Goal: Task Accomplishment & Management: Manage account settings

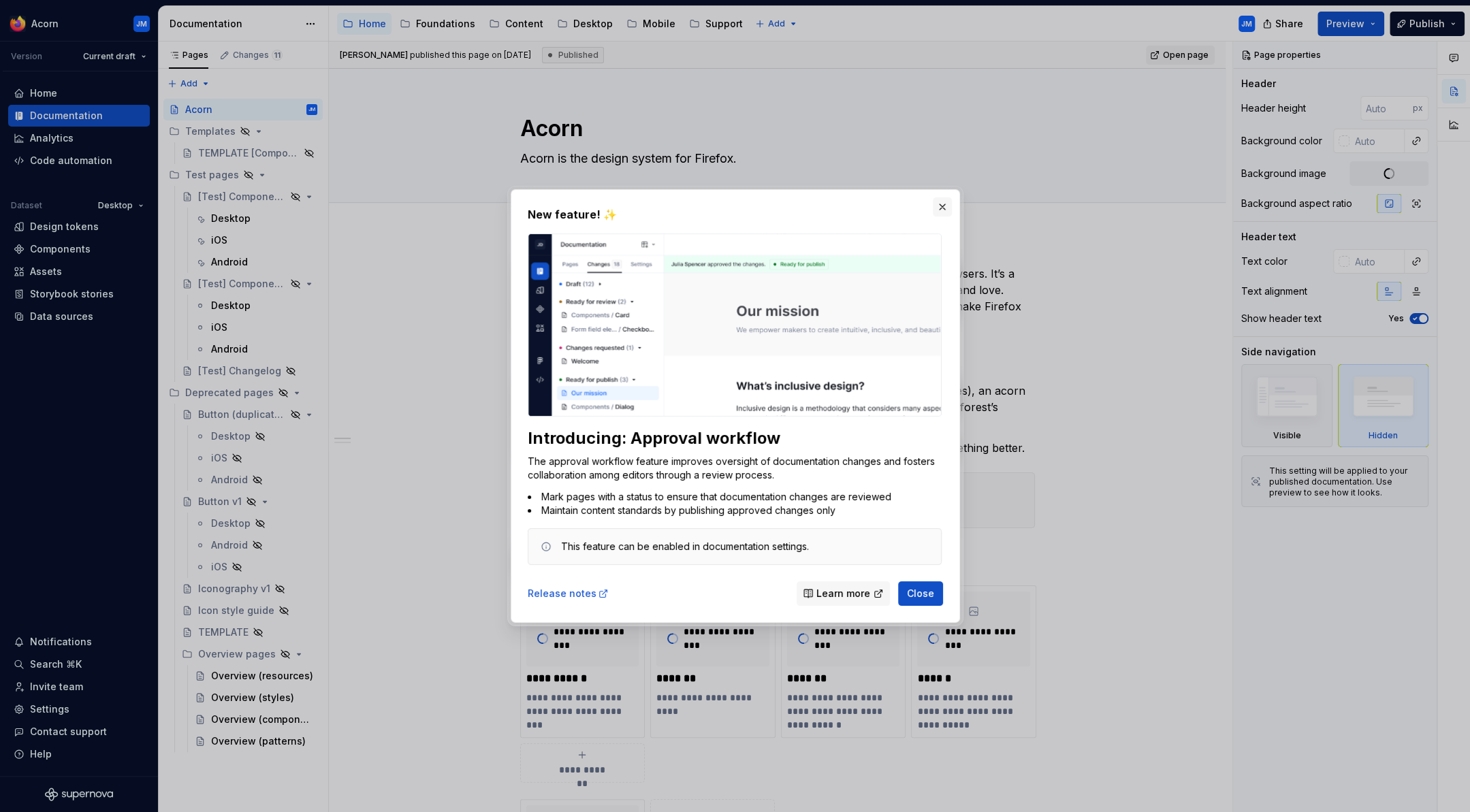
click at [943, 206] on button "button" at bounding box center [942, 206] width 19 height 19
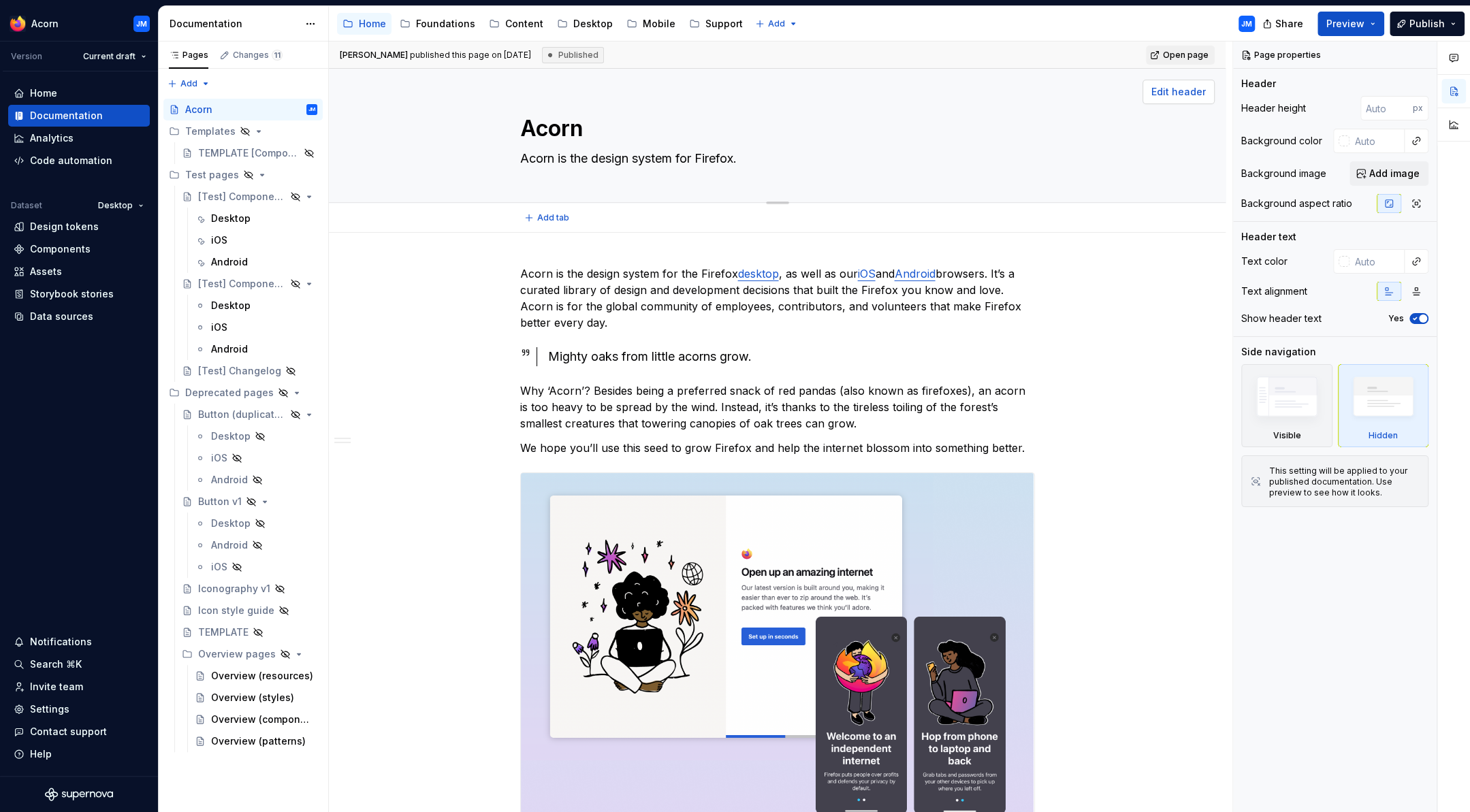
click at [1192, 92] on span "Edit header" at bounding box center [1179, 92] width 55 height 13
click at [1181, 57] on span "Open page" at bounding box center [1186, 55] width 46 height 11
click at [1179, 94] on span "Edit header" at bounding box center [1179, 92] width 55 height 13
click at [1396, 174] on span "Add image" at bounding box center [1394, 173] width 50 height 13
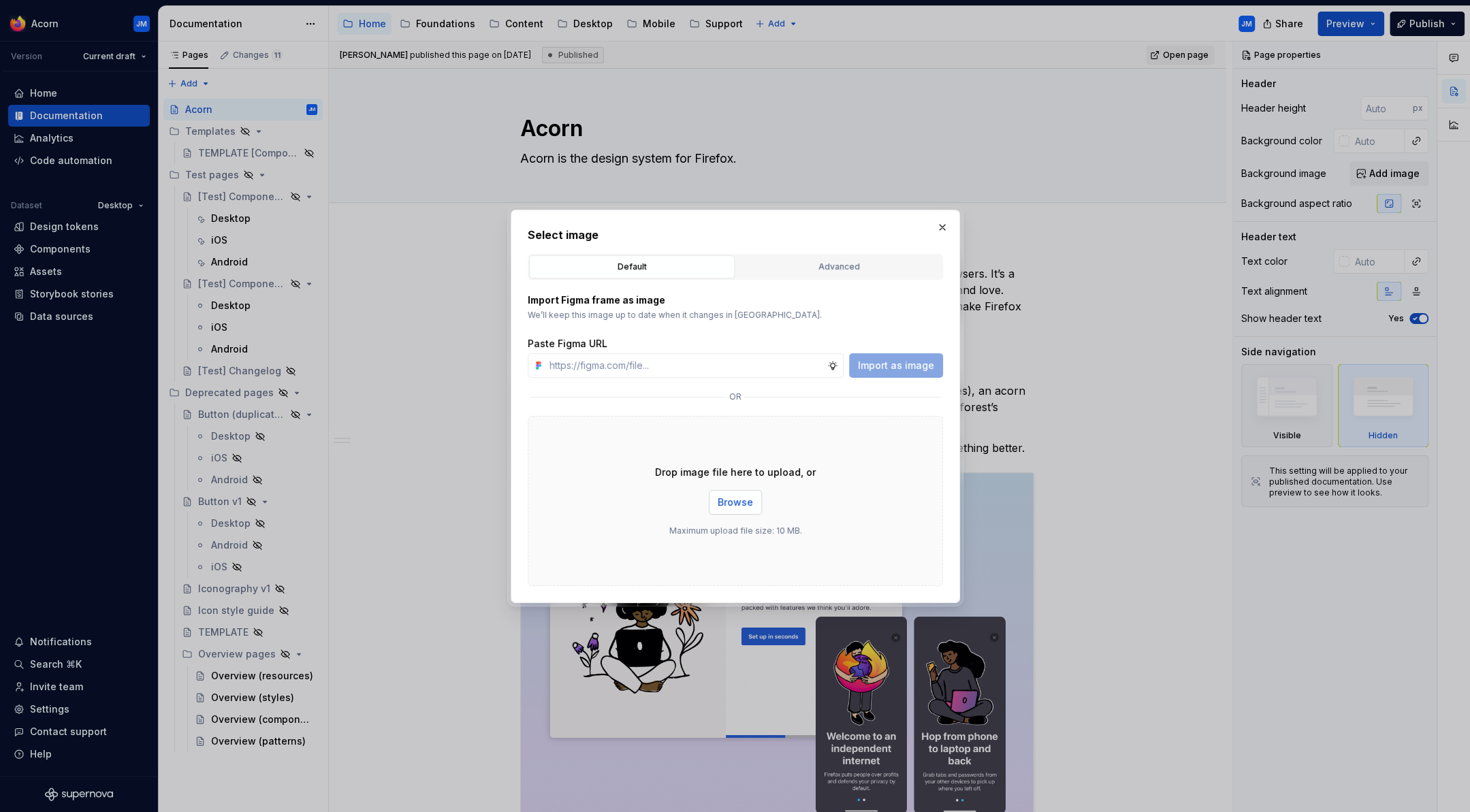
click at [747, 505] on span "Browse" at bounding box center [735, 502] width 35 height 13
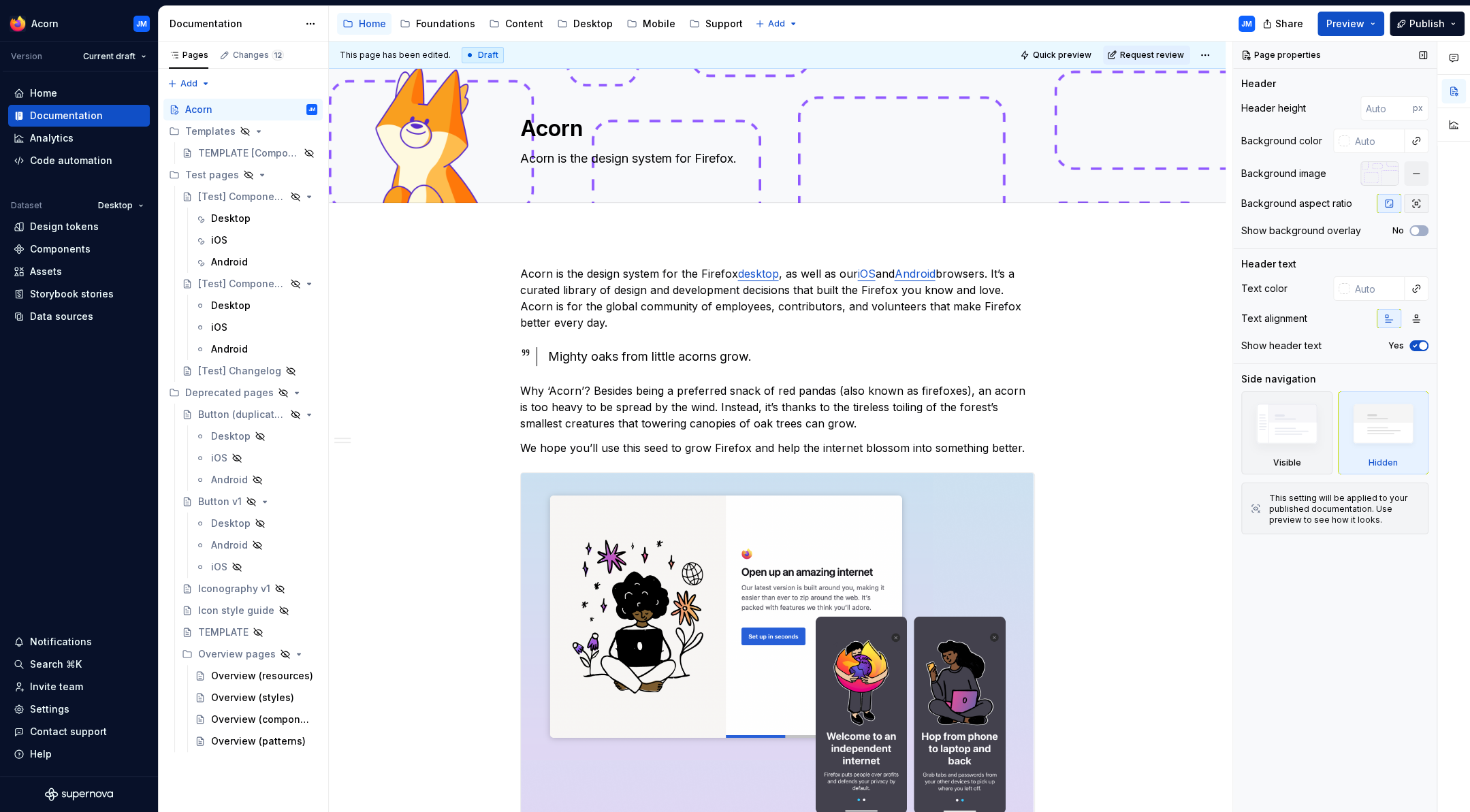
click at [1412, 203] on icon "button" at bounding box center [1416, 203] width 11 height 11
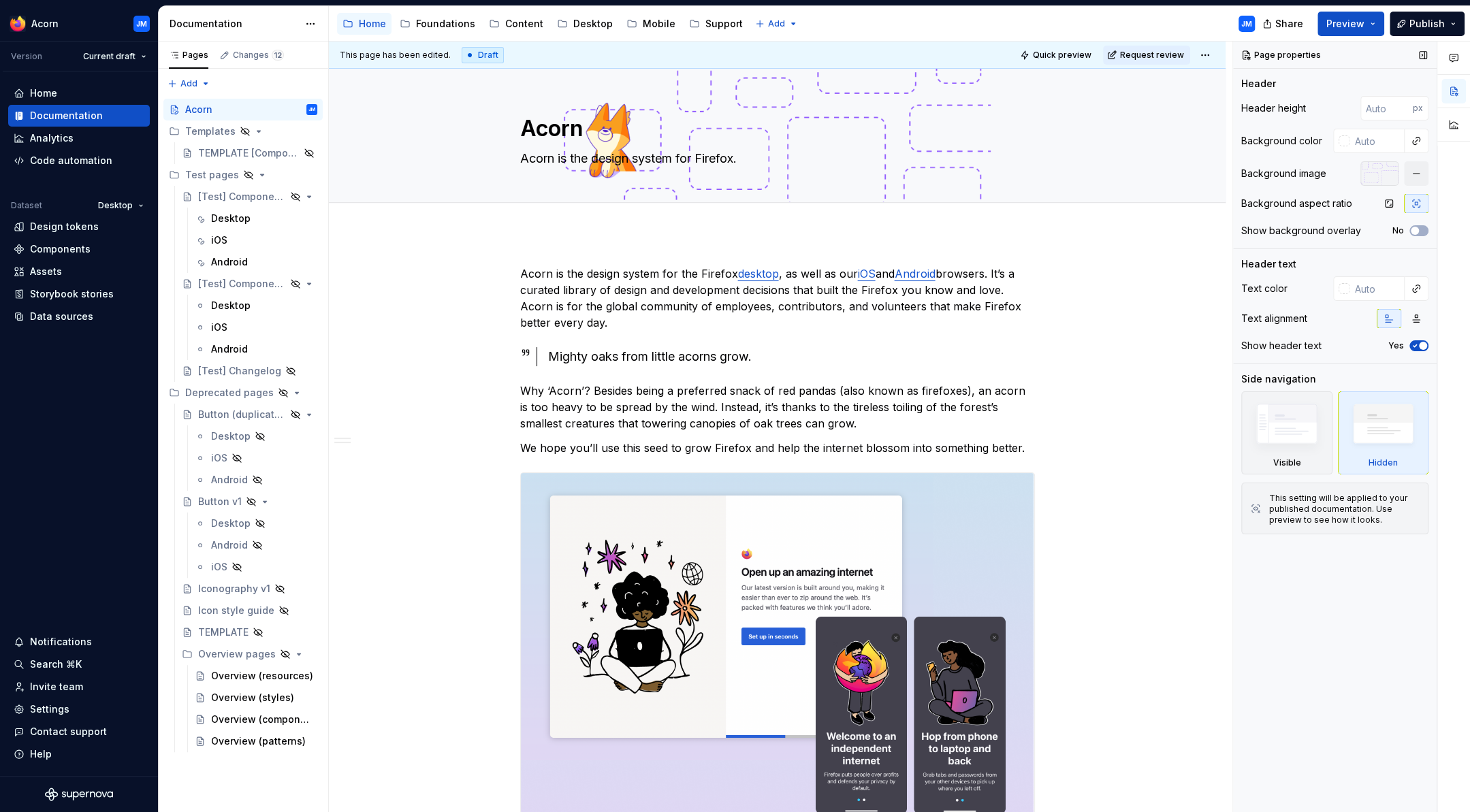
click at [1379, 176] on div at bounding box center [1379, 173] width 38 height 24
click at [1424, 228] on button "No" at bounding box center [1419, 231] width 19 height 11
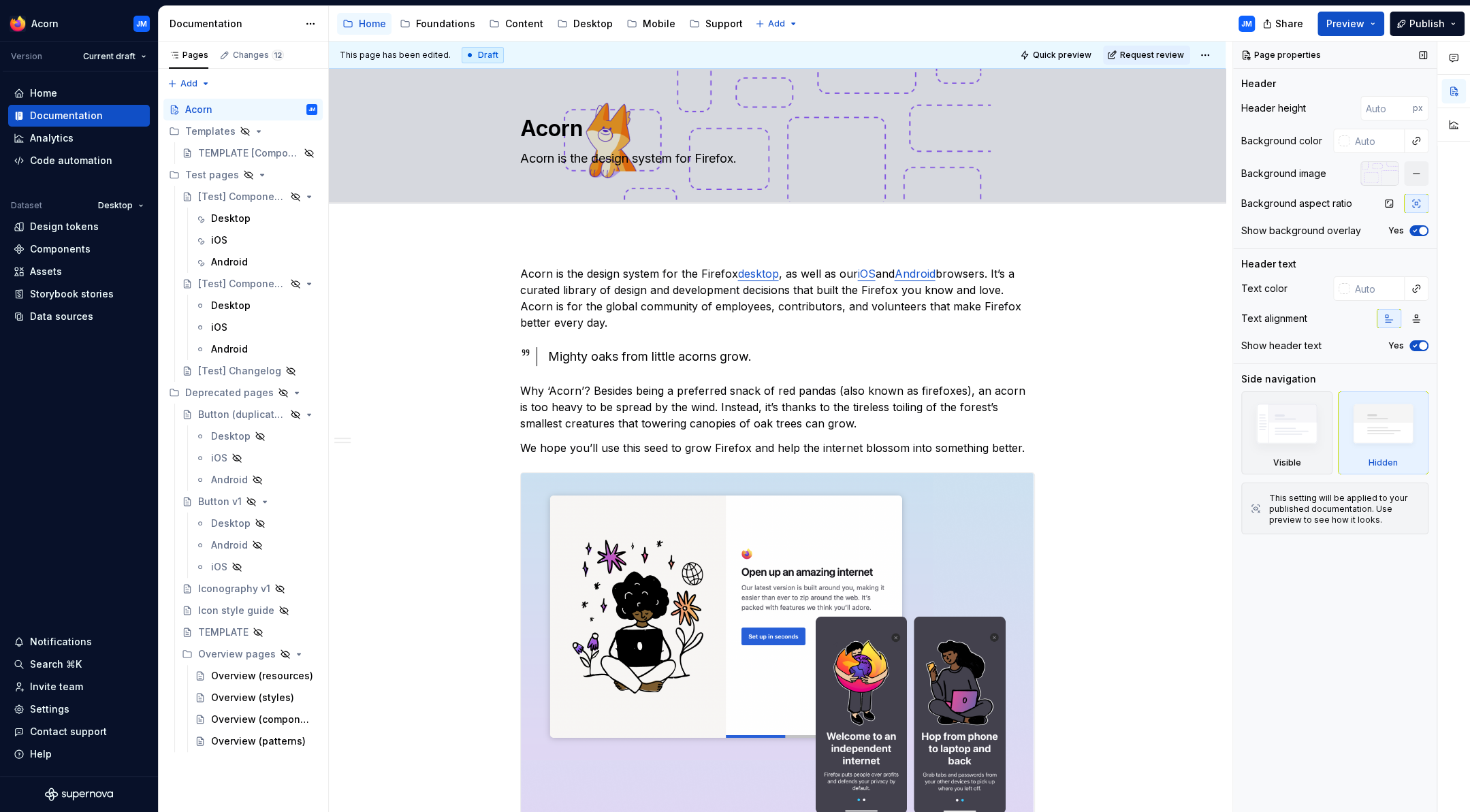
click at [1415, 229] on icon "button" at bounding box center [1415, 230] width 11 height 8
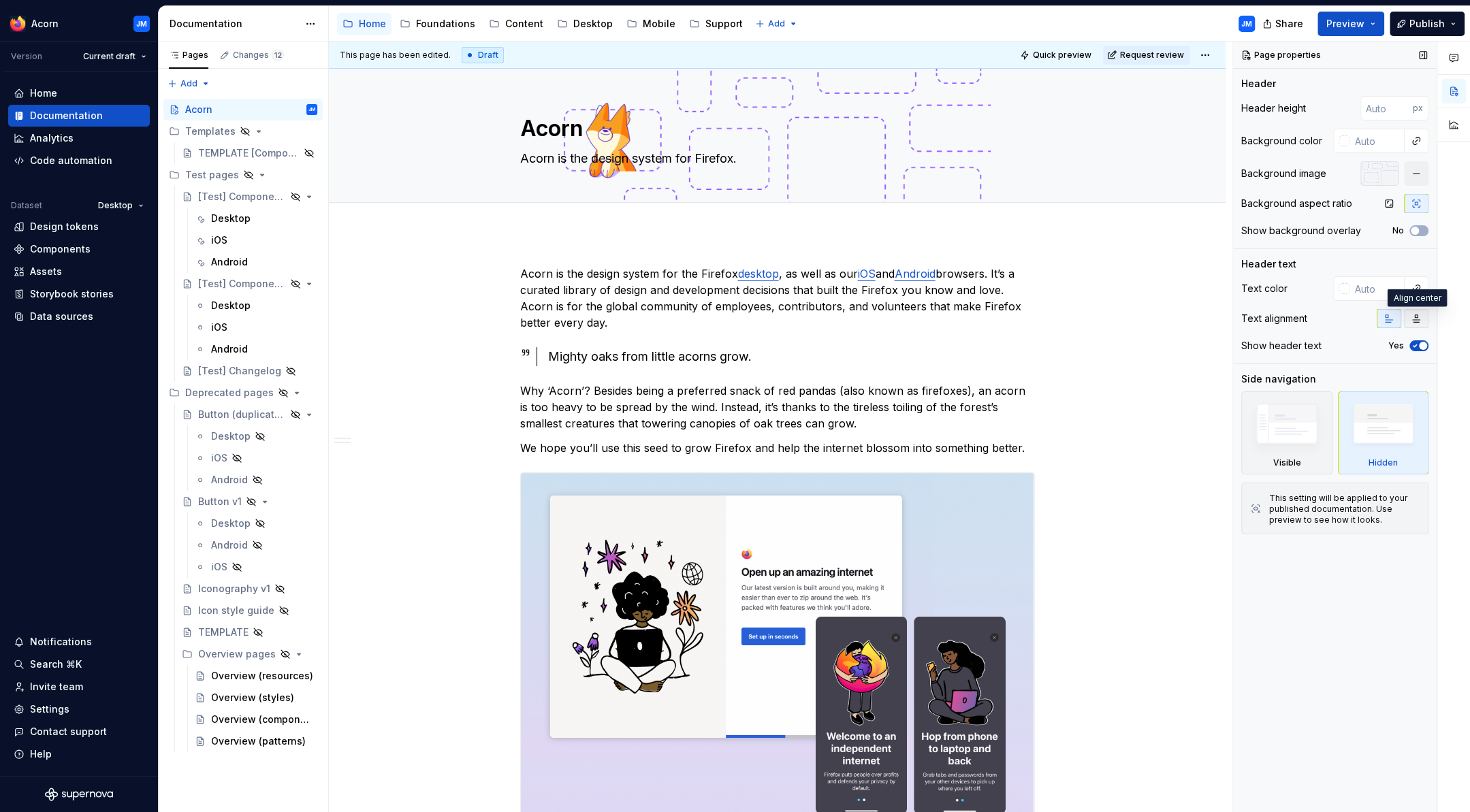
click at [1419, 317] on icon "button" at bounding box center [1416, 318] width 11 height 11
click at [1388, 318] on icon "button" at bounding box center [1389, 318] width 11 height 11
click at [1420, 174] on button "button" at bounding box center [1416, 173] width 24 height 24
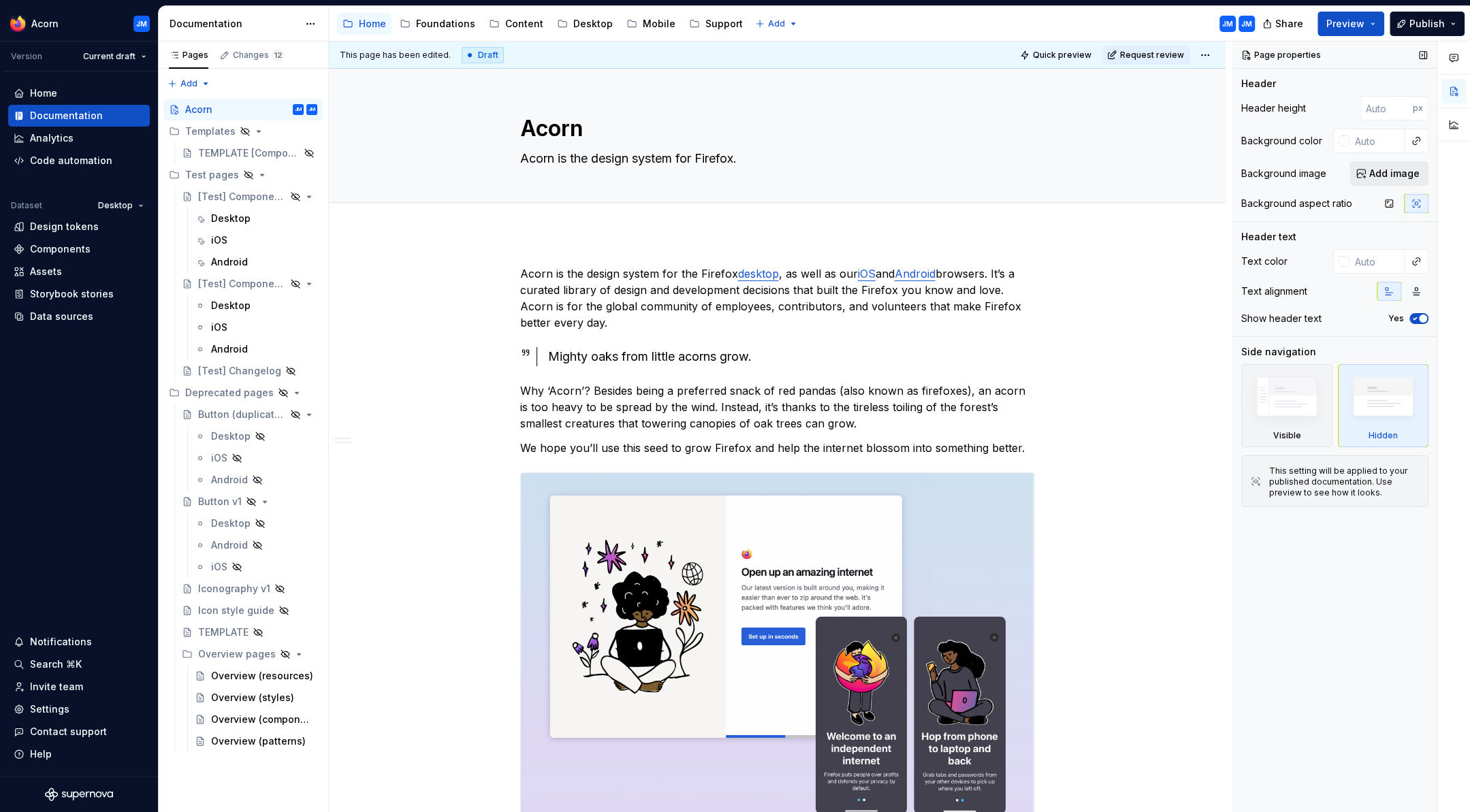
click at [1383, 174] on span "Add image" at bounding box center [1394, 173] width 50 height 13
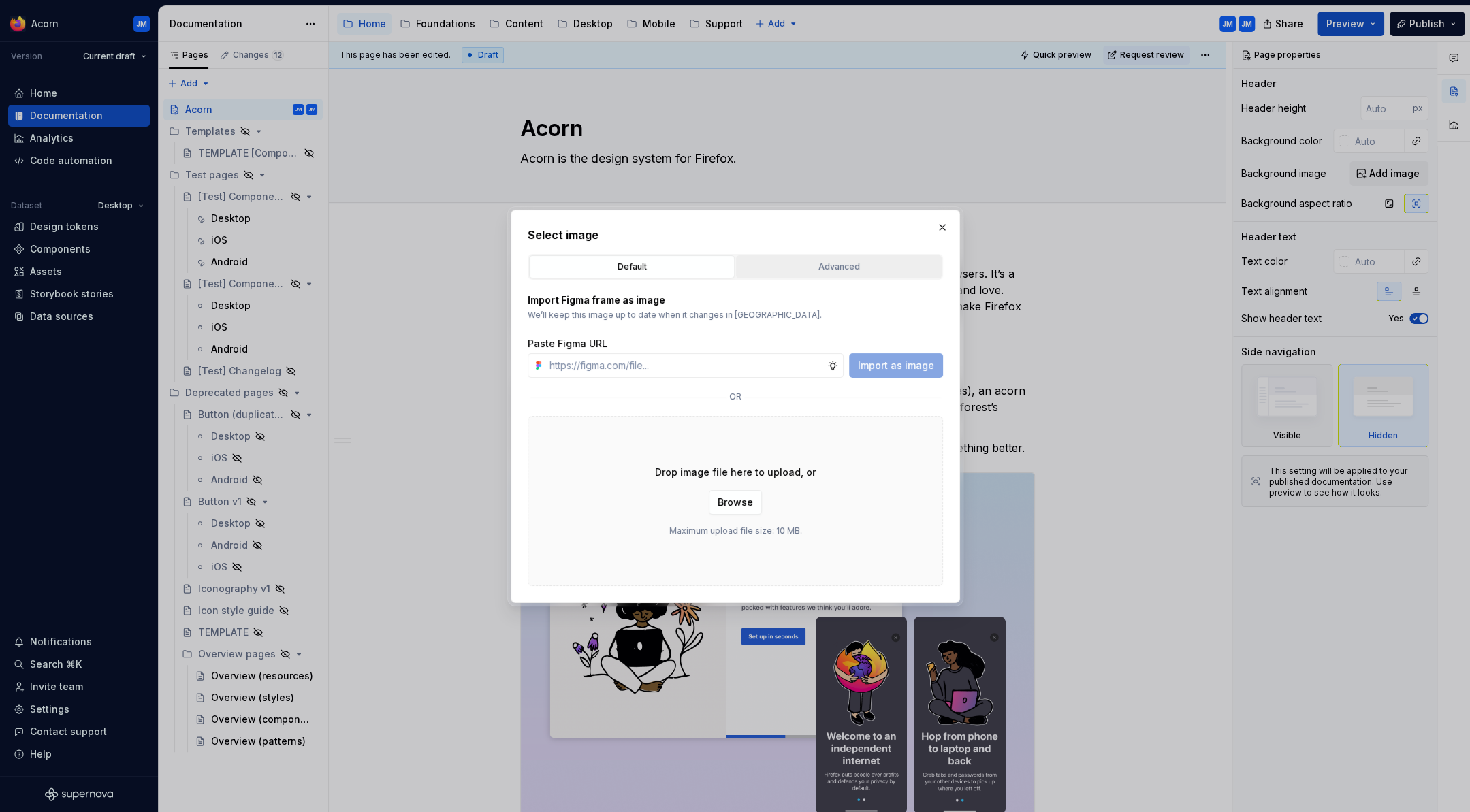
click at [850, 264] on div "Advanced" at bounding box center [838, 266] width 196 height 13
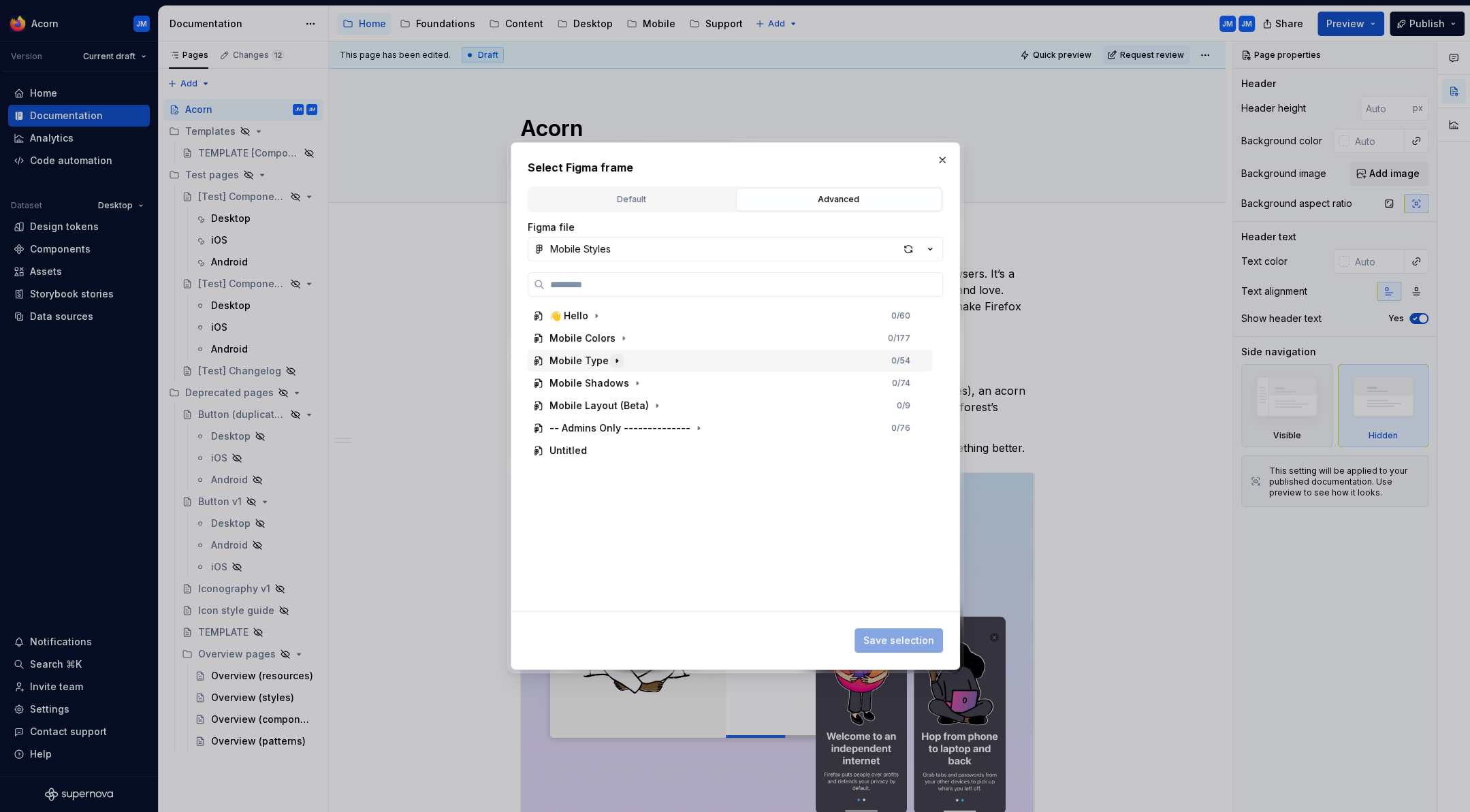
click at [616, 360] on icon "button" at bounding box center [617, 361] width 2 height 4
click at [614, 360] on icon "button" at bounding box center [616, 361] width 4 height 2
click at [597, 314] on icon "button" at bounding box center [596, 316] width 11 height 11
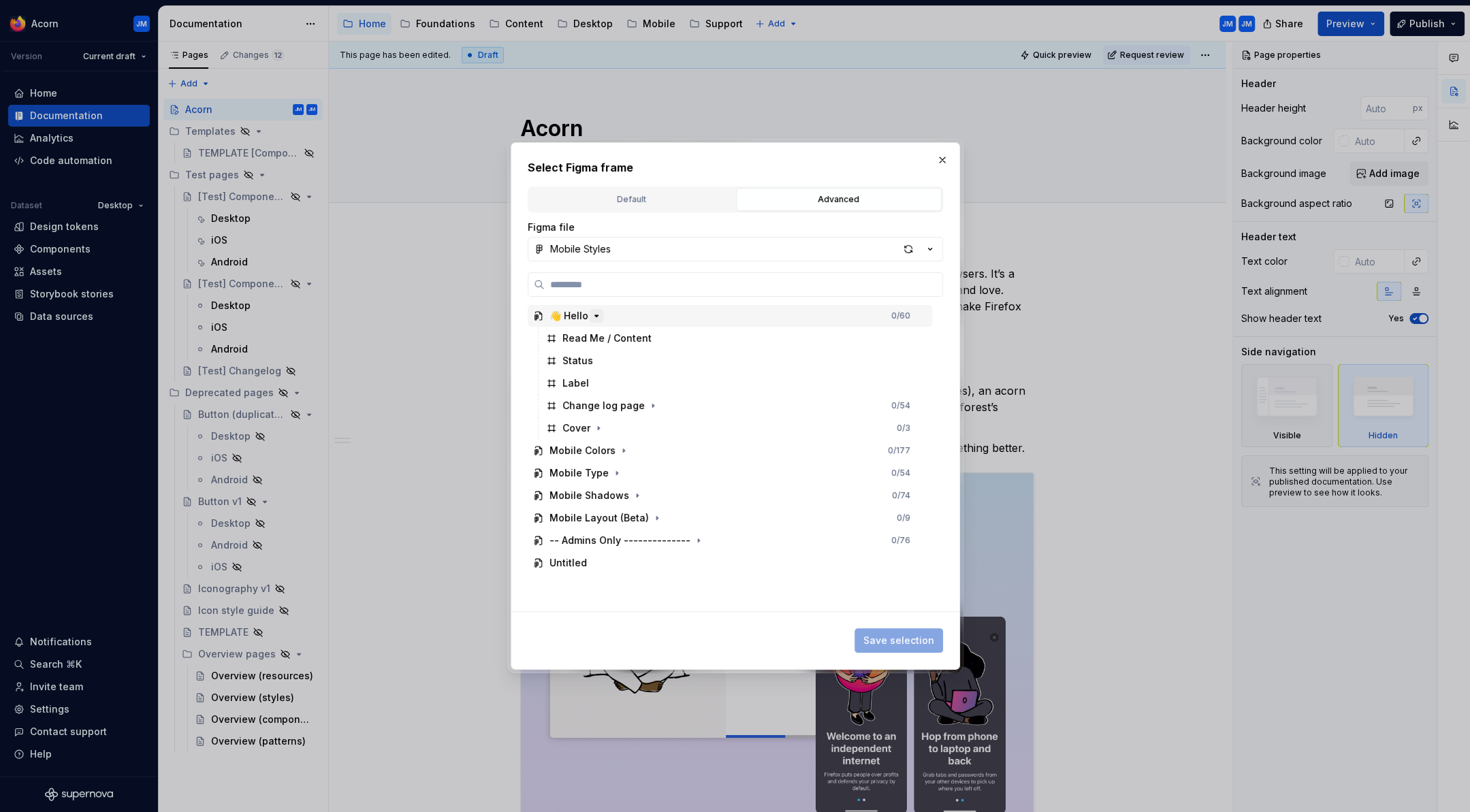
click at [597, 314] on icon "button" at bounding box center [596, 316] width 11 height 11
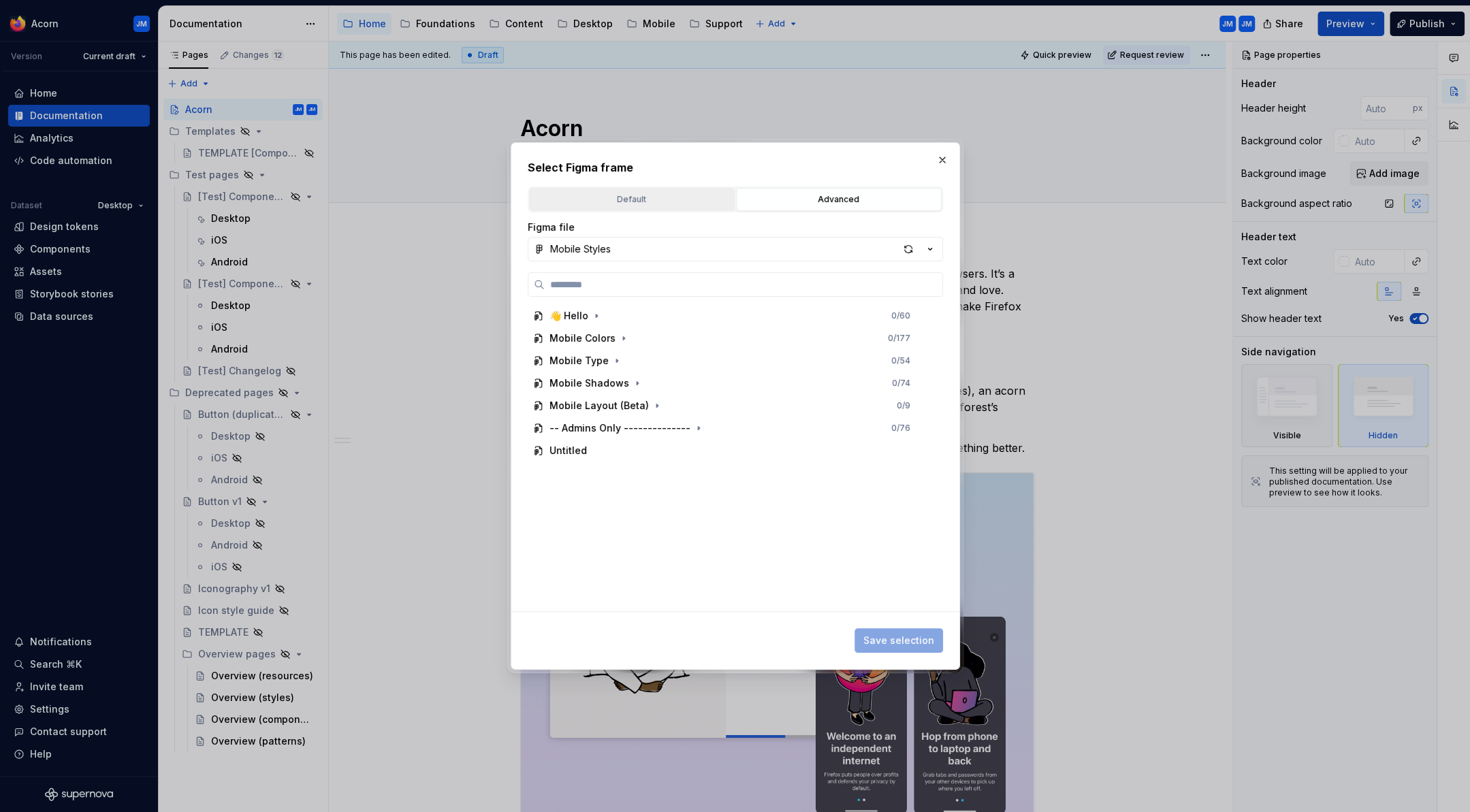
click at [588, 196] on div "Default" at bounding box center [632, 199] width 196 height 13
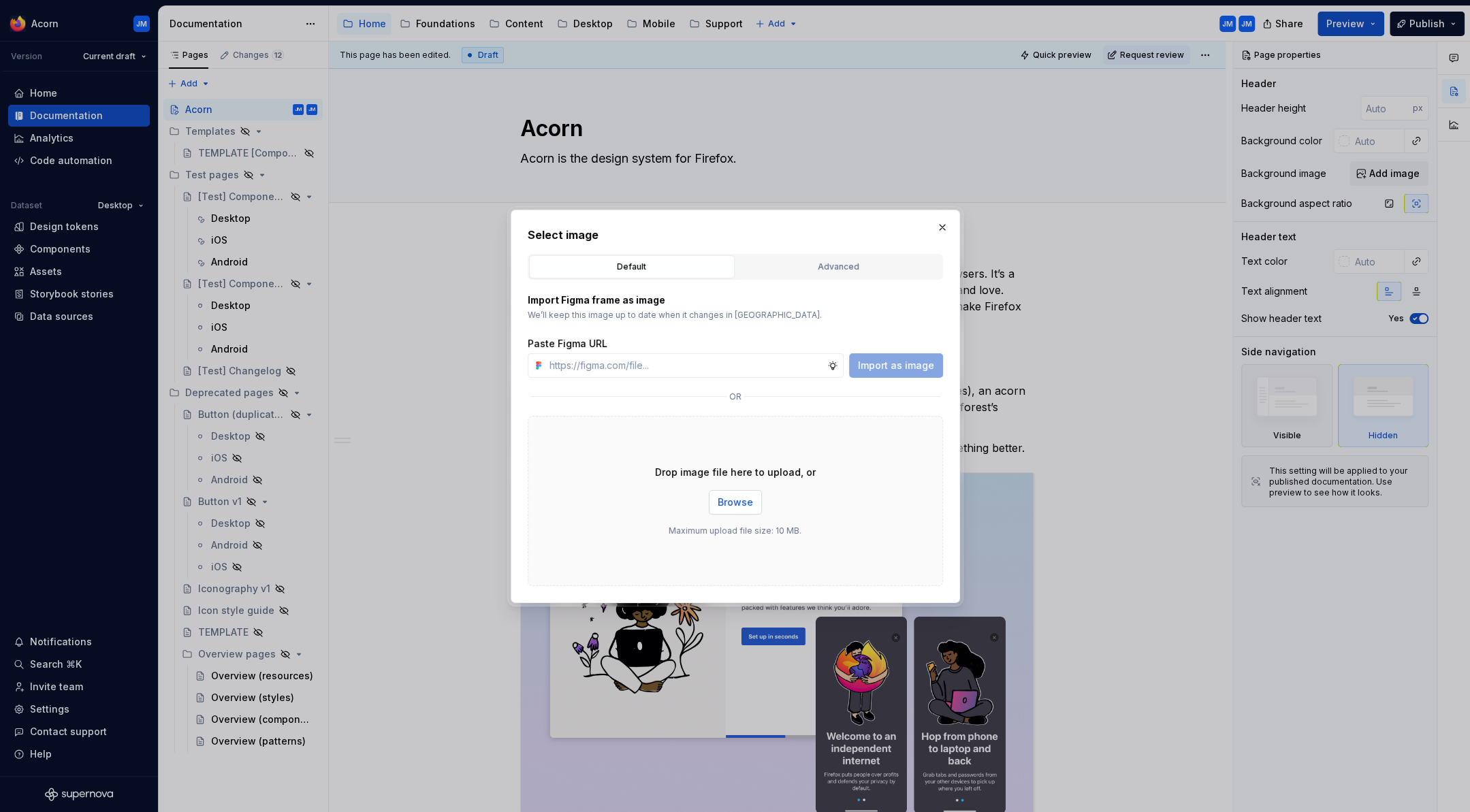
click at [727, 504] on span "Browse" at bounding box center [735, 502] width 35 height 13
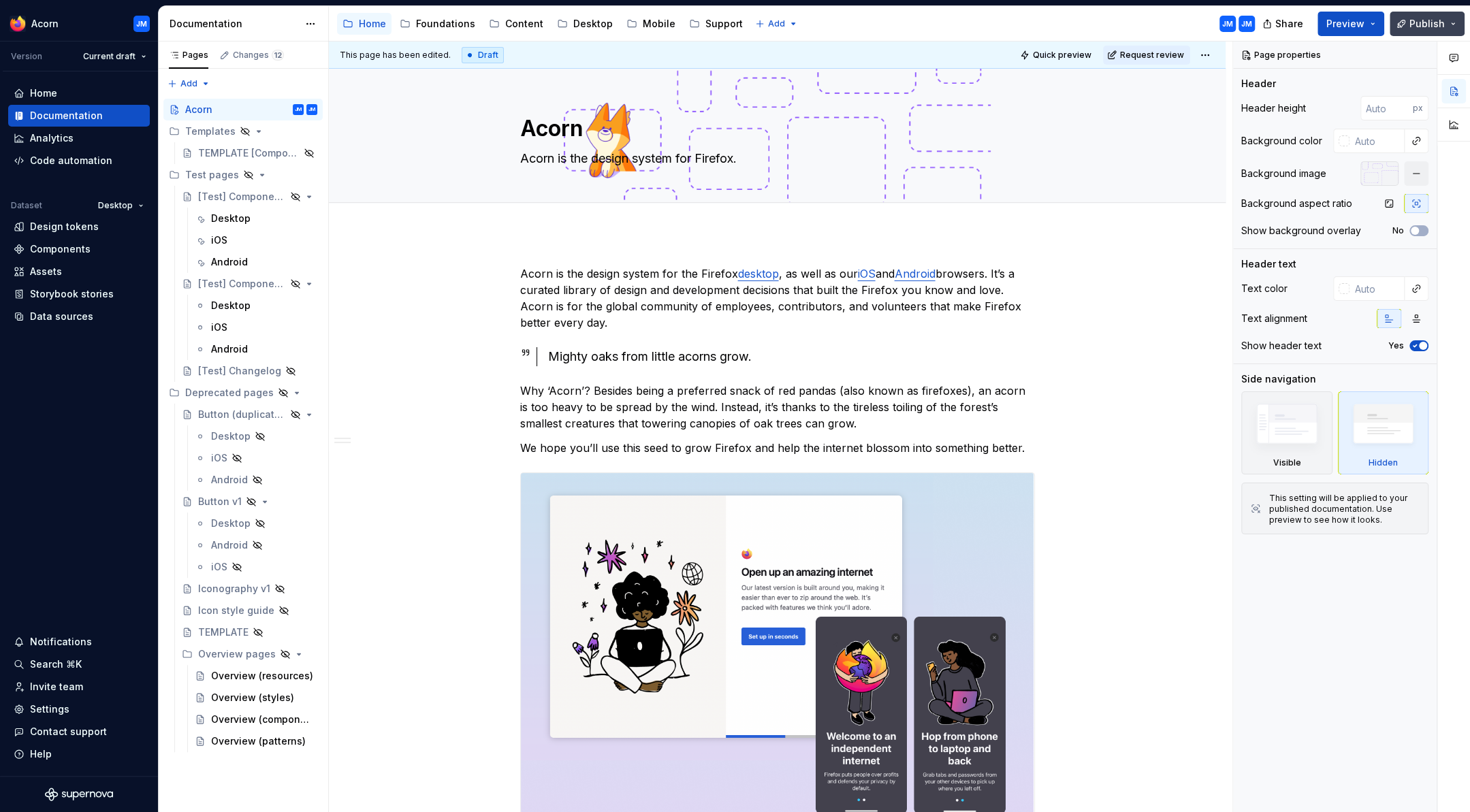
click at [1425, 23] on span "Publish" at bounding box center [1427, 23] width 35 height 13
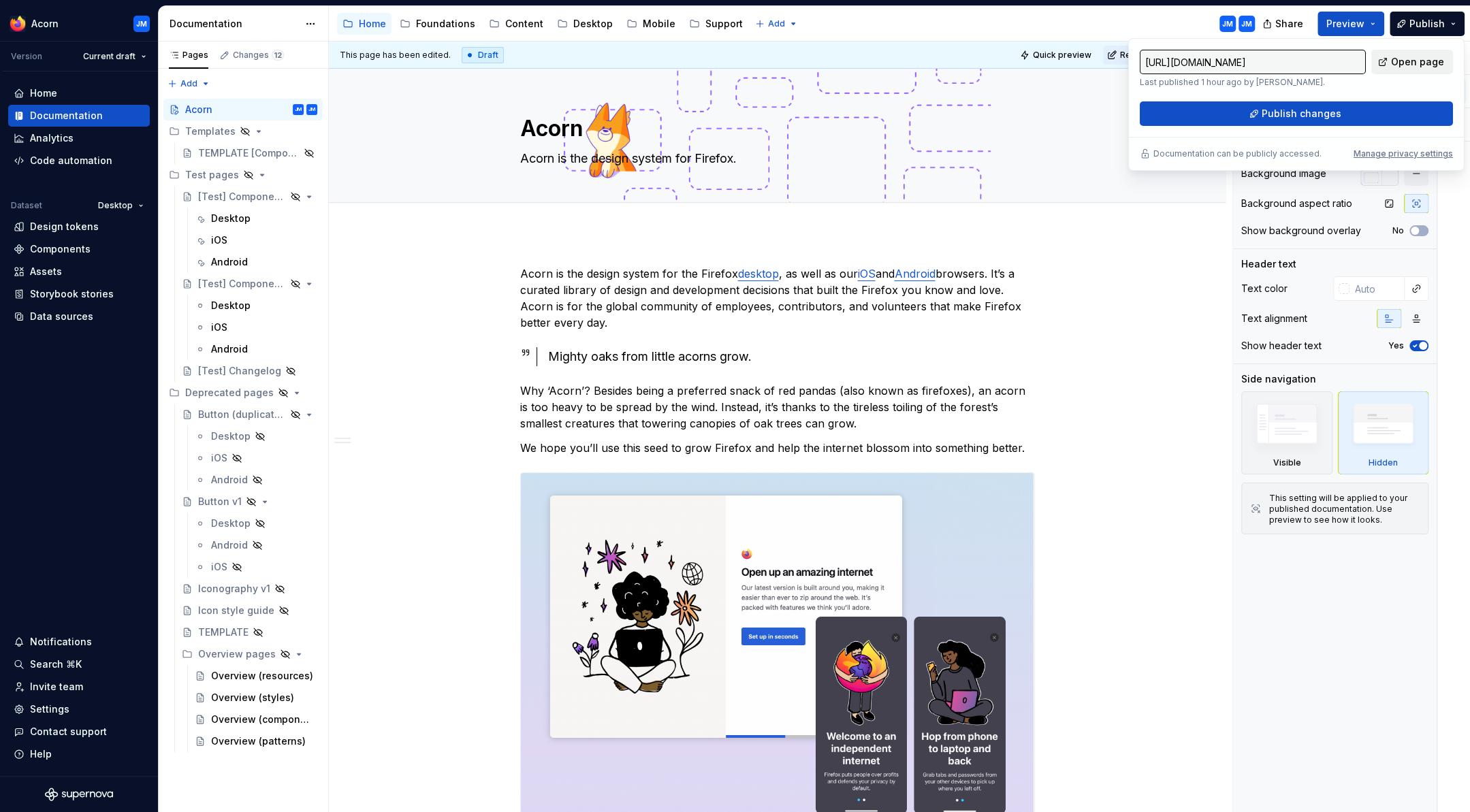
click at [1406, 64] on span "Open page" at bounding box center [1417, 61] width 53 height 13
click at [1349, 23] on span "Preview" at bounding box center [1345, 23] width 38 height 13
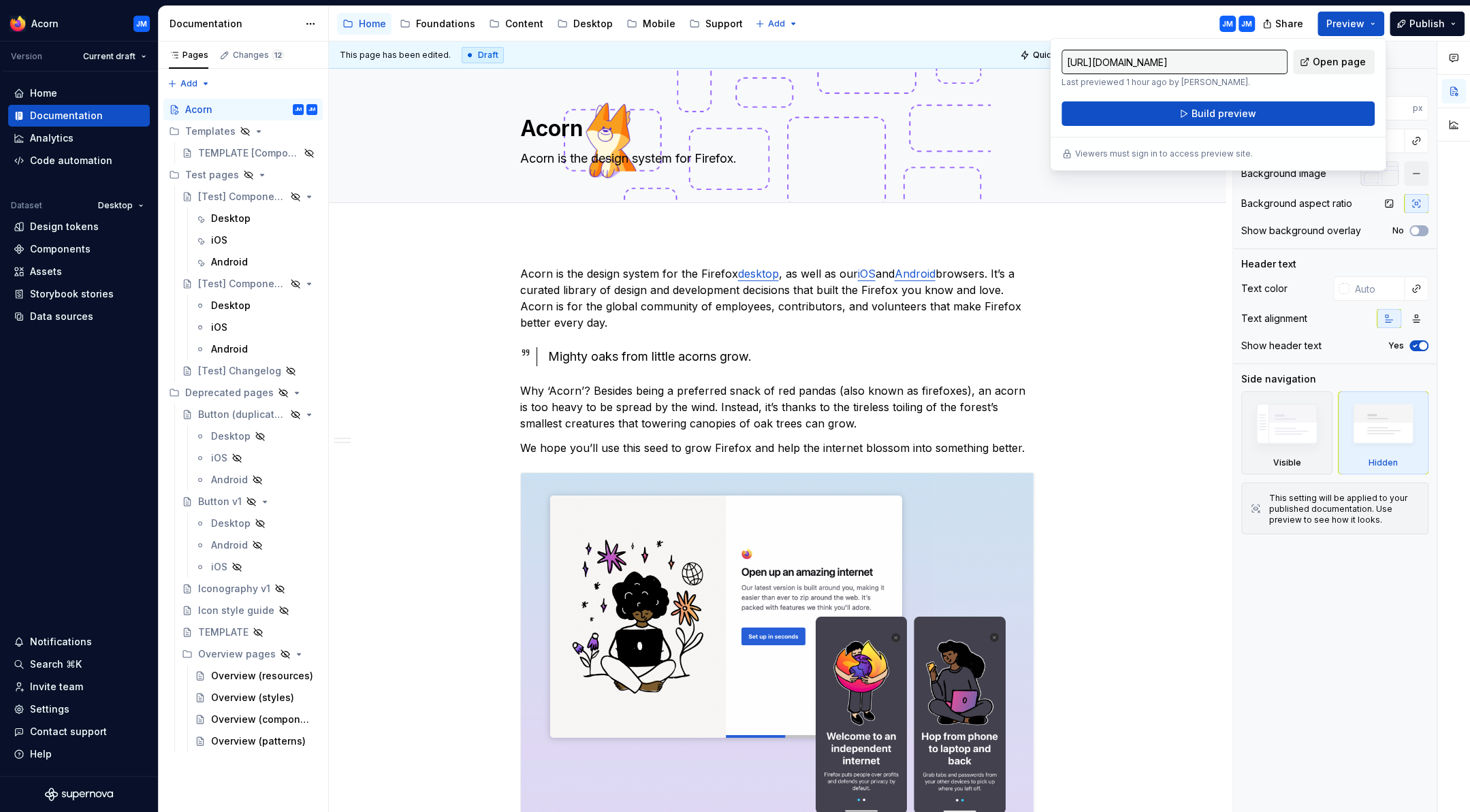
click at [1335, 57] on span "Open page" at bounding box center [1339, 61] width 53 height 13
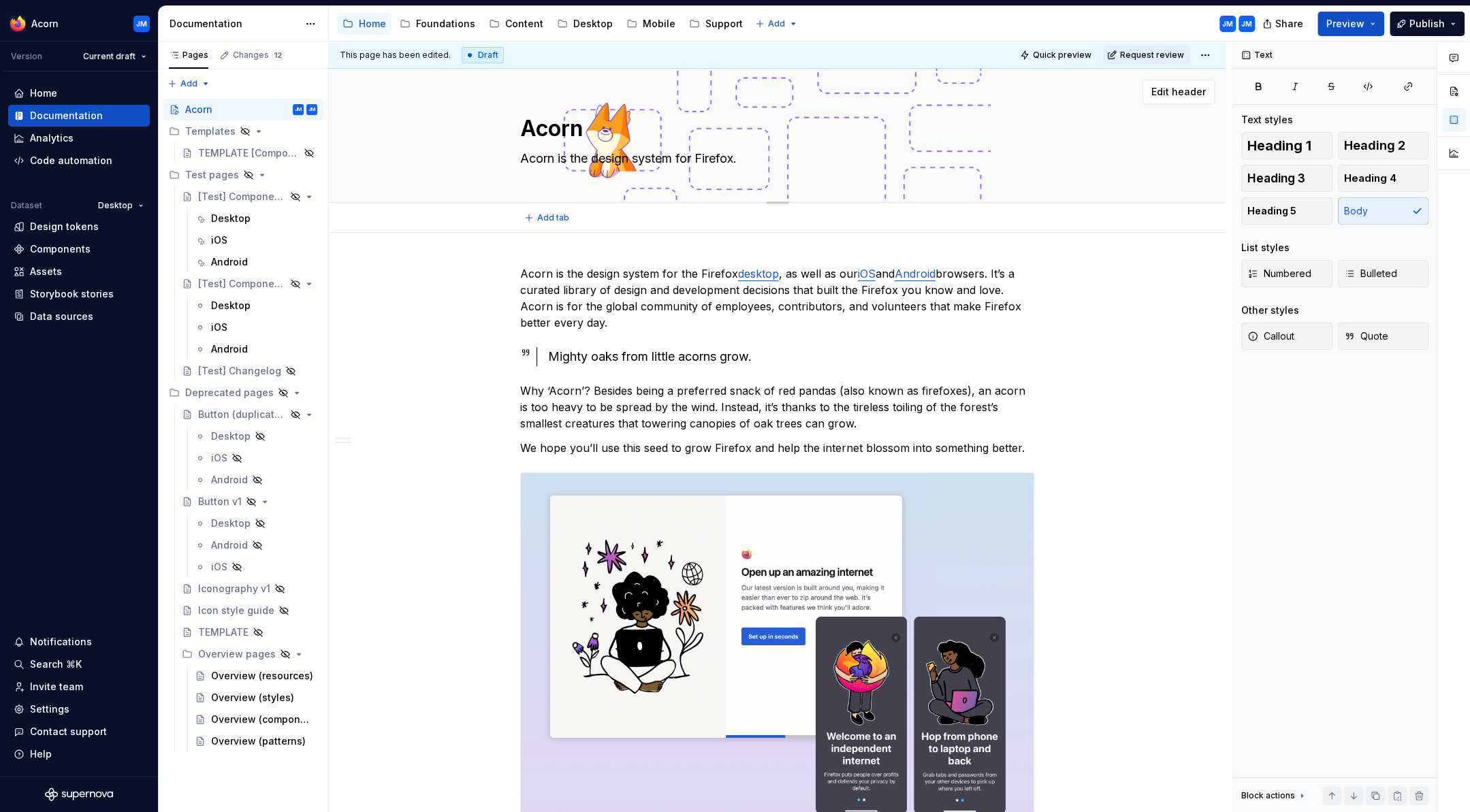
click at [1151, 139] on div "Acorn Acorn is the design system for Firefox." at bounding box center [777, 135] width 788 height 133
click at [1374, 23] on button "Preview" at bounding box center [1351, 23] width 67 height 24
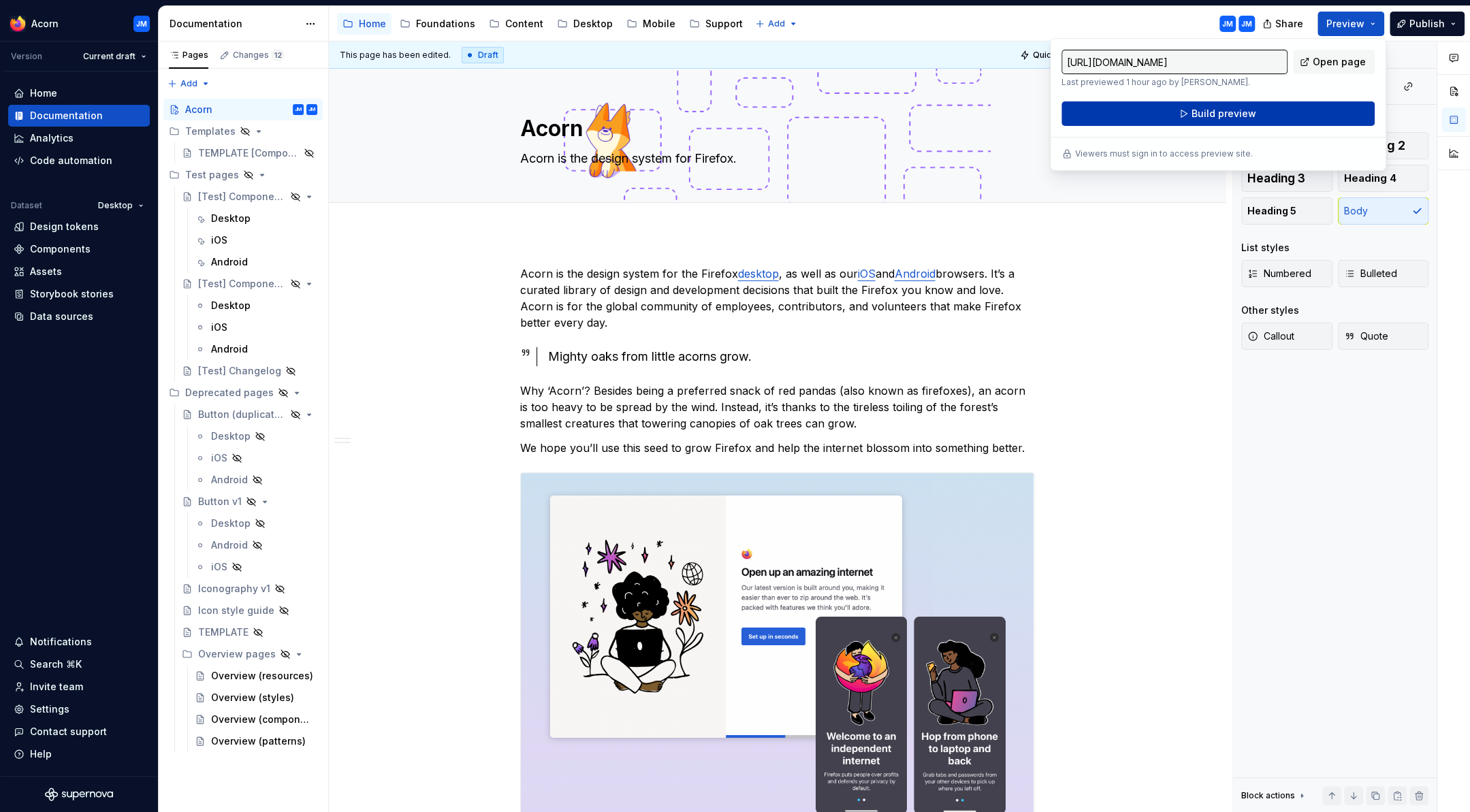
click at [1263, 111] on button "Build preview" at bounding box center [1218, 113] width 313 height 24
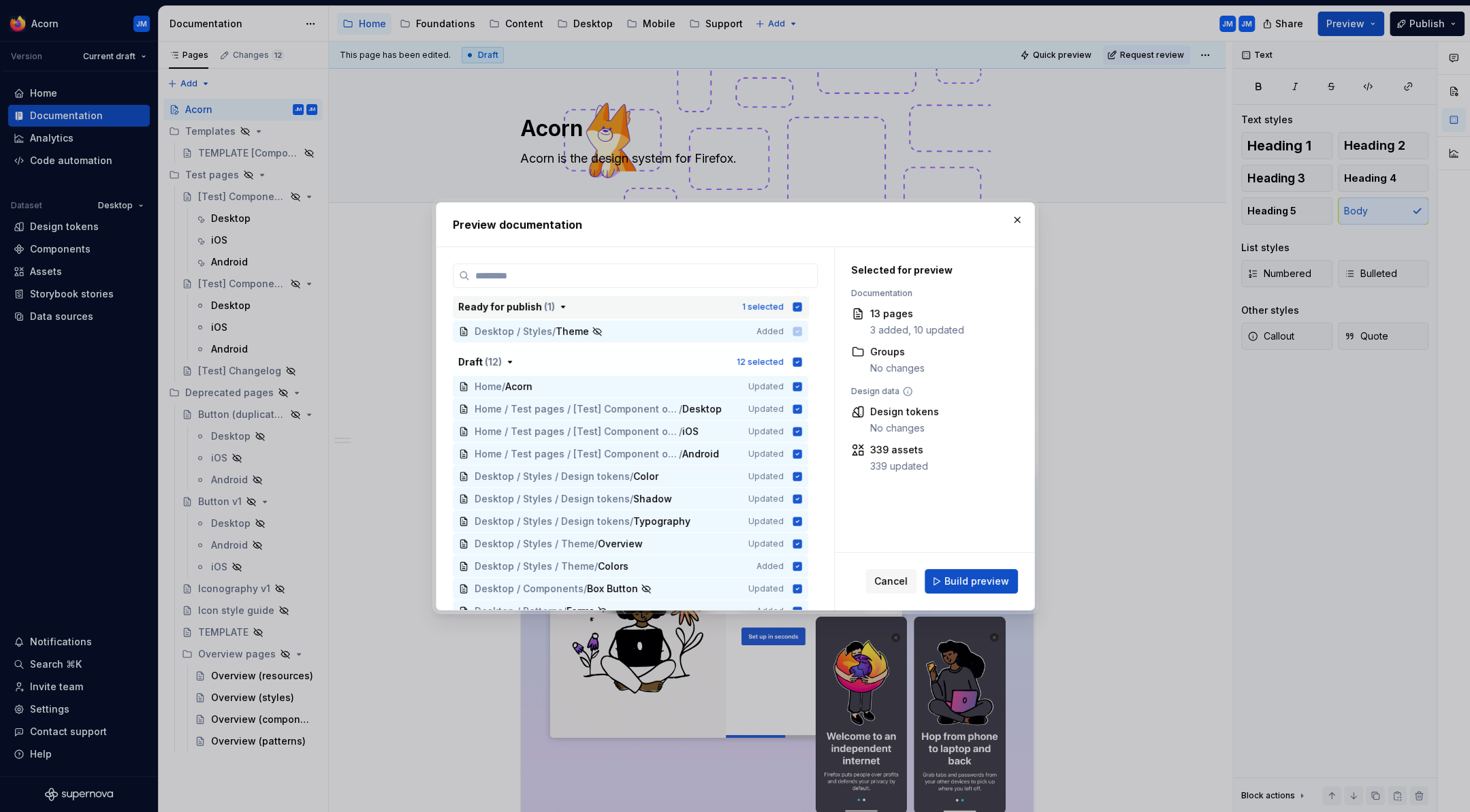
click at [802, 307] on icon "button" at bounding box center [797, 307] width 9 height 9
click at [802, 307] on icon "button" at bounding box center [797, 307] width 11 height 11
click at [1017, 219] on button "button" at bounding box center [1017, 219] width 19 height 19
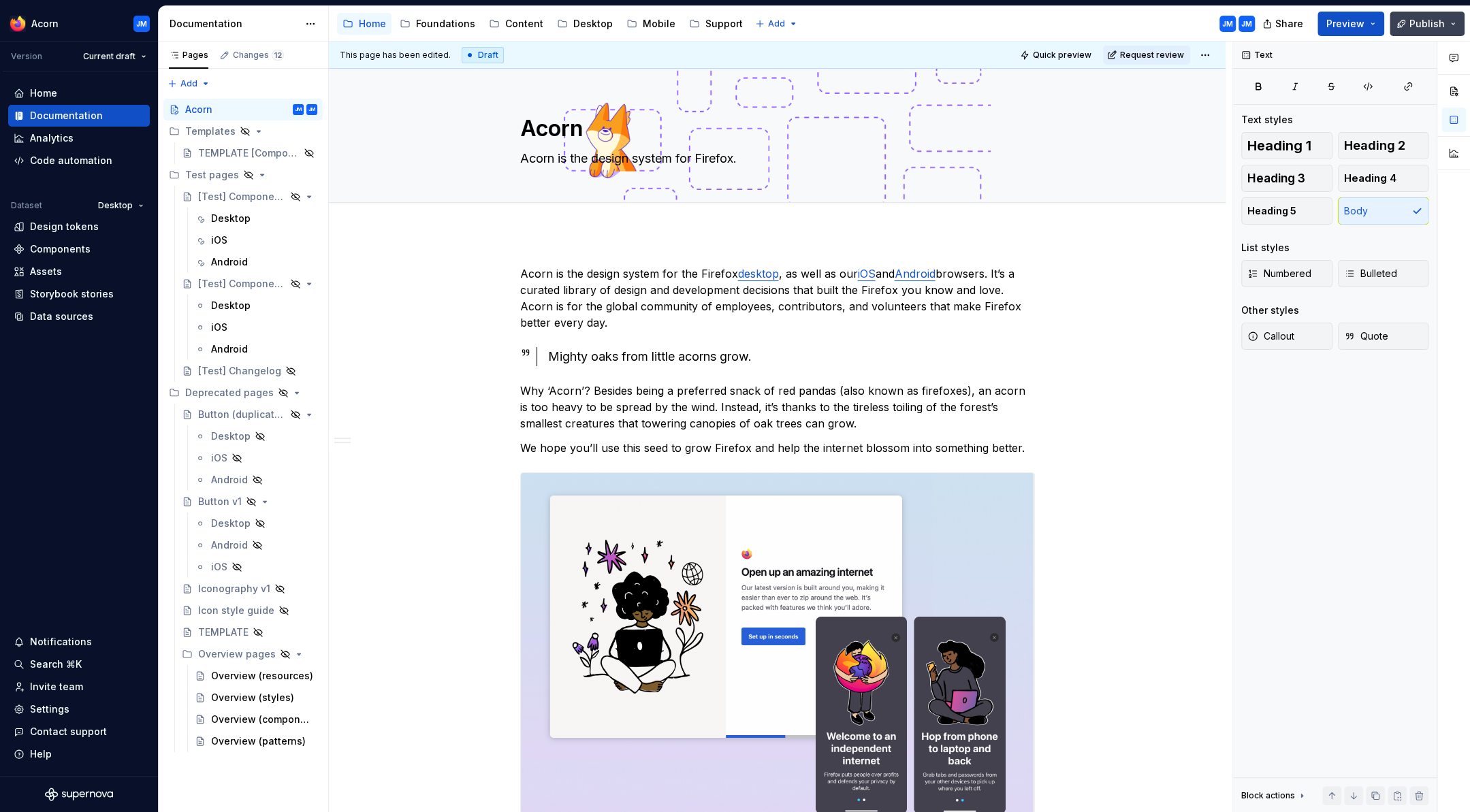
click at [1454, 22] on button "Publish" at bounding box center [1427, 23] width 75 height 24
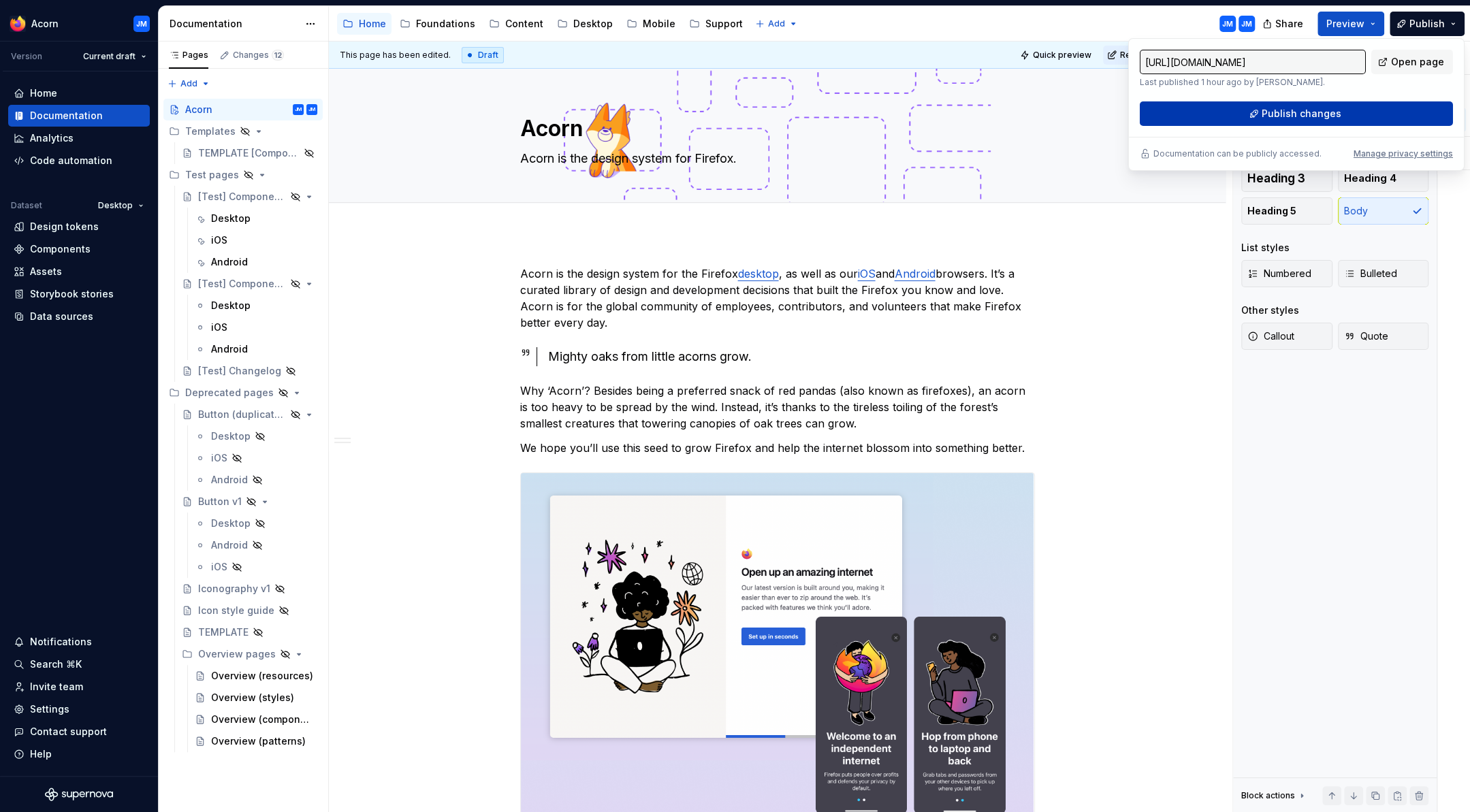
click at [1306, 110] on span "Publish changes" at bounding box center [1301, 113] width 80 height 13
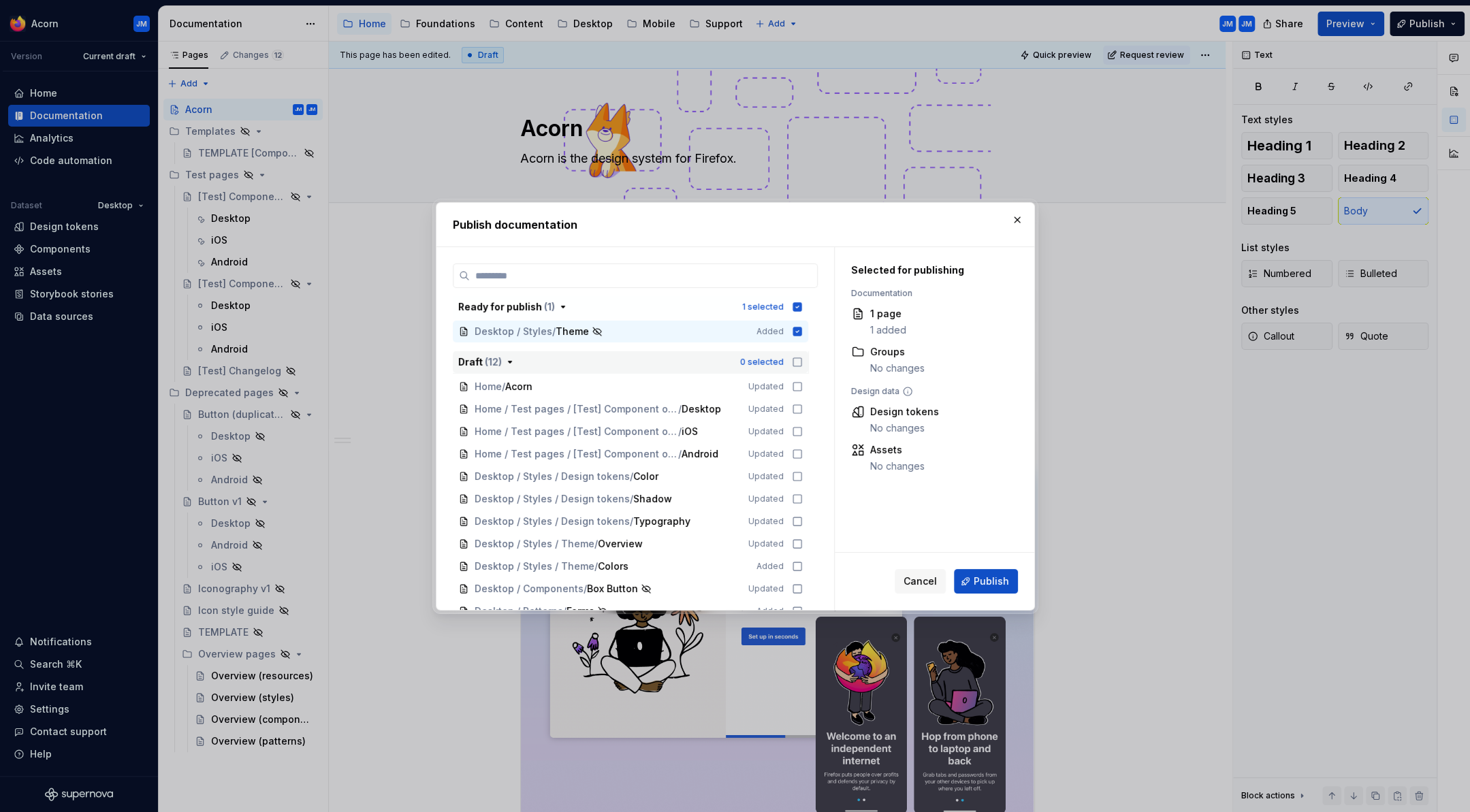
click at [510, 360] on icon "button" at bounding box center [510, 362] width 11 height 11
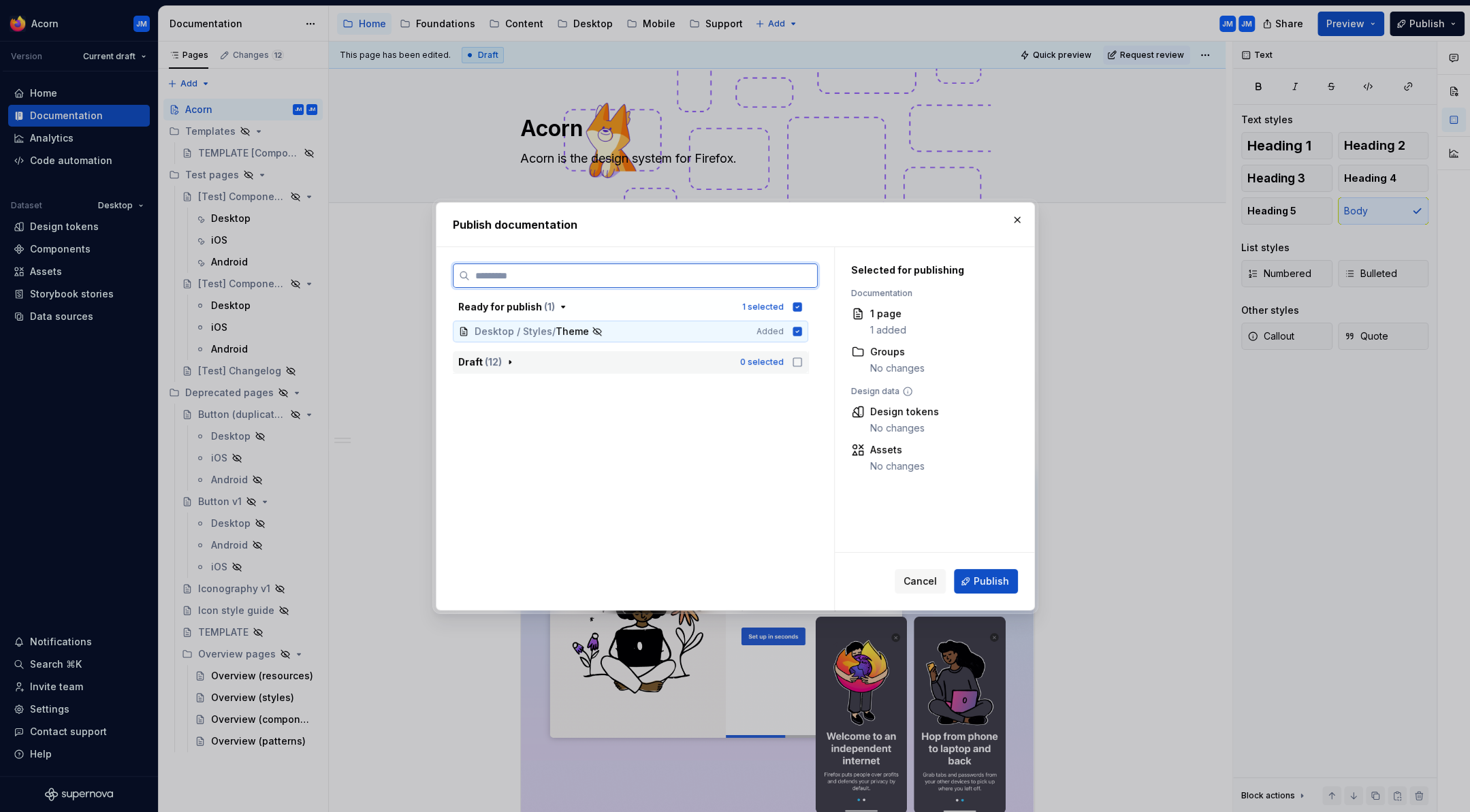
click at [802, 333] on icon at bounding box center [797, 331] width 9 height 9
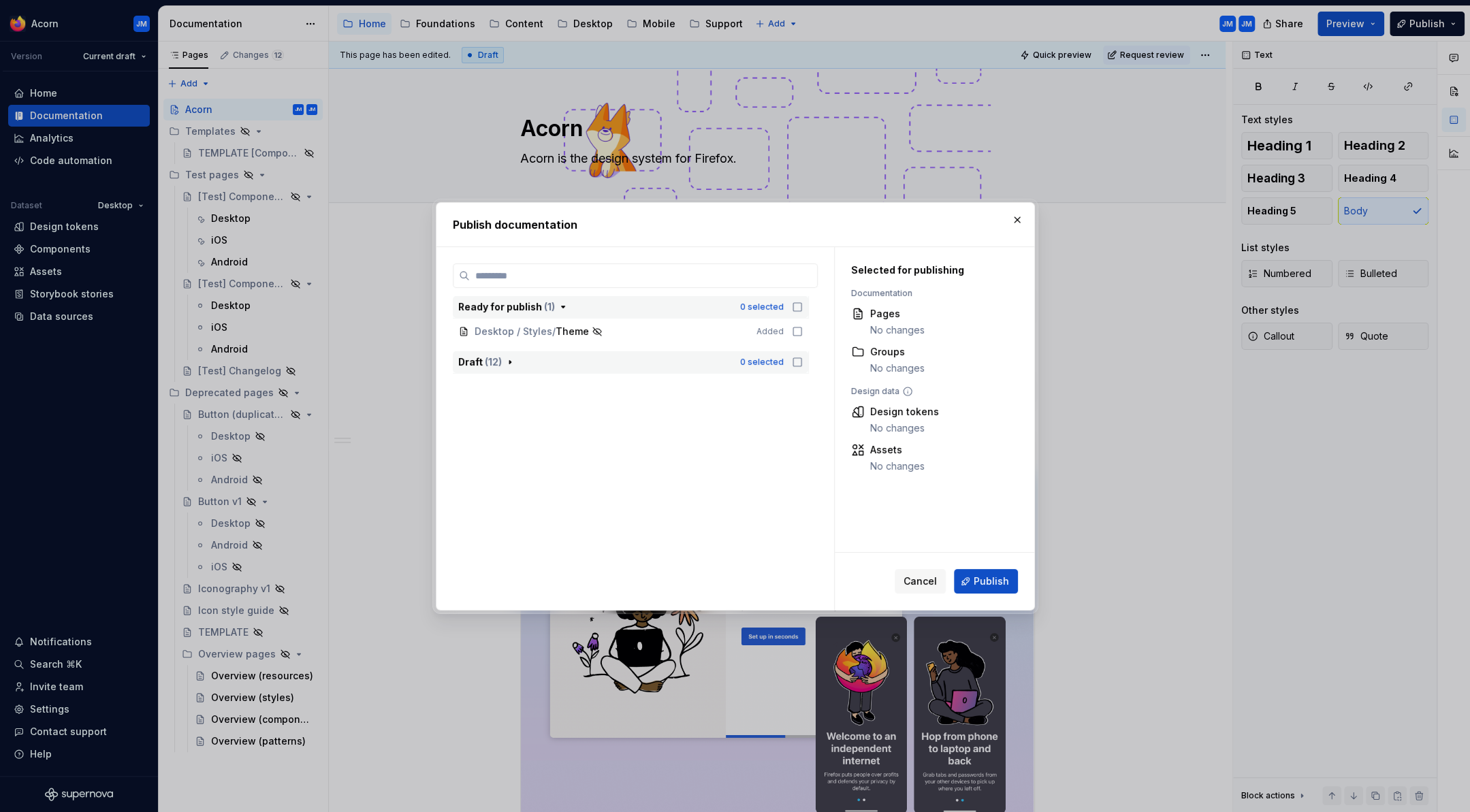
click at [571, 306] on div "Ready for publish ( 1 )" at bounding box center [595, 307] width 273 height 13
click at [919, 584] on span "Cancel" at bounding box center [919, 581] width 33 height 13
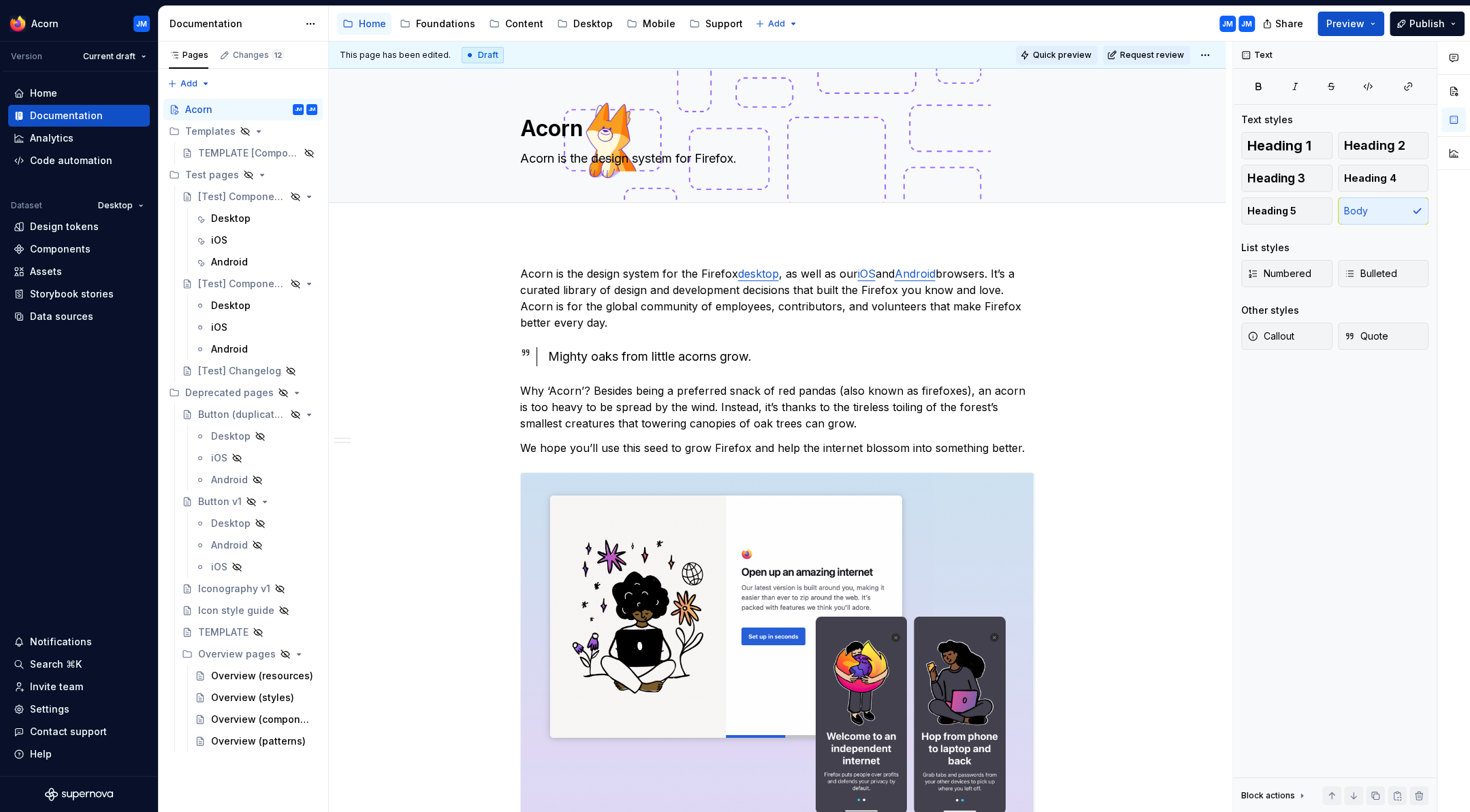
click at [1086, 55] on span "Quick preview" at bounding box center [1062, 55] width 58 height 11
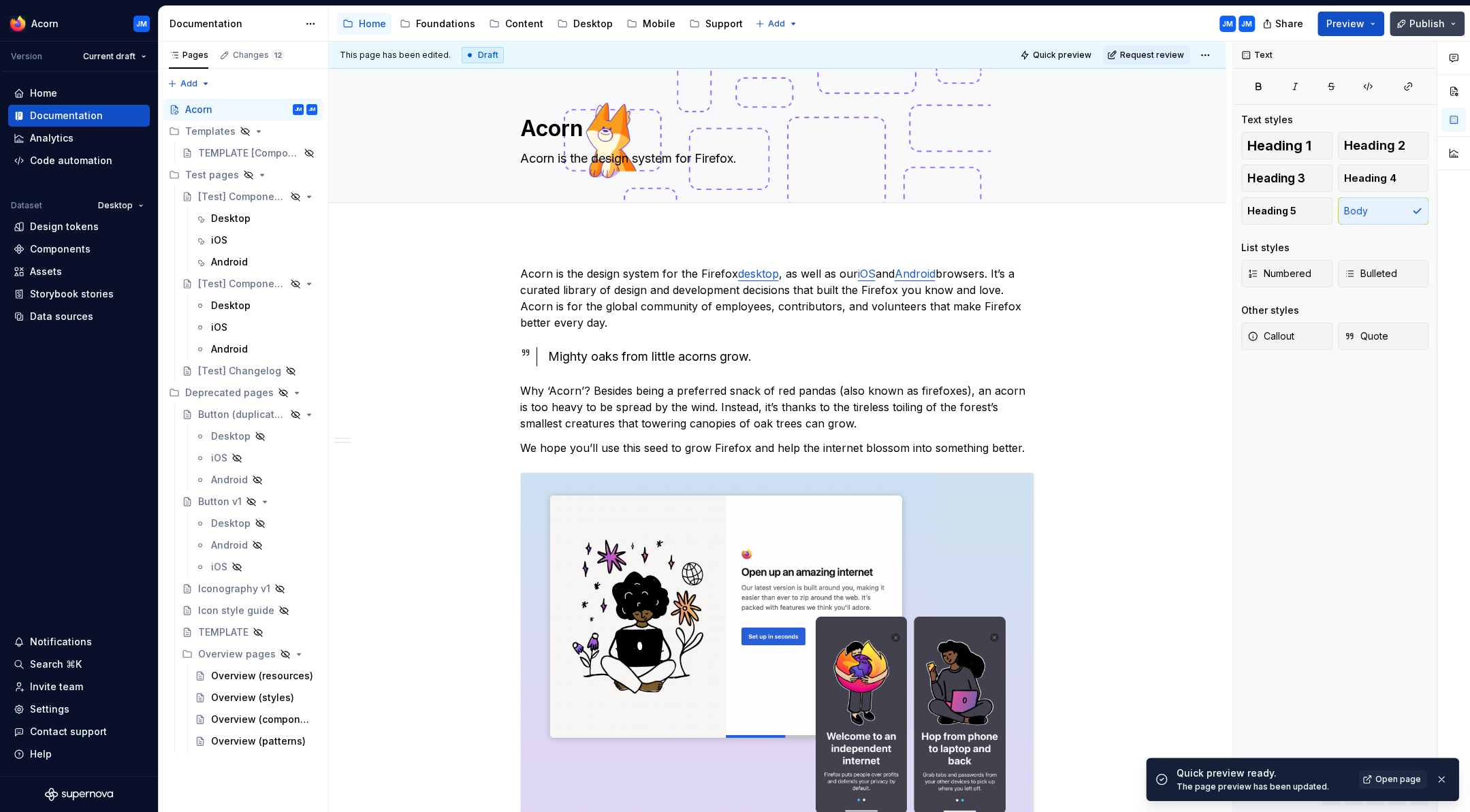
click at [1457, 23] on button "Publish" at bounding box center [1427, 23] width 75 height 24
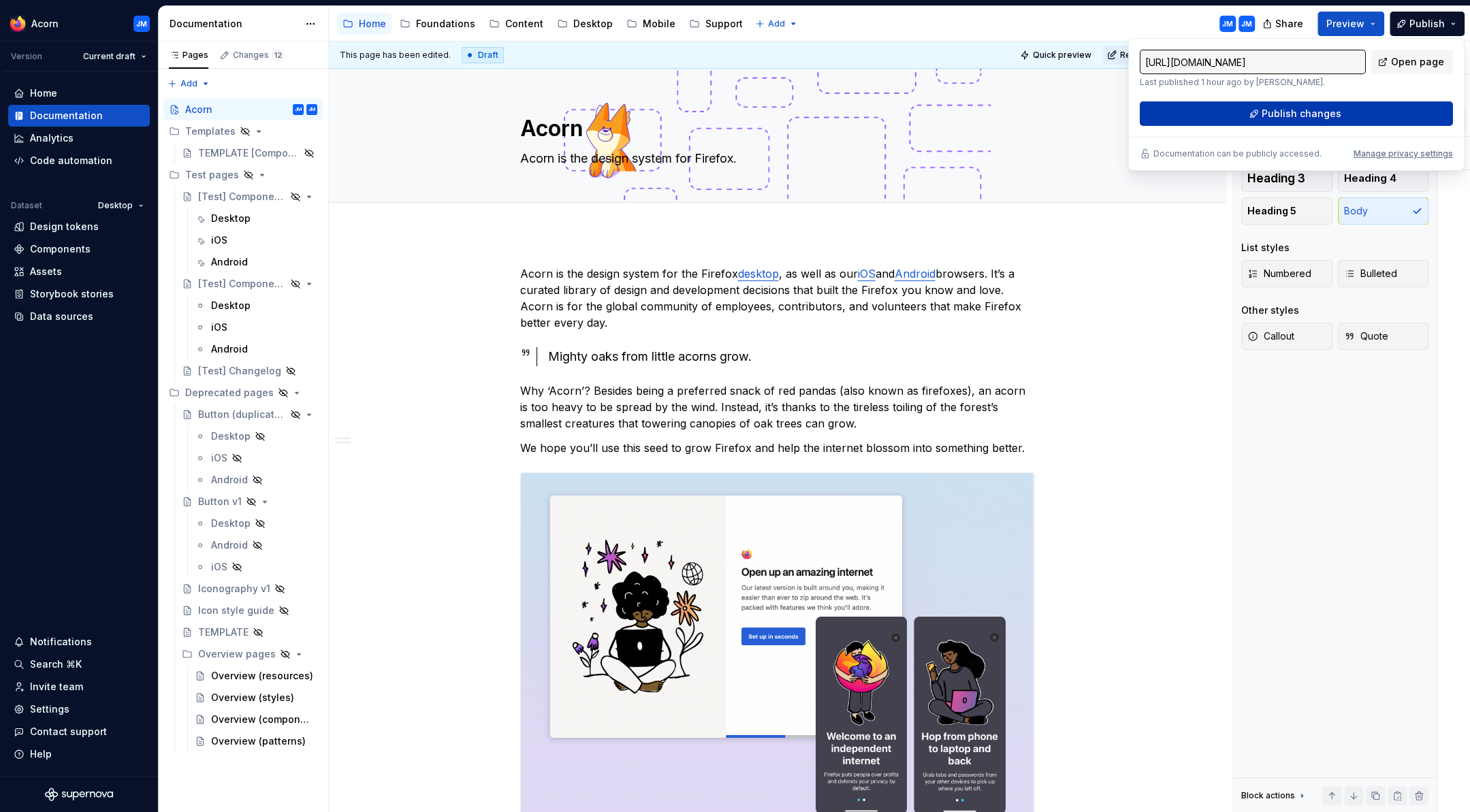
click at [1313, 111] on span "Publish changes" at bounding box center [1301, 113] width 80 height 13
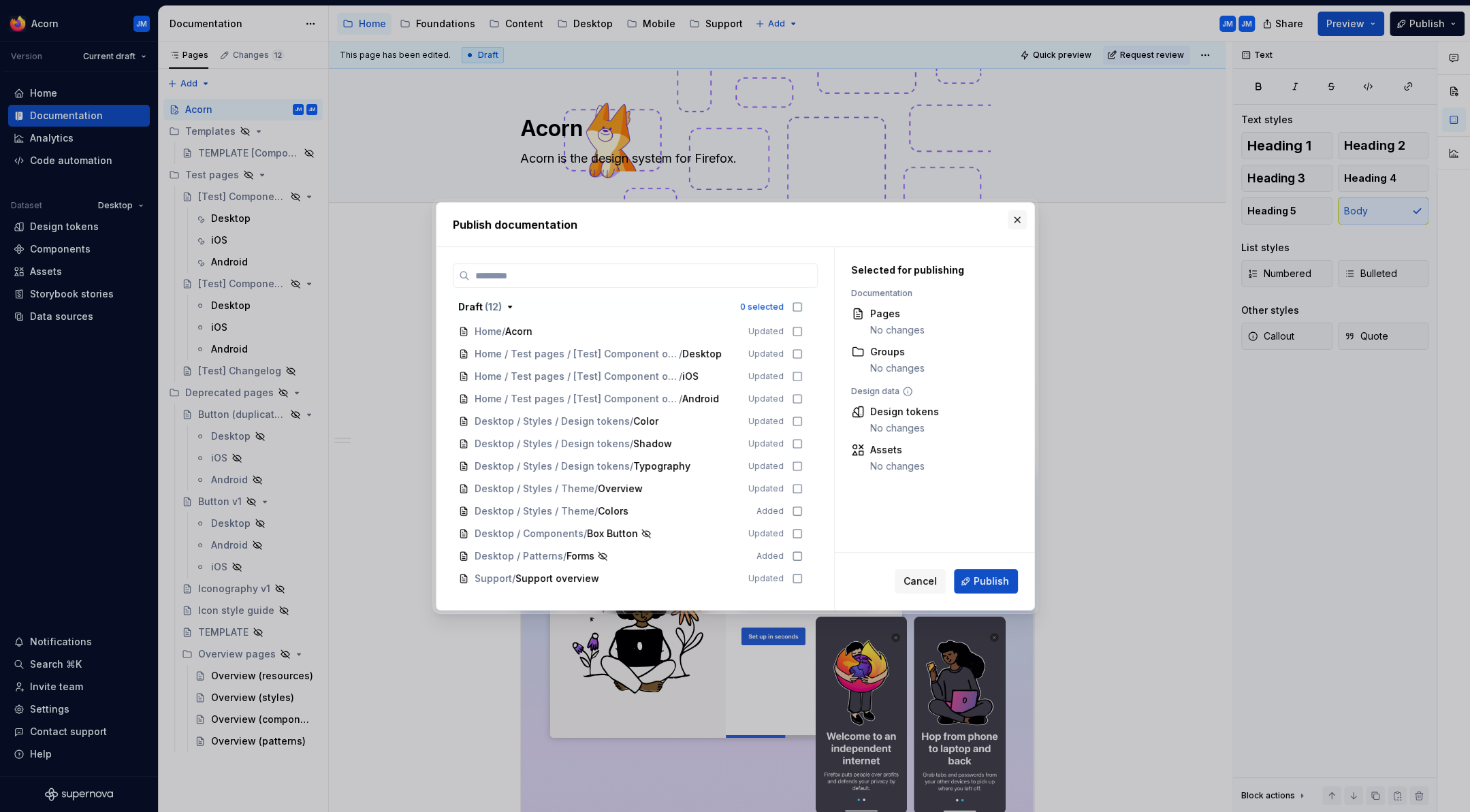
click at [1019, 222] on button "button" at bounding box center [1017, 219] width 19 height 19
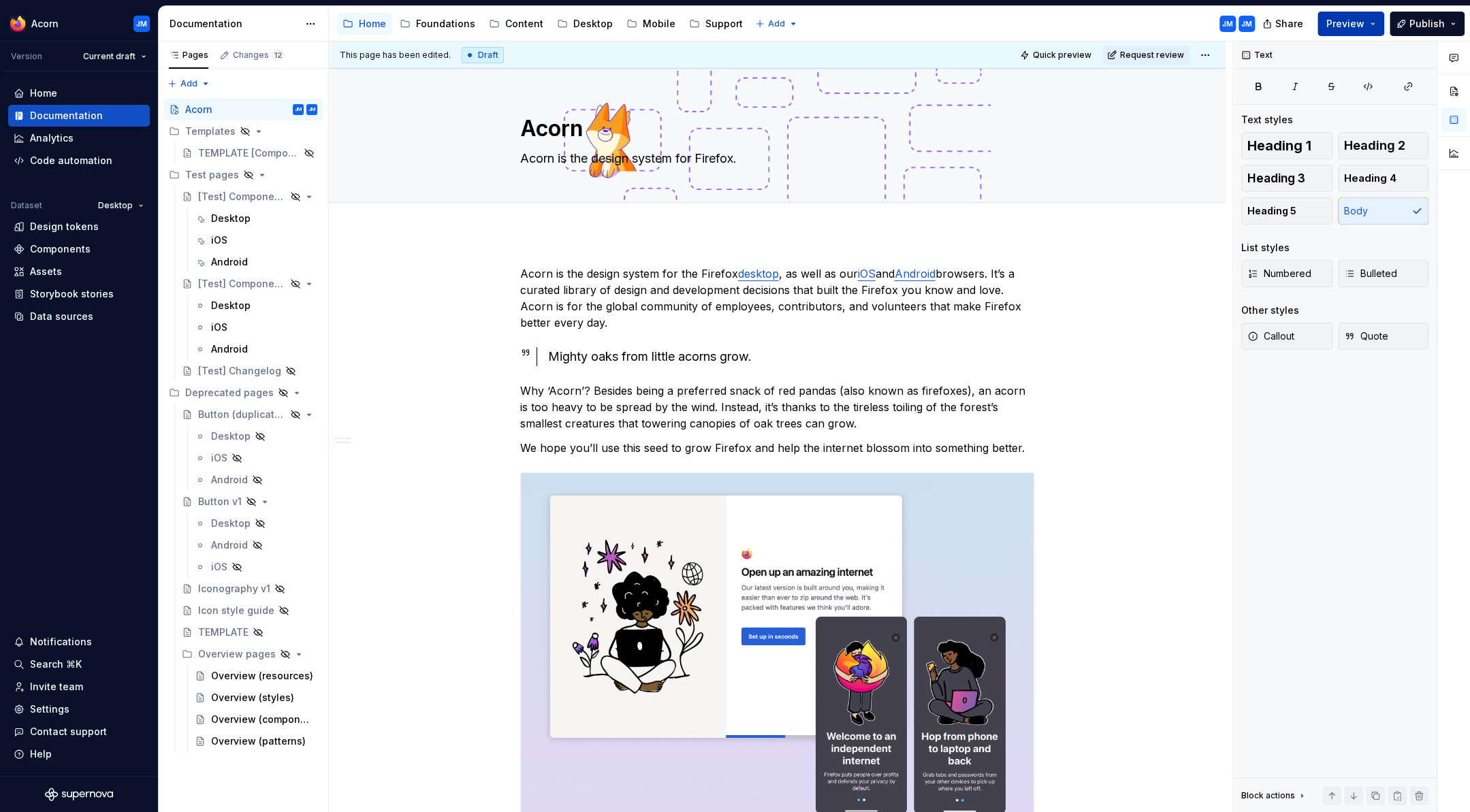
click at [1376, 25] on button "Preview" at bounding box center [1351, 23] width 67 height 24
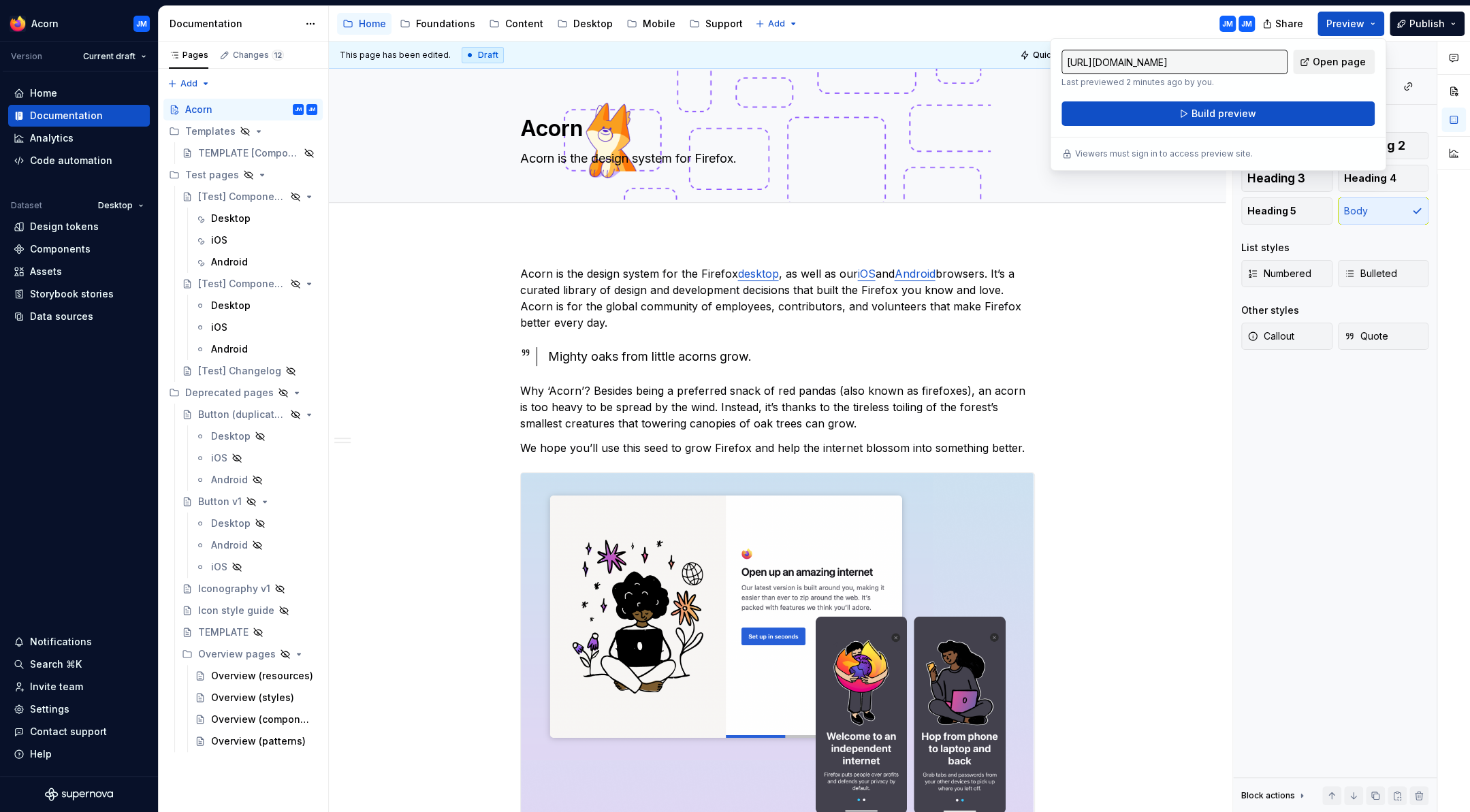
click at [1330, 60] on span "Open page" at bounding box center [1339, 61] width 53 height 13
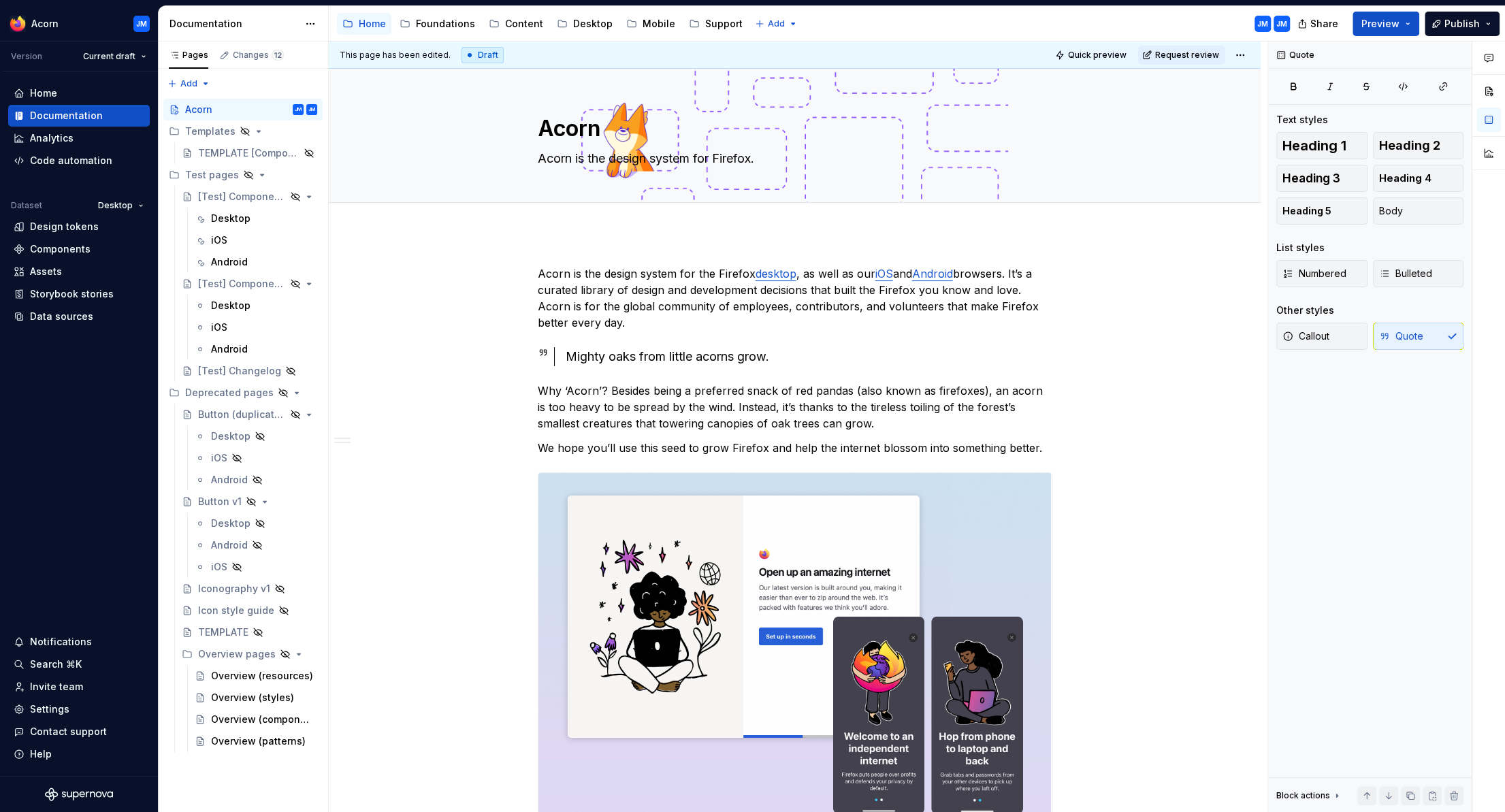
type textarea "*"
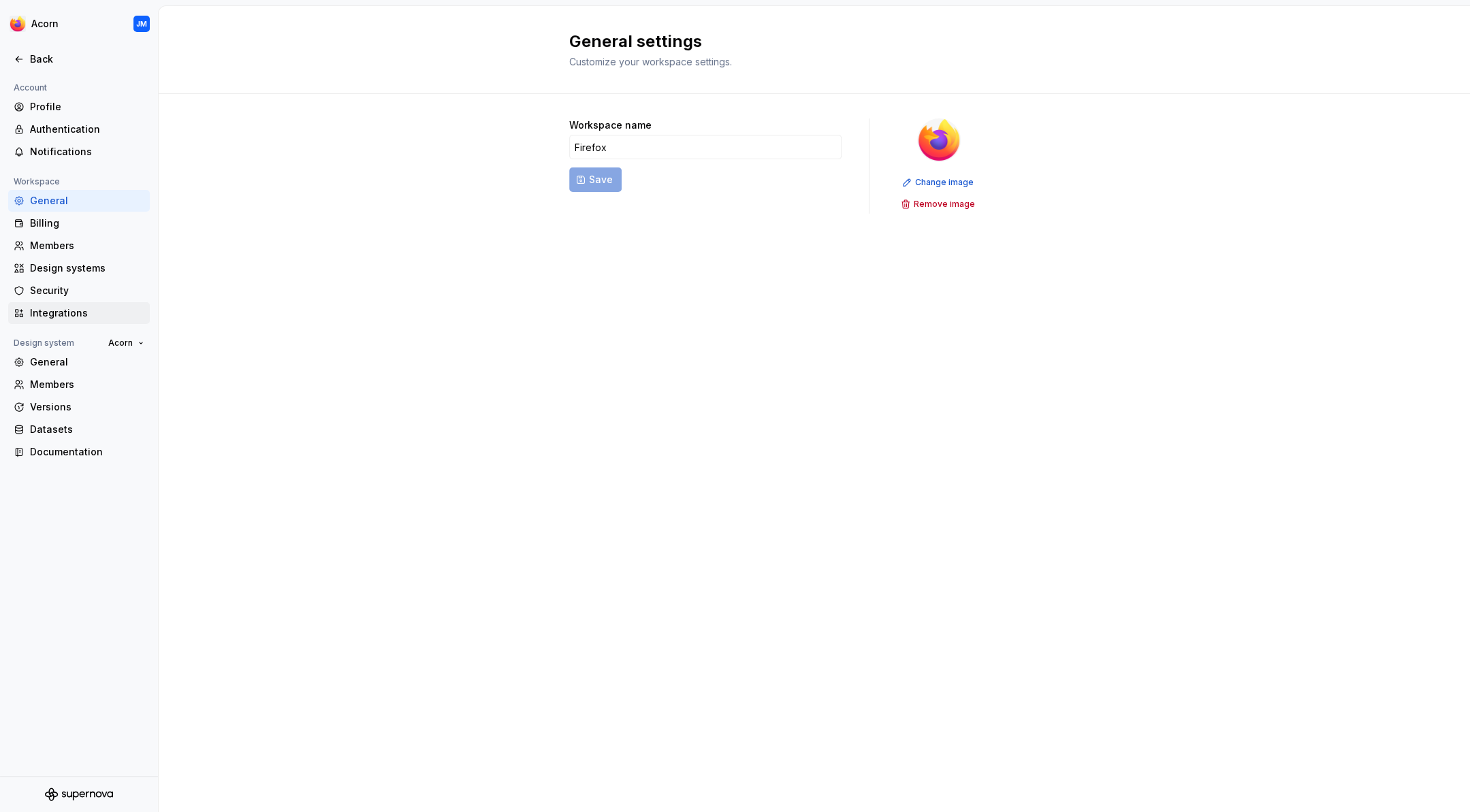
click at [53, 315] on div "Integrations" at bounding box center [86, 313] width 114 height 13
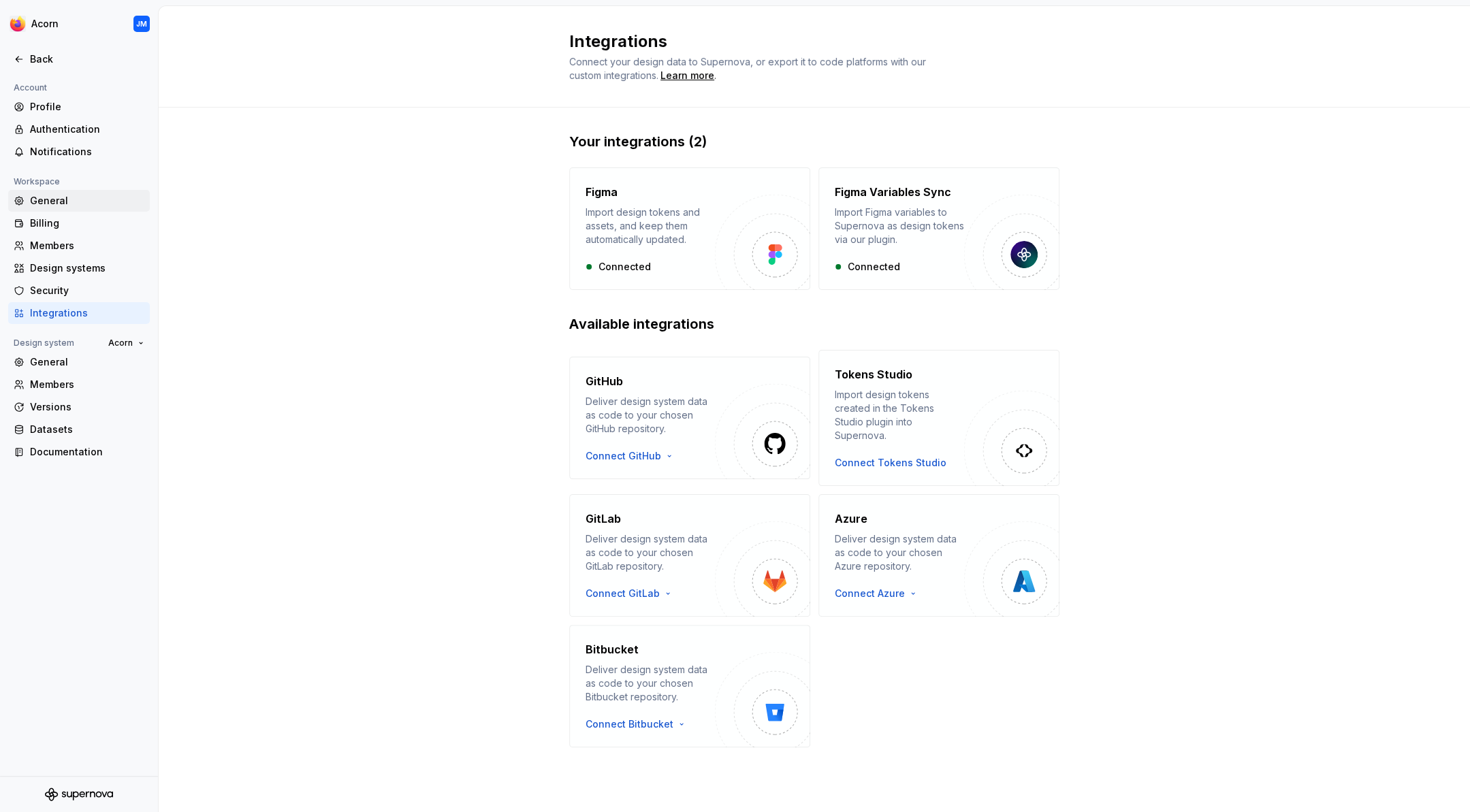
click at [51, 203] on div "General" at bounding box center [86, 201] width 114 height 13
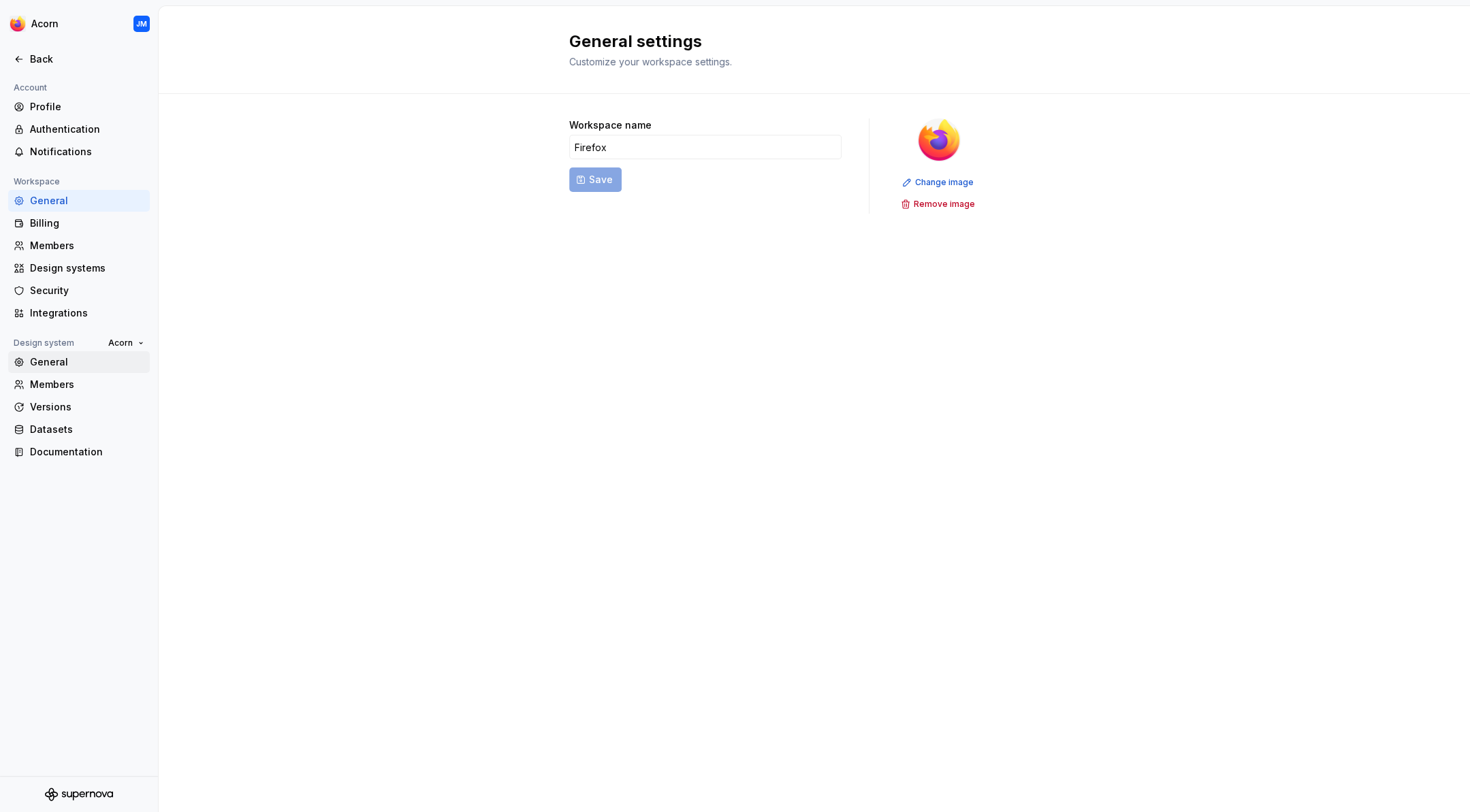
click at [52, 360] on div "General" at bounding box center [86, 361] width 114 height 13
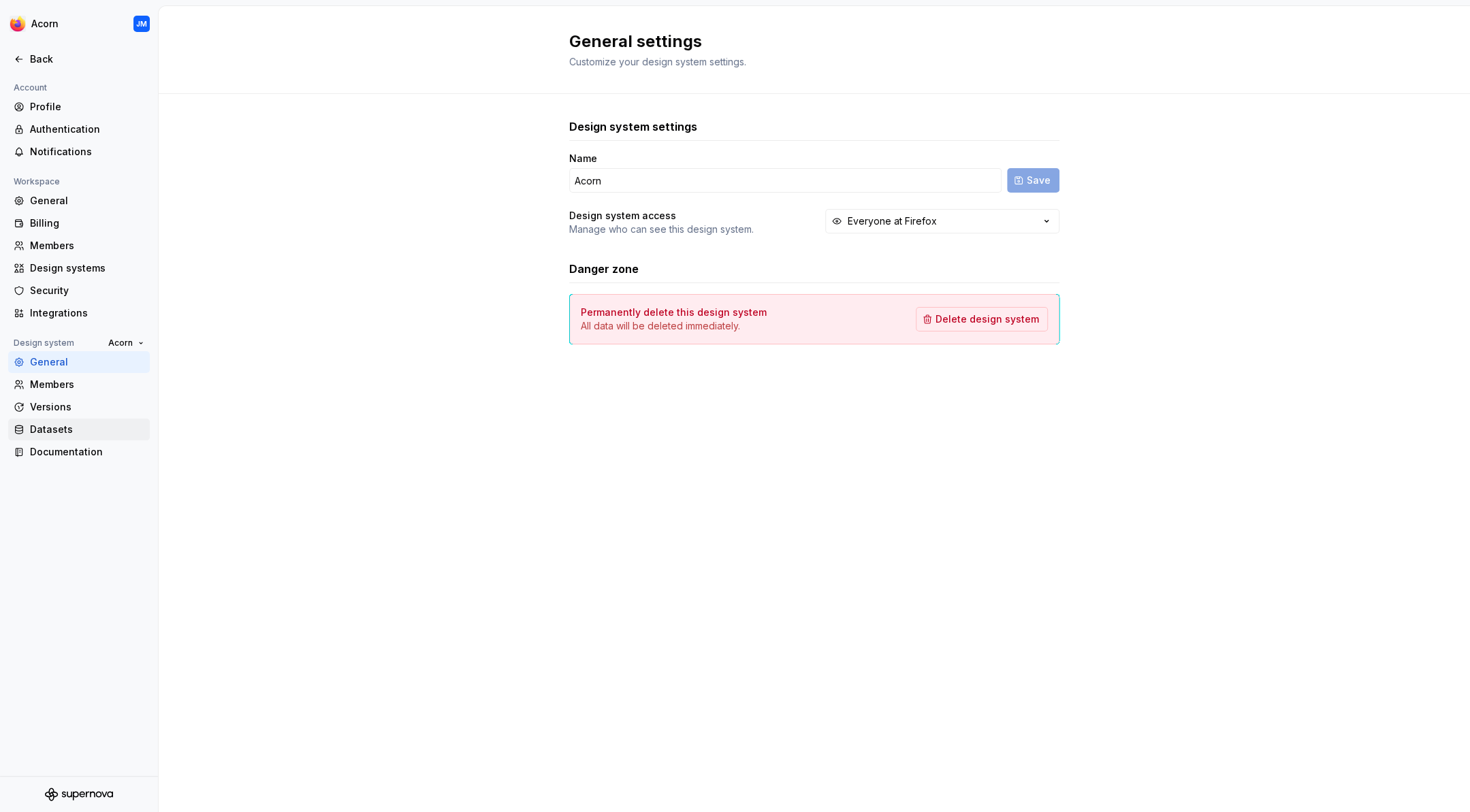
click at [52, 428] on div "Datasets" at bounding box center [86, 429] width 114 height 13
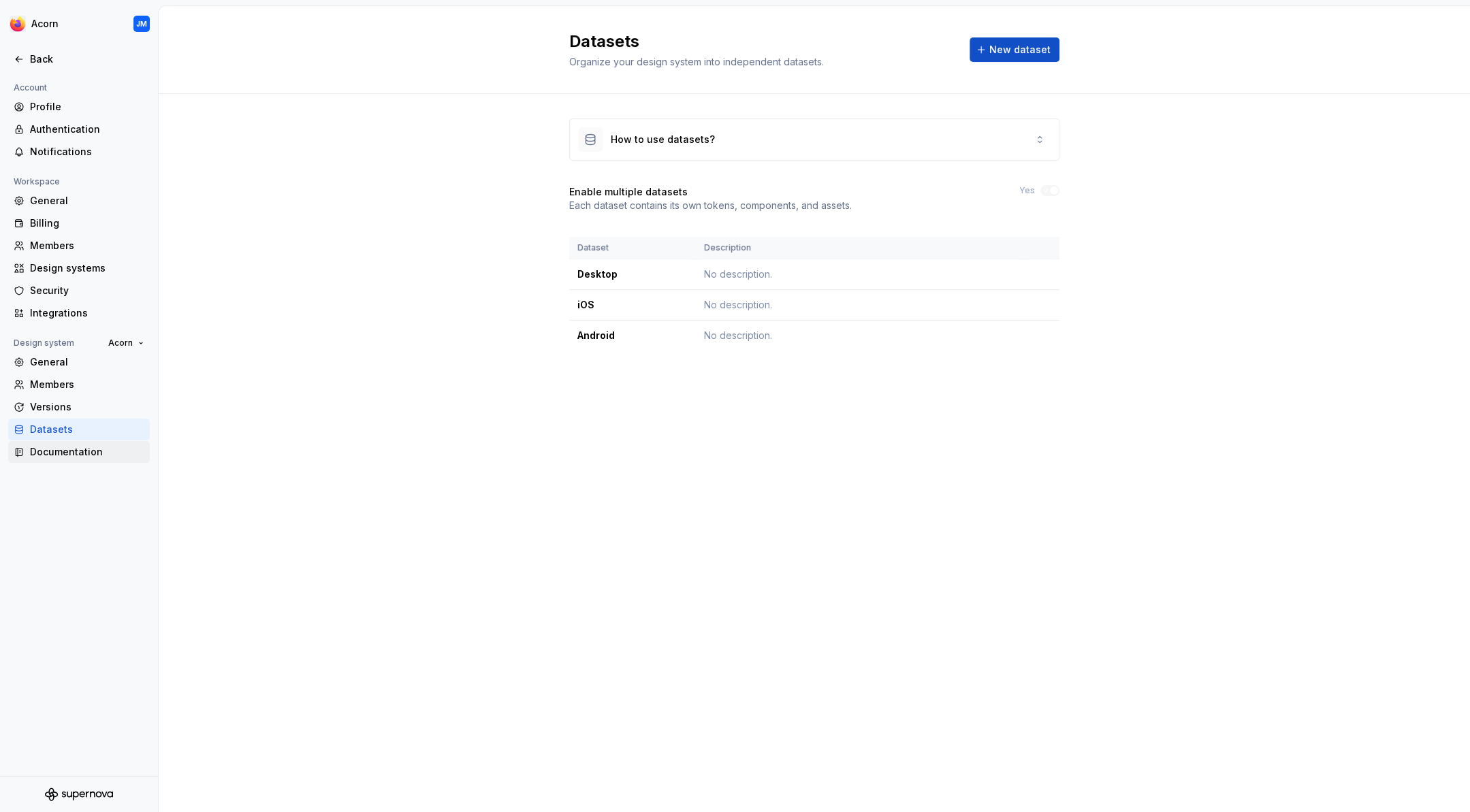
click at [51, 449] on div "Documentation" at bounding box center [86, 451] width 114 height 13
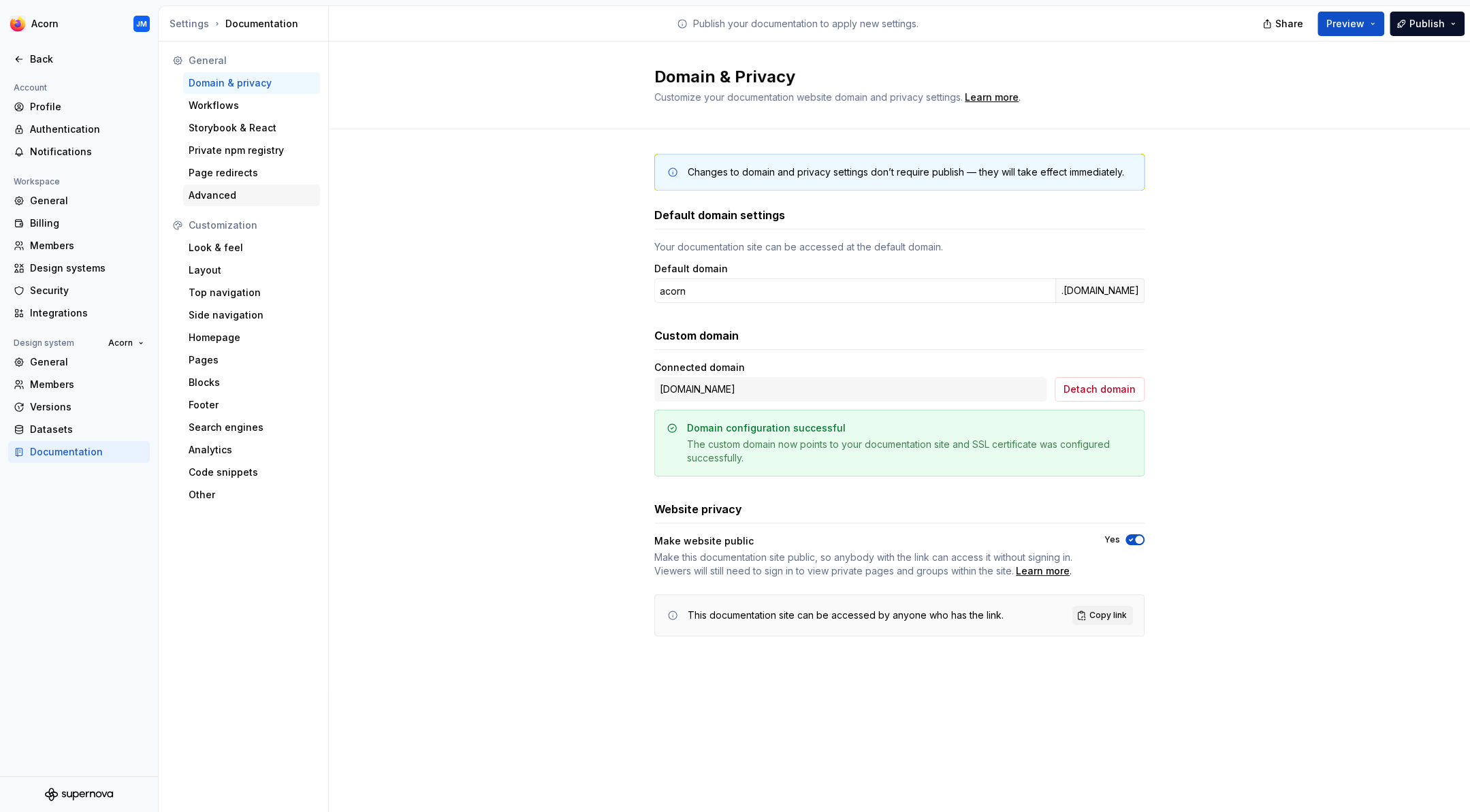
click at [211, 195] on div "Advanced" at bounding box center [252, 195] width 126 height 13
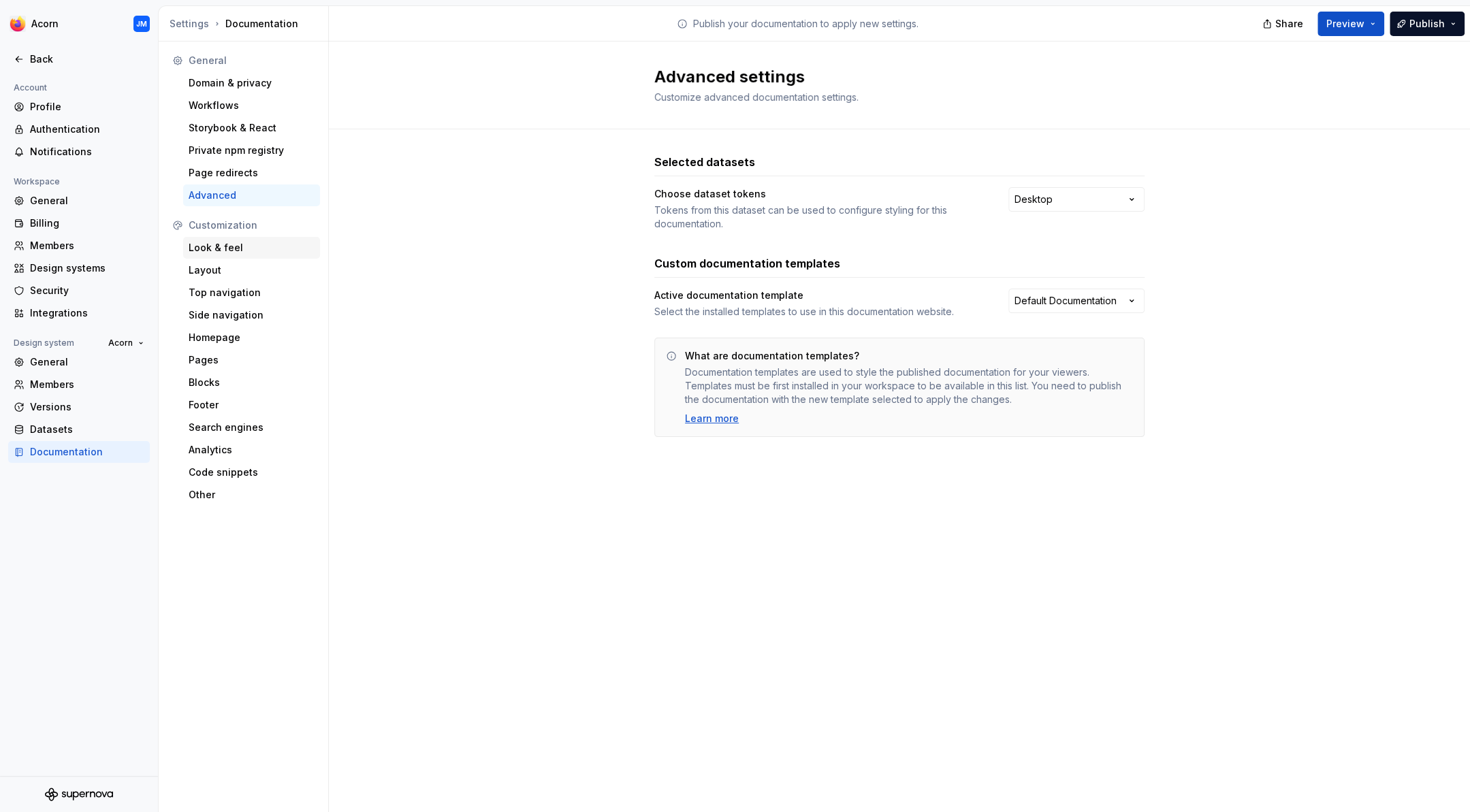
click at [201, 244] on div "Look & feel" at bounding box center [252, 247] width 126 height 13
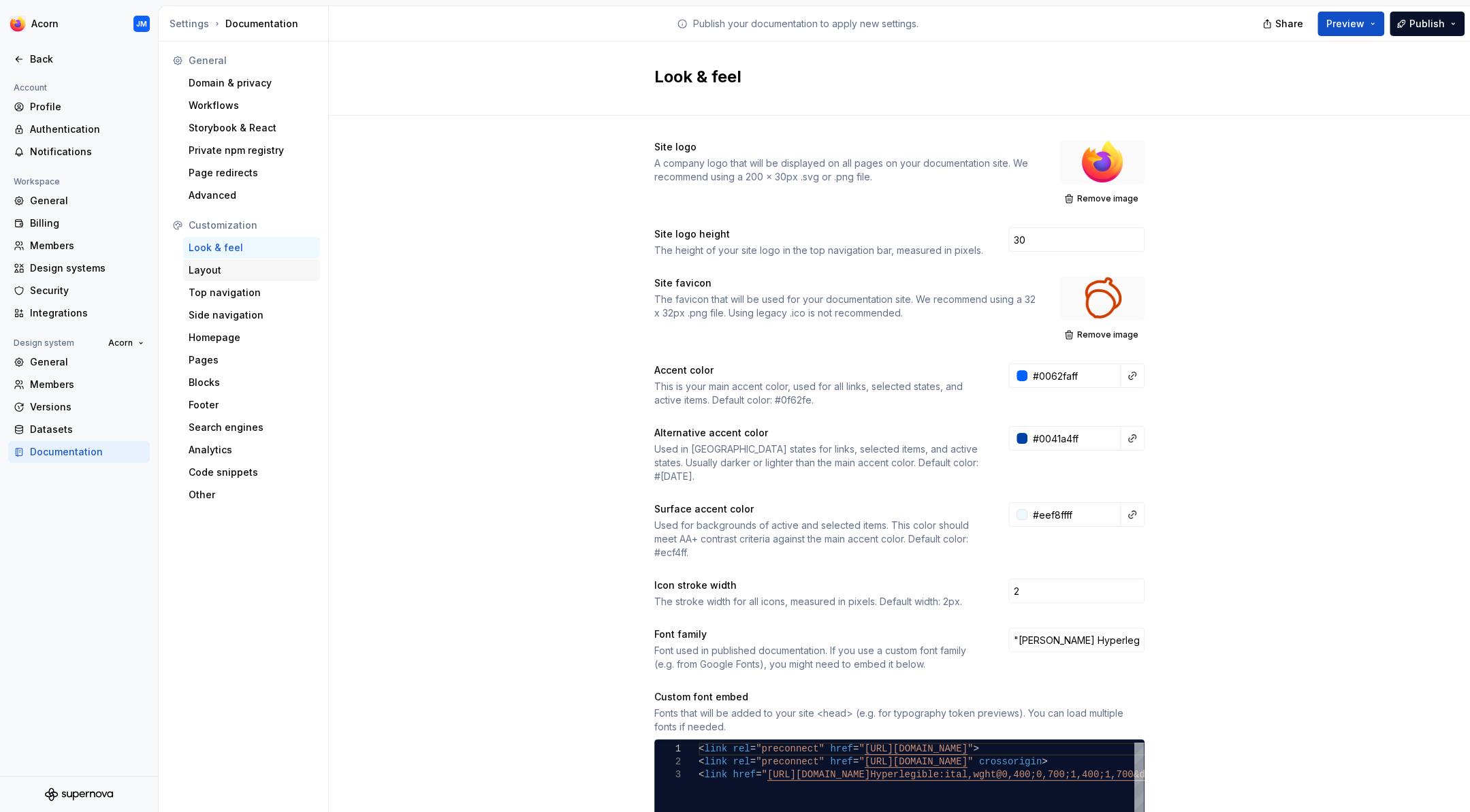
click at [201, 267] on div "Layout" at bounding box center [252, 270] width 126 height 13
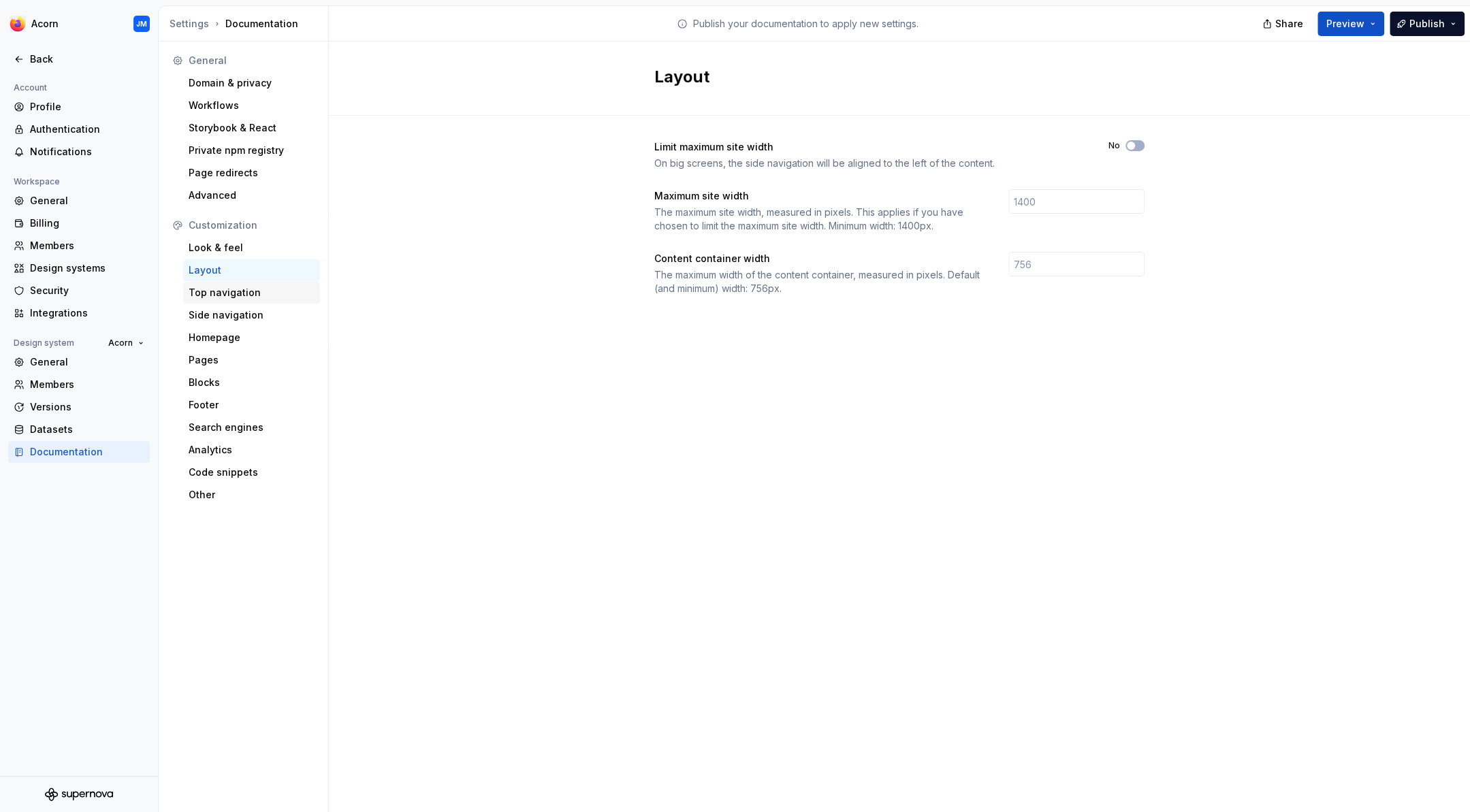
click at [213, 292] on div "Top navigation" at bounding box center [252, 292] width 126 height 13
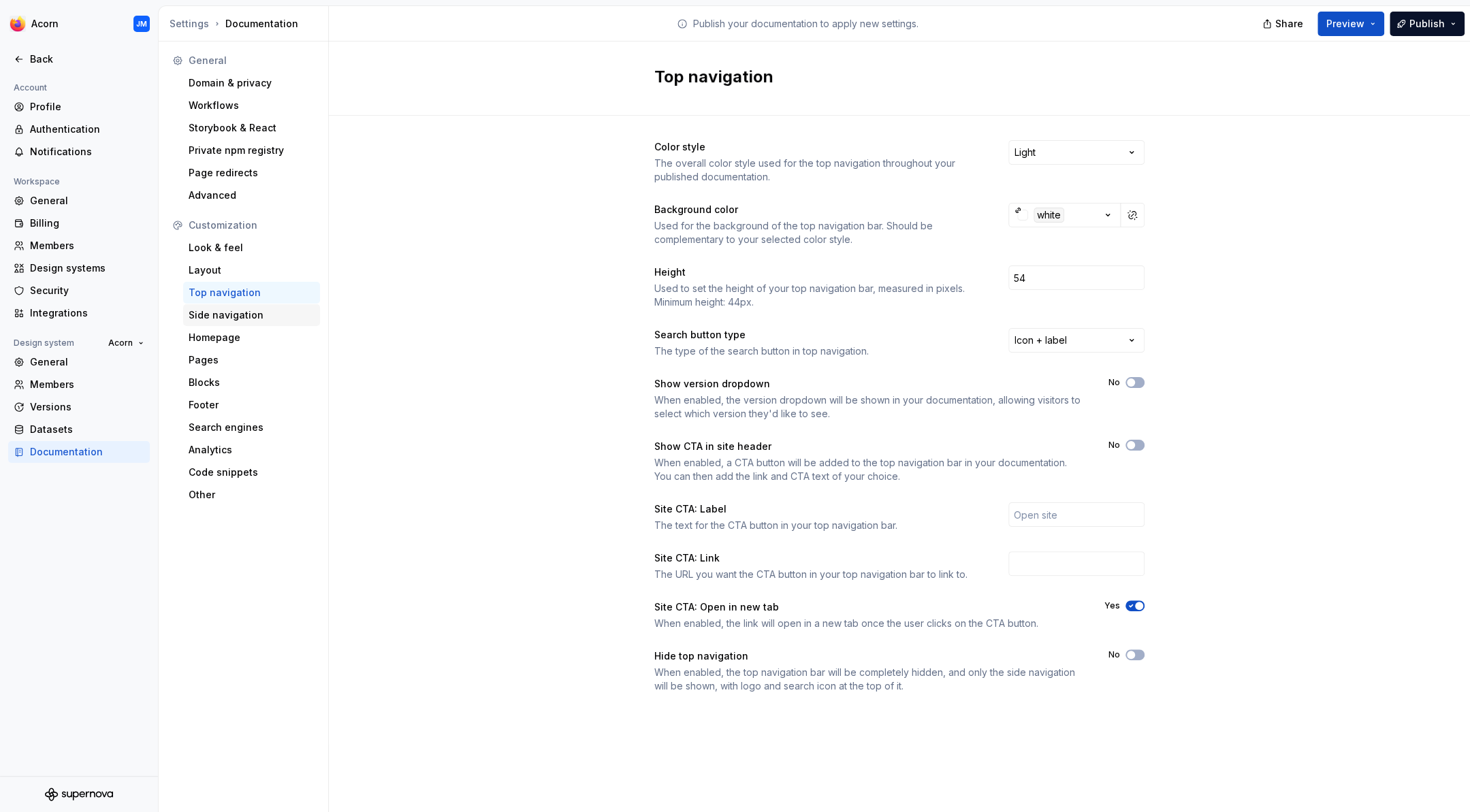
click at [204, 312] on div "Side navigation" at bounding box center [252, 315] width 126 height 13
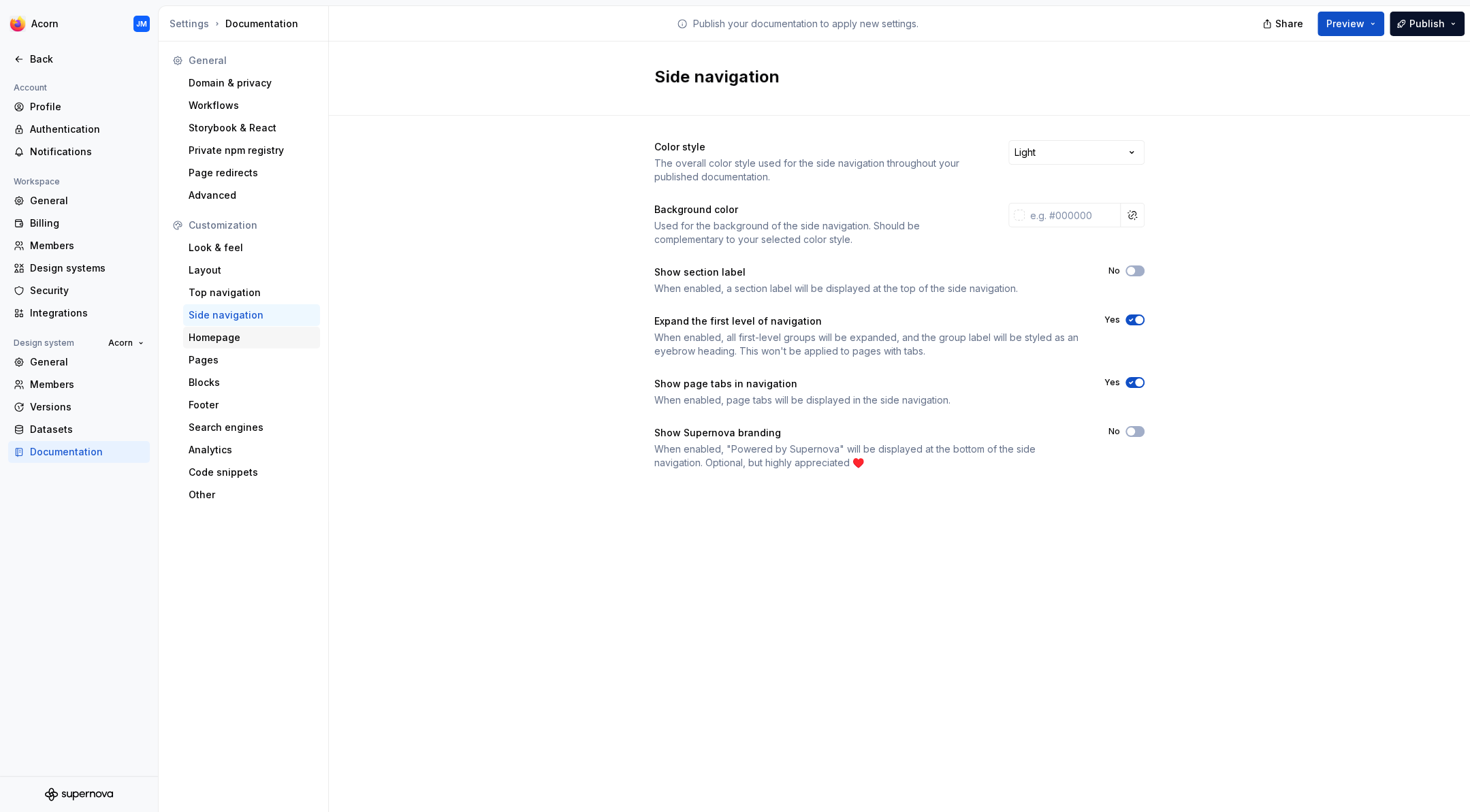
click at [211, 336] on div "Homepage" at bounding box center [252, 337] width 126 height 13
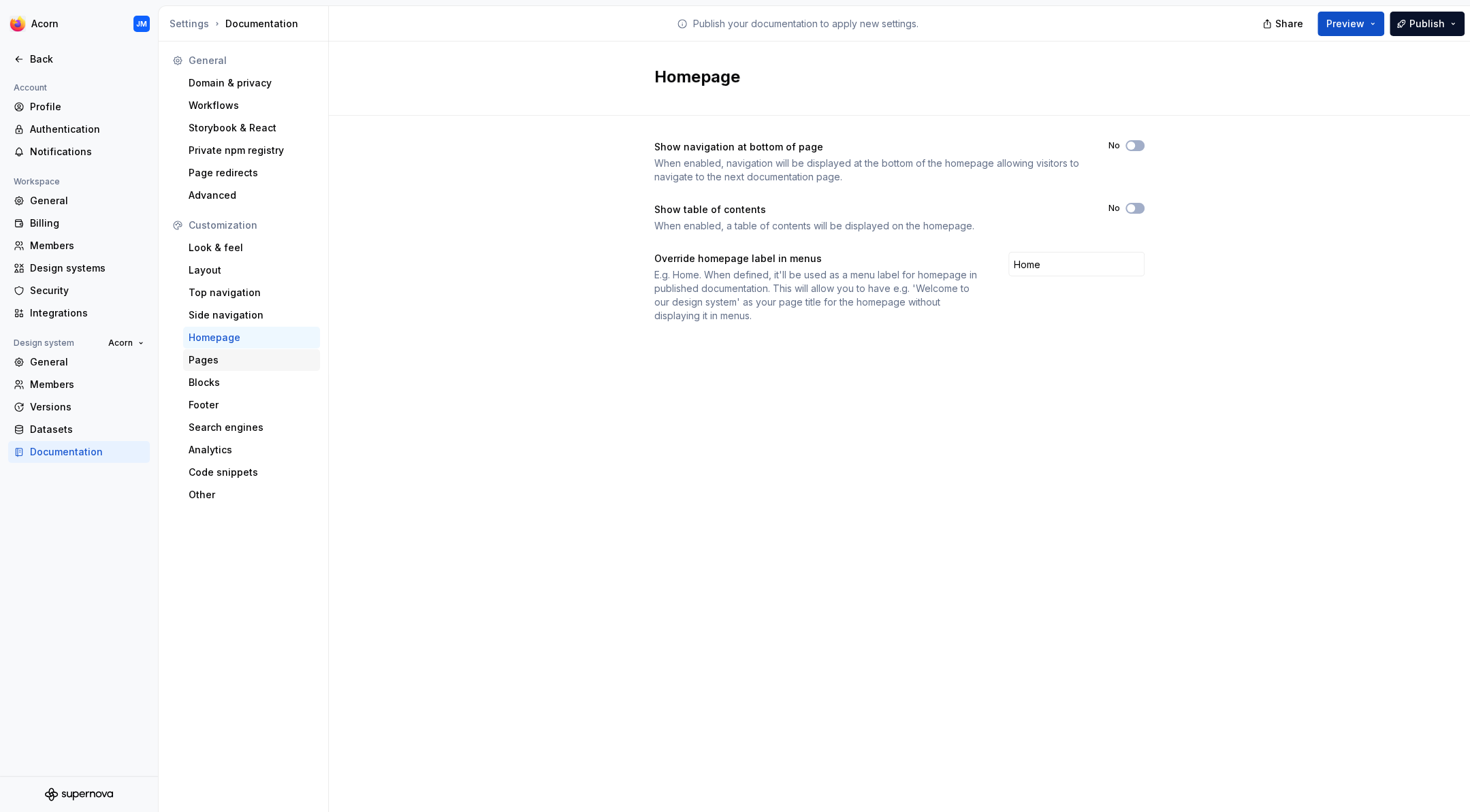
click at [204, 359] on div "Pages" at bounding box center [252, 360] width 126 height 13
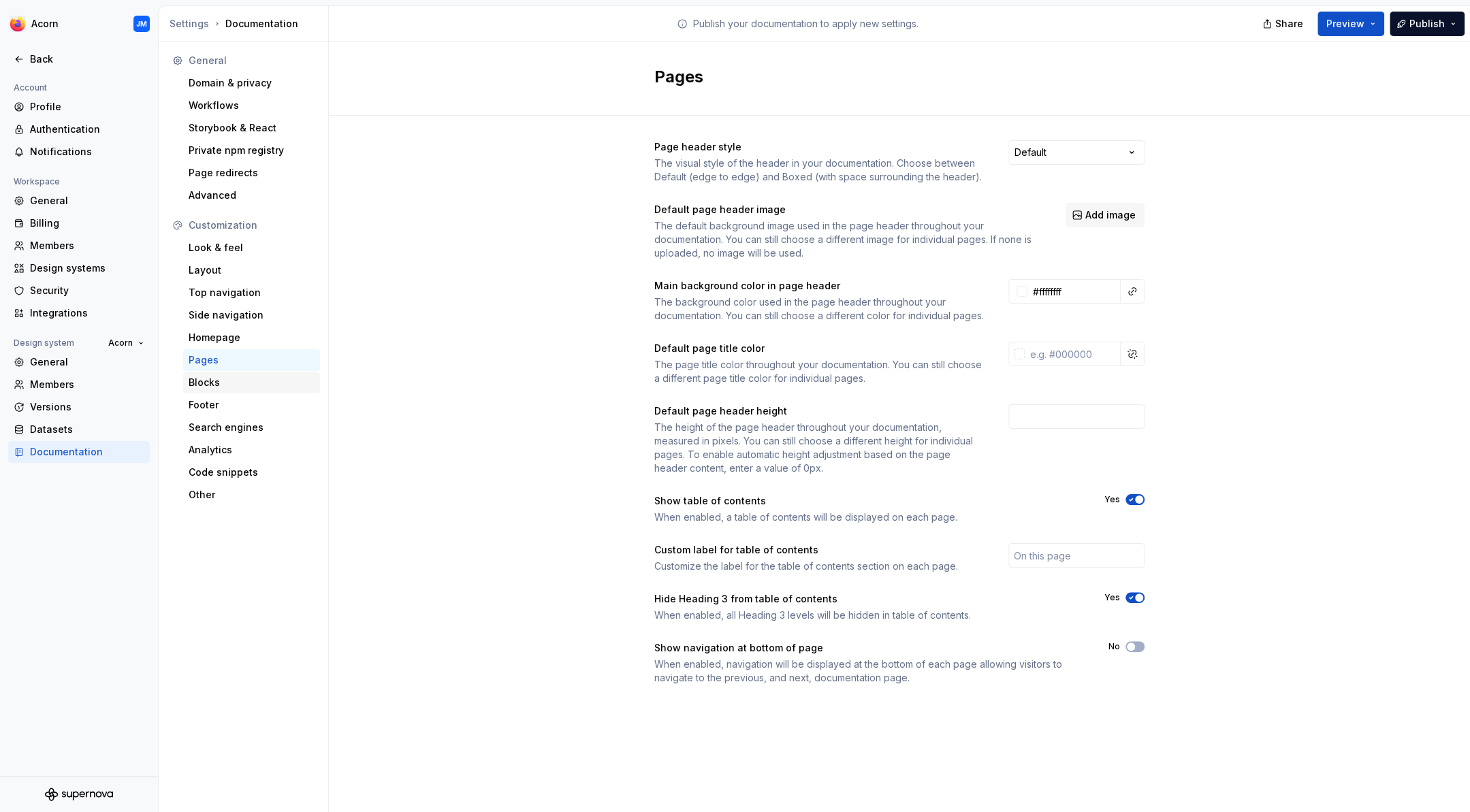
click at [200, 381] on div "Blocks" at bounding box center [252, 382] width 126 height 13
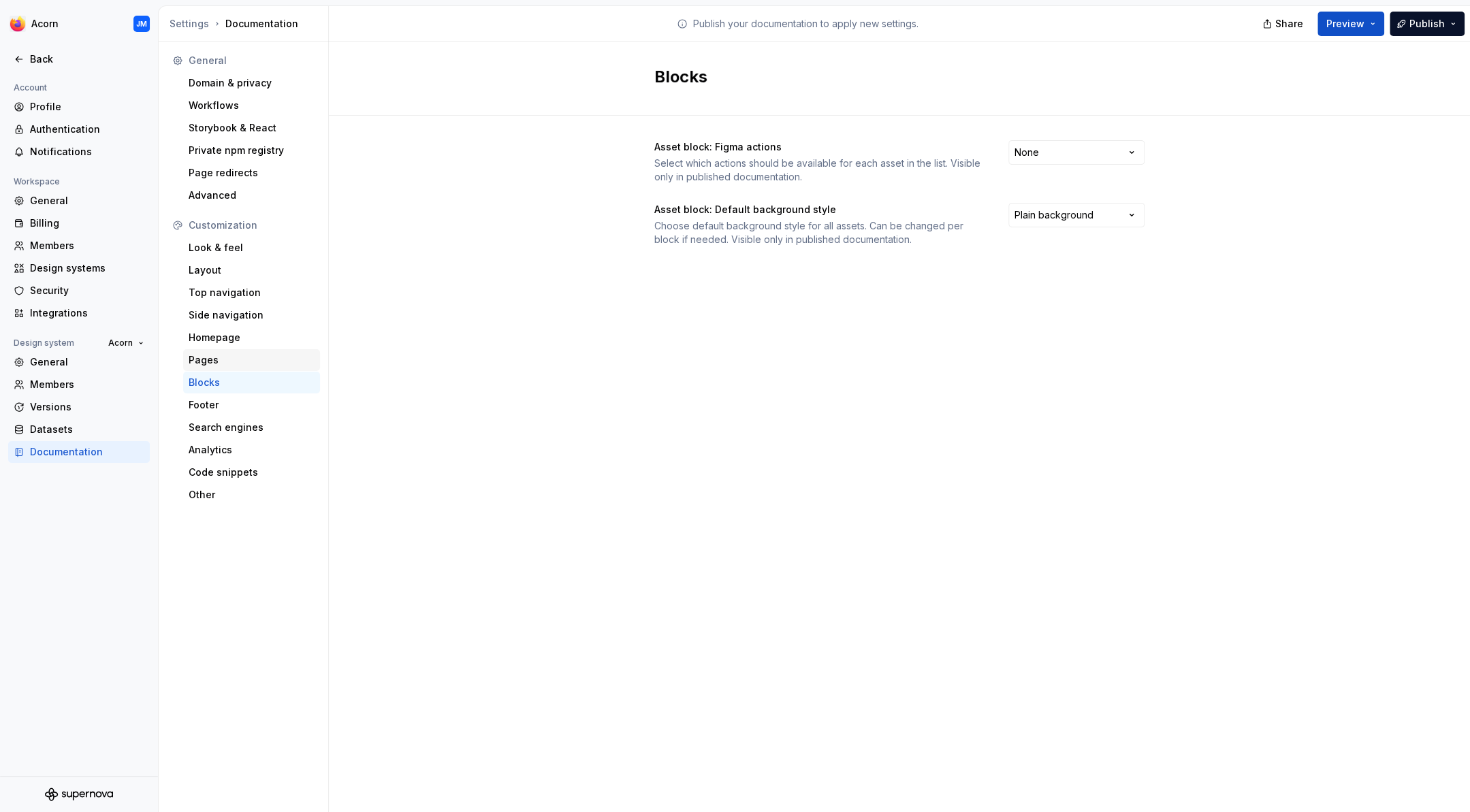
click at [201, 362] on div "Pages" at bounding box center [252, 360] width 126 height 13
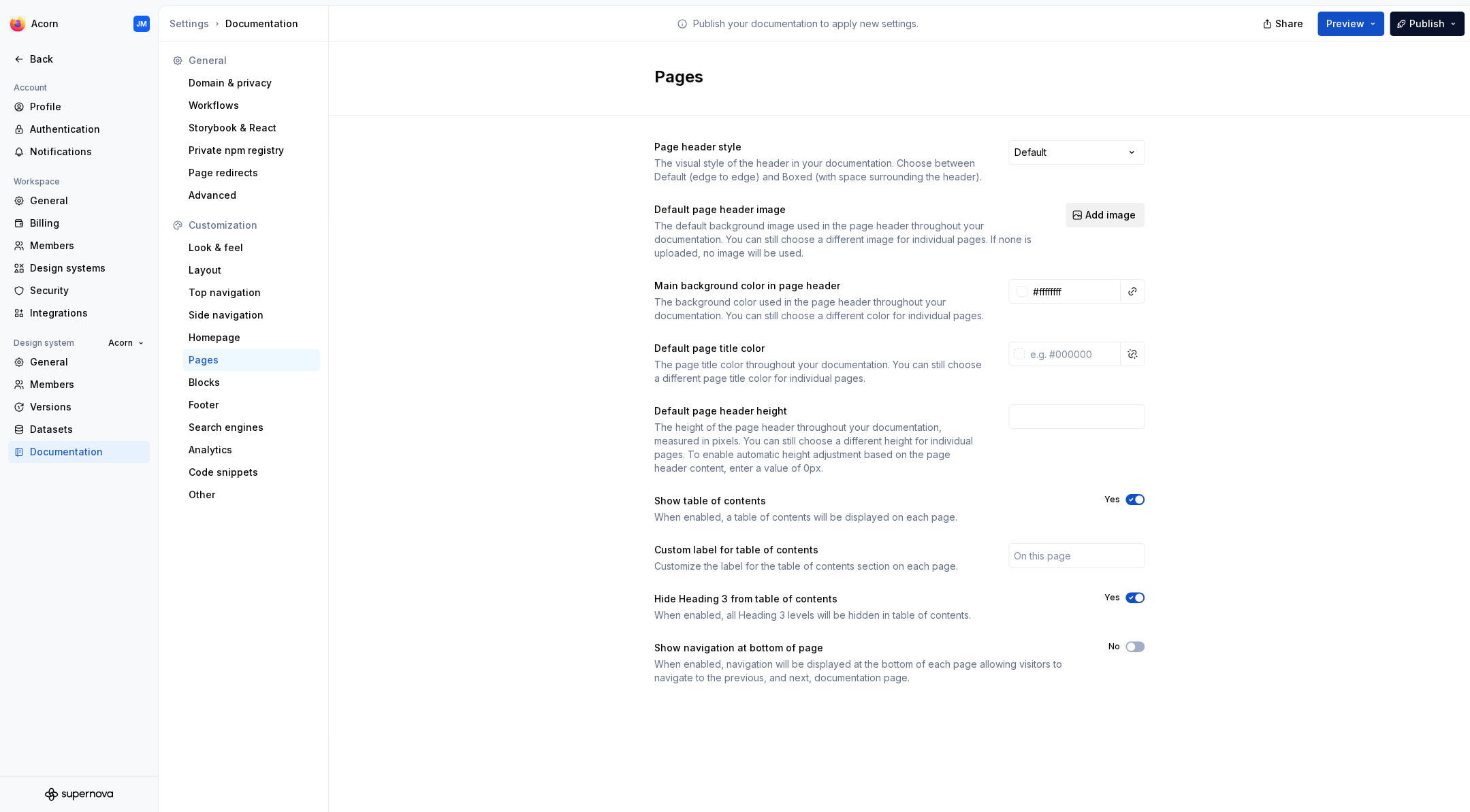
click at [1119, 219] on span "Add image" at bounding box center [1110, 215] width 50 height 13
click at [209, 382] on div "Blocks" at bounding box center [252, 382] width 126 height 13
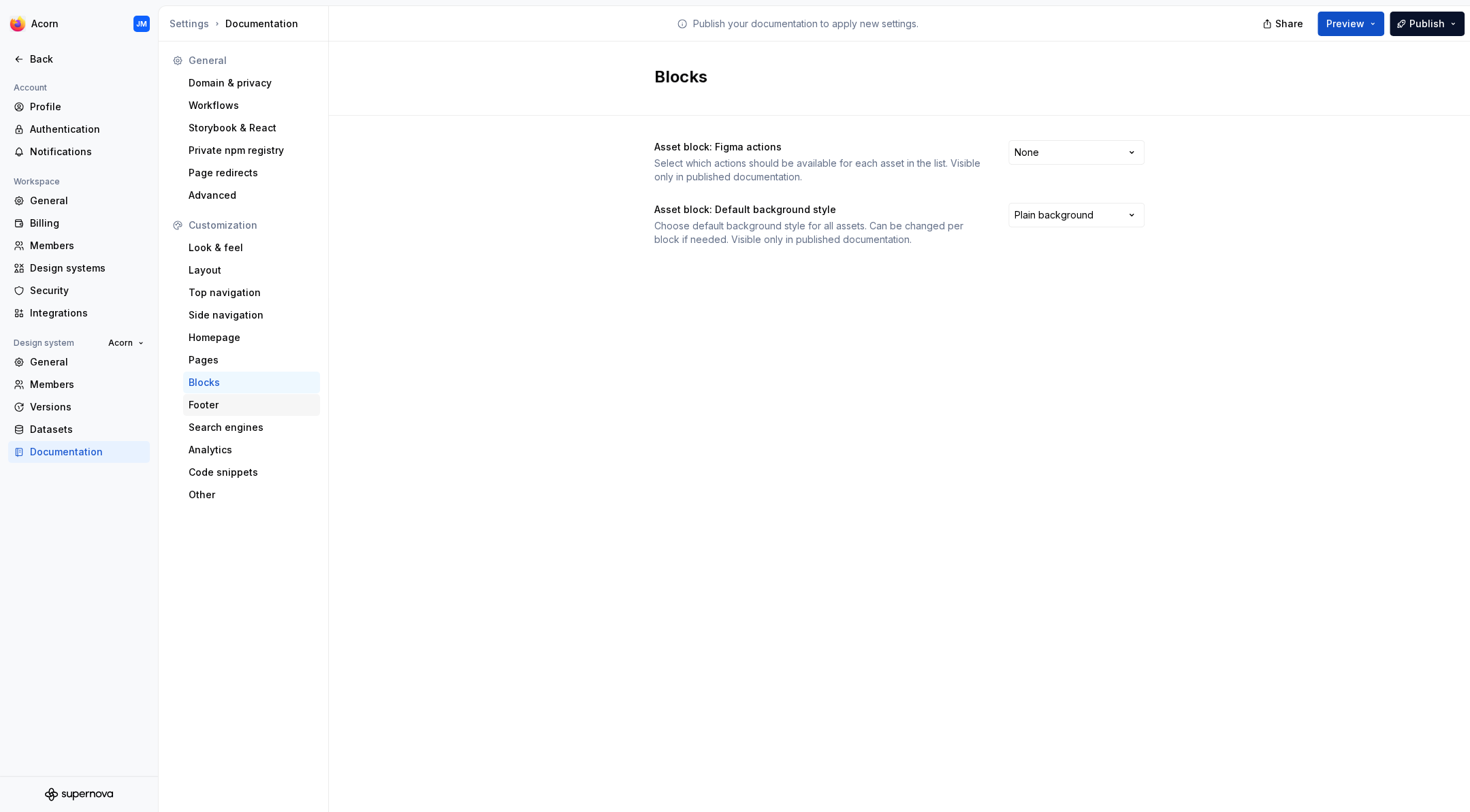
click at [203, 403] on div "Footer" at bounding box center [252, 405] width 126 height 13
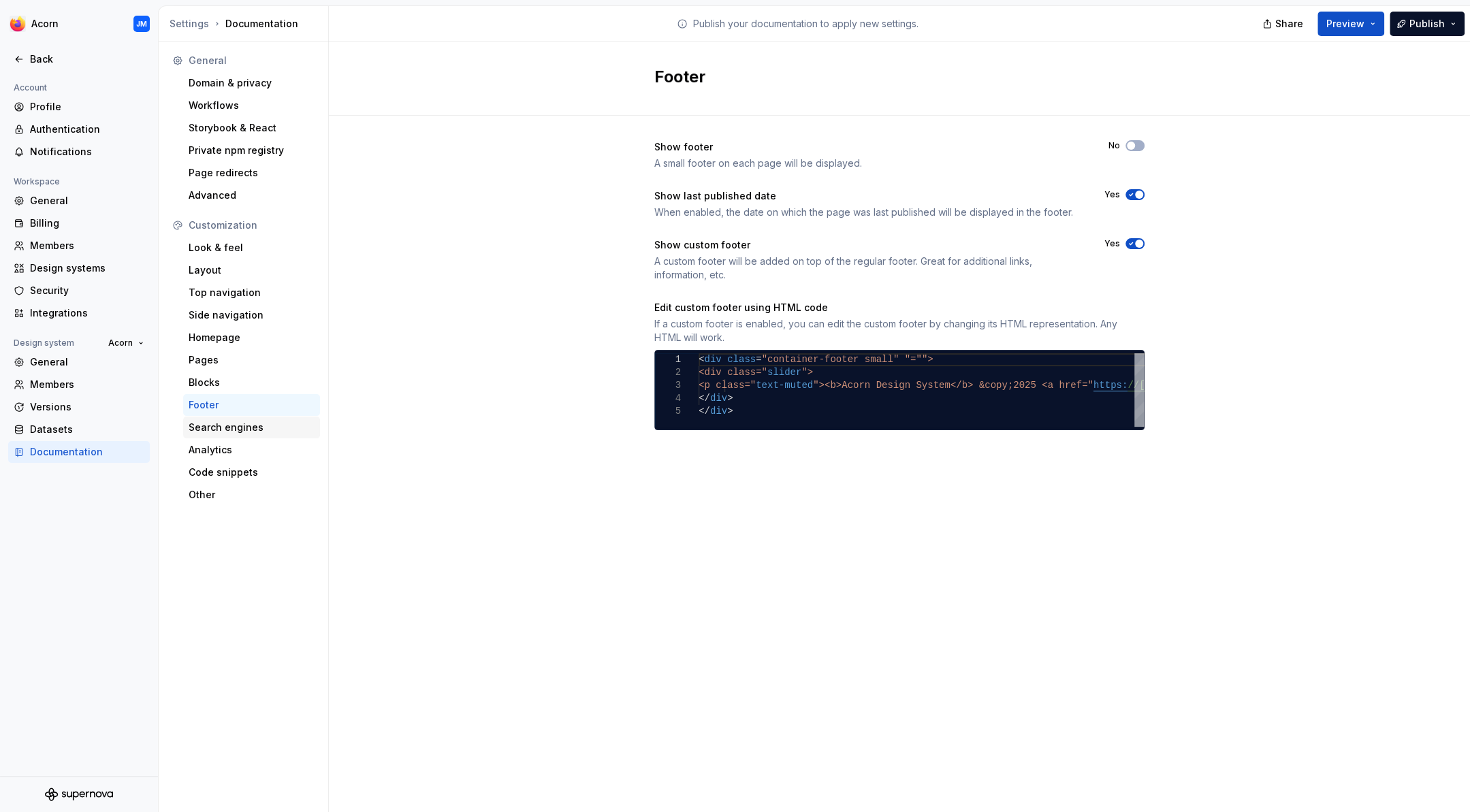
click at [211, 427] on div "Search engines" at bounding box center [252, 427] width 126 height 13
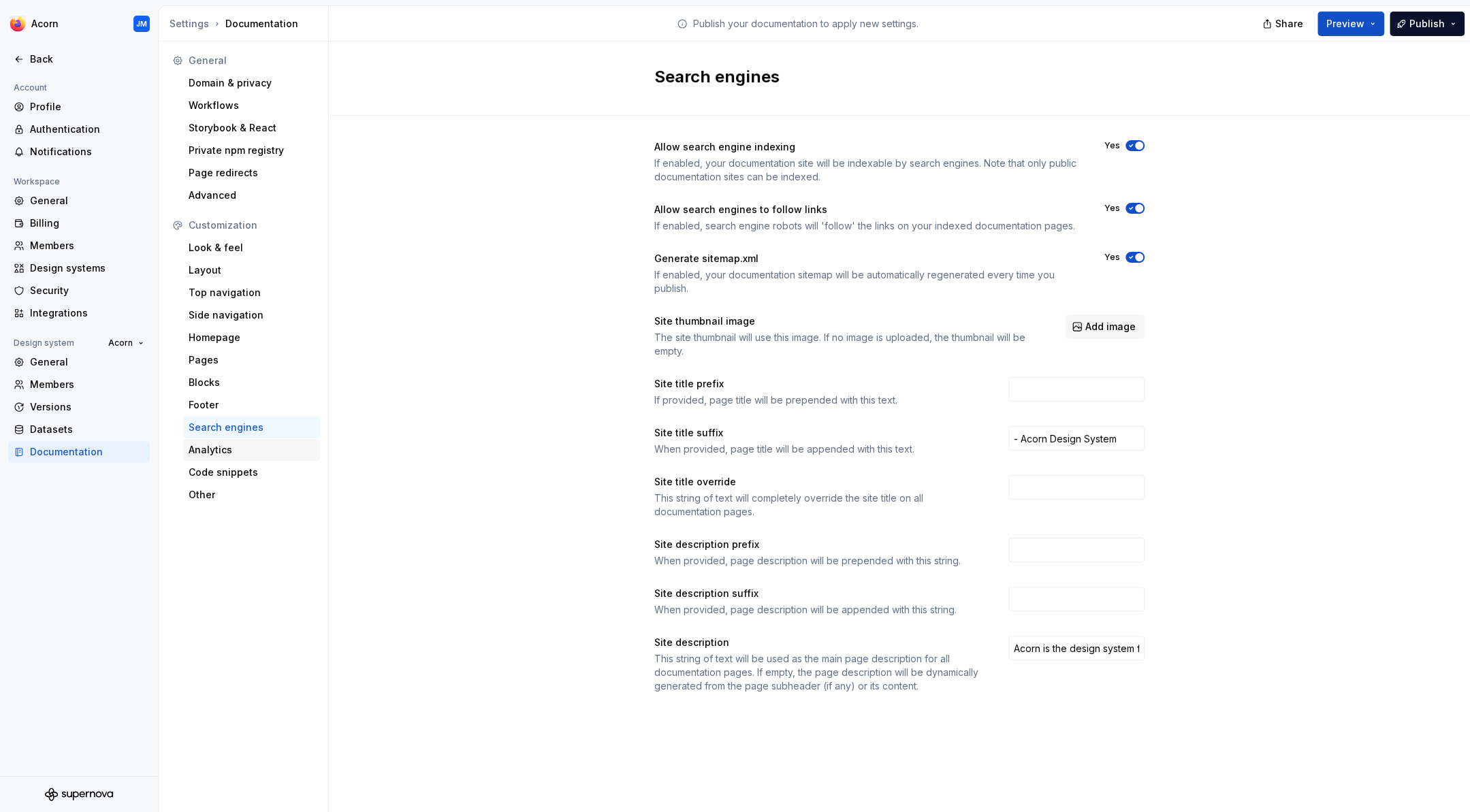
click at [206, 446] on div "Analytics" at bounding box center [252, 450] width 126 height 13
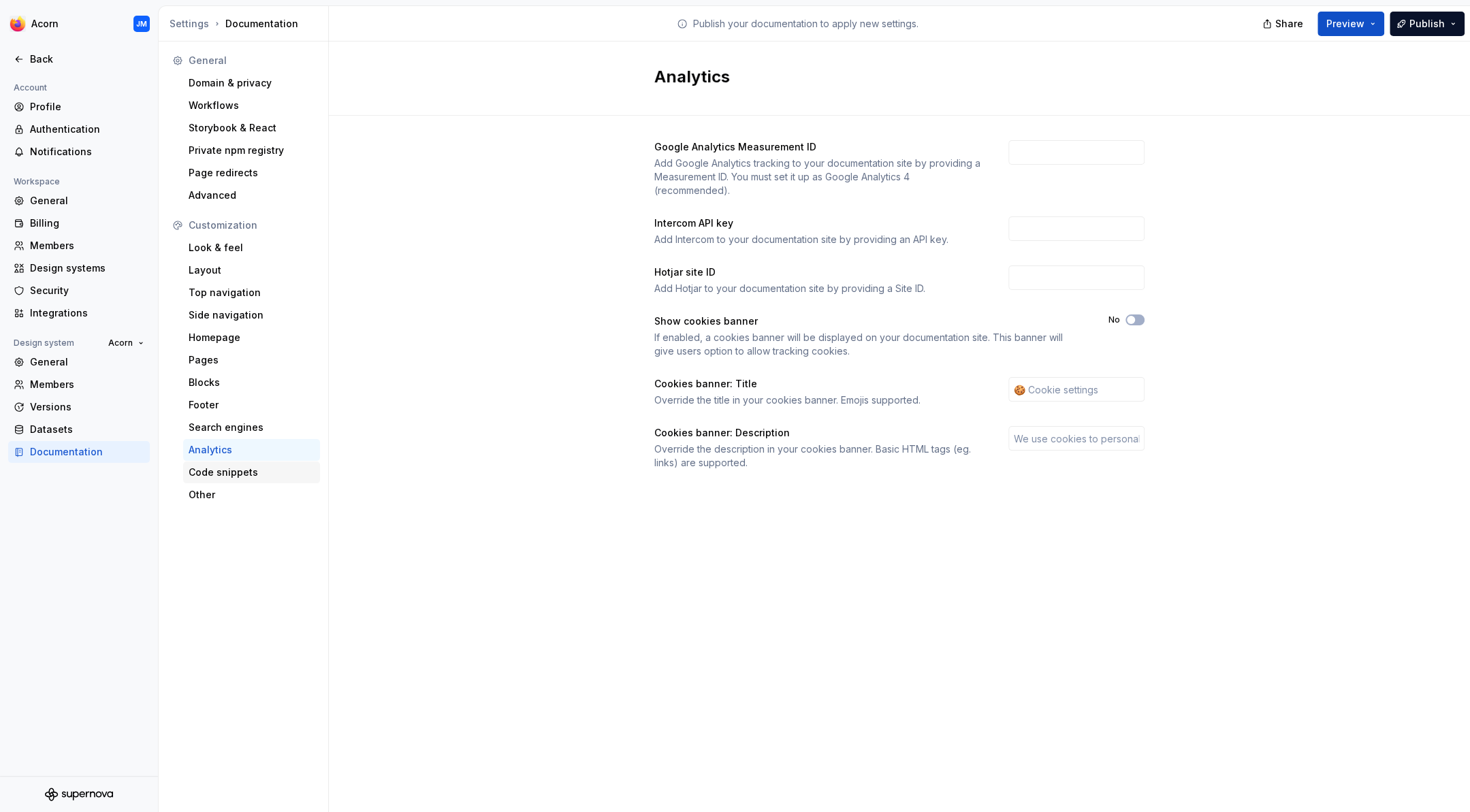
click at [202, 472] on div "Code snippets" at bounding box center [252, 472] width 126 height 13
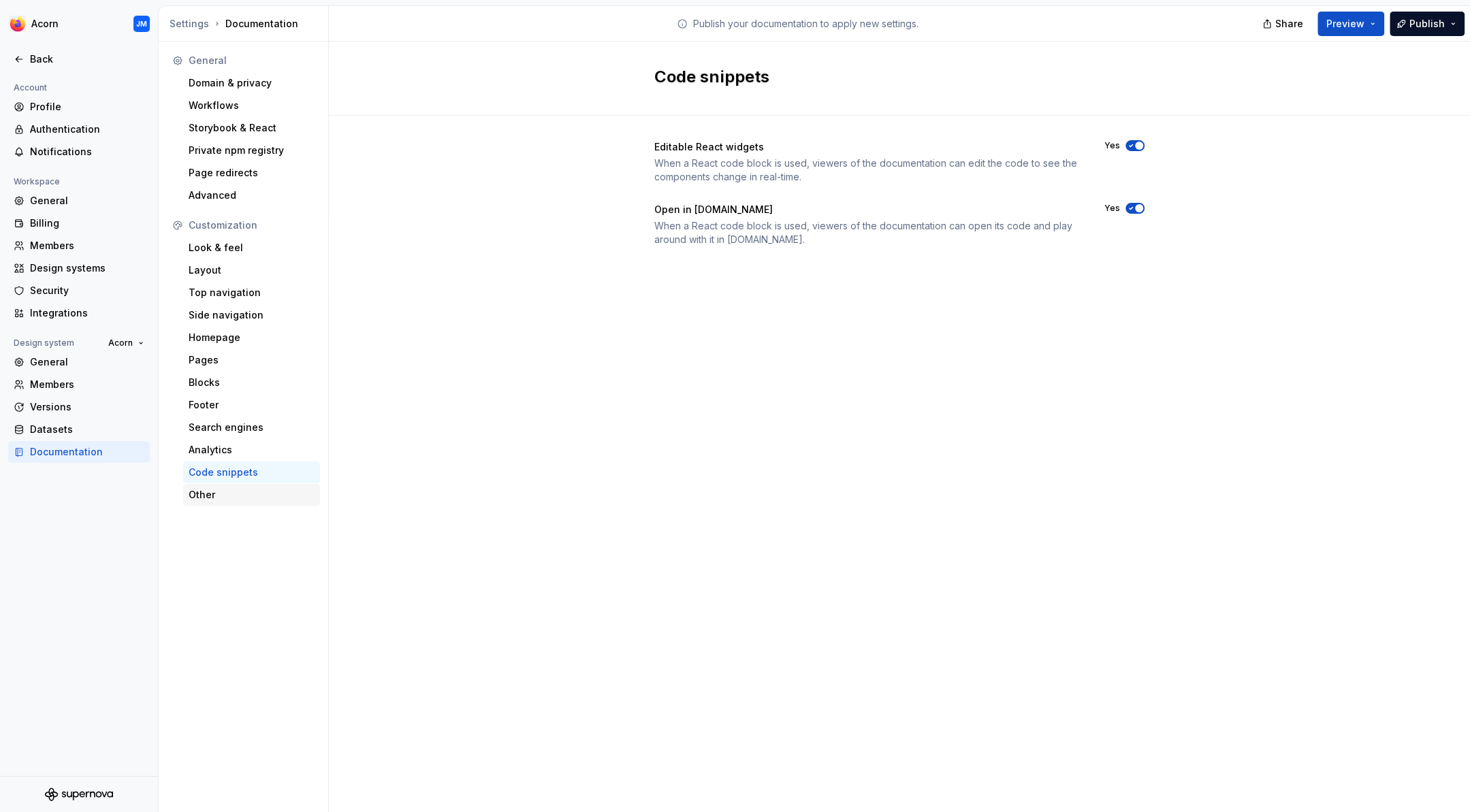
click at [202, 493] on div "Other" at bounding box center [252, 495] width 126 height 13
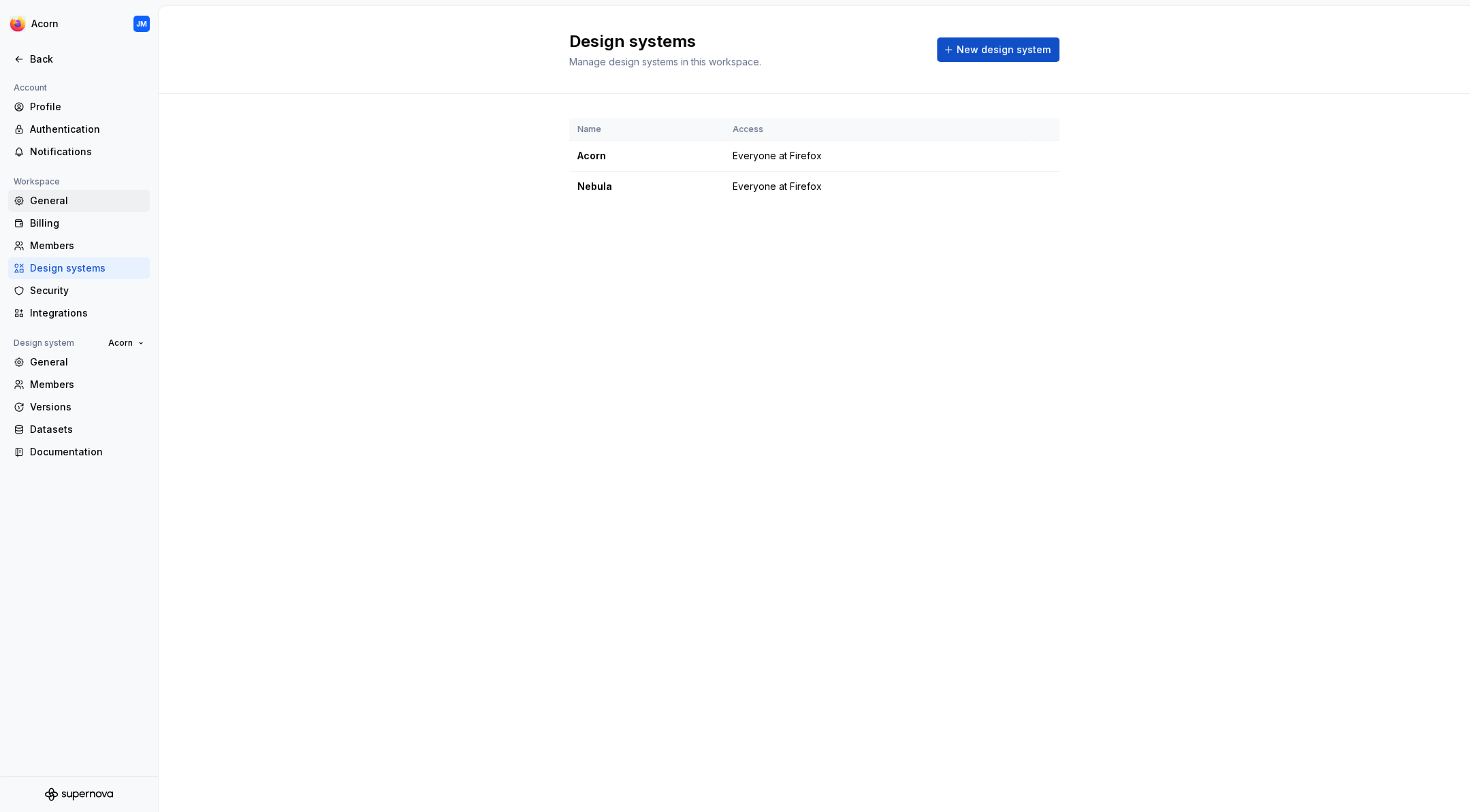
click at [41, 197] on div "General" at bounding box center [86, 201] width 114 height 13
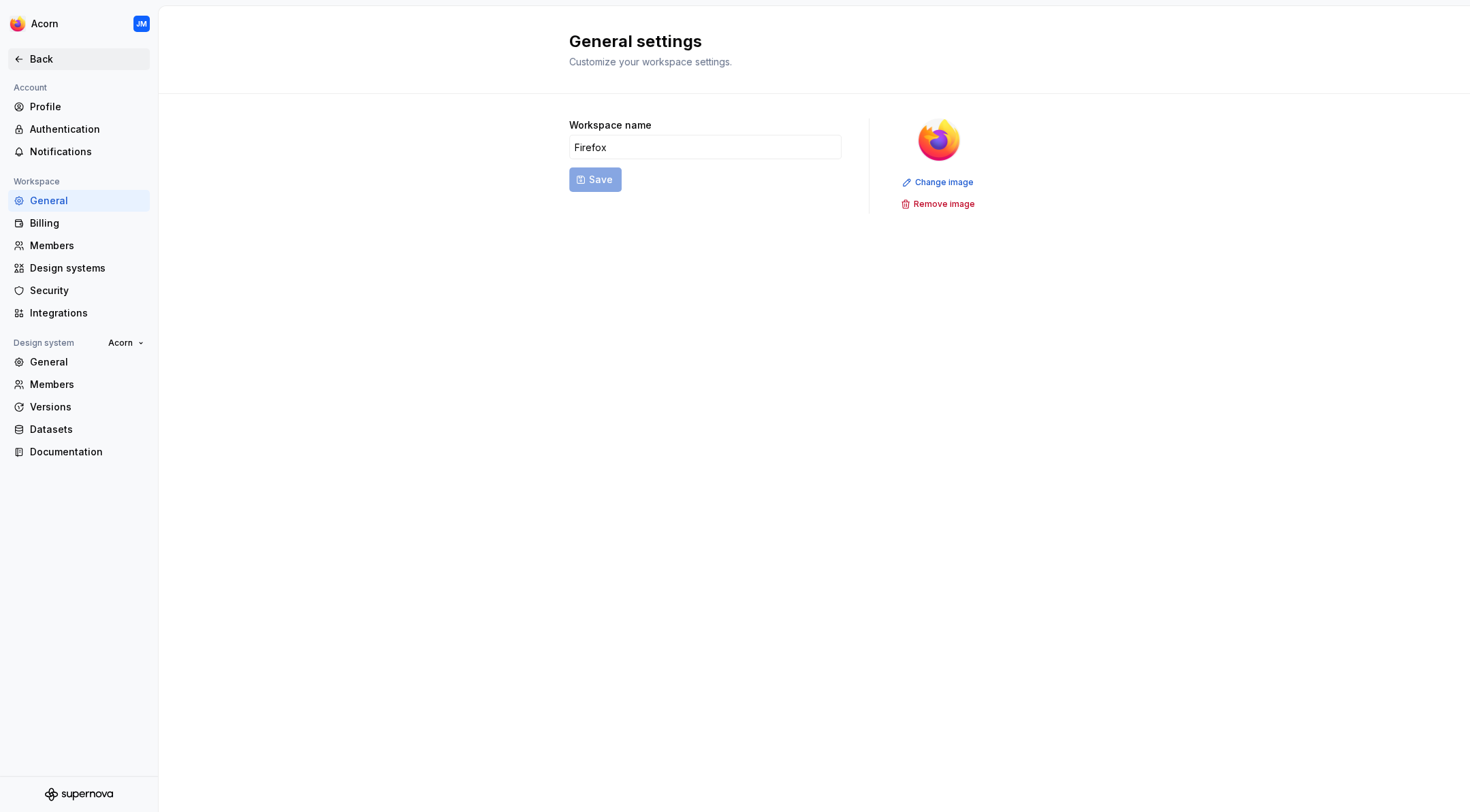
click at [38, 58] on div "Back" at bounding box center [86, 58] width 114 height 13
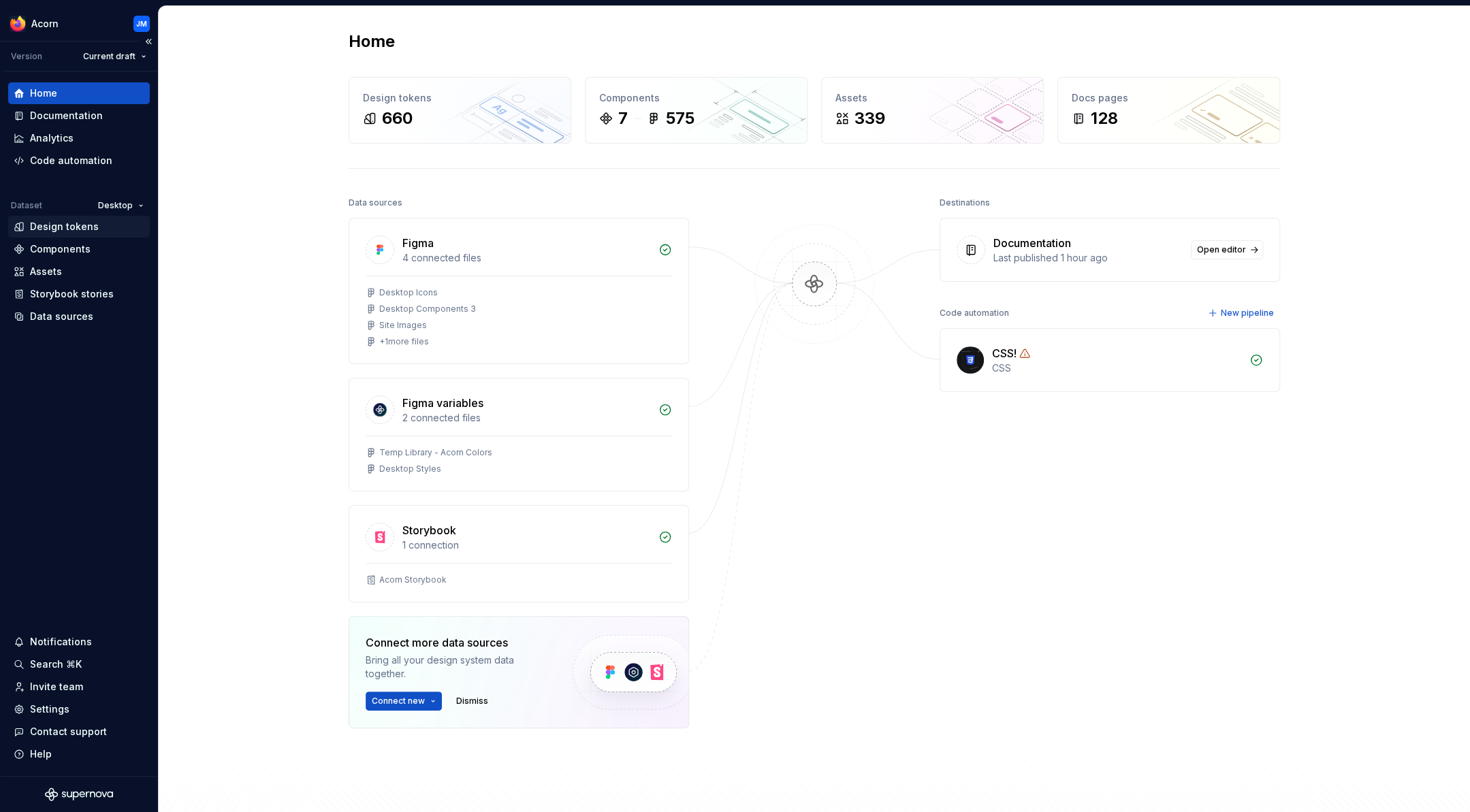
click at [49, 228] on div "Design tokens" at bounding box center [64, 226] width 68 height 13
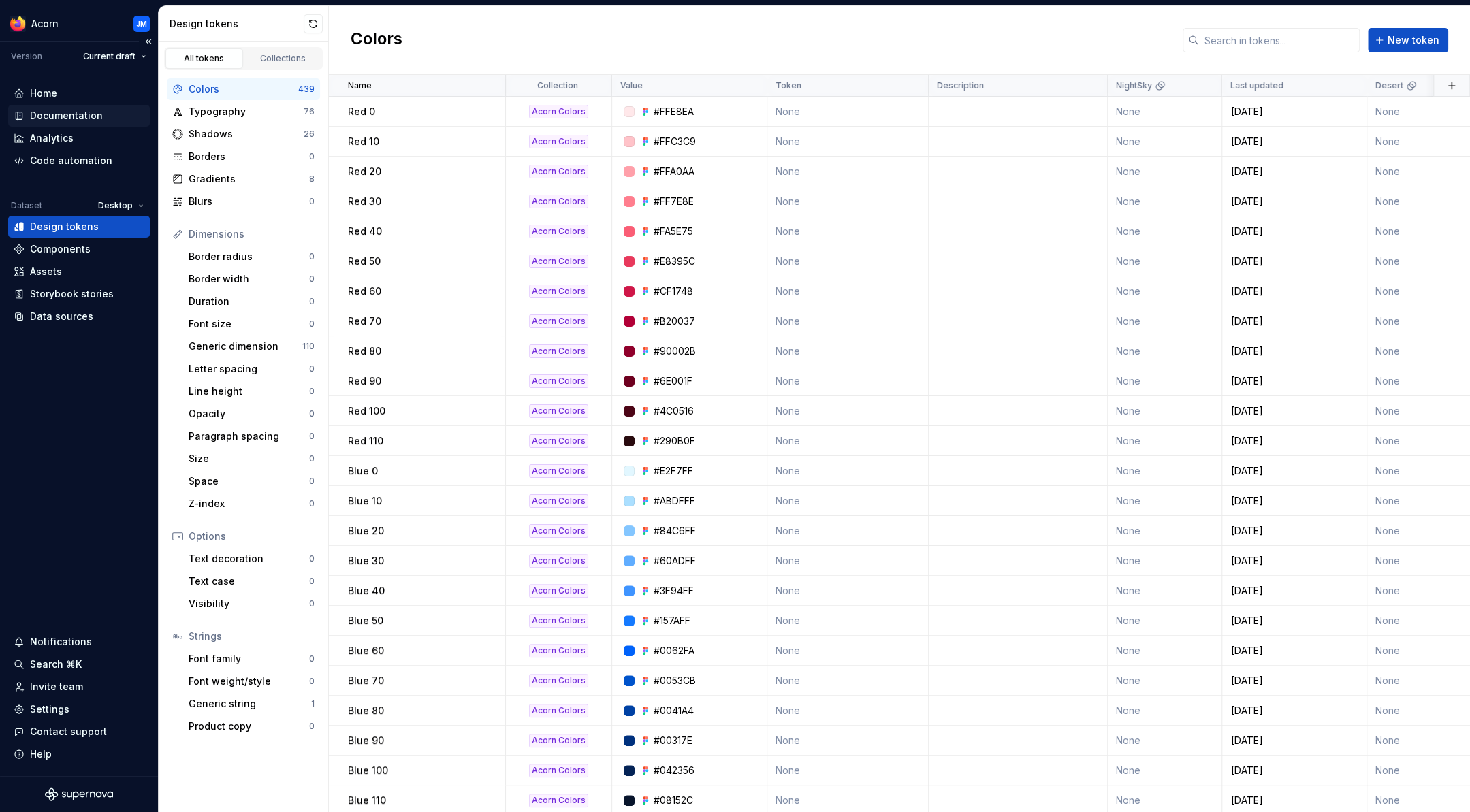
click at [58, 112] on div "Documentation" at bounding box center [66, 115] width 73 height 13
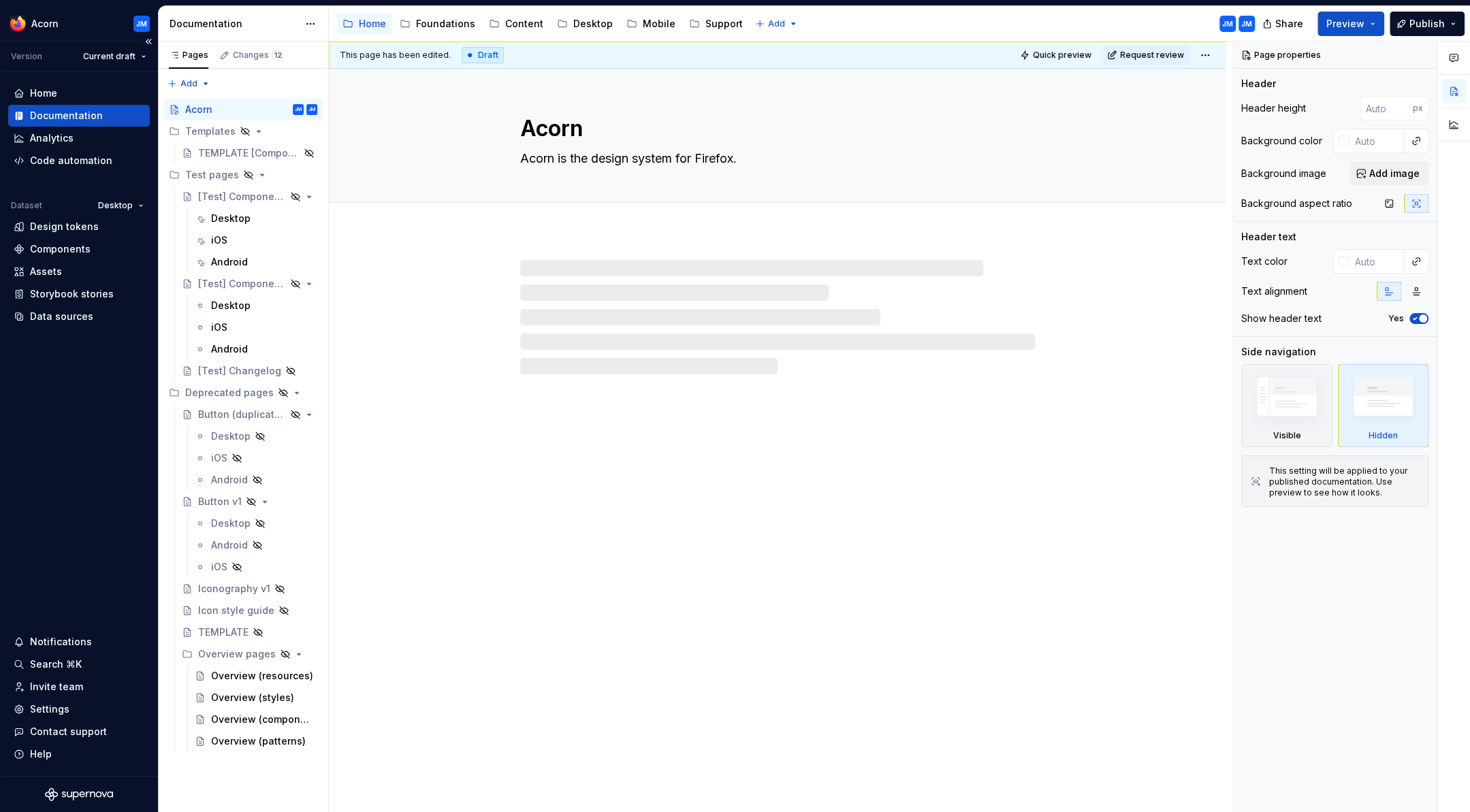
type textarea "*"
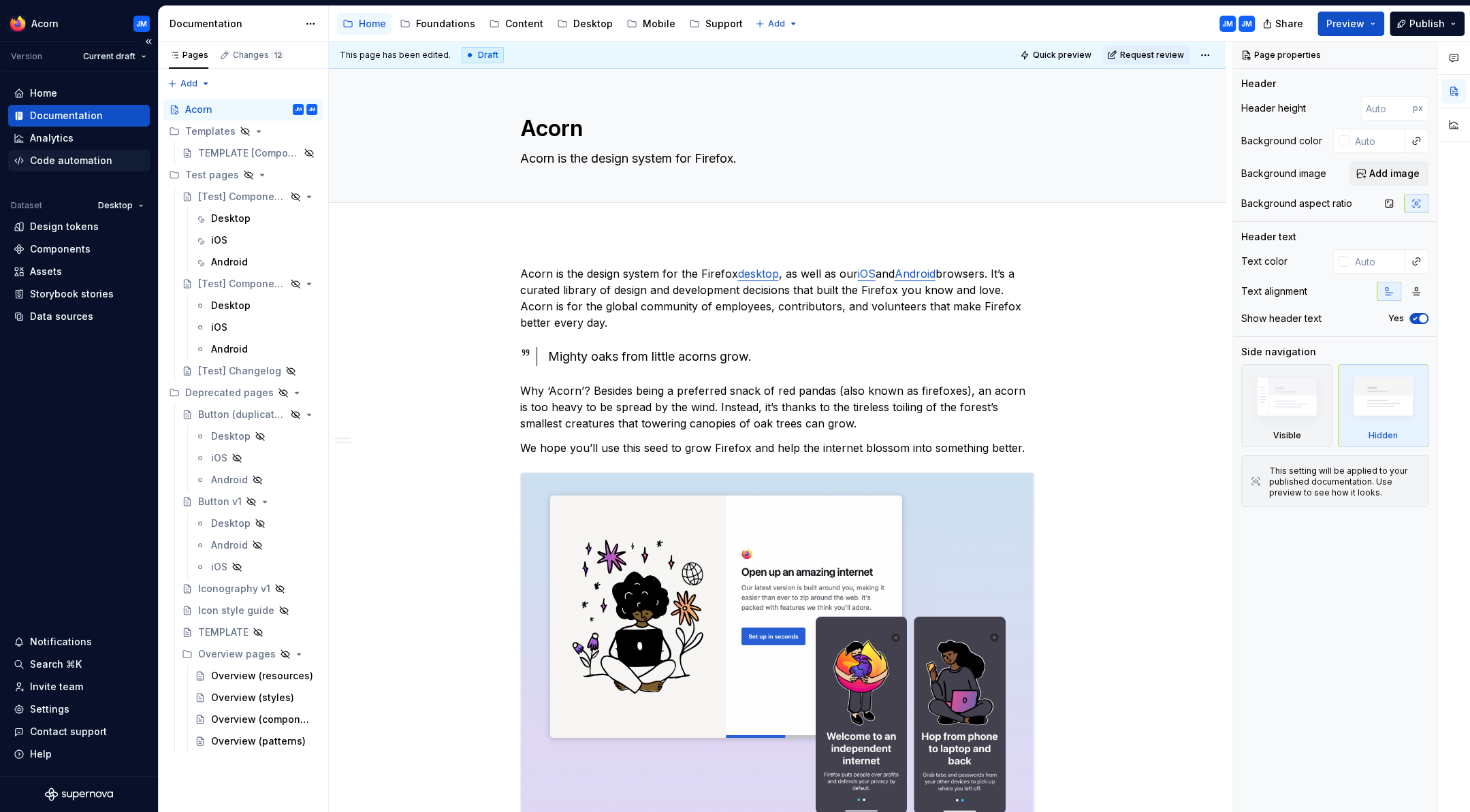
click at [55, 159] on div "Code automation" at bounding box center [71, 160] width 83 height 13
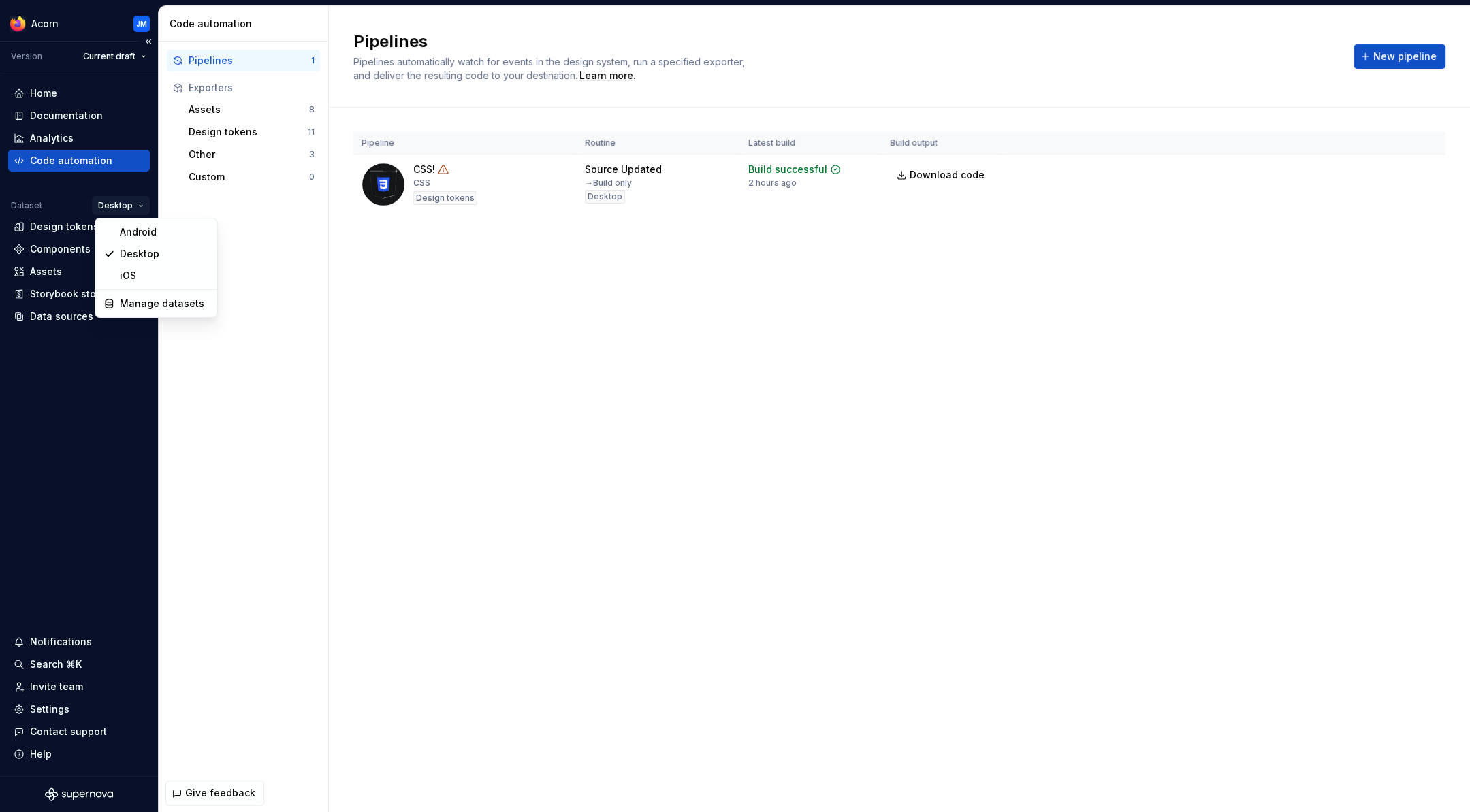
click at [141, 204] on html "Acorn JM Version Current draft Home Documentation Analytics Code automation Dat…" at bounding box center [735, 406] width 1470 height 812
click at [51, 269] on div "Assets" at bounding box center [46, 271] width 32 height 13
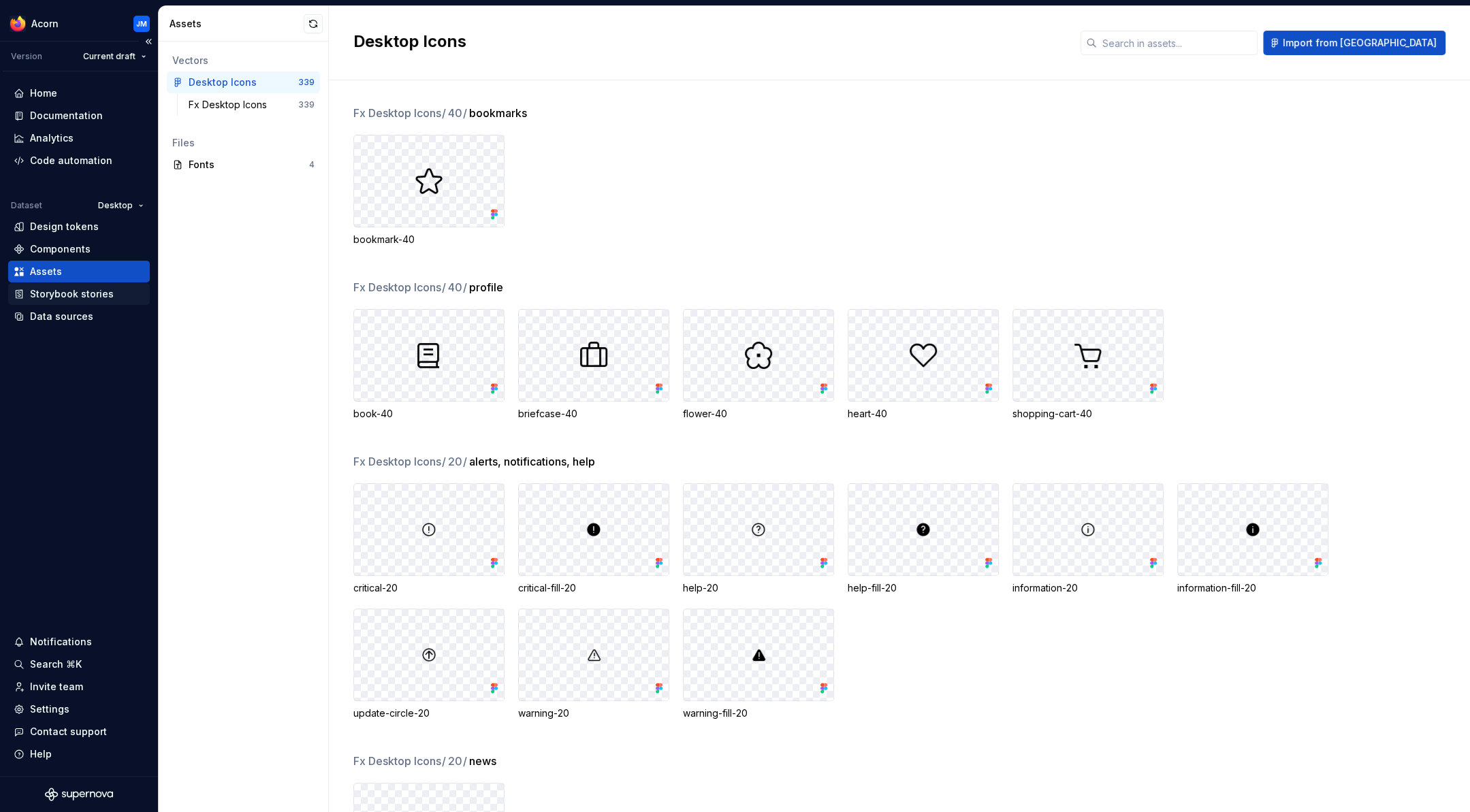
click at [57, 293] on div "Storybook stories" at bounding box center [71, 293] width 84 height 13
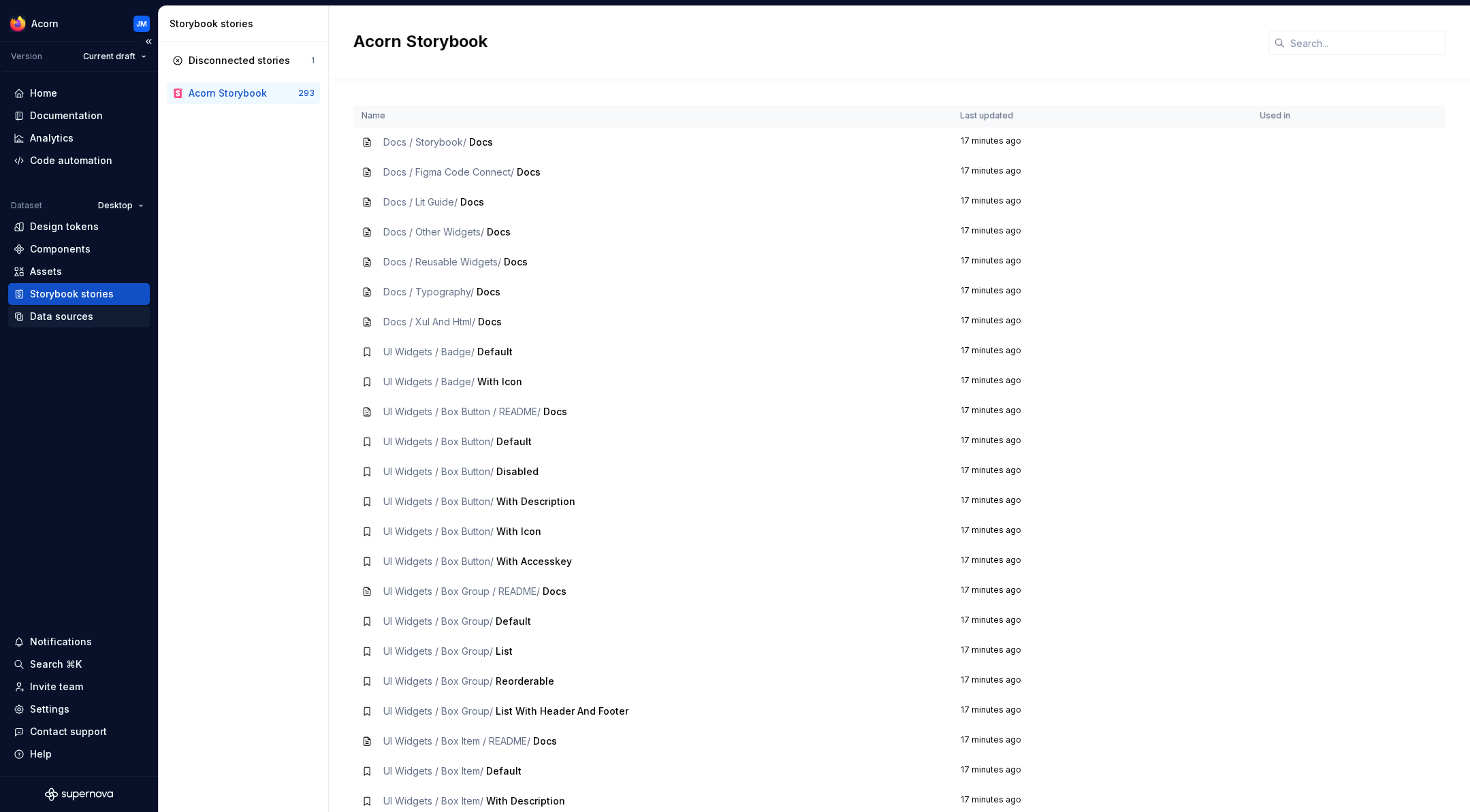
click at [40, 313] on div "Data sources" at bounding box center [61, 316] width 63 height 13
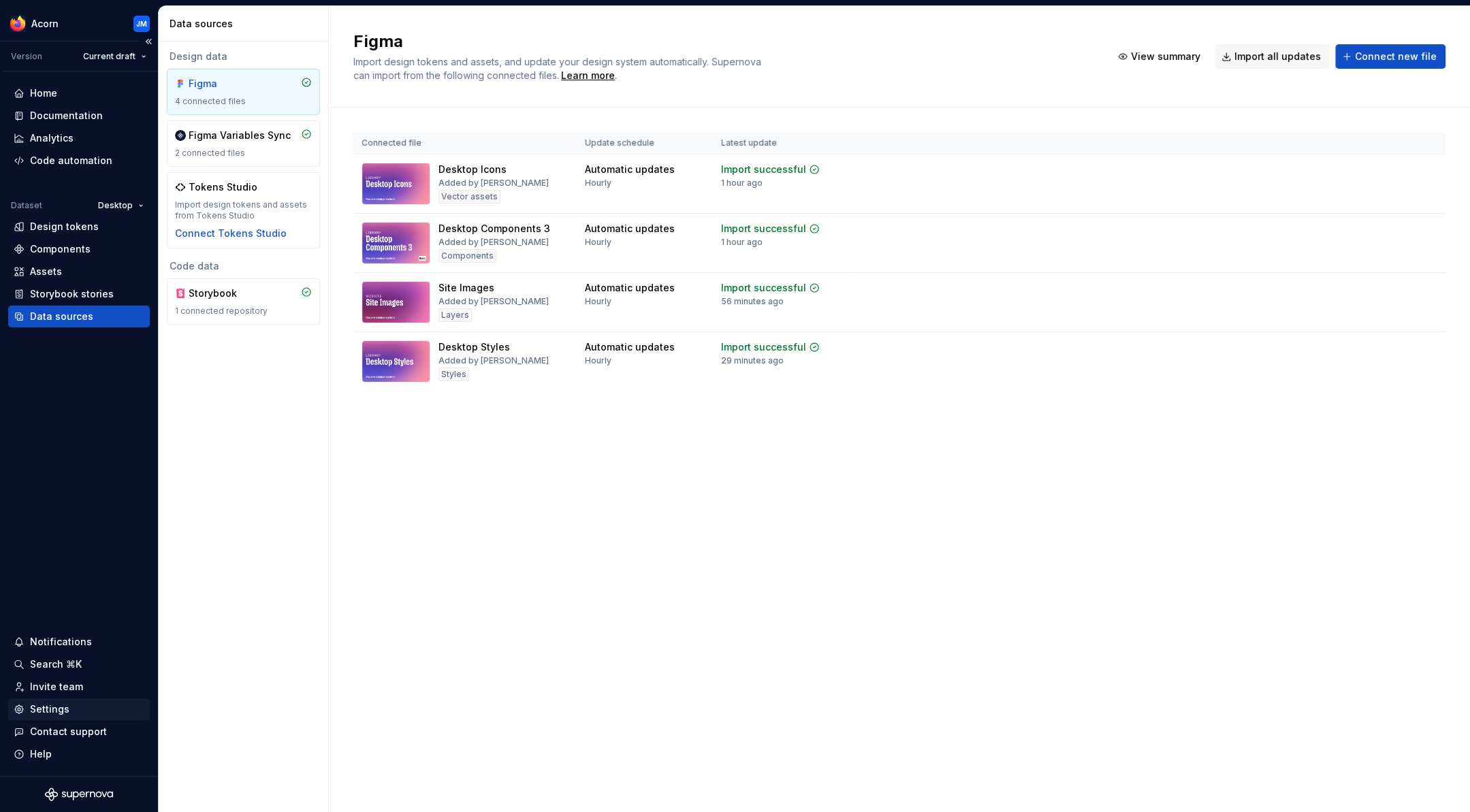
click at [51, 709] on div "Settings" at bounding box center [49, 709] width 40 height 13
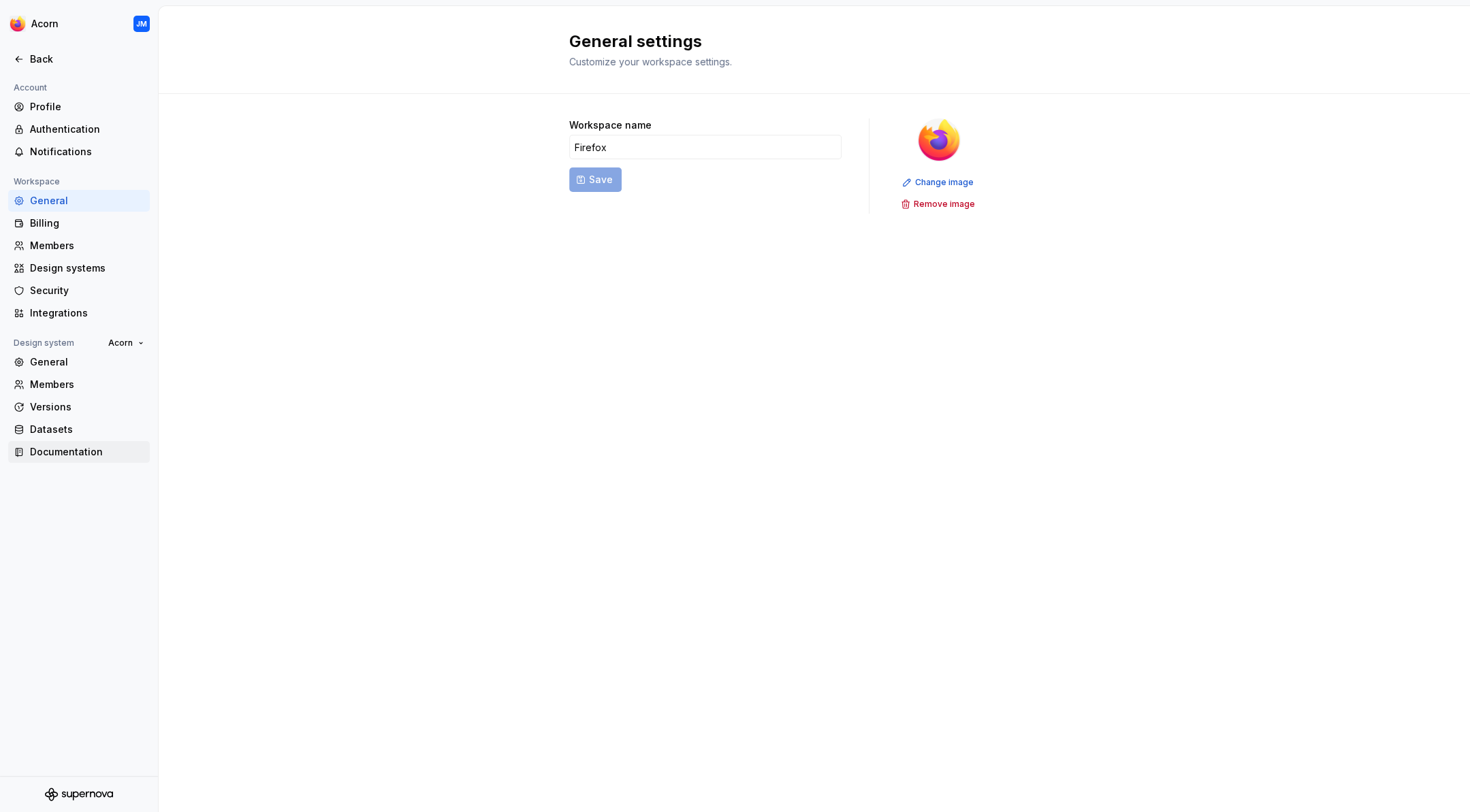
click at [49, 454] on div "Documentation" at bounding box center [86, 451] width 114 height 13
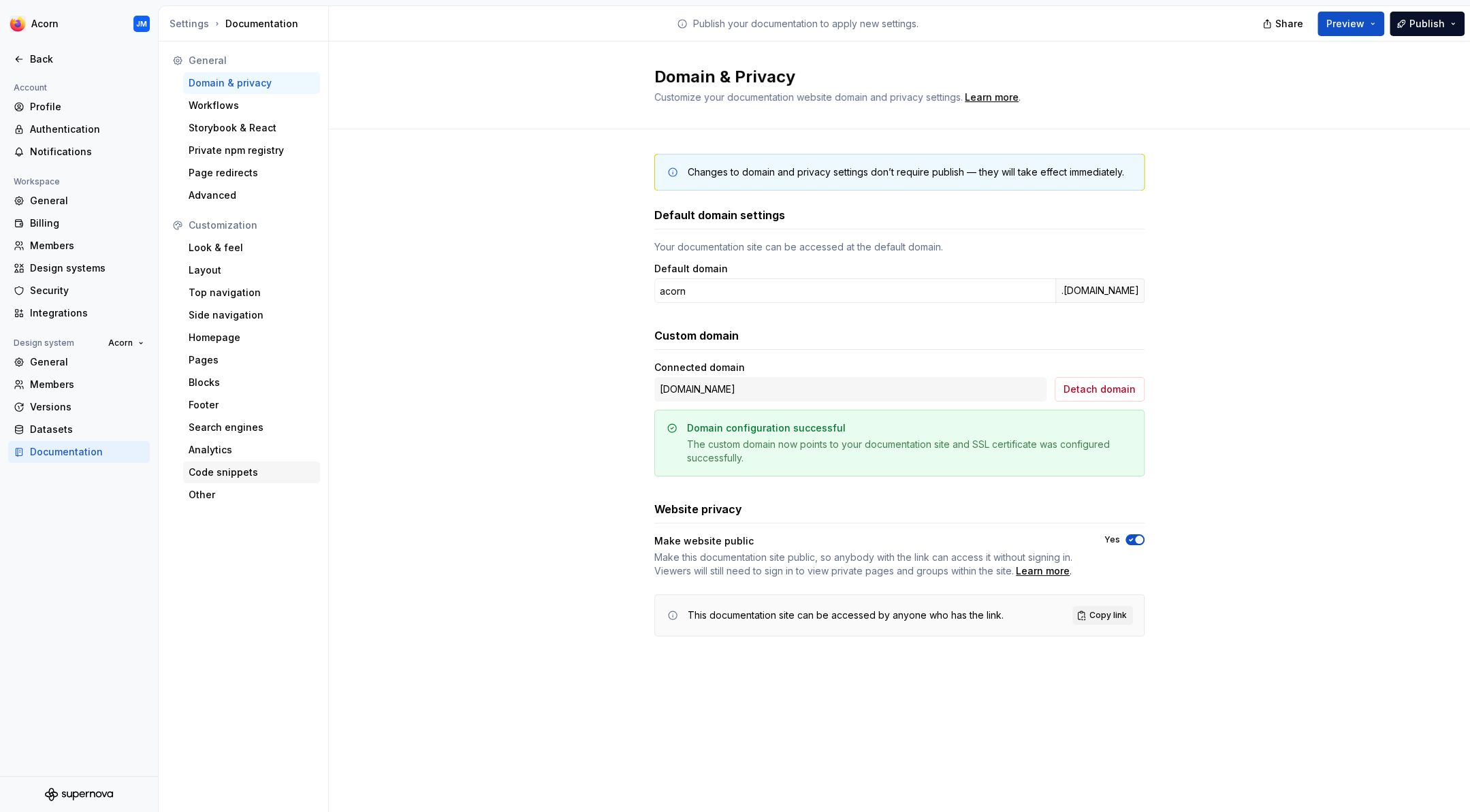
click at [214, 472] on div "Code snippets" at bounding box center [252, 472] width 126 height 13
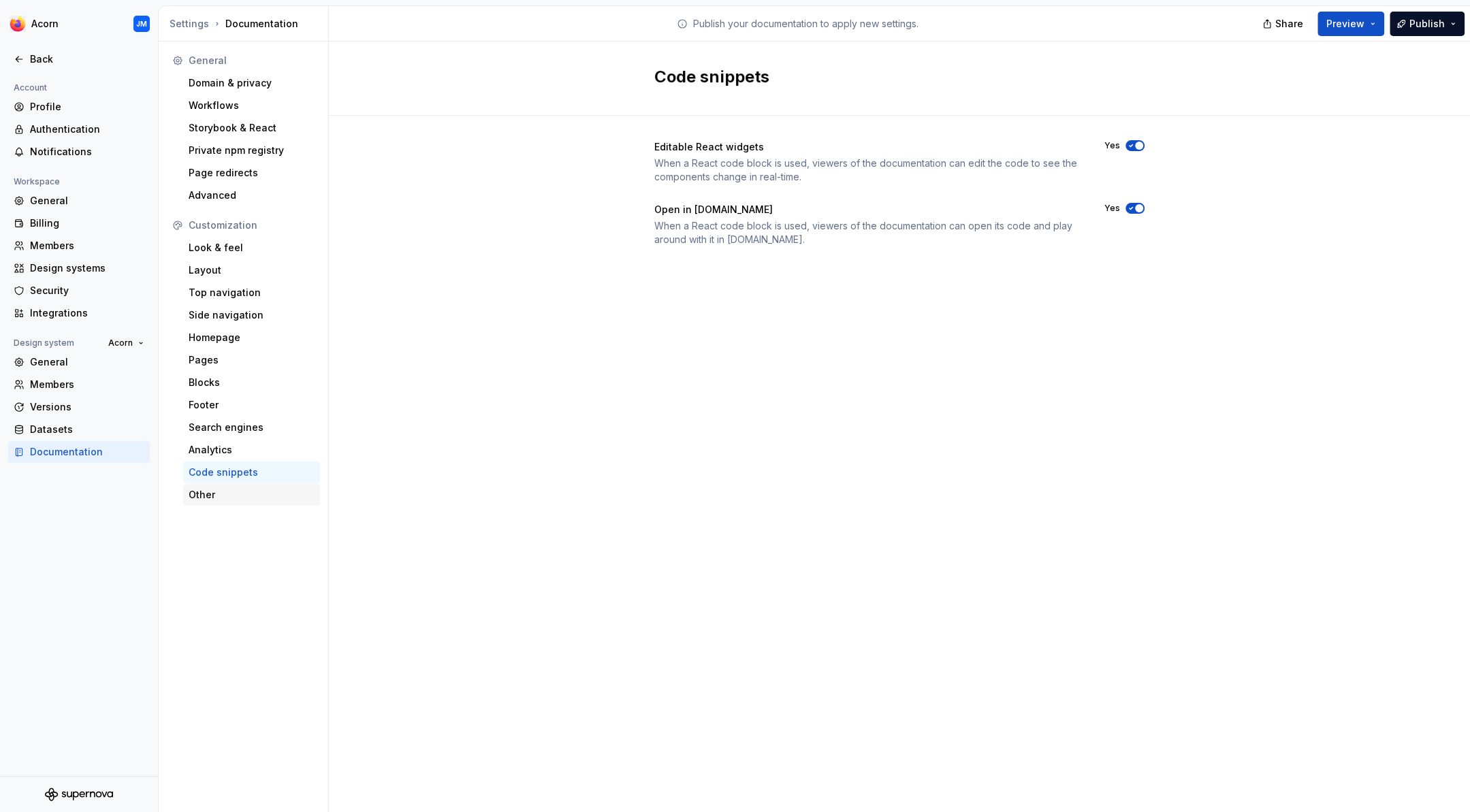
click at [209, 492] on div "Other" at bounding box center [252, 495] width 126 height 13
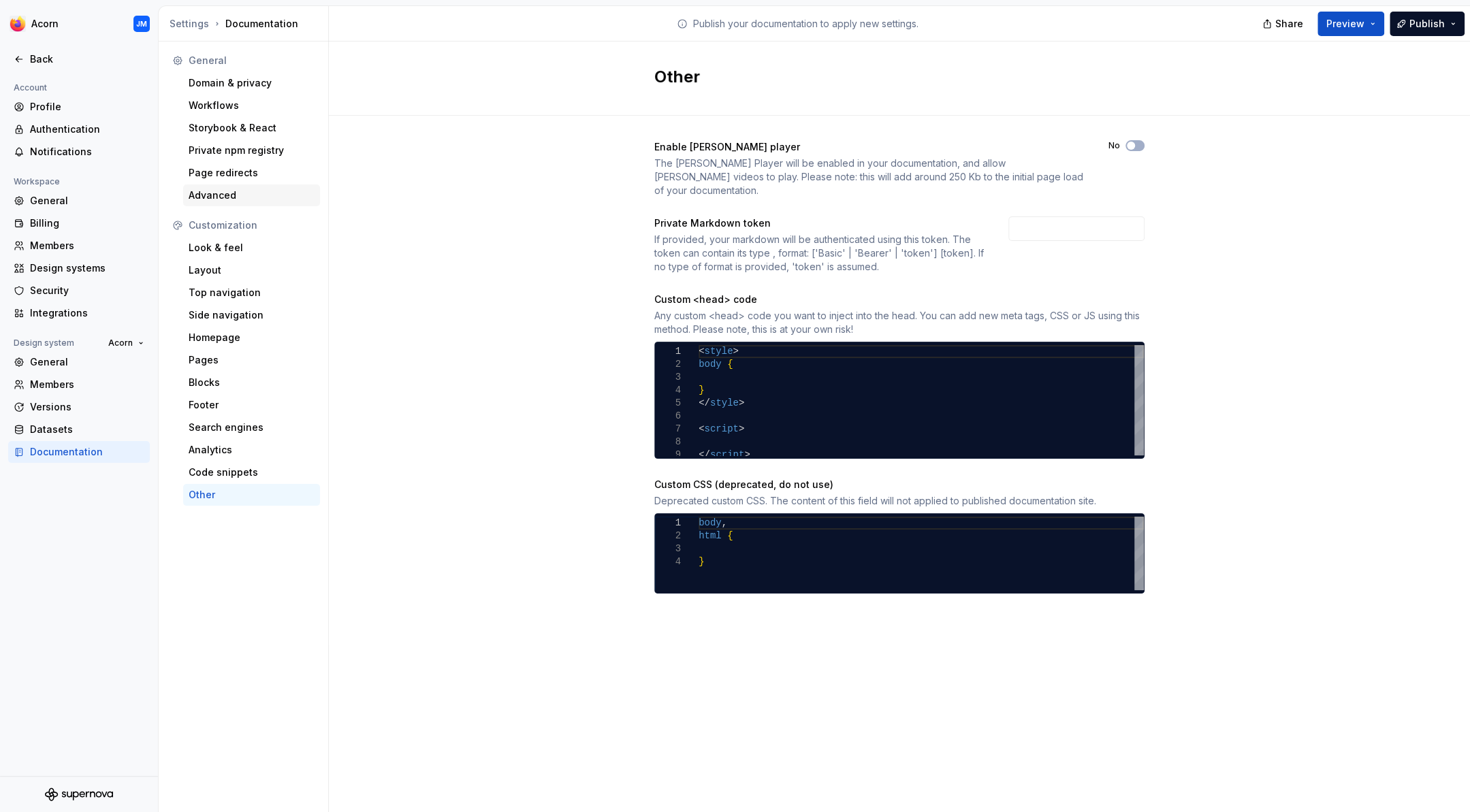
click at [213, 199] on div "Advanced" at bounding box center [252, 195] width 126 height 13
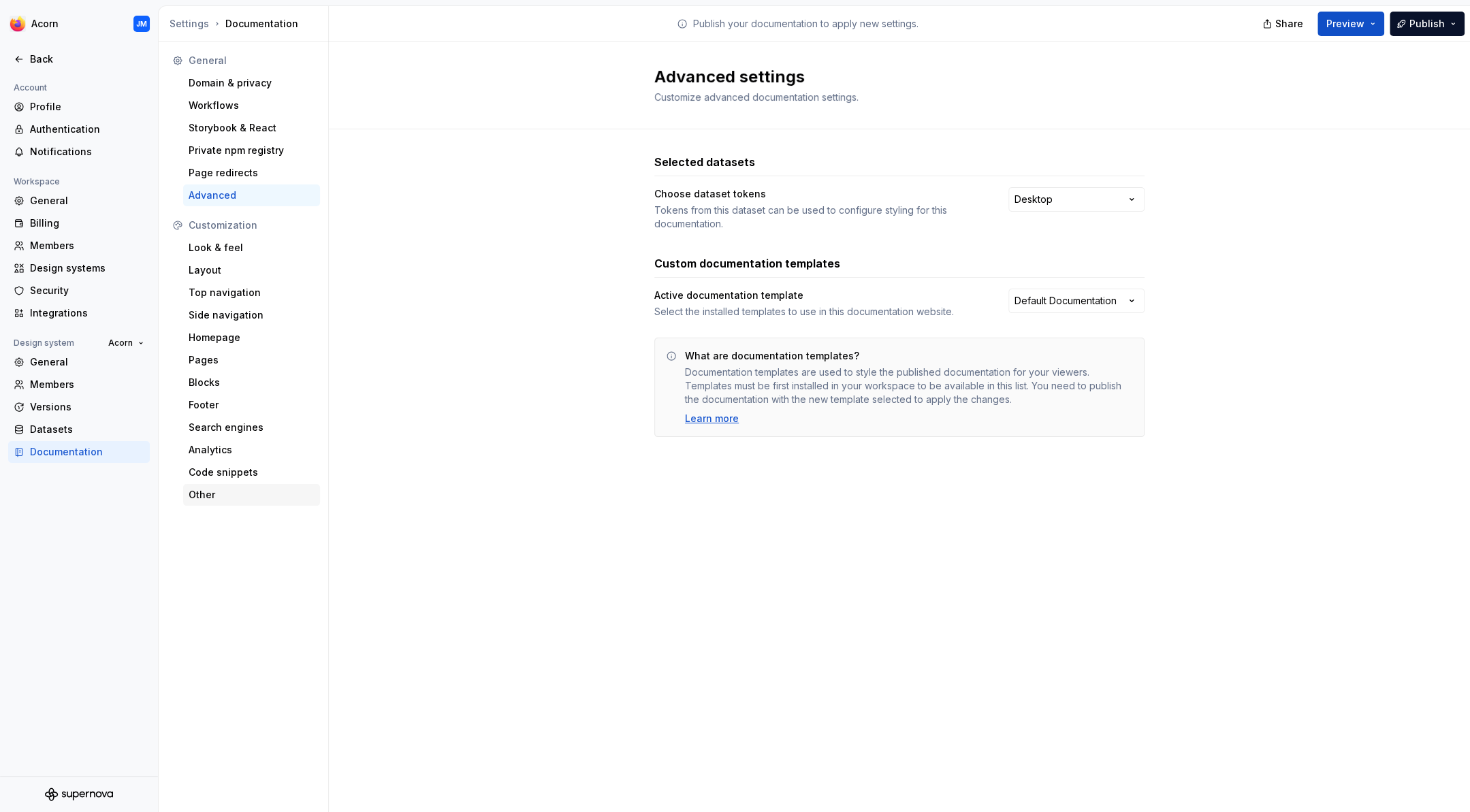
click at [202, 497] on div "Other" at bounding box center [252, 495] width 126 height 13
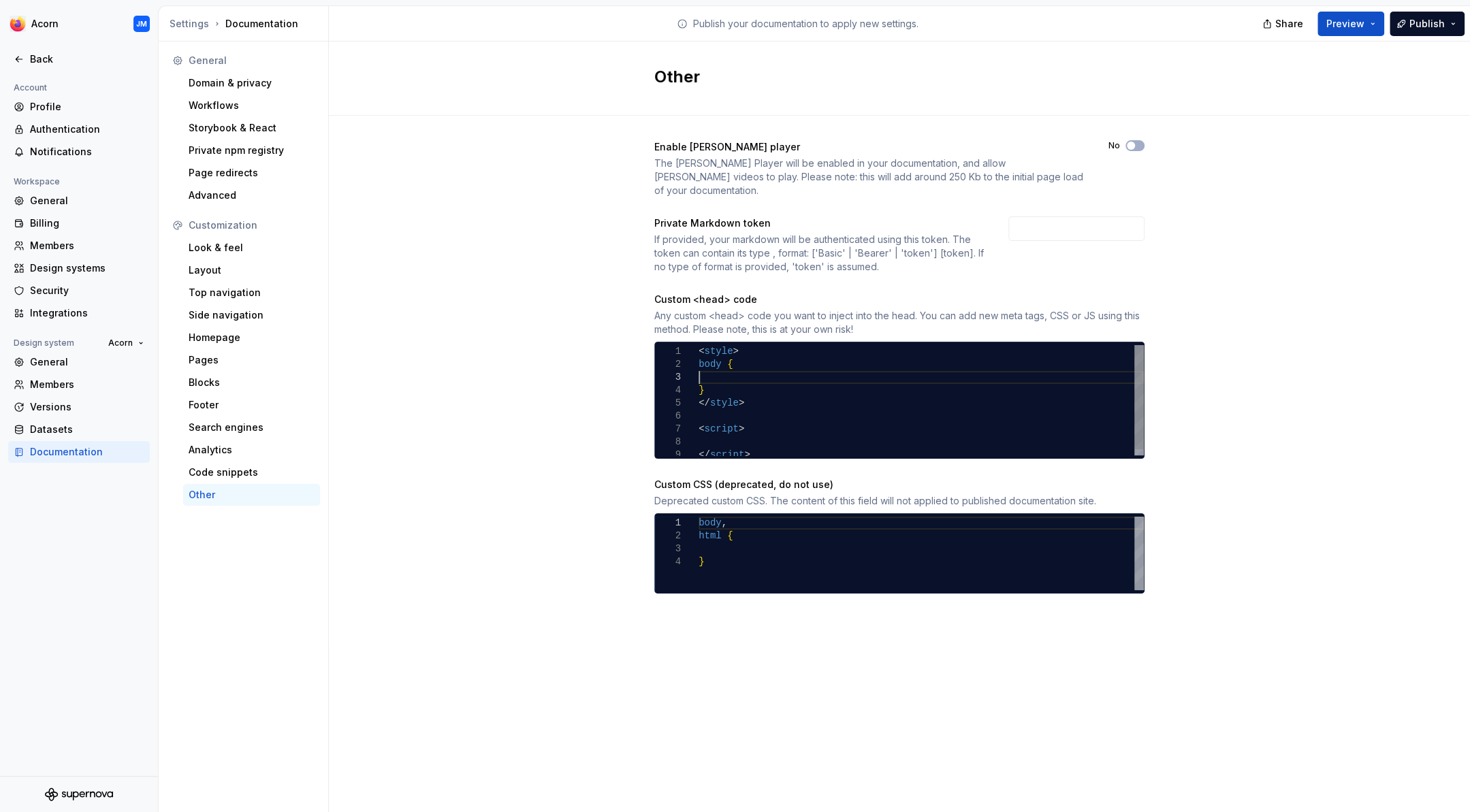
click at [717, 361] on div "< style > body { } </ style > < script > </ script >" at bounding box center [921, 403] width 445 height 116
drag, startPoint x: 709, startPoint y: 374, endPoint x: 694, endPoint y: 350, distance: 28.3
click at [699, 350] on div "< style > body { } </ style > < script > </ script >" at bounding box center [921, 403] width 445 height 116
click at [709, 374] on div "</ style > < script > < style > body { } </ script >" at bounding box center [921, 403] width 445 height 116
click at [718, 361] on div "</ style > < script > < style > body { } </ script >" at bounding box center [921, 403] width 445 height 116
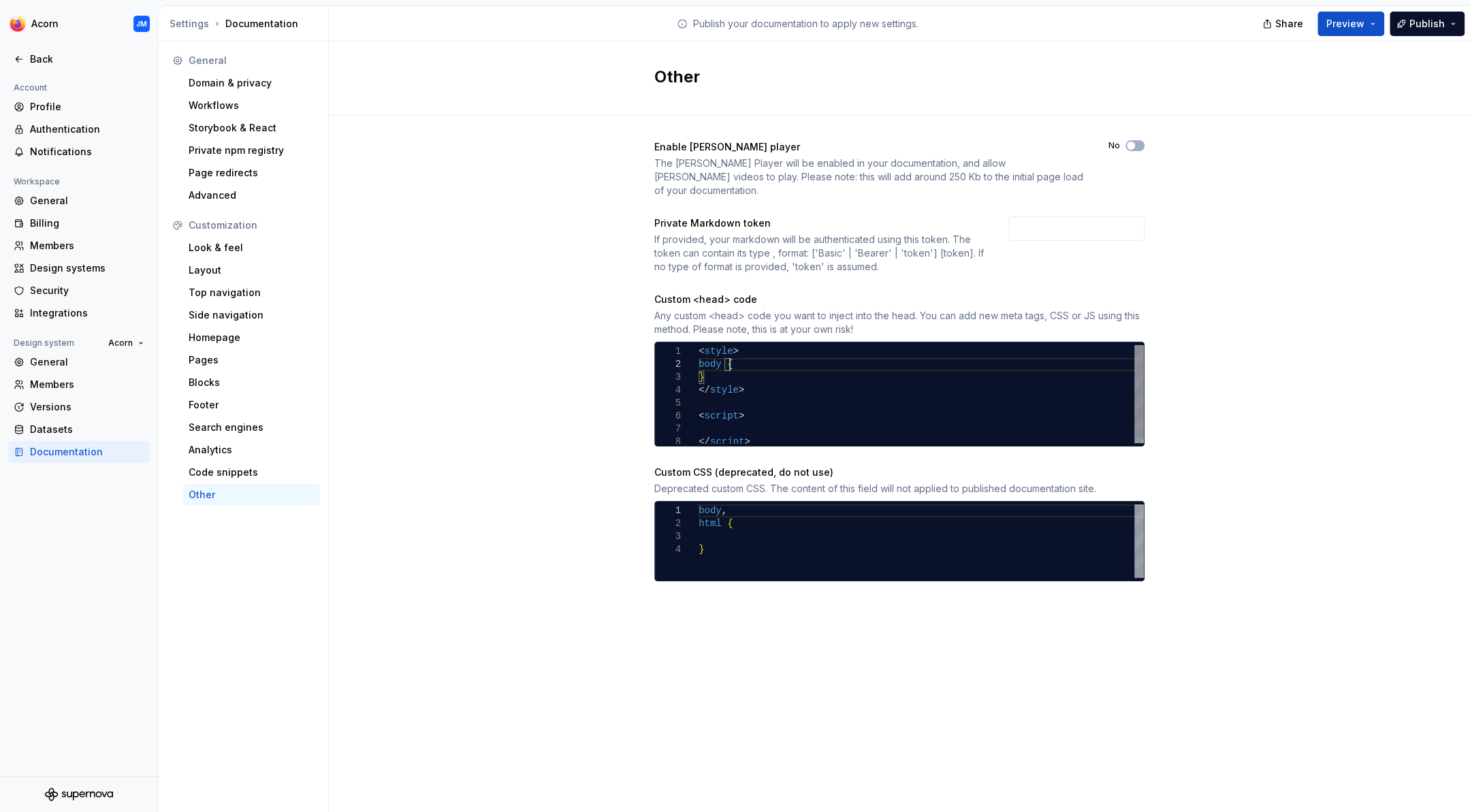
click at [712, 367] on div "</ style > < script > < style > body { } </ script >" at bounding box center [921, 397] width 445 height 103
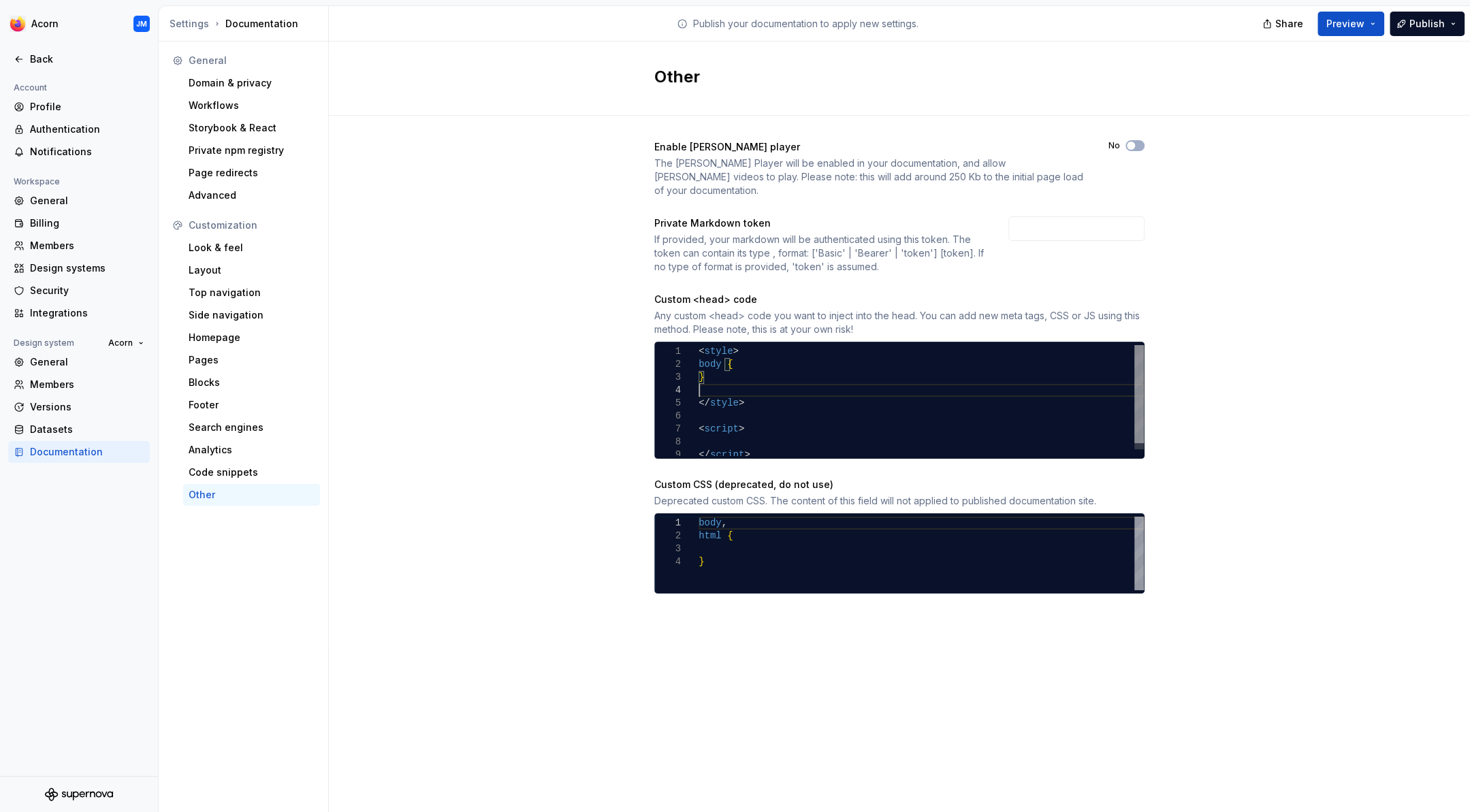
scroll to position [40, 0]
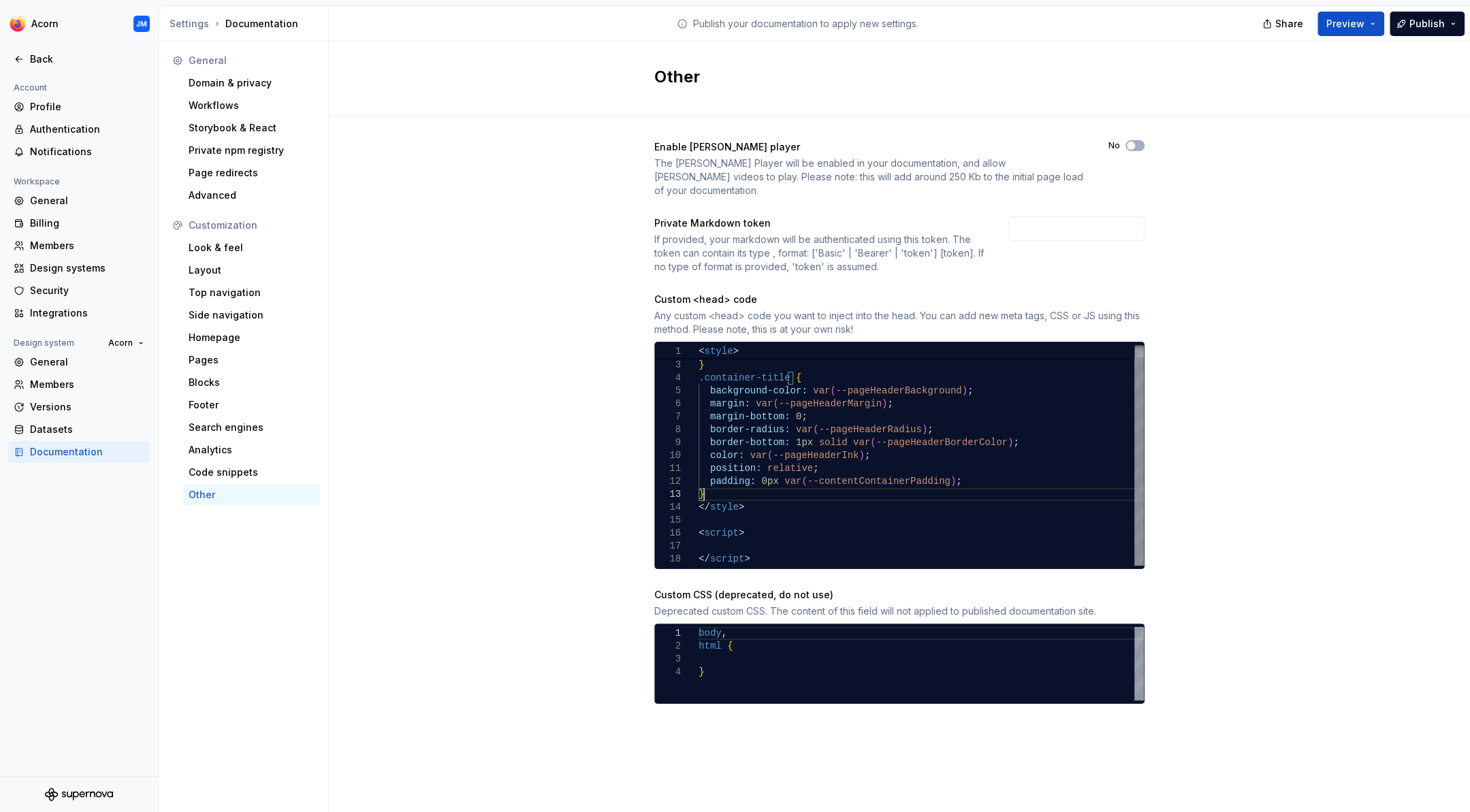
click at [960, 374] on div "margin-bottom: 0 ; border-radius: var ( --pageHeaderRadius ) ; border-bottom: 1…" at bounding box center [921, 449] width 445 height 233
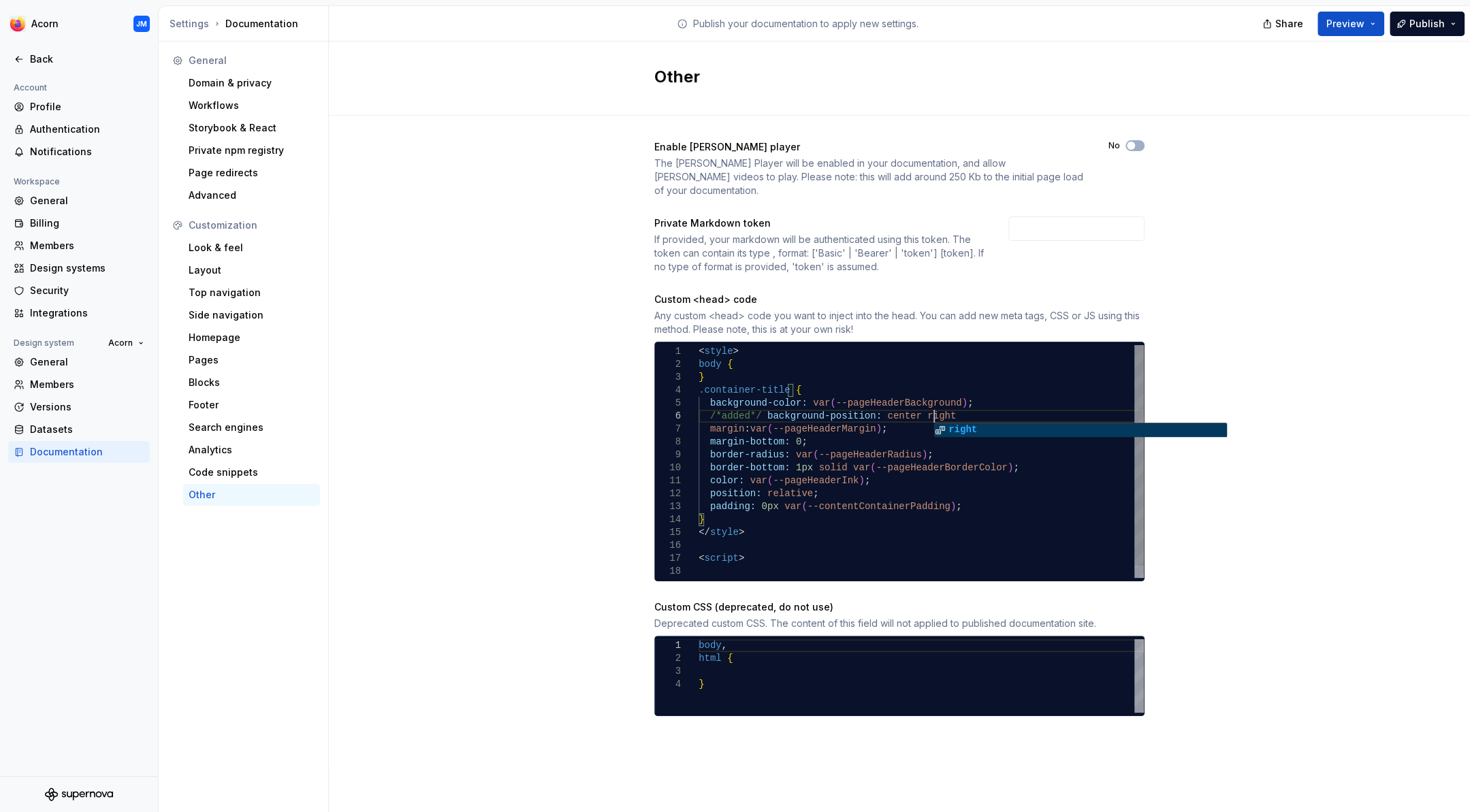
scroll to position [66, 241]
click at [762, 401] on div "margin-bottom: 0 ; border-radius: var ( --pageHeaderRadius ) ; border-bottom: 1…" at bounding box center [921, 468] width 445 height 245
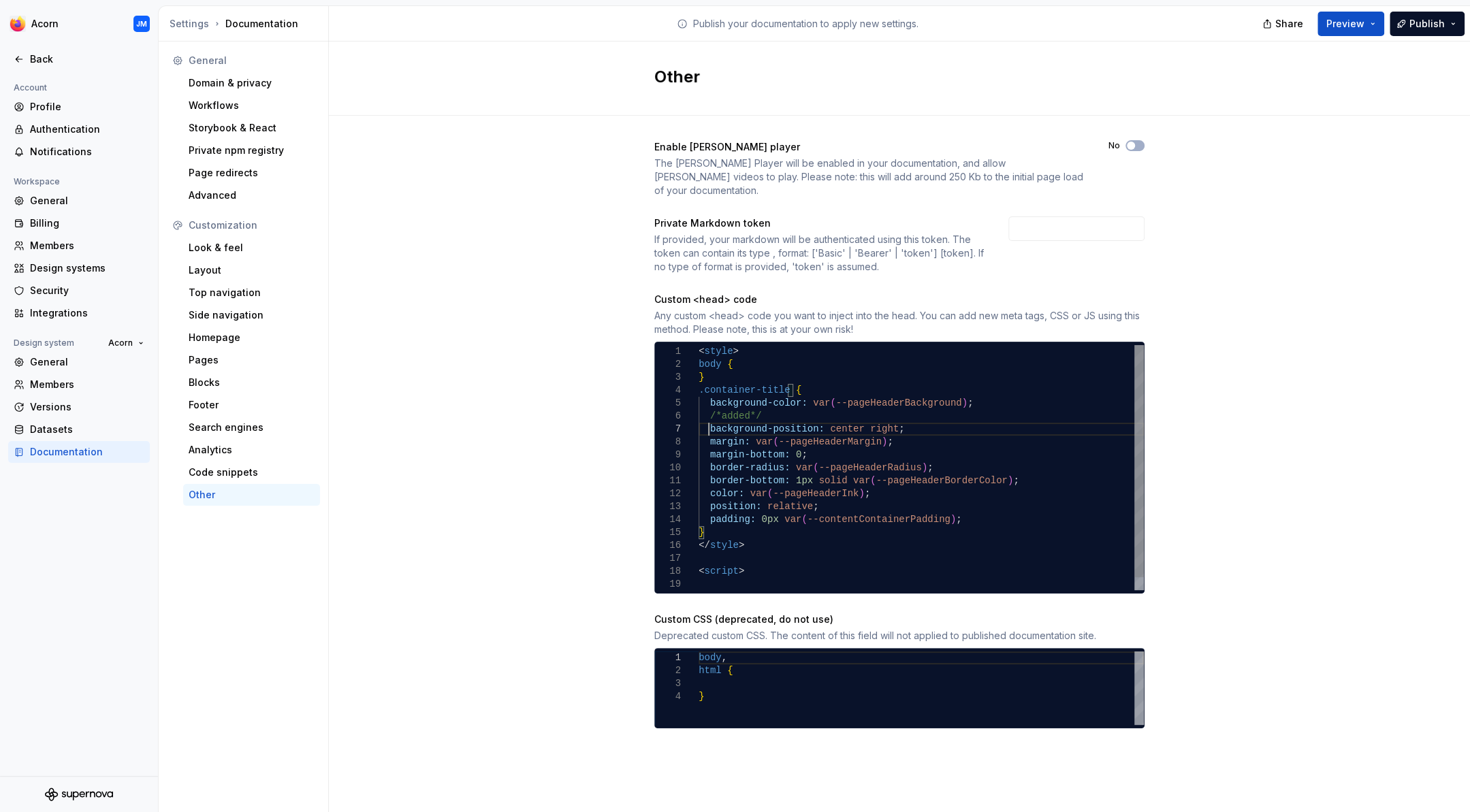
click at [894, 415] on div "margin-bottom: 0 ; border-radius: var ( --pageHeaderRadius ) ; border-bottom: 1…" at bounding box center [921, 475] width 445 height 259
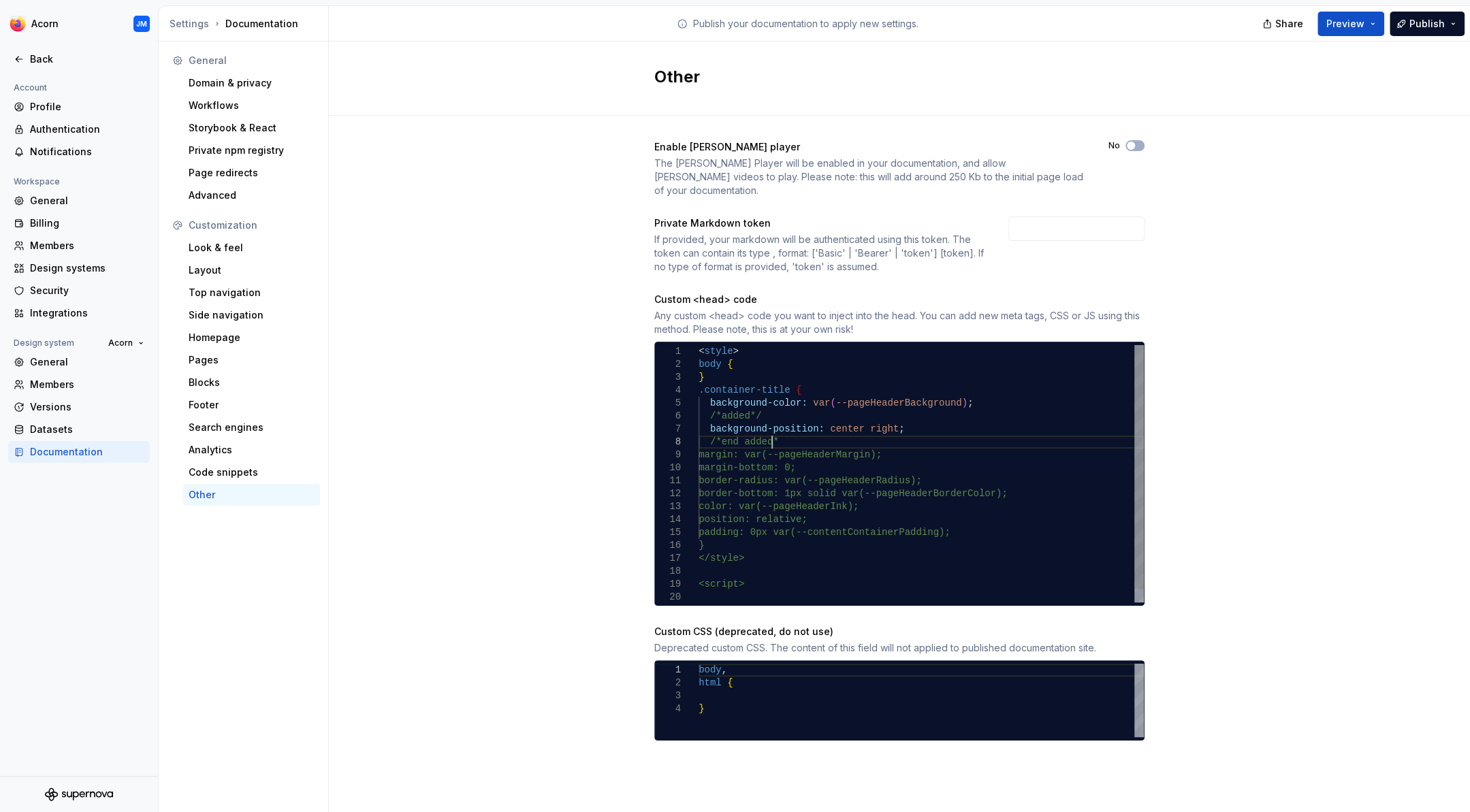
scroll to position [91, 78]
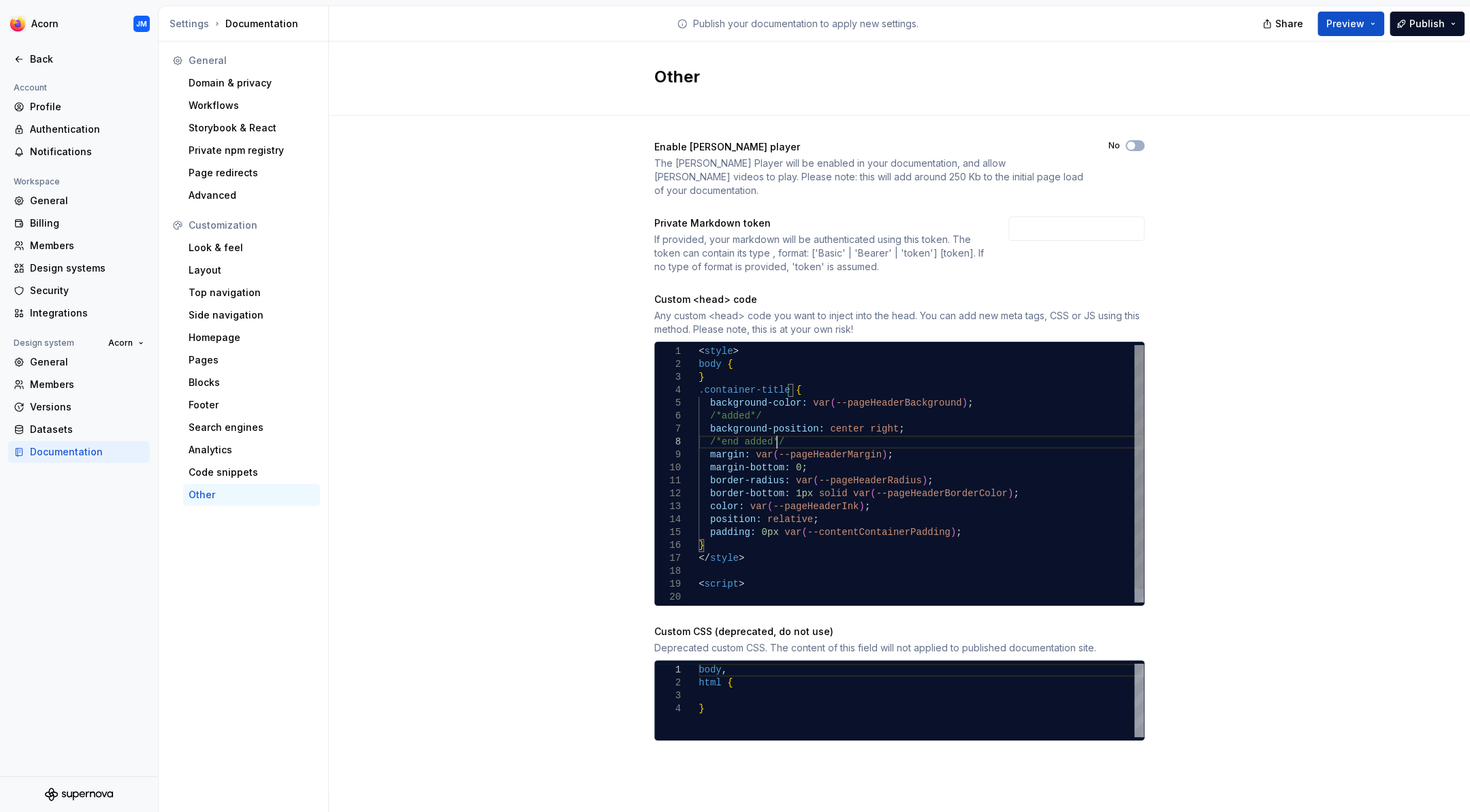
click at [905, 415] on div "margin-bottom: 0 ; border-radius: var ( --pageHeaderRadius ) ; border-bottom: 1…" at bounding box center [921, 481] width 445 height 272
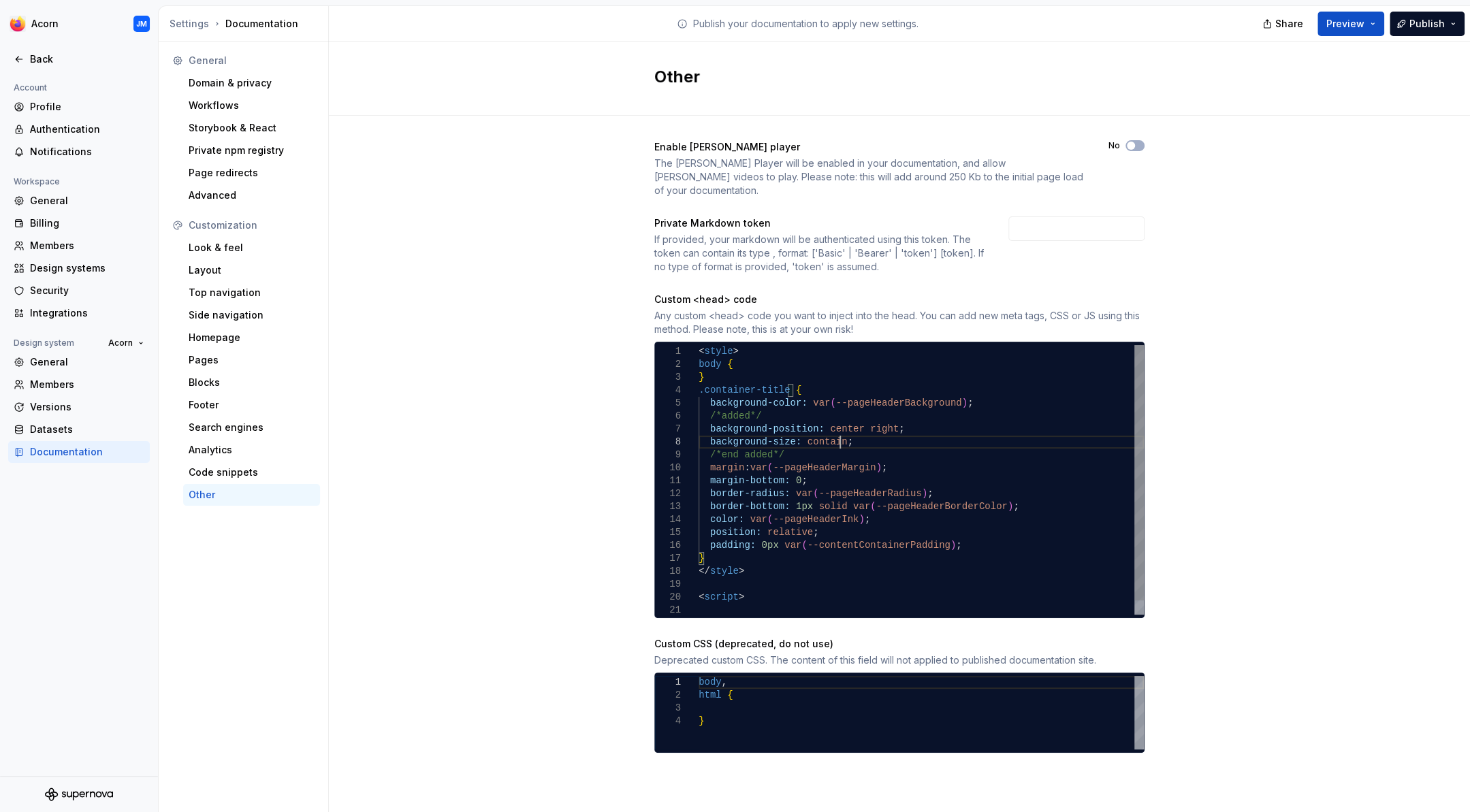
scroll to position [91, 141]
click at [881, 413] on div "margin-bottom: 0 ; border-radius: var ( --pageHeaderRadius ) ; border-bottom: 1…" at bounding box center [921, 487] width 445 height 284
click at [836, 428] on div "margin-bottom: 0 ; border-radius: var ( --pageHeaderRadius ) ; border-bottom: 1…" at bounding box center [921, 487] width 445 height 284
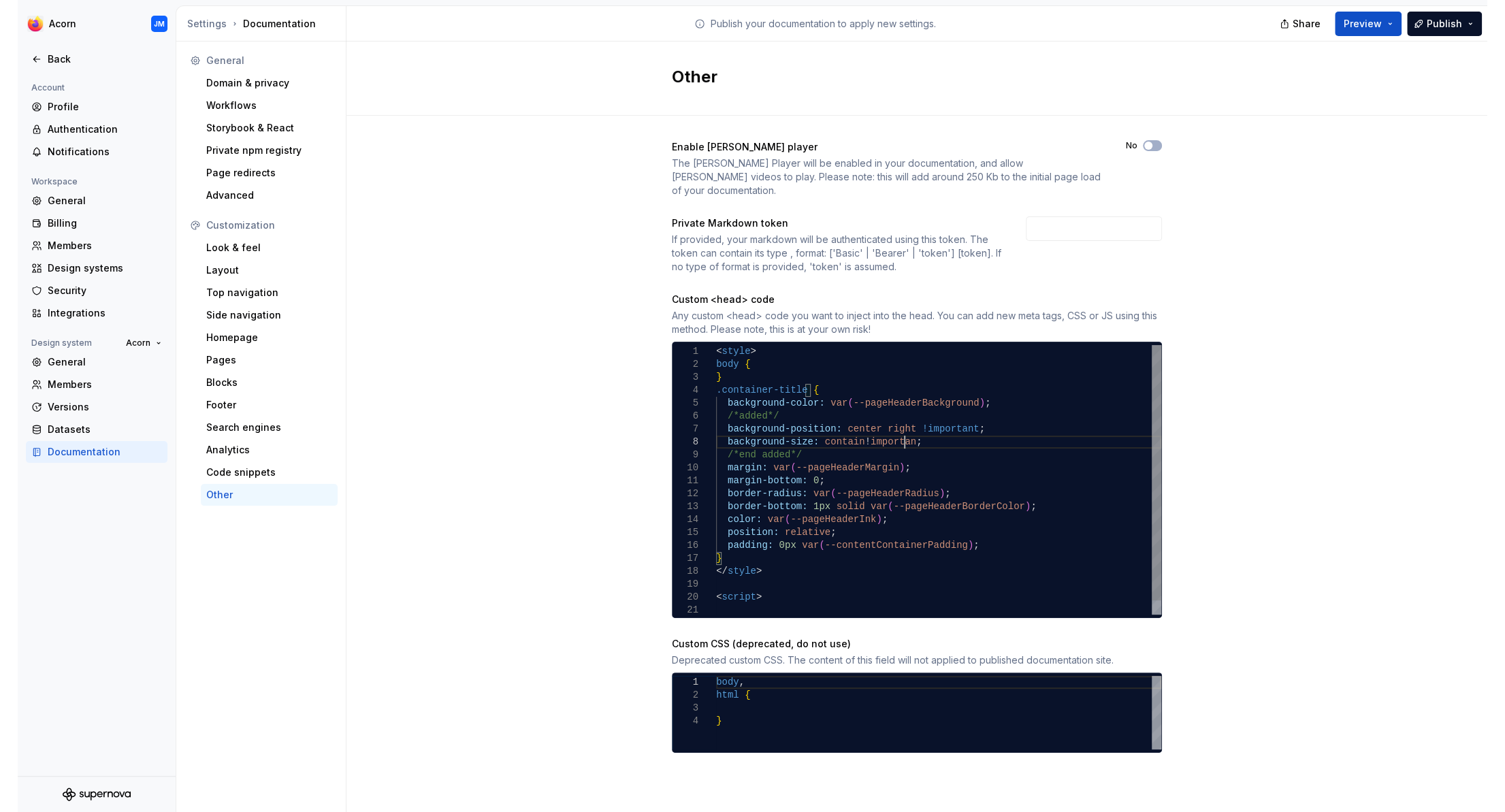
scroll to position [91, 193]
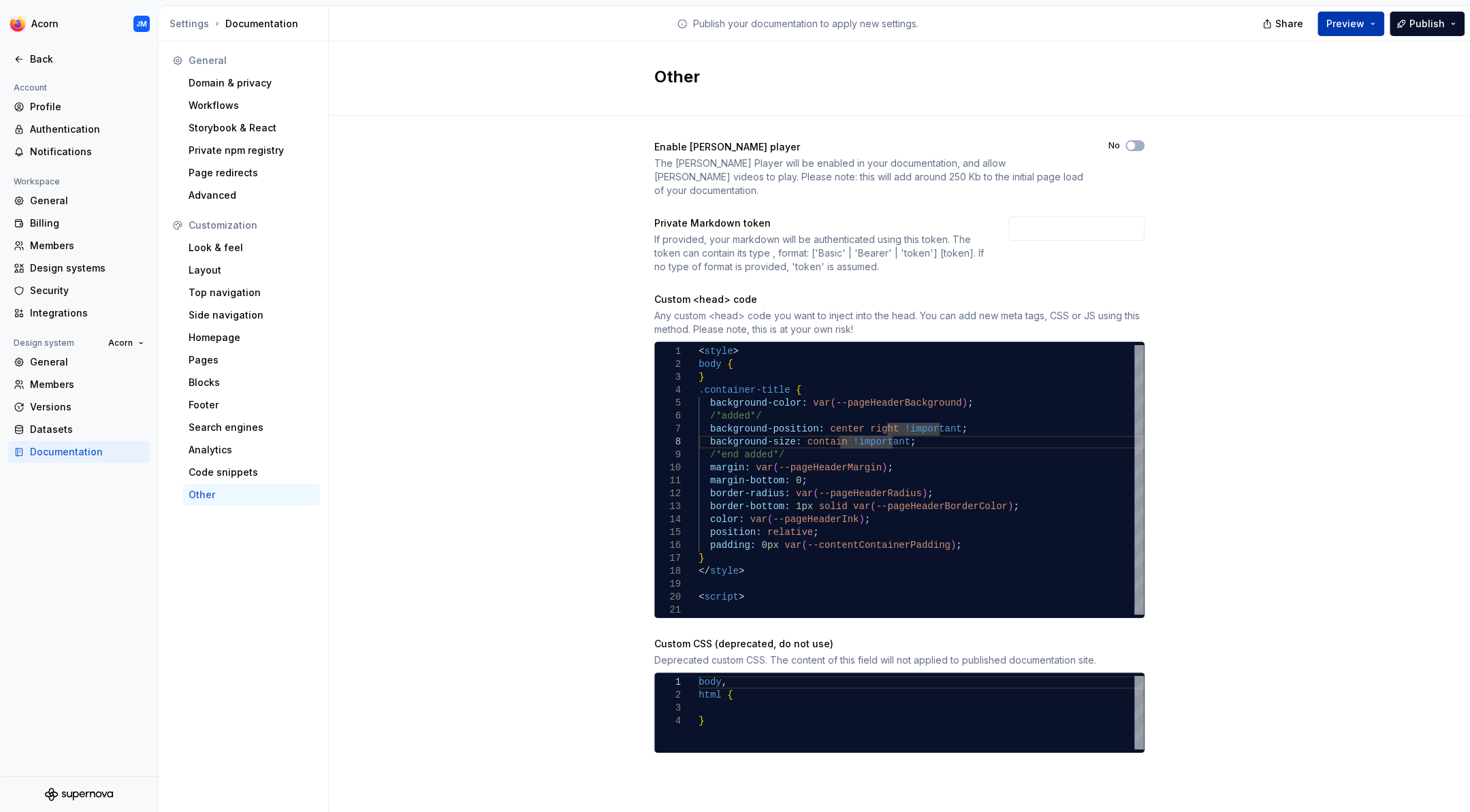
click at [1347, 26] on span "Preview" at bounding box center [1345, 23] width 38 height 13
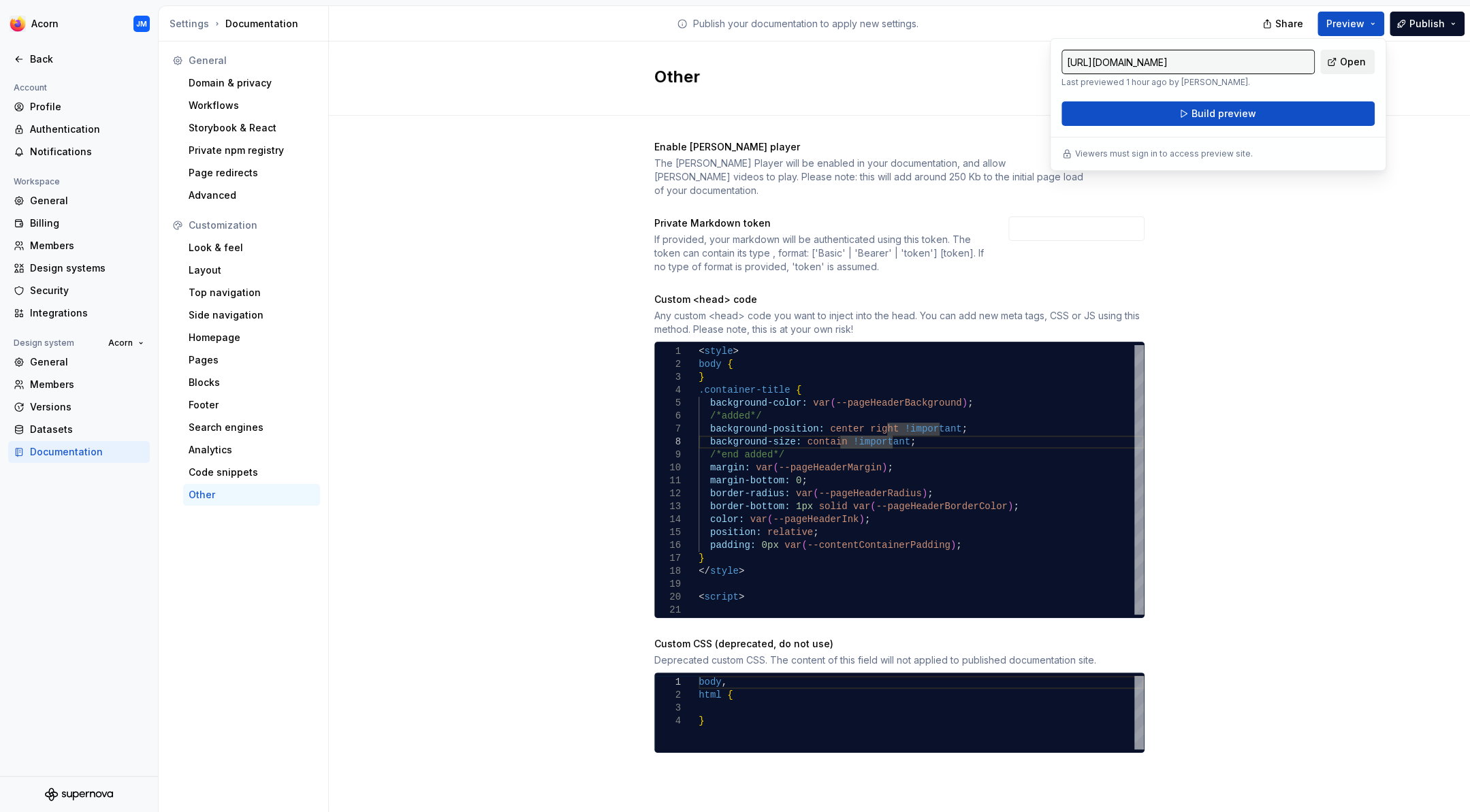
click at [1351, 60] on span "Open" at bounding box center [1353, 61] width 26 height 13
click at [1295, 210] on div "Enable Lottie player The Lottie Player will be enabled in your documentation, a…" at bounding box center [900, 460] width 1142 height 689
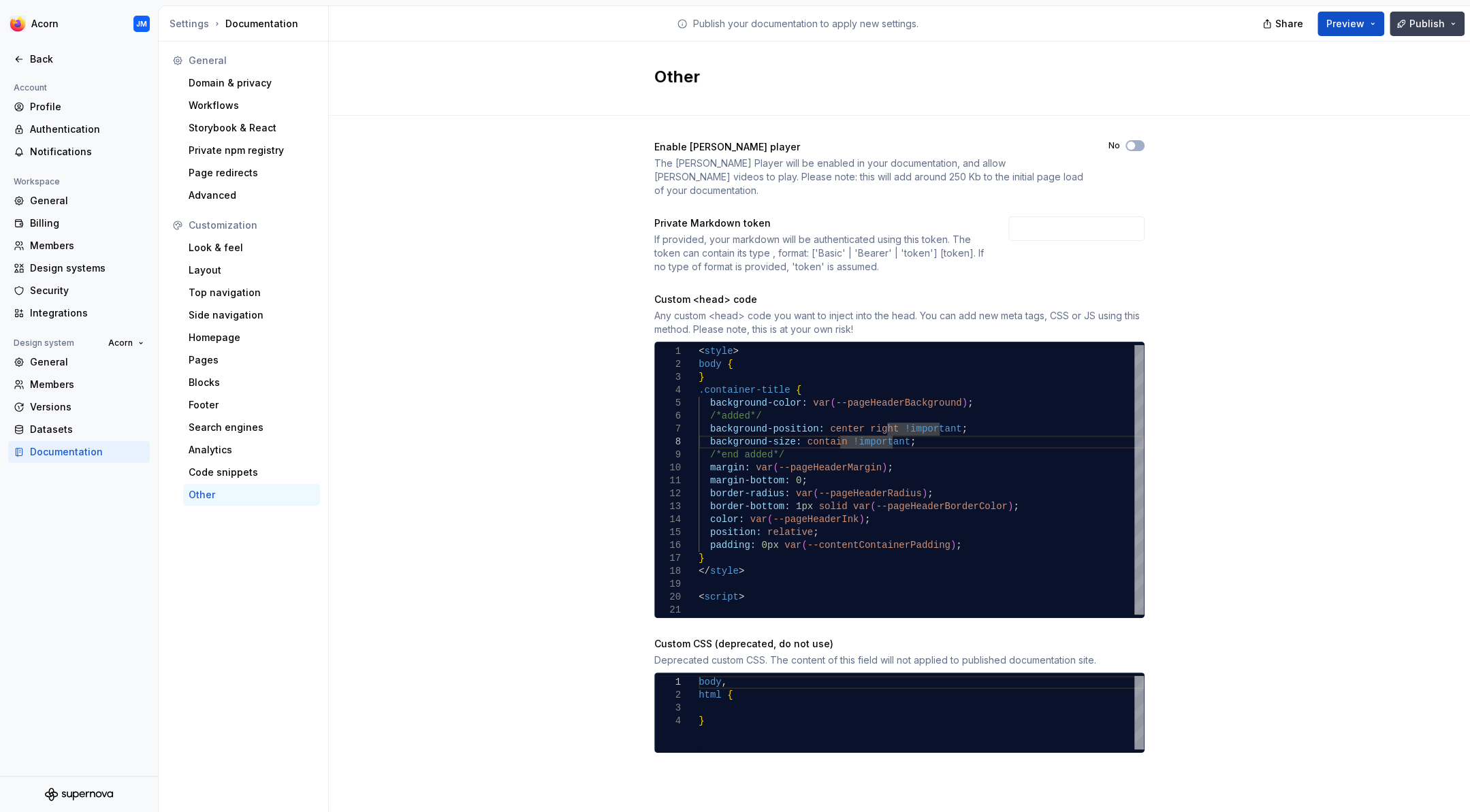
click at [1449, 21] on button "Publish" at bounding box center [1427, 23] width 75 height 24
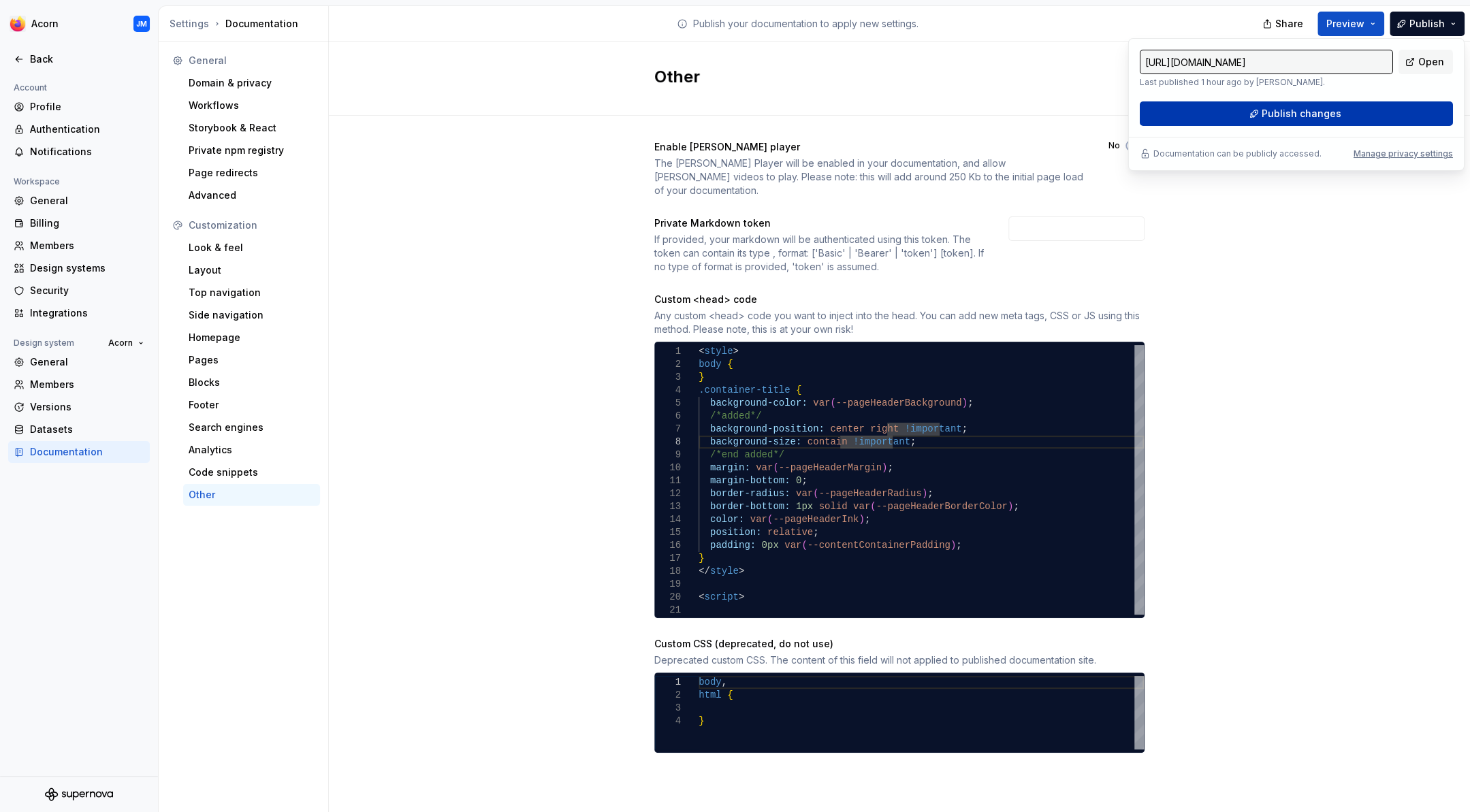
click at [1321, 111] on span "Publish changes" at bounding box center [1301, 113] width 80 height 13
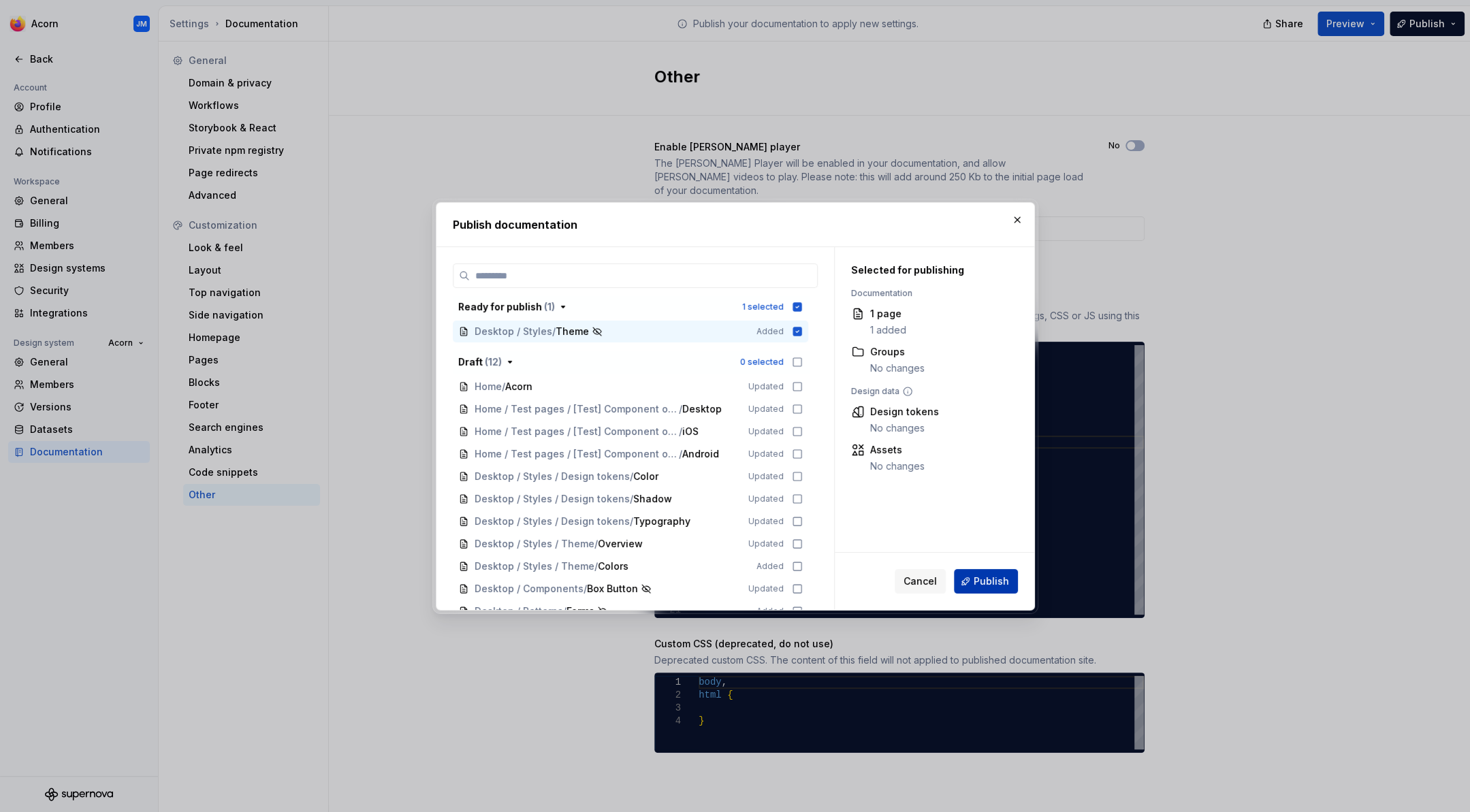
click at [988, 579] on span "Publish" at bounding box center [990, 581] width 35 height 13
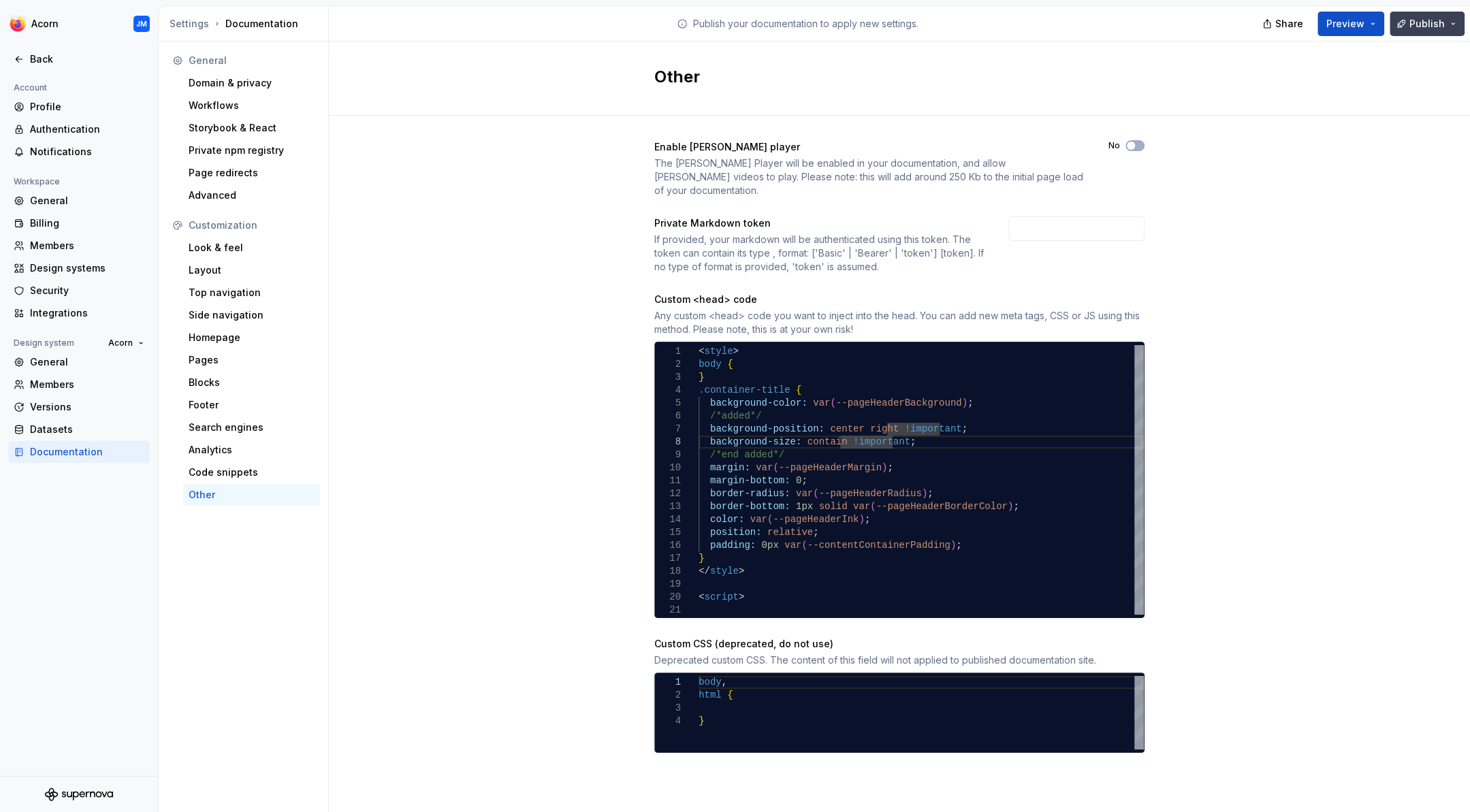
click at [1456, 21] on button "Publish" at bounding box center [1427, 23] width 75 height 24
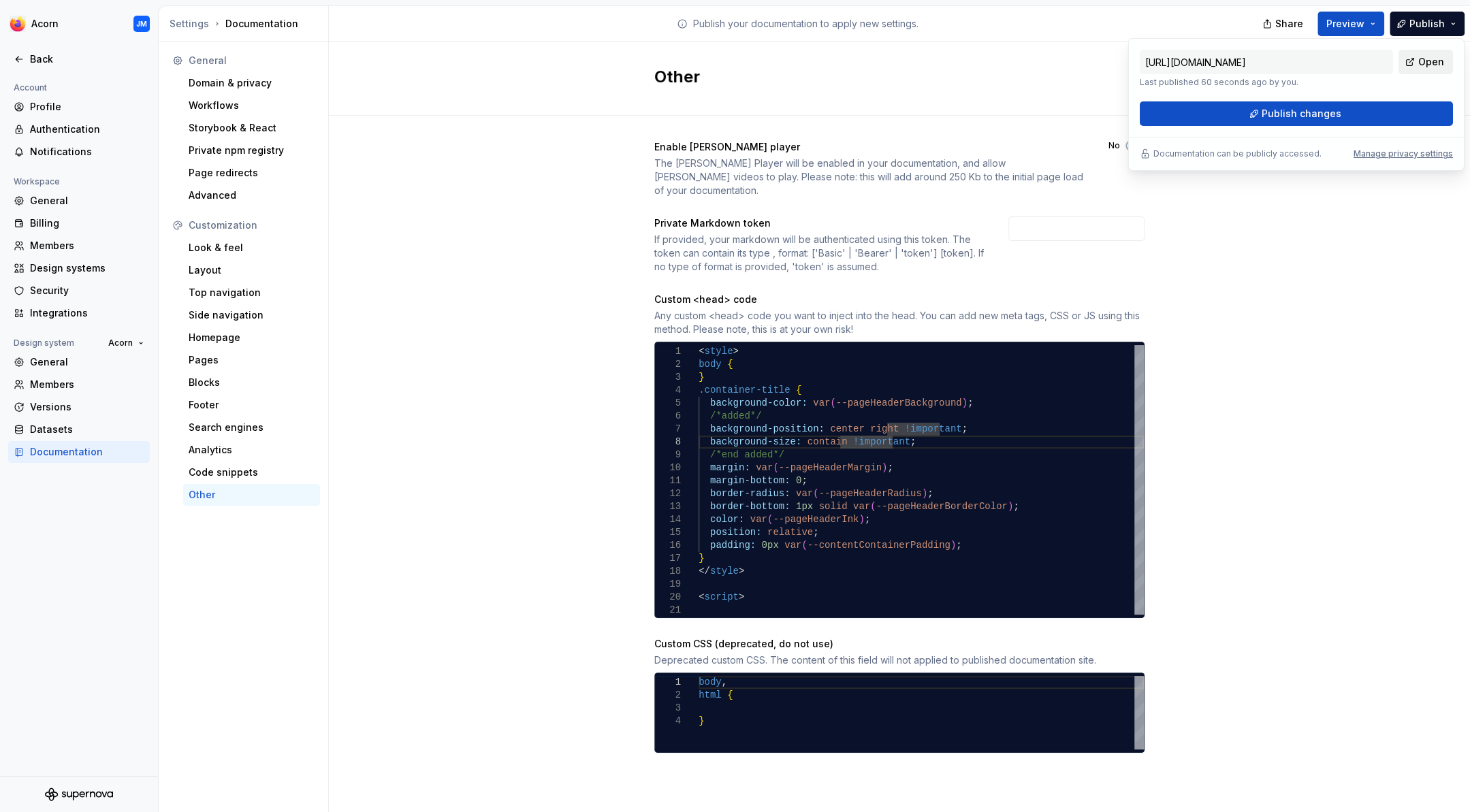
click at [1435, 63] on span "Open" at bounding box center [1431, 61] width 26 height 13
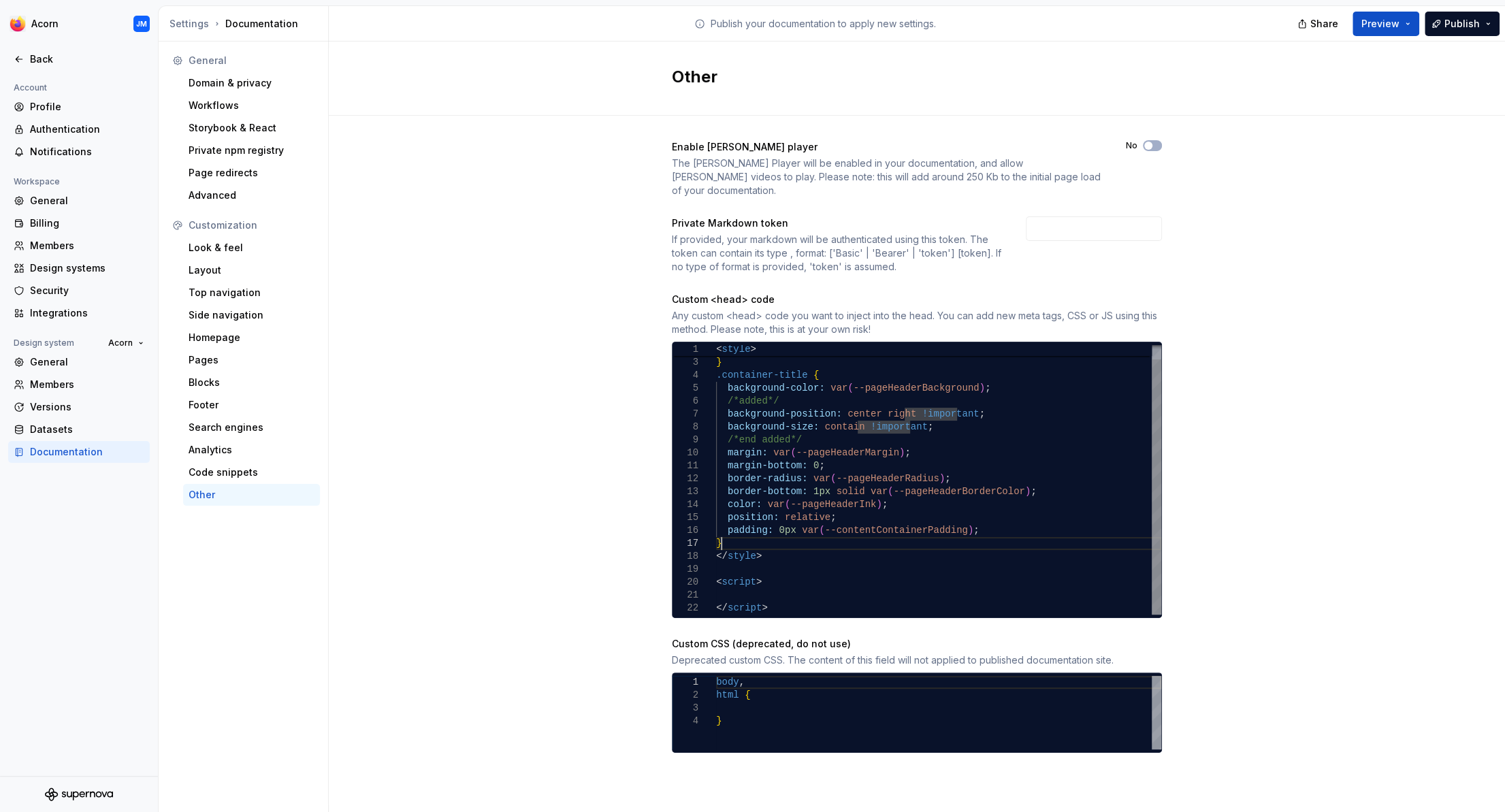
click at [727, 528] on div "margin-bottom: 0 ; border-radius: var ( --pageHeaderRadius ) ; border-bottom: 1…" at bounding box center [938, 472] width 445 height 284
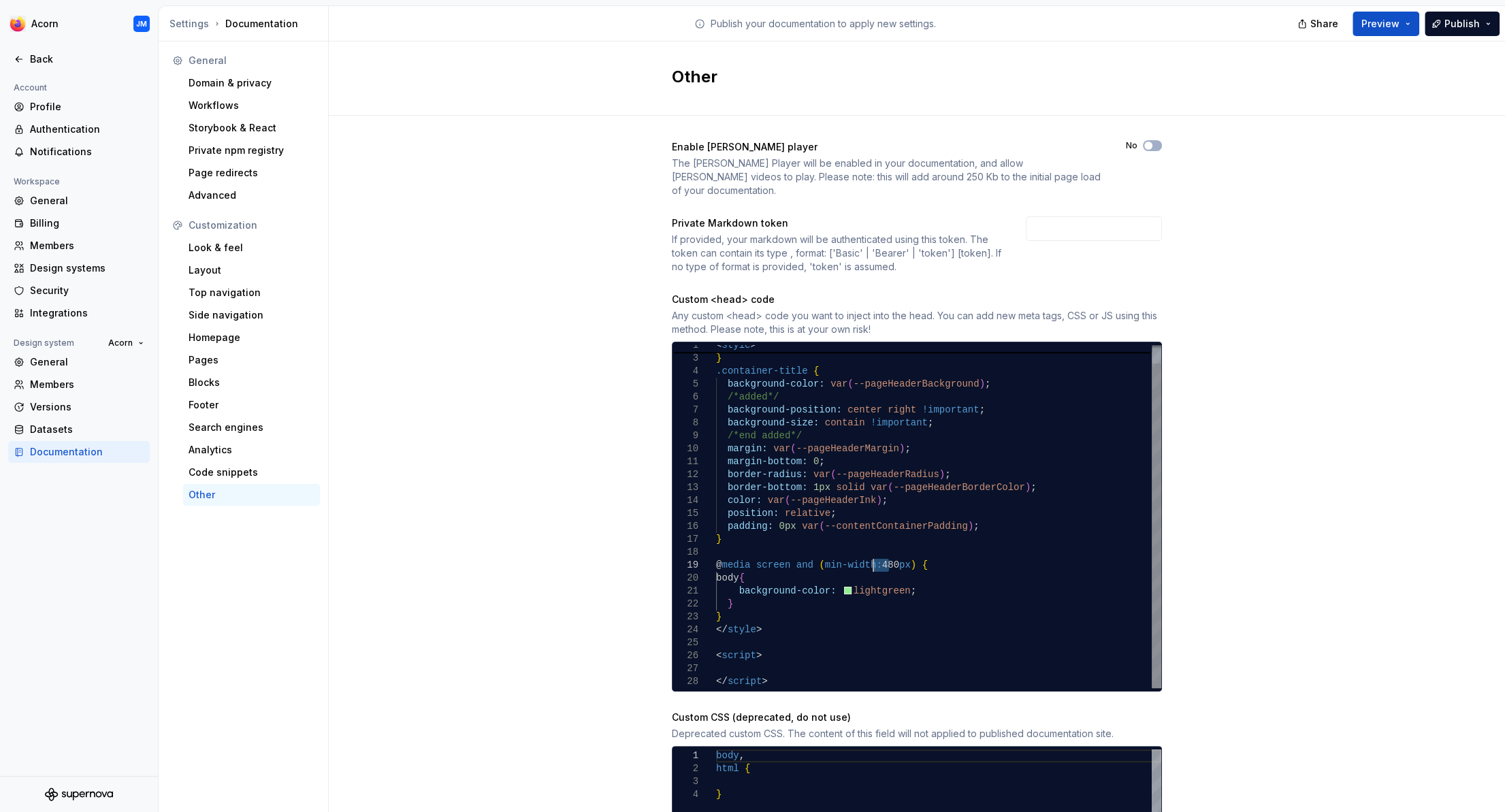
drag, startPoint x: 889, startPoint y: 550, endPoint x: 873, endPoint y: 548, distance: 16.1
click at [873, 548] on div "margin-bottom: 0 ; border-radius: var ( --pageHeaderRadius ) ; border-bottom: 1…" at bounding box center [938, 507] width 445 height 362
drag, startPoint x: 887, startPoint y: 549, endPoint x: 873, endPoint y: 550, distance: 14.0
click at [873, 550] on div "margin-bottom: 0 ; border-radius: var ( --pageHeaderRadius ) ; border-bottom: 1…" at bounding box center [938, 507] width 445 height 362
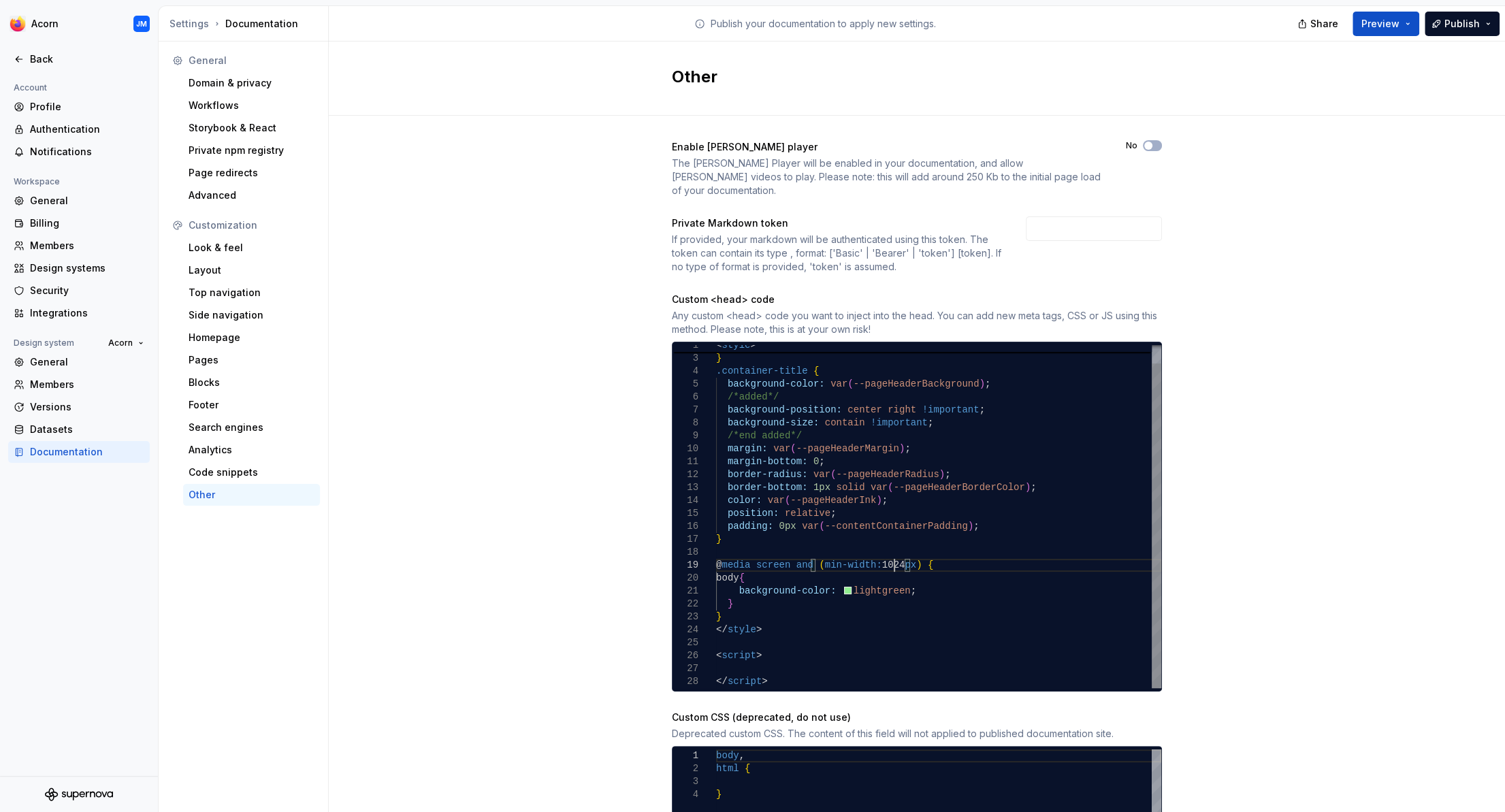
scroll to position [104, 178]
drag, startPoint x: 892, startPoint y: 548, endPoint x: 875, endPoint y: 550, distance: 17.1
click at [875, 550] on div "margin-bottom: 0 ; border-radius: var ( --pageHeaderRadius ) ; border-bottom: 1…" at bounding box center [938, 507] width 445 height 362
drag, startPoint x: 717, startPoint y: 359, endPoint x: 815, endPoint y: 360, distance: 98.0
click at [815, 360] on div "margin-bottom: 0 ; border-radius: var ( --pageHeaderRadius ) ; border-bottom: 1…" at bounding box center [938, 507] width 445 height 362
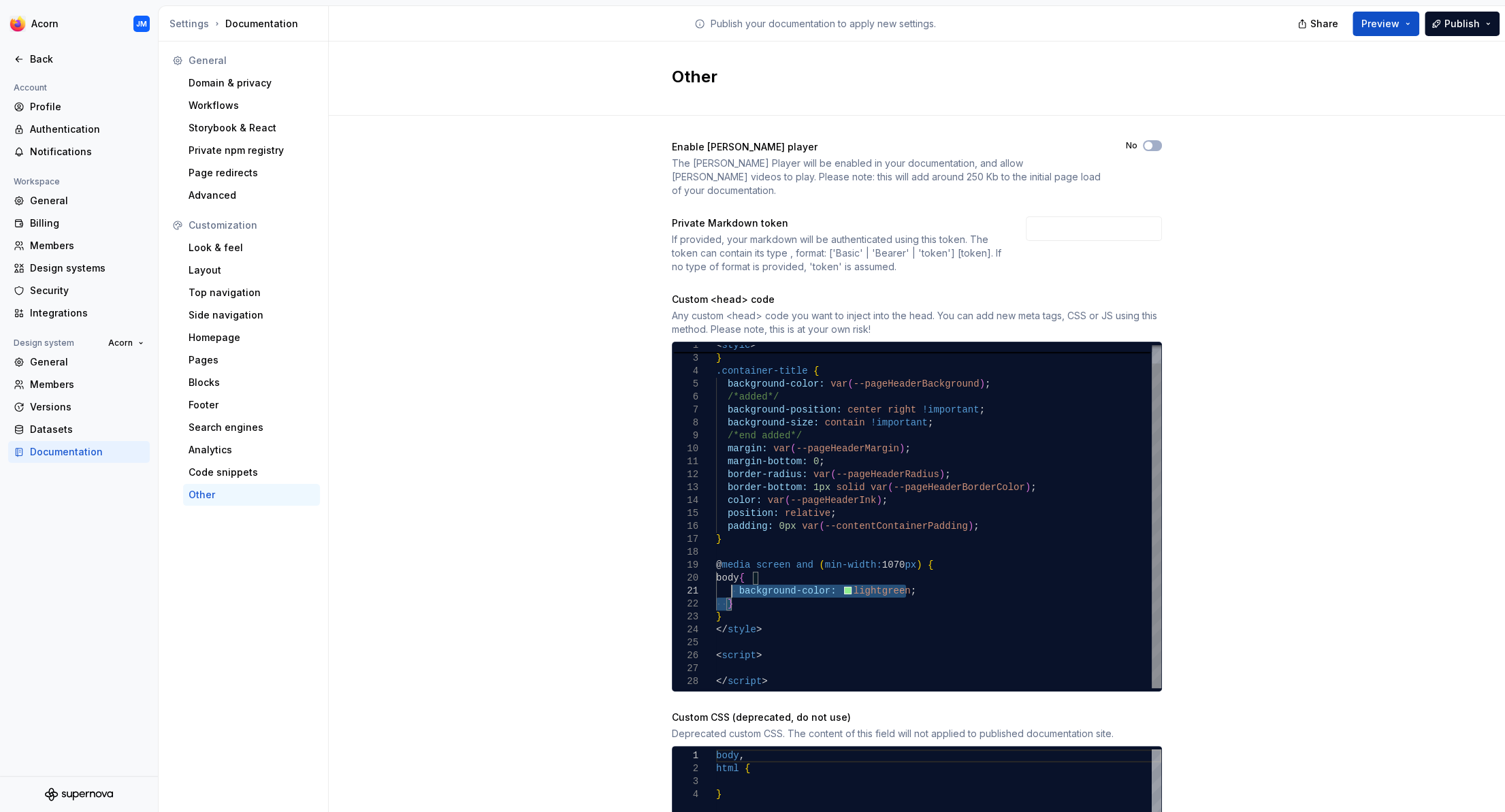
scroll to position [103, 173]
drag, startPoint x: 738, startPoint y: 587, endPoint x: 727, endPoint y: 565, distance: 24.6
click at [727, 565] on div "margin-bottom: 0 ; border-radius: var ( --pageHeaderRadius ) ; border-bottom: 1…" at bounding box center [938, 507] width 445 height 362
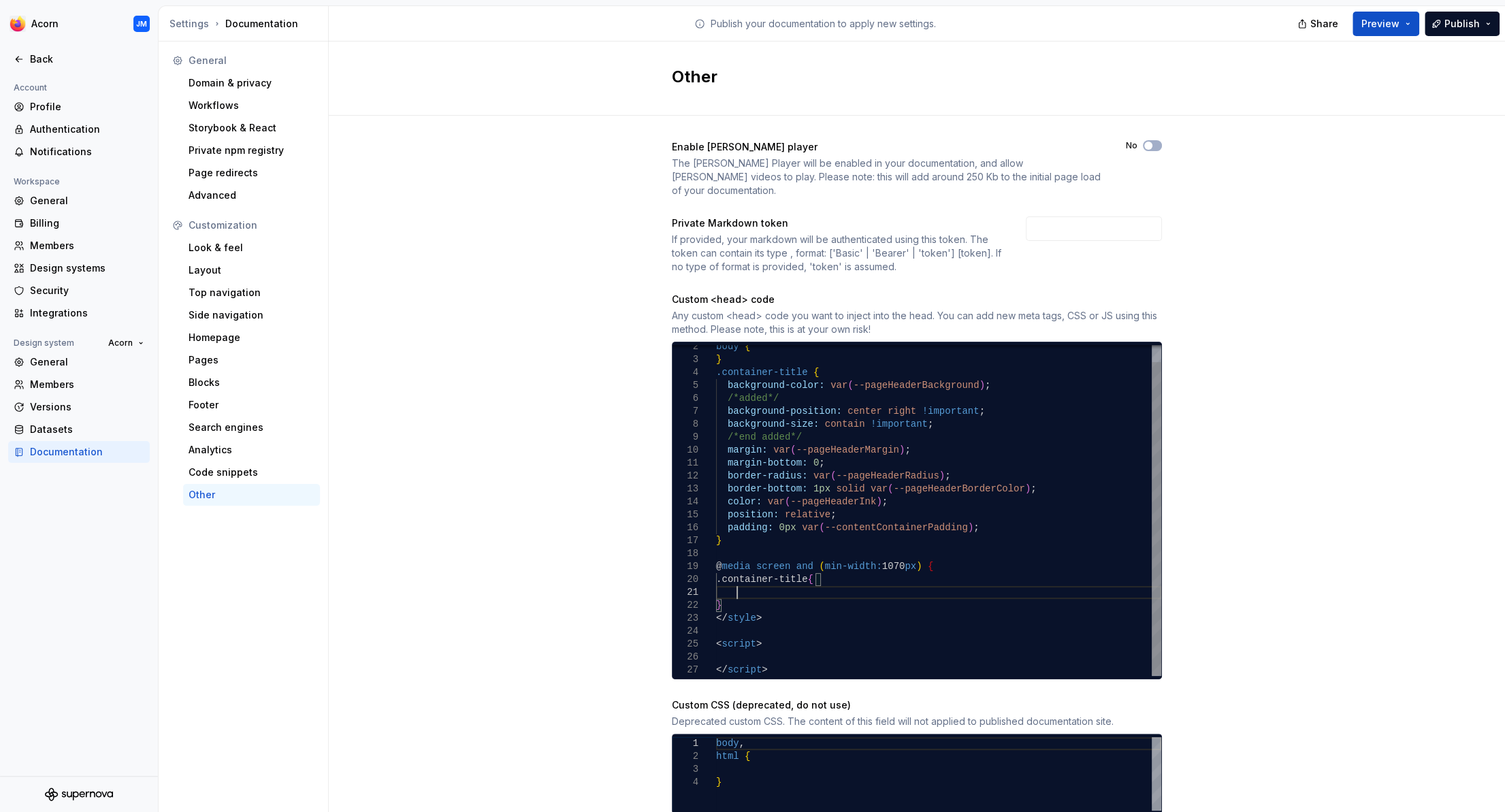
scroll to position [90, 46]
click at [828, 567] on div "margin-bottom: 0 ; border-radius: var ( --pageHeaderRadius ) ; border-bottom: 1…" at bounding box center [938, 502] width 445 height 349
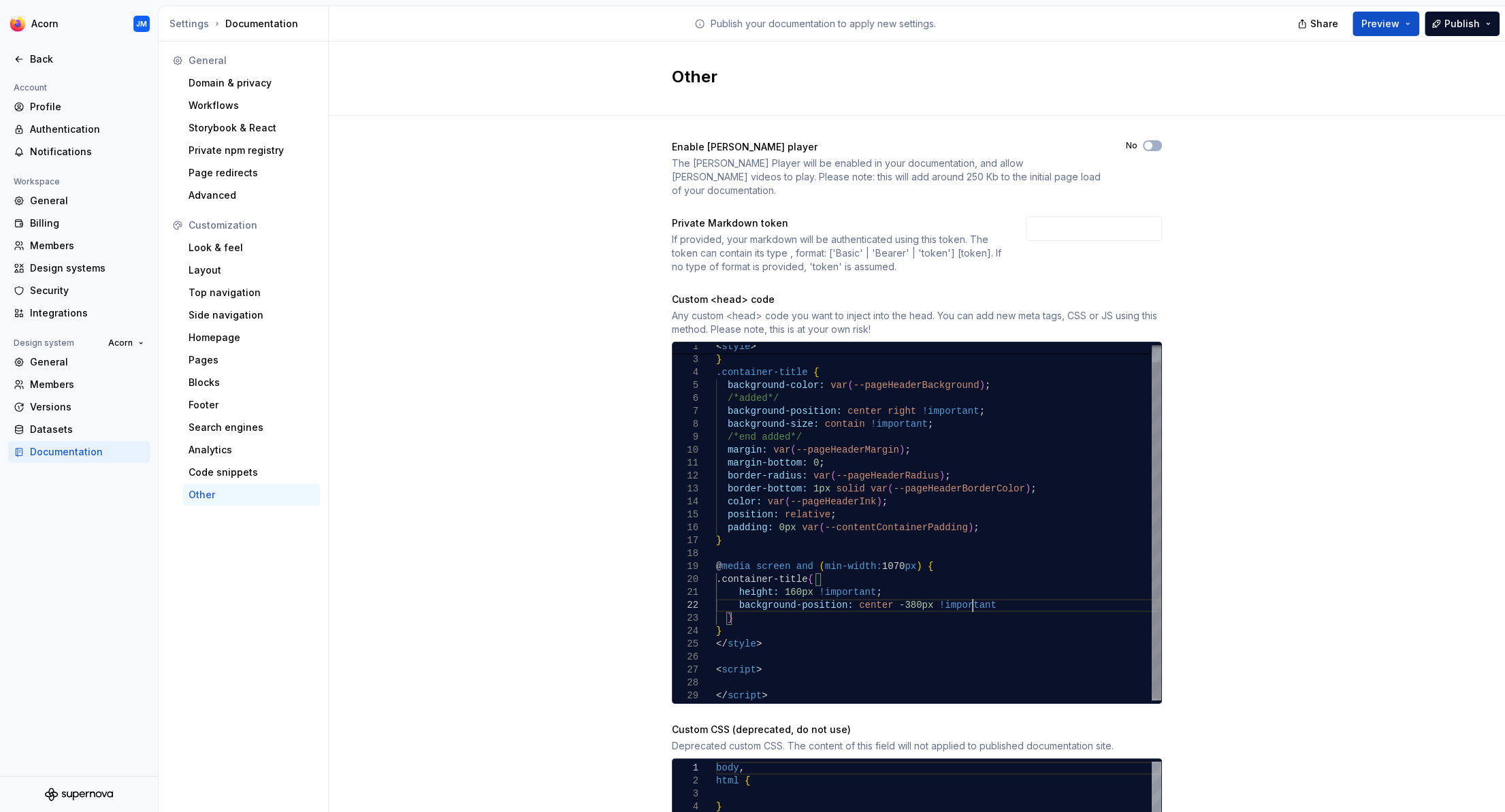
scroll to position [13, 262]
click at [1456, 22] on span "Publish" at bounding box center [1462, 23] width 35 height 13
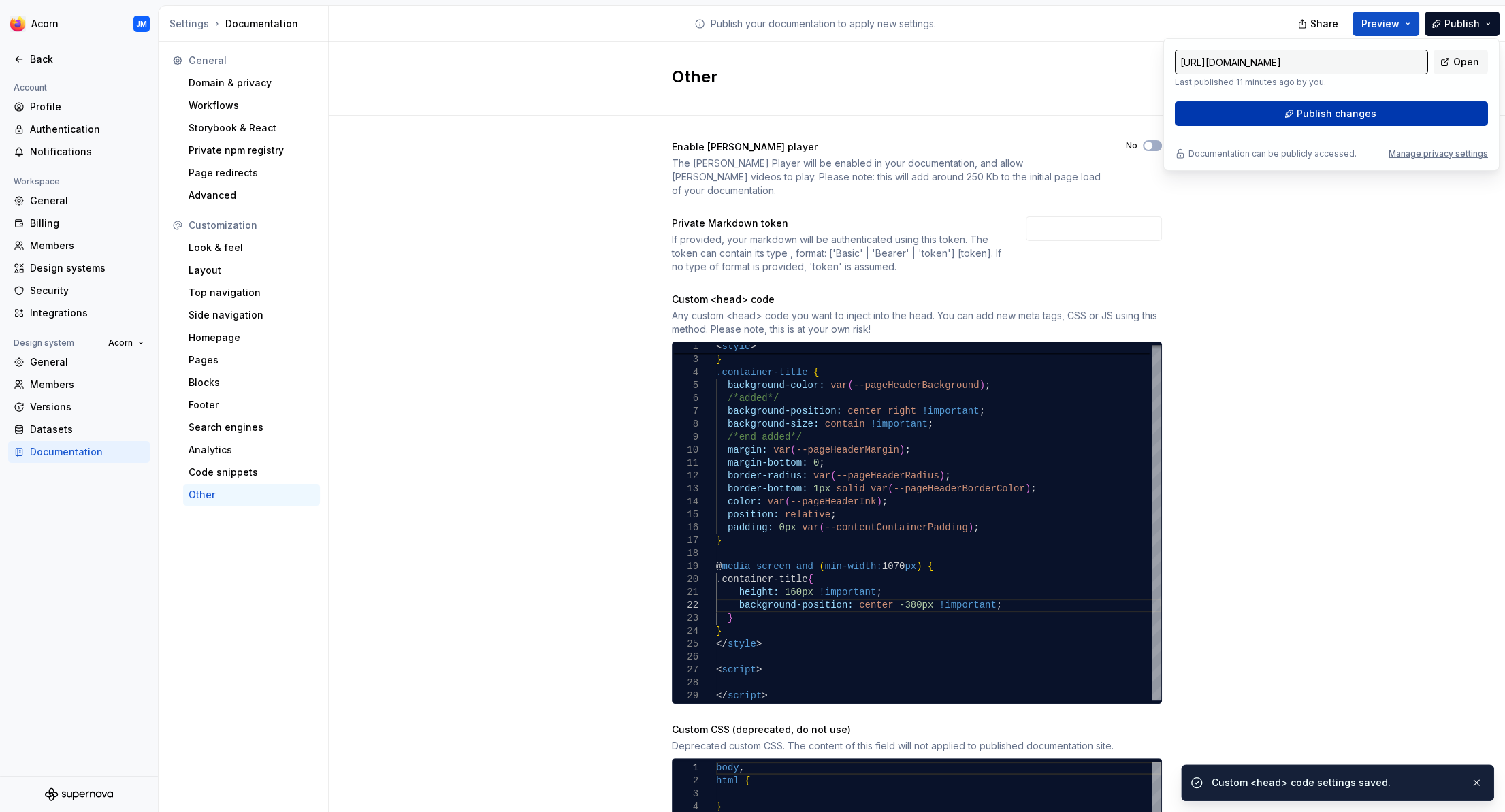
click at [1369, 108] on span "Publish changes" at bounding box center [1337, 113] width 80 height 13
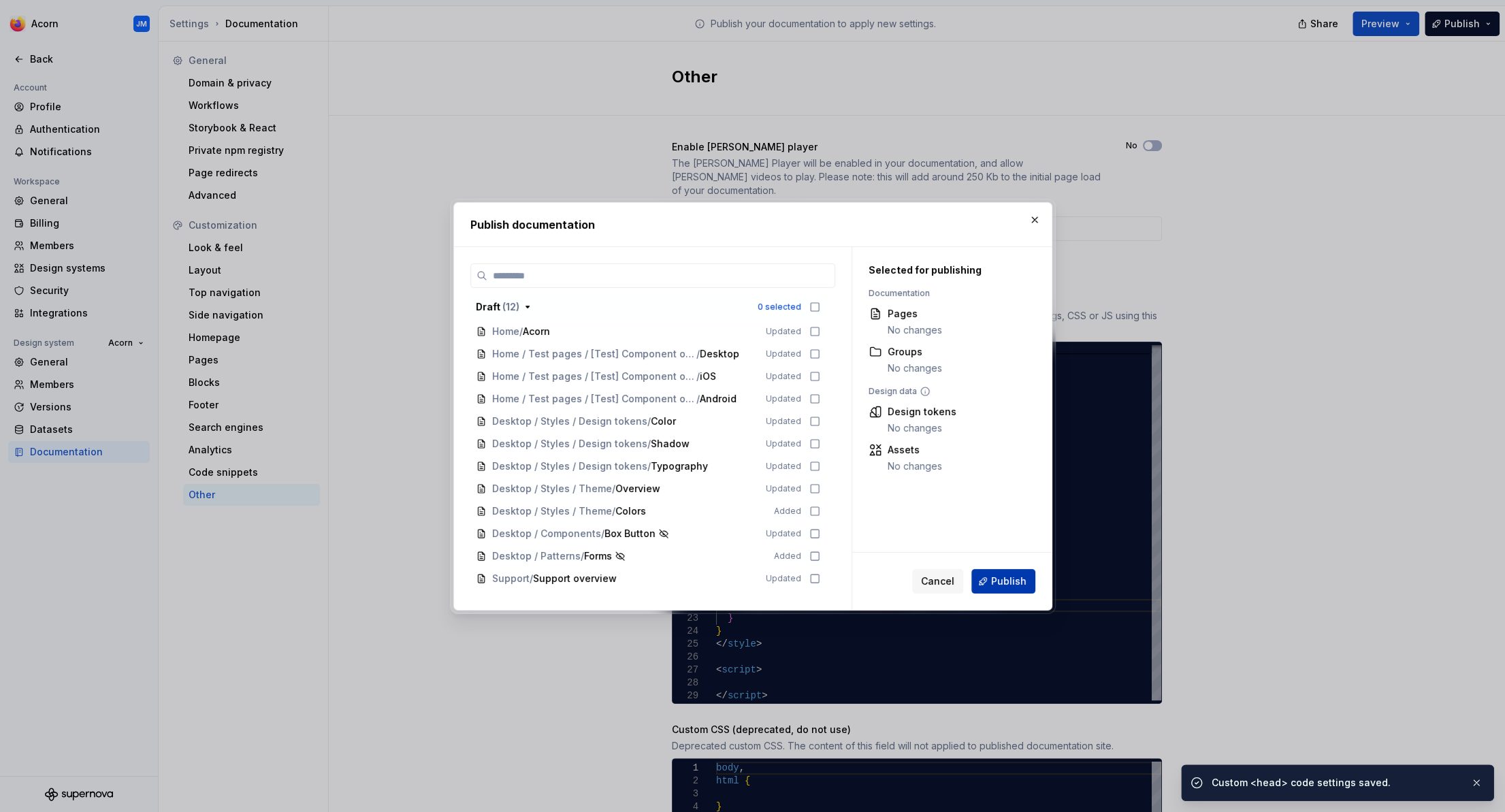
click at [1007, 575] on button "Publish" at bounding box center [1003, 581] width 64 height 24
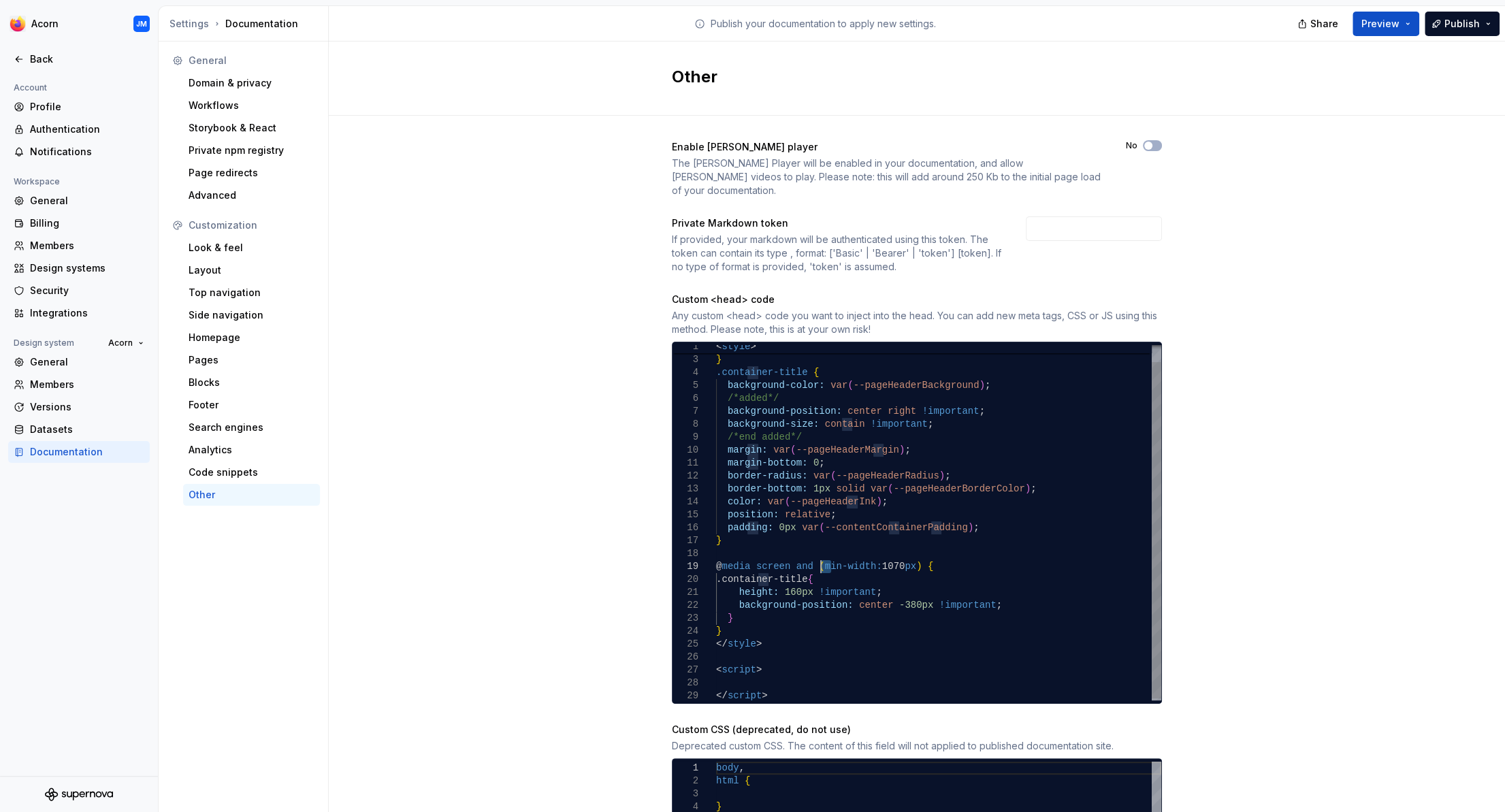
drag, startPoint x: 830, startPoint y: 553, endPoint x: 820, endPoint y: 553, distance: 10.0
click at [820, 553] on div "margin-bottom: 0 ; border-radius: var ( --pageHeaderRadius ) ; border-bottom: 1…" at bounding box center [938, 514] width 445 height 375
click at [1466, 29] on span "Publish" at bounding box center [1462, 23] width 35 height 13
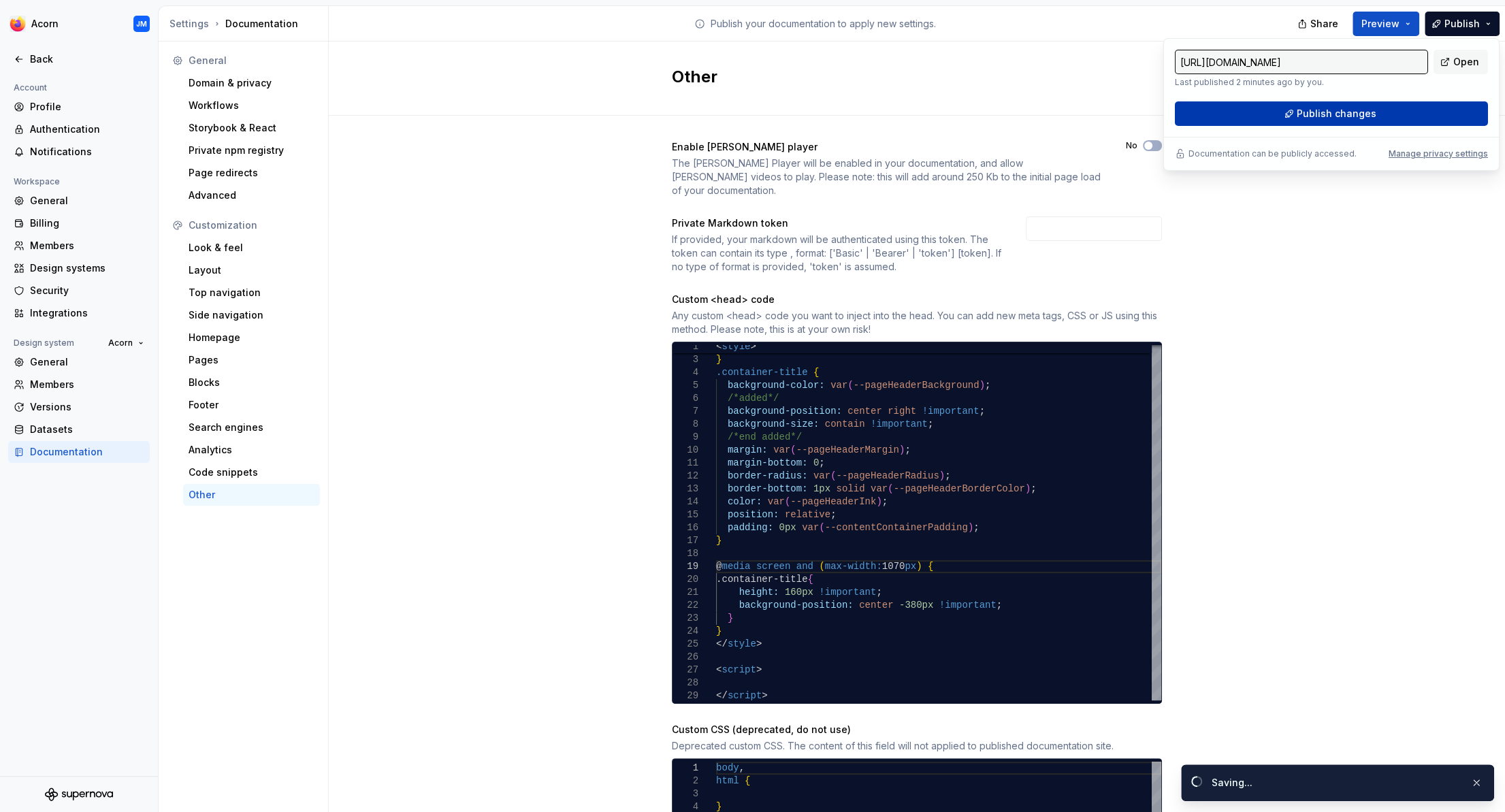
click at [1393, 110] on button "Publish changes" at bounding box center [1331, 113] width 313 height 24
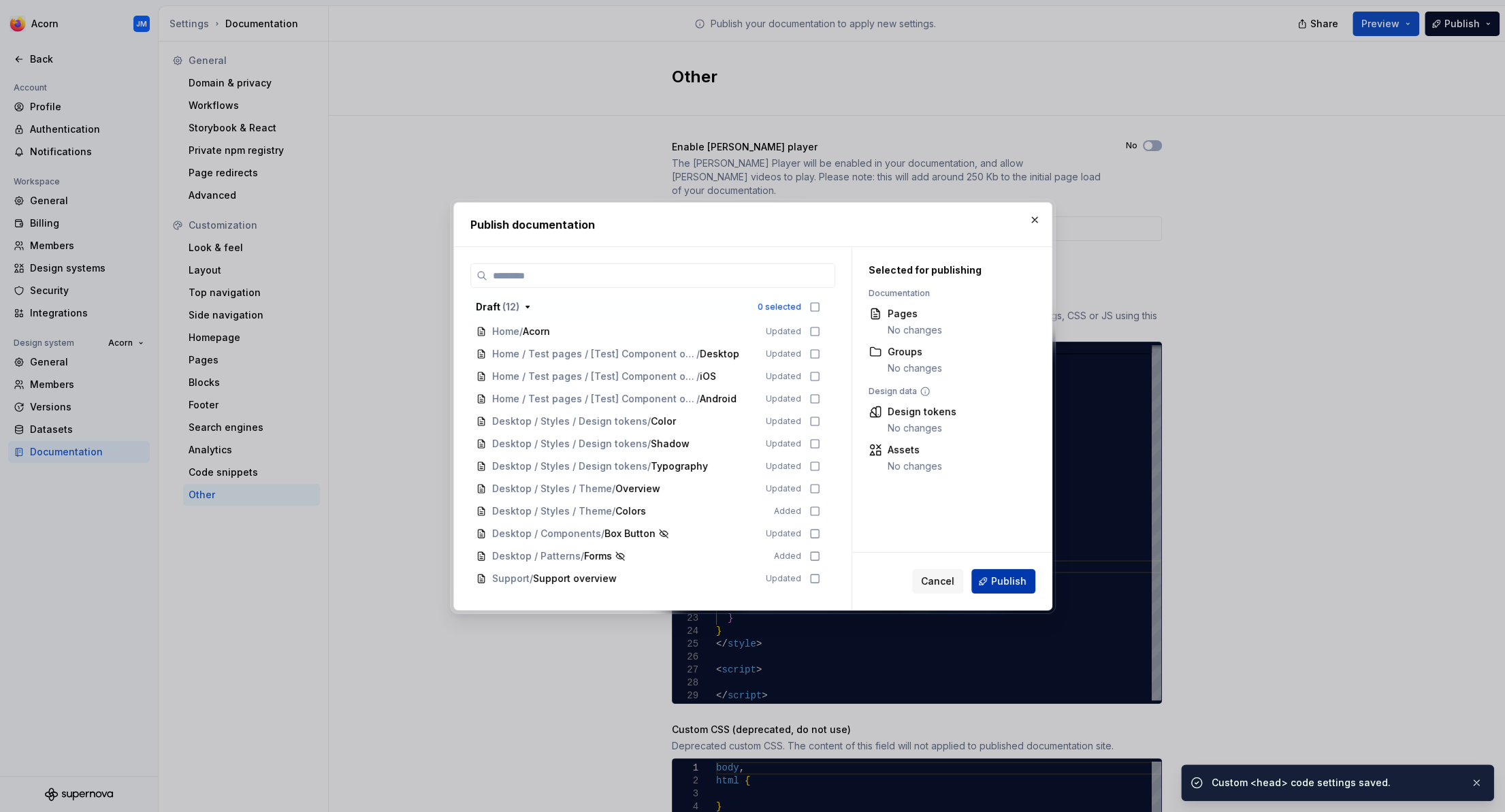
click at [1009, 580] on span "Publish" at bounding box center [1008, 581] width 35 height 13
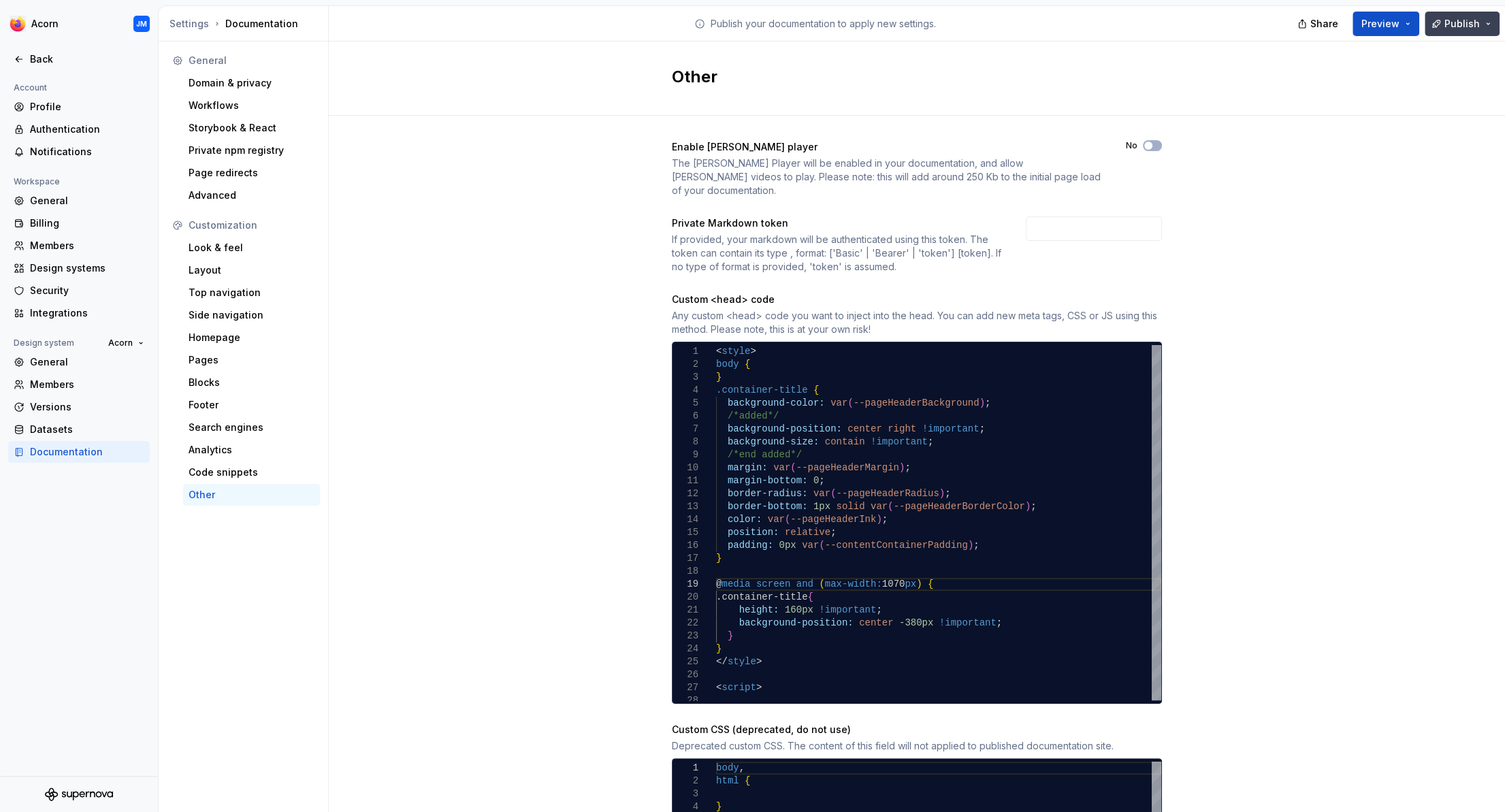
click at [1469, 22] on button "Publish" at bounding box center [1462, 23] width 75 height 24
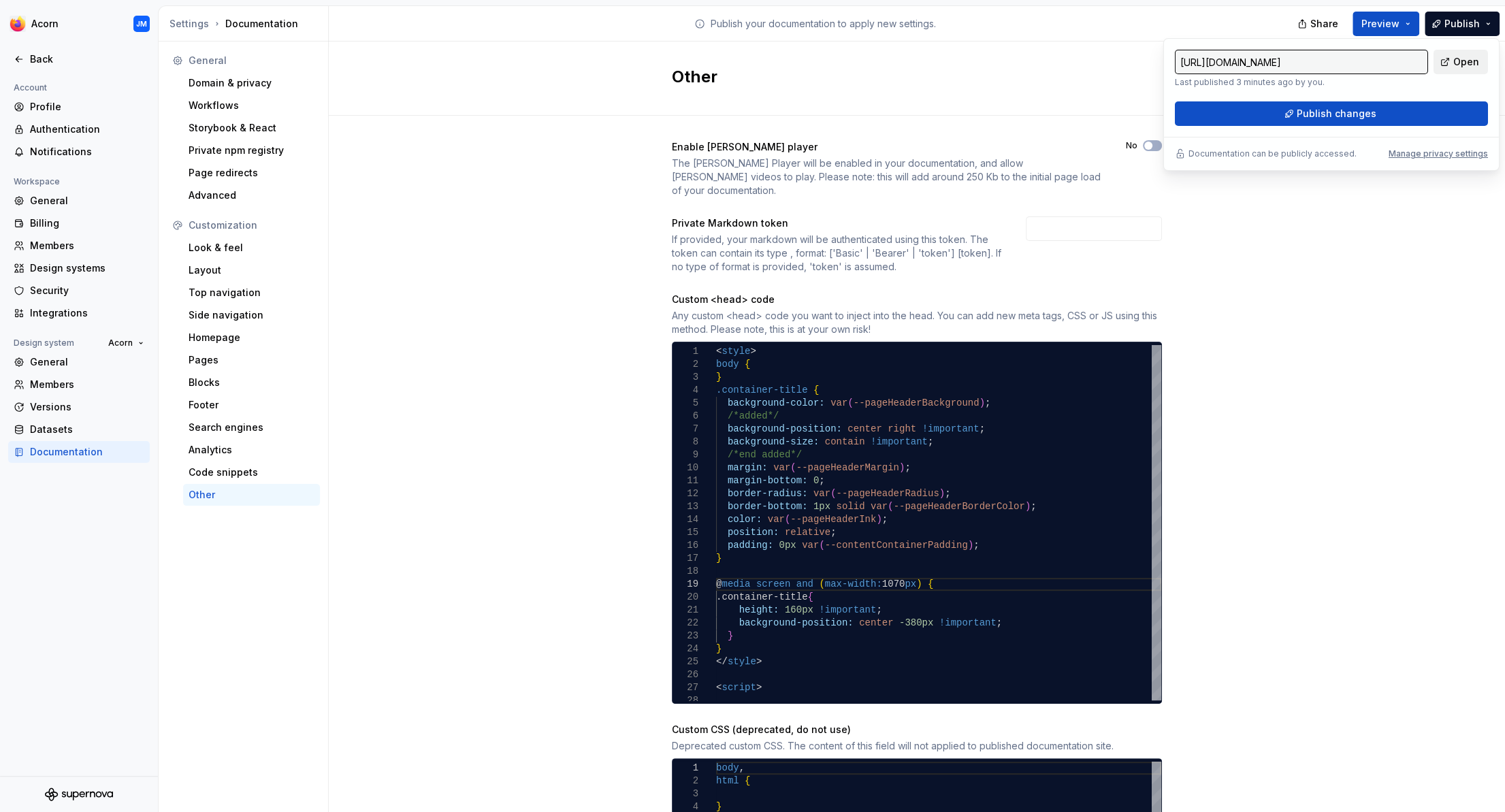
click at [1469, 61] on span "Open" at bounding box center [1466, 61] width 26 height 13
click at [1256, 217] on div "Enable Lottie player The Lottie Player will be enabled in your documentation, a…" at bounding box center [918, 503] width 1177 height 774
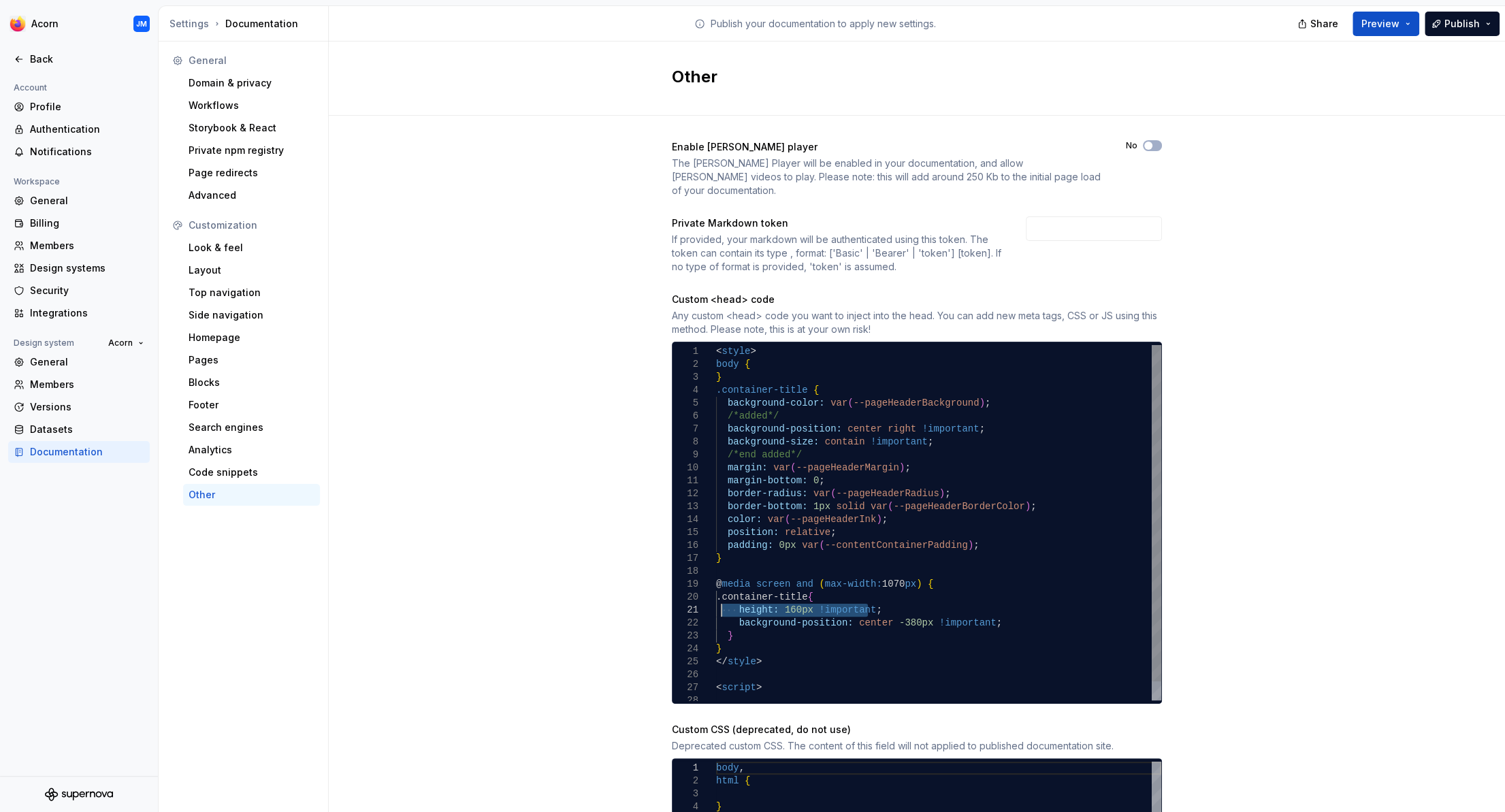
drag, startPoint x: 871, startPoint y: 595, endPoint x: 720, endPoint y: 596, distance: 151.0
click at [721, 595] on div "margin-bottom: 0 ; border-radius: var ( --pageHeaderRadius ) ; border-bottom: 1…" at bounding box center [938, 532] width 445 height 375
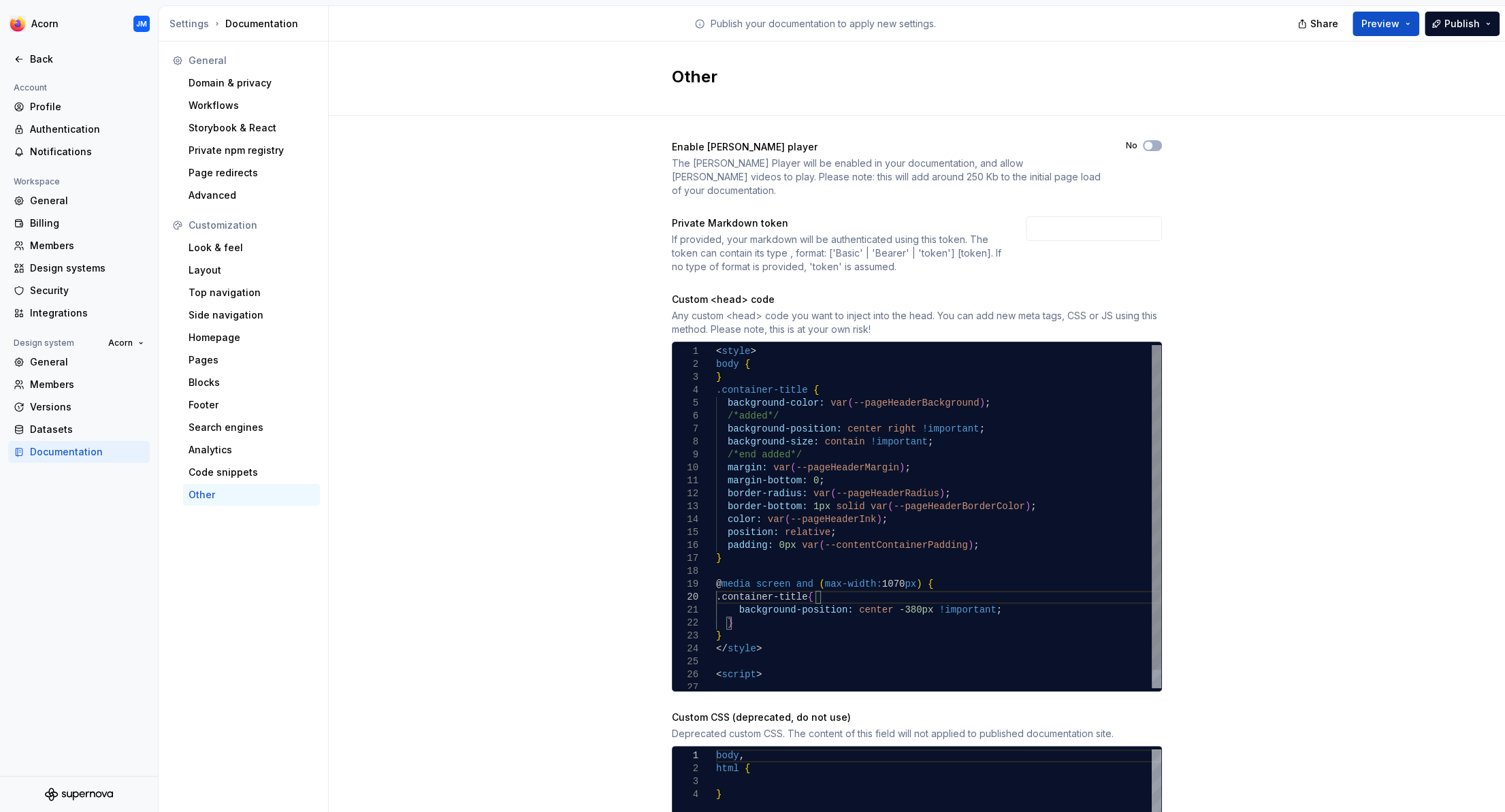
click at [721, 566] on div "margin-bottom: 0 ; border-radius: var ( --pageHeaderRadius ) ; border-bottom: 1…" at bounding box center [938, 526] width 445 height 362
click at [718, 567] on div "margin-bottom: 0 ; border-radius: var ( --pageHeaderRadius ) ; border-bottom: 1…" at bounding box center [938, 526] width 445 height 362
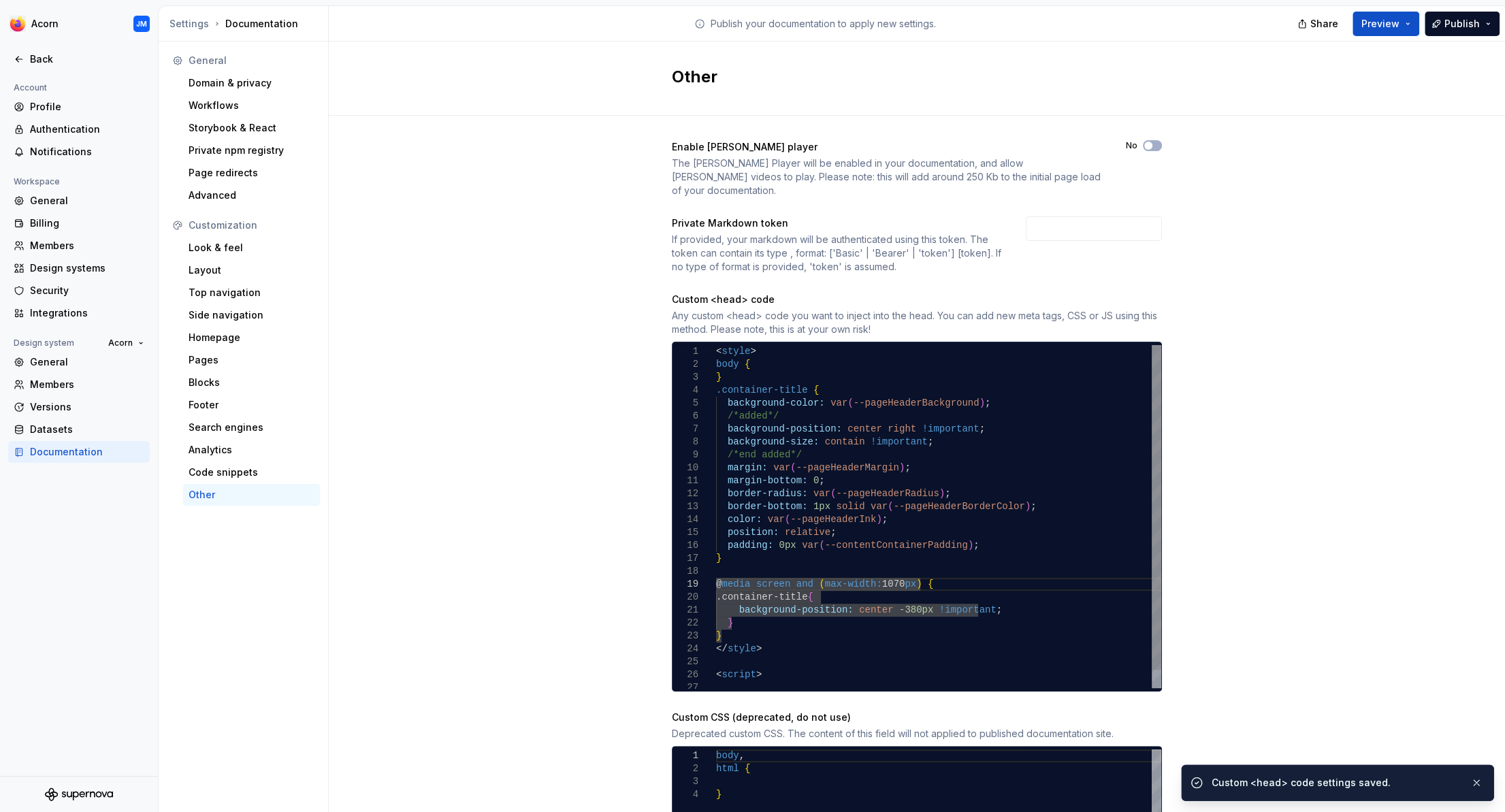
click at [1021, 599] on div "margin-bottom: 0 ; border-radius: var ( --pageHeaderRadius ) ; border-bottom: 1…" at bounding box center [938, 526] width 445 height 362
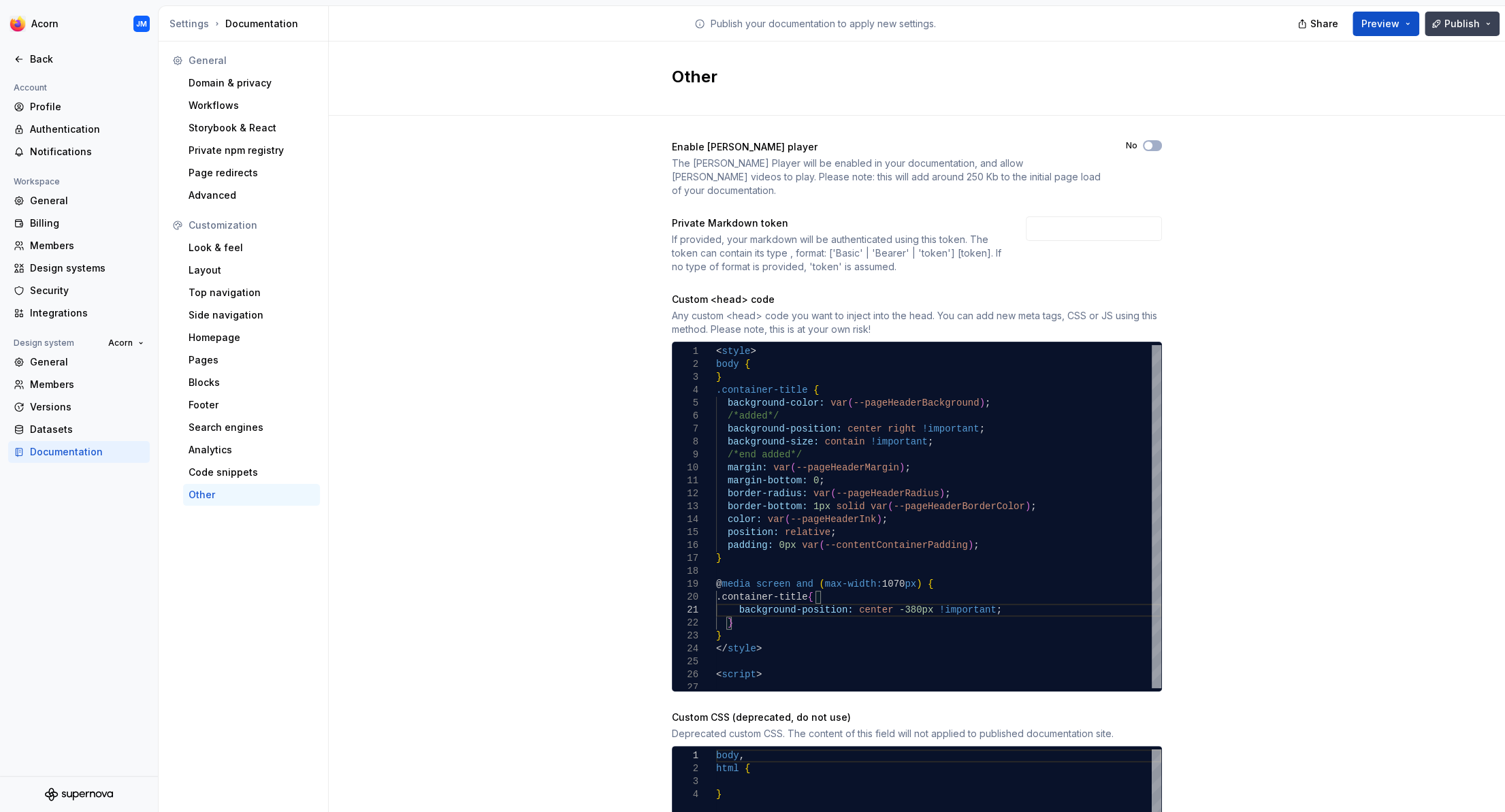
click at [1452, 23] on span "Publish" at bounding box center [1462, 23] width 35 height 13
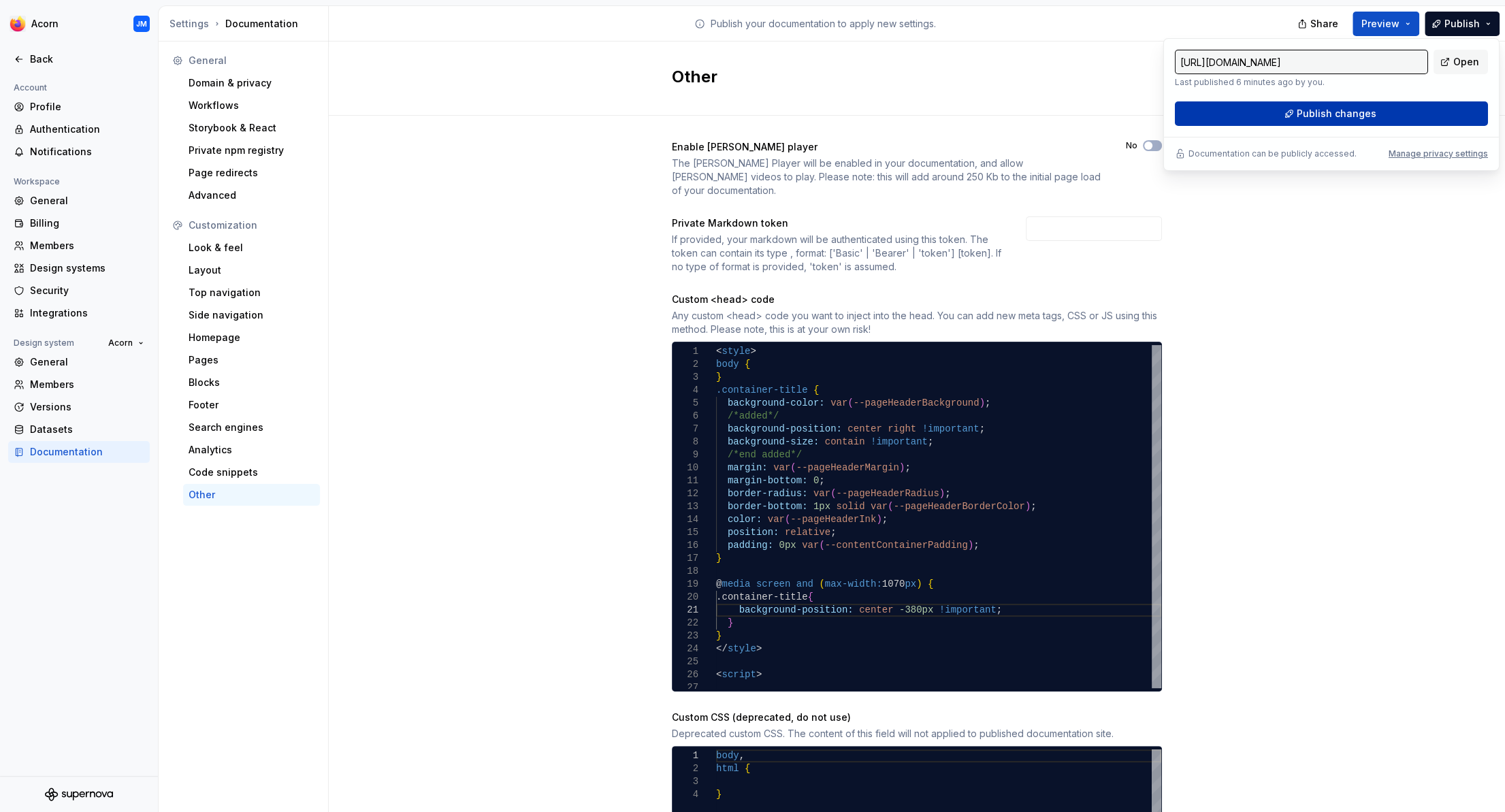
click at [1400, 115] on button "Publish changes" at bounding box center [1331, 113] width 313 height 24
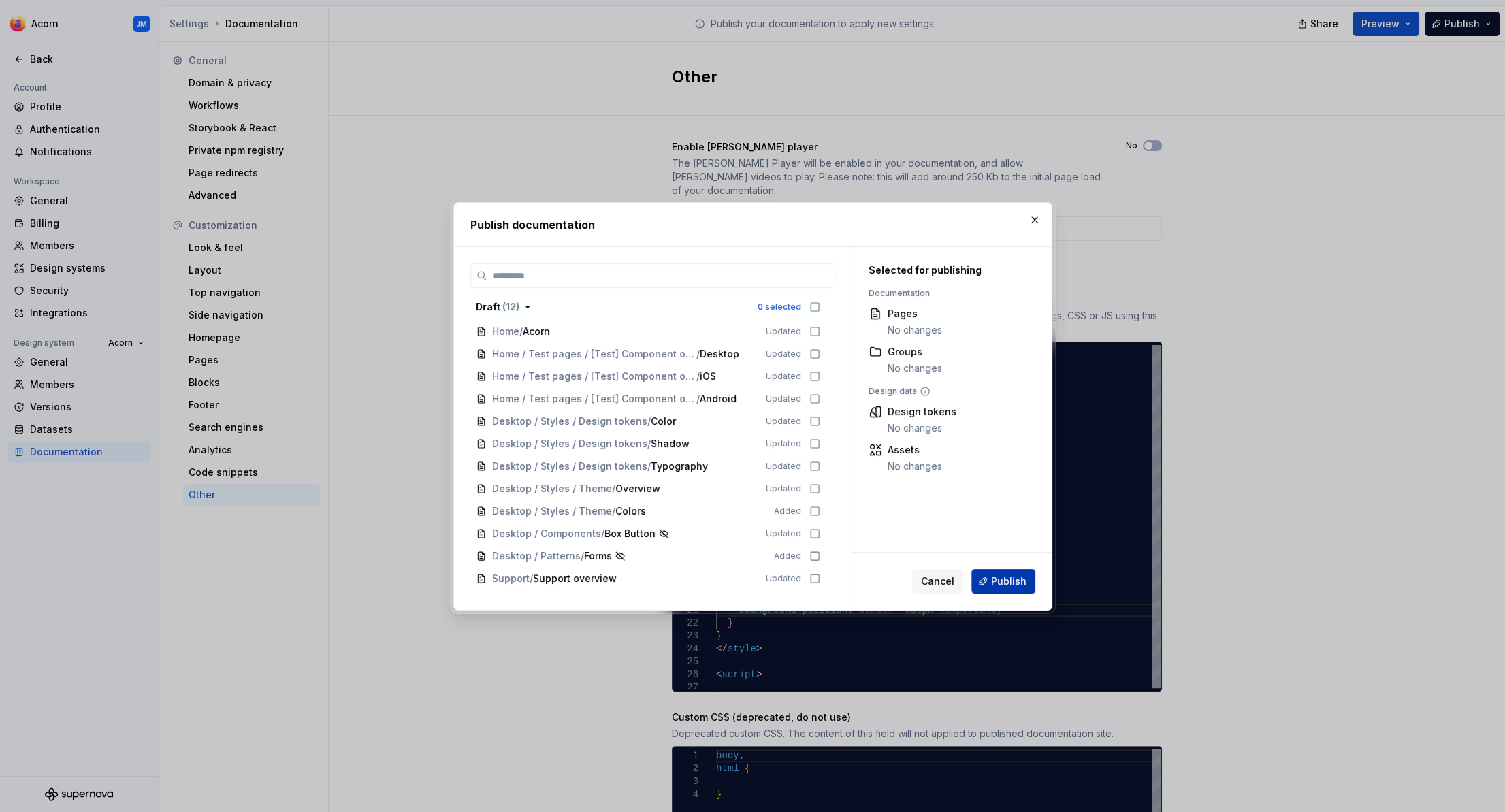
click at [1004, 584] on span "Publish" at bounding box center [1008, 581] width 35 height 13
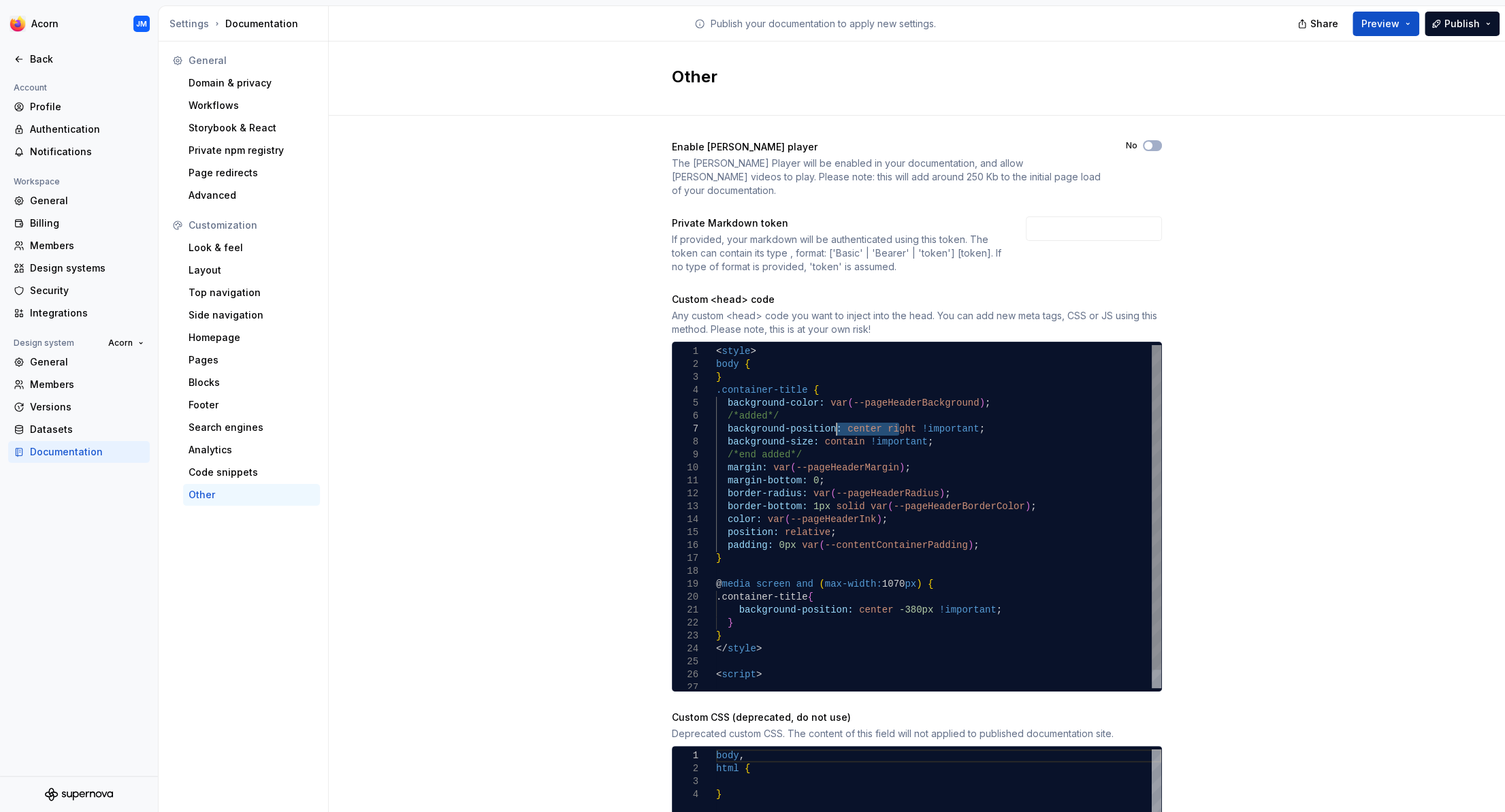
drag, startPoint x: 899, startPoint y: 415, endPoint x: 837, endPoint y: 415, distance: 62.0
click at [837, 415] on div "margin-bottom: 0 ; border-radius: var ( --pageHeaderRadius ) ; border-bottom: 1…" at bounding box center [938, 526] width 445 height 362
drag, startPoint x: 847, startPoint y: 598, endPoint x: 903, endPoint y: 589, distance: 56.7
click at [911, 592] on div "margin-bottom: 0 ; border-radius: var ( --pageHeaderRadius ) ; border-bottom: 1…" at bounding box center [938, 526] width 445 height 362
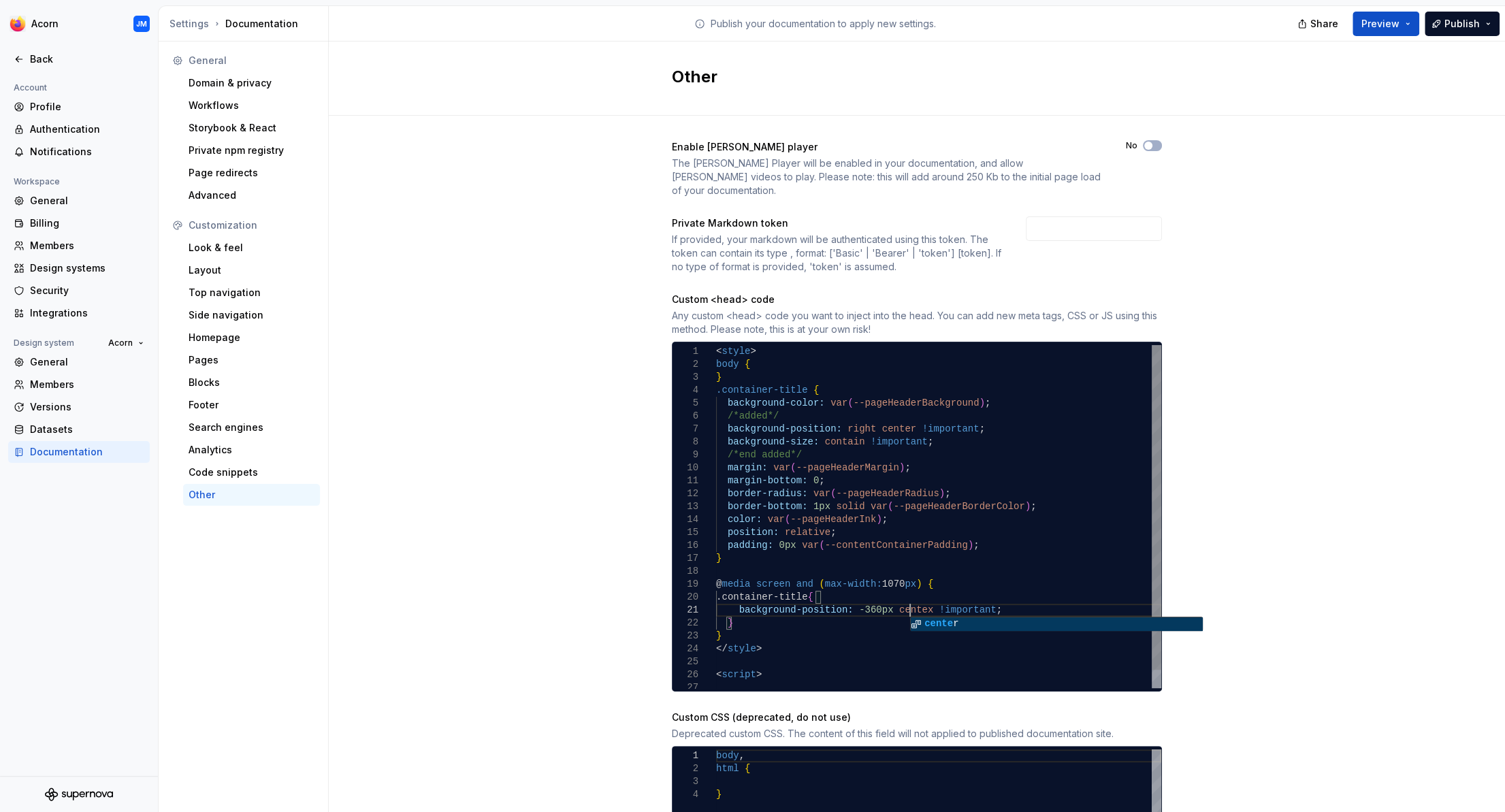
scroll to position [12, 199]
click at [1455, 285] on div "Enable Lottie player The Lottie Player will be enabled in your documentation, a…" at bounding box center [918, 497] width 1177 height 763
drag, startPoint x: 852, startPoint y: 427, endPoint x: 819, endPoint y: 428, distance: 33.0
click at [819, 428] on div "margin-bottom: 0 ; border-radius: var ( --pageHeaderRadius ) ; border-bottom: 1…" at bounding box center [938, 526] width 445 height 362
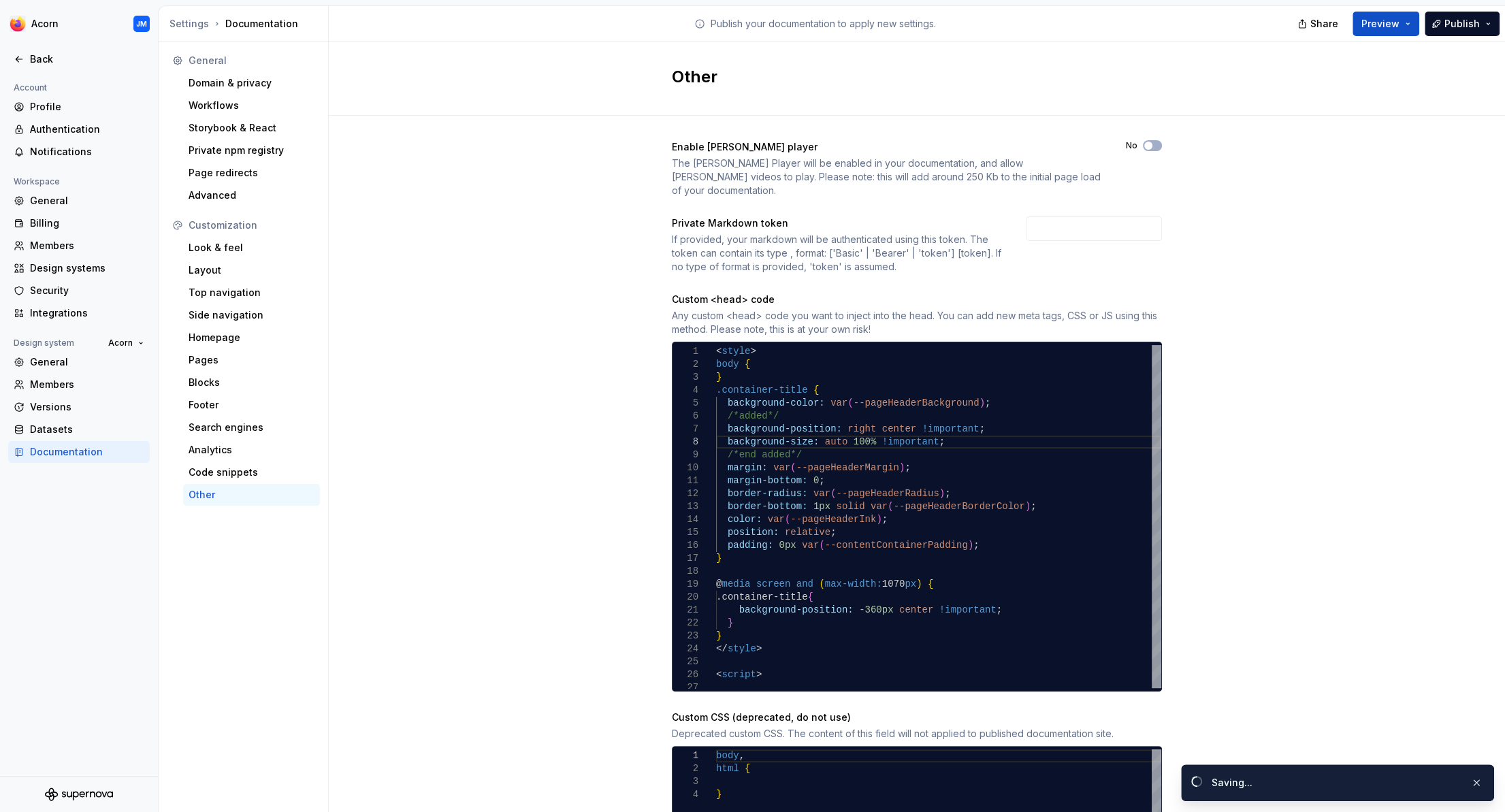
click at [1281, 231] on div "Enable Lottie player The Lottie Player will be enabled in your documentation, a…" at bounding box center [918, 497] width 1177 height 763
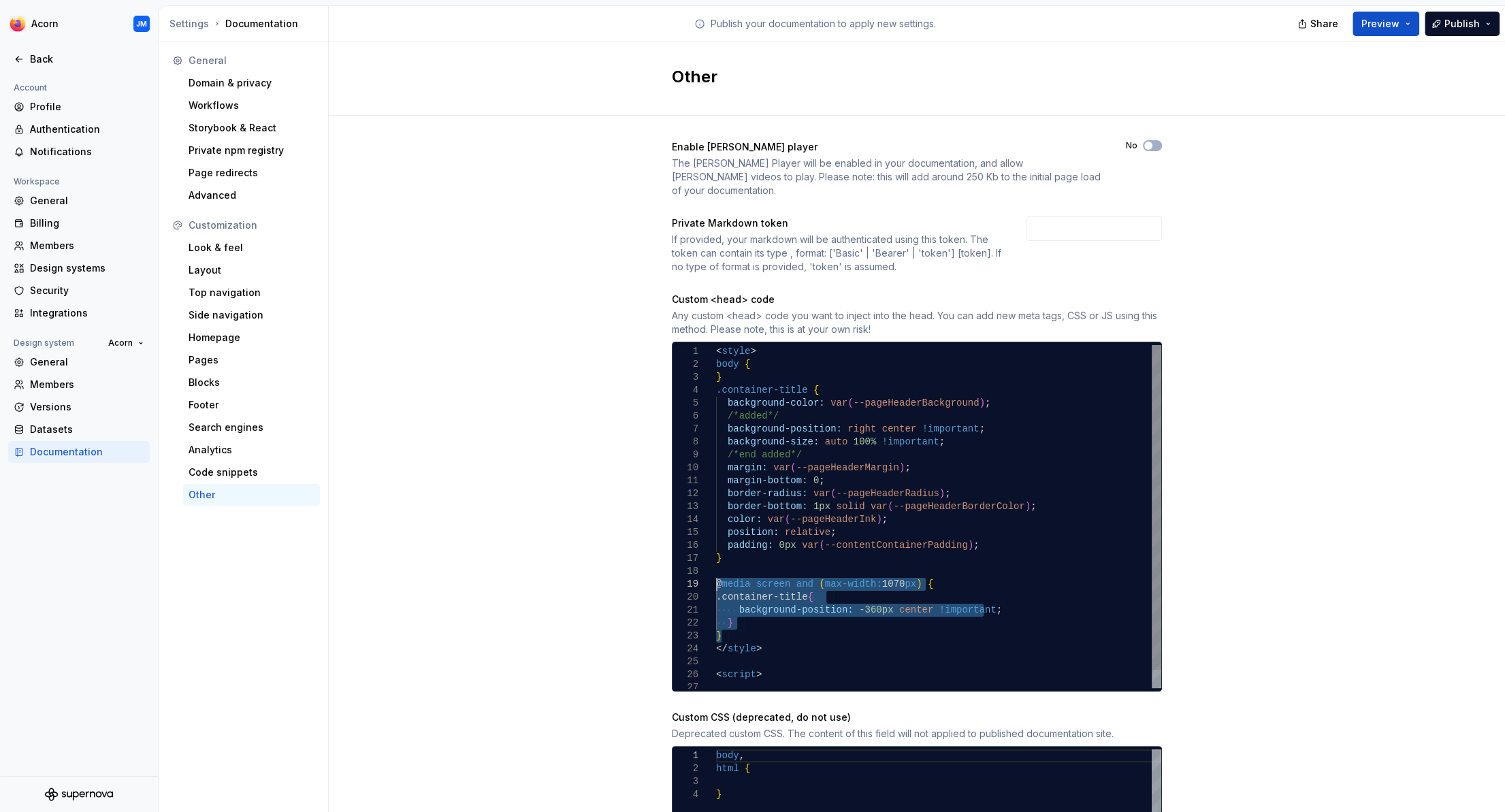
drag, startPoint x: 725, startPoint y: 621, endPoint x: 707, endPoint y: 574, distance: 50.3
click at [716, 574] on div "margin-bottom: 0 ; border-radius: var ( --pageHeaderRadius ) ; border-bottom: 1…" at bounding box center [938, 526] width 445 height 362
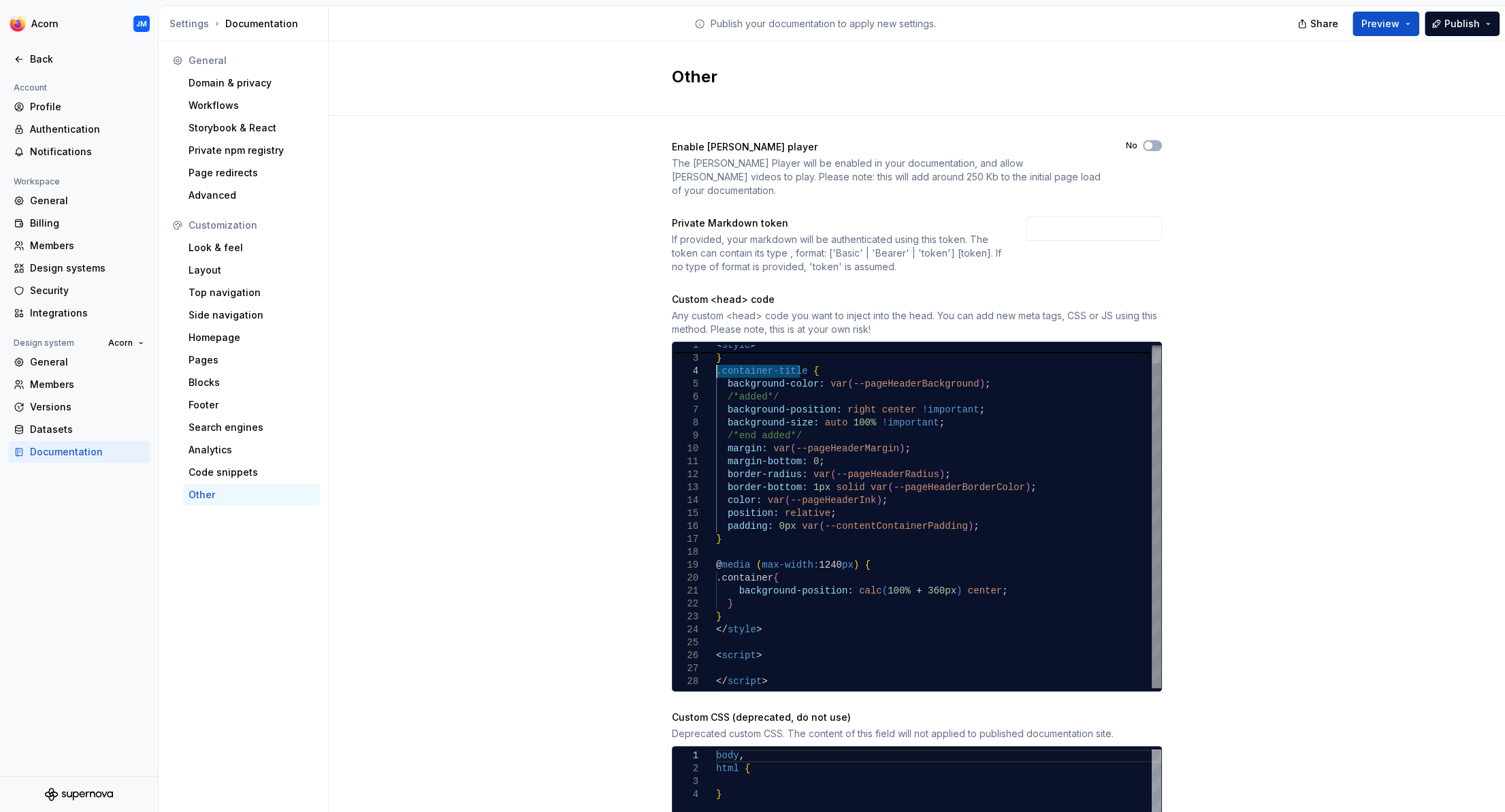
drag, startPoint x: 800, startPoint y: 359, endPoint x: 718, endPoint y: 359, distance: 82.0
click at [718, 359] on div "margin-bottom: 0 ; border-radius: var ( --pageHeaderRadius ) ; border-bottom: 1…" at bounding box center [938, 507] width 445 height 362
drag, startPoint x: 778, startPoint y: 563, endPoint x: 728, endPoint y: 567, distance: 50.2
click at [728, 567] on div "margin-bottom: 0 ; border-radius: var ( --pageHeaderRadius ) ; border-bottom: 1…" at bounding box center [938, 507] width 445 height 362
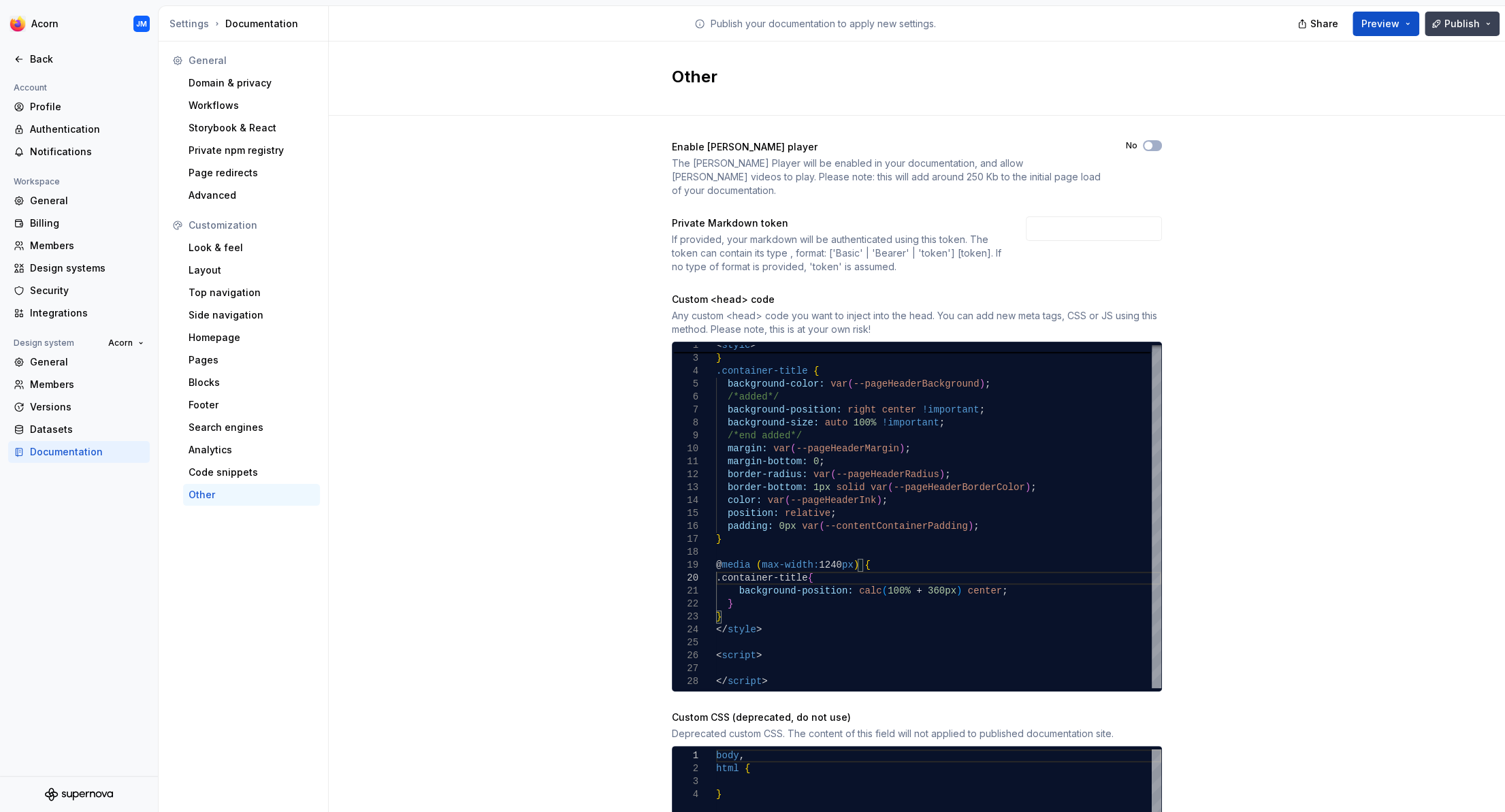
click at [1460, 25] on span "Publish" at bounding box center [1462, 23] width 35 height 13
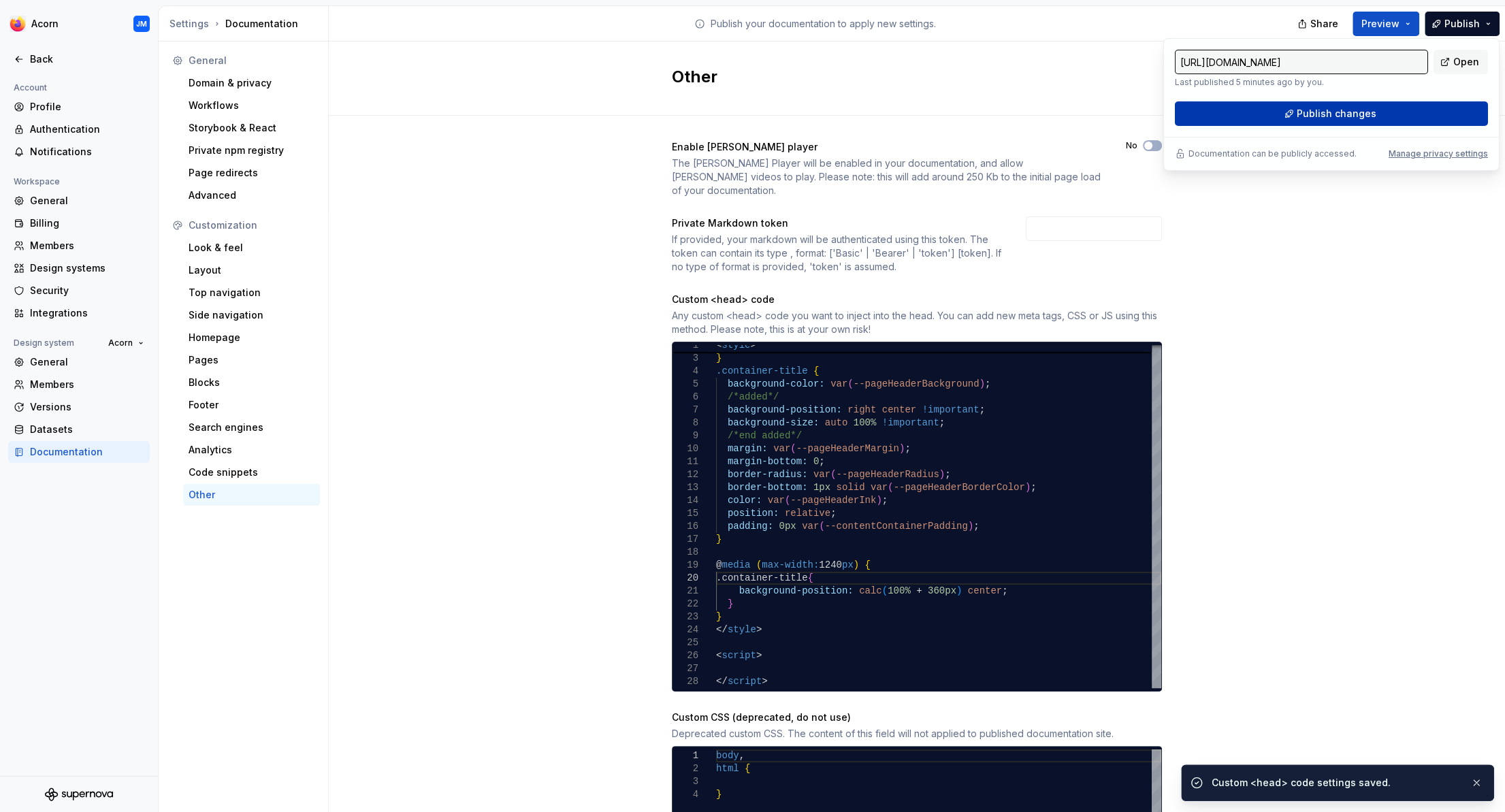
click at [1404, 113] on button "Publish changes" at bounding box center [1331, 113] width 313 height 24
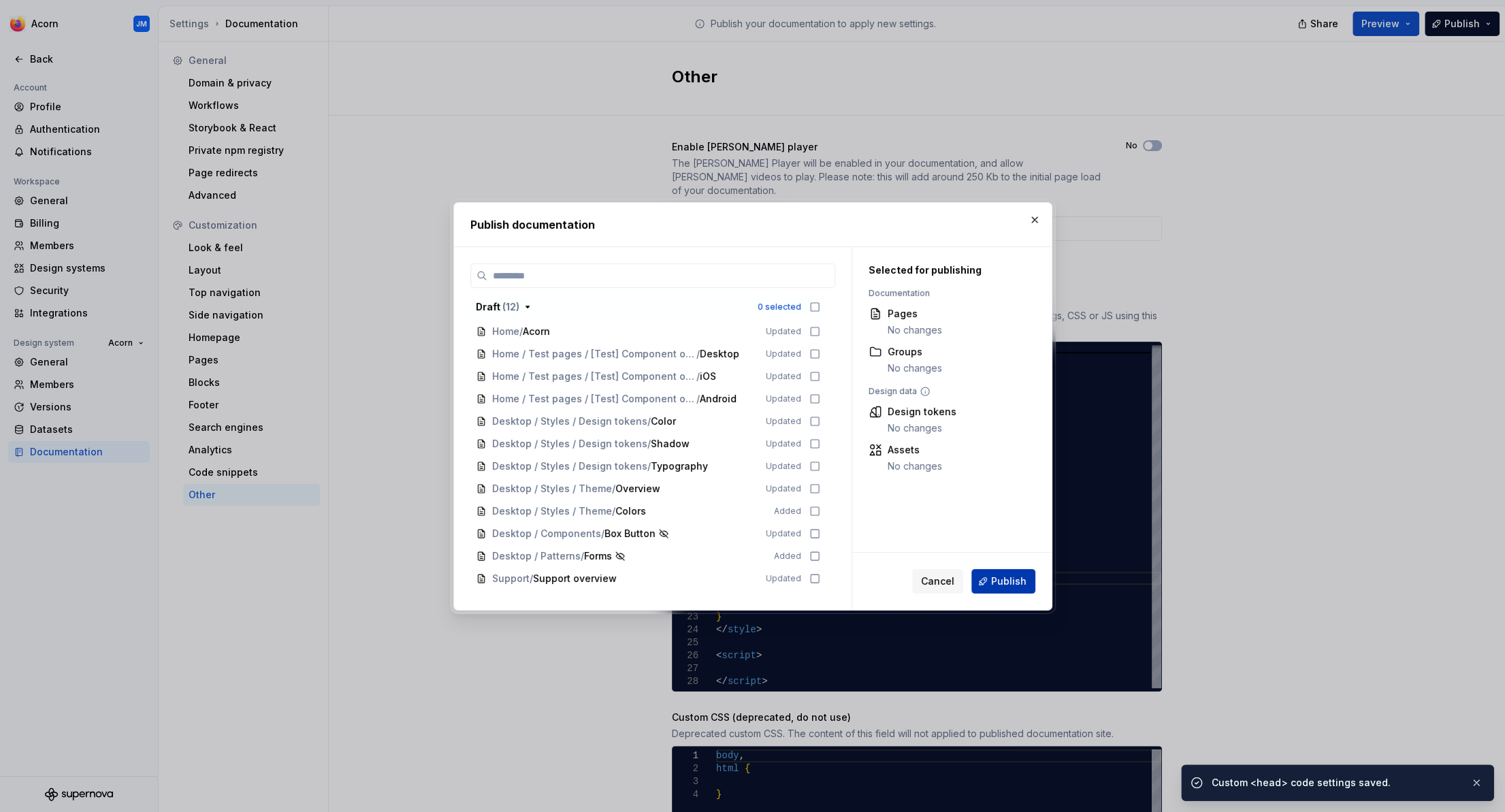
click at [1018, 583] on span "Publish" at bounding box center [1008, 581] width 35 height 13
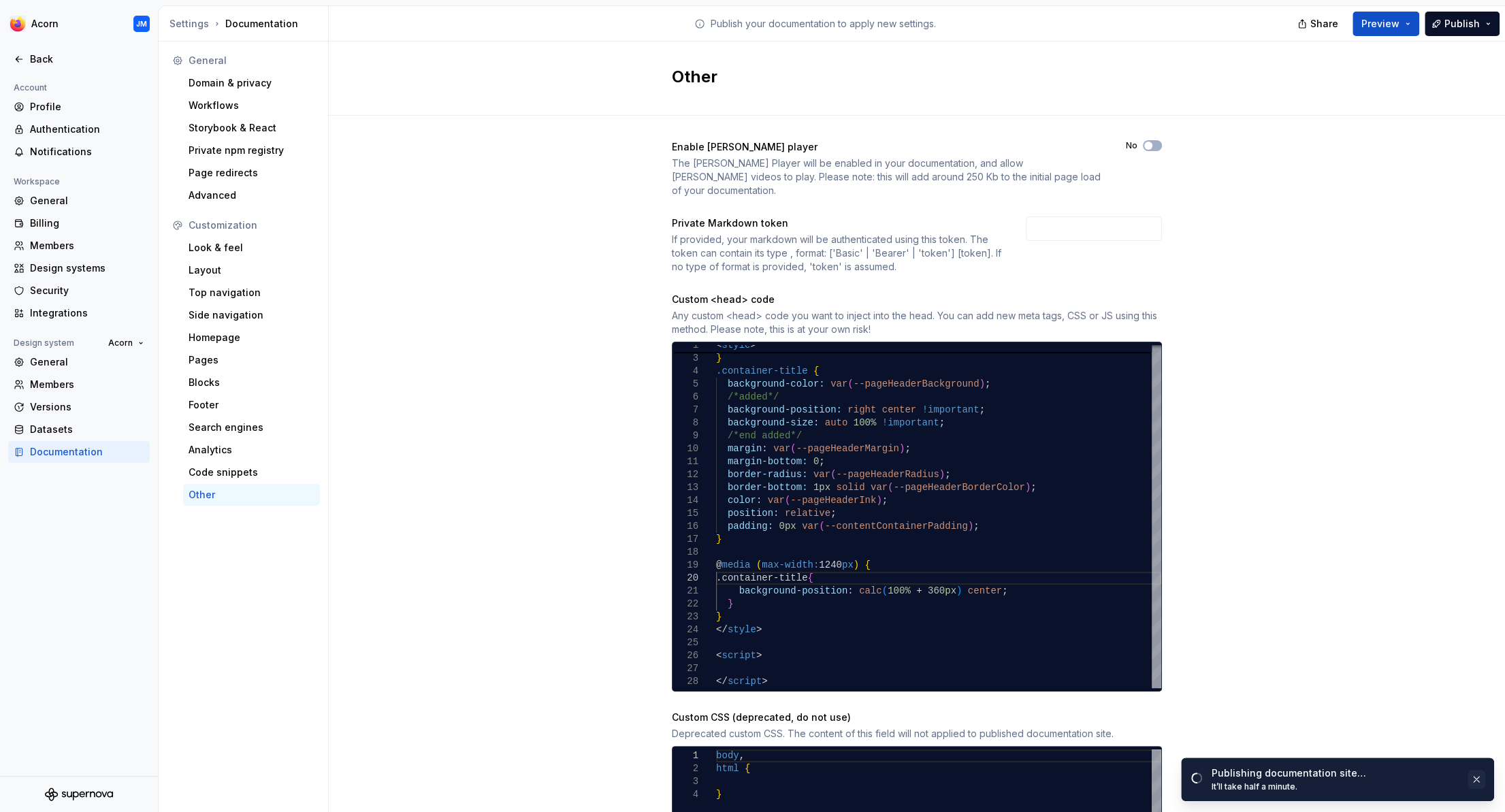
click at [1469, 778] on button "button" at bounding box center [1477, 779] width 18 height 19
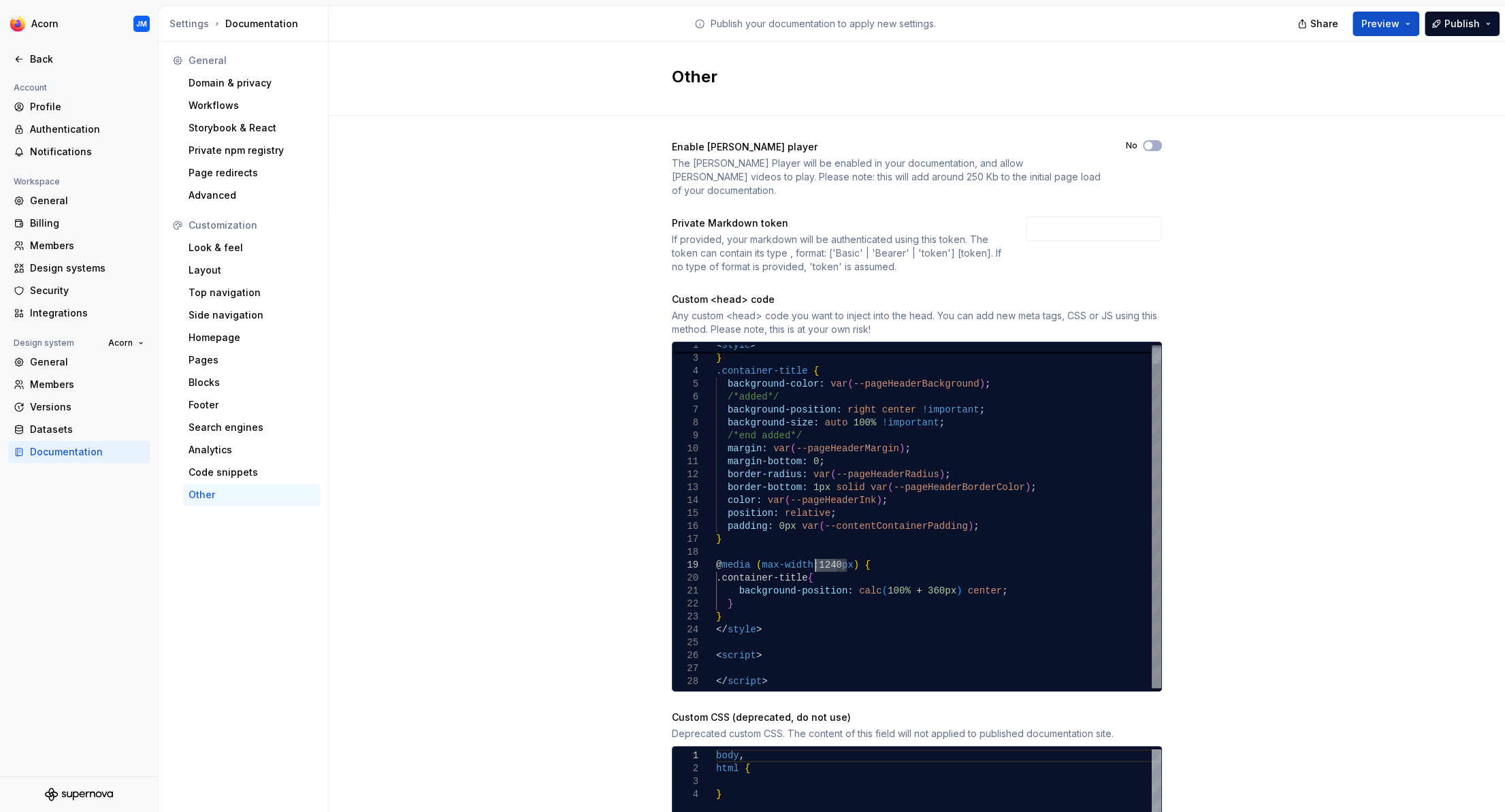
drag, startPoint x: 837, startPoint y: 550, endPoint x: 816, endPoint y: 550, distance: 21.0
click at [816, 550] on div "margin-bottom: 0 ; border-radius: var ( --pageHeaderRadius ) ; border-bottom: 1…" at bounding box center [938, 507] width 445 height 362
click at [1460, 27] on span "Publish" at bounding box center [1462, 23] width 35 height 13
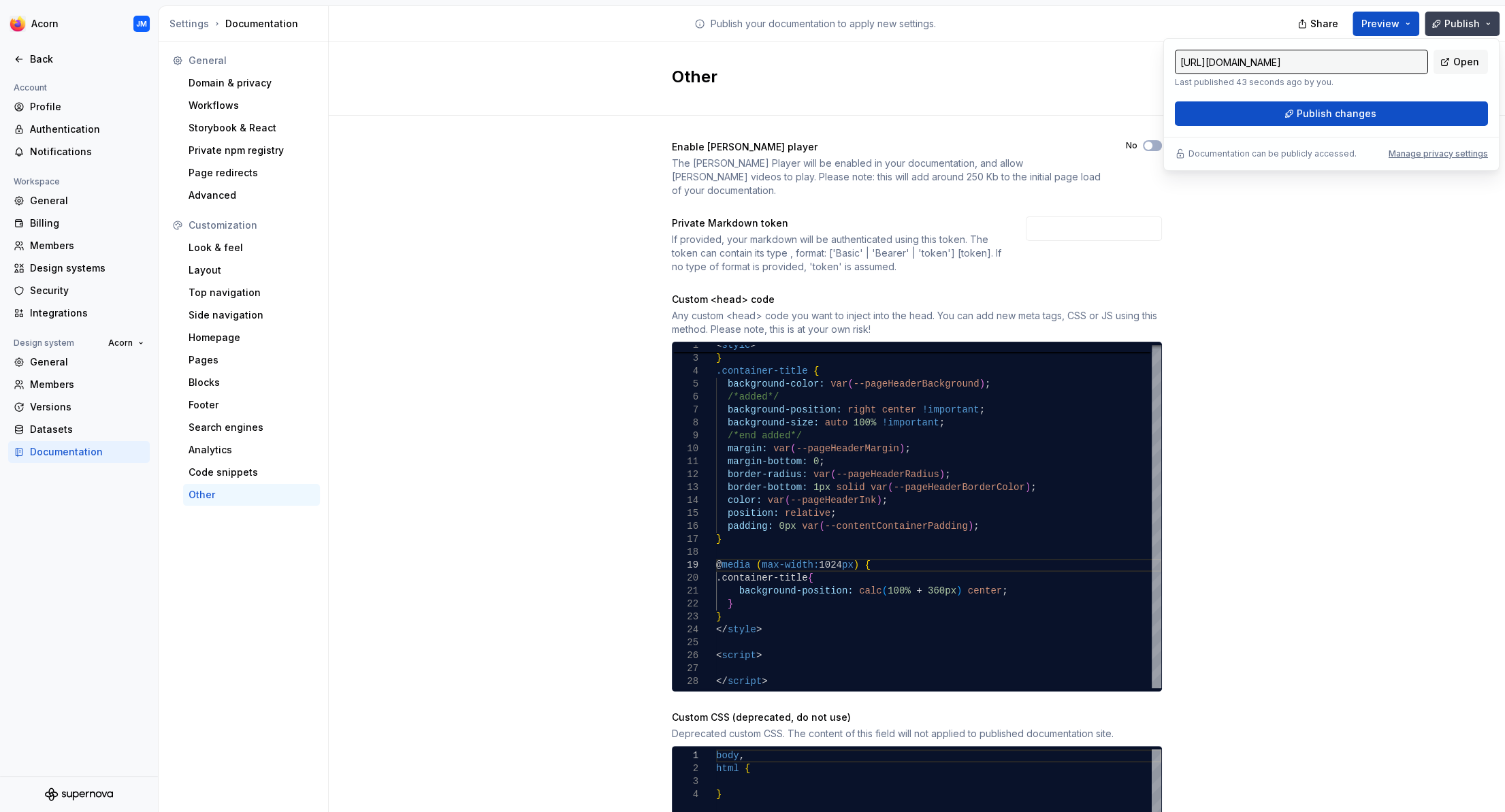
click at [1461, 20] on span "Publish" at bounding box center [1462, 23] width 35 height 13
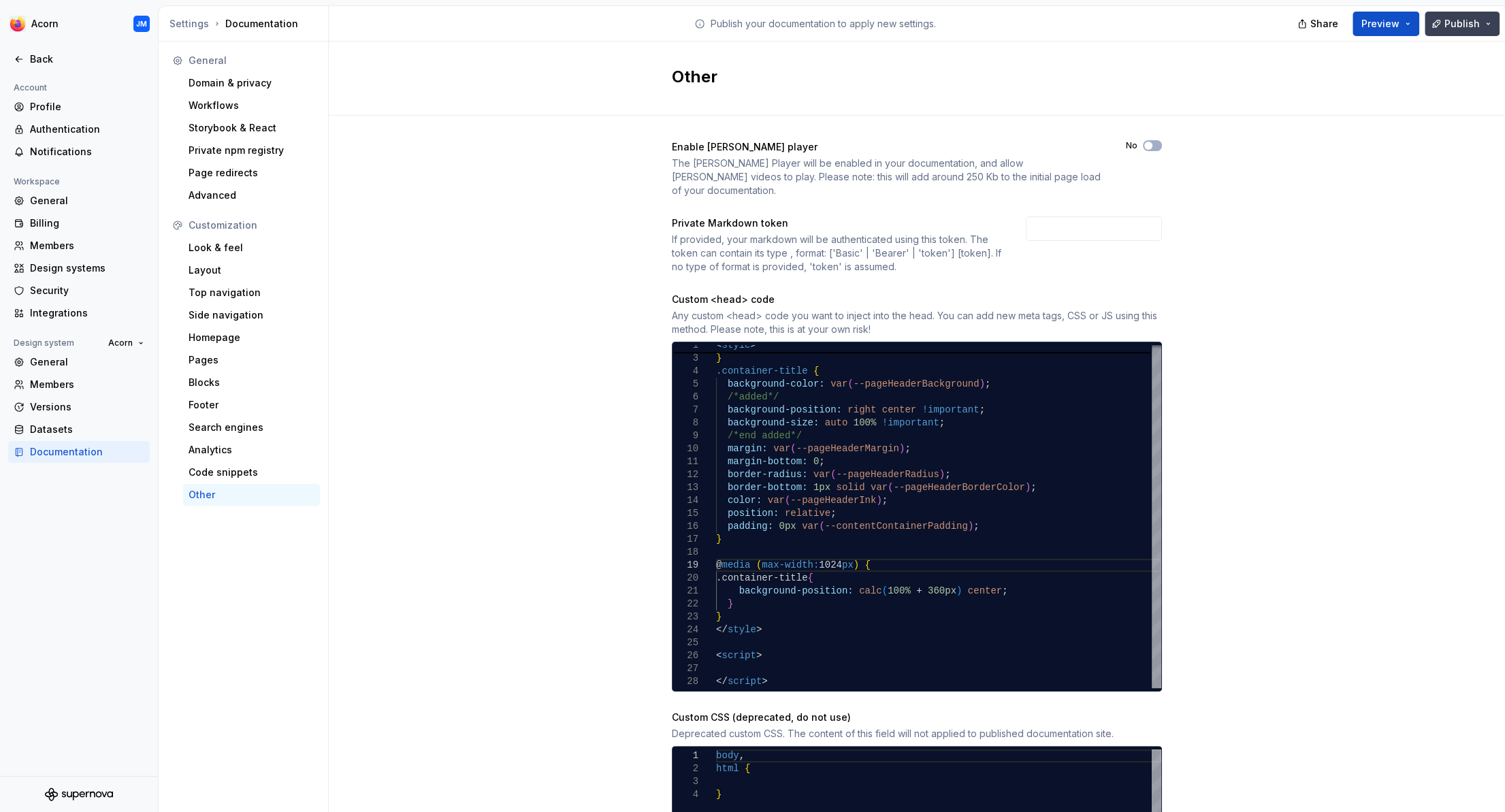
click at [1451, 25] on span "Publish" at bounding box center [1462, 23] width 35 height 13
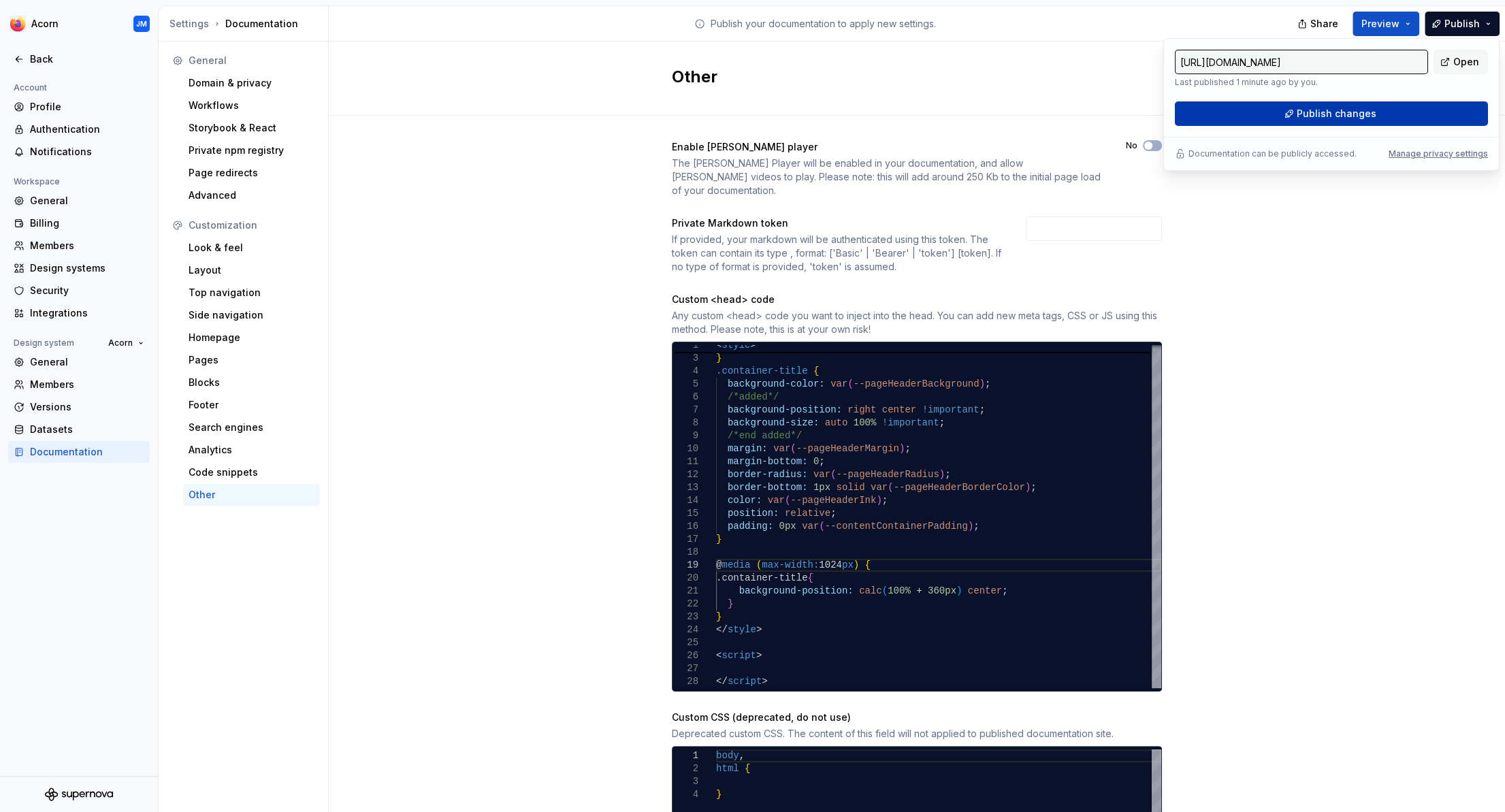
click at [1383, 112] on button "Publish changes" at bounding box center [1331, 113] width 313 height 24
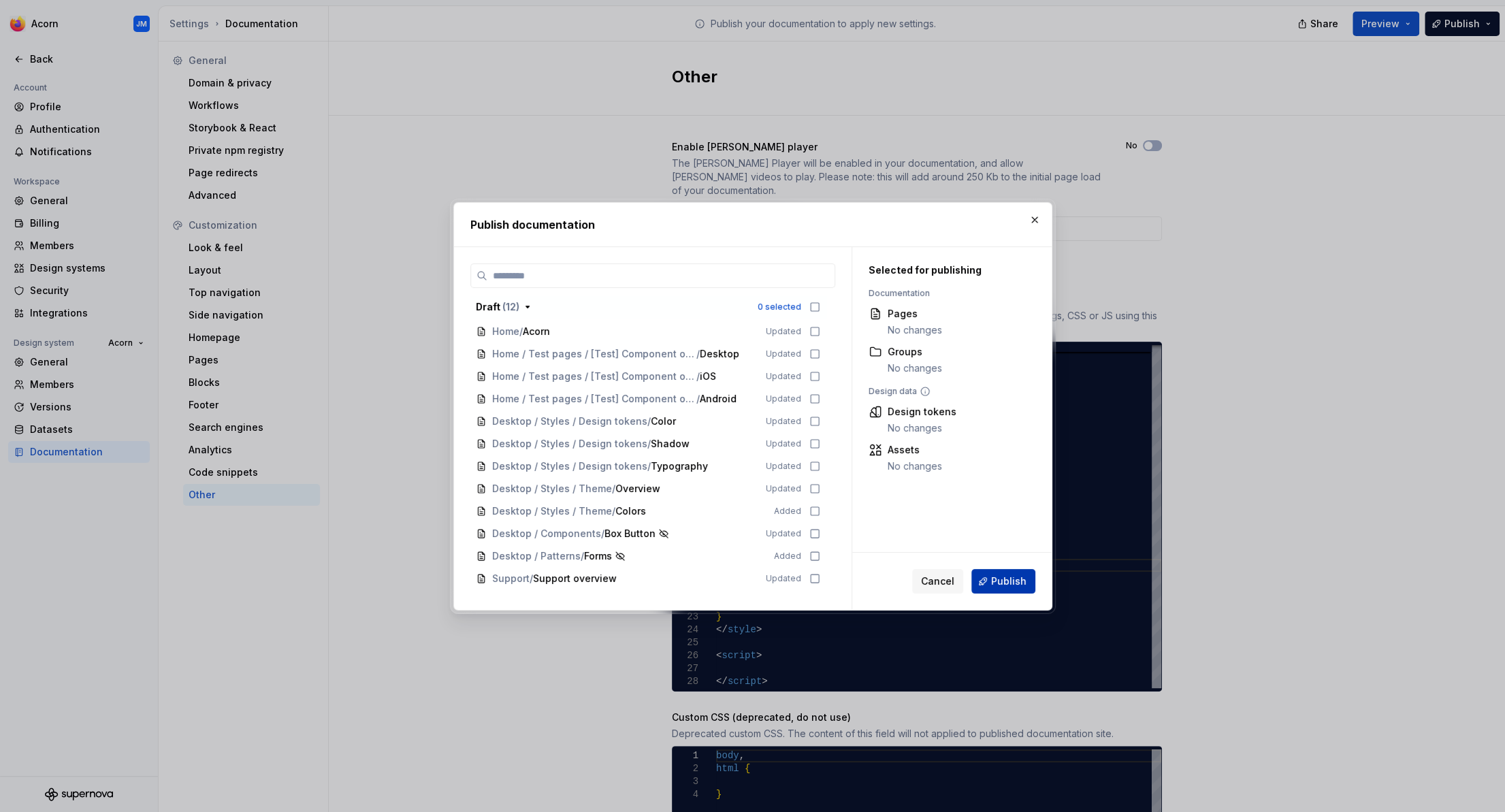
click at [999, 578] on span "Publish" at bounding box center [1008, 581] width 35 height 13
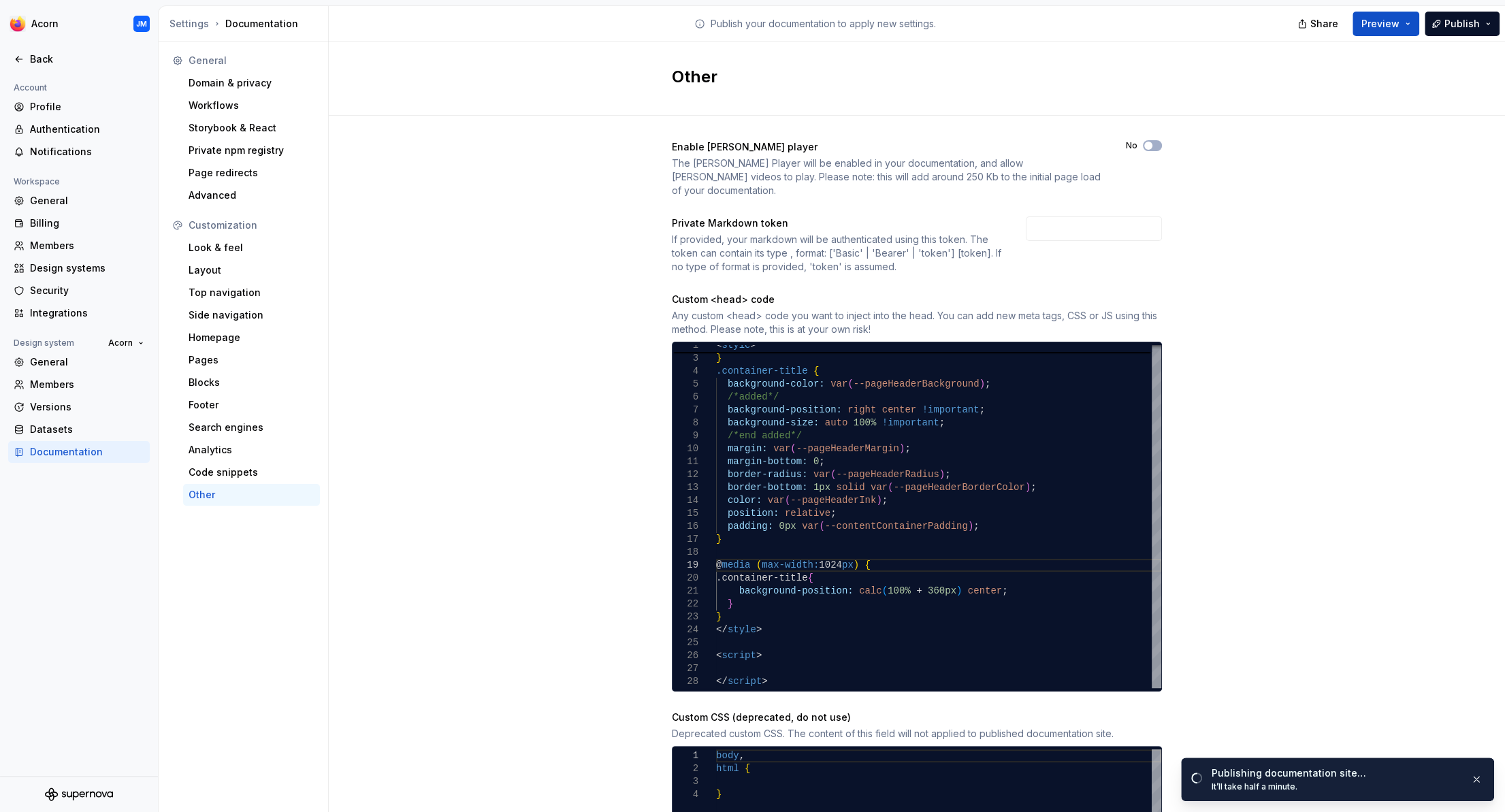
scroll to position [45, 0]
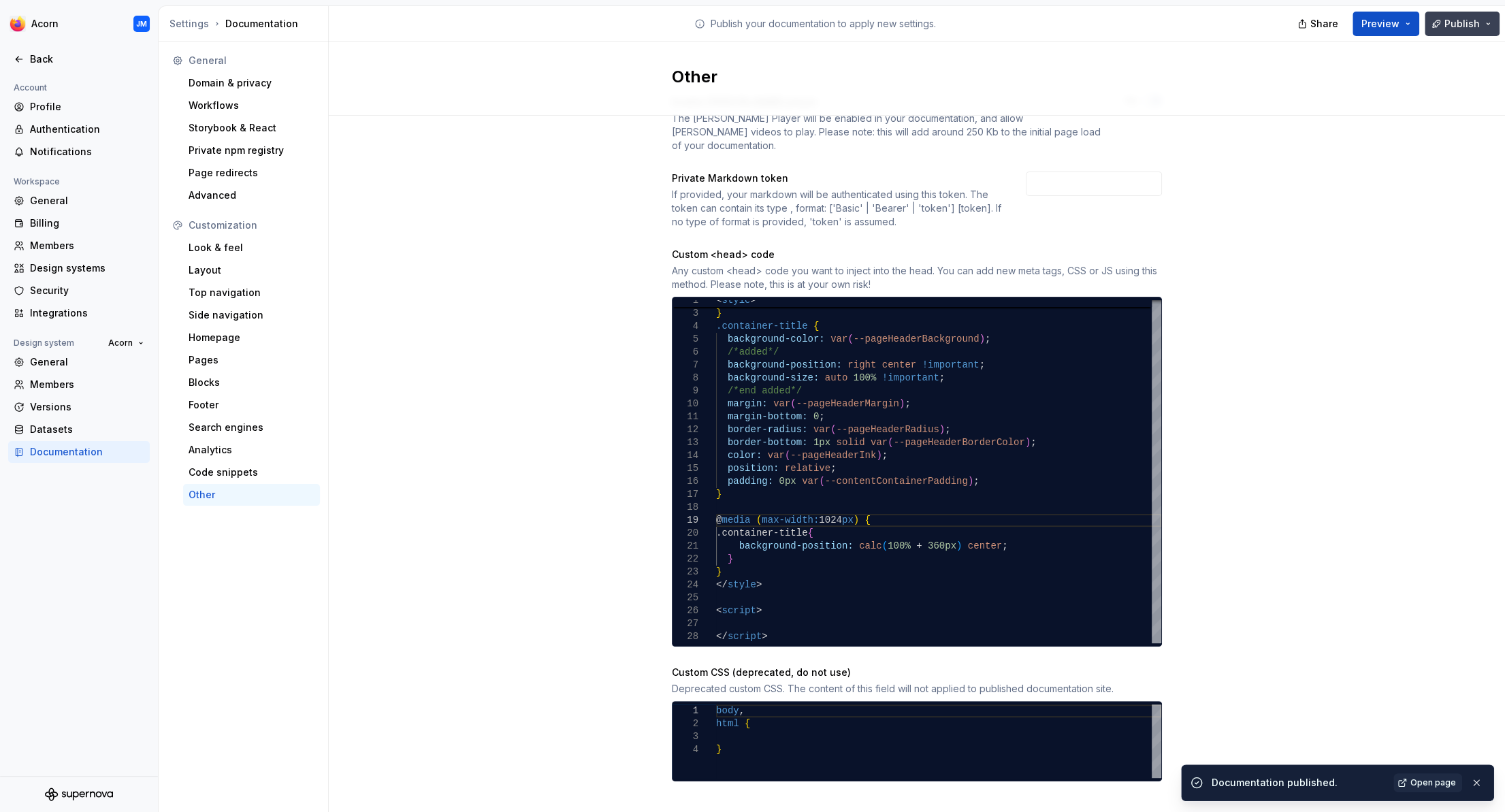
click at [1469, 24] on button "Publish" at bounding box center [1462, 23] width 75 height 24
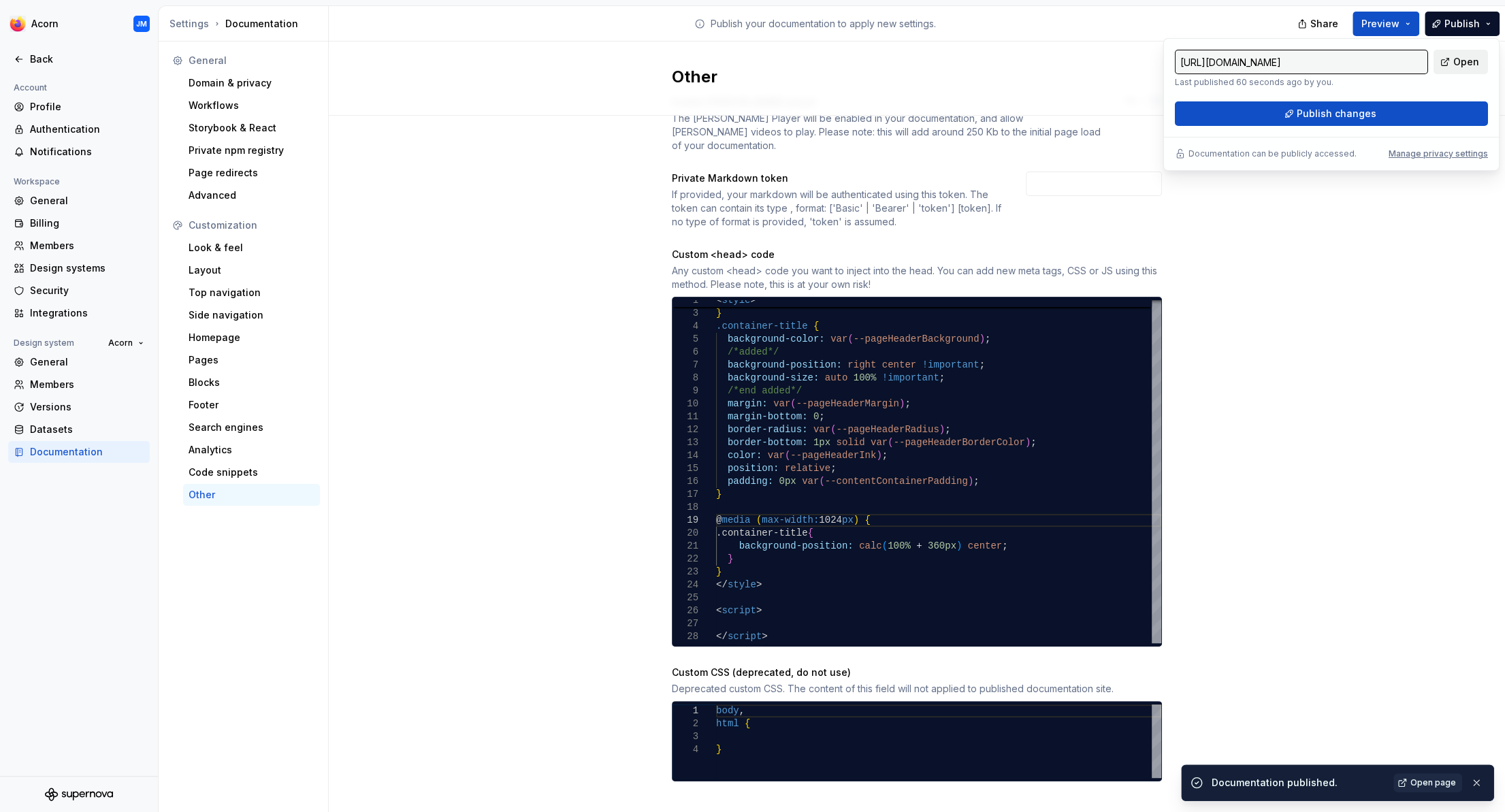
click at [1467, 62] on span "Open" at bounding box center [1466, 61] width 26 height 13
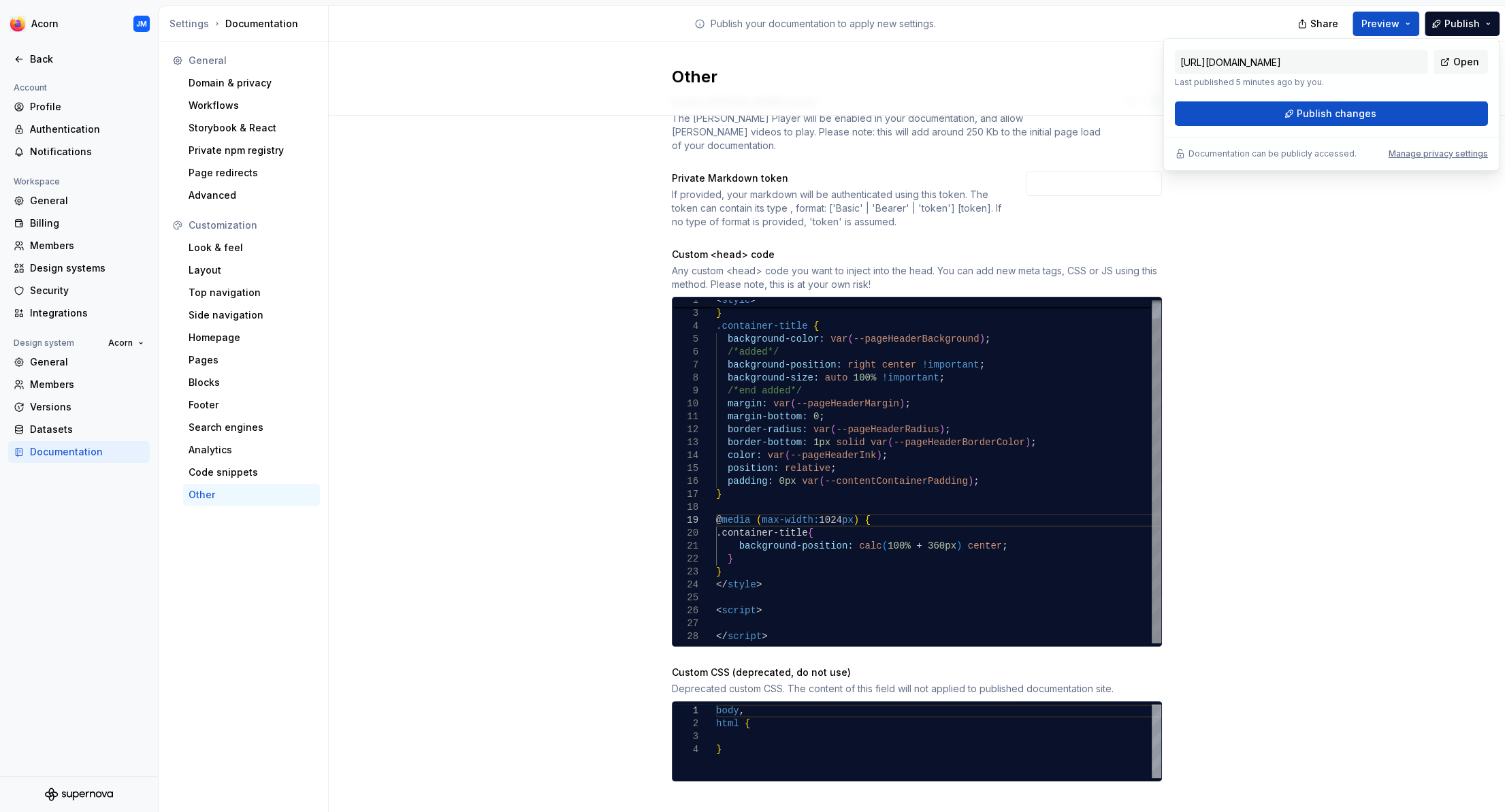
click at [757, 549] on div "margin-bottom: 0 ; border-radius: var ( --pageHeaderRadius ) ; border-bottom: 1…" at bounding box center [938, 462] width 445 height 362
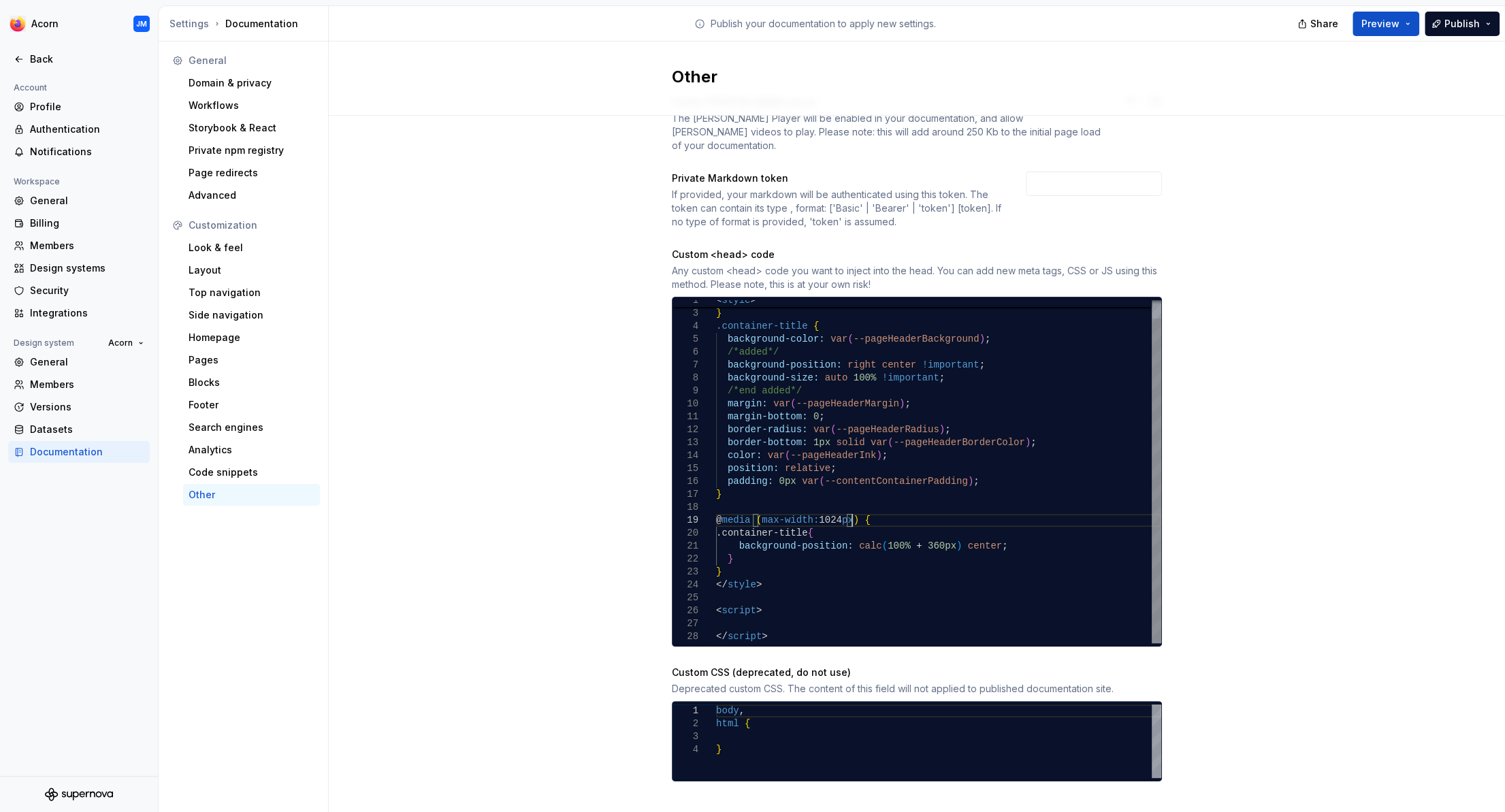
click at [850, 505] on div "margin-bottom: 0 ; border-radius: var ( --pageHeaderRadius ) ; border-bottom: 1…" at bounding box center [938, 462] width 445 height 362
drag, startPoint x: 982, startPoint y: 533, endPoint x: 738, endPoint y: 530, distance: 244.0
click at [738, 530] on div "margin-bottom: 0 ; border-radius: var ( --pageHeaderRadius ) ; border-bottom: 1…" at bounding box center [938, 462] width 445 height 362
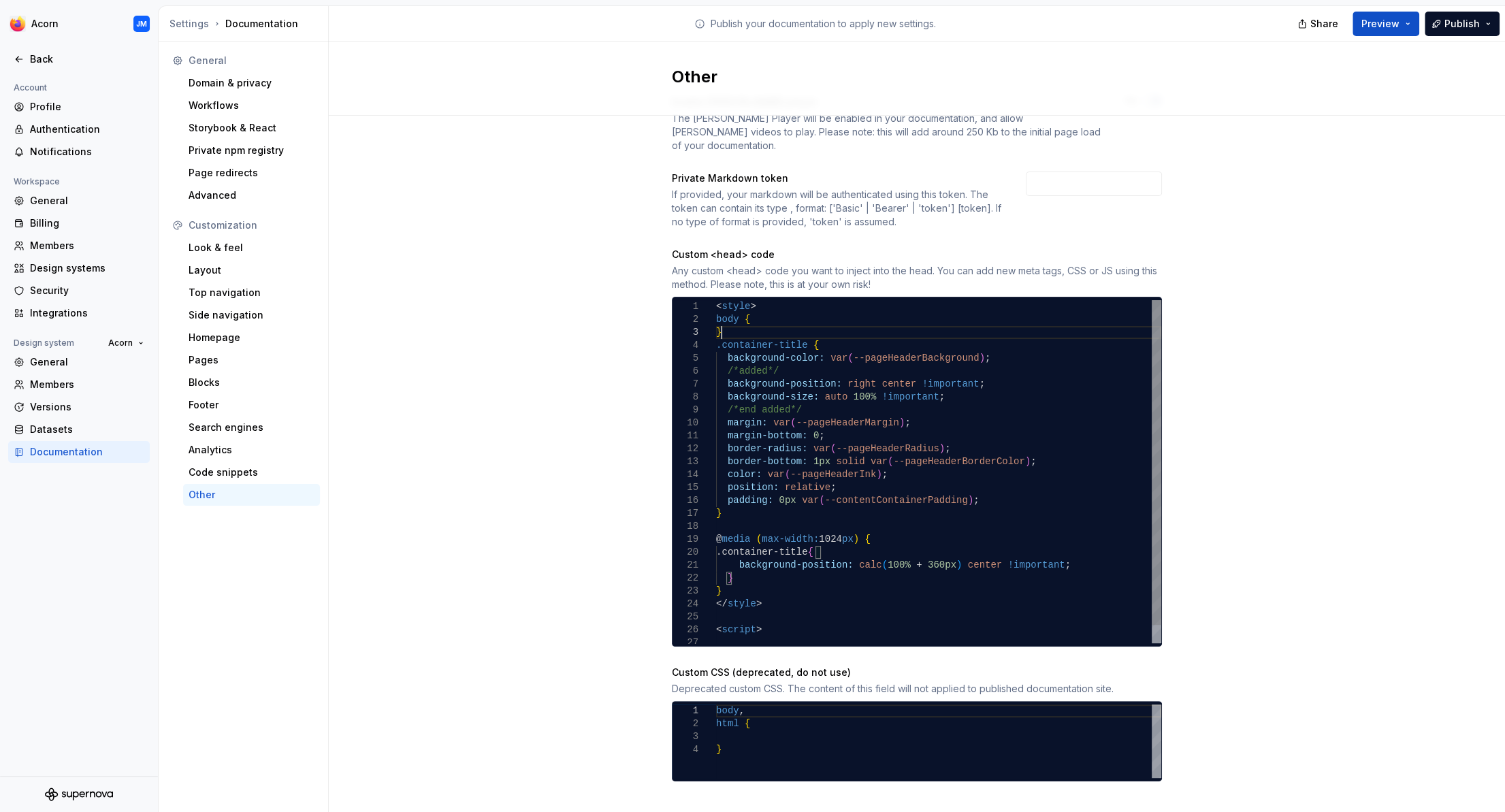
scroll to position [1, 251]
drag, startPoint x: 727, startPoint y: 316, endPoint x: 712, endPoint y: 306, distance: 18.0
click at [716, 306] on div "margin-bottom: 0 ; border-radius: var ( --pageHeaderRadius ) ; border-bottom: 1…" at bounding box center [938, 481] width 445 height 362
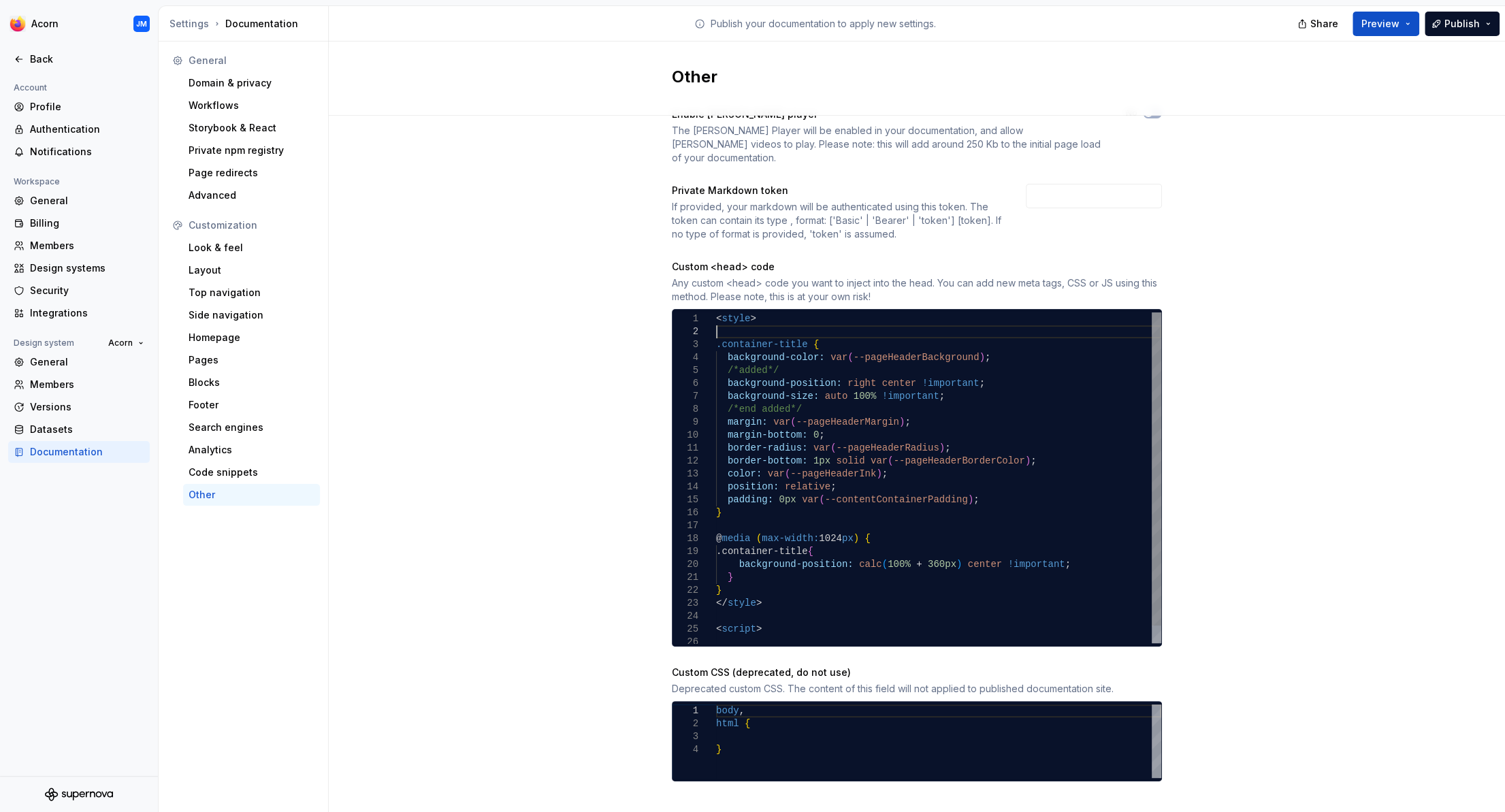
scroll to position [21, 0]
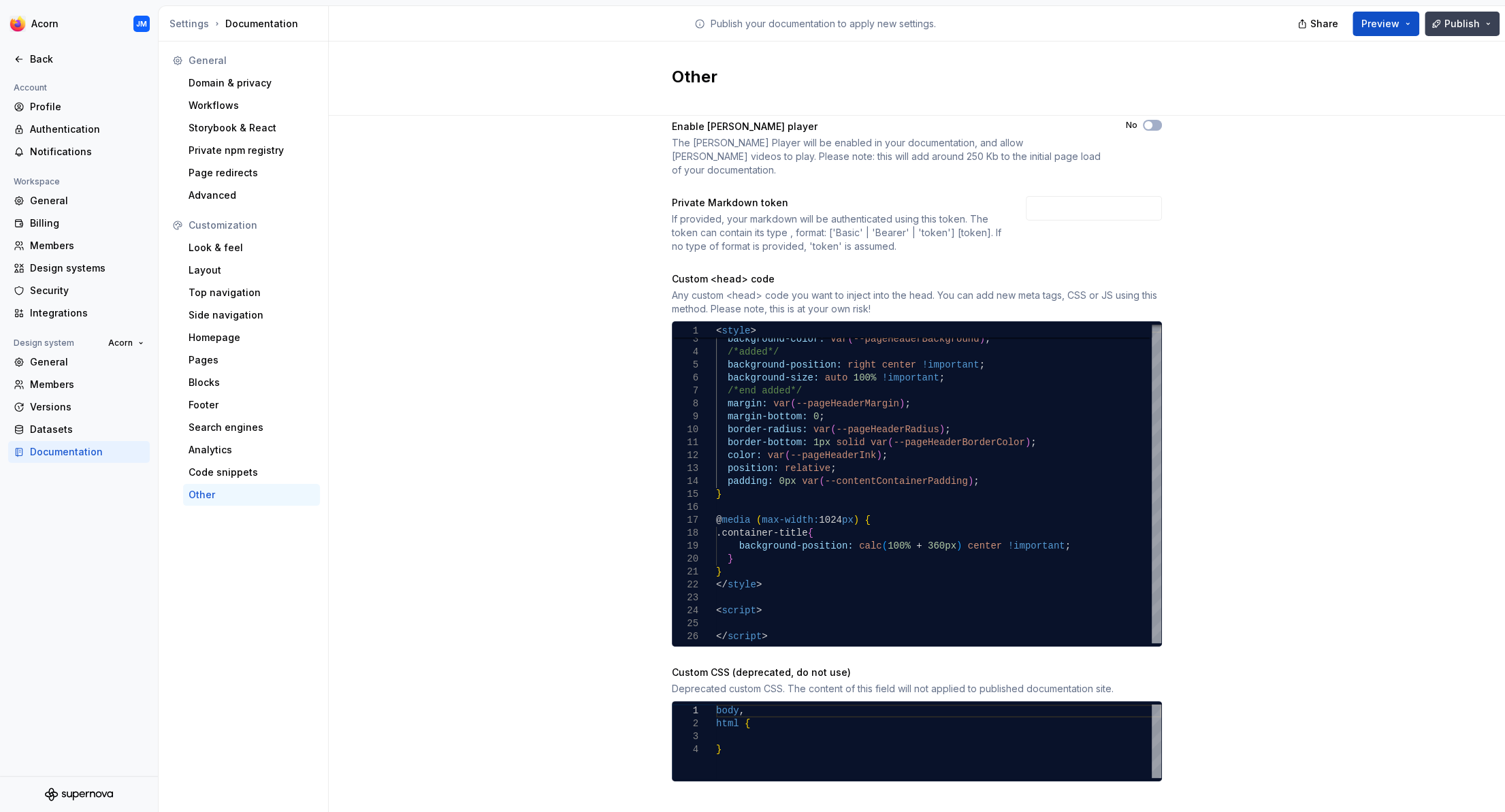
click at [1460, 21] on span "Publish" at bounding box center [1462, 23] width 35 height 13
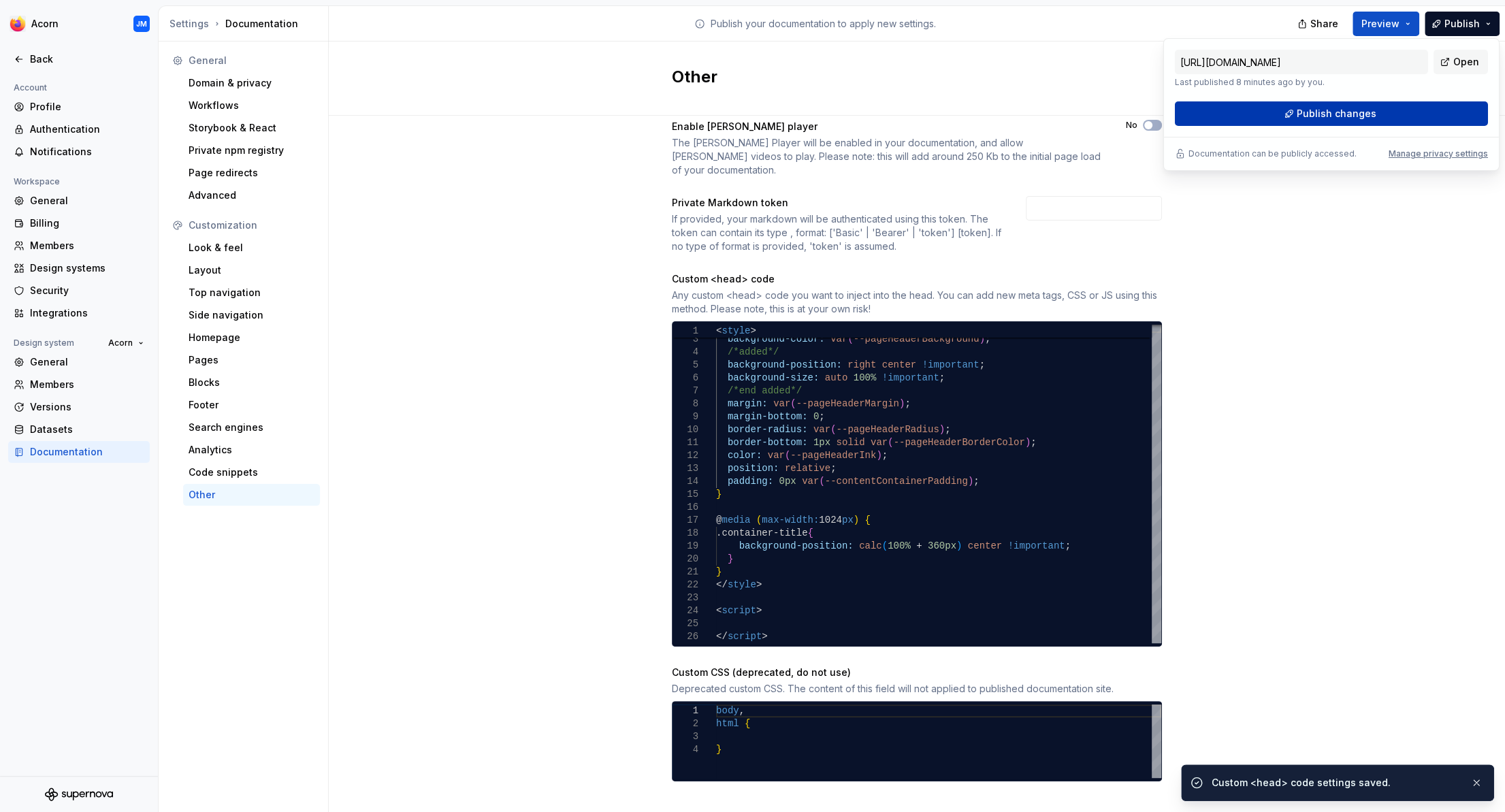
click at [1359, 111] on span "Publish changes" at bounding box center [1337, 113] width 80 height 13
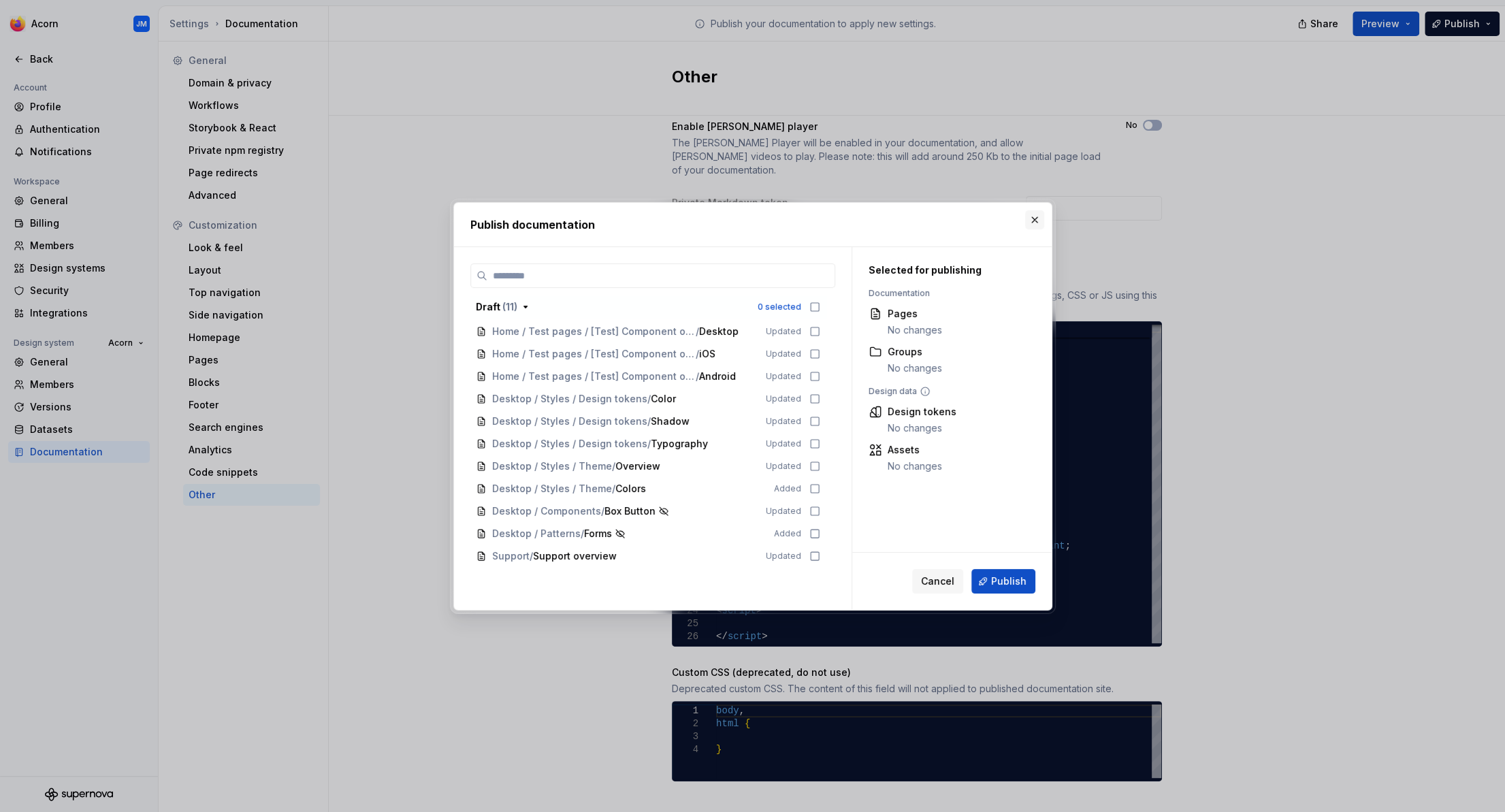
click at [1033, 219] on button "button" at bounding box center [1035, 219] width 19 height 19
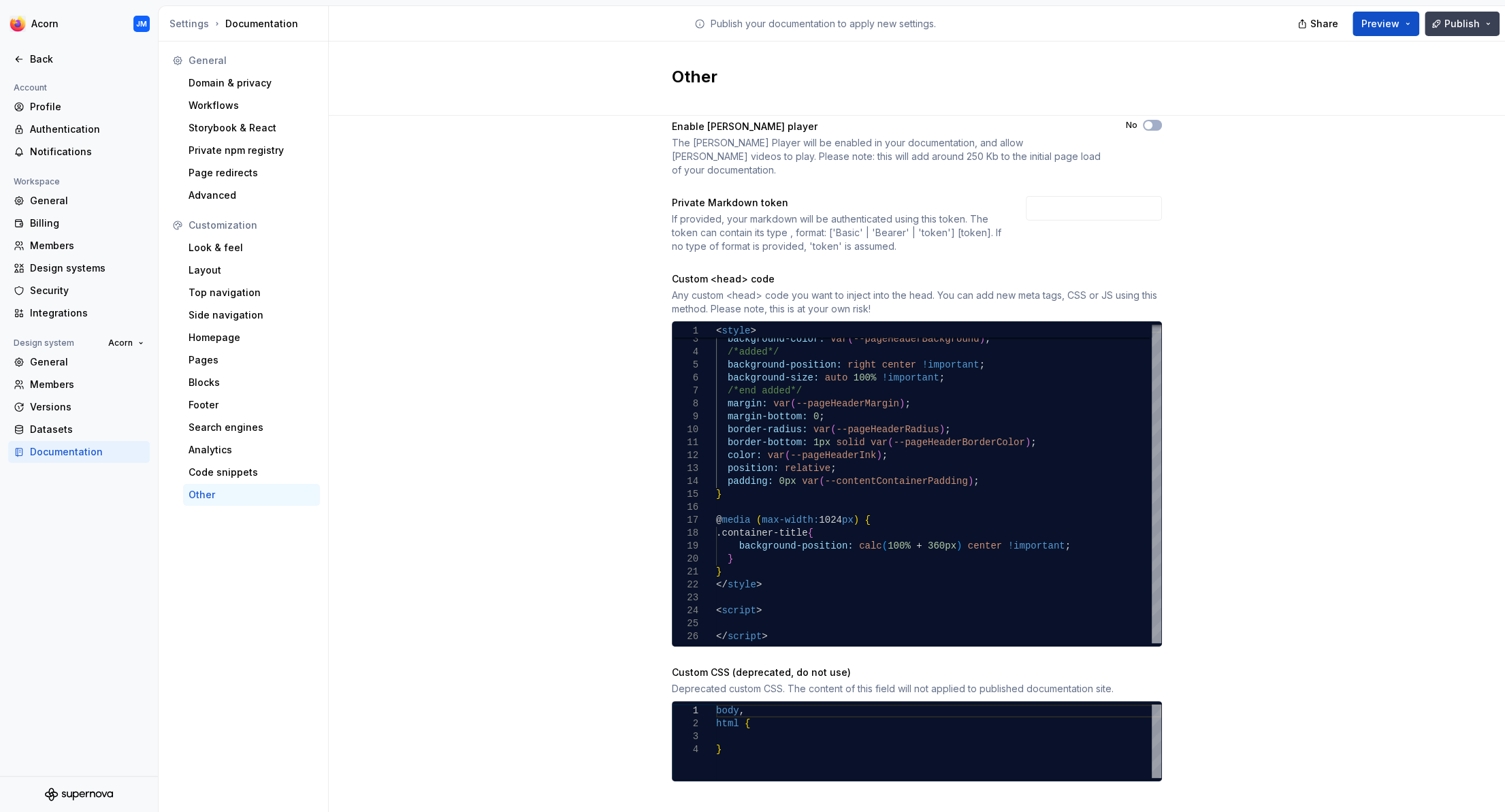
click at [1469, 23] on button "Publish" at bounding box center [1462, 23] width 75 height 24
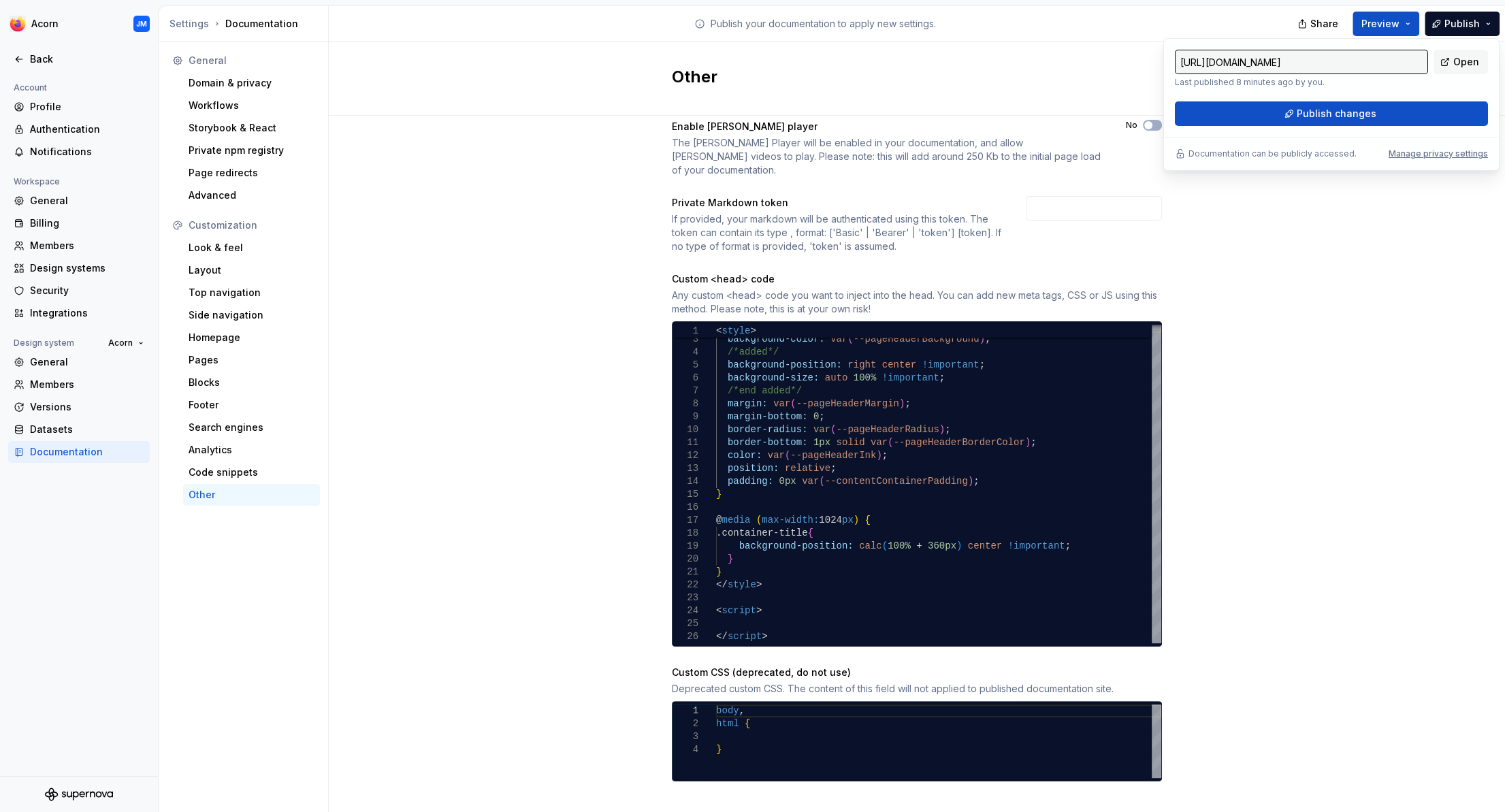
click at [1247, 27] on div "Publish your documentation to apply new settings." at bounding box center [815, 23] width 972 height 35
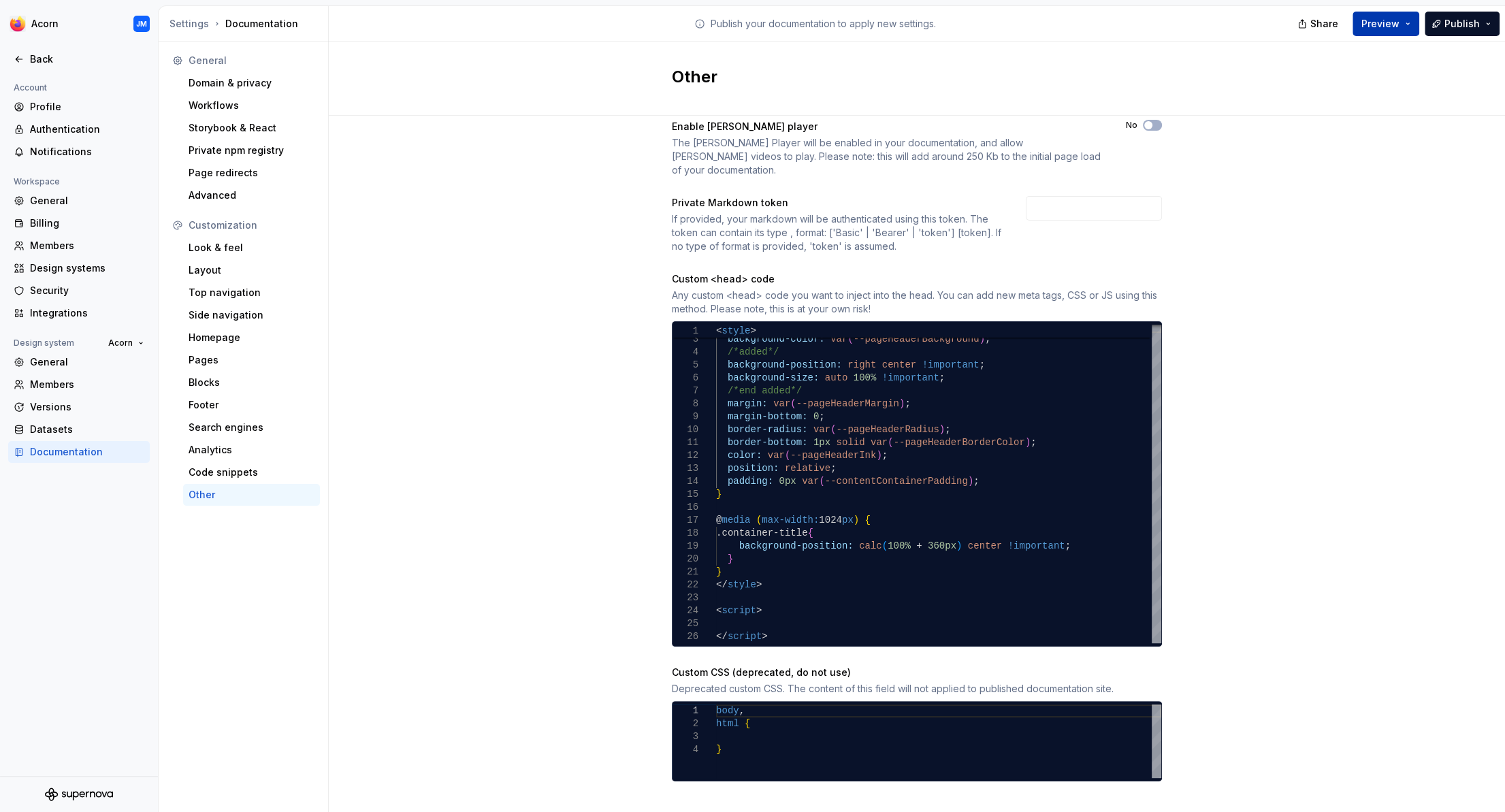
click at [1413, 23] on button "Preview" at bounding box center [1386, 23] width 67 height 24
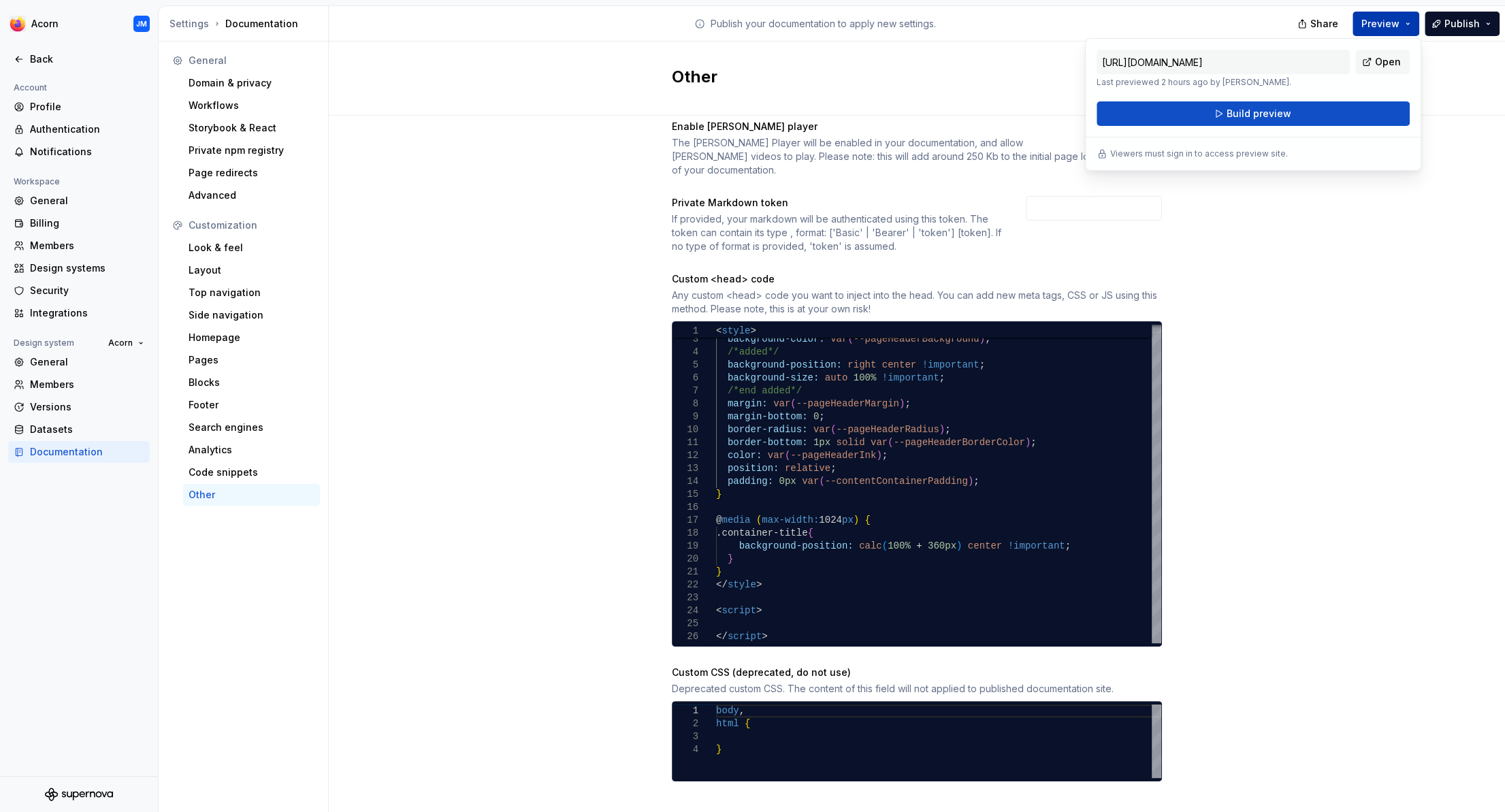
click at [1413, 23] on button "Preview" at bounding box center [1386, 23] width 67 height 24
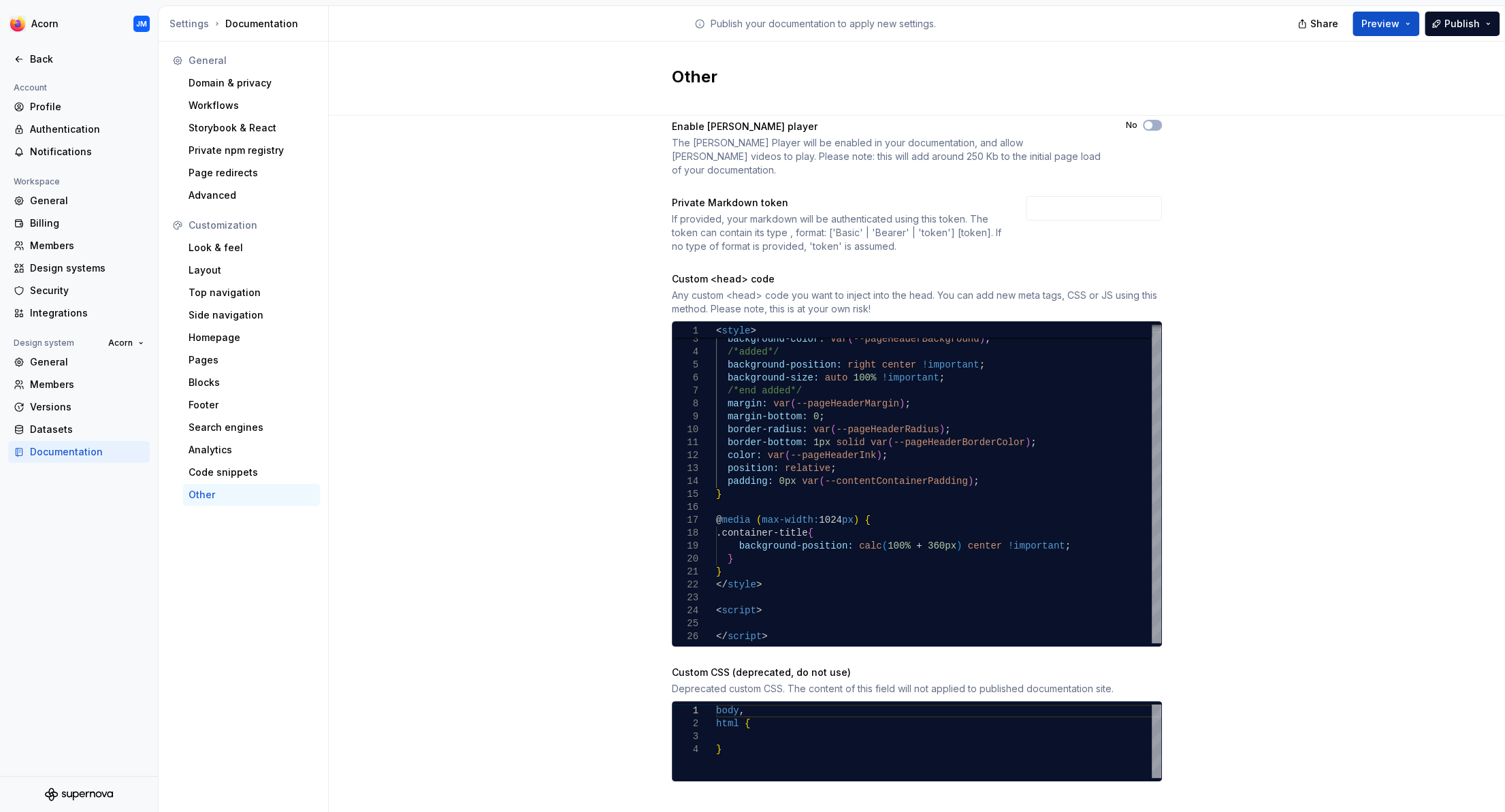
click at [1377, 326] on div "Enable Lottie player The Lottie Player will be enabled in your documentation, a…" at bounding box center [918, 464] width 1177 height 737
click at [732, 556] on div "margin-bottom: 0 ; border-radius: var ( --pageHeaderRadius ) ; border-bottom: 1…" at bounding box center [938, 475] width 445 height 336
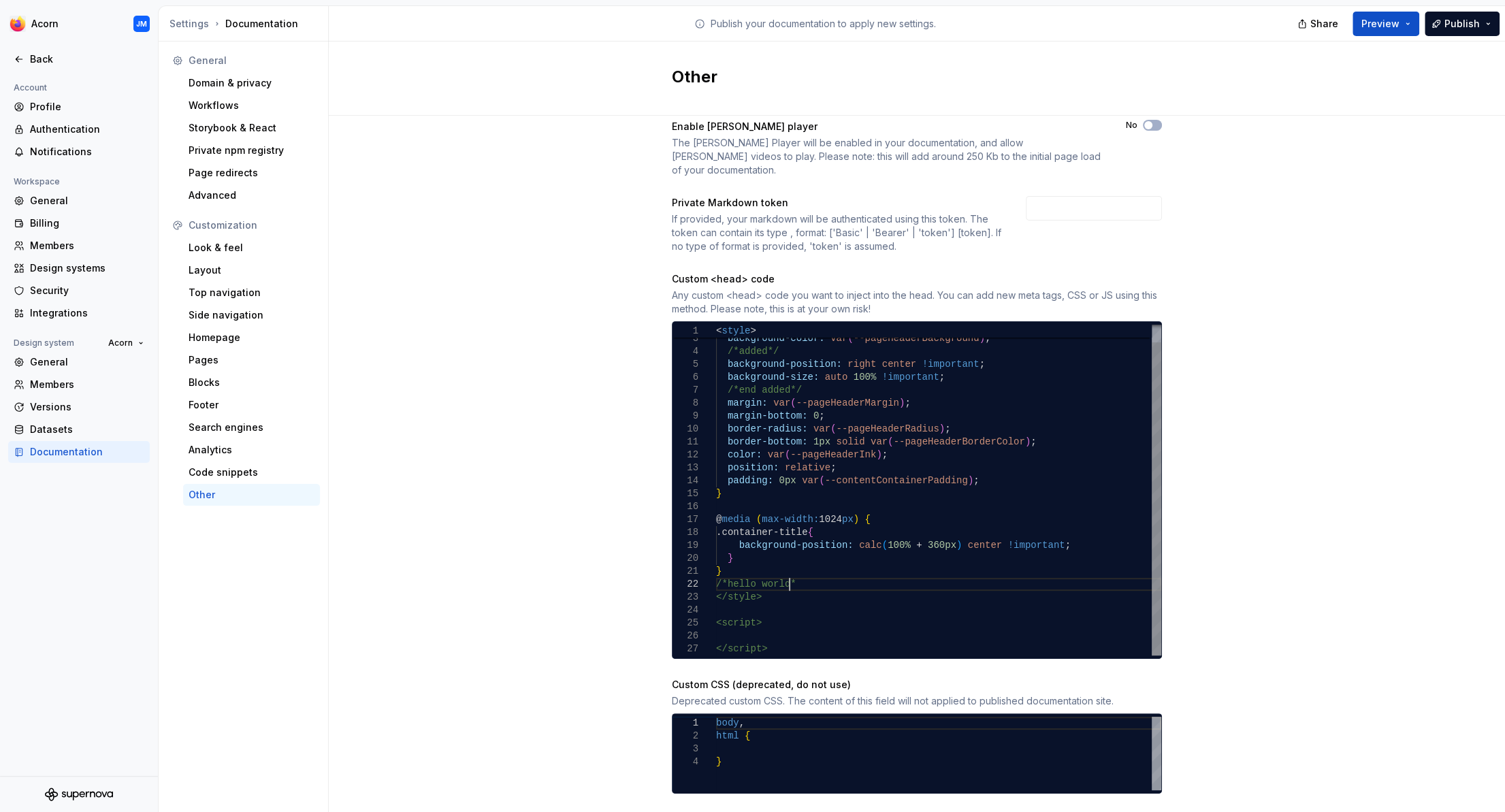
scroll to position [13, 78]
drag, startPoint x: 785, startPoint y: 568, endPoint x: 728, endPoint y: 565, distance: 57.1
click at [728, 565] on div "margin-bottom: 0 ; border-radius: var ( --pageHeaderRadius ) ; border-bottom: 1…" at bounding box center [938, 481] width 445 height 349
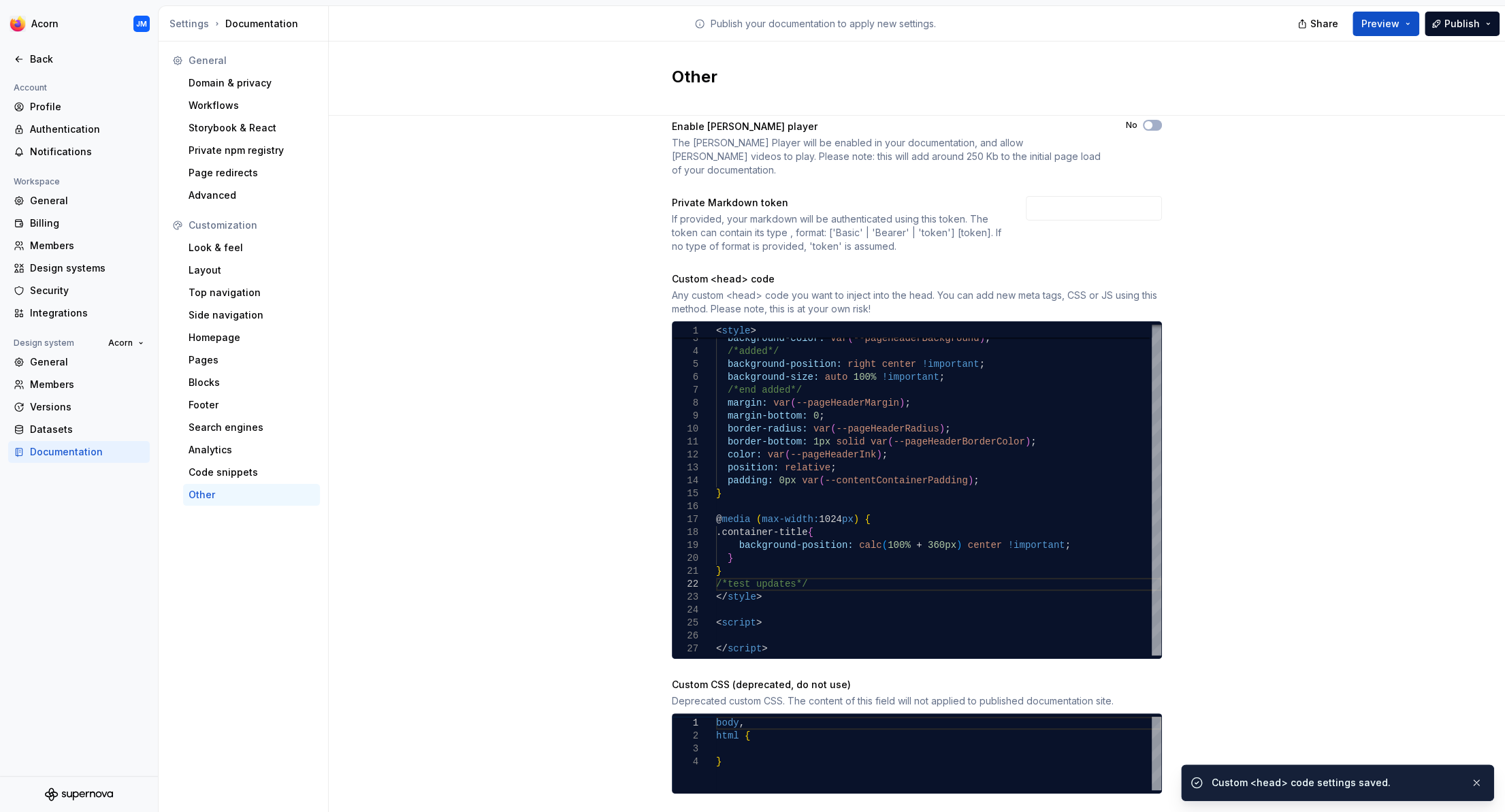
click at [1263, 542] on div "Enable Lottie player The Lottie Player will be enabled in your documentation, a…" at bounding box center [918, 470] width 1177 height 750
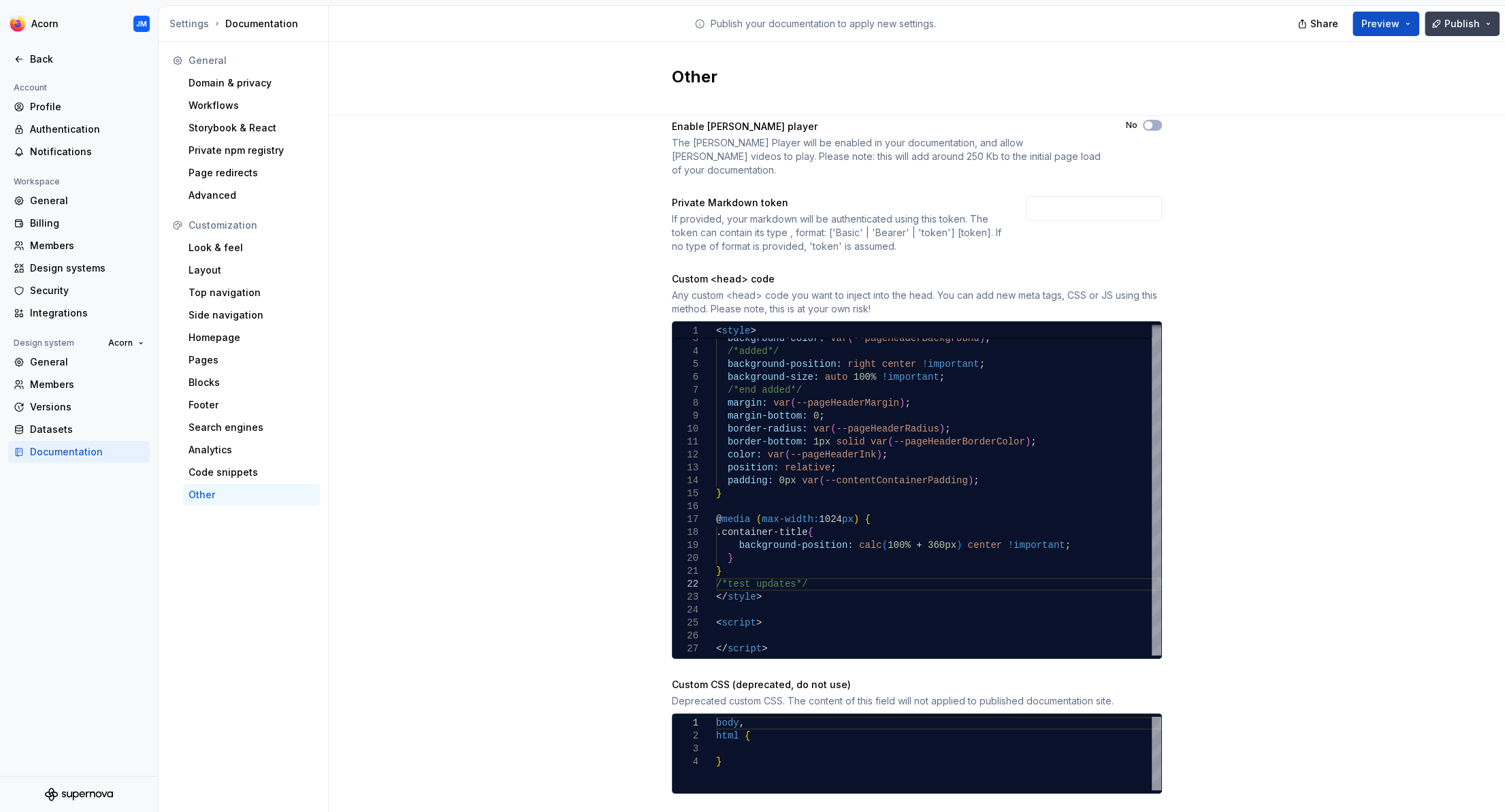
click at [1452, 23] on span "Publish" at bounding box center [1462, 23] width 35 height 13
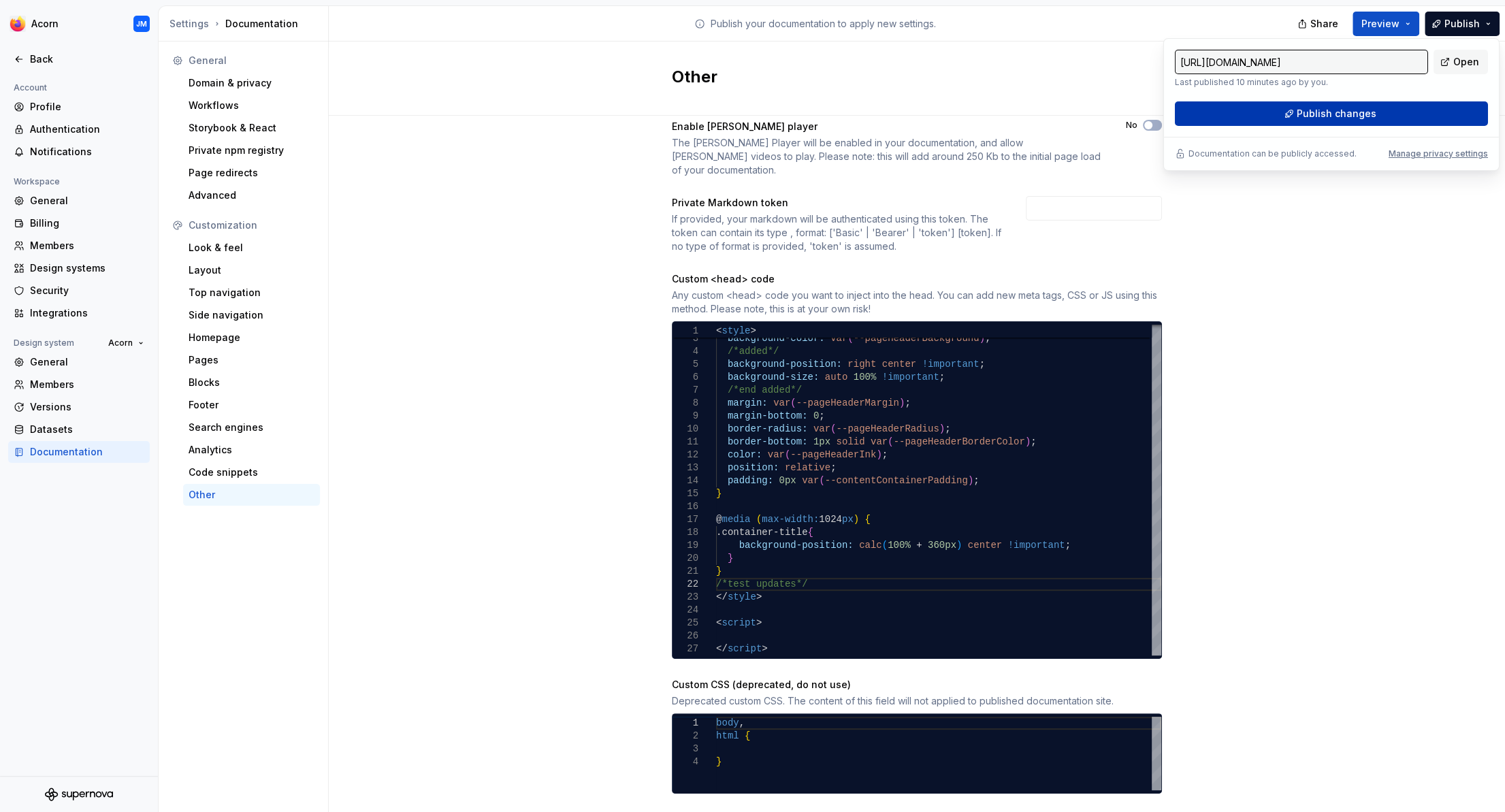
click at [1427, 119] on button "Publish changes" at bounding box center [1331, 113] width 313 height 24
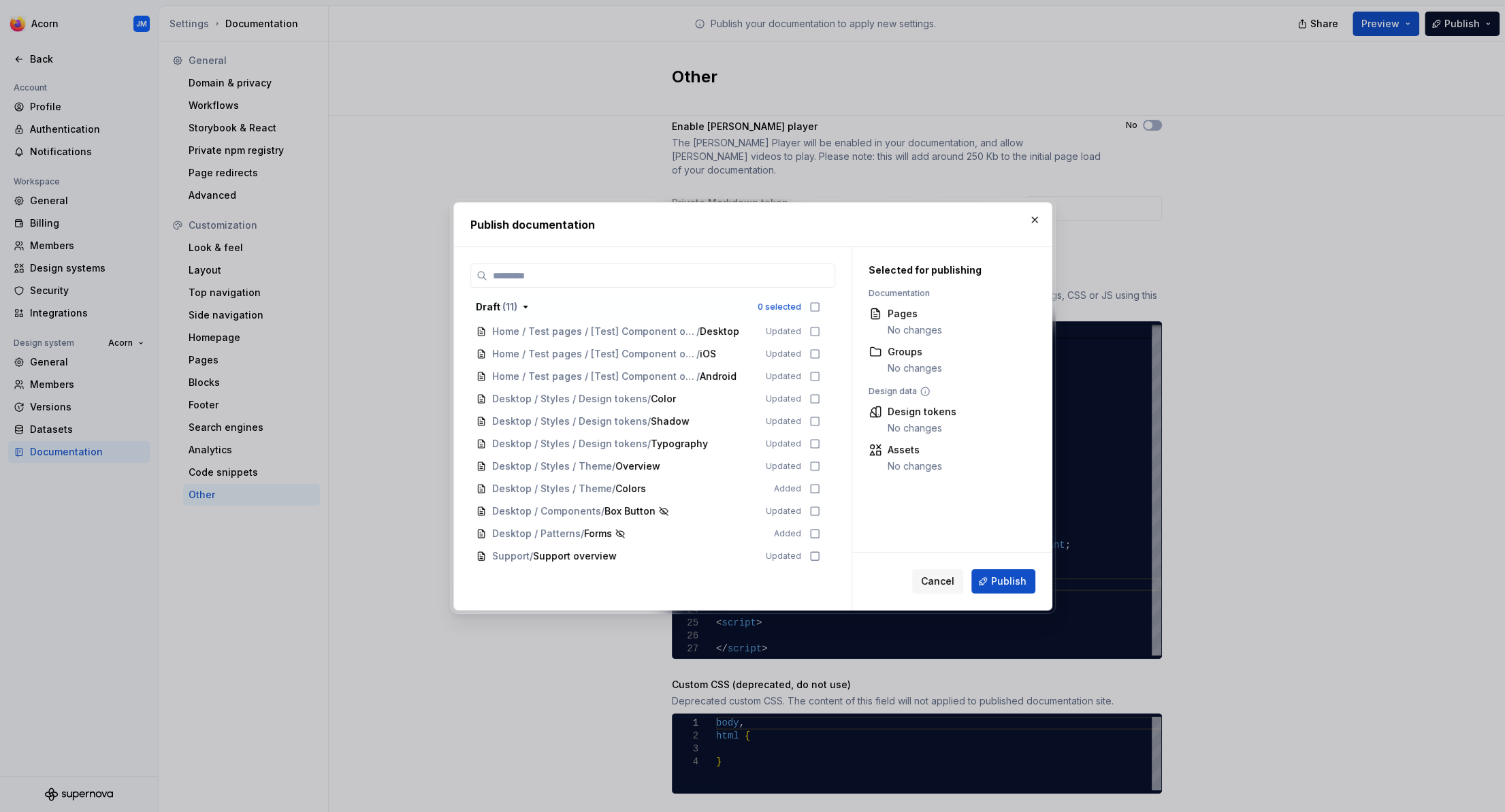
scroll to position [21, 0]
click at [524, 307] on icon "button" at bounding box center [525, 307] width 4 height 2
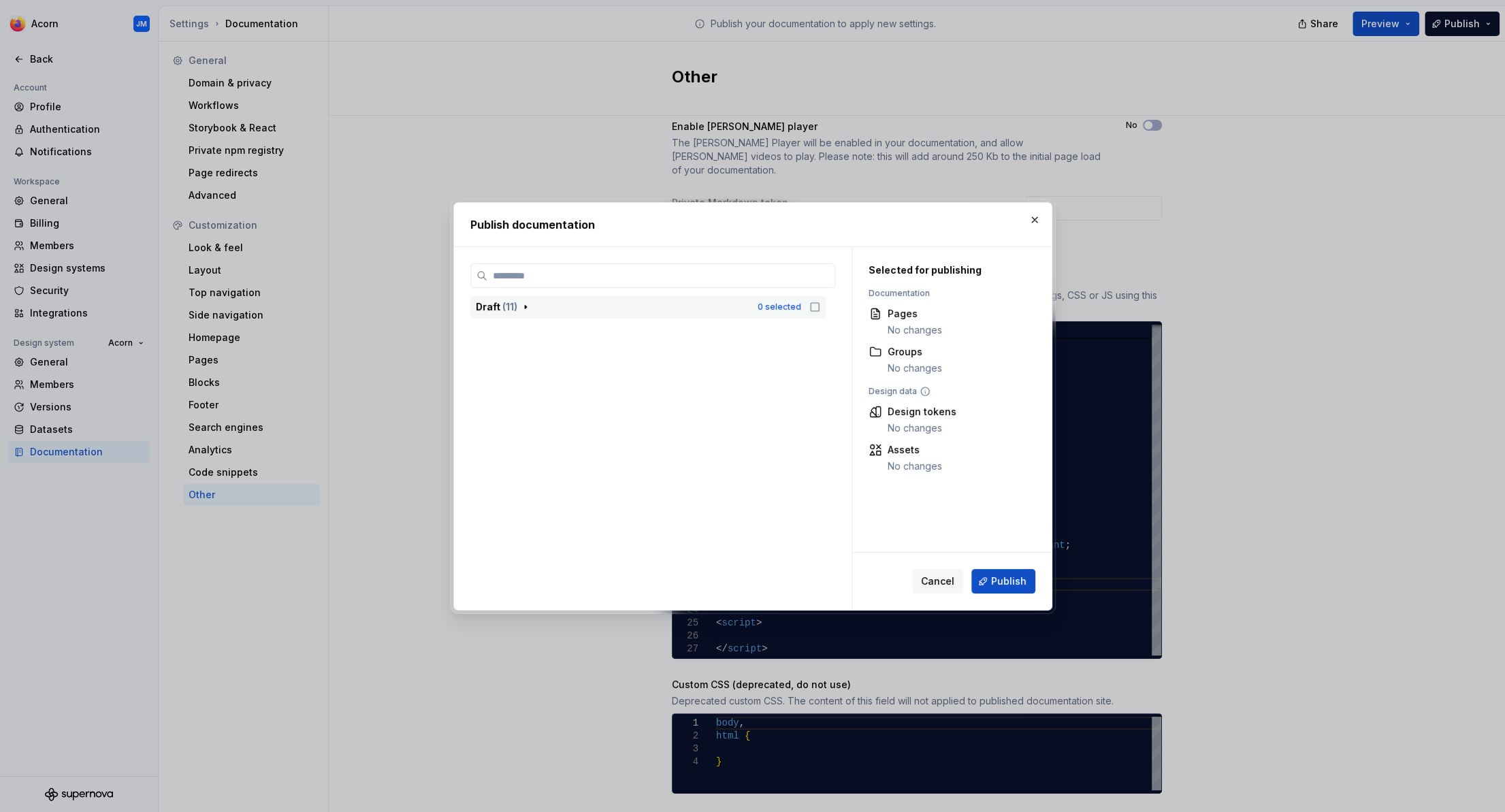
click at [525, 306] on icon "button" at bounding box center [526, 307] width 2 height 4
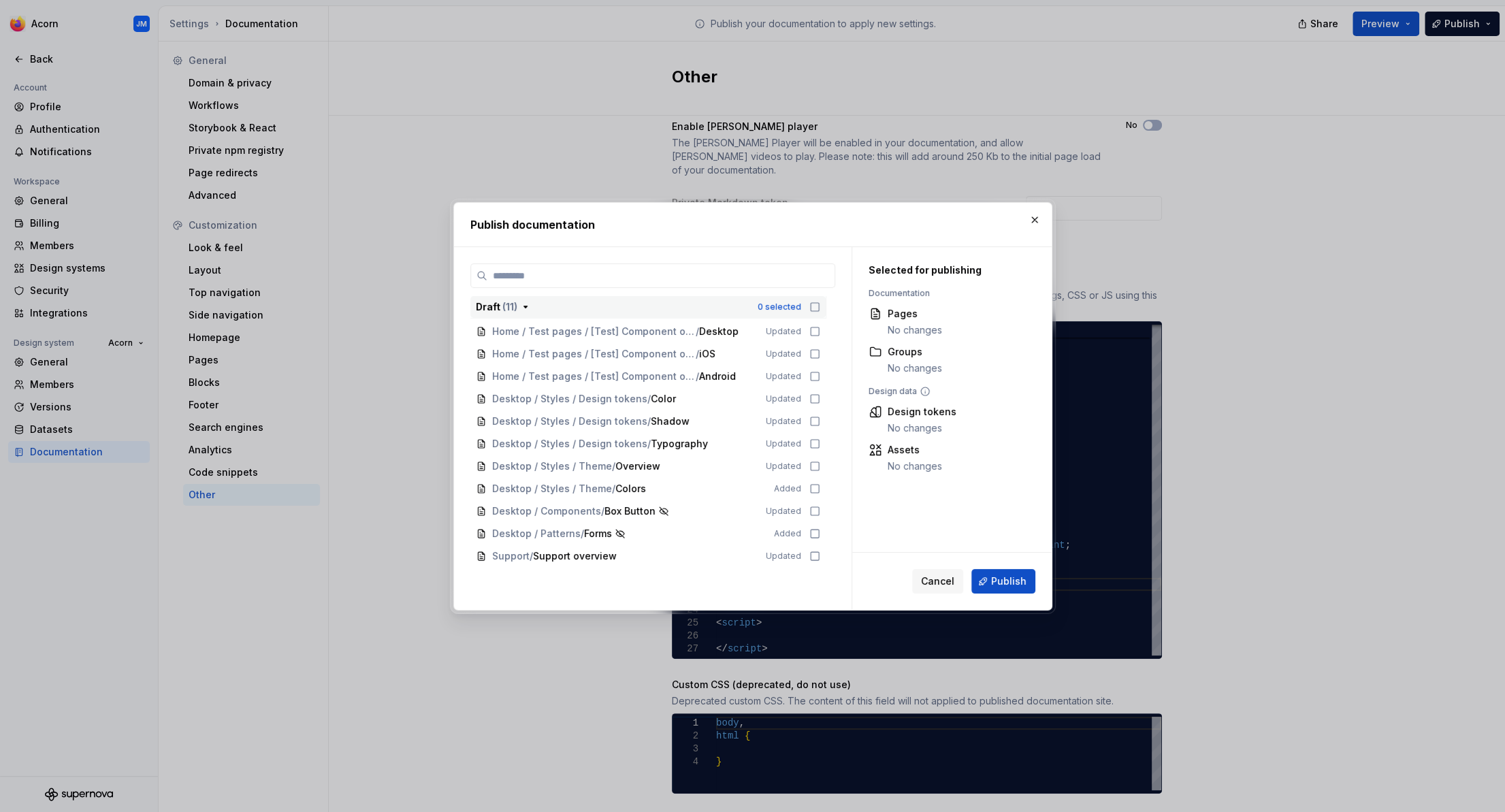
click at [820, 305] on icon "button" at bounding box center [815, 307] width 11 height 11
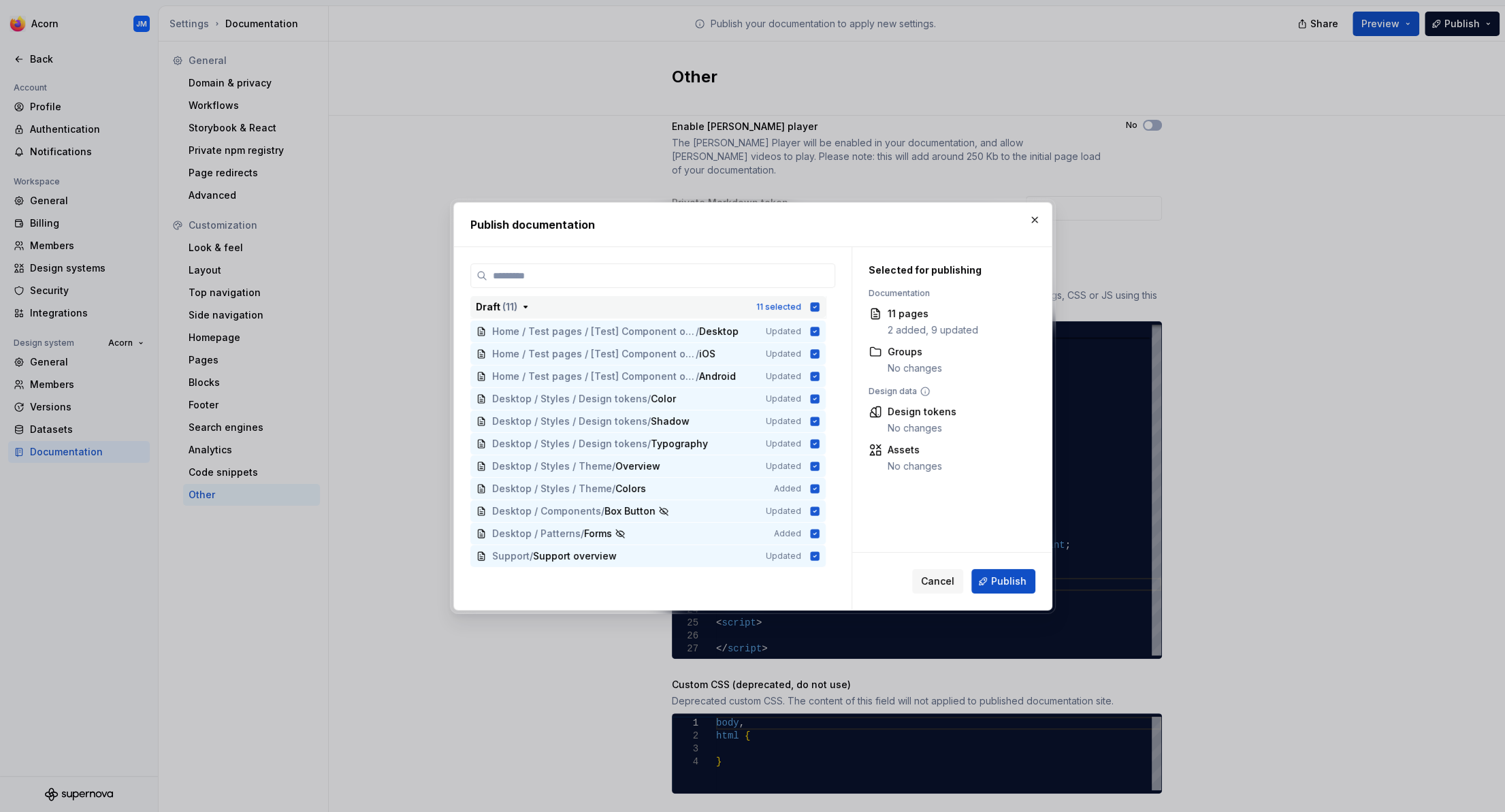
click at [820, 304] on icon "button" at bounding box center [815, 307] width 9 height 9
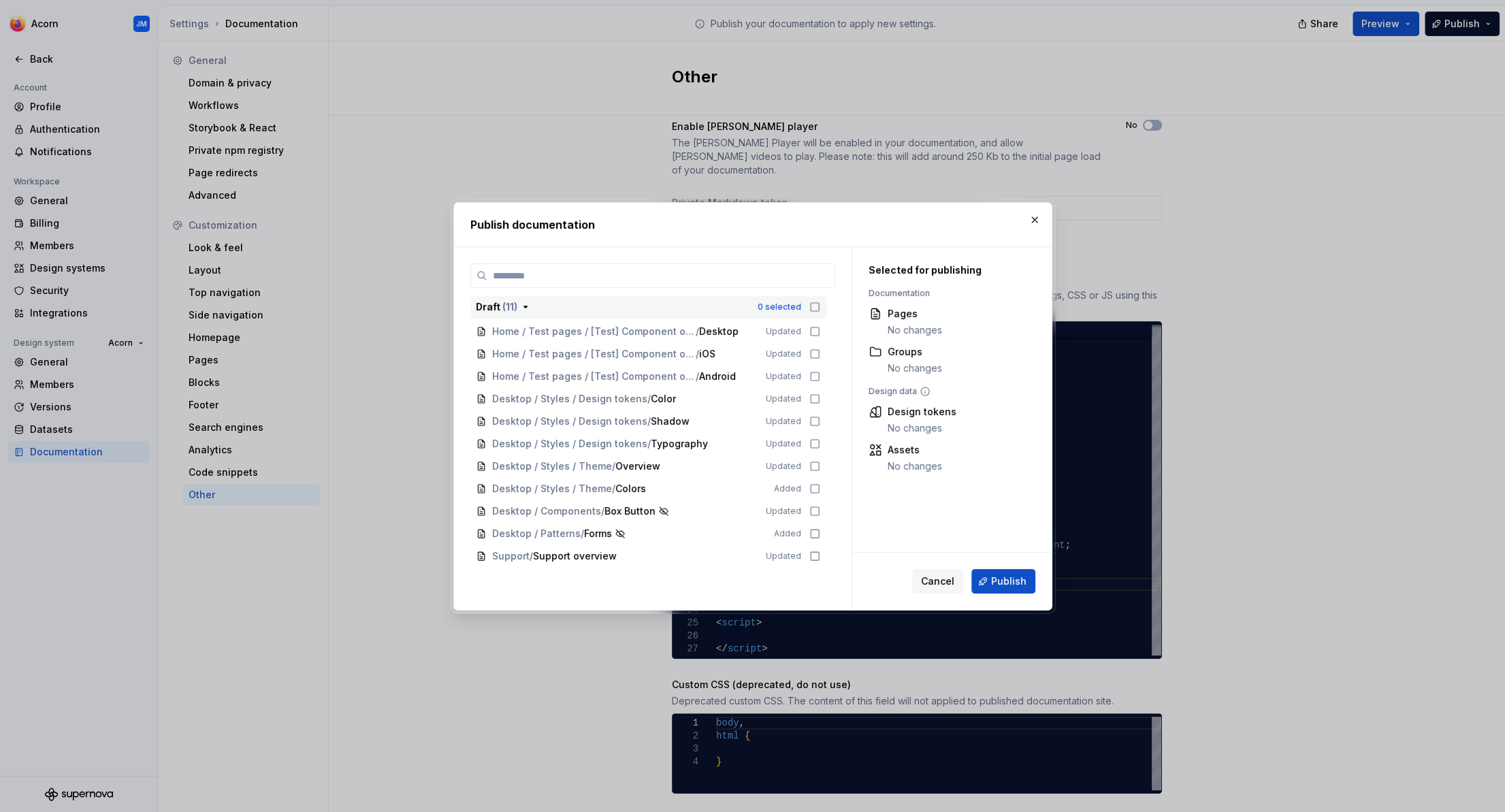
click at [820, 304] on icon "button" at bounding box center [815, 307] width 11 height 11
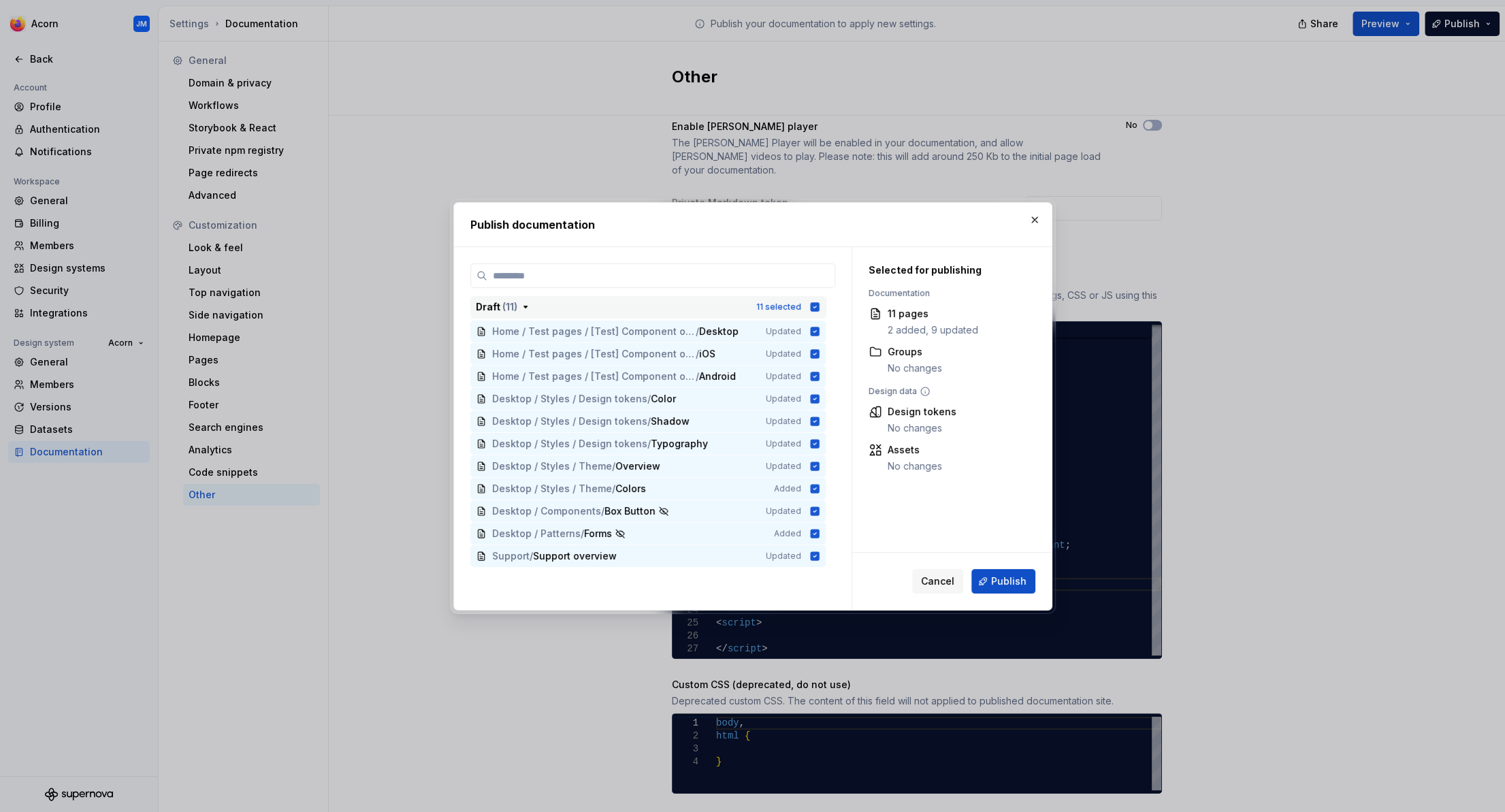
click at [820, 304] on icon "button" at bounding box center [815, 307] width 9 height 9
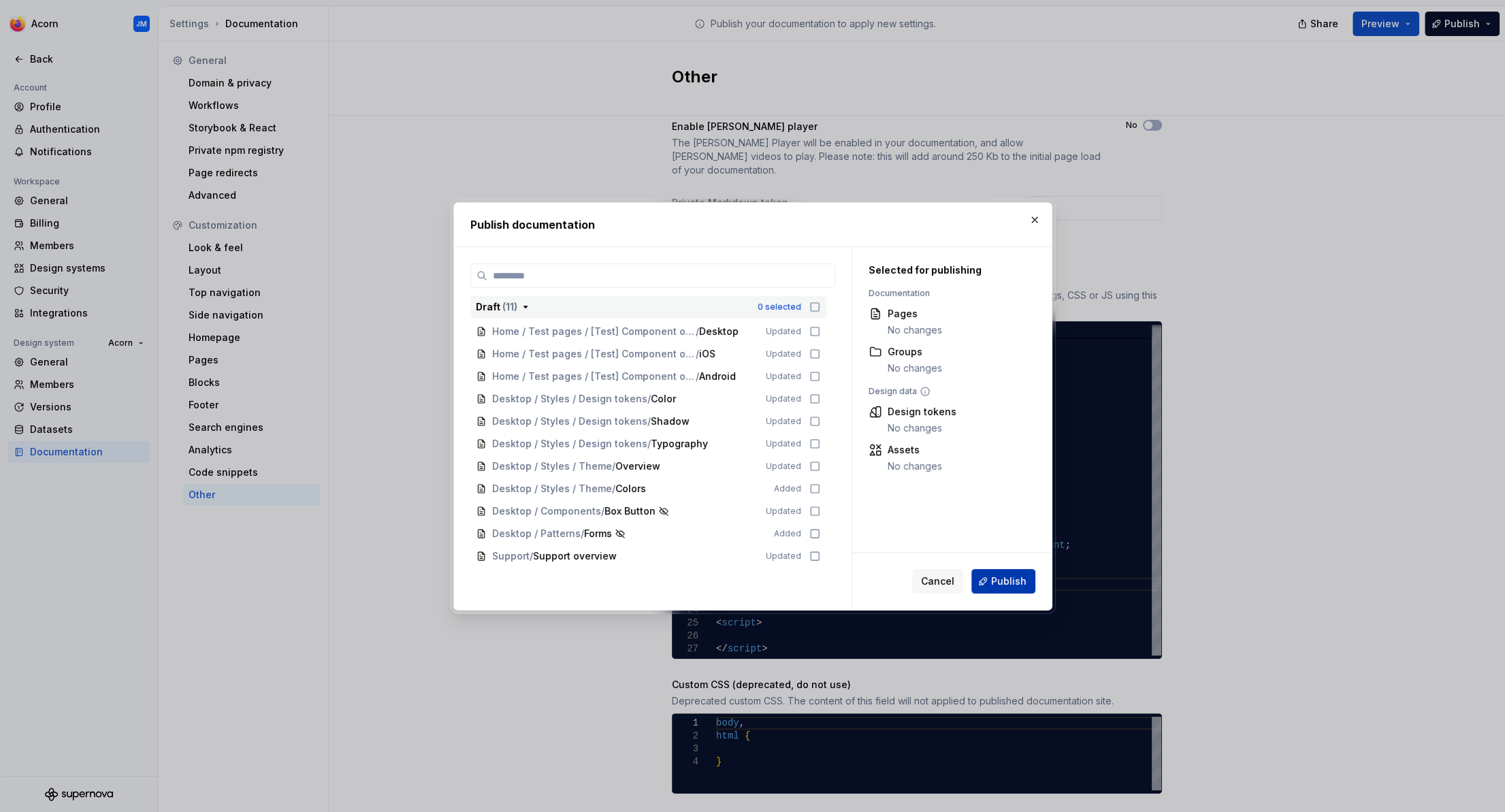
click at [1011, 578] on span "Publish" at bounding box center [1008, 581] width 35 height 13
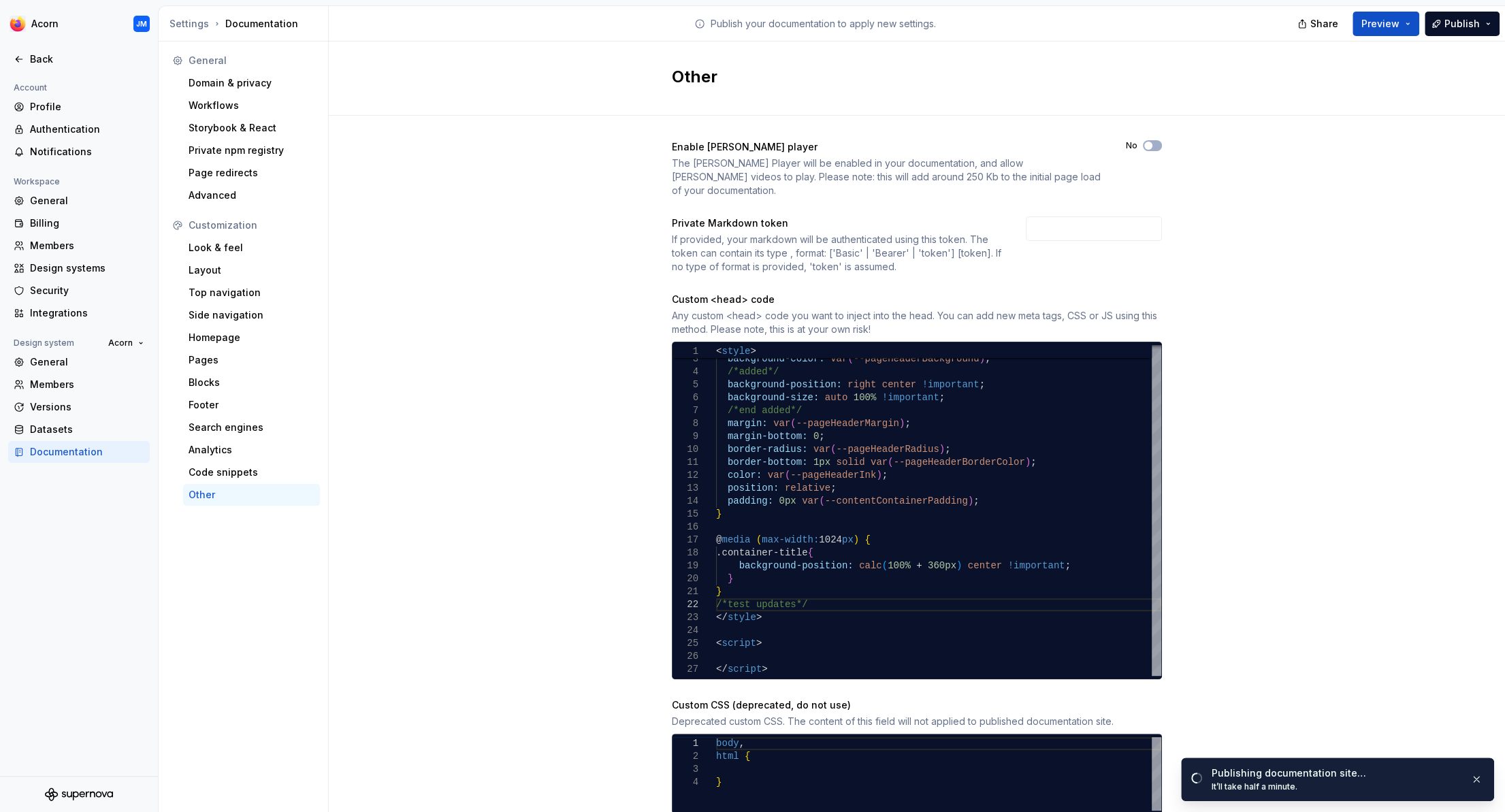
scroll to position [32, 0]
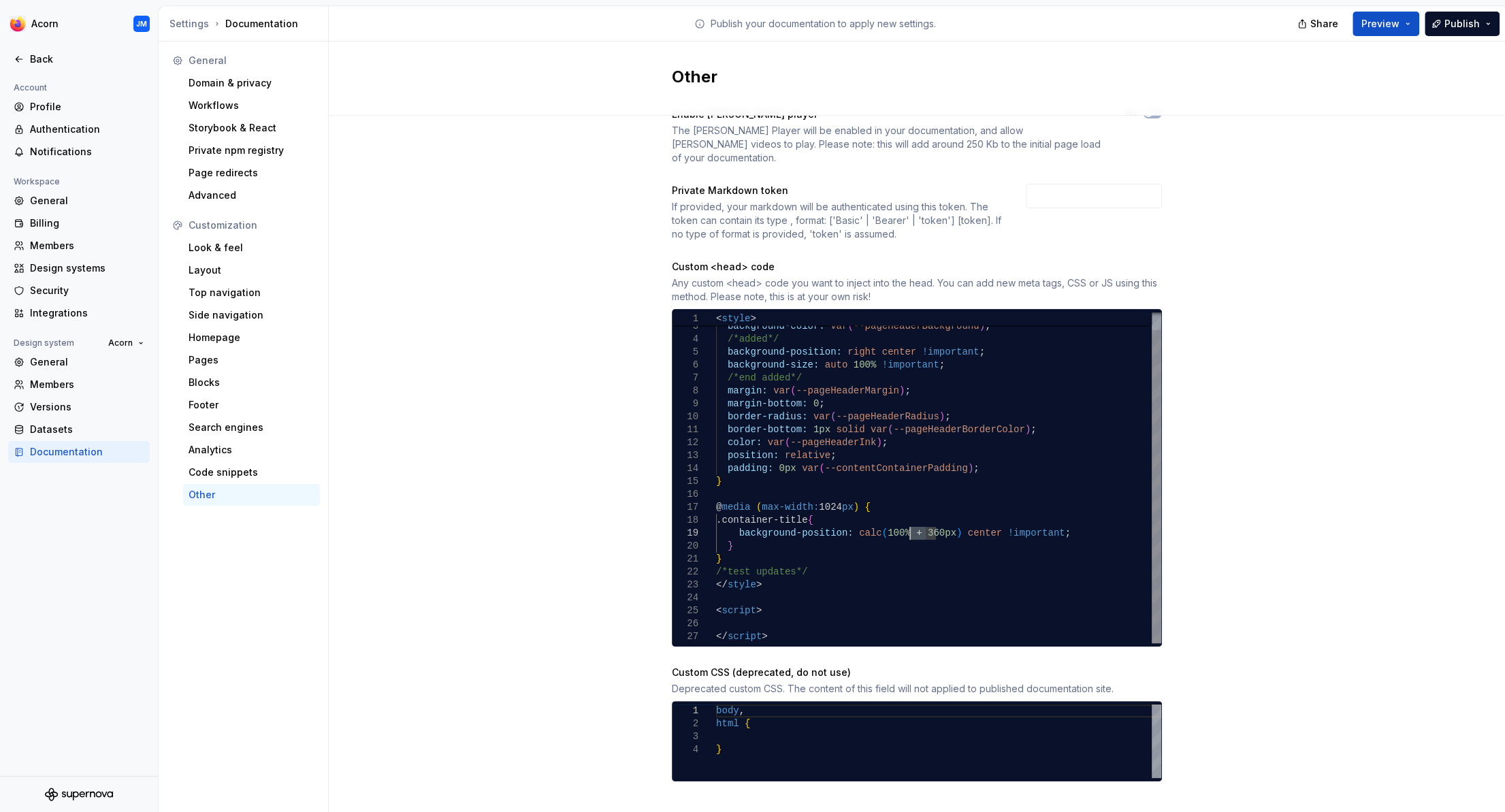
drag, startPoint x: 926, startPoint y: 518, endPoint x: 911, endPoint y: 518, distance: 15.0
click at [911, 518] on div "margin-bottom: 0 ; border-radius: var ( --pageHeaderRadius ) ; border-bottom: 1…" at bounding box center [938, 468] width 445 height 349
drag, startPoint x: 738, startPoint y: 535, endPoint x: 724, endPoint y: 519, distance: 21.3
click at [724, 519] on div "margin-bottom: 0 ; border-radius: var ( --pageHeaderRadius ) ; border-bottom: 1…" at bounding box center [938, 468] width 445 height 349
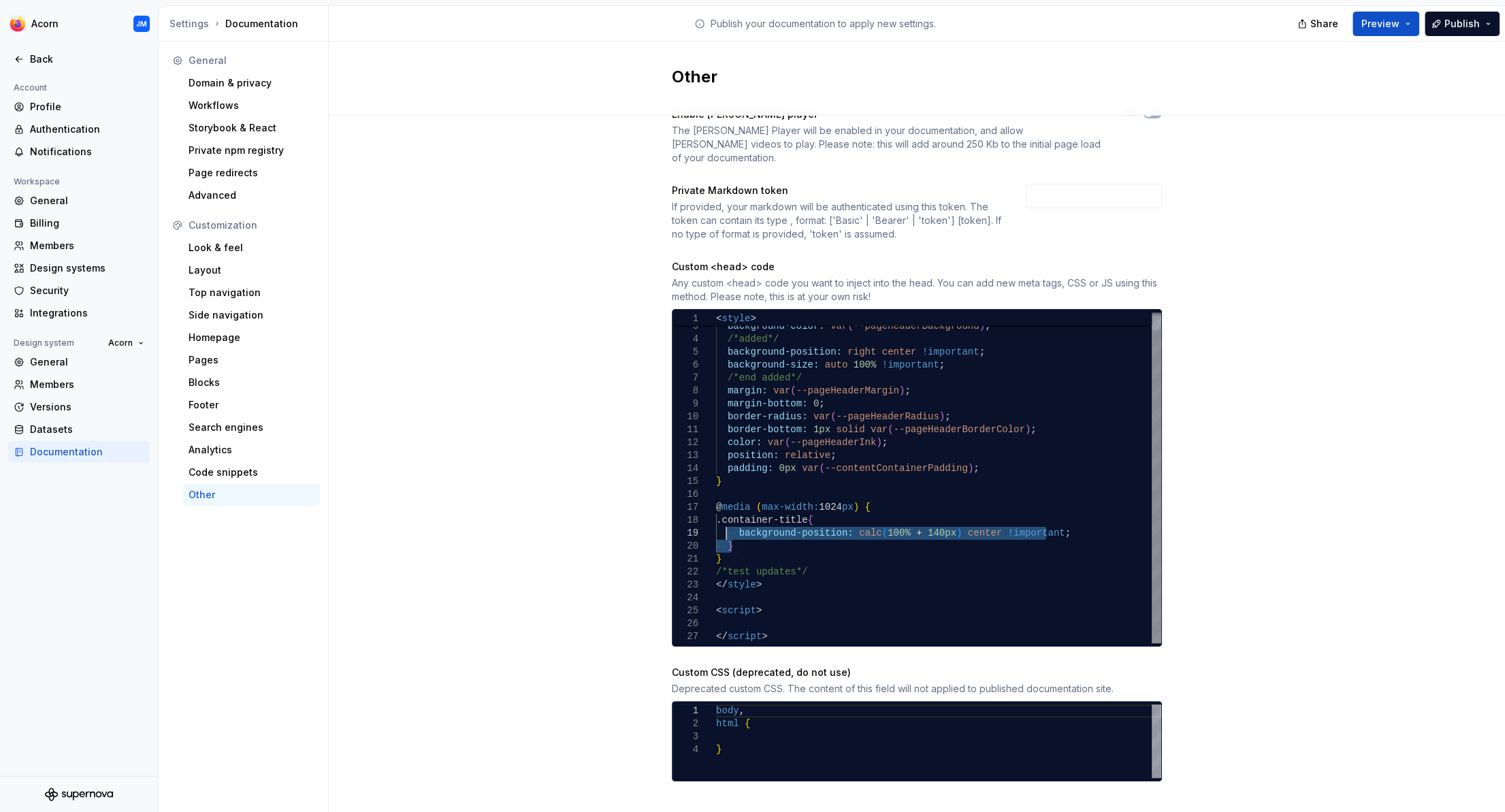
click at [742, 516] on div "margin-bottom: 0 ; border-radius: var ( --pageHeaderRadius ) ; border-bottom: 1…" at bounding box center [938, 468] width 445 height 349
drag, startPoint x: 721, startPoint y: 542, endPoint x: 708, endPoint y: 488, distance: 55.5
click at [716, 488] on div "margin-bottom: 0 ; border-radius: var ( --pageHeaderRadius ) ; border-bottom: 1…" at bounding box center [938, 468] width 445 height 349
click at [730, 545] on div "margin-bottom: 0 ; border-radius: var ( --pageHeaderRadius ) ; border-bottom: 1…" at bounding box center [938, 468] width 445 height 349
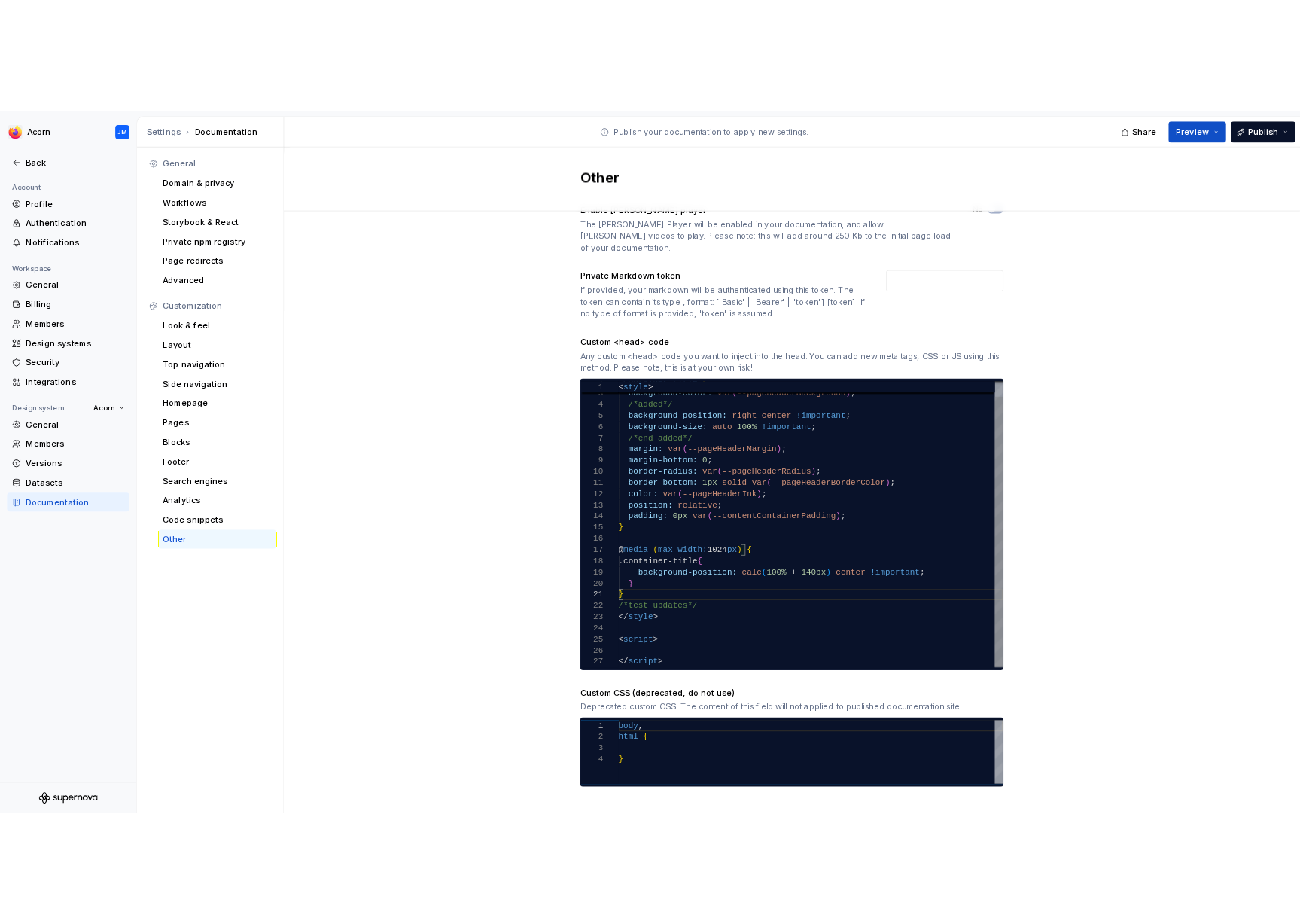
scroll to position [27, 0]
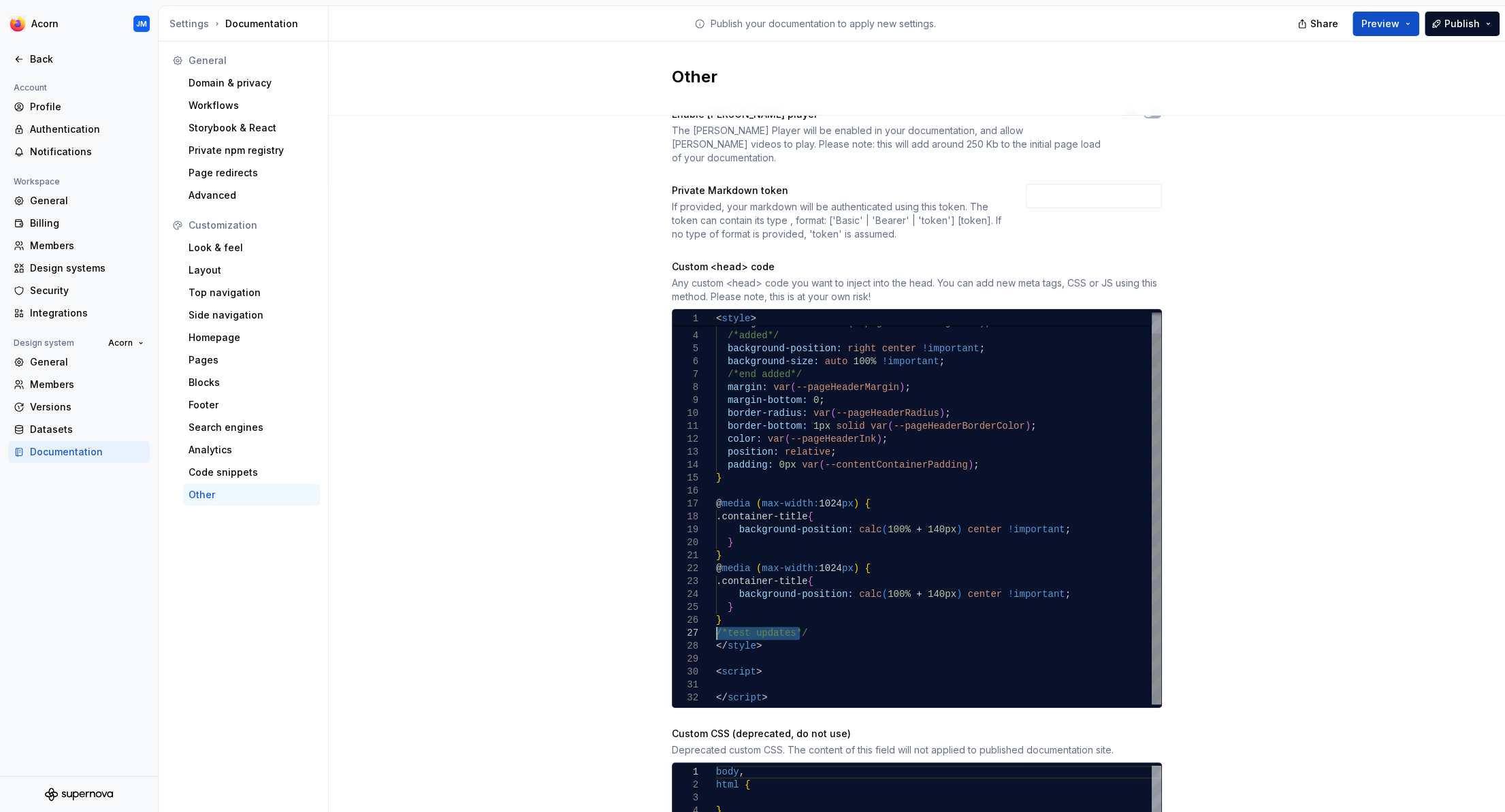
drag, startPoint x: 797, startPoint y: 617, endPoint x: 712, endPoint y: 618, distance: 85.0
click at [716, 618] on div "margin-bottom: 0 ; border-radius: var ( --pageHeaderRadius ) ; border-bottom: 1…" at bounding box center [938, 497] width 445 height 414
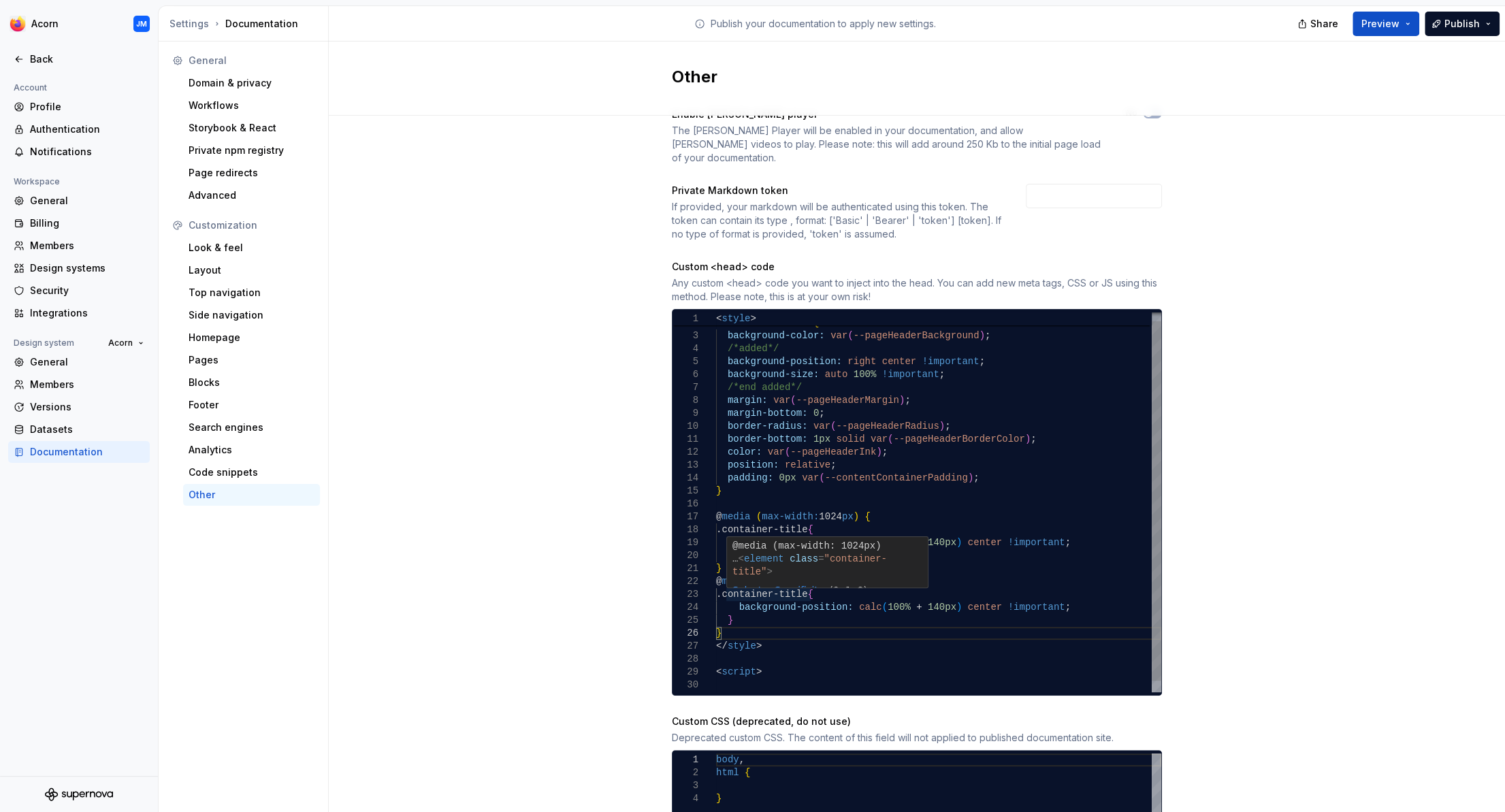
click at [851, 594] on div "margin-bottom: 0 ; border-radius: var ( --pageHeaderRadius ) ; border-bottom: 1…" at bounding box center [938, 504] width 445 height 401
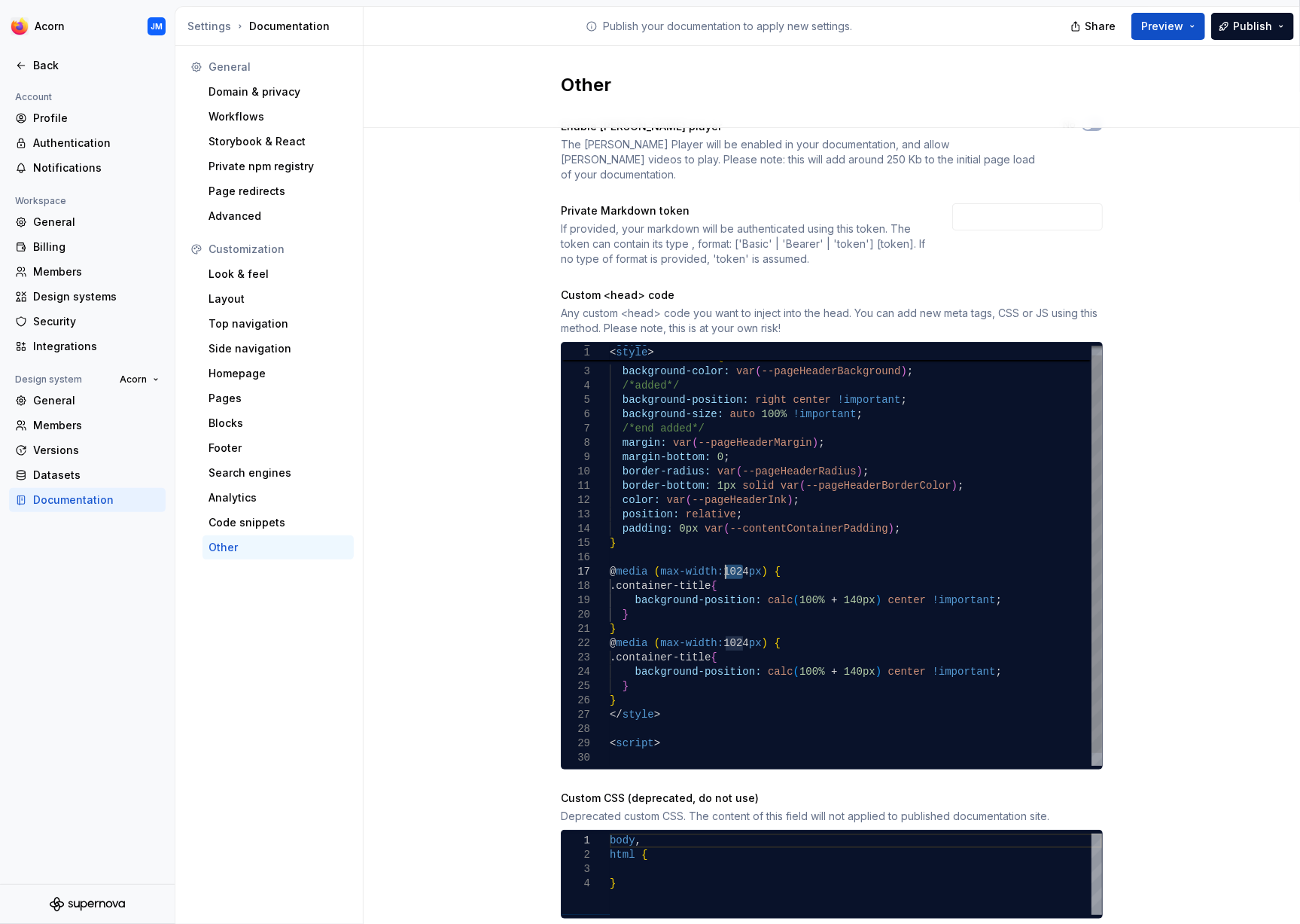
drag, startPoint x: 742, startPoint y: 553, endPoint x: 726, endPoint y: 554, distance: 16.0
click at [726, 554] on div "margin-bottom: 0 ; border-radius: var ( --pageHeaderRadius ) ; border-bottom: 1…" at bounding box center [855, 558] width 492 height 444
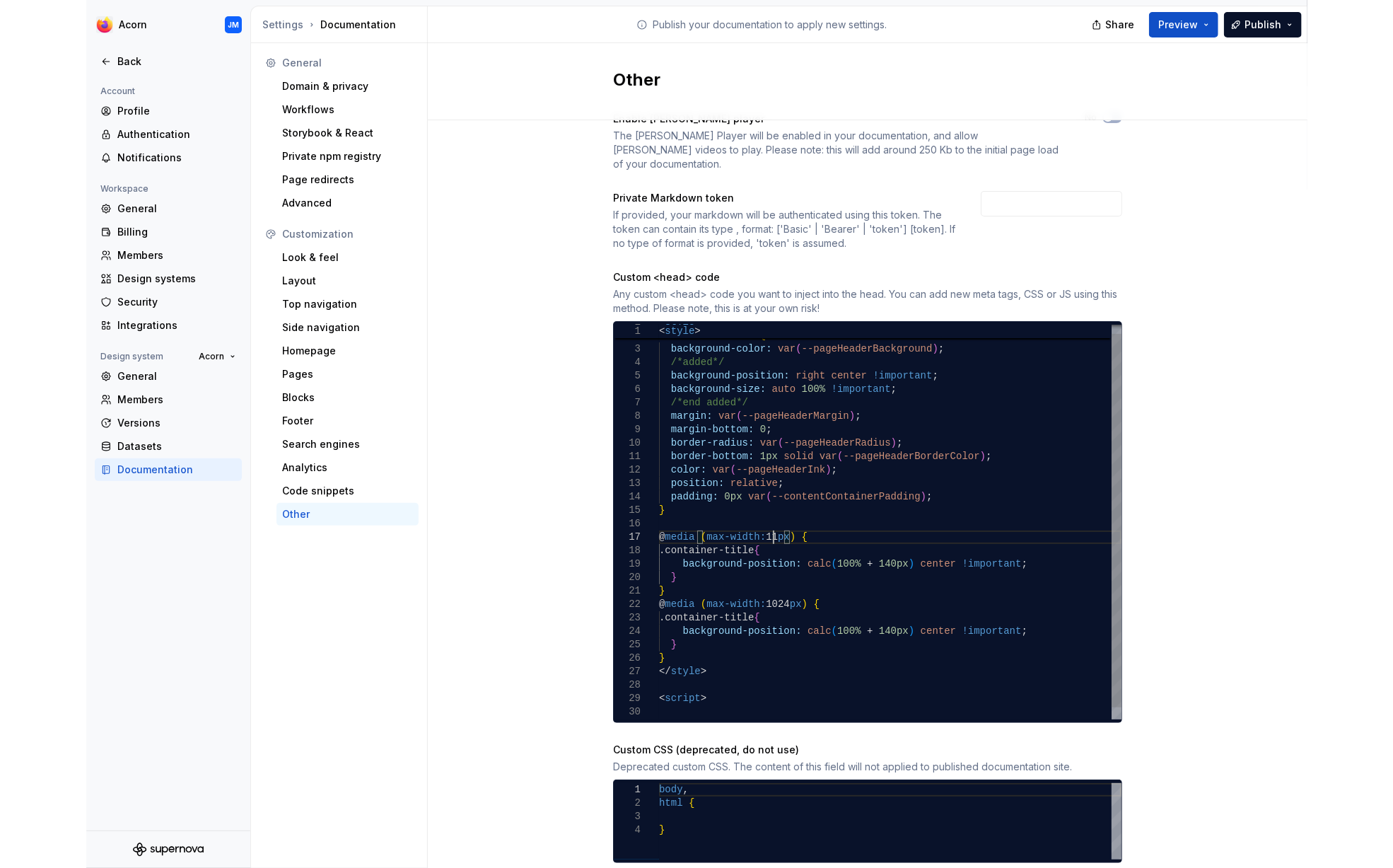
scroll to position [81, 125]
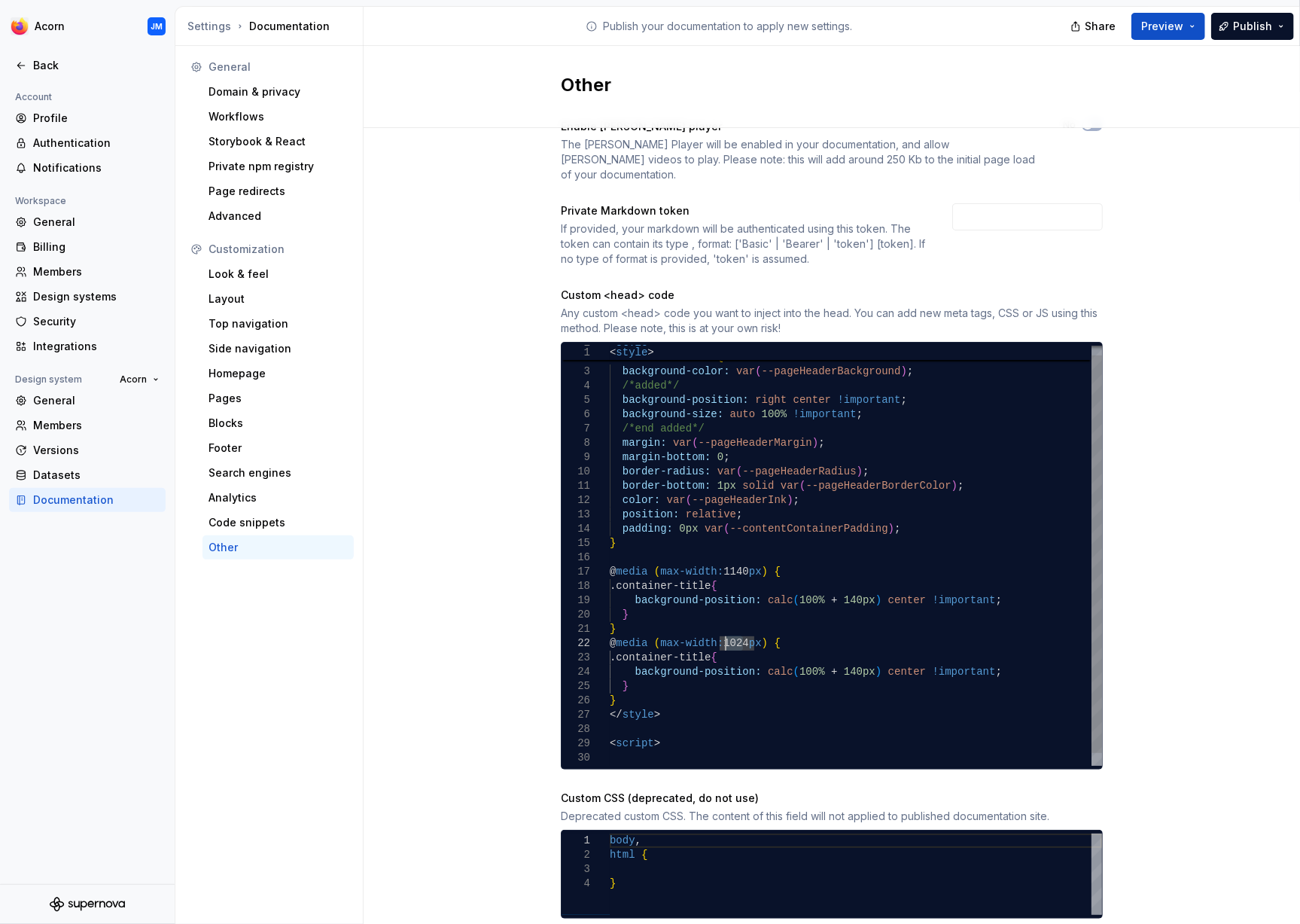
drag, startPoint x: 744, startPoint y: 632, endPoint x: 723, endPoint y: 629, distance: 21.2
click at [723, 629] on div "margin-bottom: 0 ; border-radius: var ( --pageHeaderRadius ) ; border-bottom: 1…" at bounding box center [855, 558] width 492 height 444
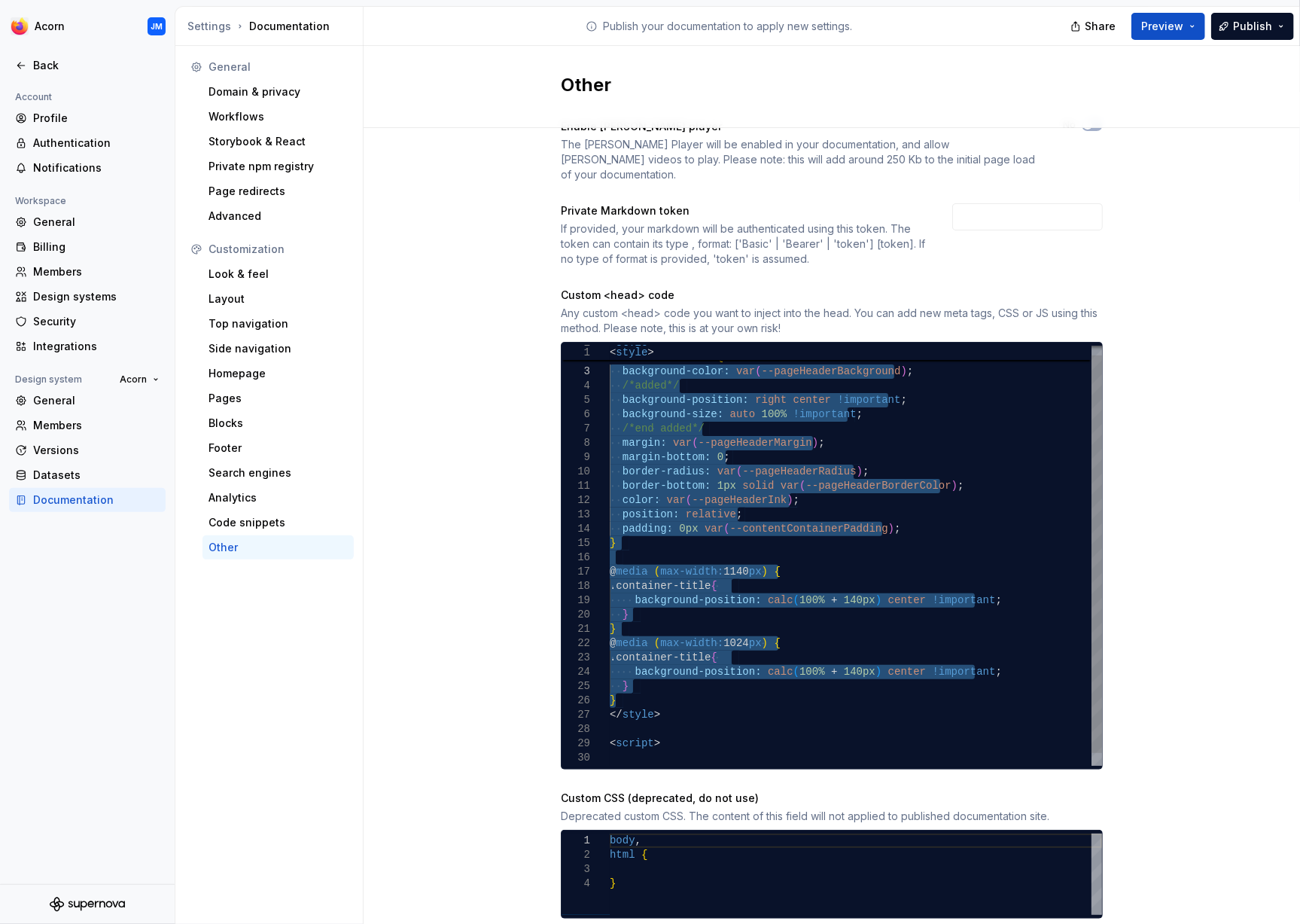
drag, startPoint x: 622, startPoint y: 686, endPoint x: 565, endPoint y: 354, distance: 336.9
click at [610, 354] on div "margin-bottom: 0 ; border-radius: var ( --pageHeaderRadius ) ; border-bottom: 1…" at bounding box center [855, 558] width 492 height 444
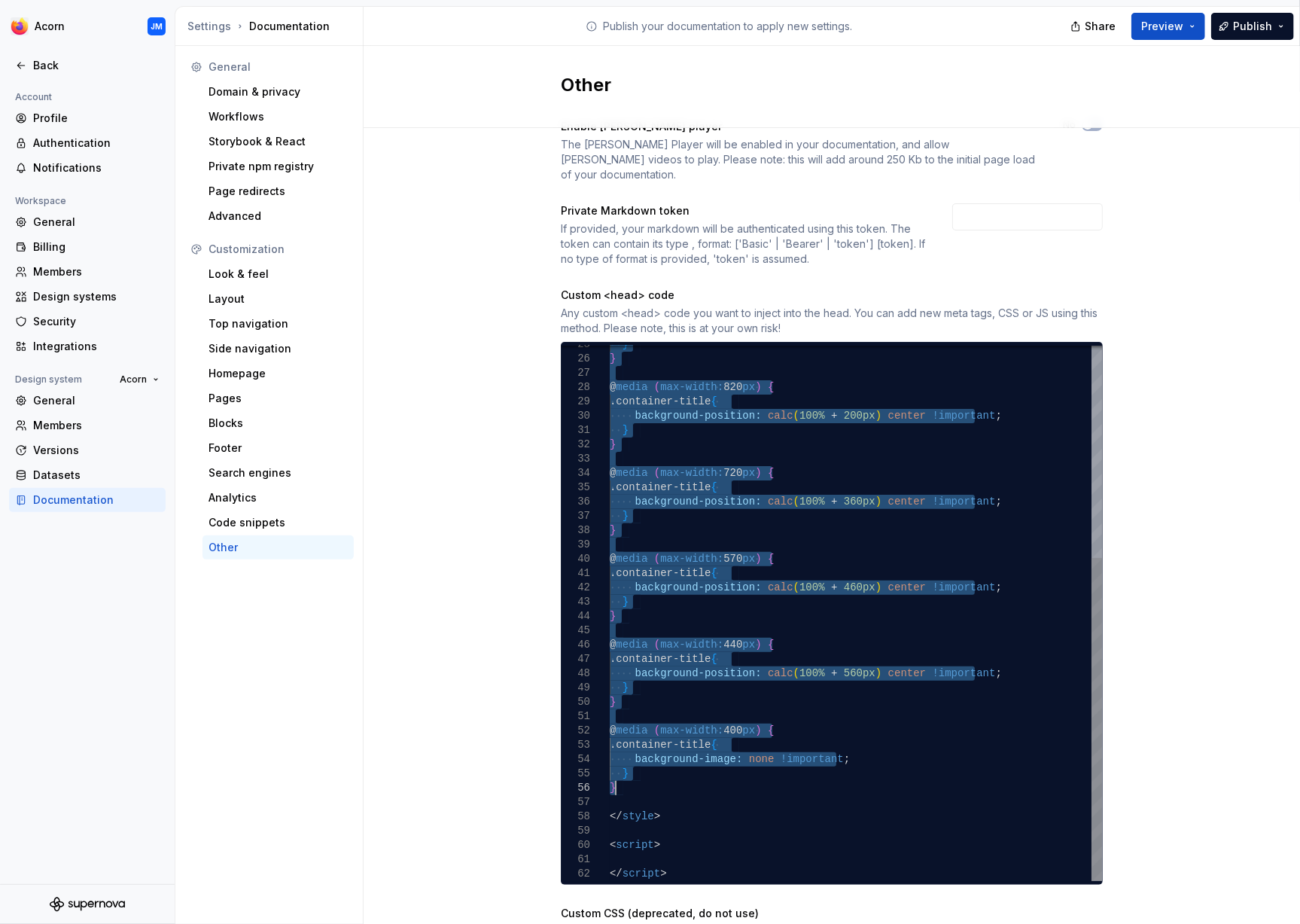
drag, startPoint x: 613, startPoint y: 528, endPoint x: 853, endPoint y: 769, distance: 340.1
click at [853, 769] on div "@ media ( max-width: 720 px ) { .container-title { background-position: calc ( …" at bounding box center [855, 438] width 492 height 887
click at [801, 454] on div "@ media ( max-width: 720 px ) { .container-title { background-position: calc ( …" at bounding box center [855, 438] width 492 height 887
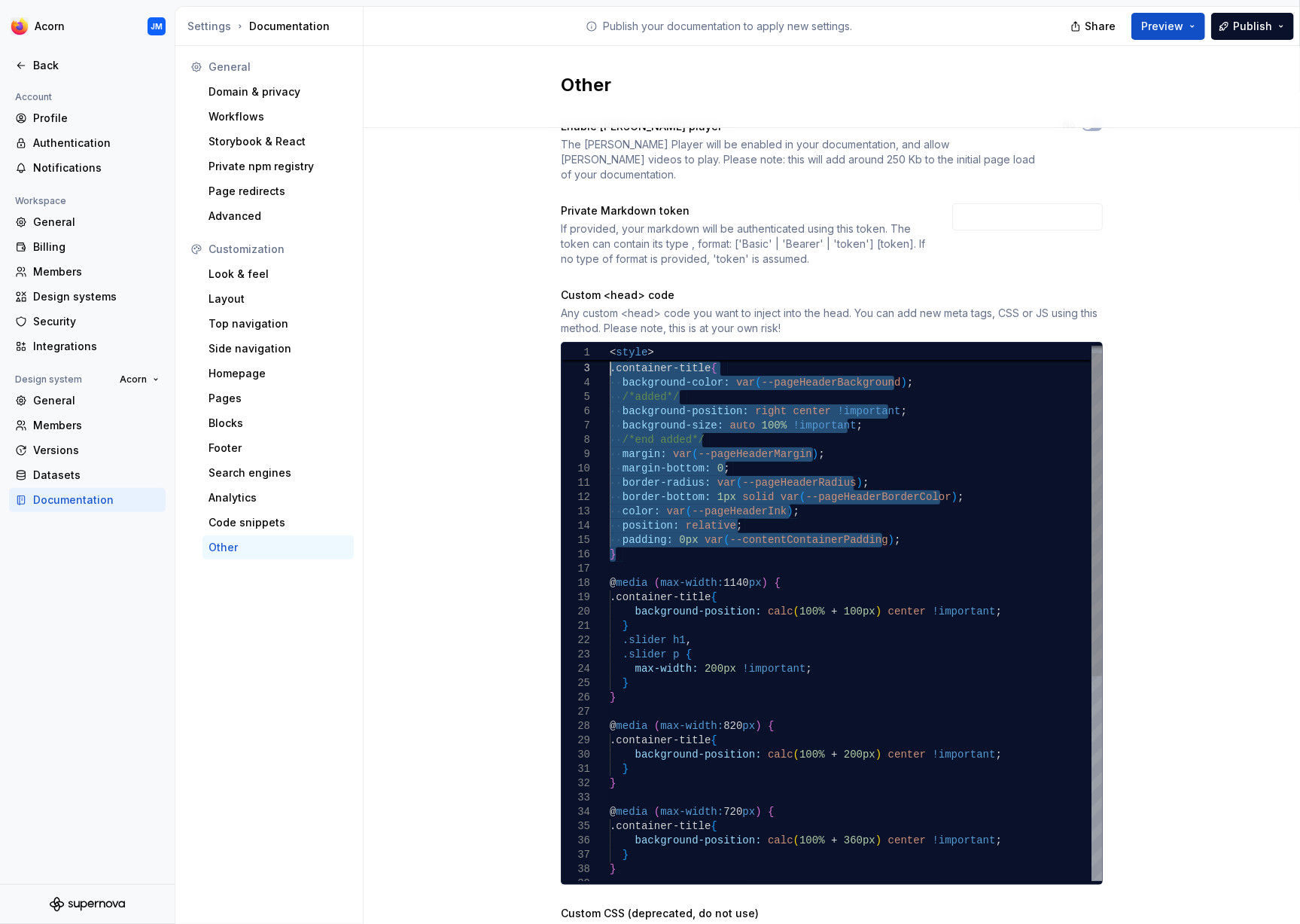
drag, startPoint x: 621, startPoint y: 540, endPoint x: 601, endPoint y: 347, distance: 194.0
click at [610, 347] on div "@ media ( max-width: 720 px ) { .container-title { background-position: calc ( …" at bounding box center [855, 777] width 492 height 887
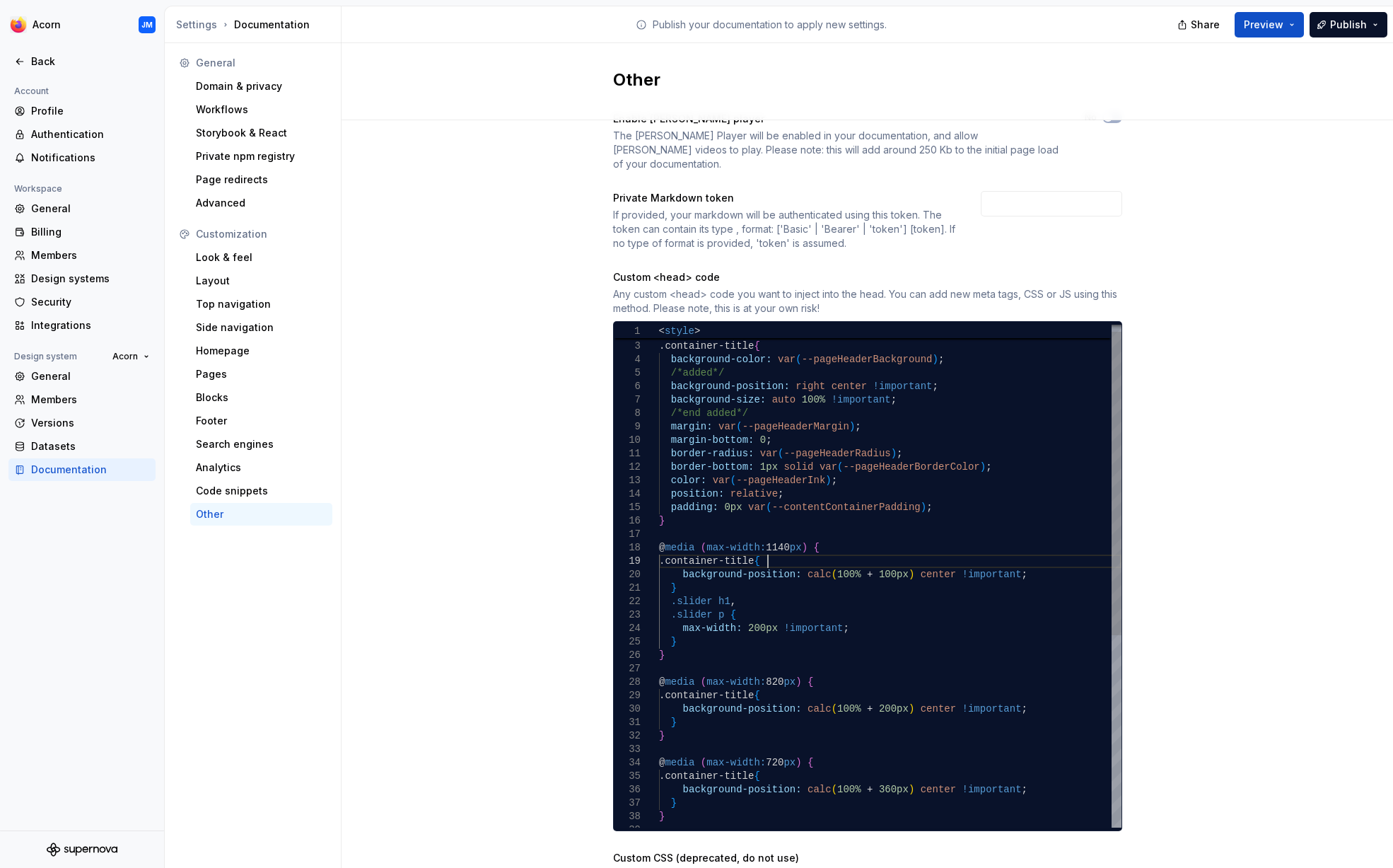
click at [818, 546] on div "@ media ( max-width: 720 px ) { .container-title { background-position: calc ( …" at bounding box center [889, 730] width 462 height 833
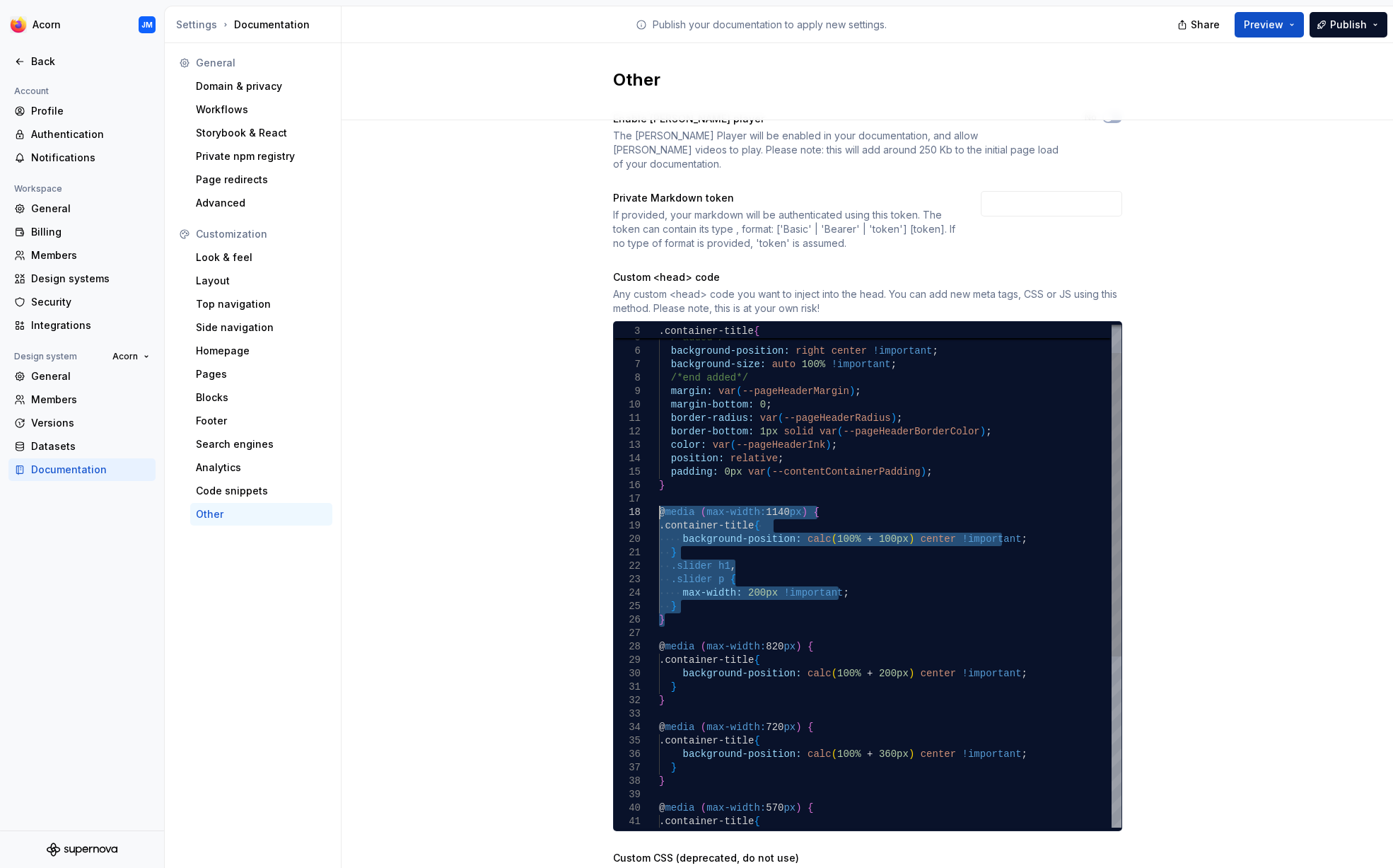
drag, startPoint x: 667, startPoint y: 605, endPoint x: 646, endPoint y: 501, distance: 106.1
click at [659, 501] on div "@ media ( max-width: 720 px ) { .container-title { background-position: calc ( …" at bounding box center [889, 694] width 462 height 833
click at [689, 348] on div "@ media ( max-width: 720 px ) { .container-title { background-position: calc ( …" at bounding box center [889, 694] width 462 height 833
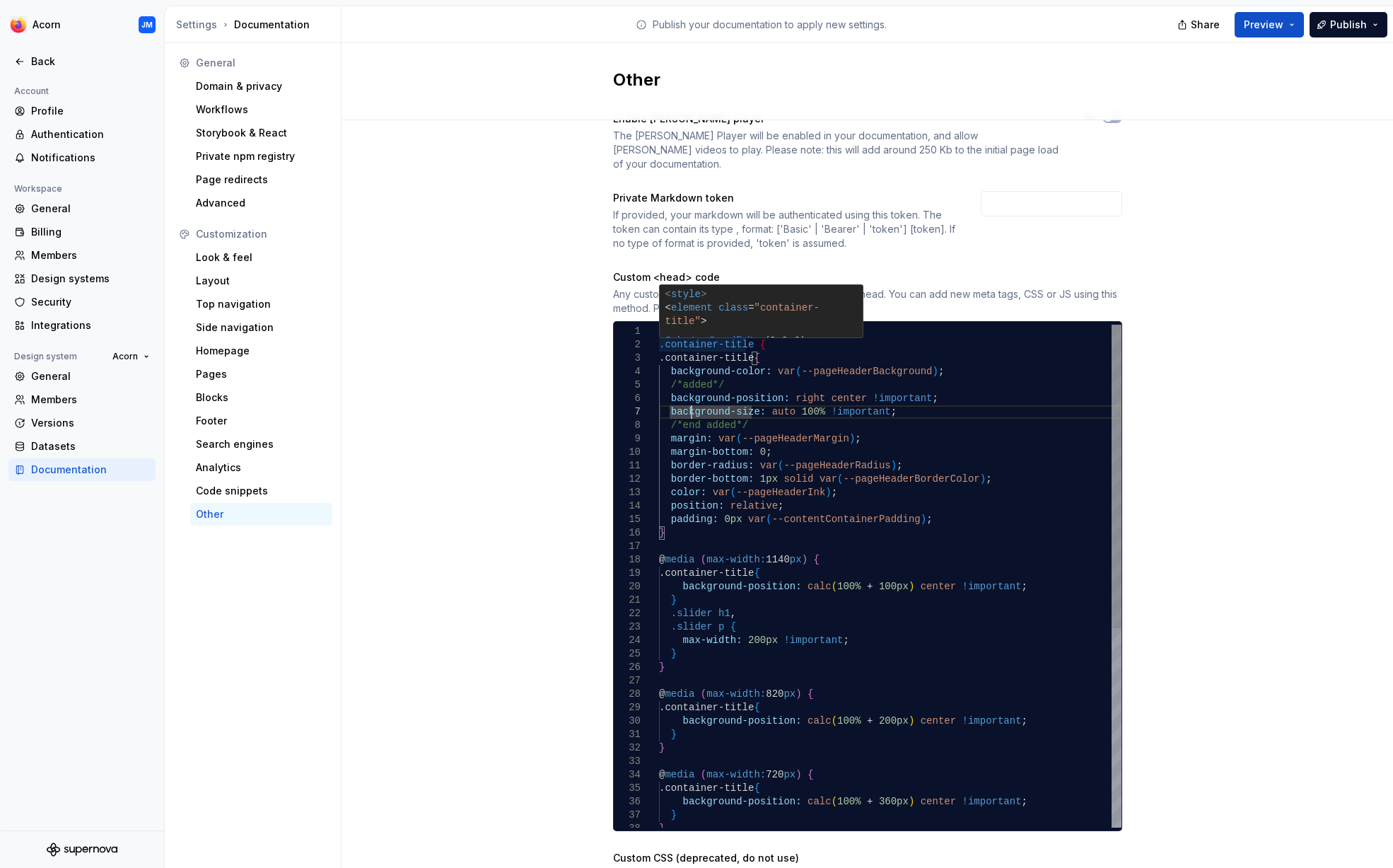
click at [664, 333] on div "@ media ( max-width: 720 px ) { .container-title { background-position: calc ( …" at bounding box center [889, 741] width 462 height 833
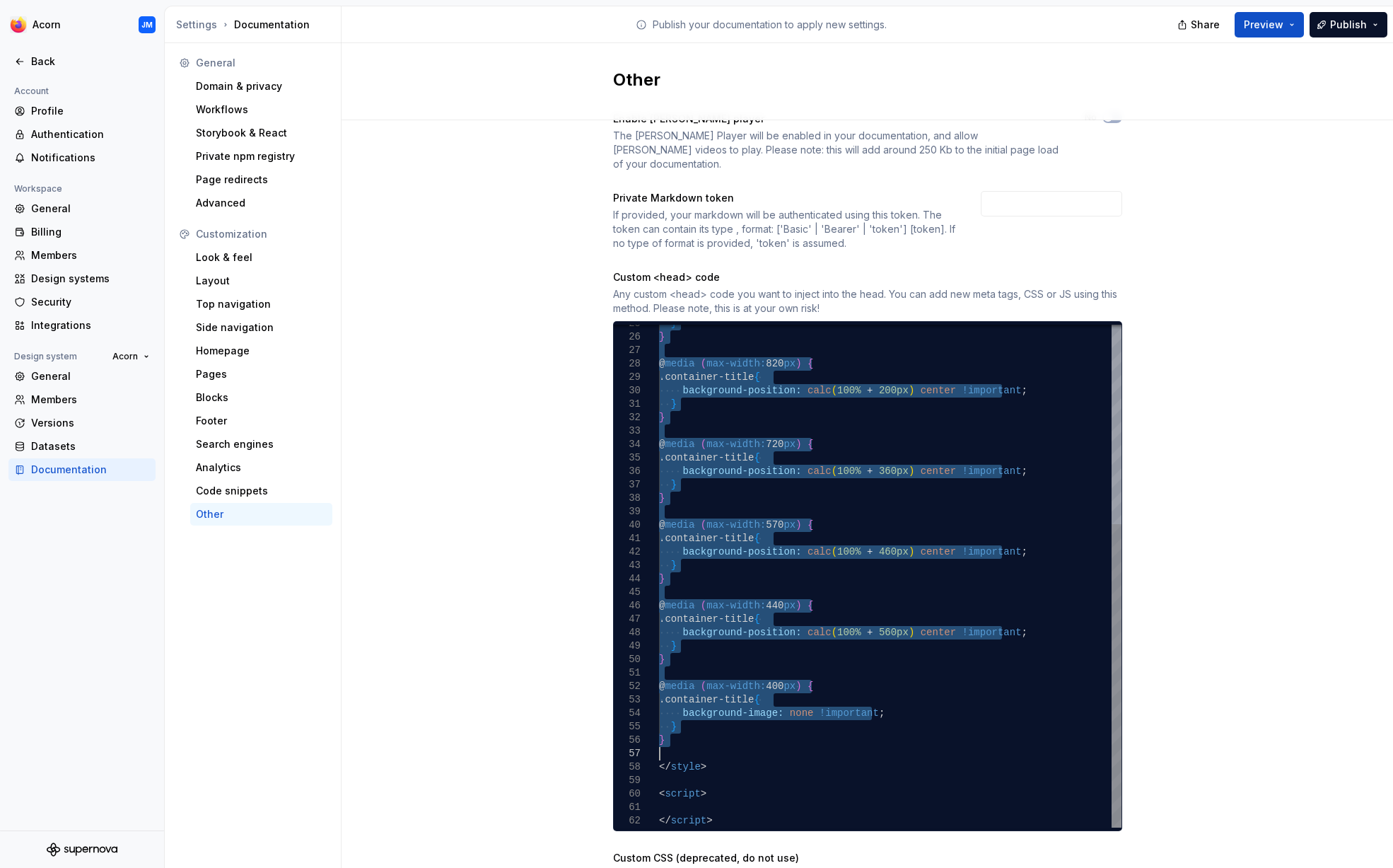
drag, startPoint x: 660, startPoint y: 332, endPoint x: 918, endPoint y: 735, distance: 478.5
click at [918, 735] on div "@ media ( max-width: 720 px ) { .container-title { background-position: calc ( …" at bounding box center [889, 411] width 462 height 833
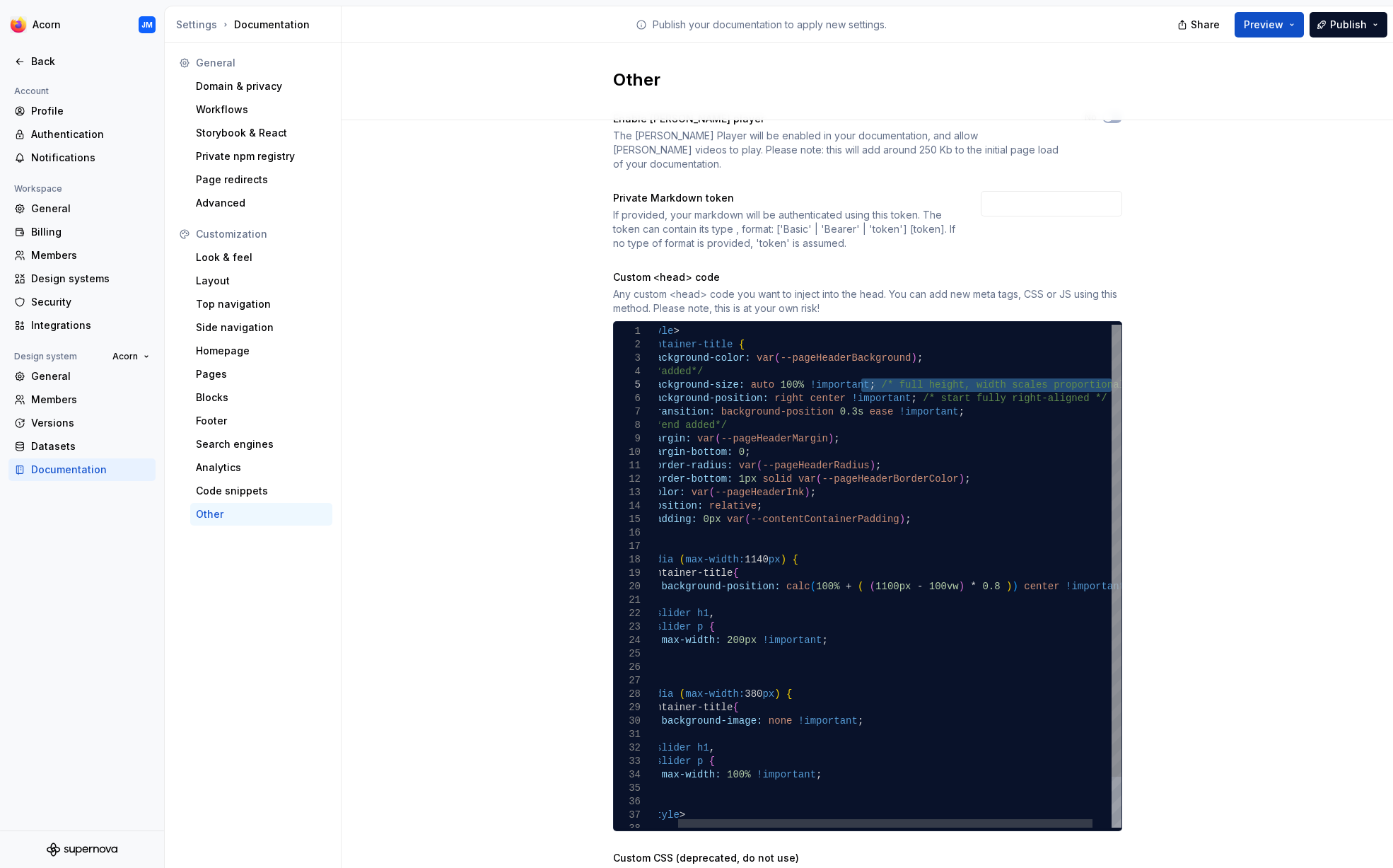
drag, startPoint x: 902, startPoint y: 370, endPoint x: 1110, endPoint y: 367, distance: 208.0
click at [1110, 367] on div ".slider p { max-width: 100% !important ; } } } } @ media ( max-width: 380 px ) …" at bounding box center [890, 604] width 505 height 560
drag, startPoint x: 1072, startPoint y: 384, endPoint x: 893, endPoint y: 385, distance: 179.0
click at [893, 385] on div ".slider p { max-width: 100% !important ; } } } } @ media ( max-width: 380 px ) …" at bounding box center [890, 604] width 505 height 560
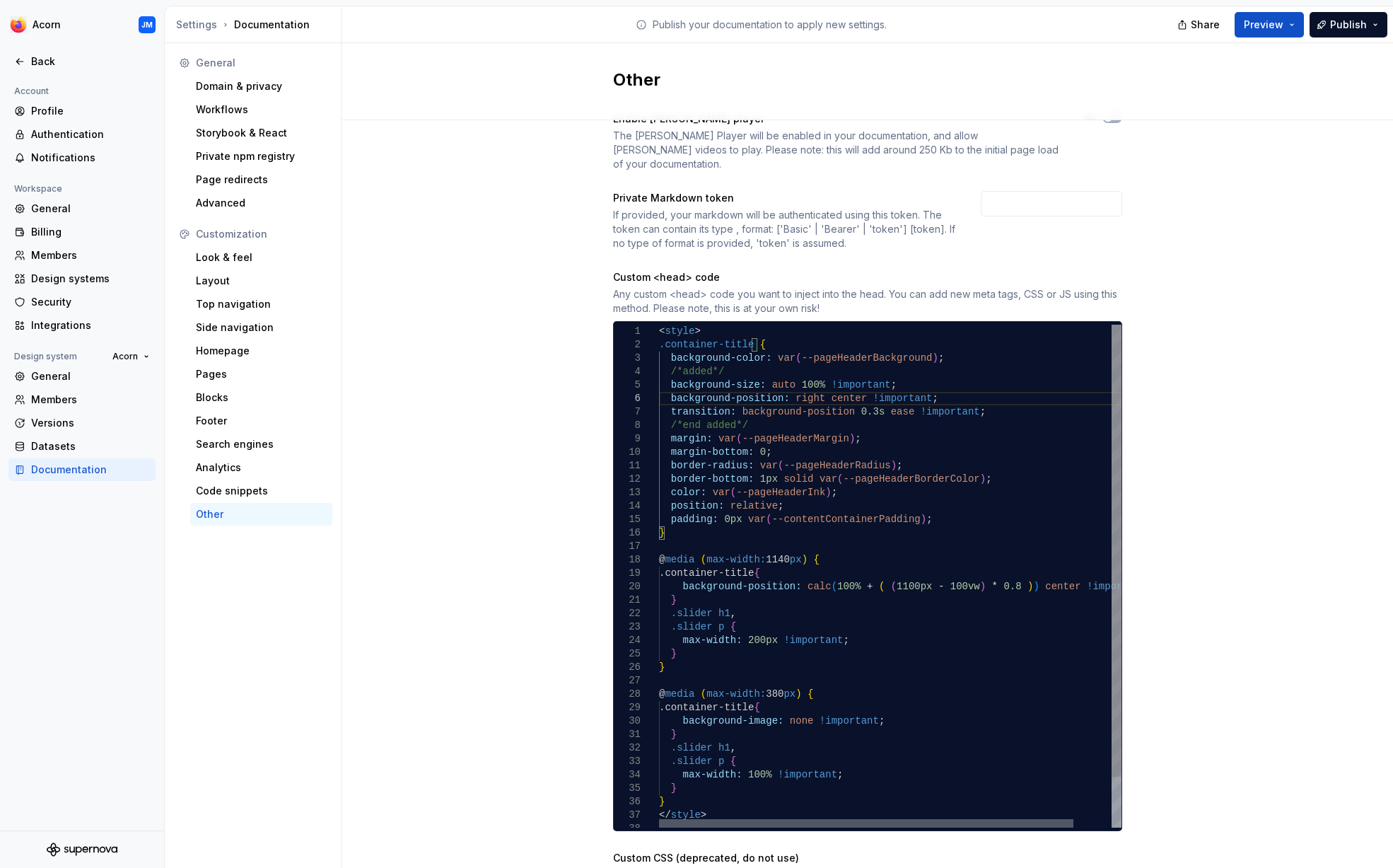
click at [675, 818] on div at bounding box center [866, 822] width 415 height 8
click at [1344, 24] on span "Publish" at bounding box center [1348, 24] width 36 height 14
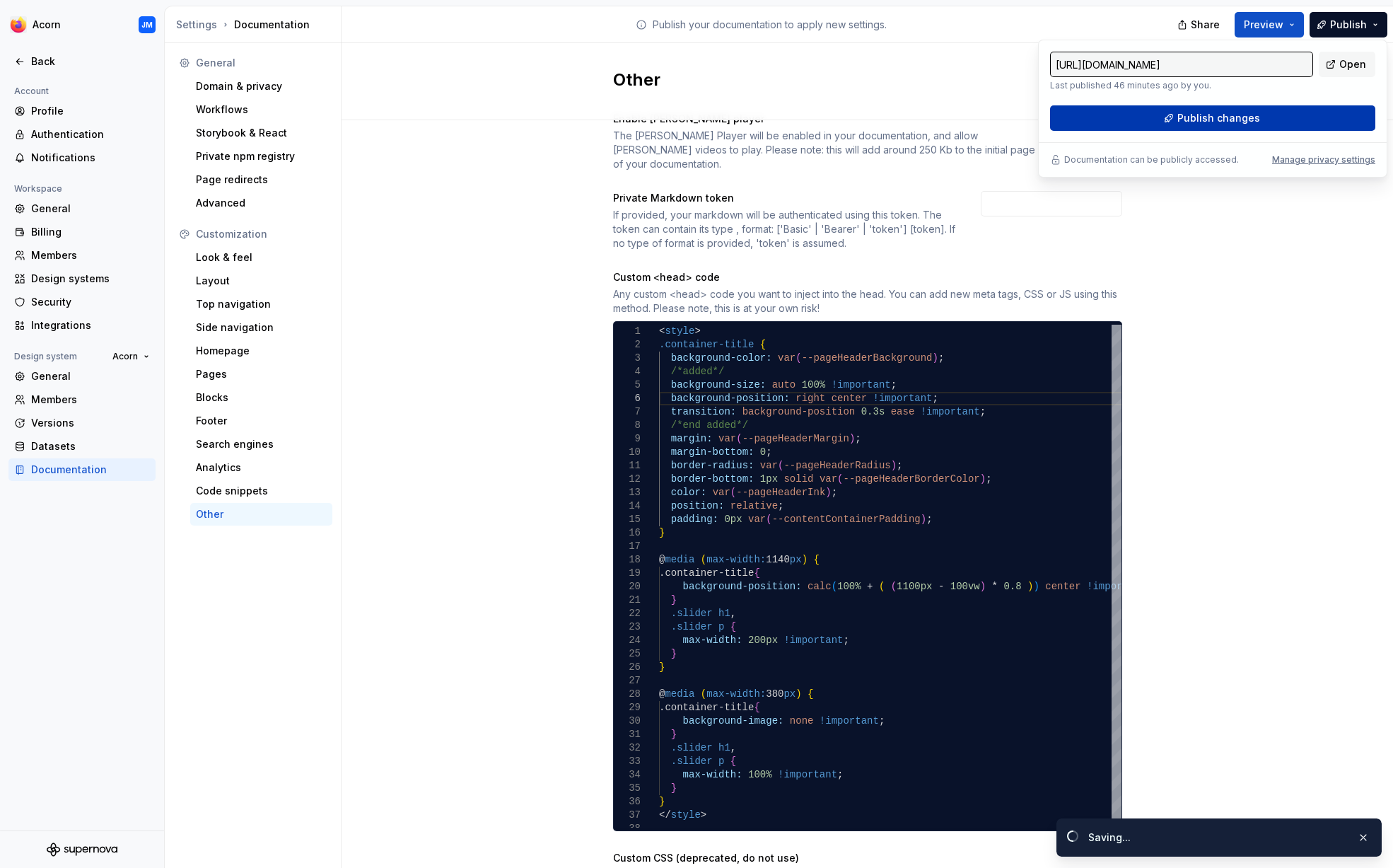
click at [1248, 120] on span "Publish changes" at bounding box center [1218, 118] width 83 height 14
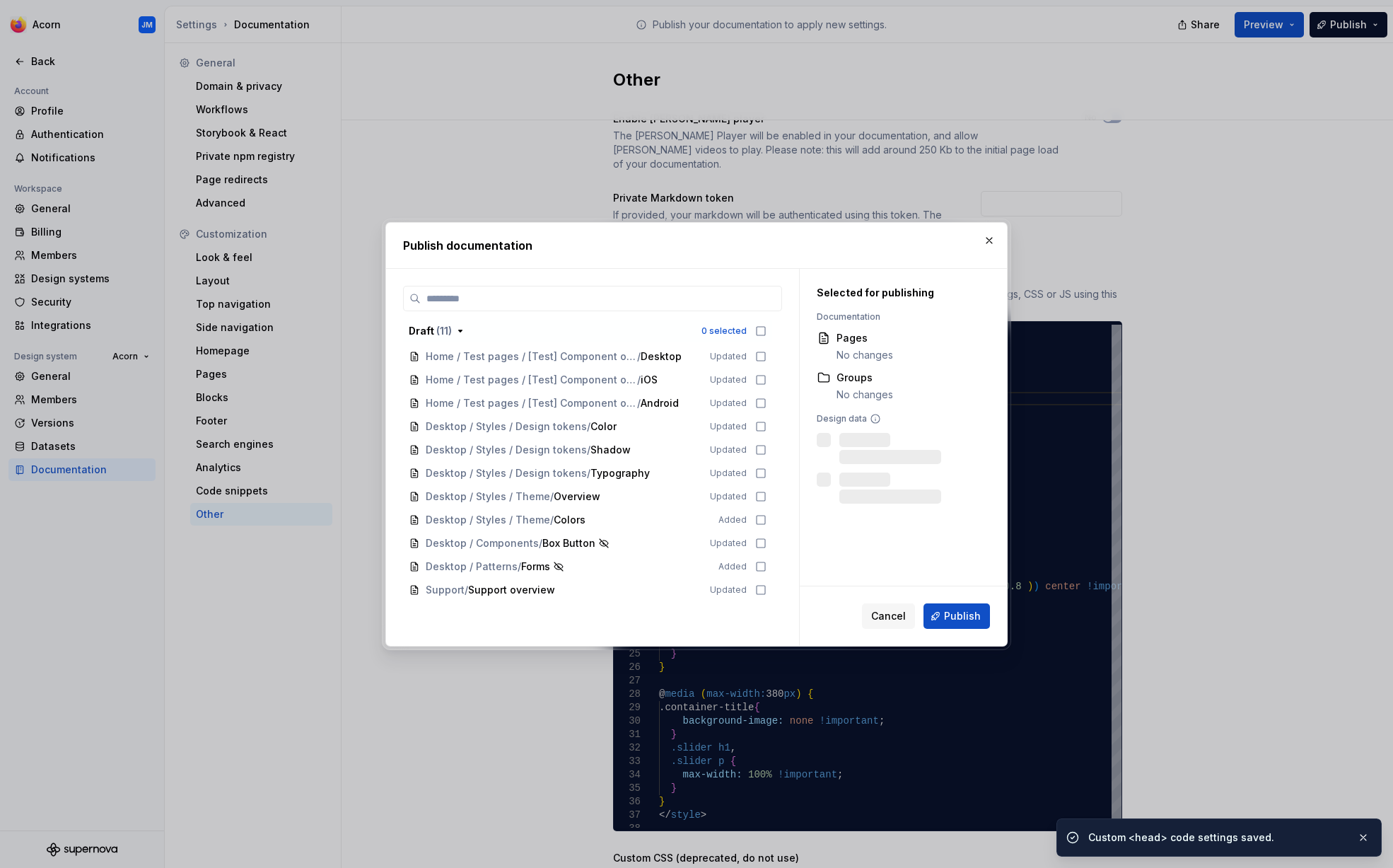
scroll to position [34, 0]
click at [963, 616] on span "Publish" at bounding box center [961, 616] width 36 height 14
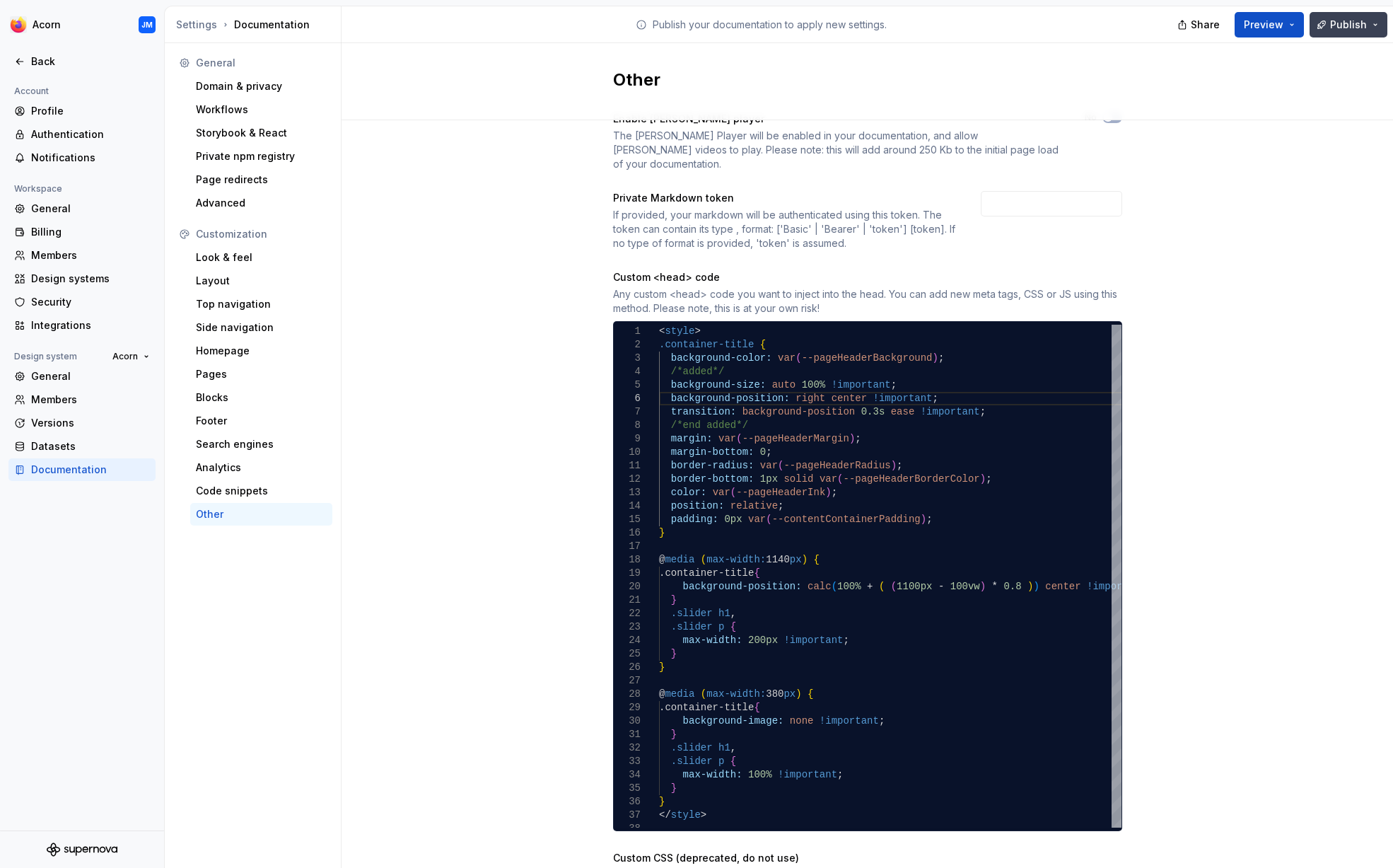
click at [1374, 28] on button "Publish" at bounding box center [1348, 24] width 78 height 25
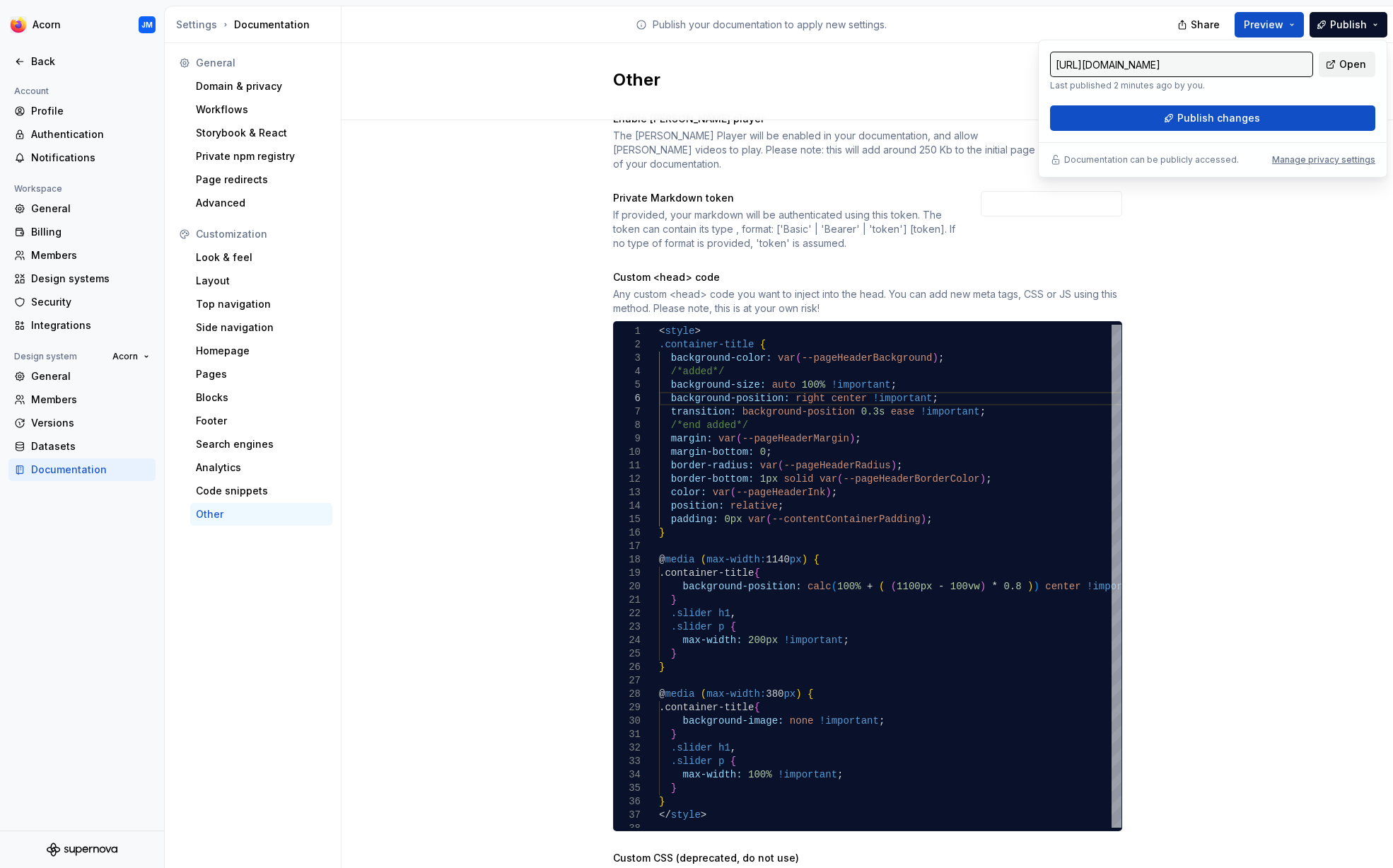
click at [1359, 61] on span "Open" at bounding box center [1352, 64] width 27 height 14
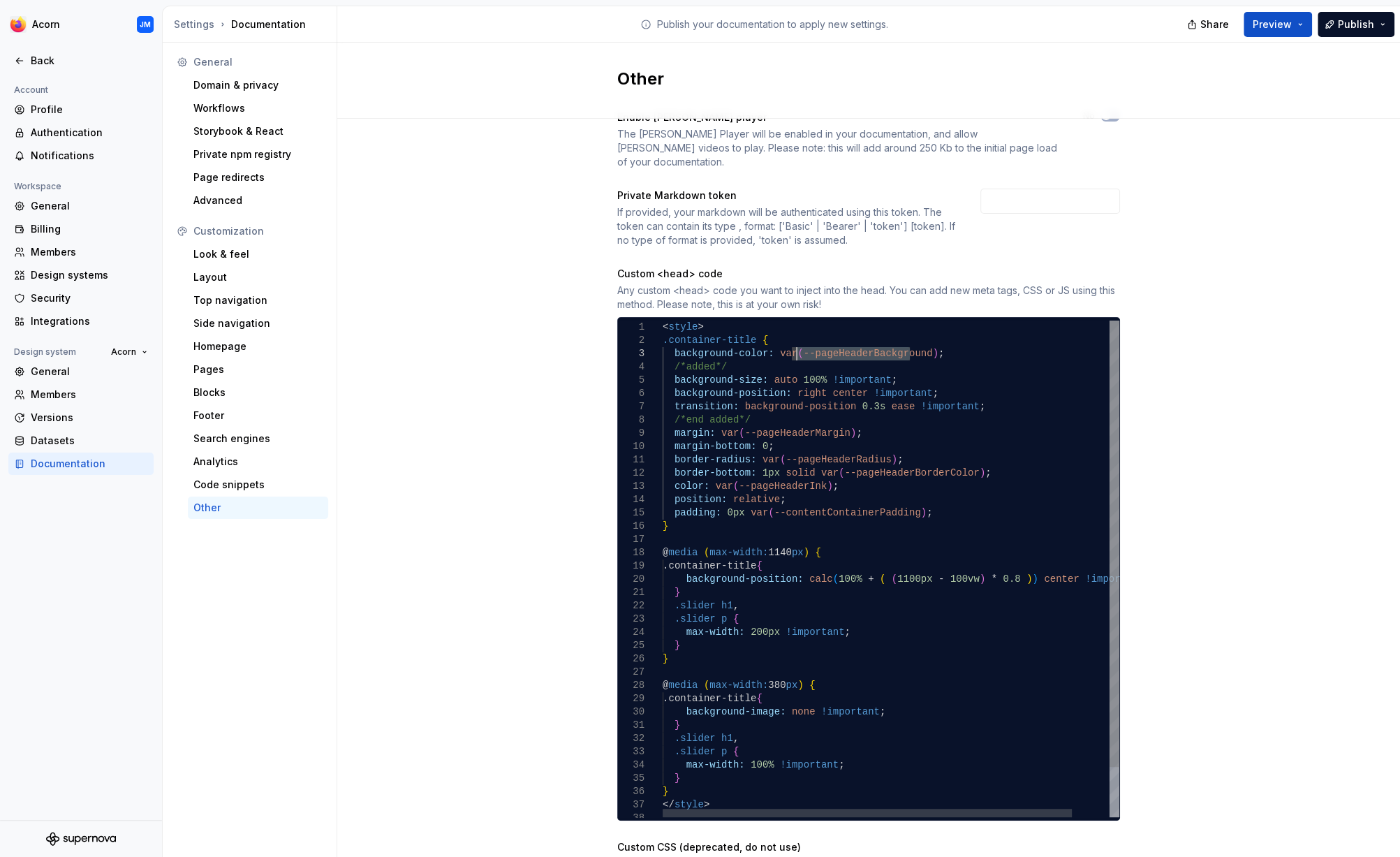
drag, startPoint x: 909, startPoint y: 340, endPoint x: 795, endPoint y: 342, distance: 114.0
click at [795, 342] on div ".slider p { max-width: 100% !important ; } } } } @ media ( max-width: 380 px ) …" at bounding box center [911, 596] width 498 height 553
click at [851, 341] on div ".slider p { max-width: 100% !important ; } } } } @ media ( max-width: 380 px ) …" at bounding box center [911, 596] width 498 height 553
drag, startPoint x: 791, startPoint y: 338, endPoint x: 909, endPoint y: 336, distance: 118.0
click at [909, 336] on div ".slider p { max-width: 100% !important ; } } } } @ media ( max-width: 380 px ) …" at bounding box center [911, 596] width 498 height 553
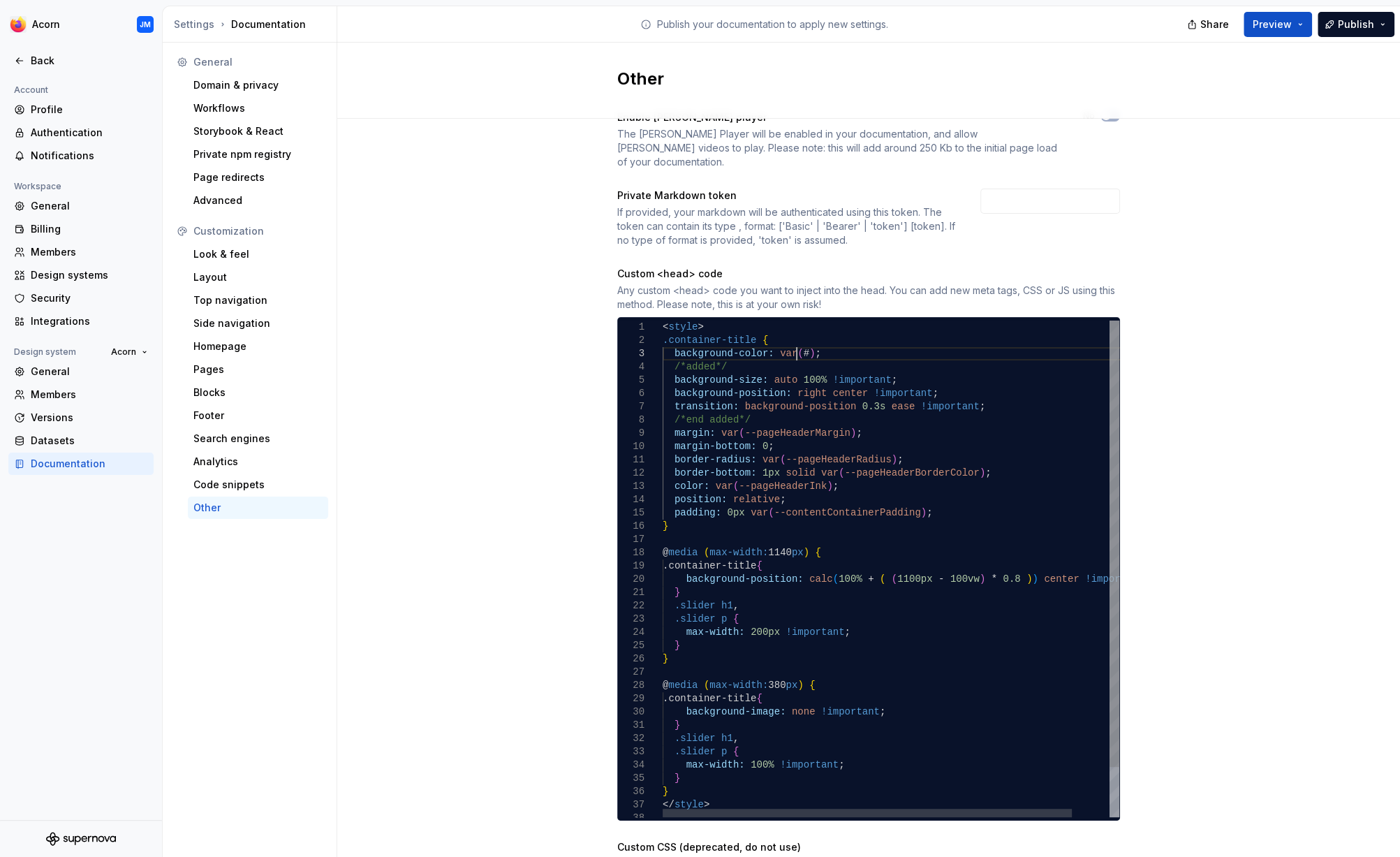
scroll to position [28, 134]
click at [801, 339] on div ".slider p { max-width: 100% !important ; } } } } @ media ( max-width: 380 px ) …" at bounding box center [911, 596] width 498 height 553
click at [834, 339] on div ".slider p { max-width: 100% !important ; } } } } @ media ( max-width: 380 px ) …" at bounding box center [911, 596] width 498 height 553
click at [707, 351] on div ".slider p { max-width: 100% !important ; } } } } @ media ( max-width: 380 px ) …" at bounding box center [911, 596] width 498 height 553
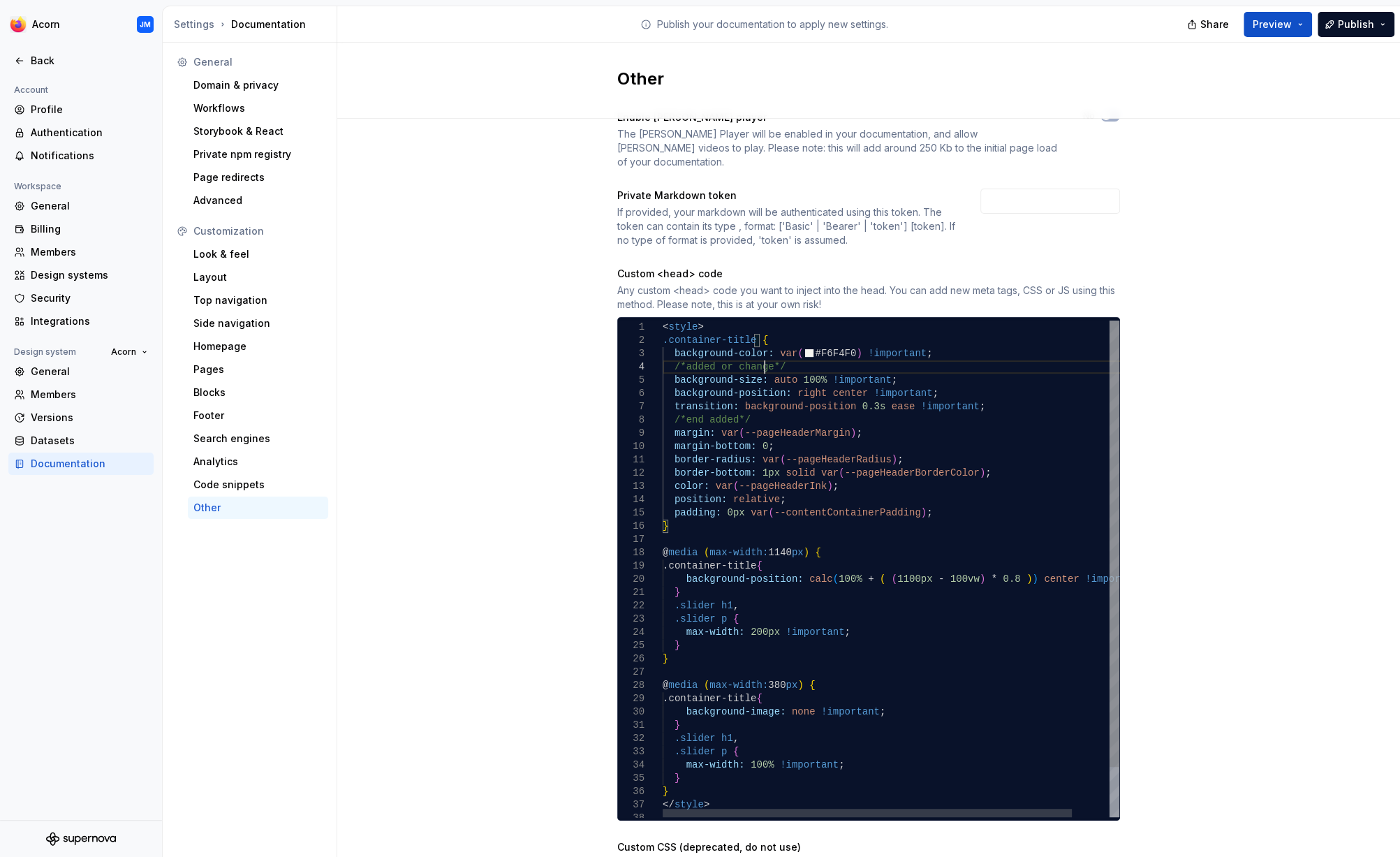
scroll to position [41, 108]
drag, startPoint x: 912, startPoint y: 339, endPoint x: 673, endPoint y: 336, distance: 239.0
click at [673, 336] on div ".slider p { max-width: 100% !important ; } } } } @ media ( max-width: 380 px ) …" at bounding box center [911, 596] width 498 height 553
click at [789, 352] on div ".slider p { max-width: 100% !important ; } } } } @ media ( max-width: 380 px ) …" at bounding box center [911, 596] width 498 height 553
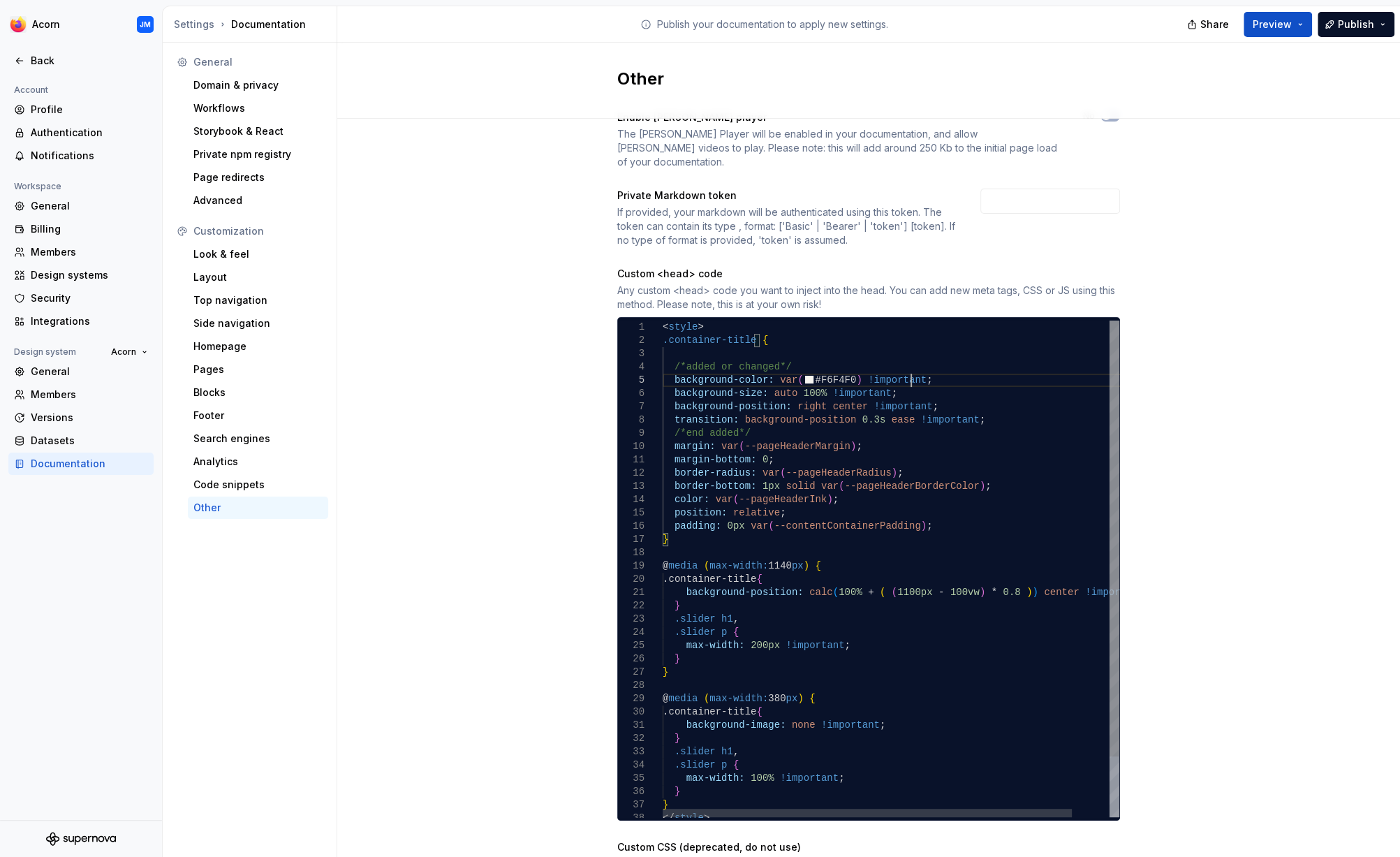
click at [751, 343] on div ".slider p { max-width: 100% !important ; } } } } @ media ( max-width: 380 px ) …" at bounding box center [911, 602] width 498 height 565
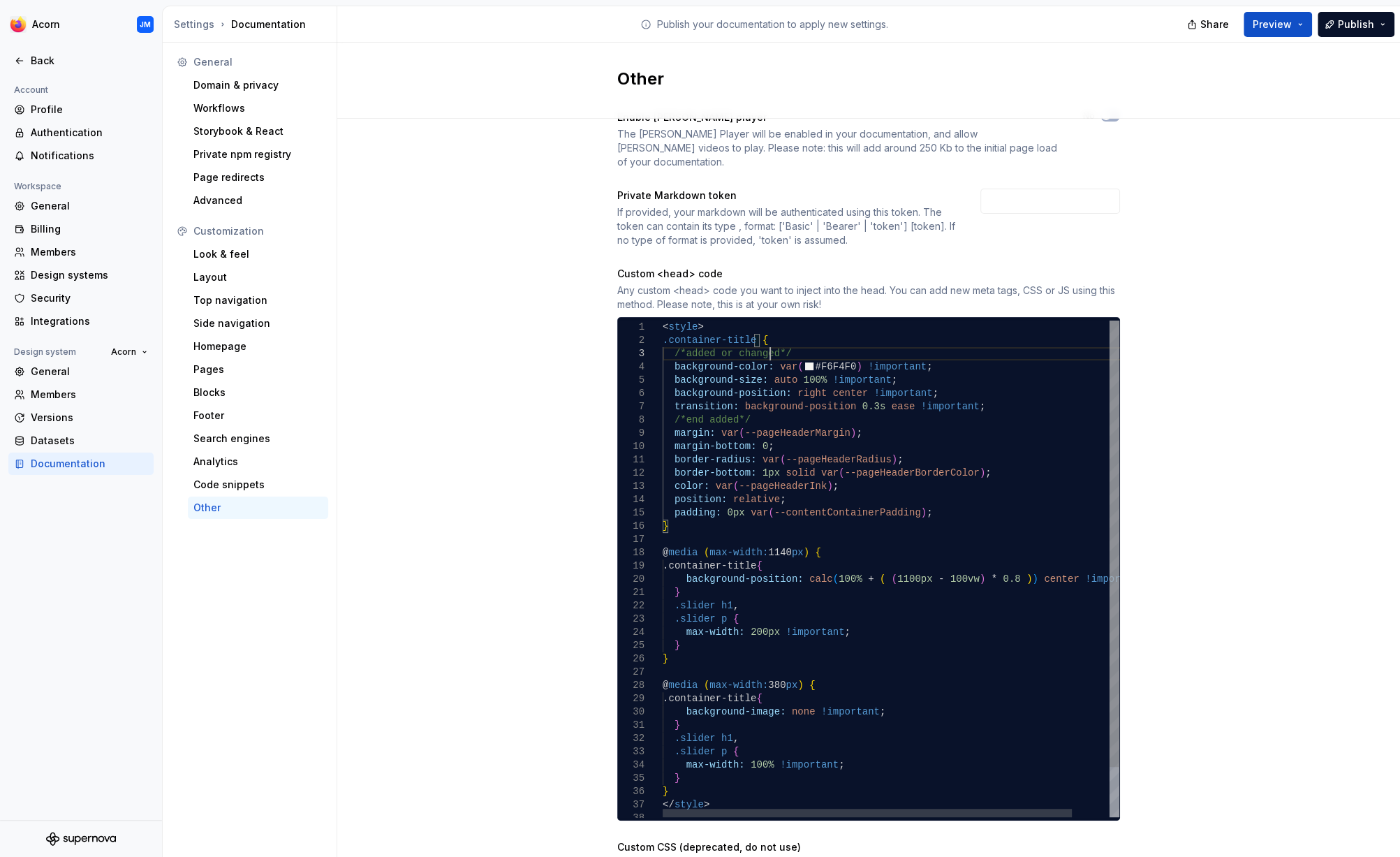
click at [770, 341] on div ".slider p { max-width: 100% !important ; } } } } @ media ( max-width: 380 px ) …" at bounding box center [911, 596] width 498 height 553
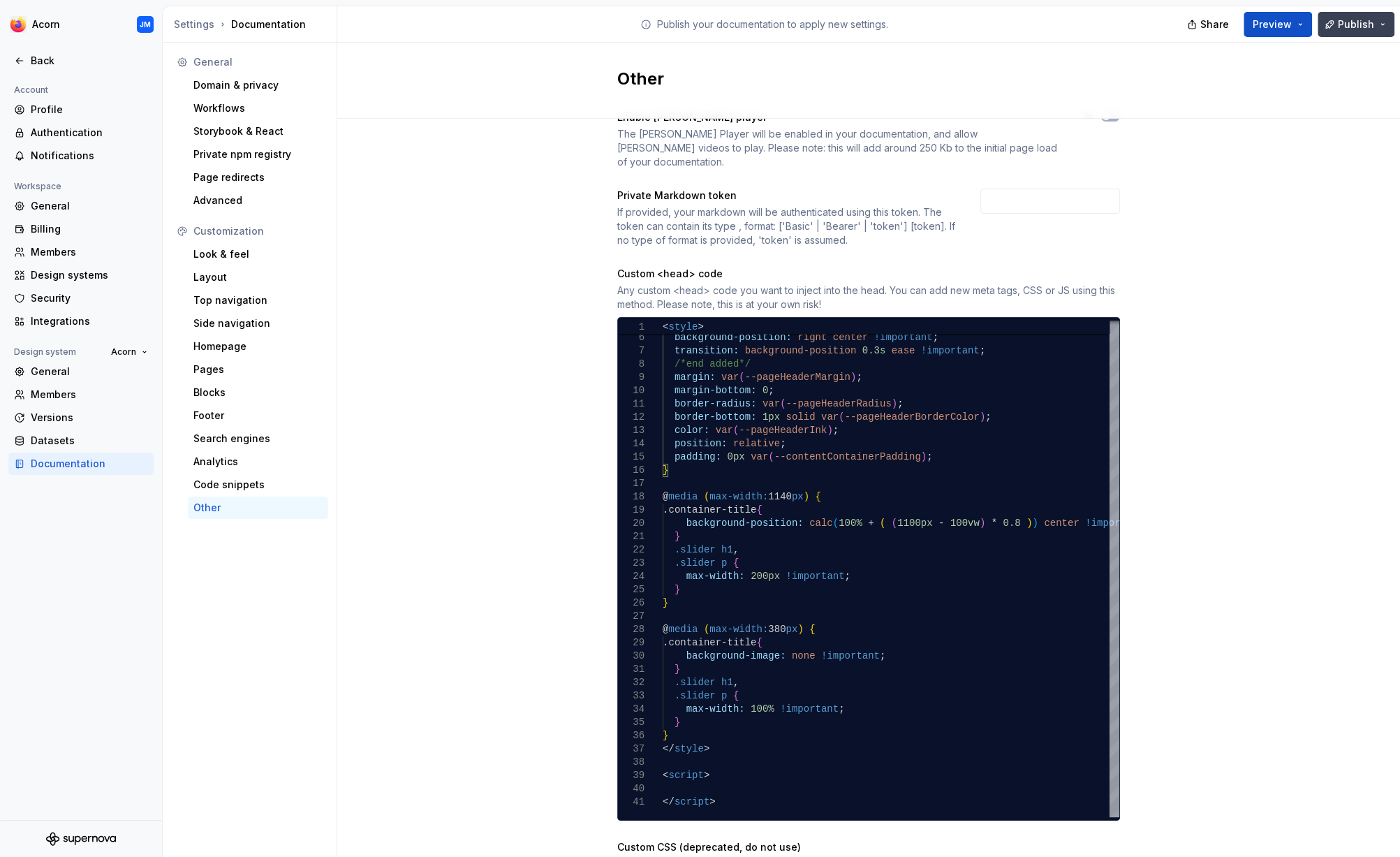
click at [1384, 24] on button "Publish" at bounding box center [1355, 24] width 77 height 25
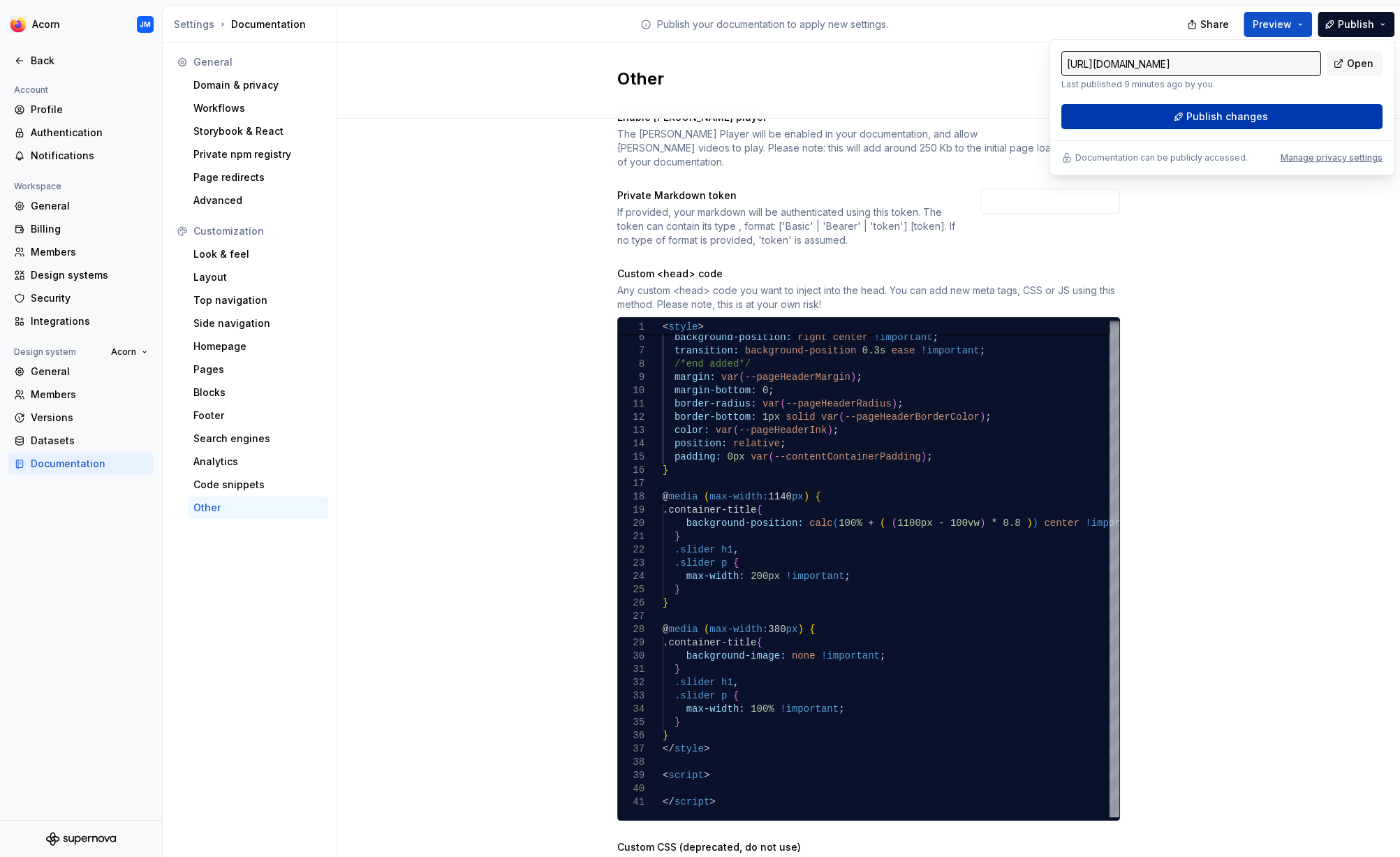
click at [1244, 113] on span "Publish changes" at bounding box center [1227, 116] width 82 height 14
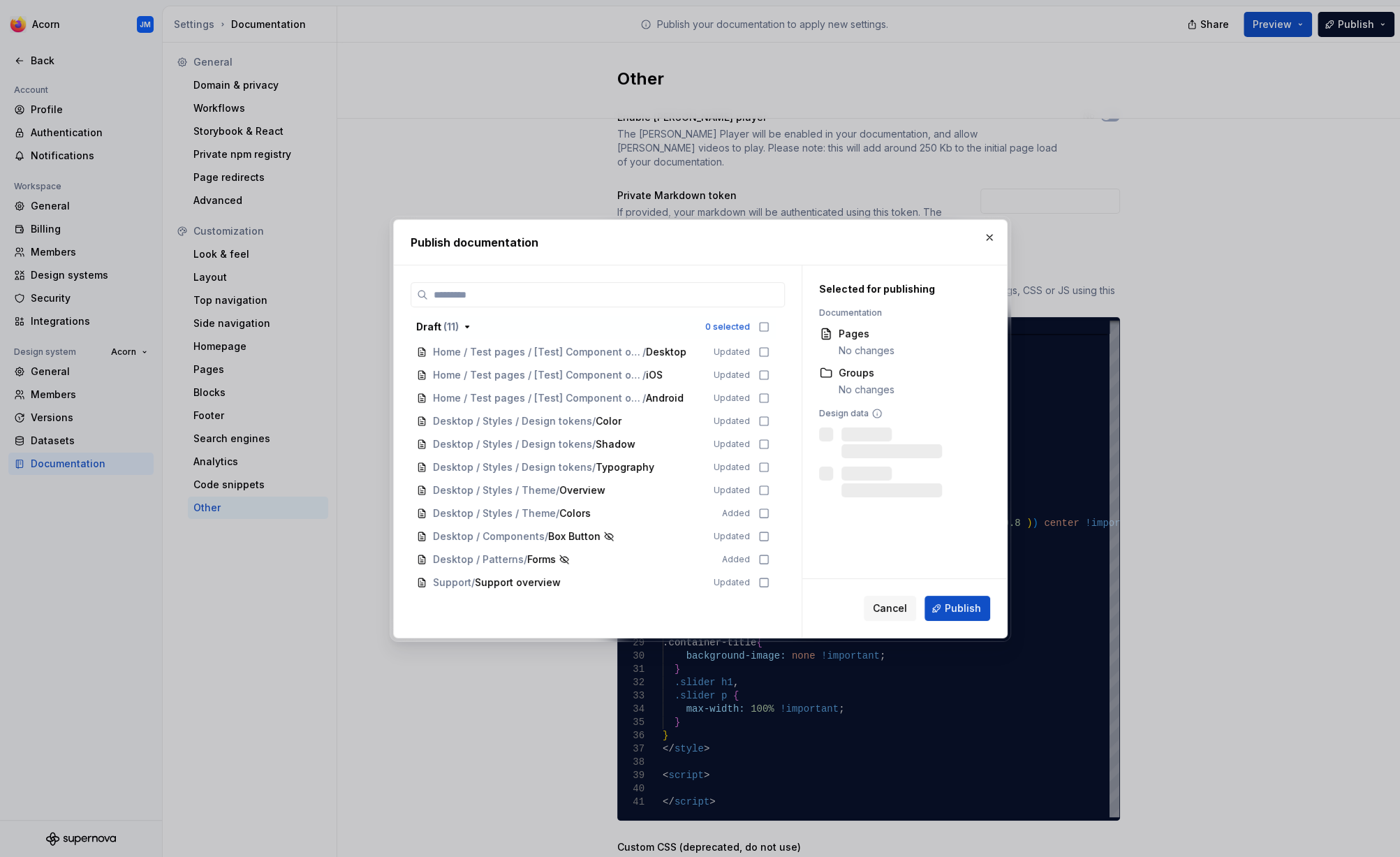
scroll to position [33, 0]
click at [968, 607] on span "Publish" at bounding box center [962, 608] width 36 height 14
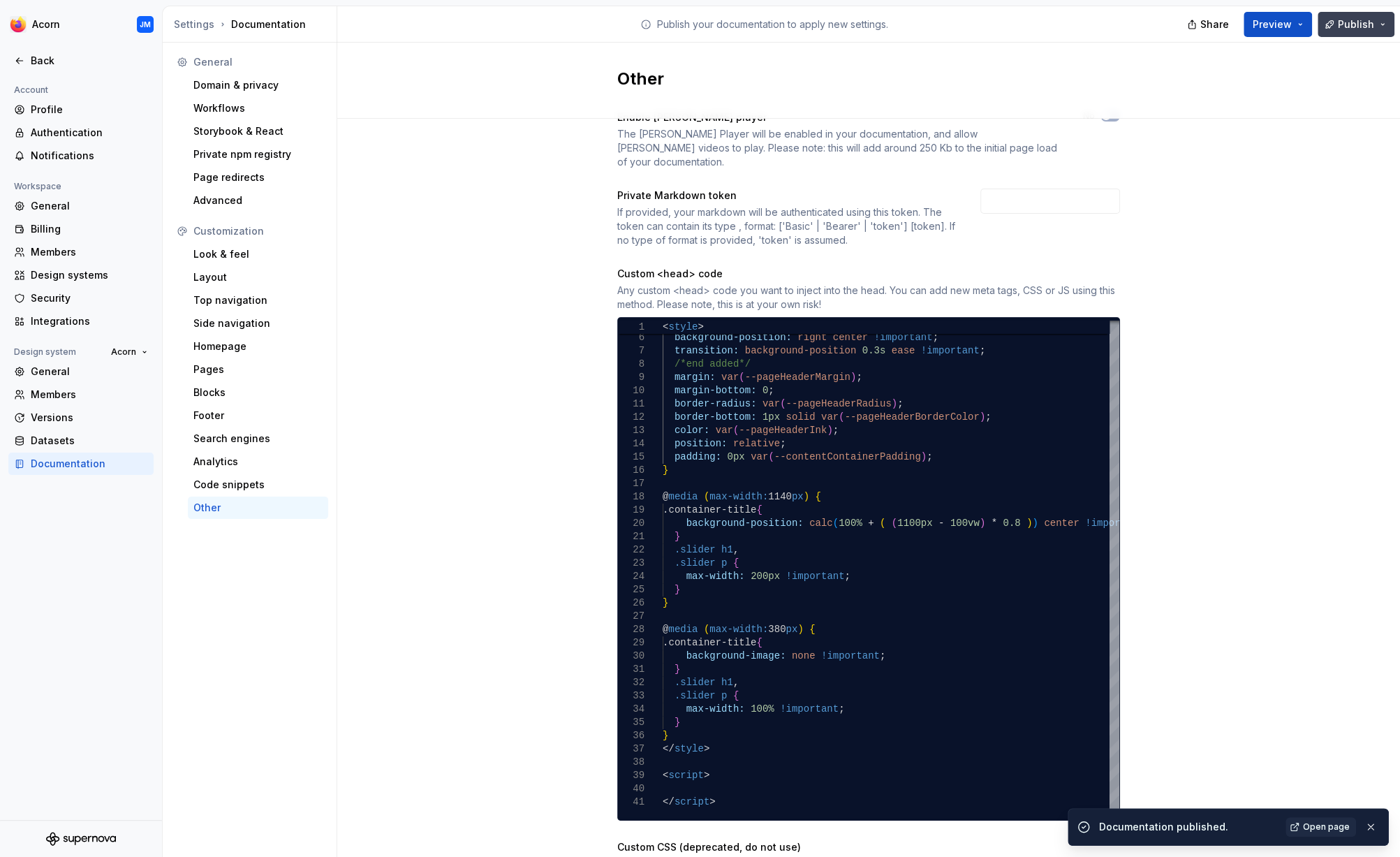
click at [1383, 18] on button "Publish" at bounding box center [1355, 24] width 77 height 25
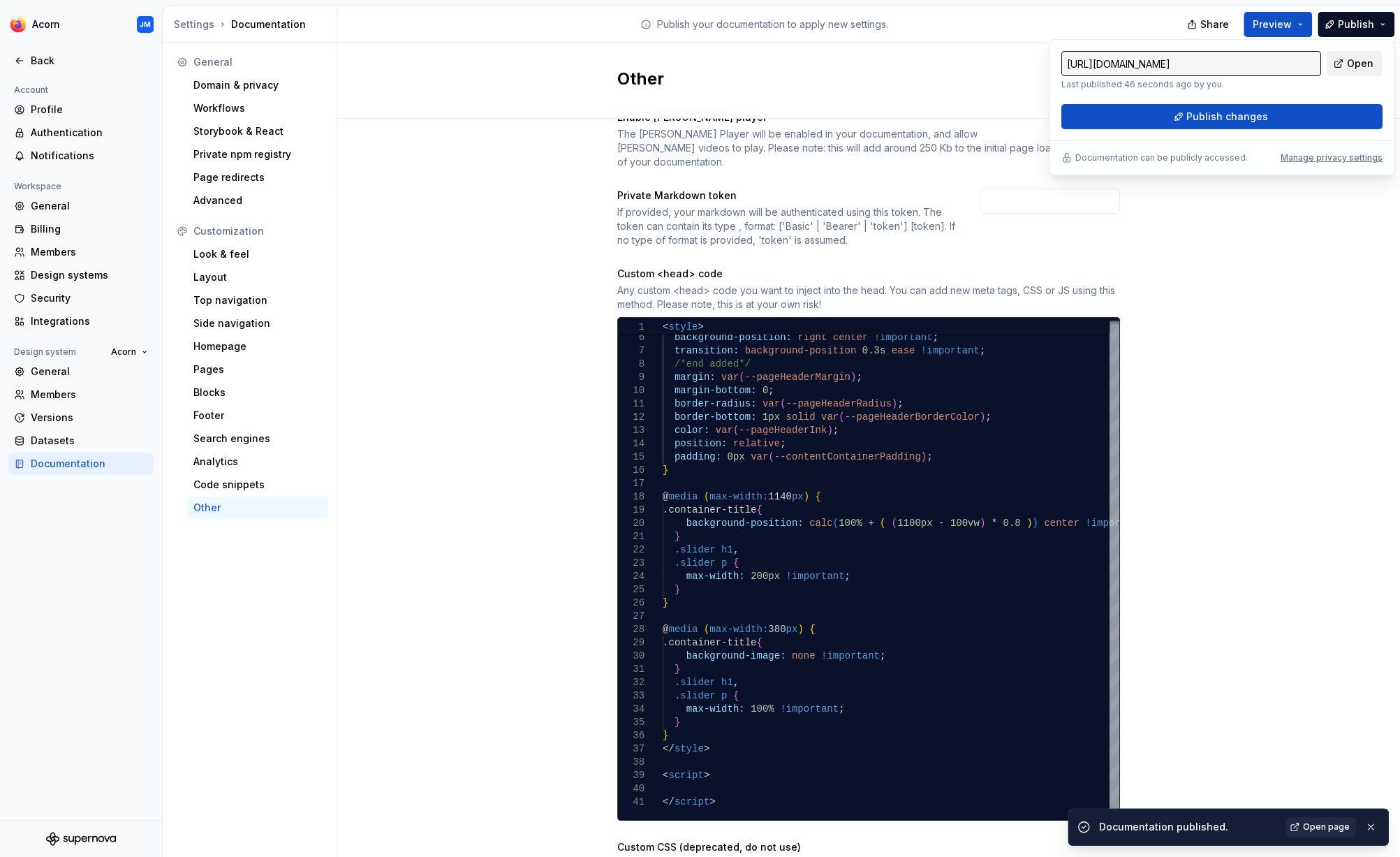
click at [1354, 62] on span "Open" at bounding box center [1359, 63] width 27 height 14
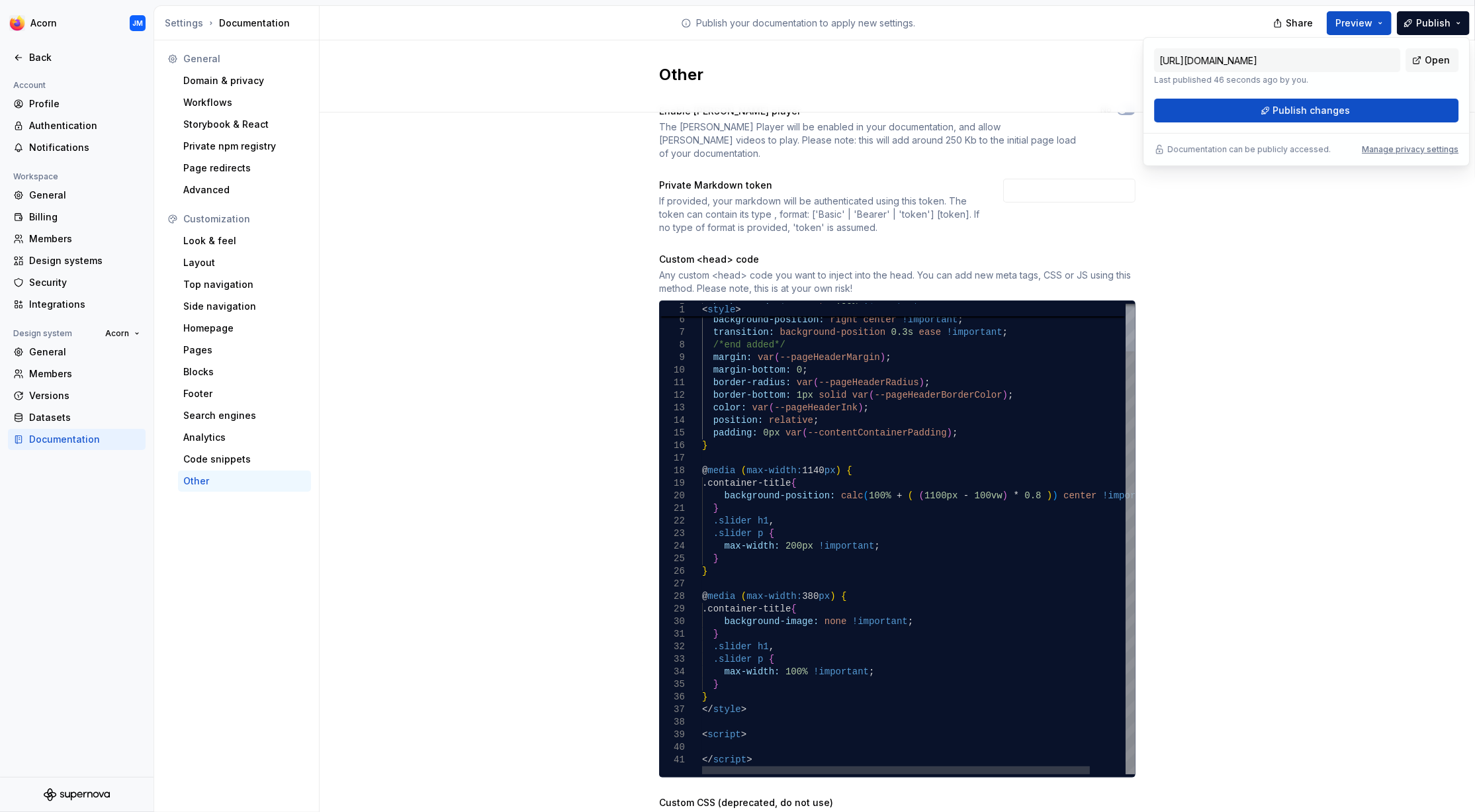
click at [1011, 333] on div ".slider p { max-width: 100% !important ; } } } } @ media ( max-width: 380 px ) …" at bounding box center [938, 512] width 472 height 524
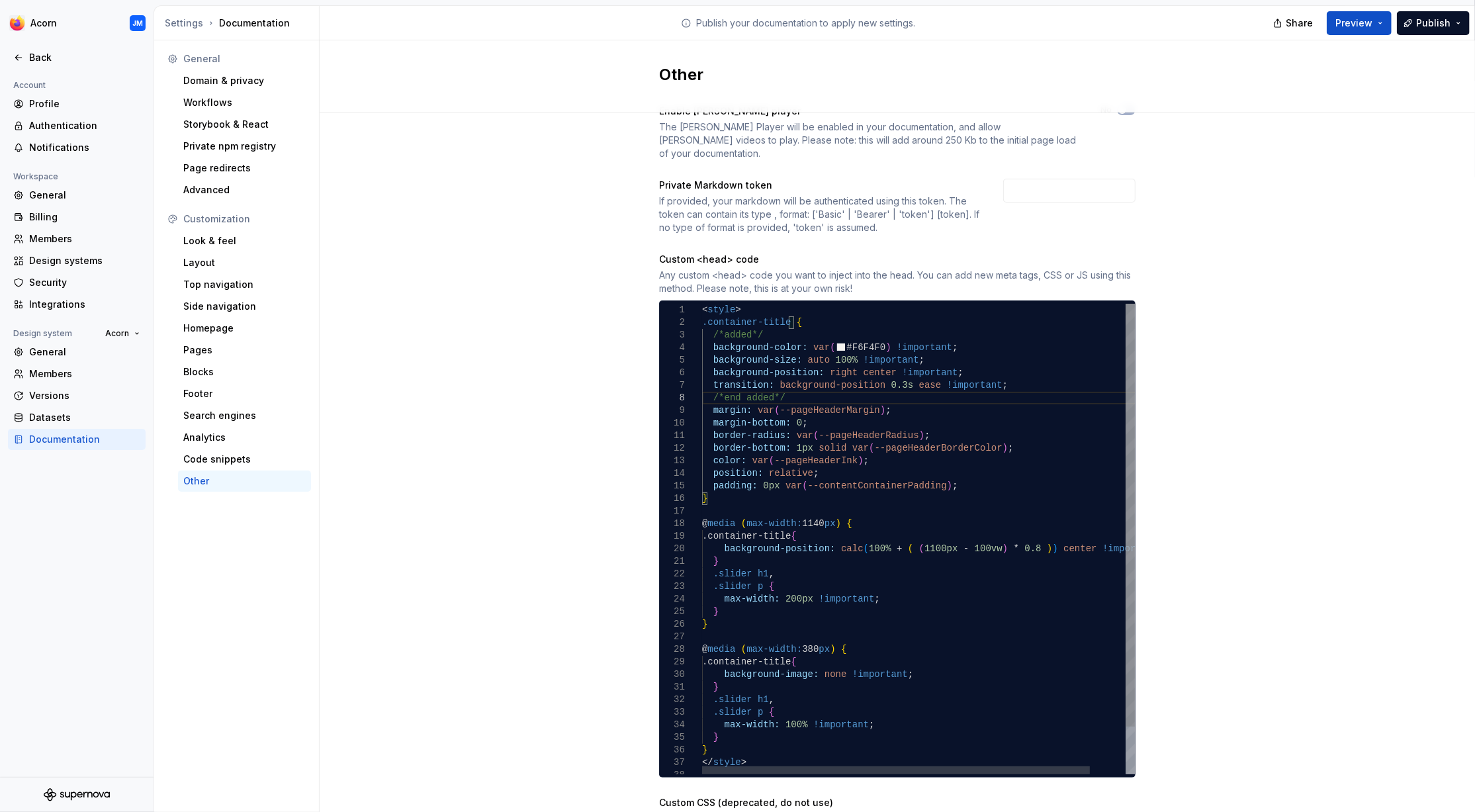
click at [838, 336] on div ".slider p { max-width: 100% !important ; } } } } @ media ( max-width: 380 px ) …" at bounding box center [938, 565] width 472 height 524
click at [834, 332] on div ".slider p { max-width: 100% !important ; } } } } @ media ( max-width: 380 px ) …" at bounding box center [938, 565] width 472 height 524
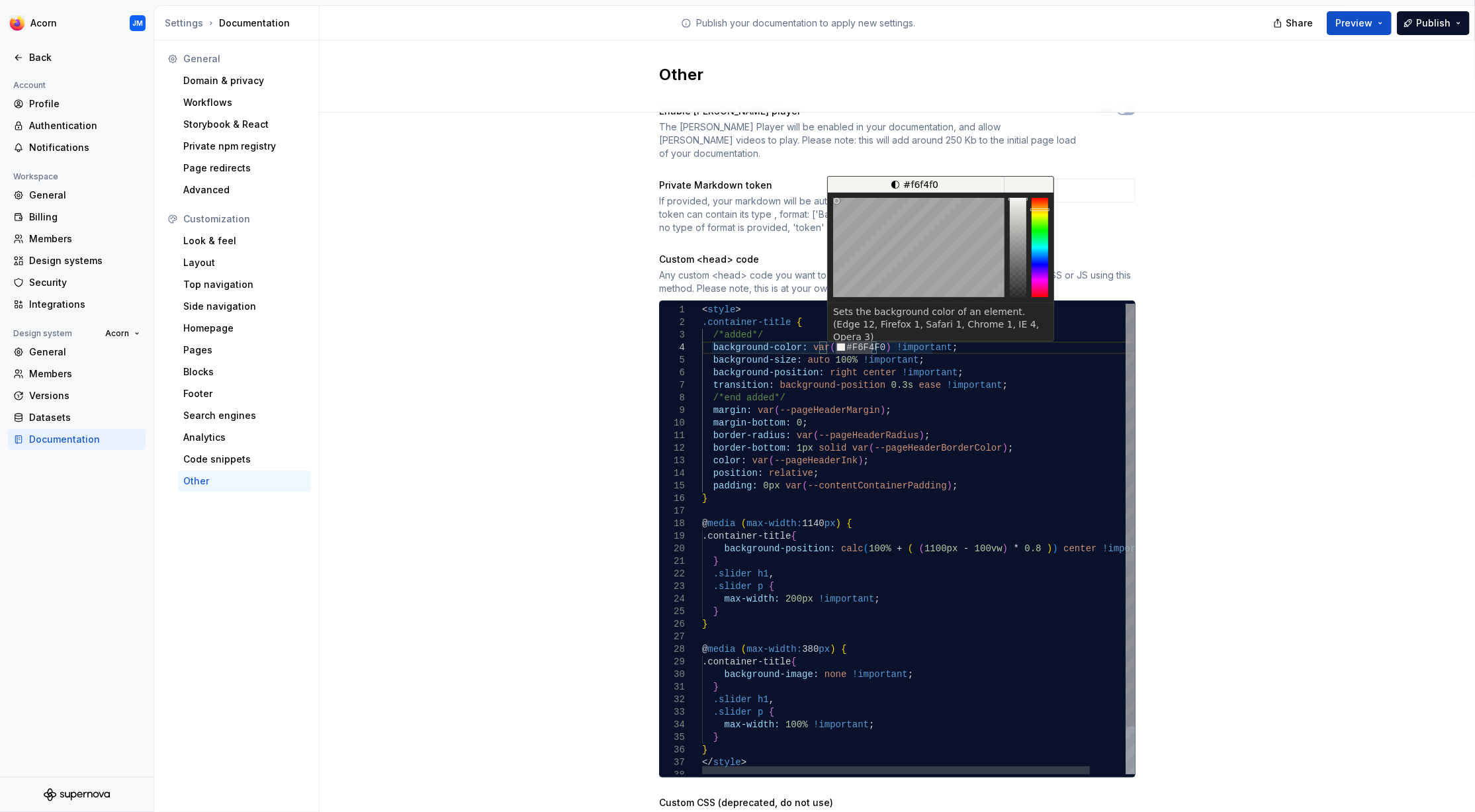
click at [856, 331] on div ".slider p { max-width: 100% !important ; } } } } @ media ( max-width: 380 px ) …" at bounding box center [938, 565] width 472 height 524
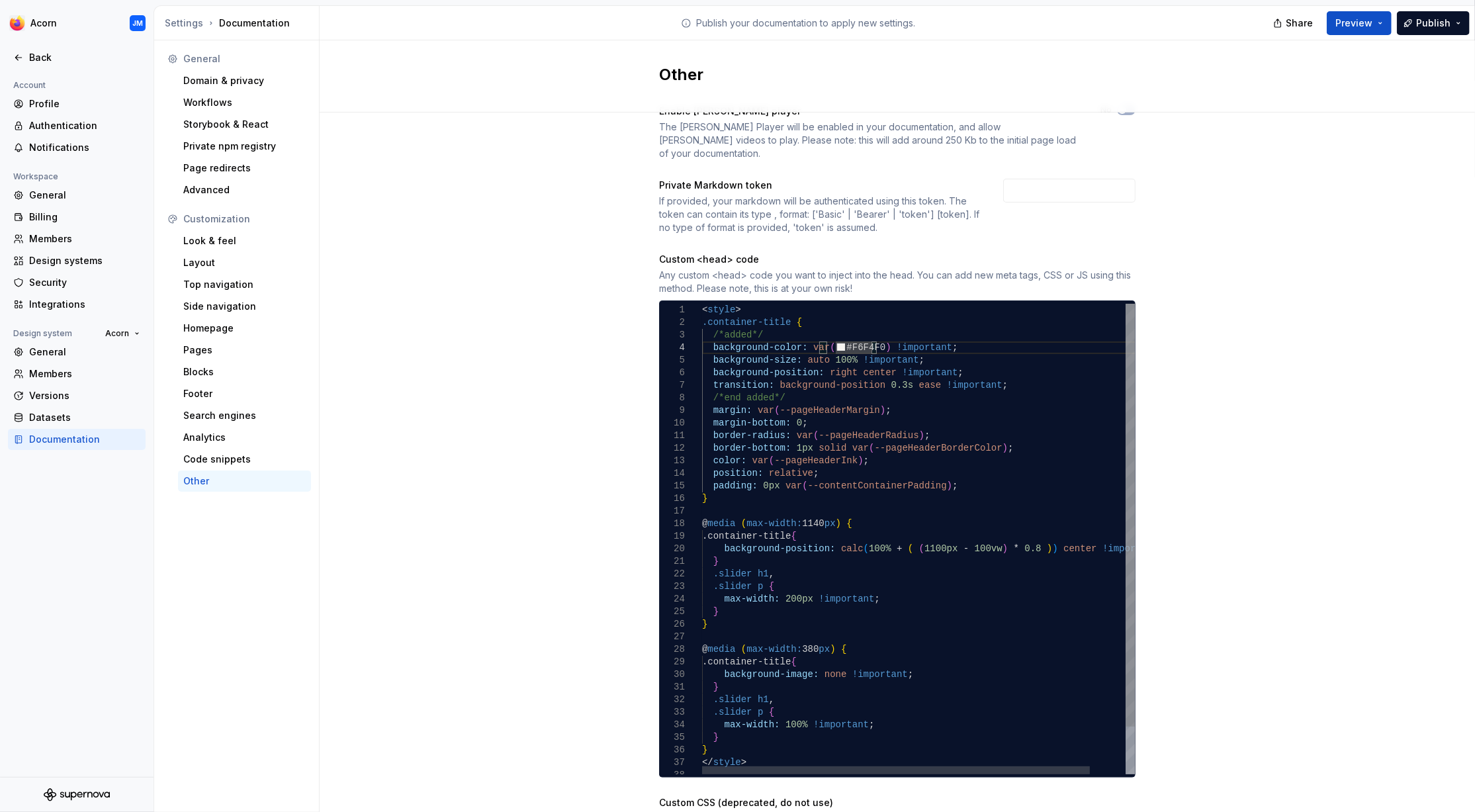
click at [941, 334] on div ".slider p { max-width: 100% !important ; } } } } @ media ( max-width: 380 px ) …" at bounding box center [938, 565] width 472 height 524
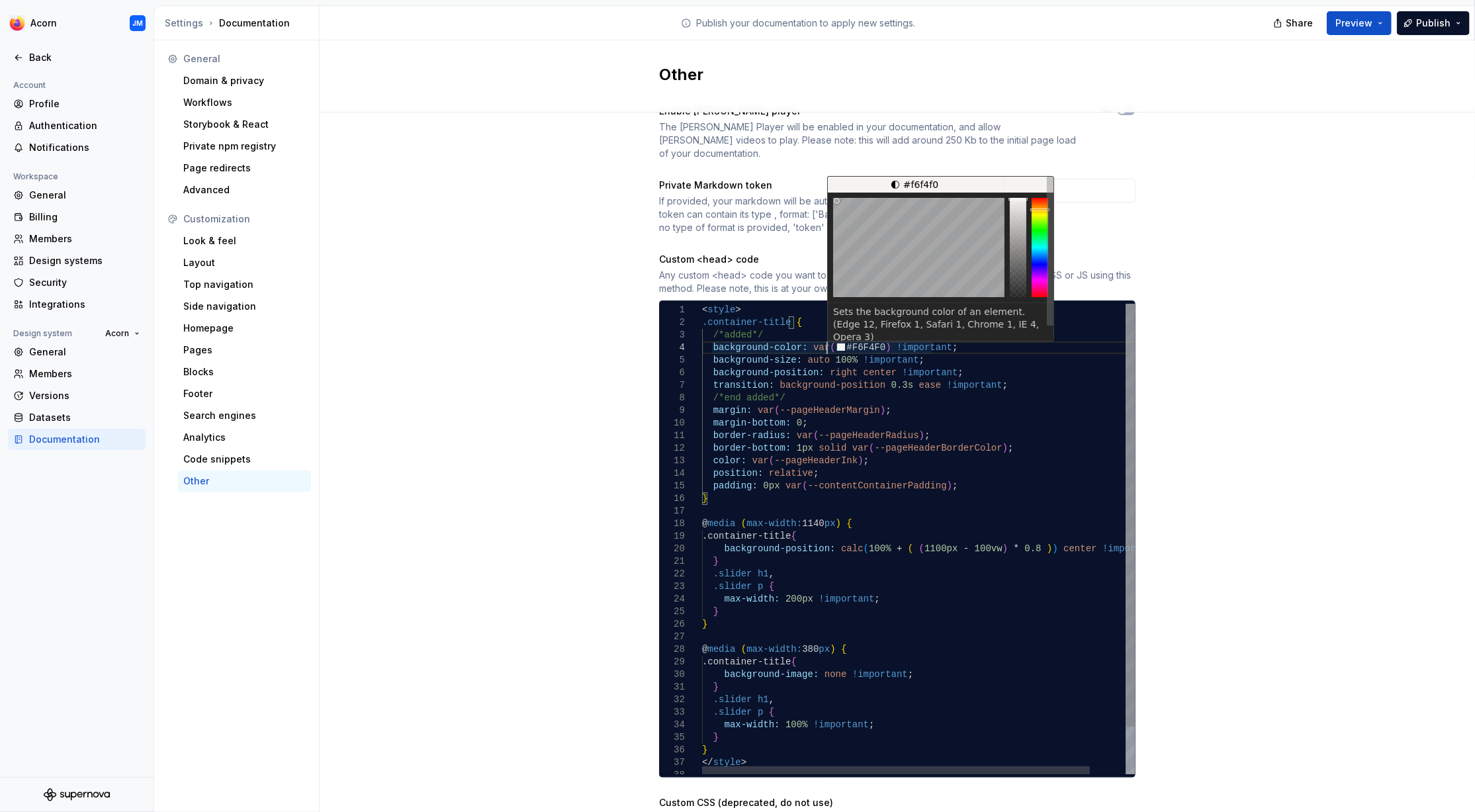
click at [829, 332] on div ".slider p { max-width: 100% !important ; } } } } @ media ( max-width: 380 px ) …" at bounding box center [938, 565] width 472 height 524
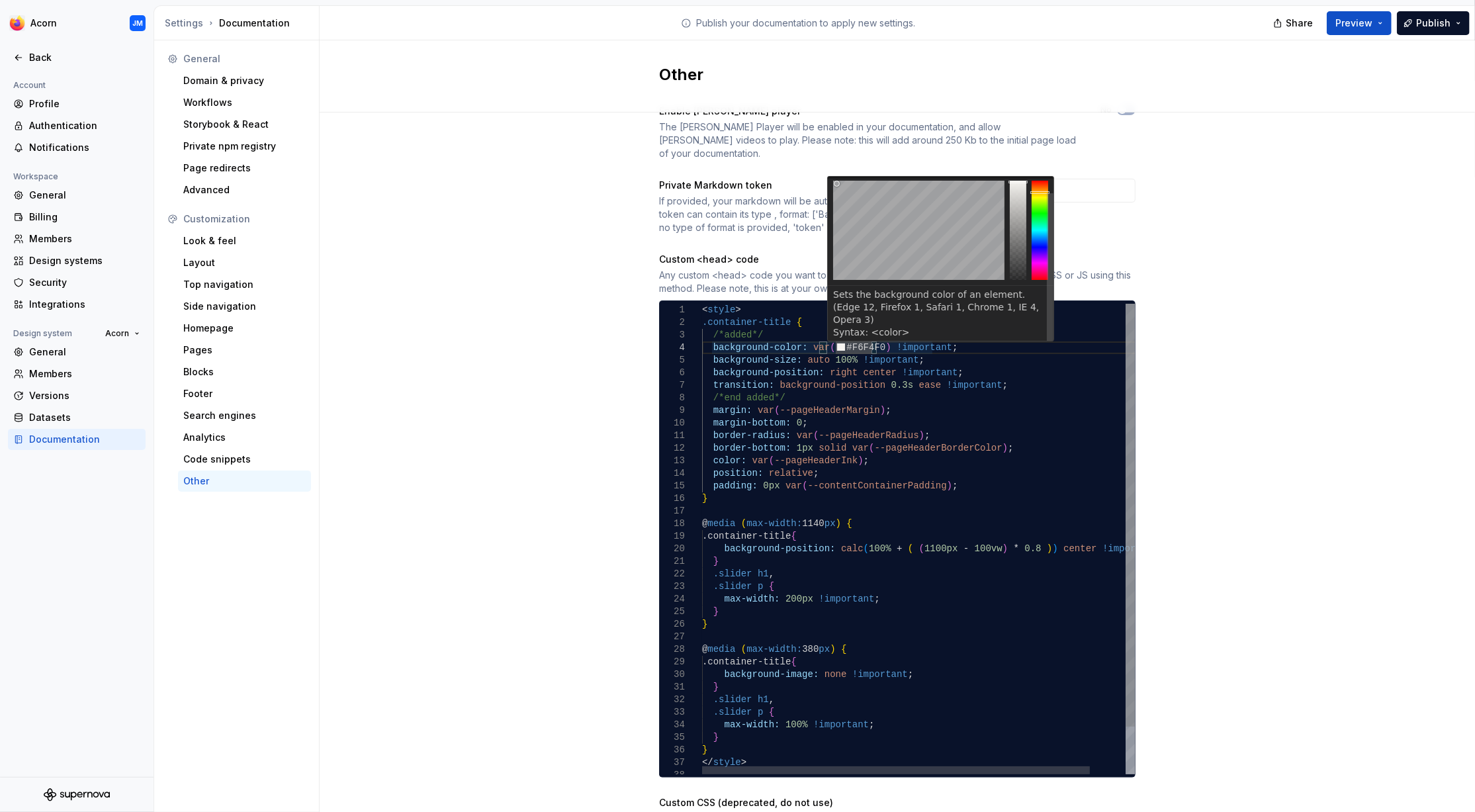
click at [876, 339] on link "MDN Reference" at bounding box center [869, 344] width 72 height 10
click at [873, 357] on div ".slider p { max-width: 100% !important ; } } } } @ media ( max-width: 380 px ) …" at bounding box center [938, 565] width 472 height 524
click at [825, 335] on div ".slider p { max-width: 100% !important ; } } } } @ media ( max-width: 380 px ) …" at bounding box center [938, 565] width 472 height 524
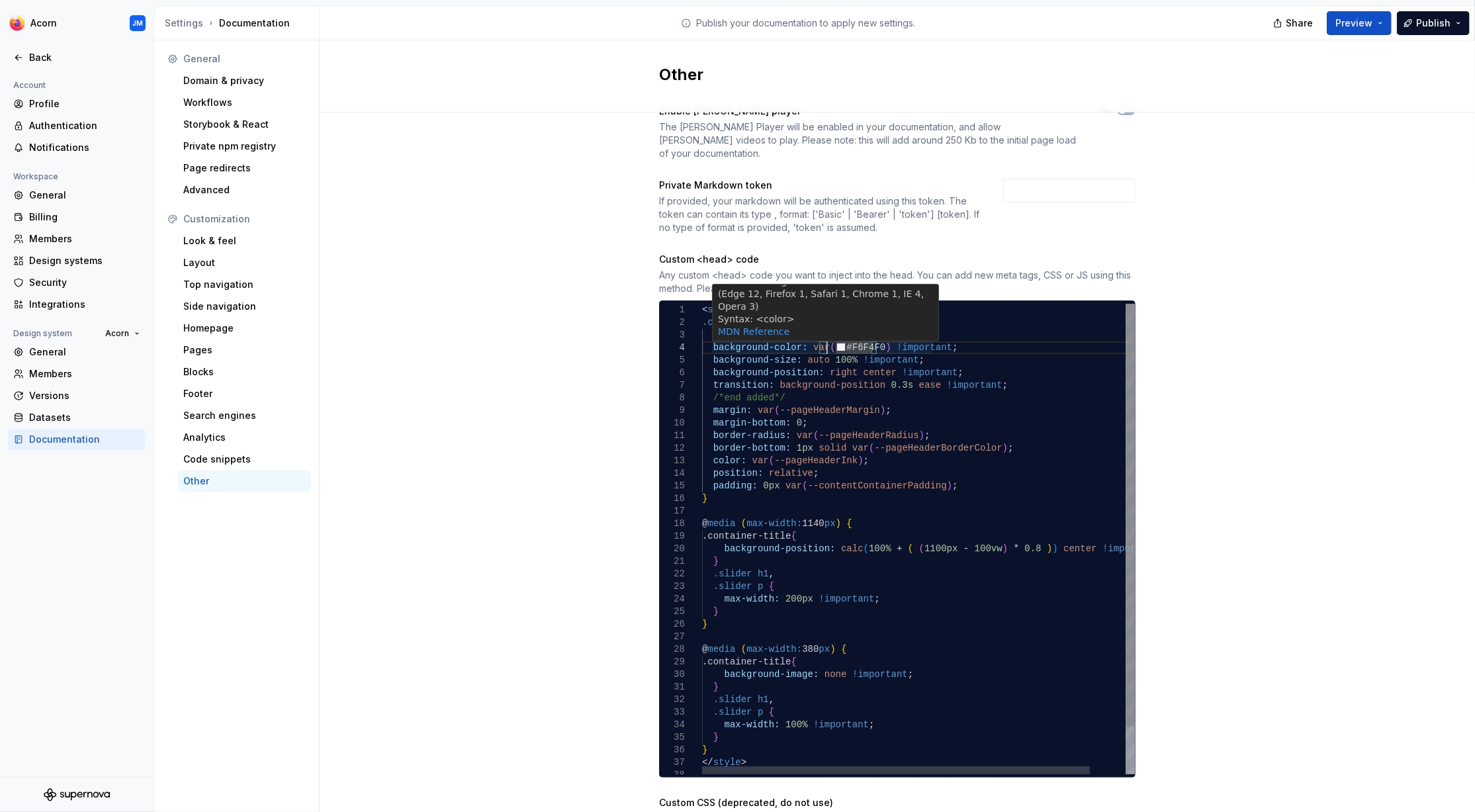
scroll to position [0, 0]
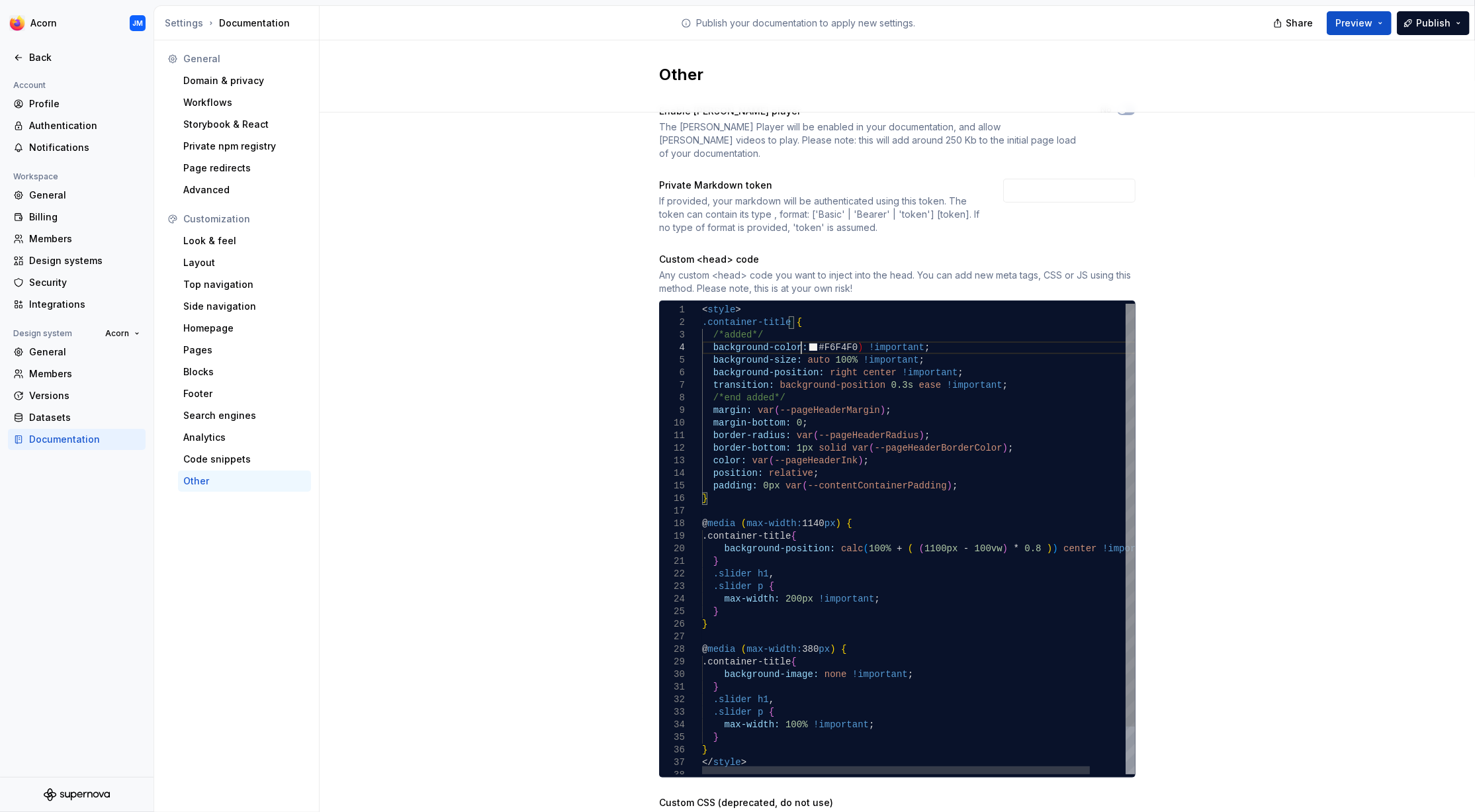
click at [849, 335] on div ".slider p { max-width: 100% !important ; } } } } @ media ( max-width: 380 px ) …" at bounding box center [938, 565] width 472 height 524
click at [810, 333] on div ".slider p { max-width: 100% !important ; } } } } @ media ( max-width: 380 px ) …" at bounding box center [938, 565] width 472 height 524
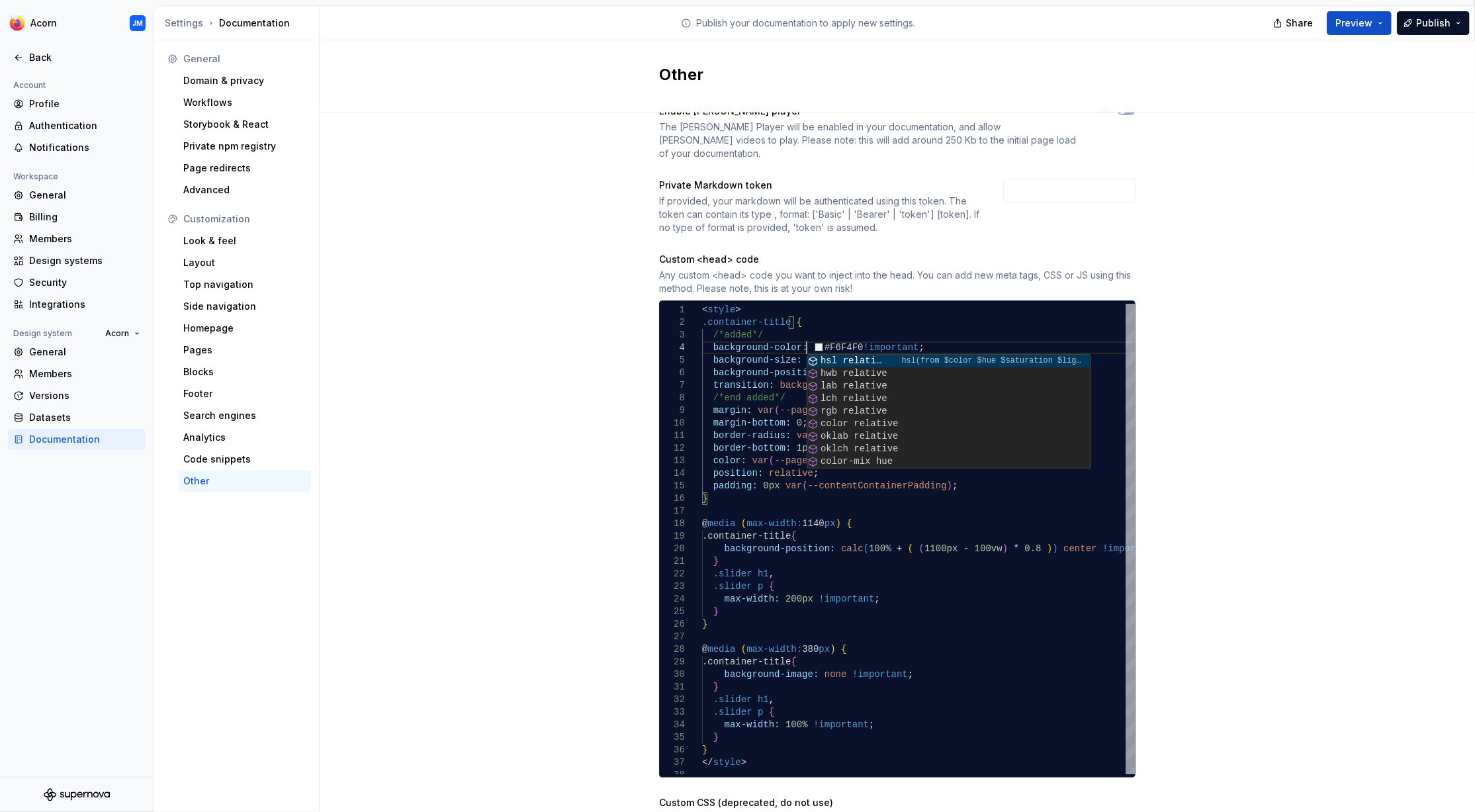
click at [1305, 313] on div "Enable Lottie player The Lottie Player will be enabled in your documentation, a…" at bounding box center [897, 519] width 1155 height 878
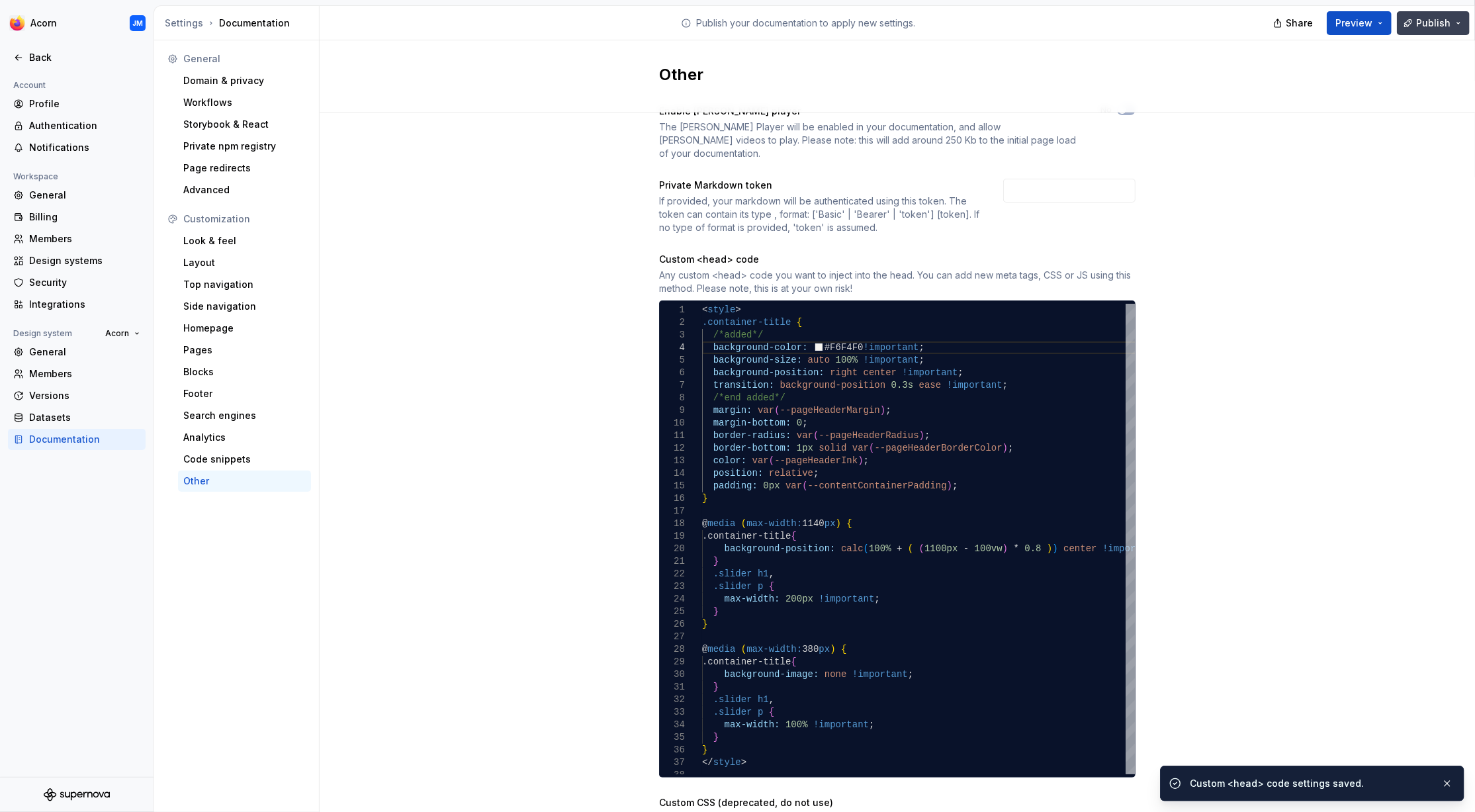
click at [1428, 23] on span "Publish" at bounding box center [1433, 23] width 34 height 13
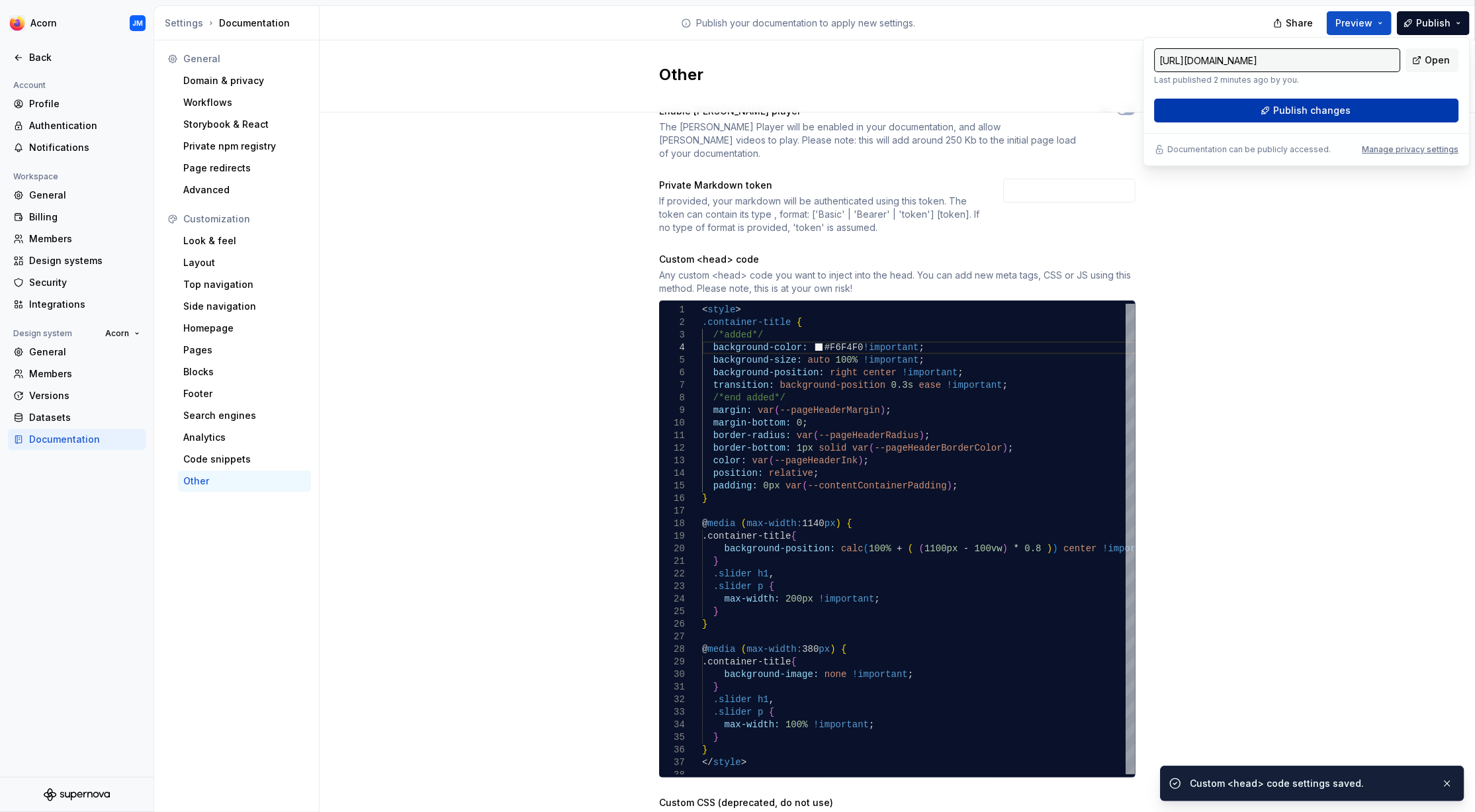
click at [1332, 109] on span "Publish changes" at bounding box center [1311, 110] width 78 height 13
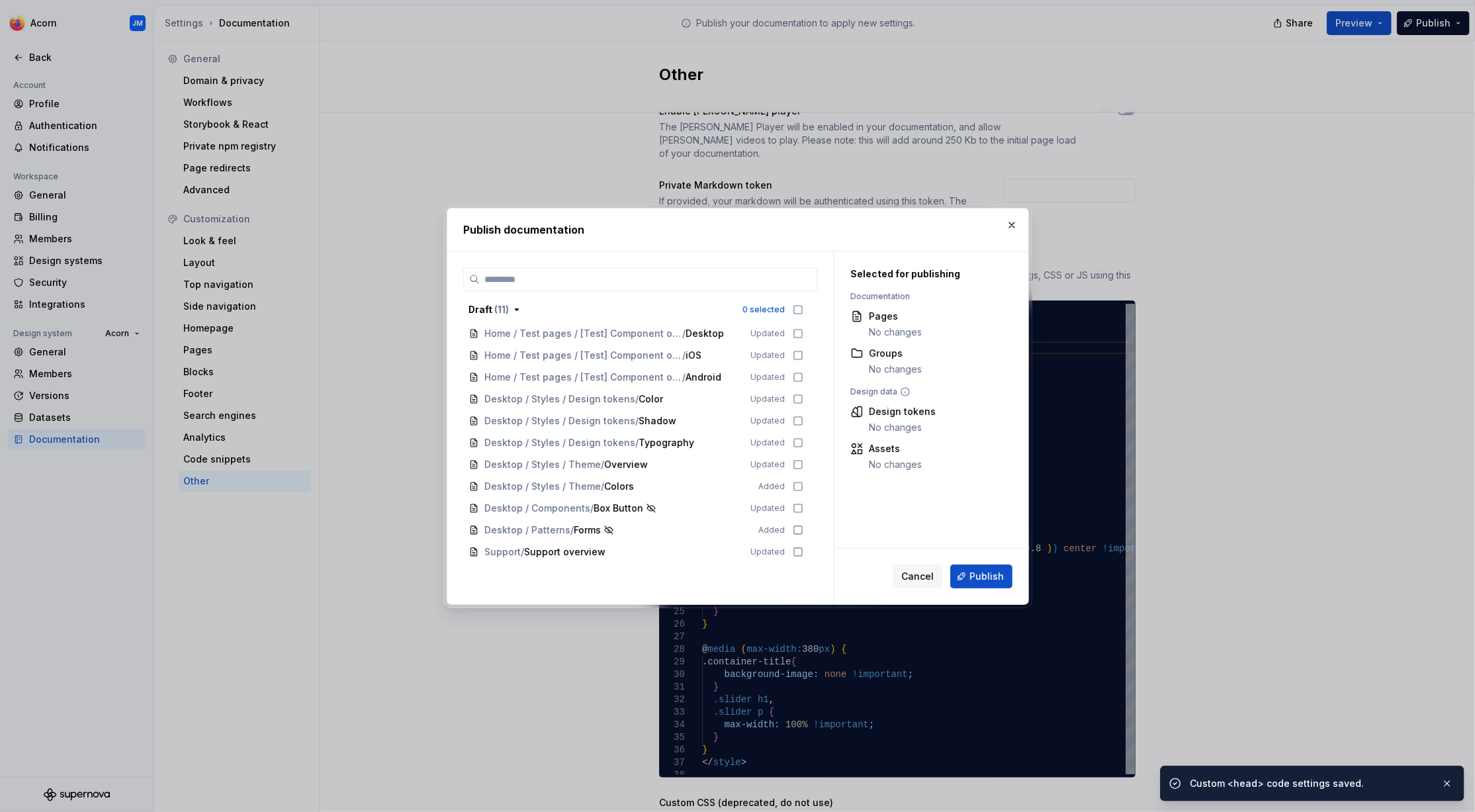
scroll to position [31, 0]
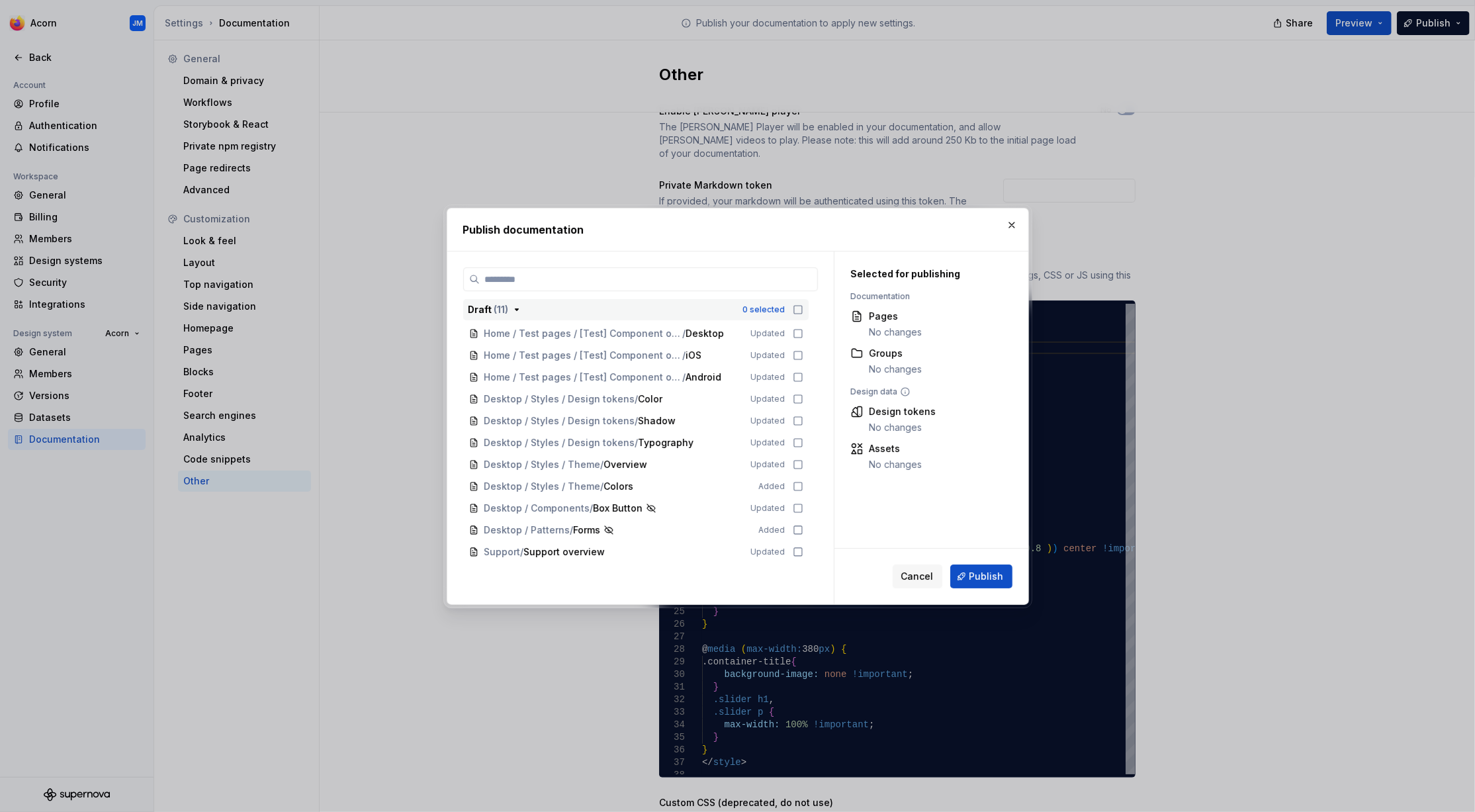
click at [516, 306] on icon "button" at bounding box center [517, 309] width 10 height 10
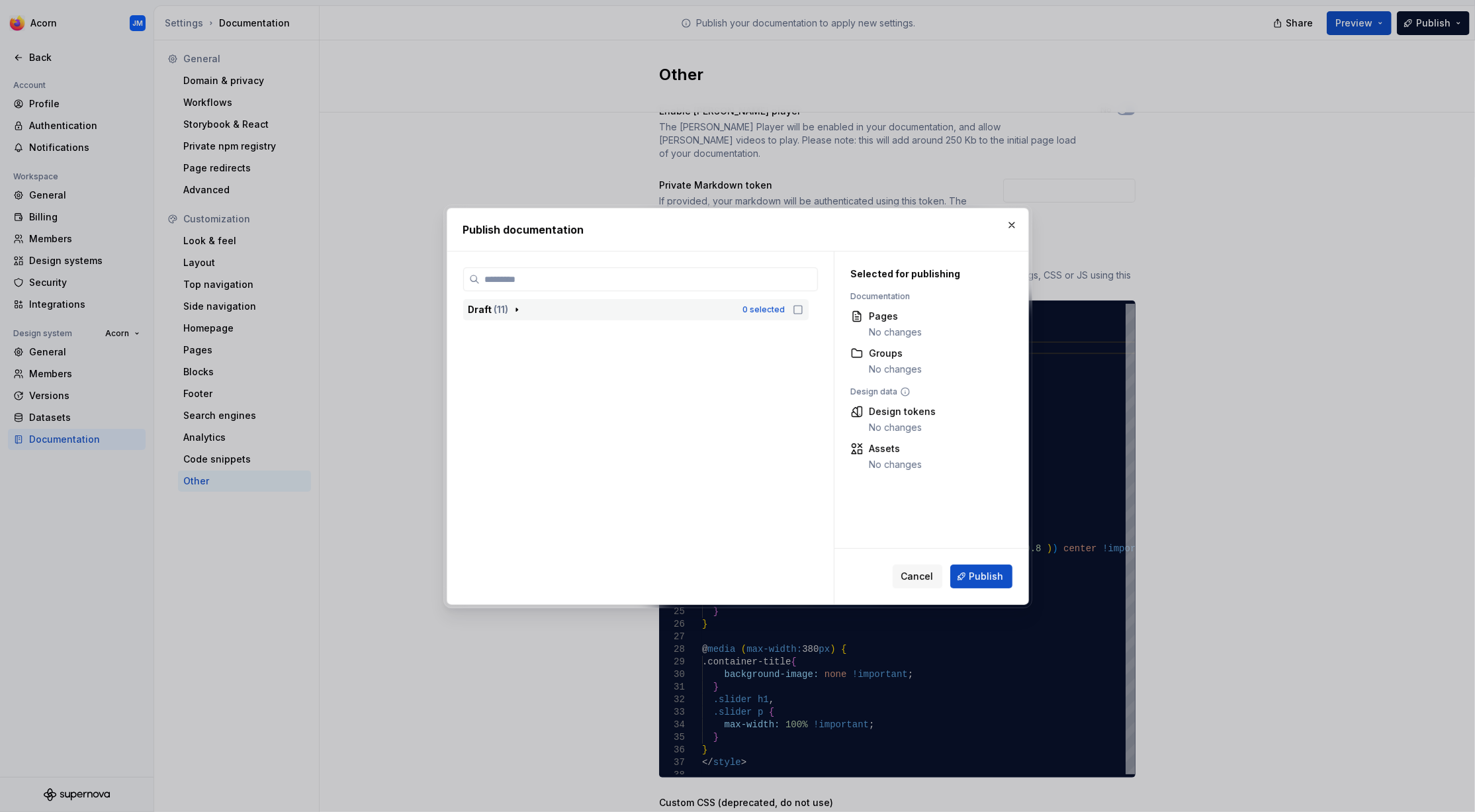
click at [516, 306] on icon "button" at bounding box center [517, 309] width 10 height 10
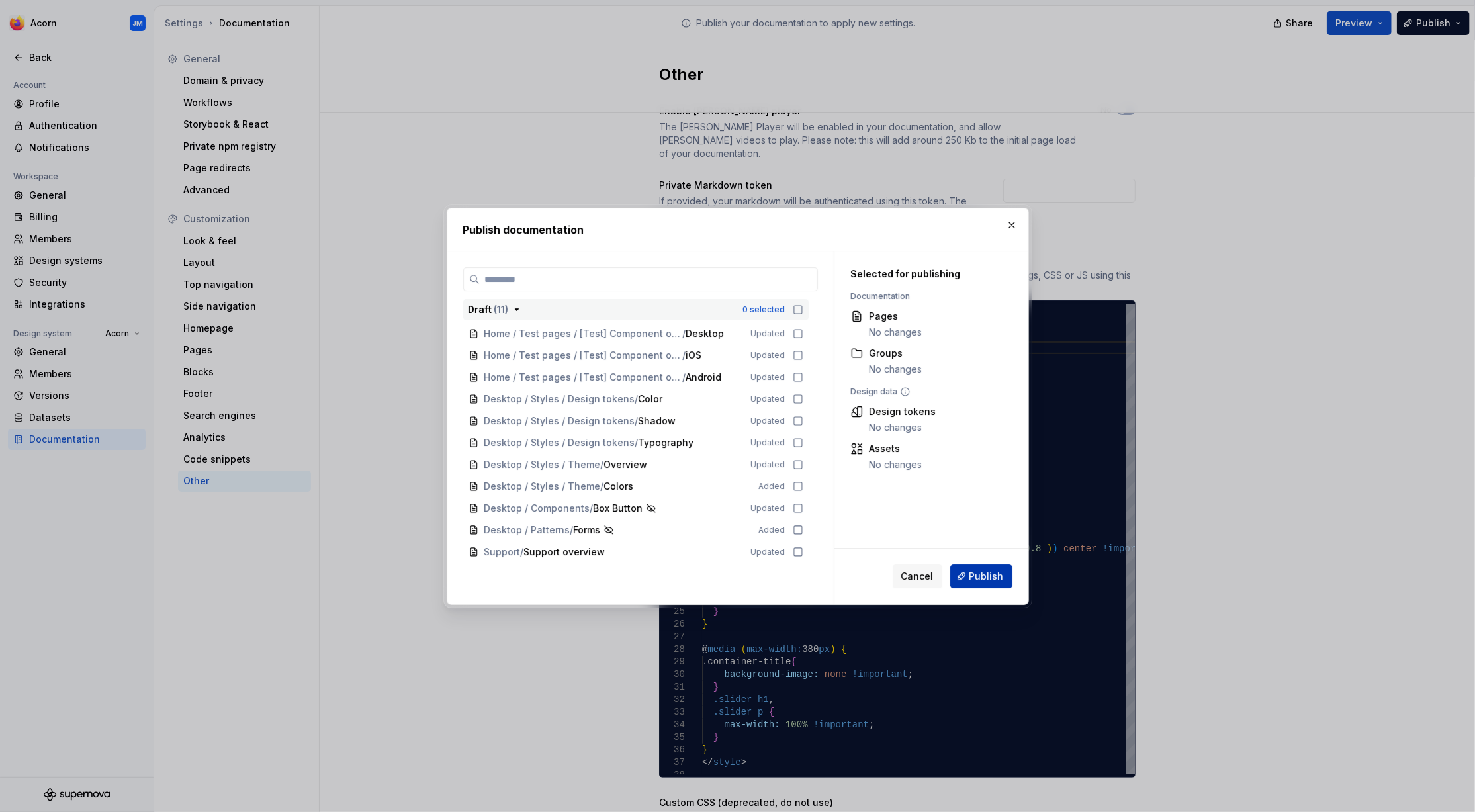
click at [992, 575] on span "Publish" at bounding box center [986, 576] width 34 height 13
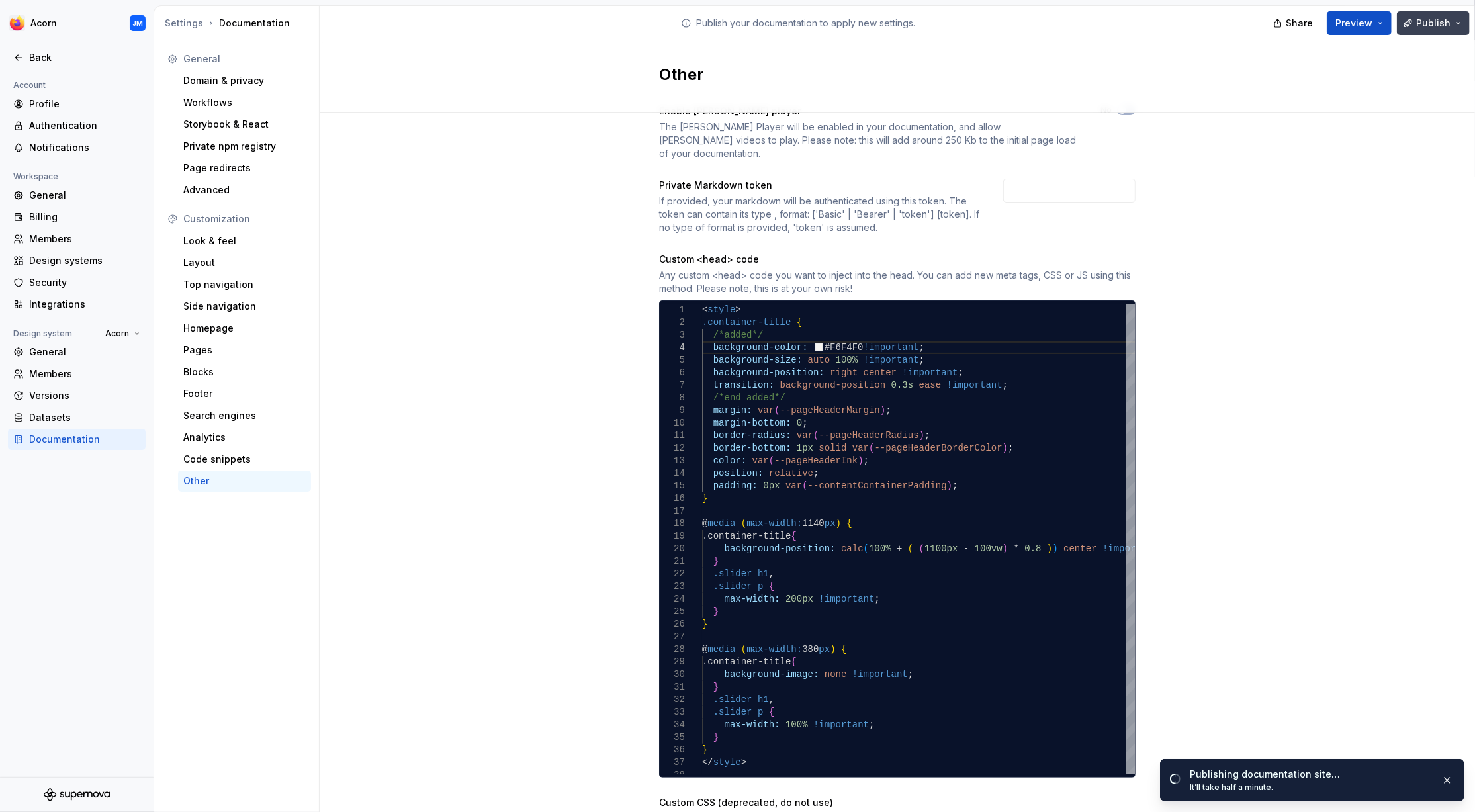
click at [1428, 26] on span "Publish" at bounding box center [1433, 23] width 34 height 13
click at [1365, 252] on div "Enable Lottie player The Lottie Player will be enabled in your documentation, a…" at bounding box center [897, 519] width 1155 height 878
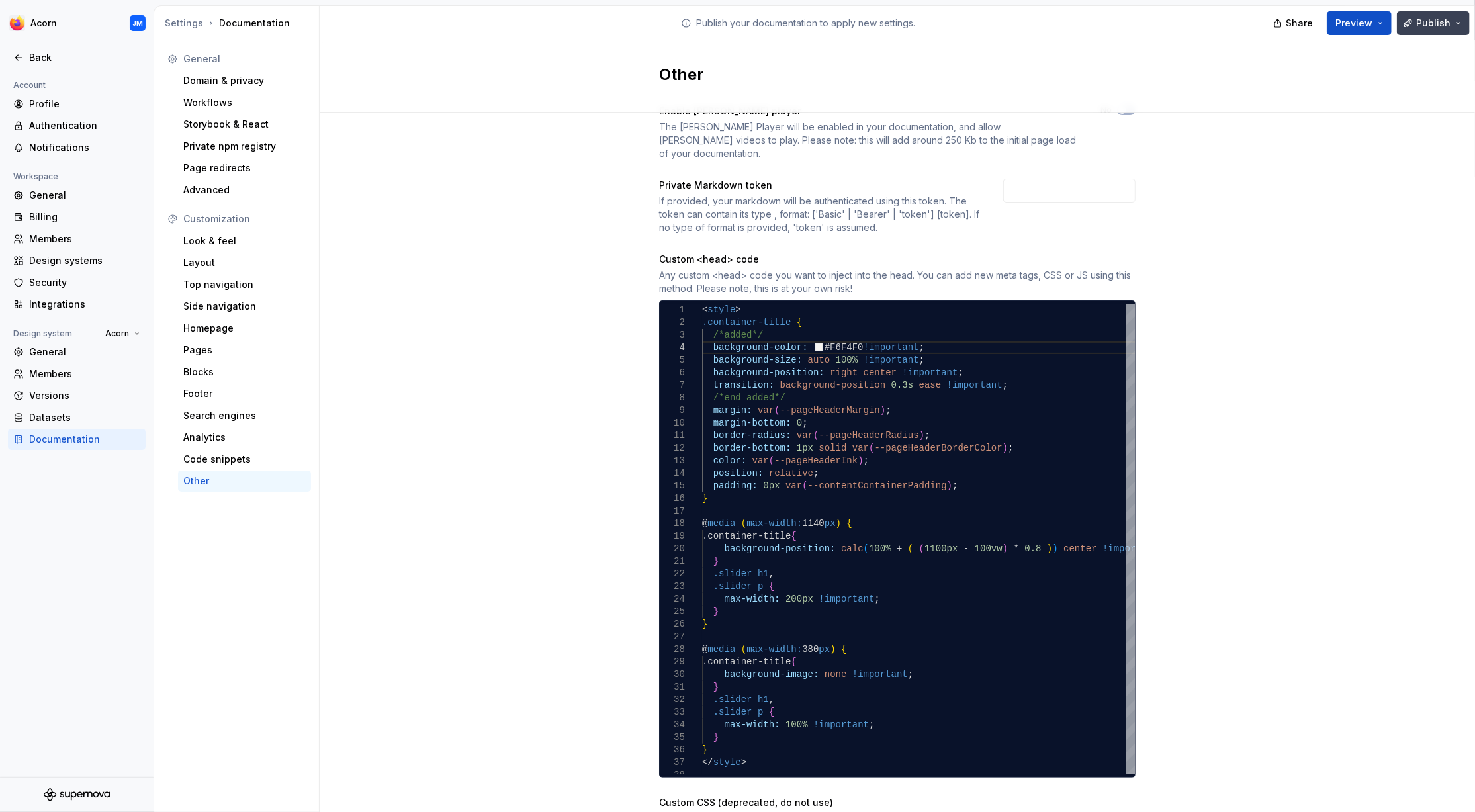
click at [1428, 23] on span "Publish" at bounding box center [1433, 23] width 34 height 13
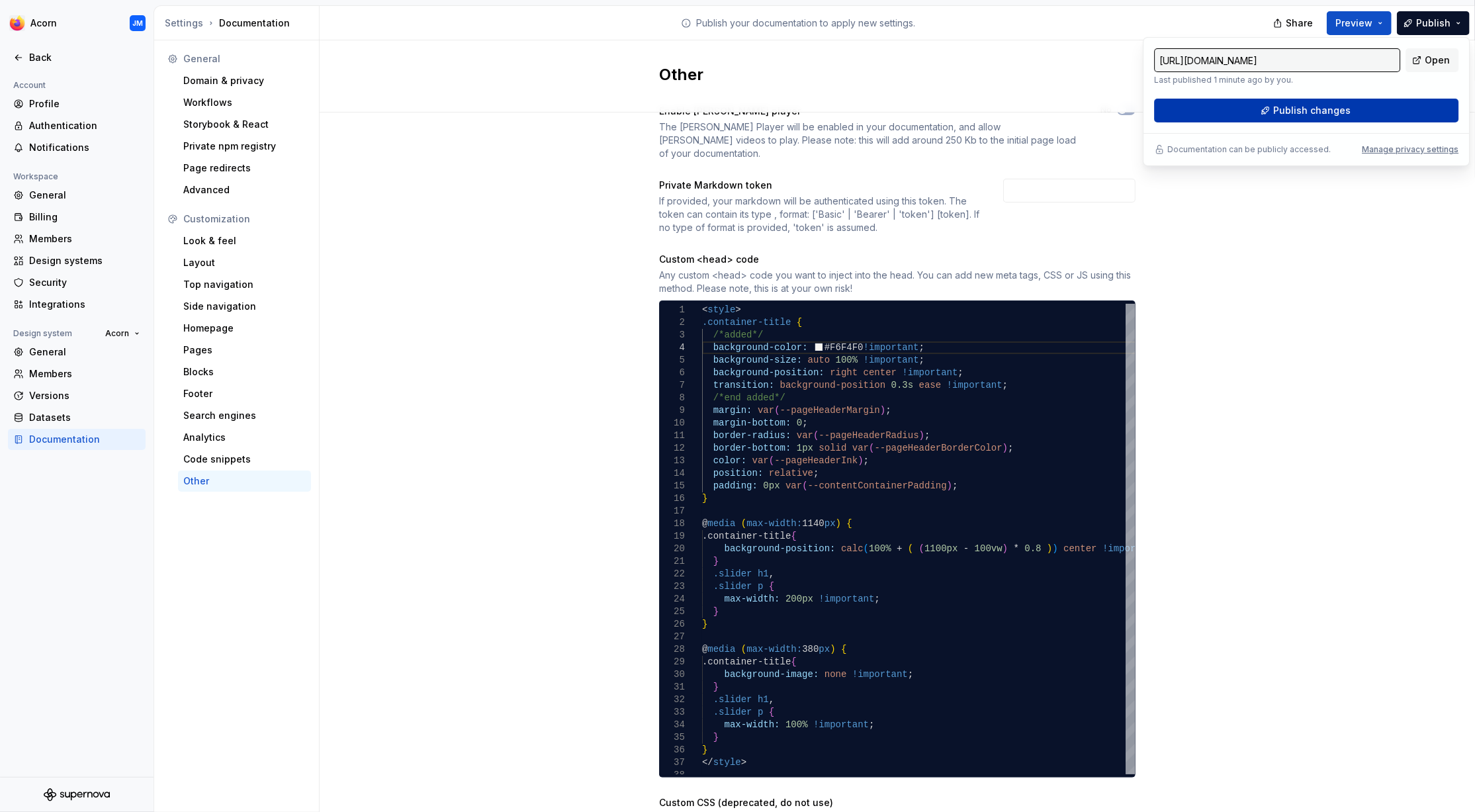
click at [1318, 112] on span "Publish changes" at bounding box center [1311, 110] width 78 height 13
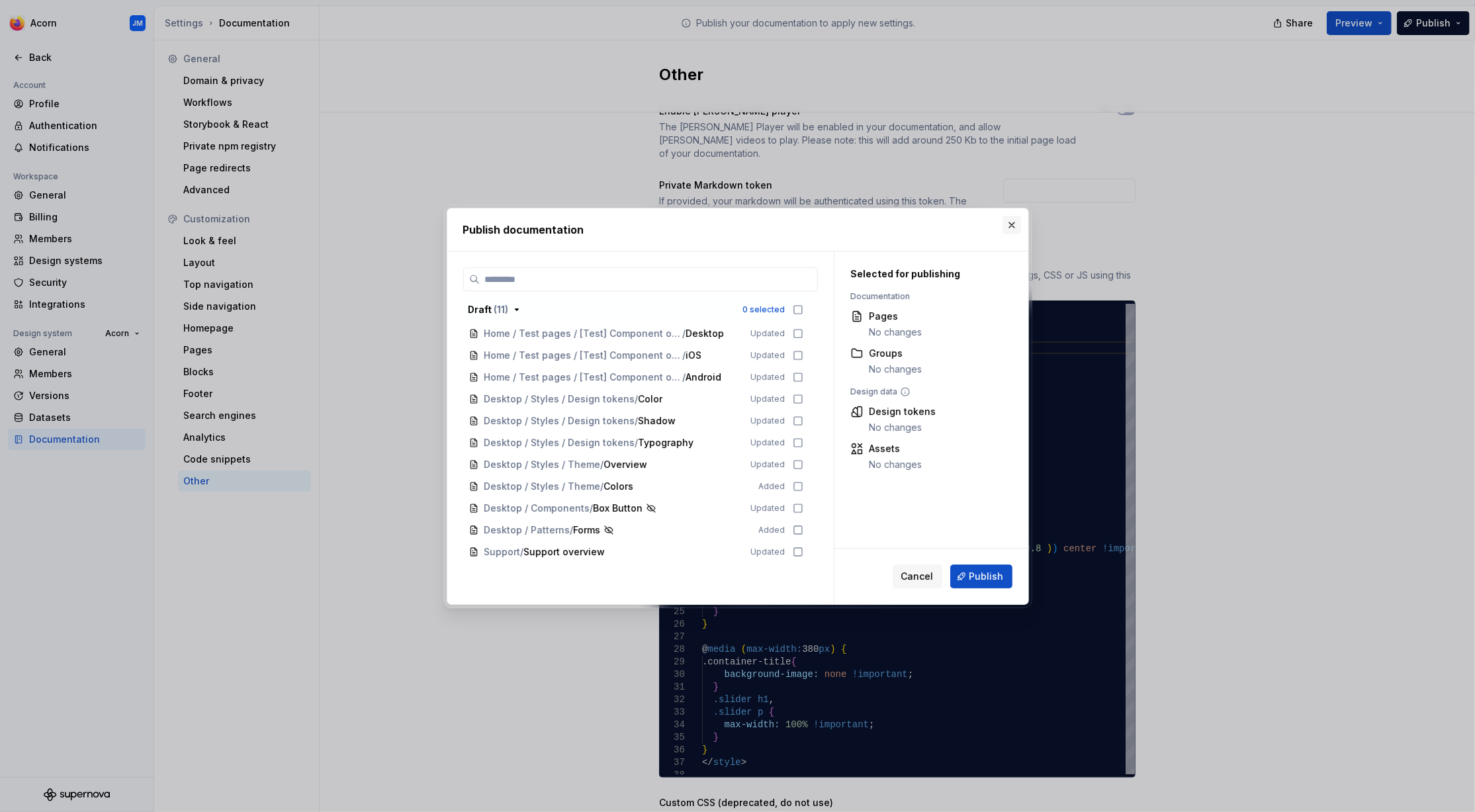
click at [1012, 222] on button "button" at bounding box center [1012, 225] width 18 height 18
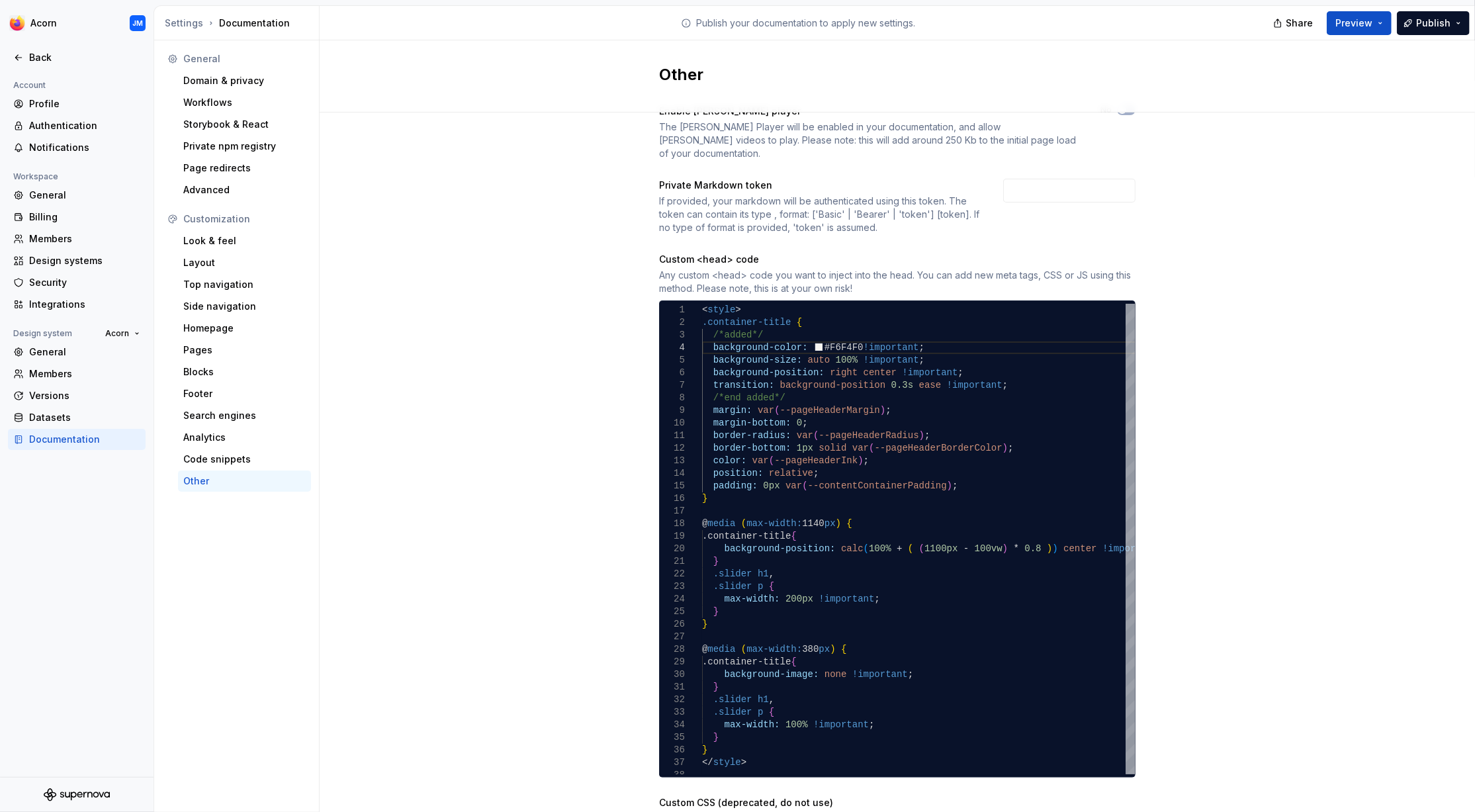
scroll to position [0, 0]
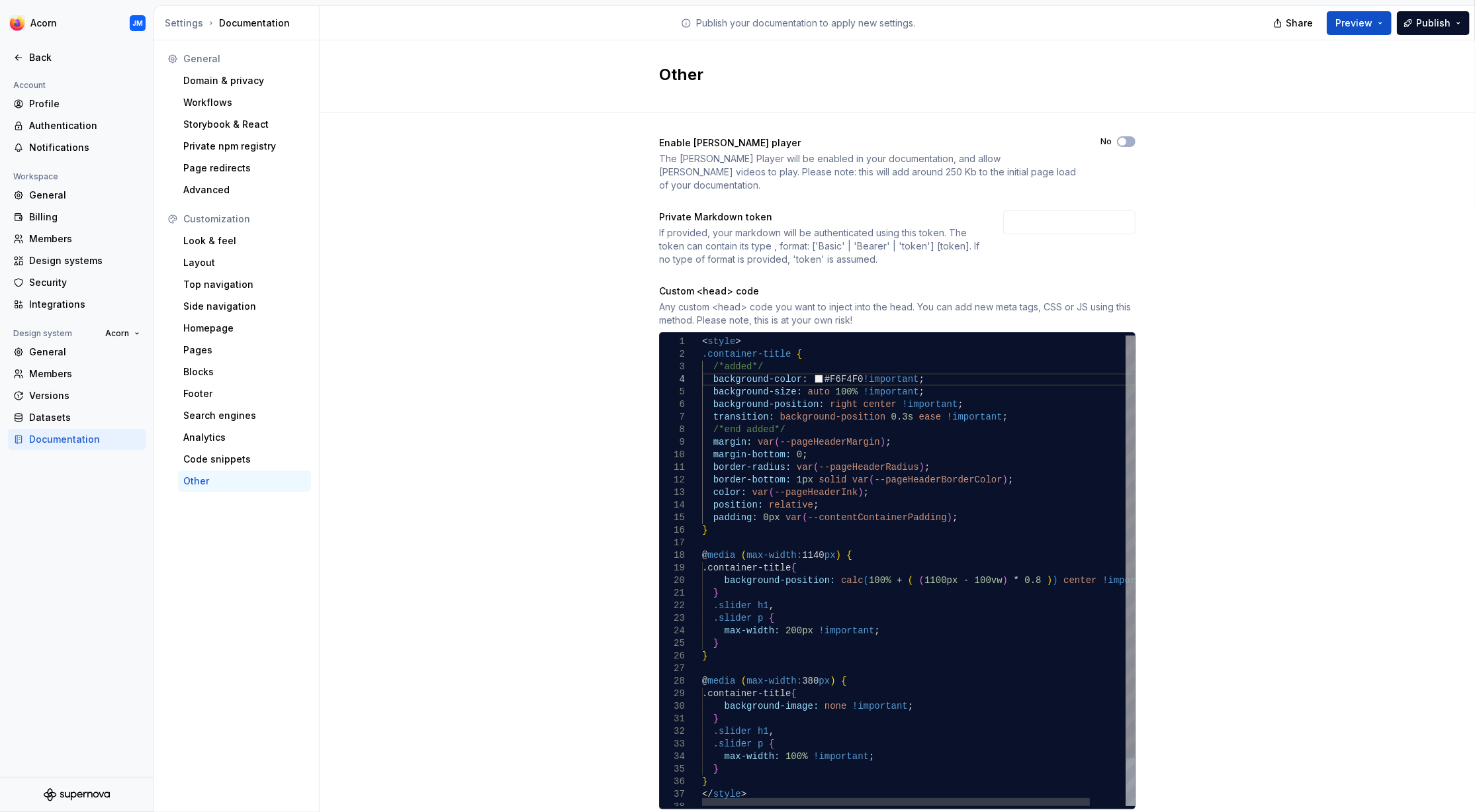
click at [749, 415] on div ".slider p { max-width: 100% !important ; } } } } @ media ( max-width: 380 px ) …" at bounding box center [938, 597] width 472 height 524
click at [739, 336] on div ".slider p { max-width: 100% !important ; } } } } @ media ( max-width: 380 px ) …" at bounding box center [938, 597] width 472 height 524
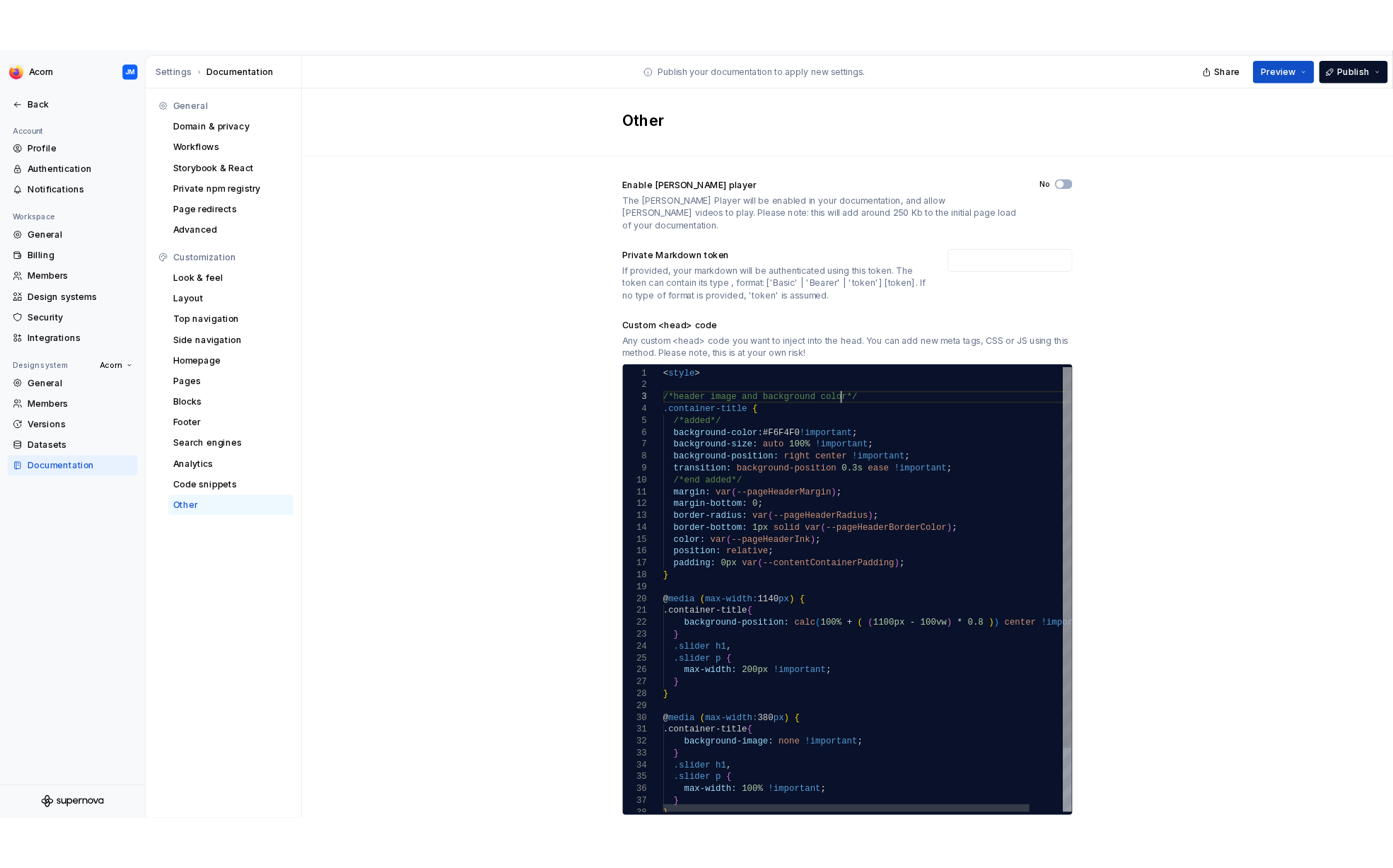
scroll to position [28, 201]
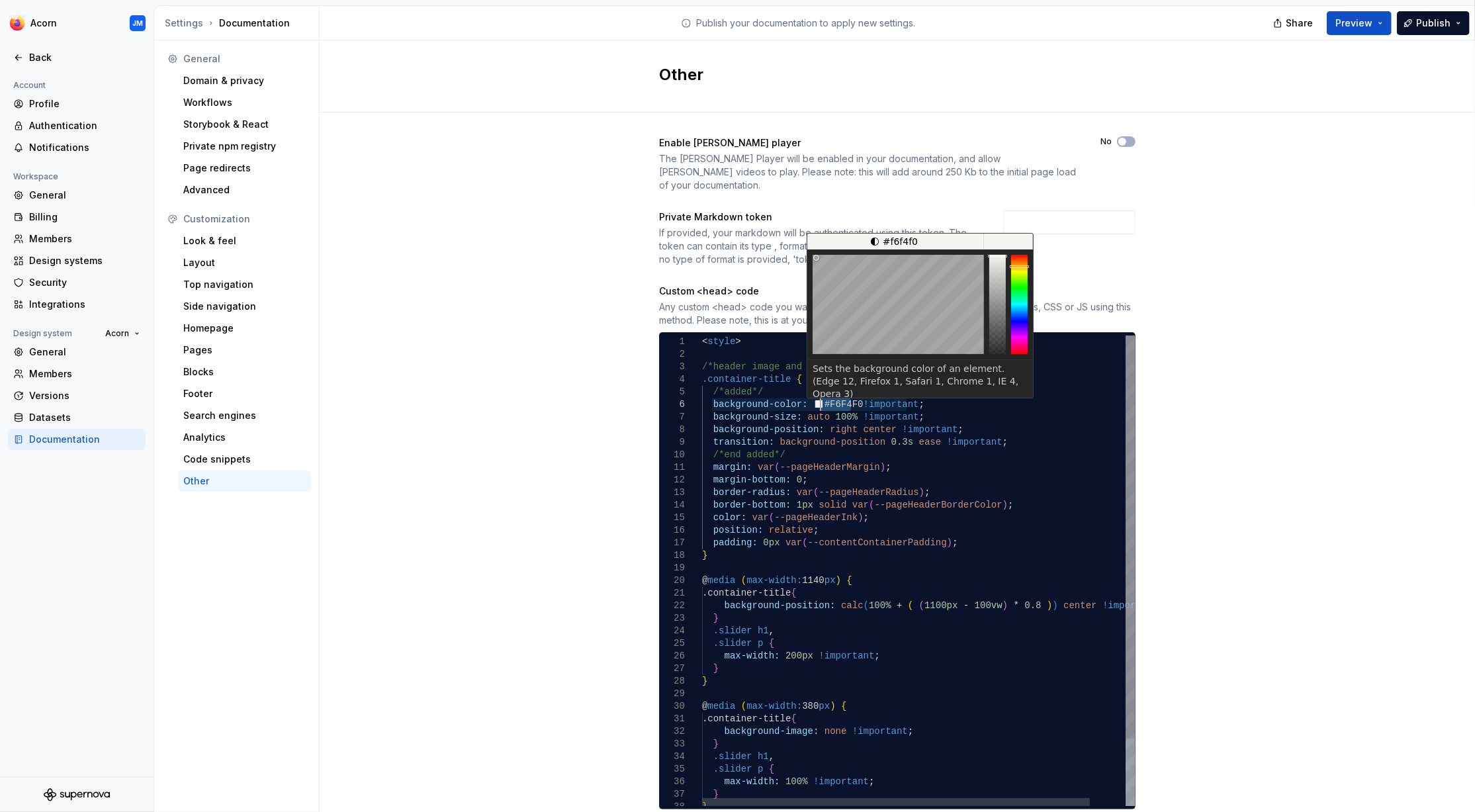
drag, startPoint x: 851, startPoint y: 392, endPoint x: 821, endPoint y: 391, distance: 30.0
click at [821, 391] on div ".slider p { max-width: 100% !important ; } } } } @ media ( max-width: 380 px ) …" at bounding box center [938, 609] width 472 height 548
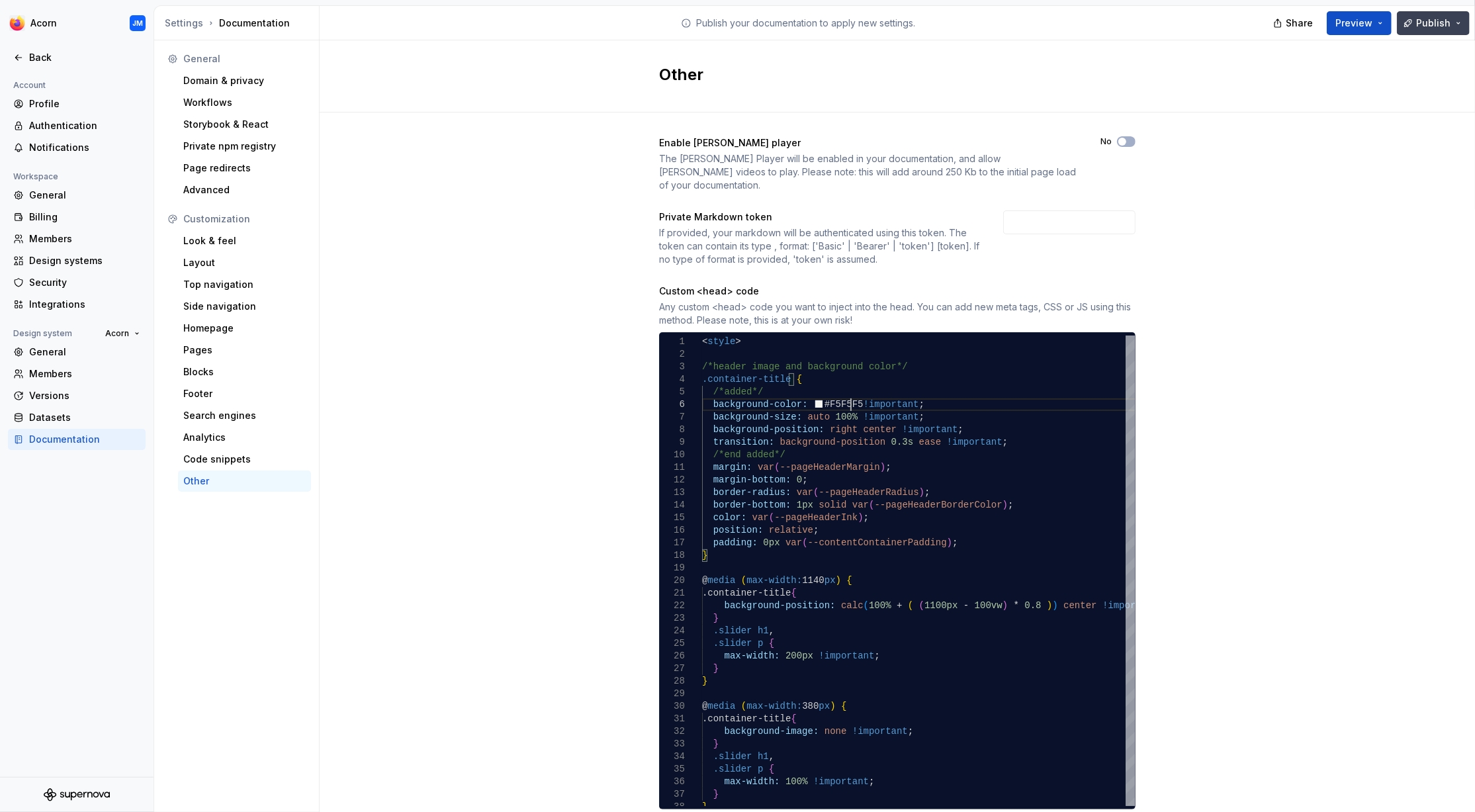
click at [1428, 29] on span "Publish" at bounding box center [1433, 23] width 34 height 13
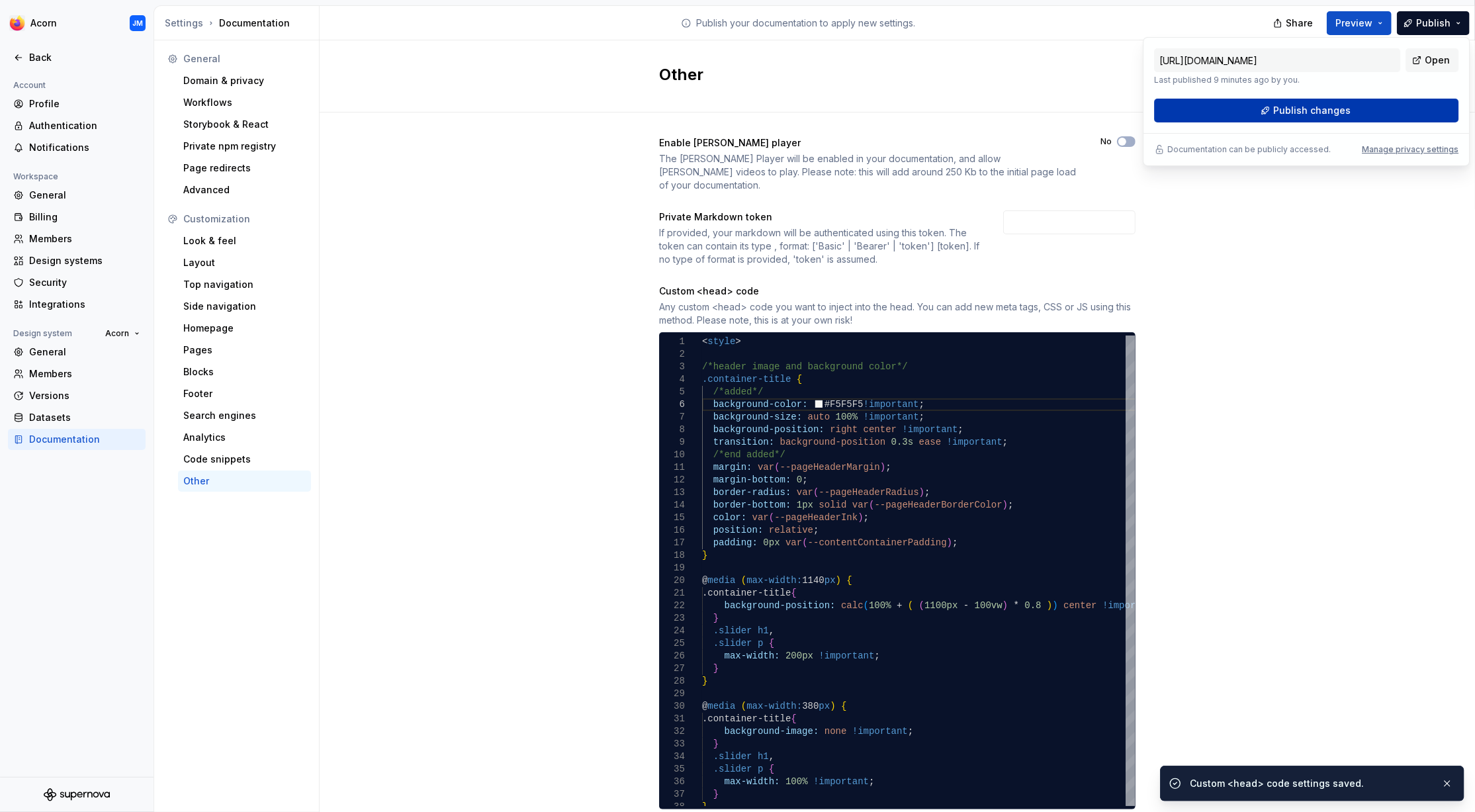
click at [1360, 108] on button "Publish changes" at bounding box center [1306, 110] width 304 height 24
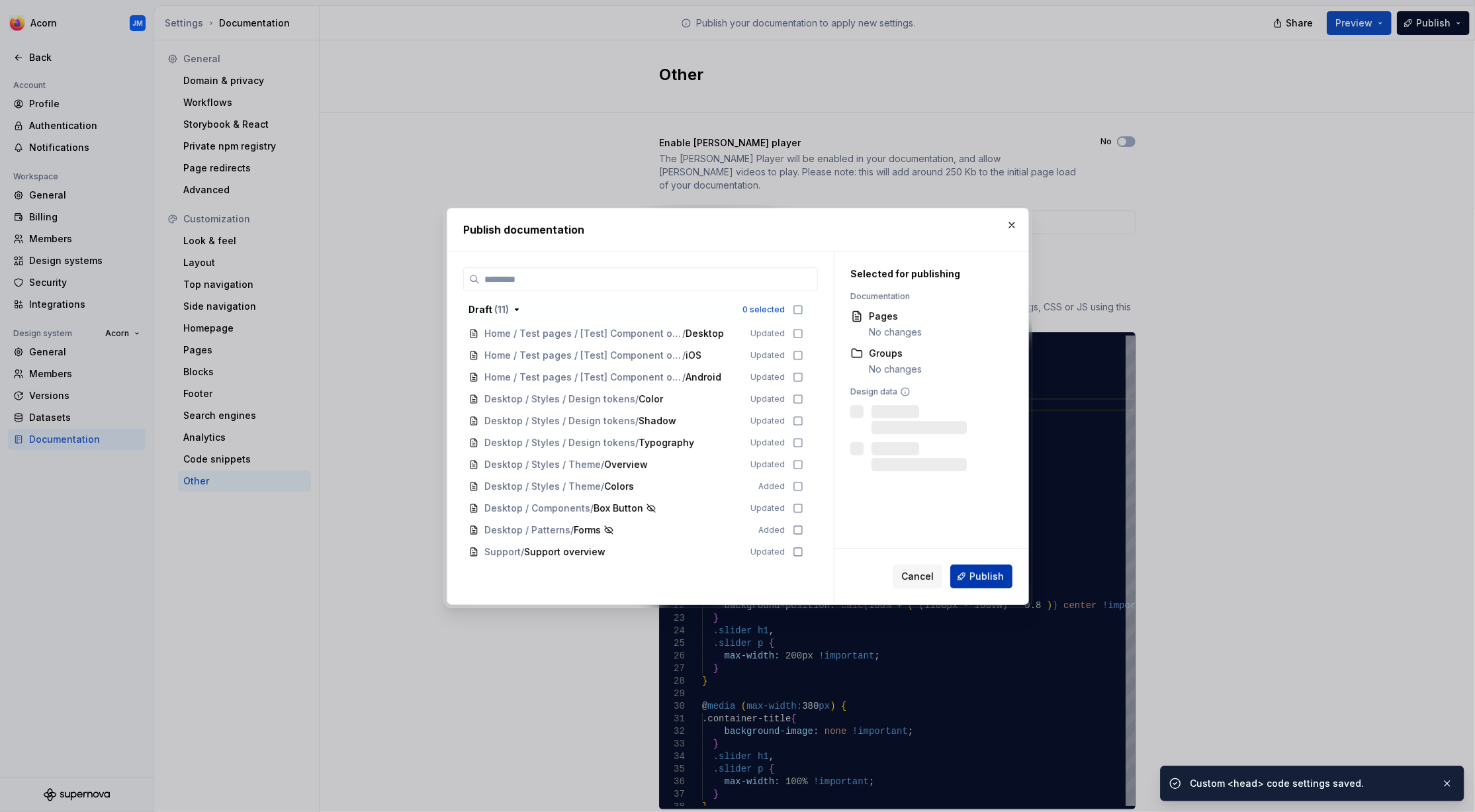
click at [985, 573] on span "Publish" at bounding box center [986, 576] width 34 height 13
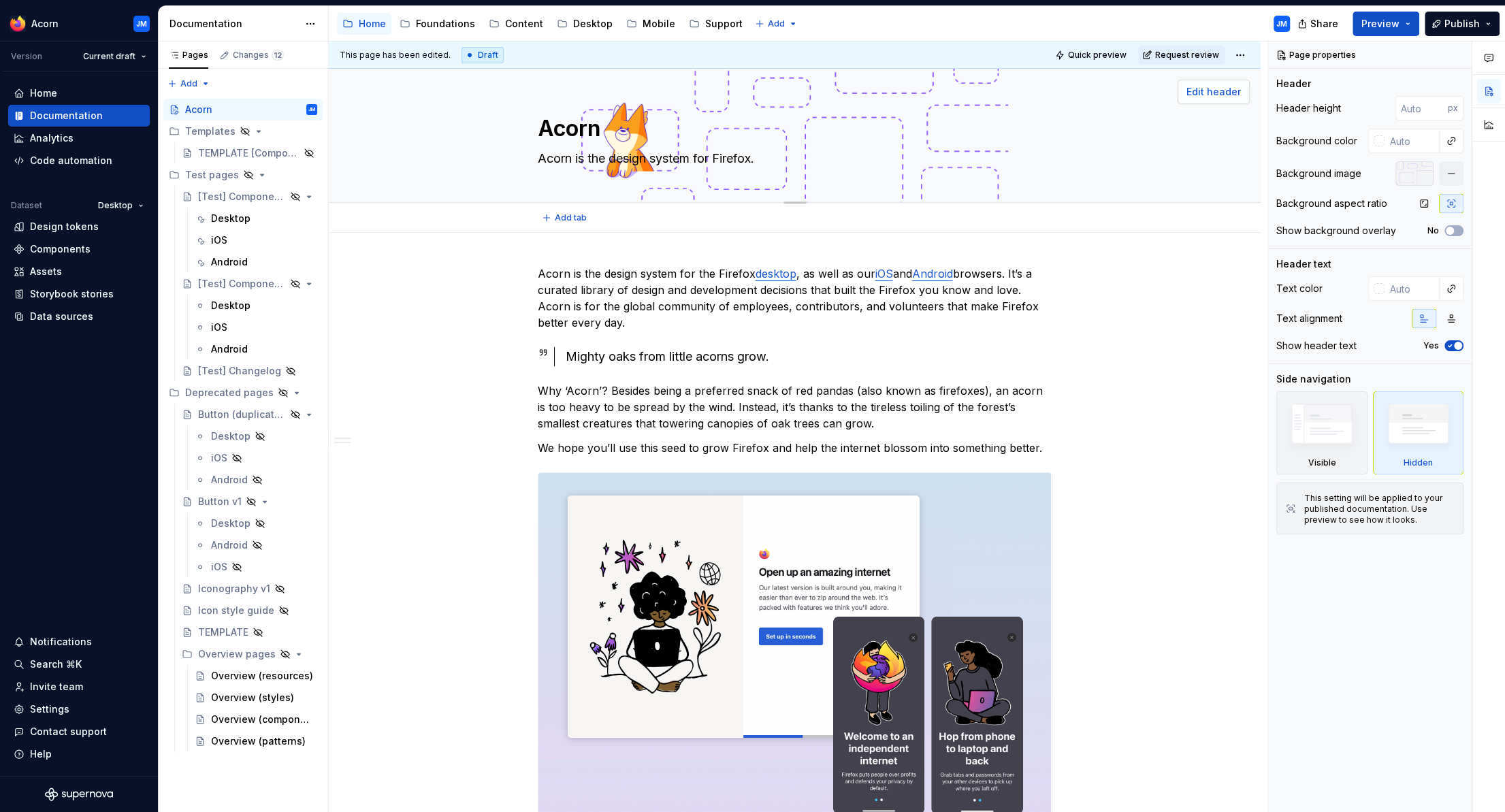
click at [1218, 88] on span "Edit header" at bounding box center [1214, 92] width 55 height 13
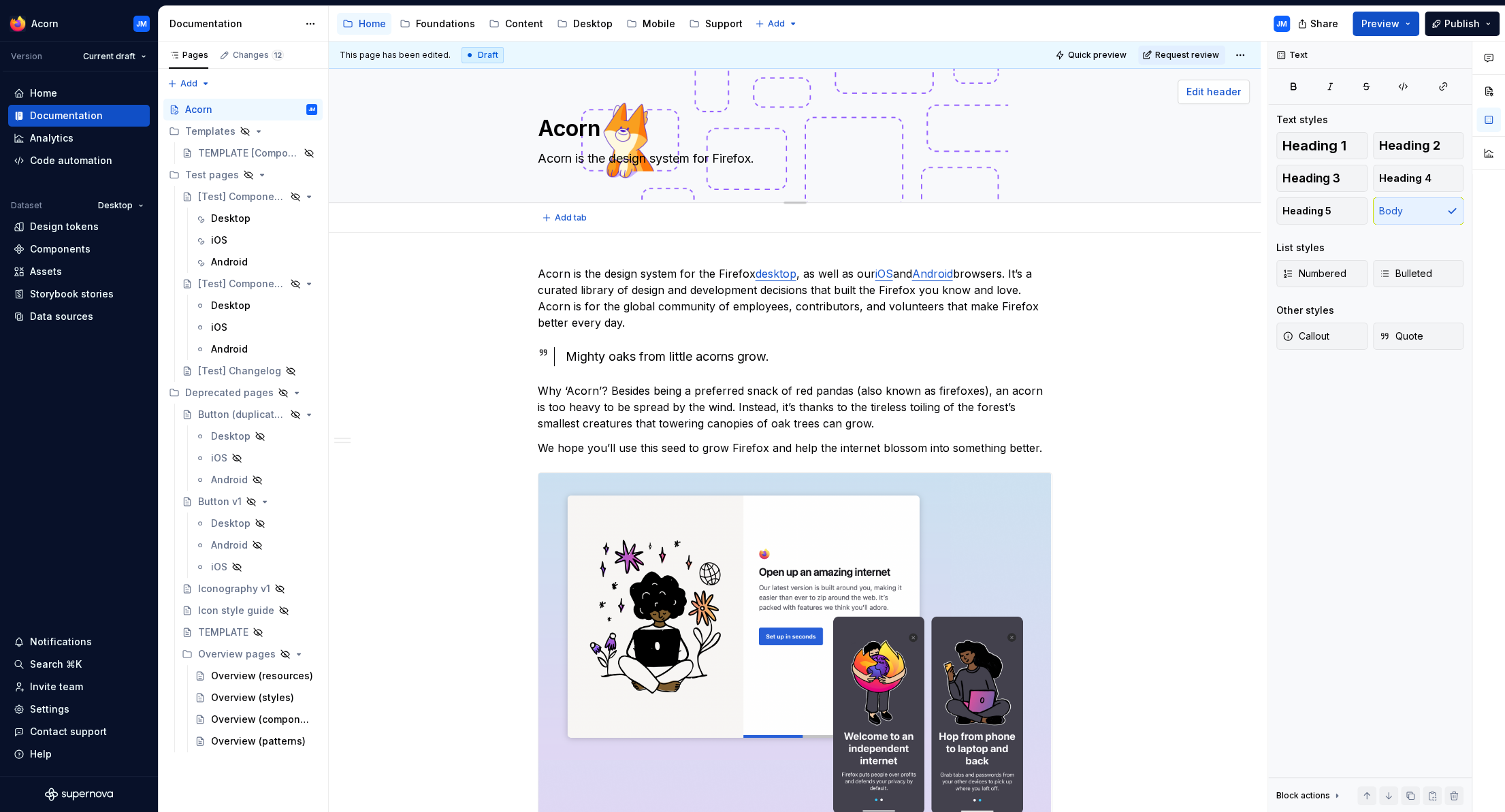
click at [1211, 92] on span "Edit header" at bounding box center [1214, 92] width 55 height 13
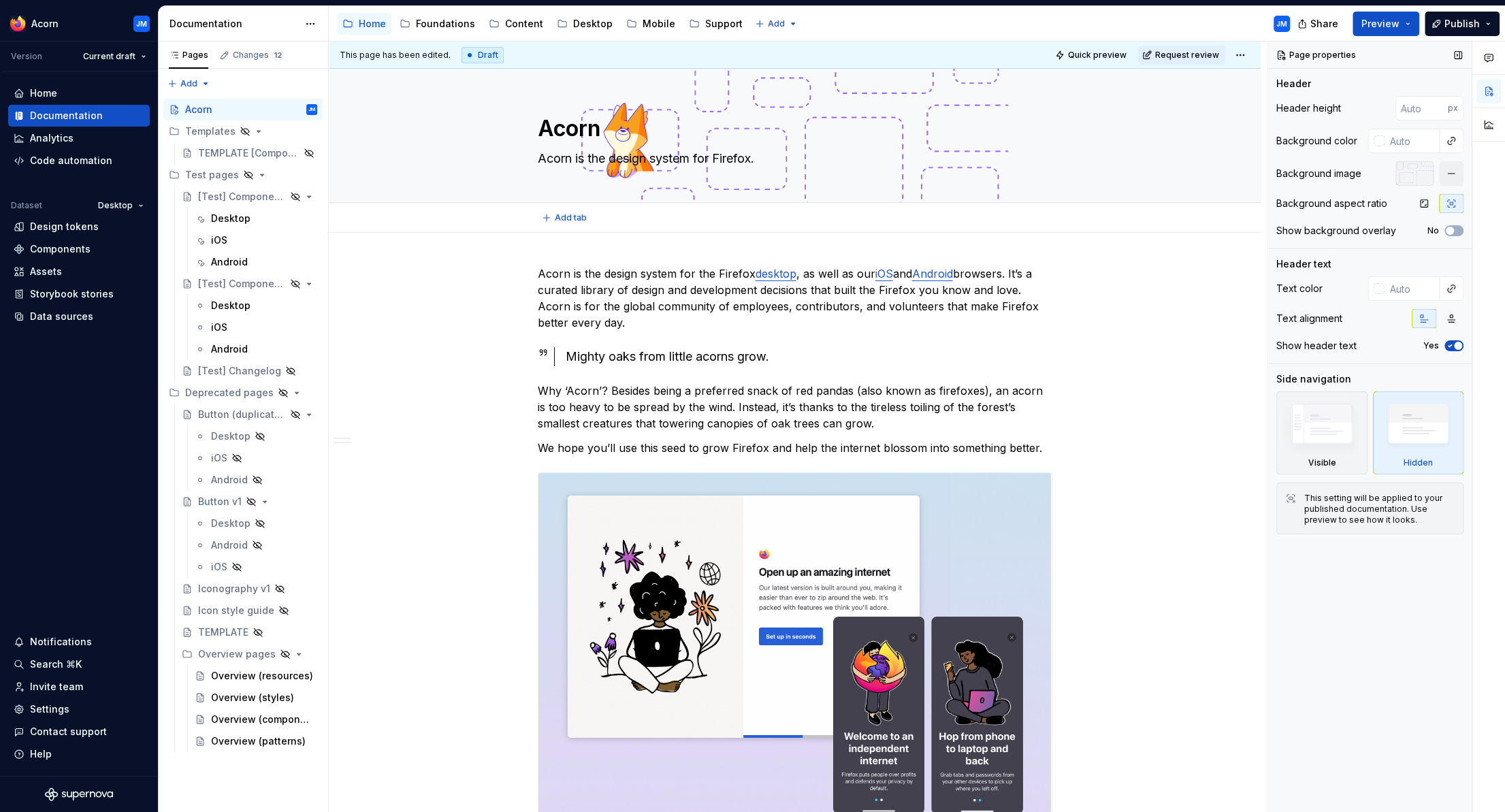
type textarea "*"
click at [1421, 109] on input "number" at bounding box center [1422, 108] width 52 height 24
type input "1"
click at [1438, 104] on input "1" at bounding box center [1422, 108] width 52 height 24
click at [1382, 110] on button "button" at bounding box center [1380, 108] width 19 height 19
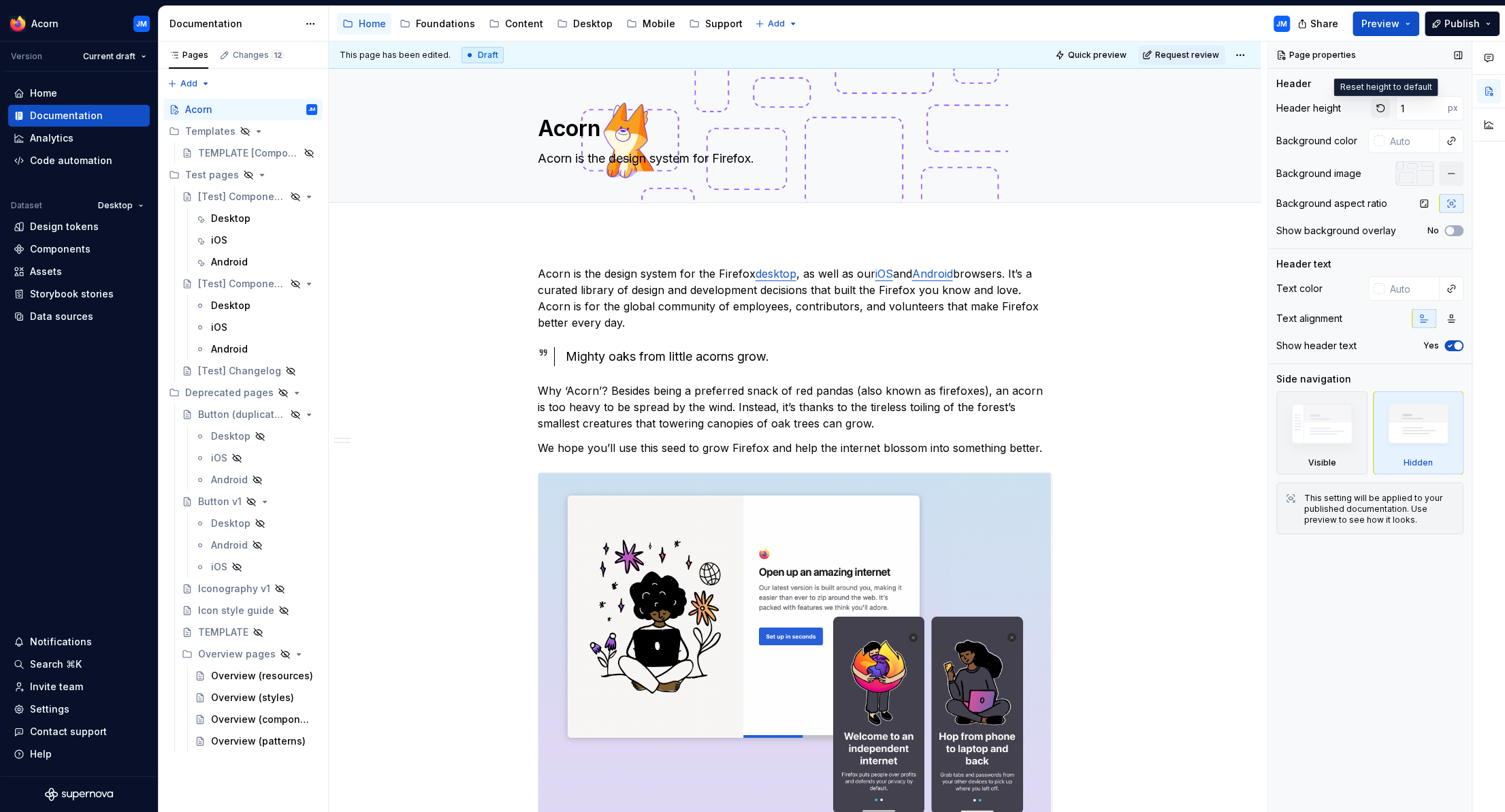
type textarea "*"
click at [1436, 104] on input "number" at bounding box center [1422, 108] width 52 height 24
click at [1417, 107] on input "number" at bounding box center [1422, 108] width 52 height 24
type input "300"
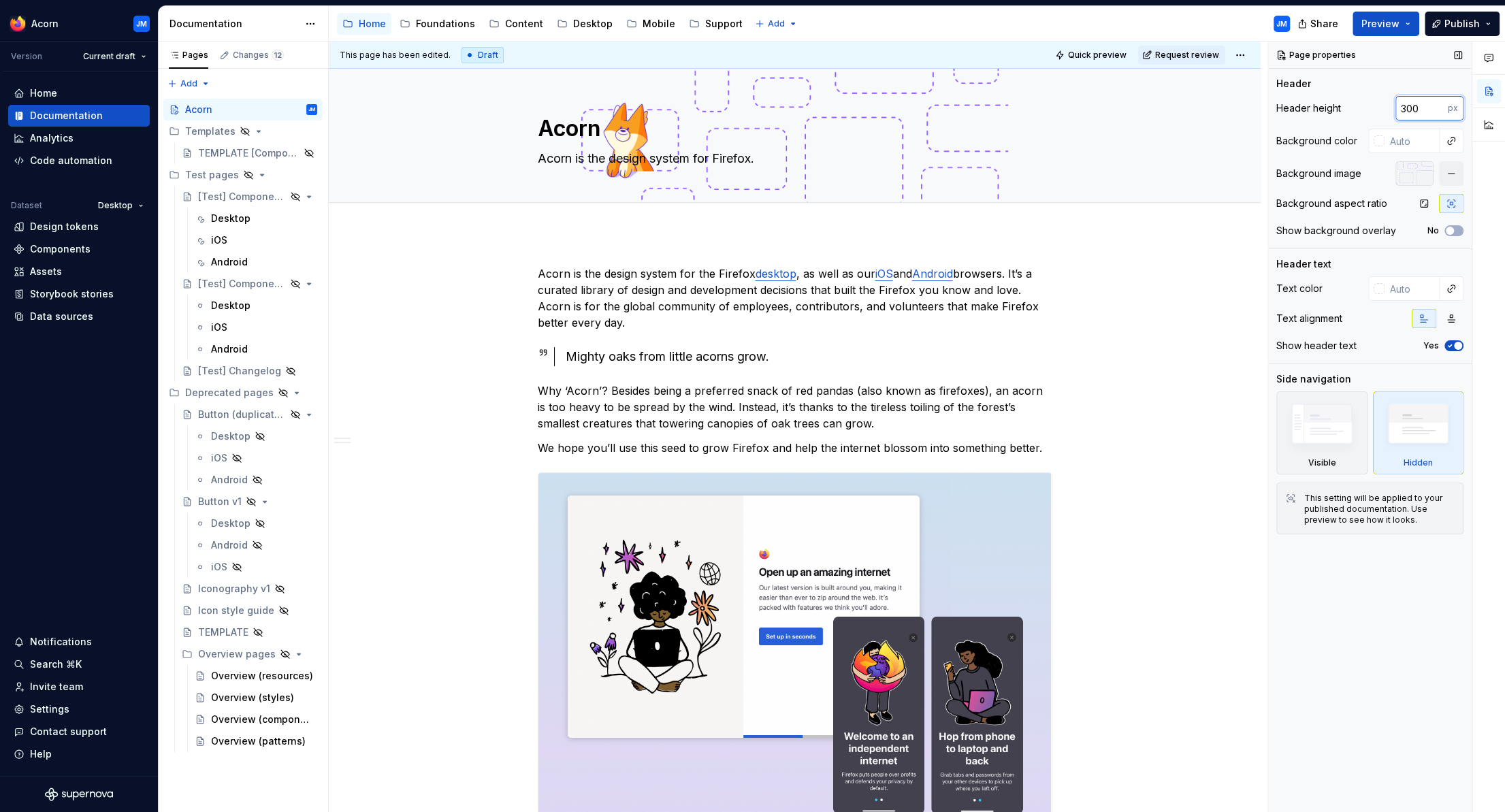
type textarea "*"
type input "300"
click at [1361, 105] on div "Header height 300 px" at bounding box center [1370, 108] width 187 height 24
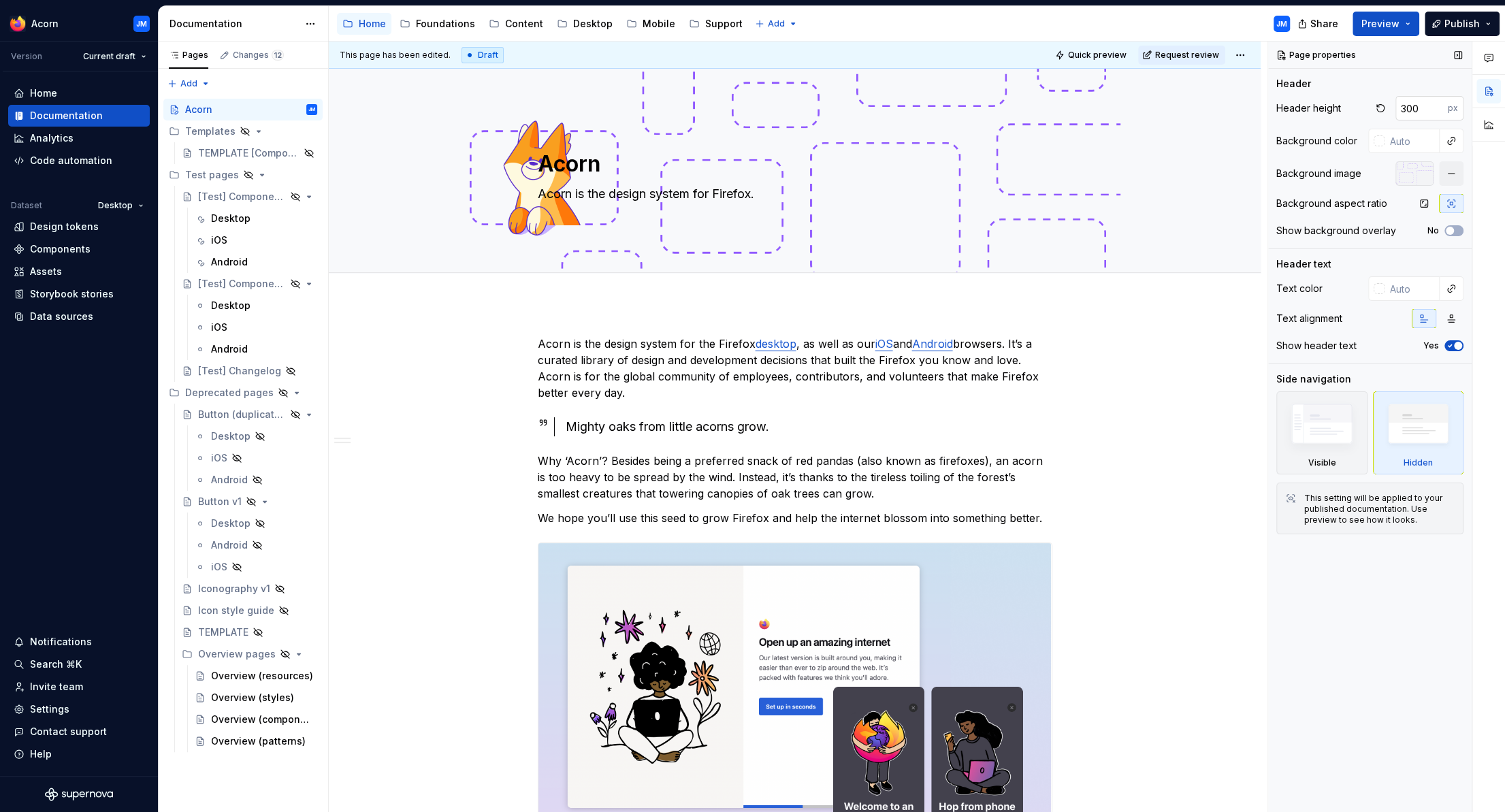
type textarea "*"
drag, startPoint x: 1405, startPoint y: 105, endPoint x: 1393, endPoint y: 105, distance: 12.0
click at [1396, 105] on input "300" at bounding box center [1422, 108] width 52 height 24
type input "200"
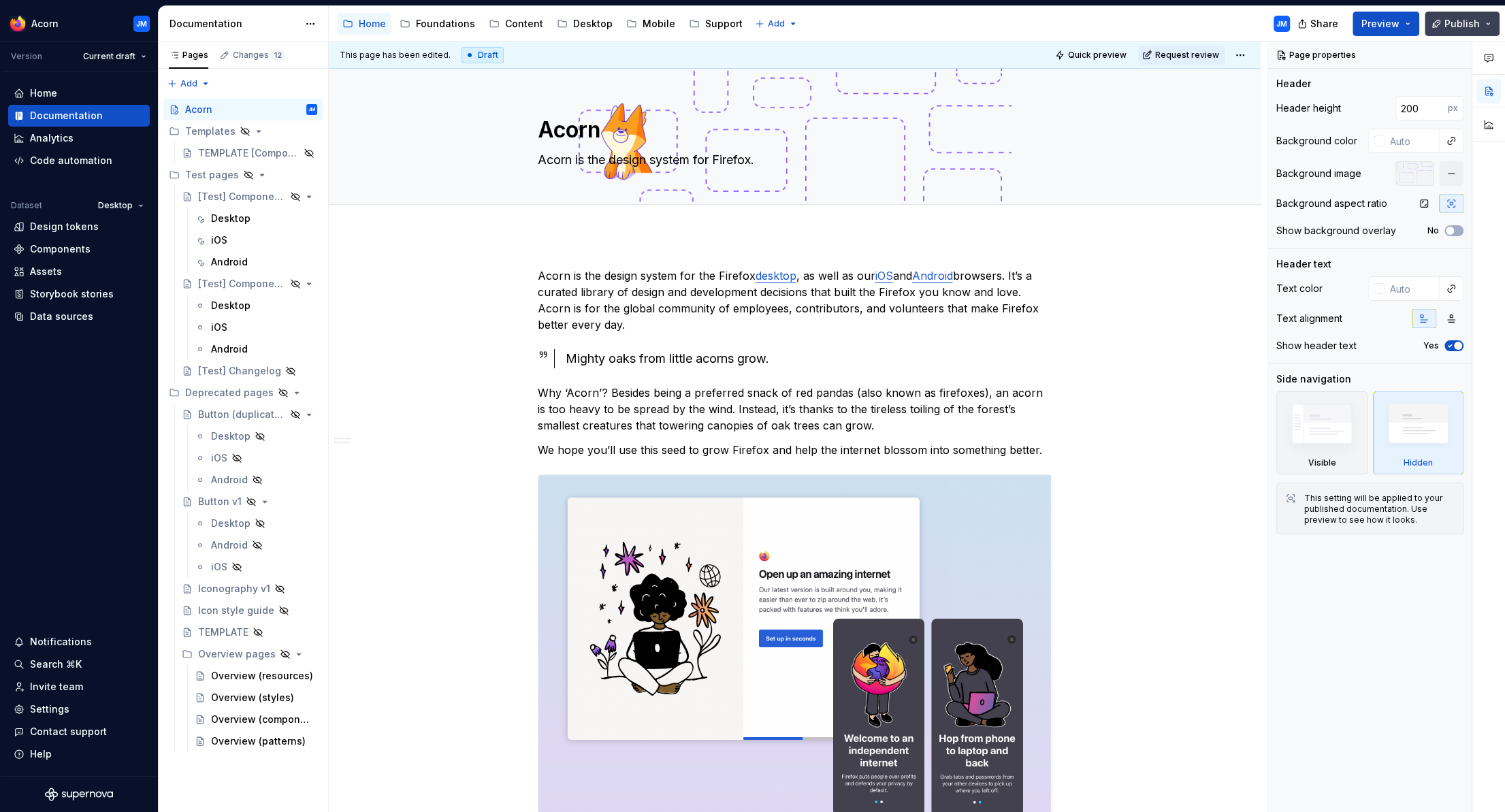
click at [1459, 26] on span "Publish" at bounding box center [1462, 23] width 35 height 13
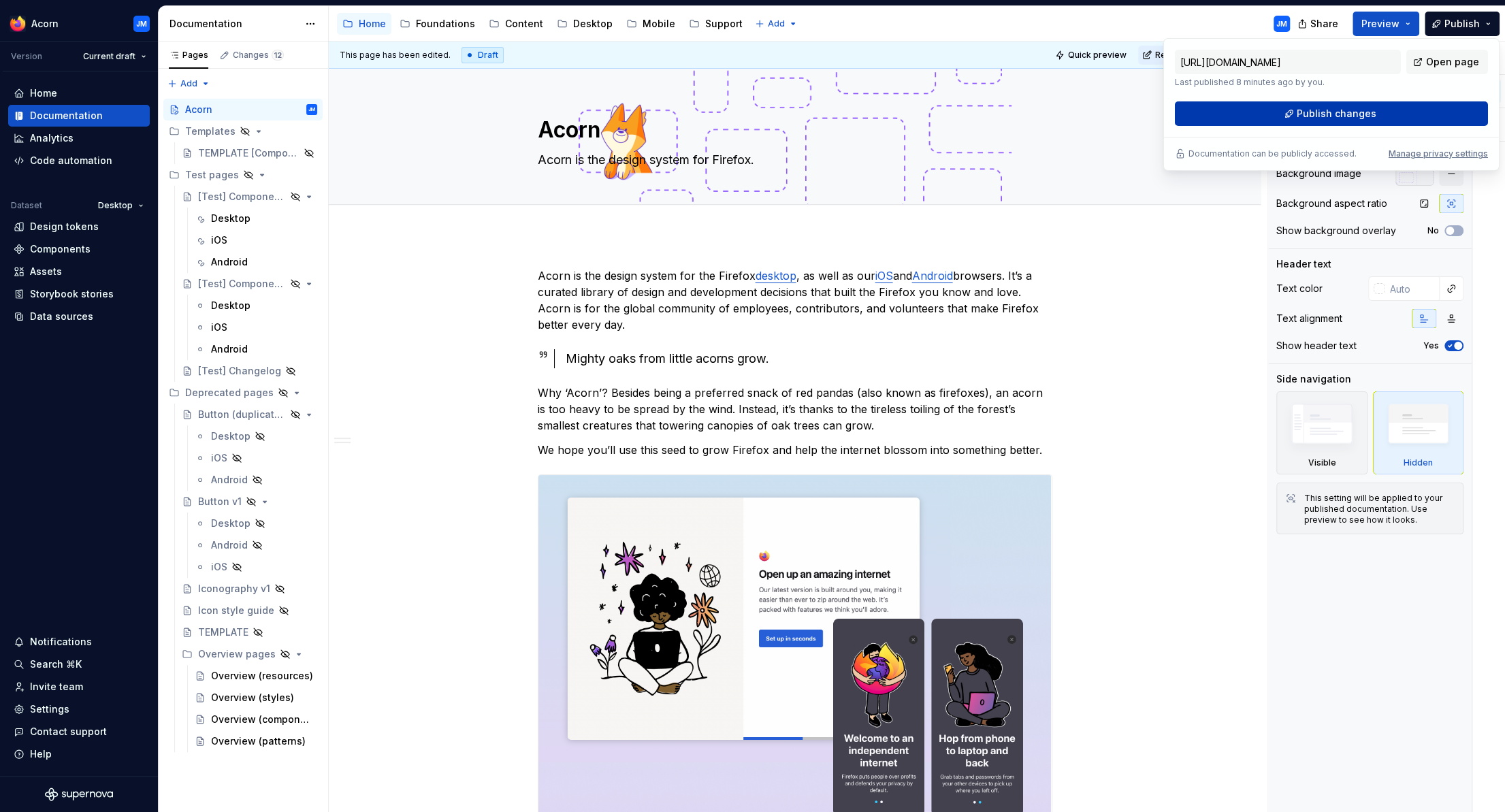
click at [1364, 112] on span "Publish changes" at bounding box center [1337, 113] width 80 height 13
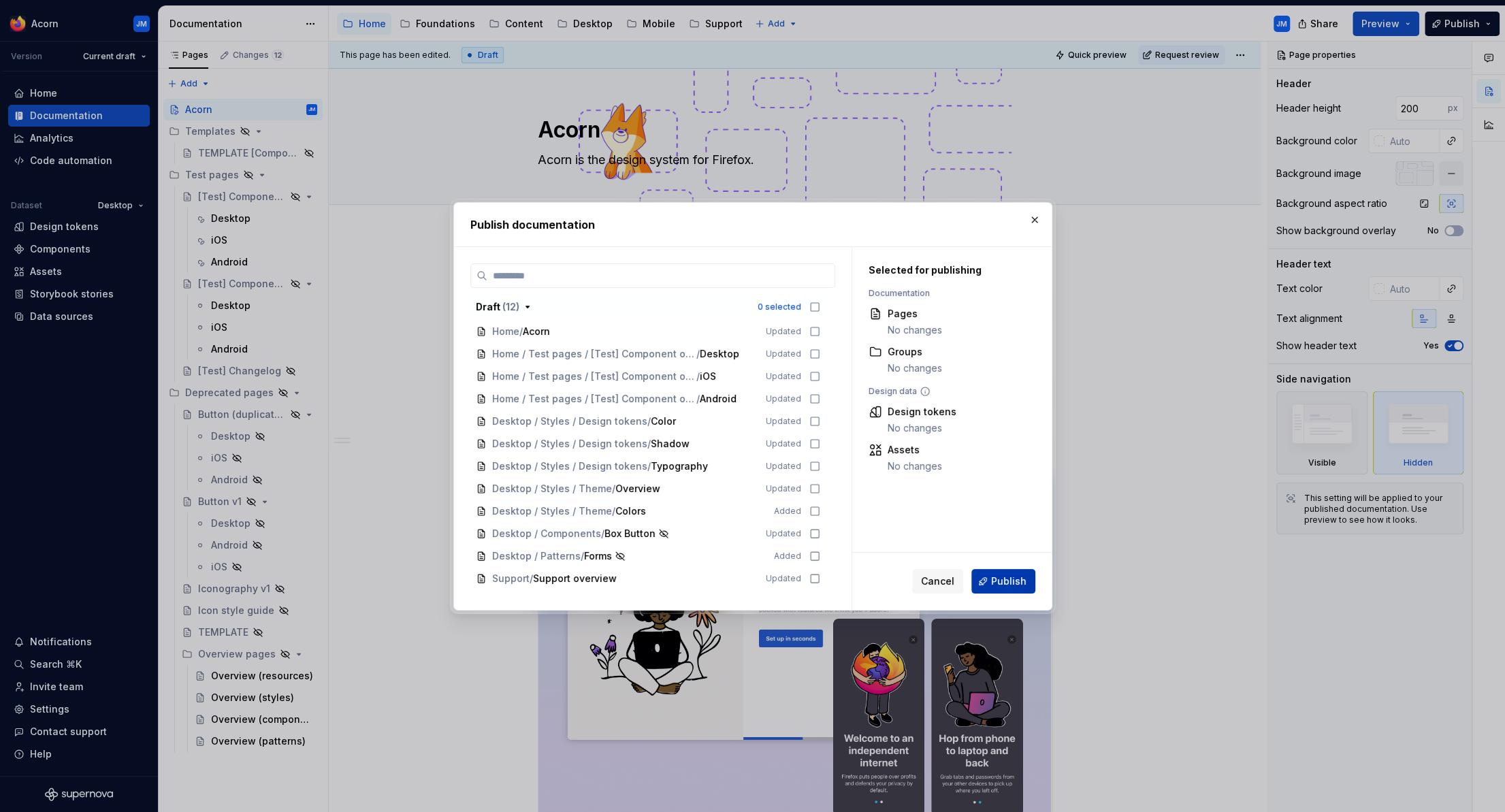
click at [1017, 581] on span "Publish" at bounding box center [1008, 581] width 35 height 13
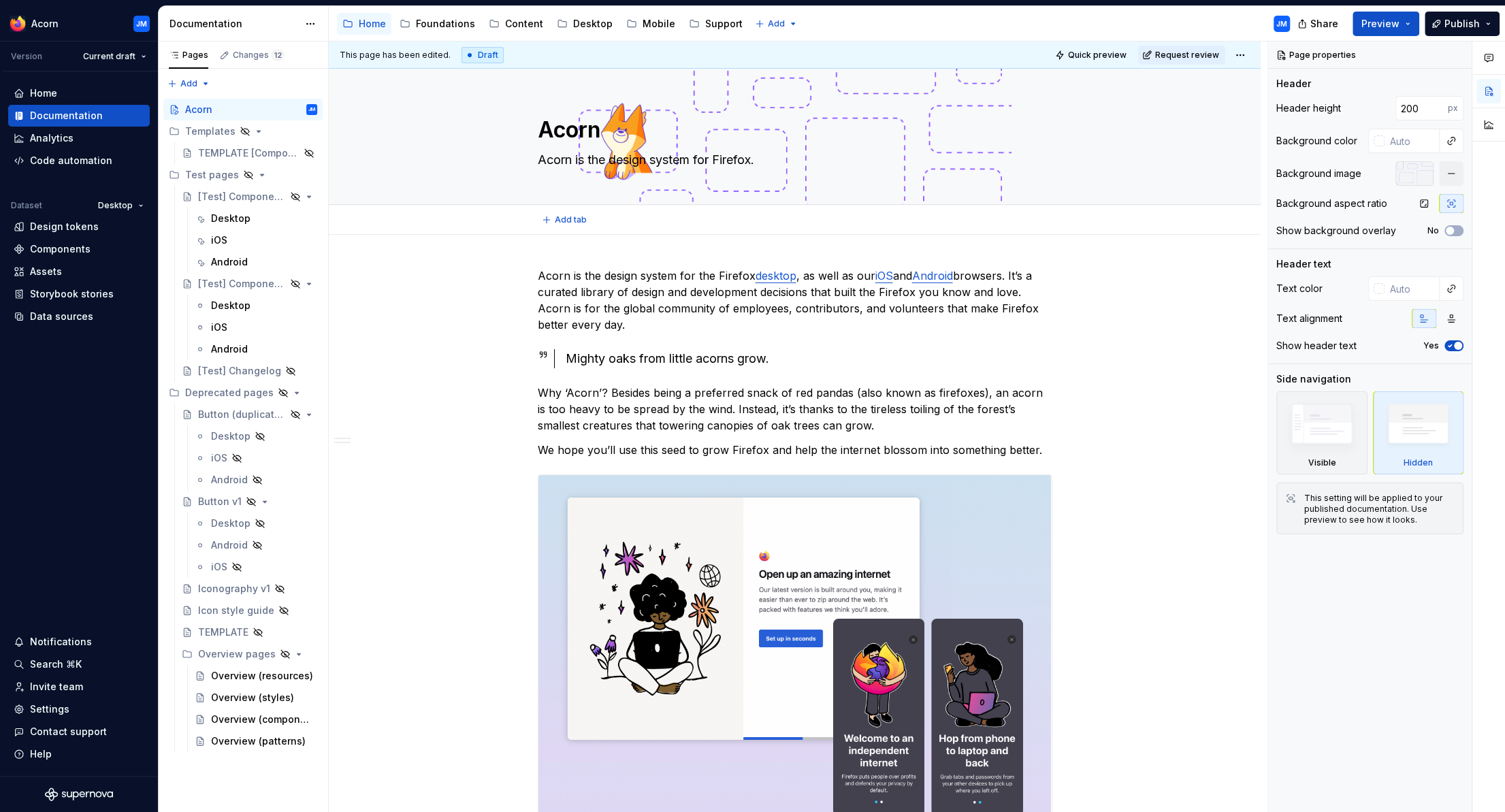
type textarea "*"
drag, startPoint x: 1421, startPoint y: 110, endPoint x: 1396, endPoint y: 108, distance: 25.1
click at [1396, 108] on input "200" at bounding box center [1422, 108] width 52 height 24
click at [1364, 109] on div "Header height px" at bounding box center [1370, 108] width 187 height 24
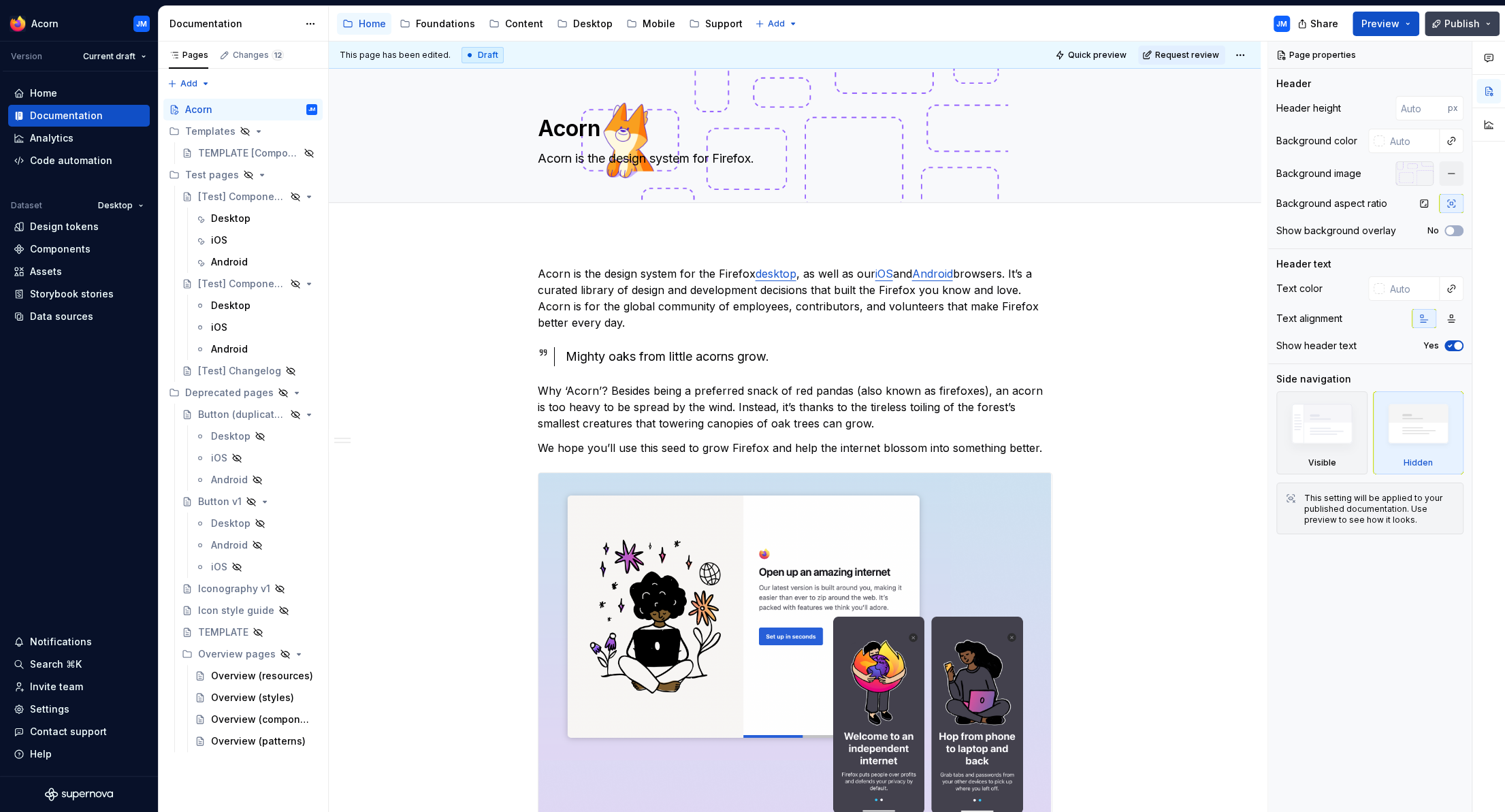
click at [1456, 20] on span "Publish" at bounding box center [1462, 23] width 35 height 13
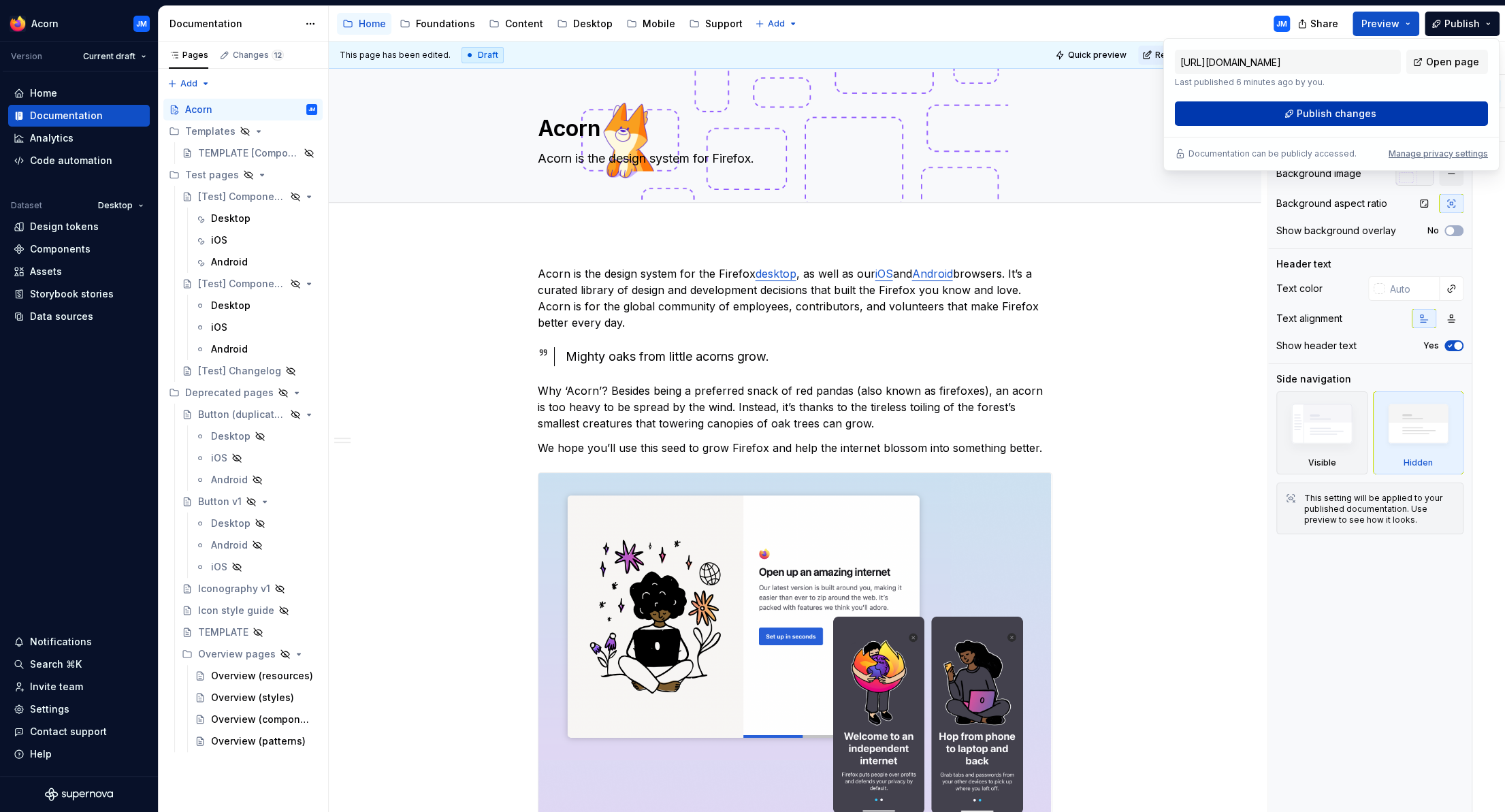
click at [1343, 113] on span "Publish changes" at bounding box center [1337, 113] width 80 height 13
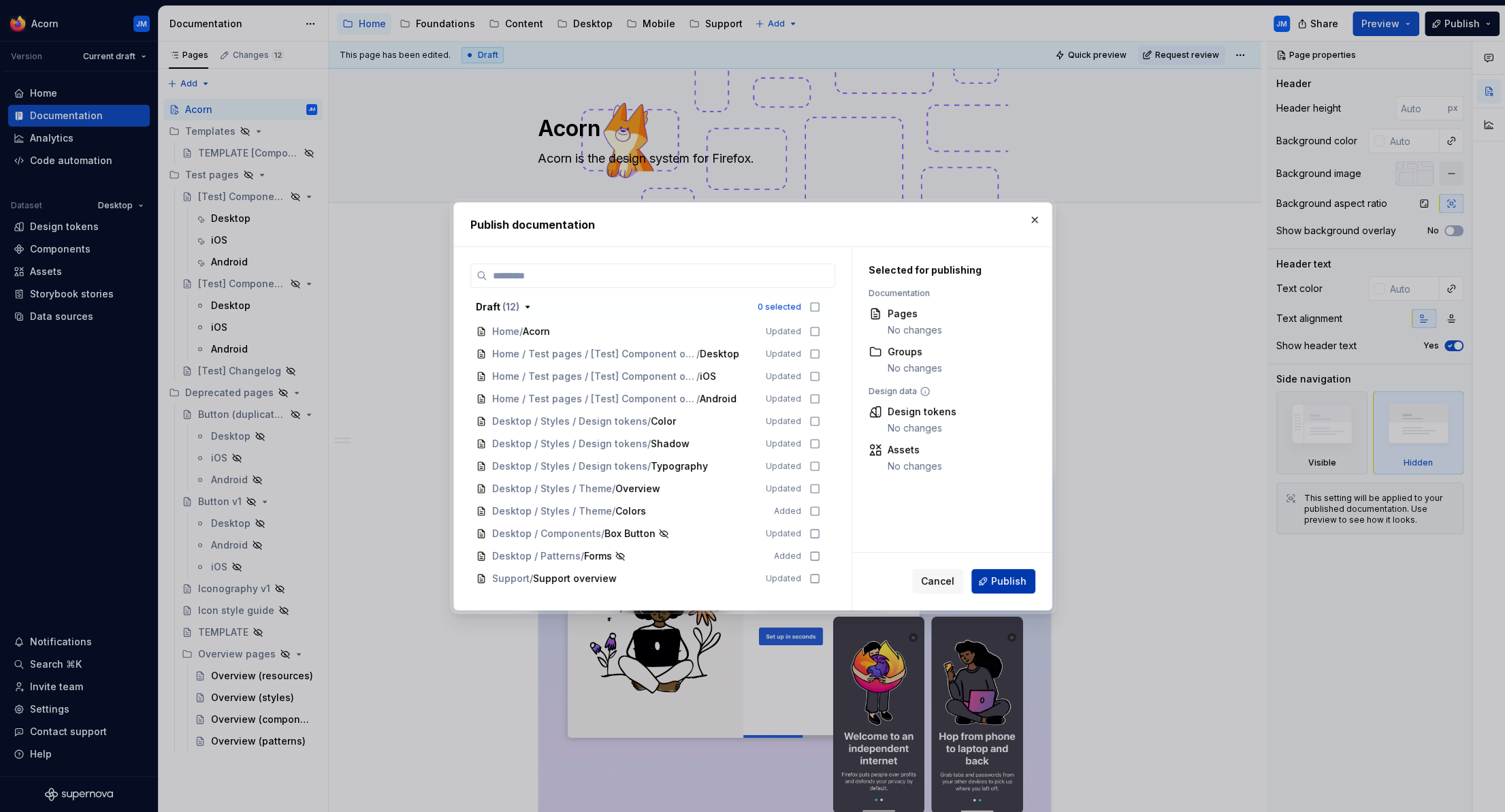
click at [1007, 576] on span "Publish" at bounding box center [1008, 581] width 35 height 13
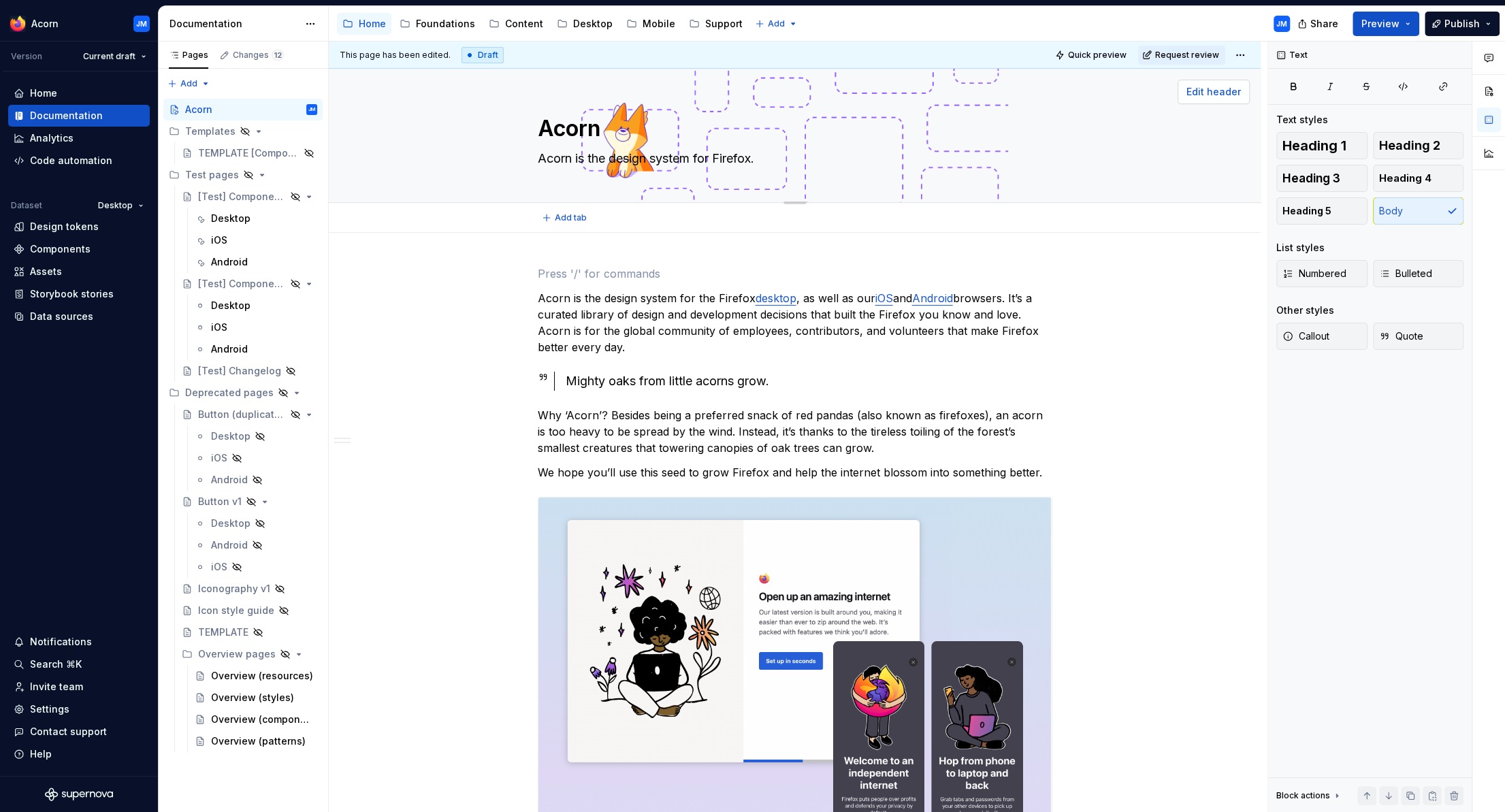
click at [1217, 96] on span "Edit header" at bounding box center [1214, 92] width 55 height 13
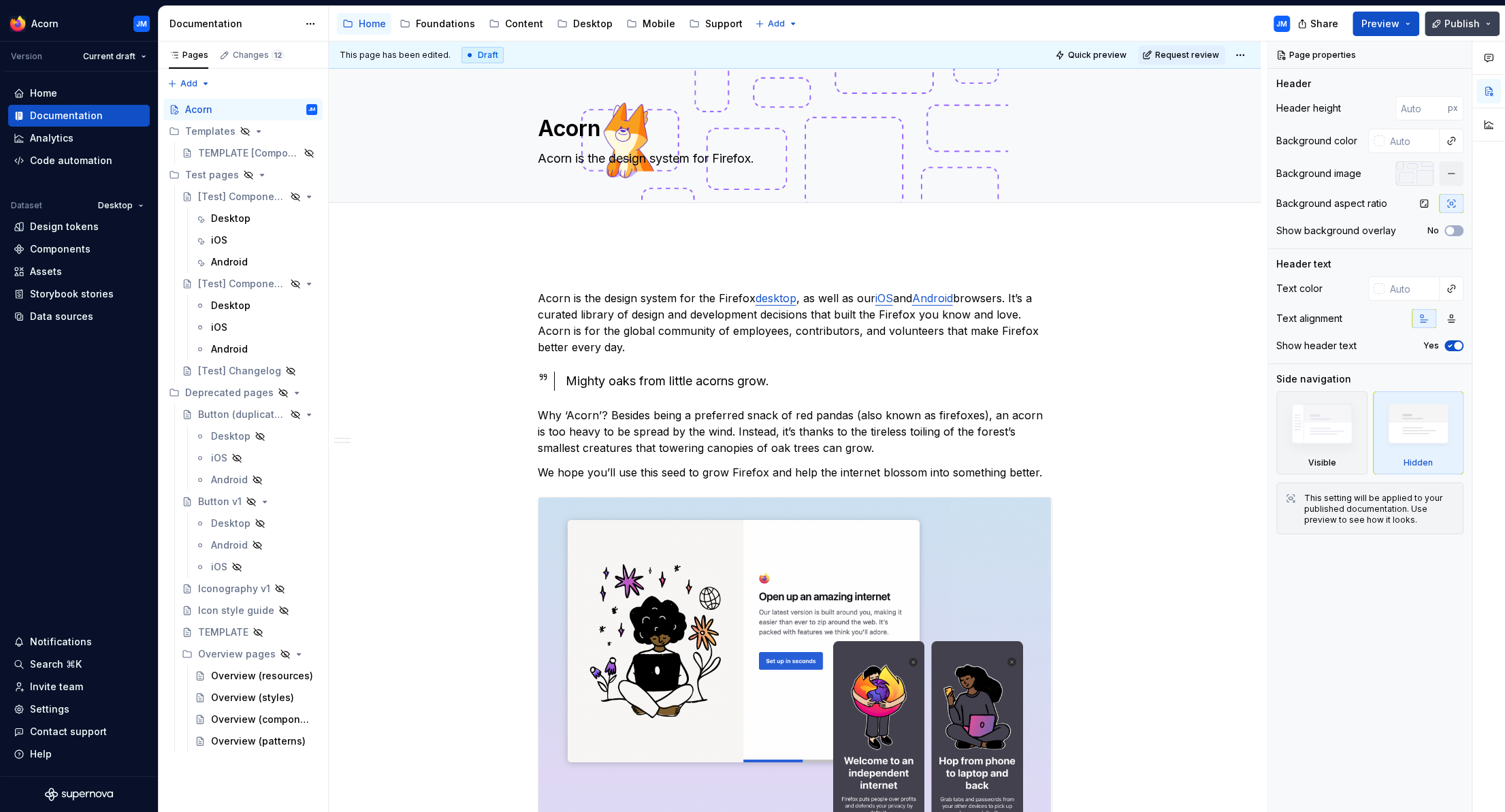
click at [1491, 22] on button "Publish" at bounding box center [1462, 23] width 75 height 24
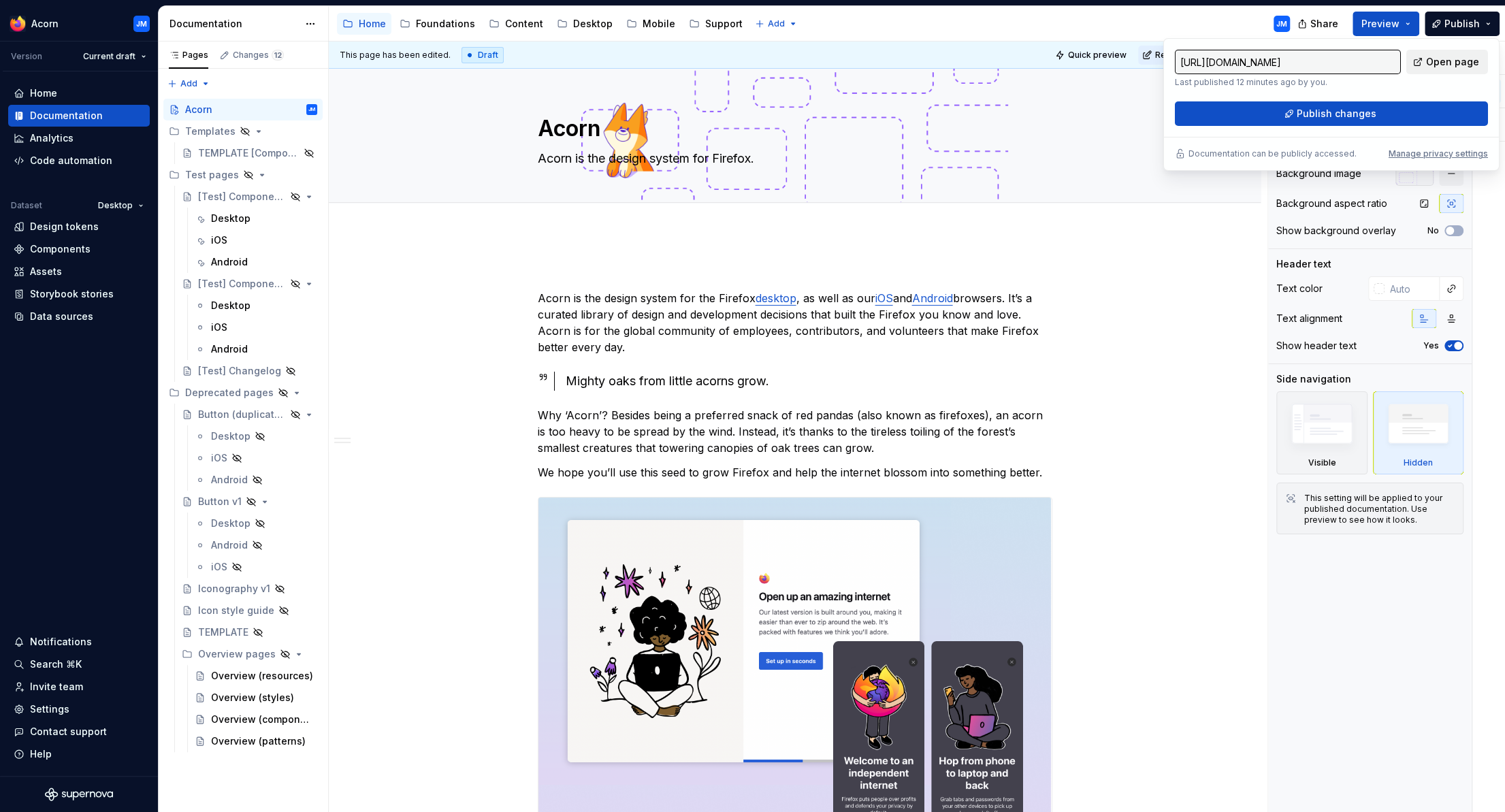
click at [1441, 61] on span "Open page" at bounding box center [1453, 61] width 53 height 13
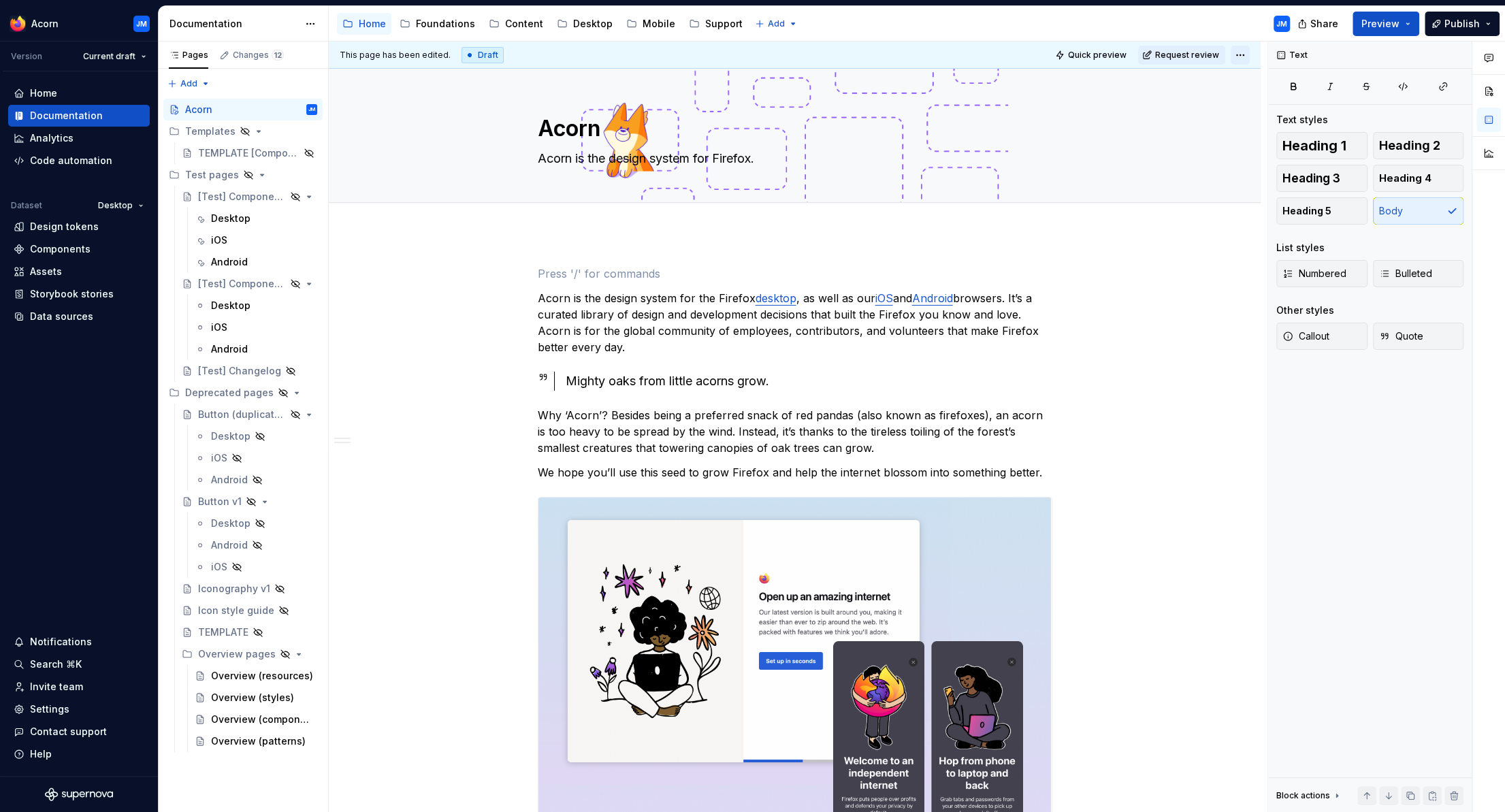
click at [1248, 52] on html "Acorn JM Version Current draft Home Documentation Analytics Code automation Dat…" at bounding box center [752, 406] width 1505 height 812
click at [1289, 100] on div "Open preview" at bounding box center [1307, 103] width 88 height 13
click at [1406, 24] on button "Preview" at bounding box center [1386, 23] width 67 height 24
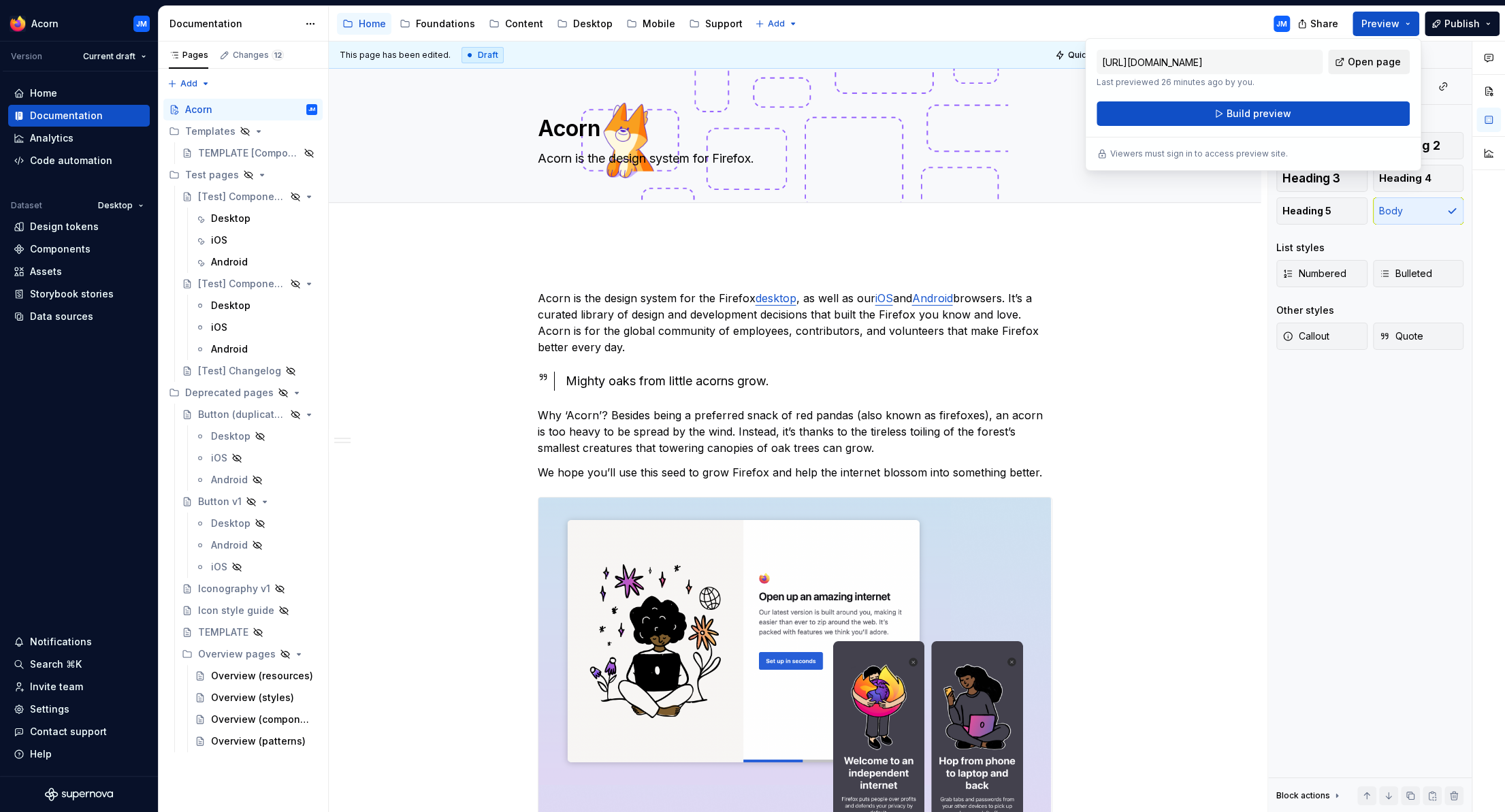
click at [1370, 59] on span "Open page" at bounding box center [1375, 61] width 53 height 13
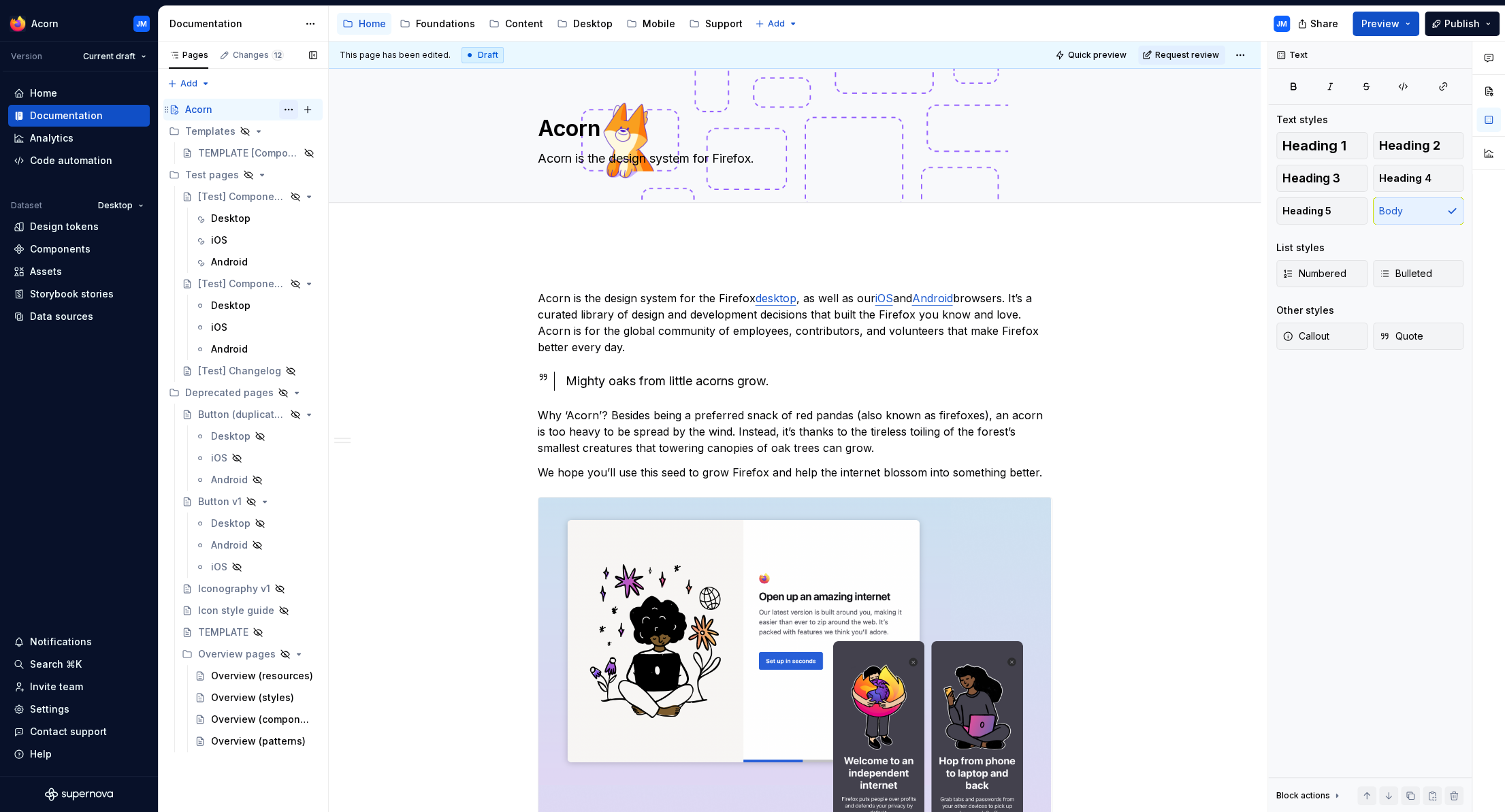
click at [287, 106] on button "Page tree" at bounding box center [288, 109] width 19 height 19
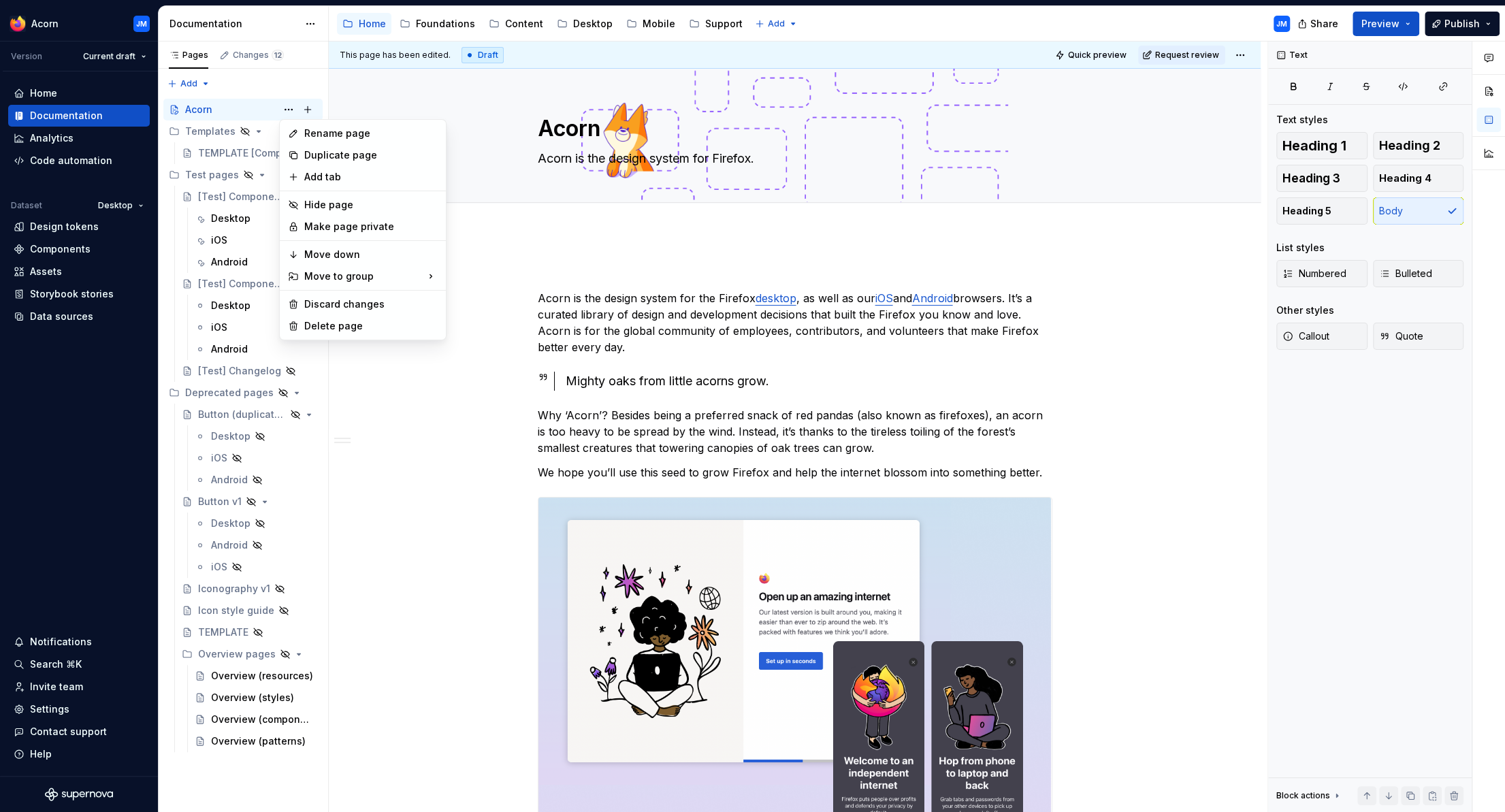
click at [1186, 326] on html "Acorn JM Version Current draft Home Documentation Analytics Code automation Dat…" at bounding box center [752, 406] width 1505 height 812
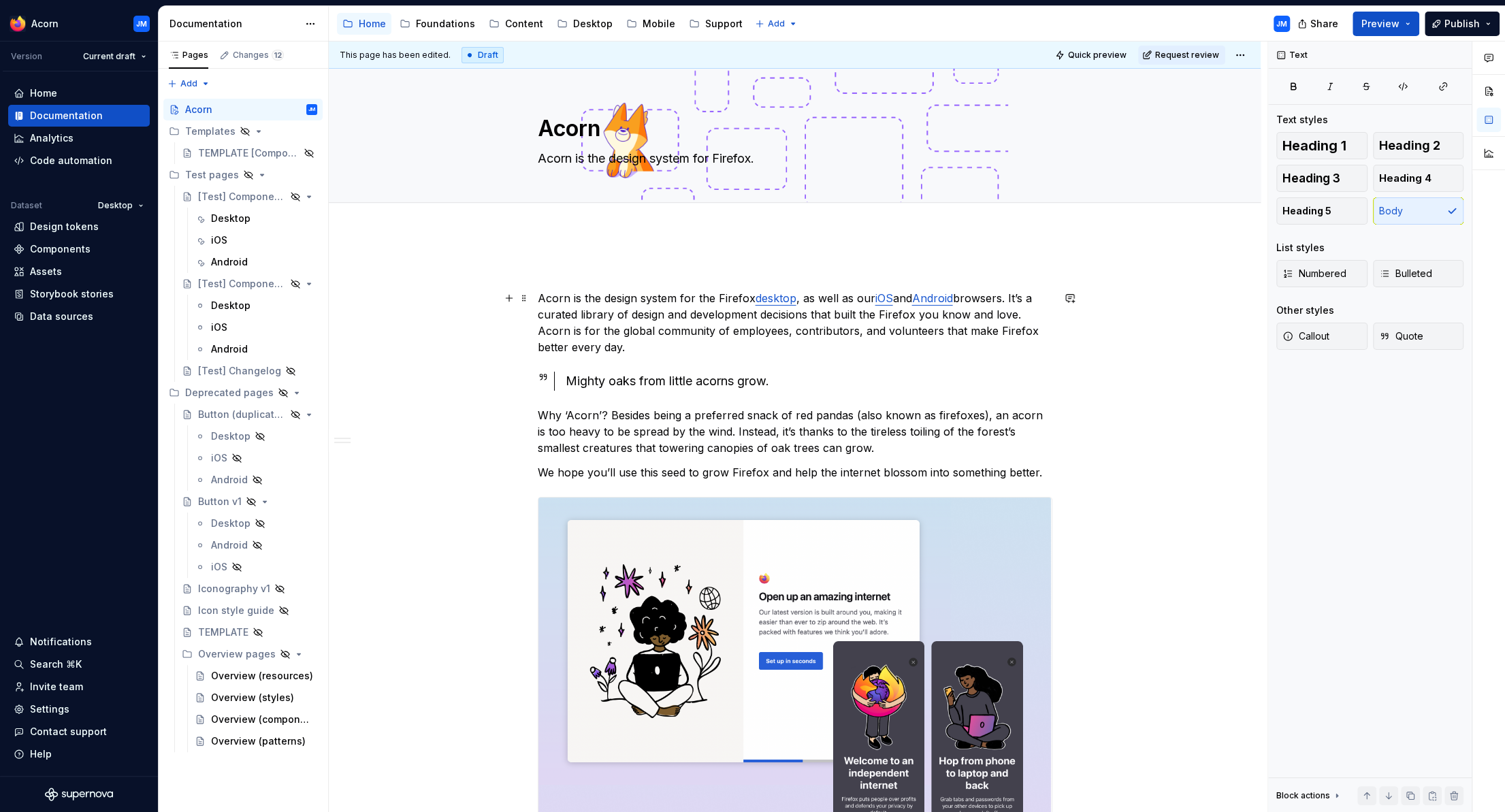
click at [1225, 94] on span "Edit header" at bounding box center [1214, 92] width 55 height 13
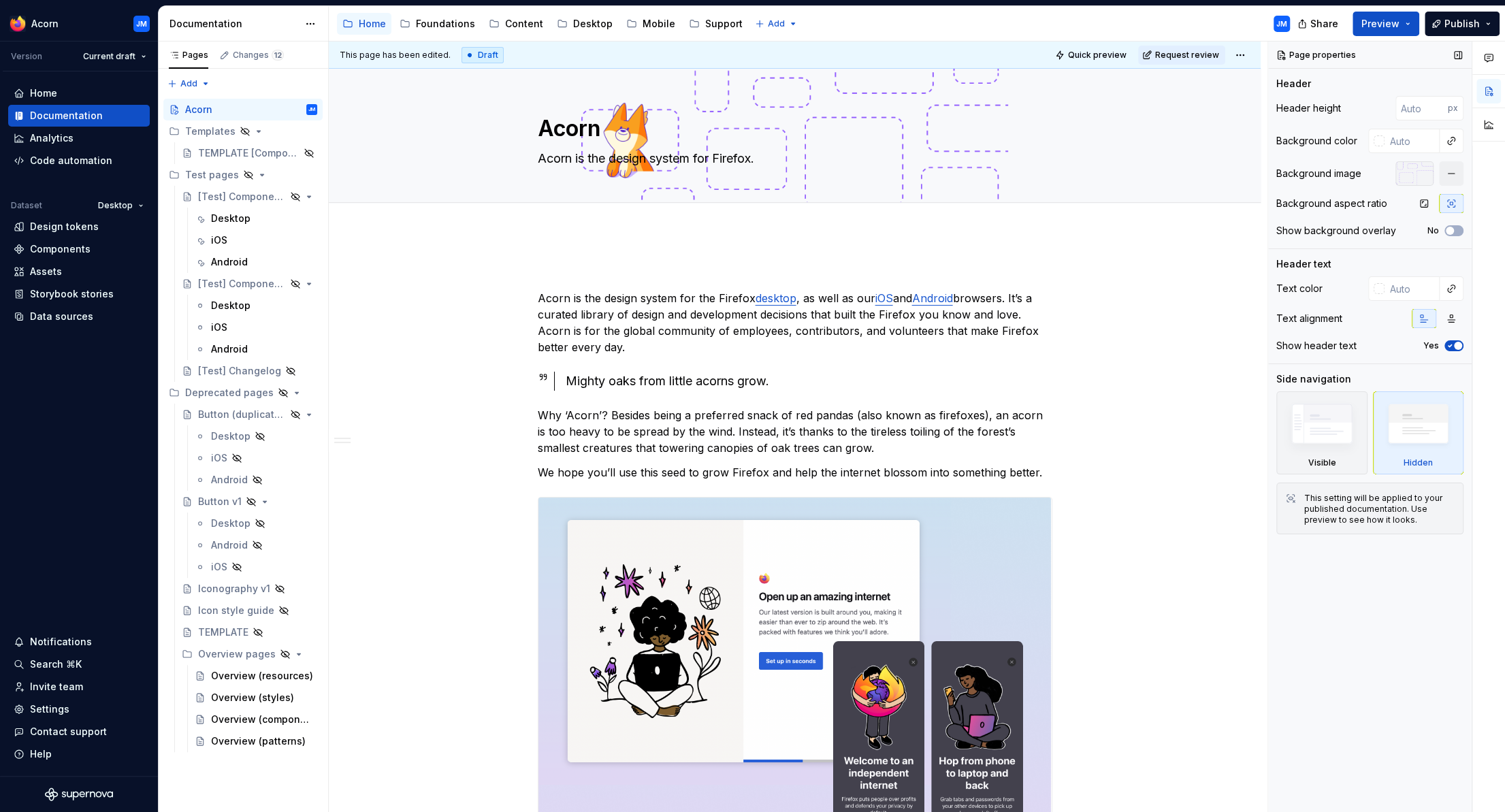
click at [1410, 173] on div at bounding box center [1415, 173] width 38 height 24
click at [1425, 205] on icon "button" at bounding box center [1424, 203] width 11 height 11
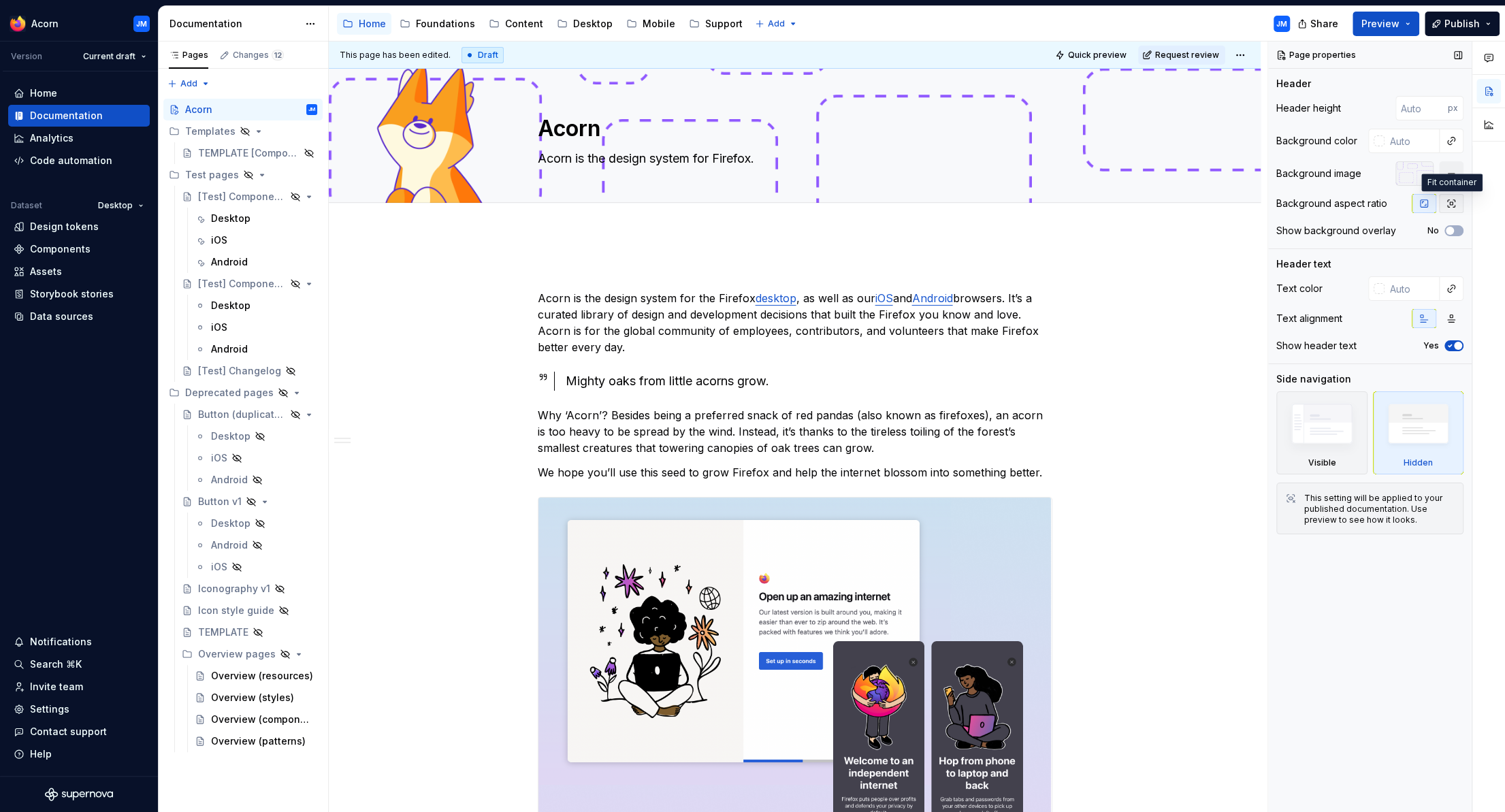
click at [1449, 203] on icon "button" at bounding box center [1452, 203] width 11 height 11
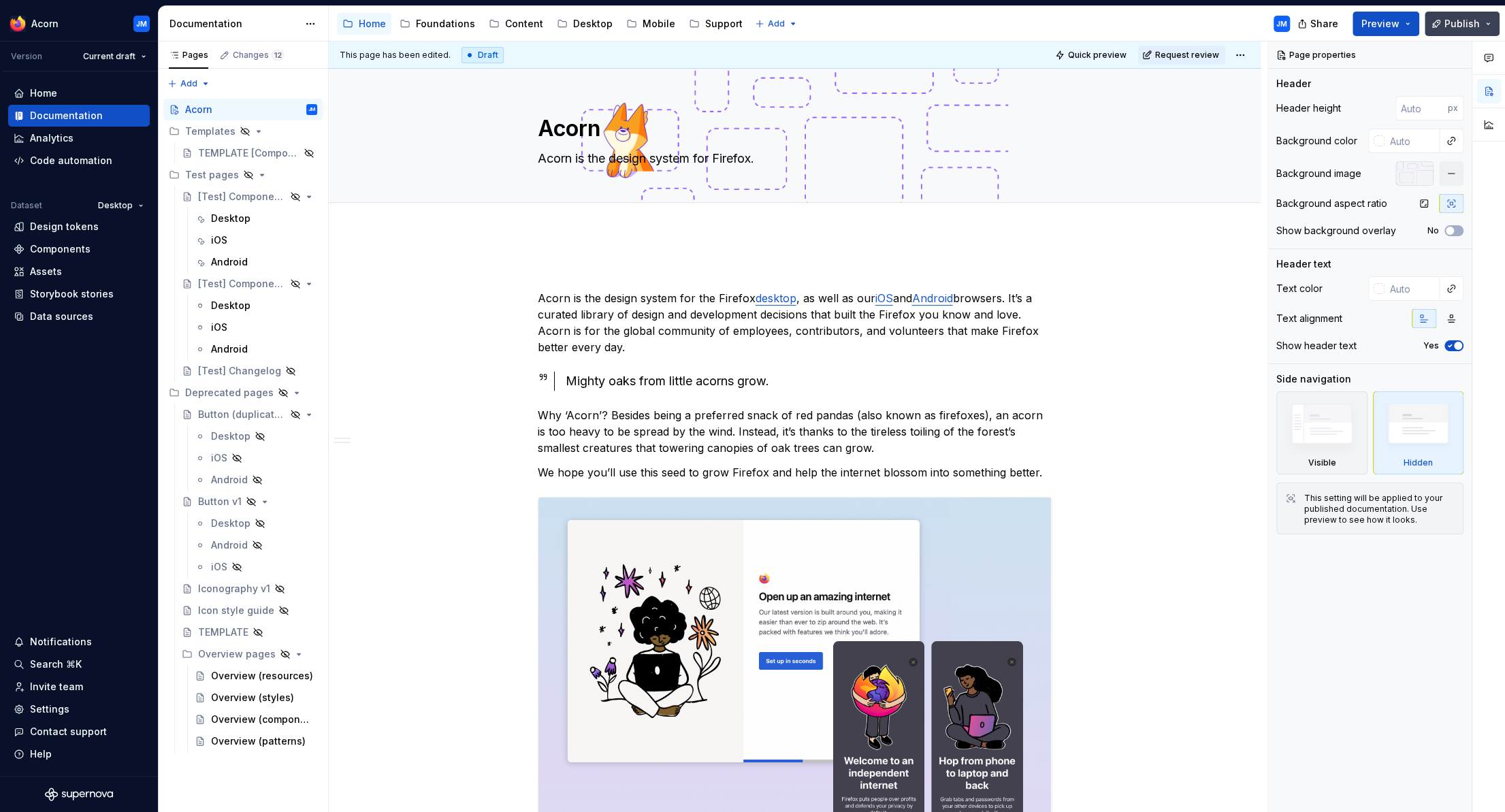
click at [1462, 22] on span "Publish" at bounding box center [1462, 23] width 35 height 13
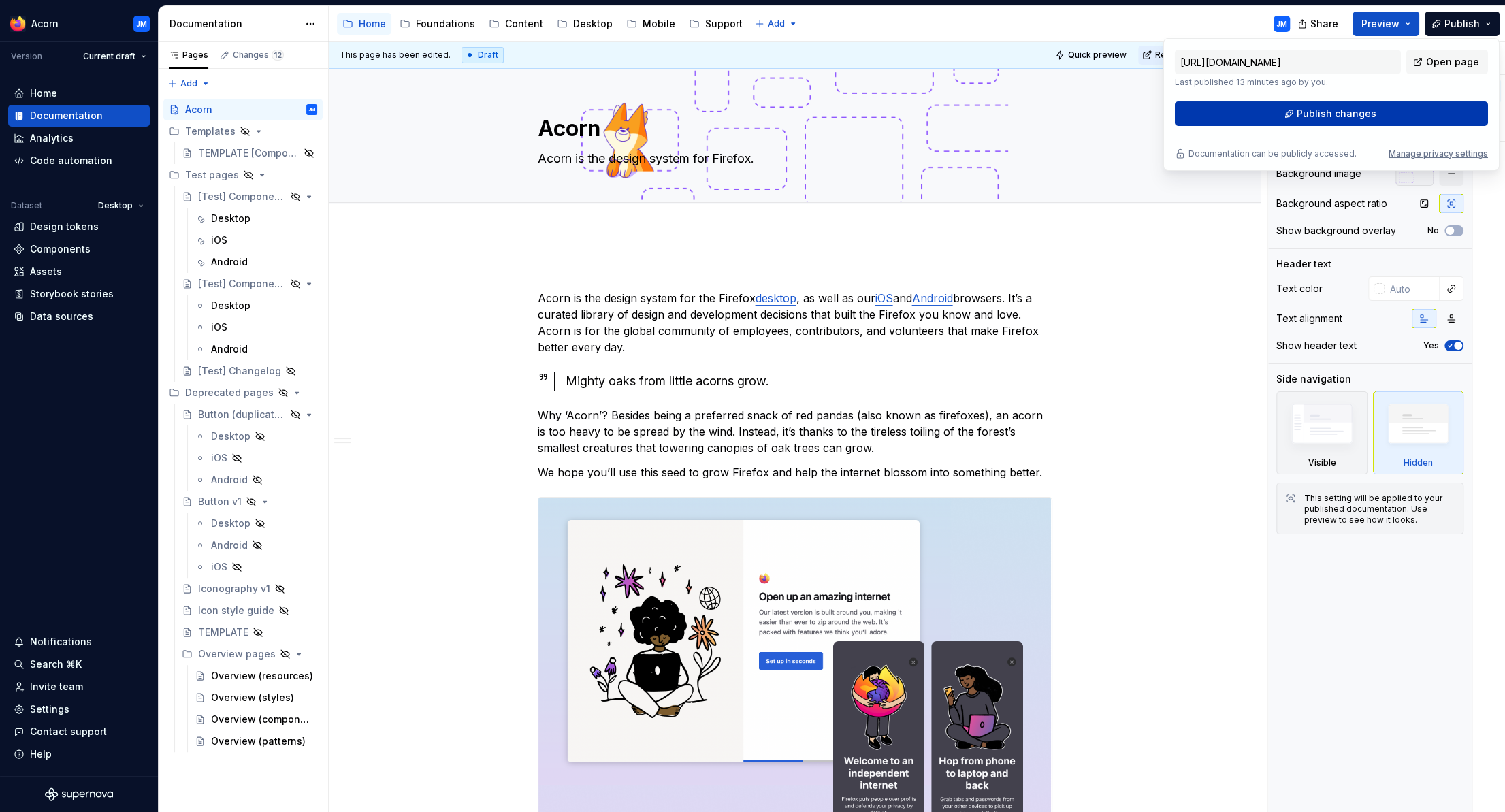
click at [1425, 112] on button "Publish changes" at bounding box center [1331, 113] width 313 height 24
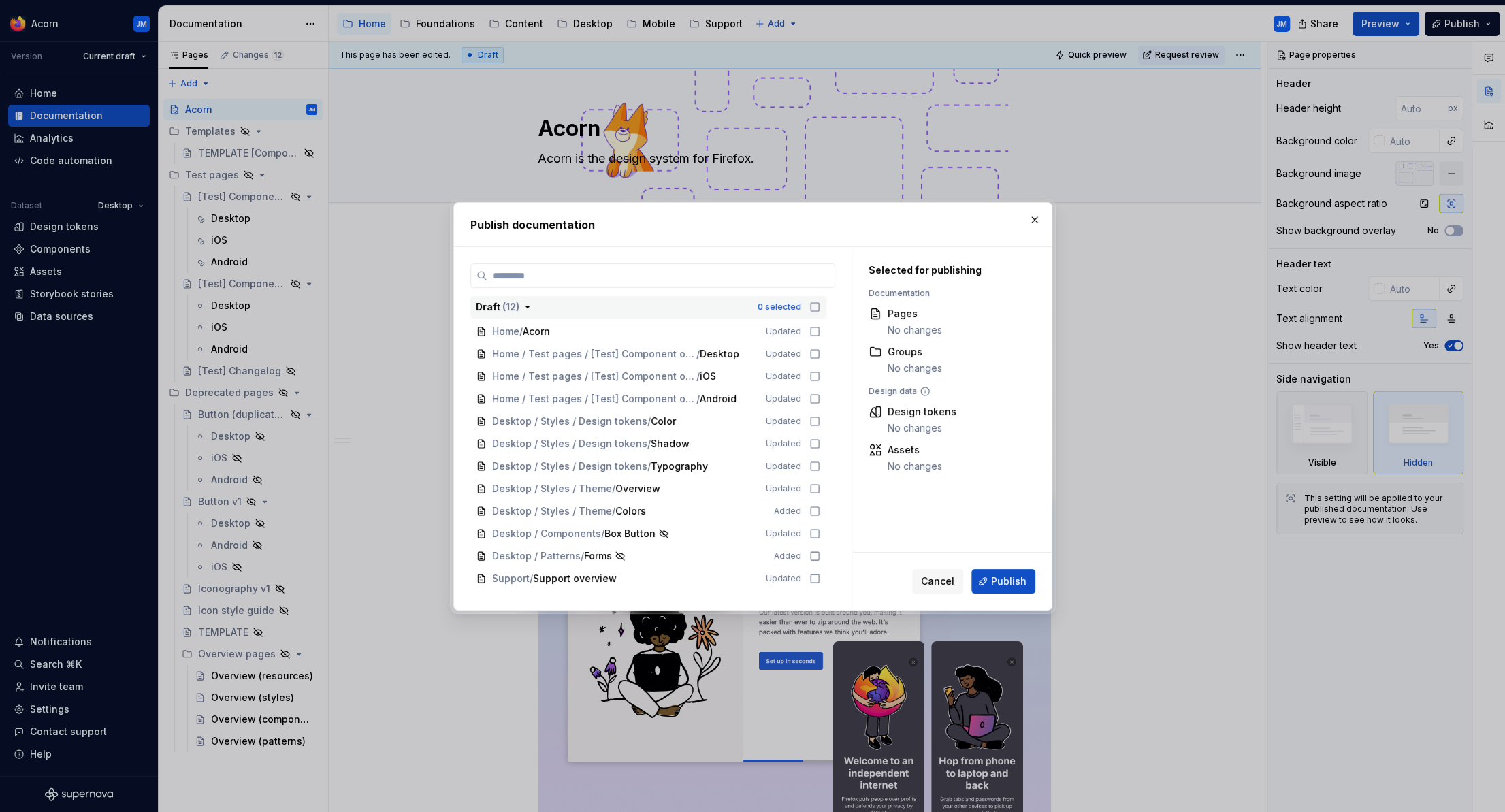
click at [526, 307] on icon "button" at bounding box center [527, 307] width 4 height 2
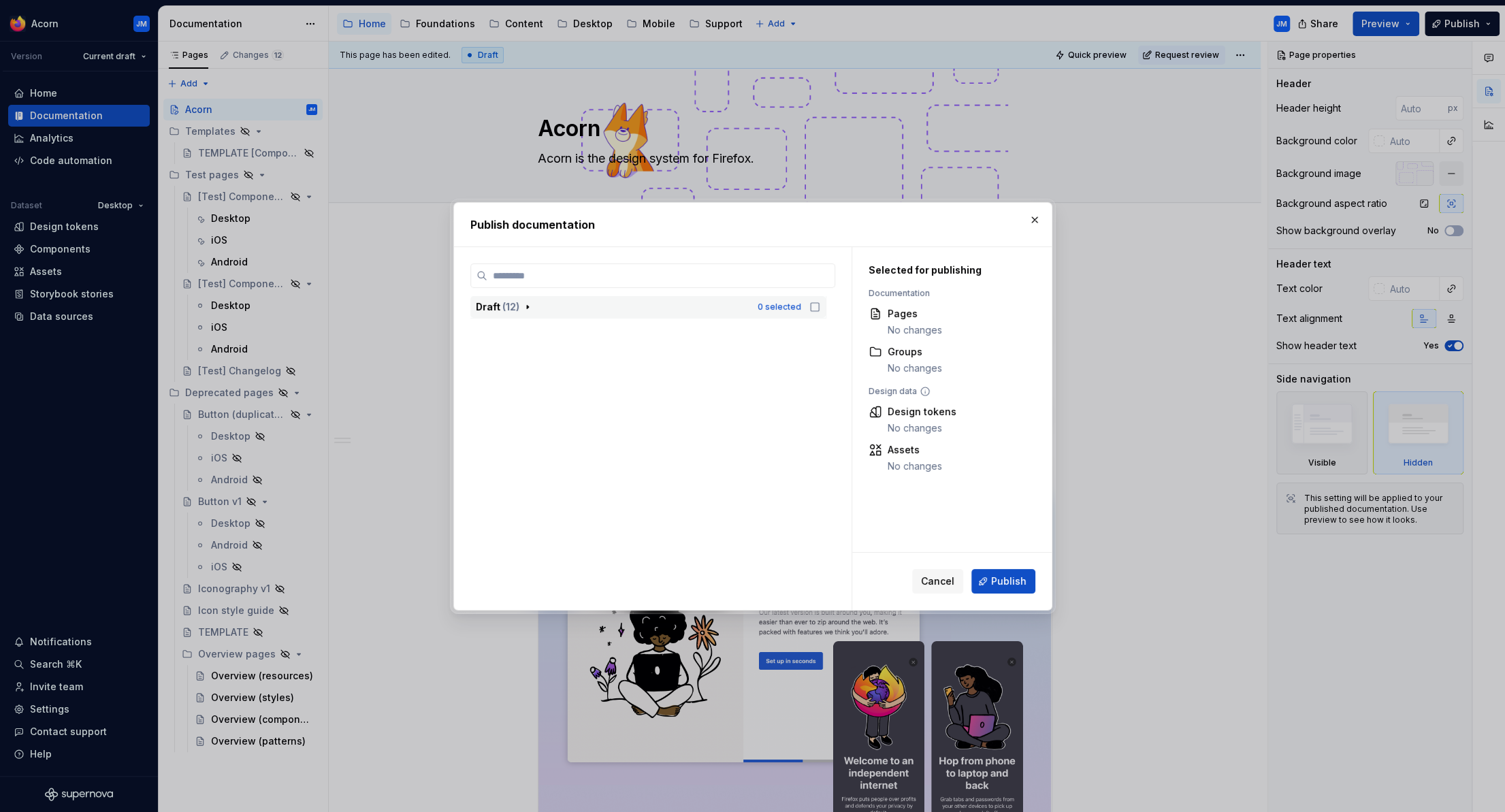
click at [527, 308] on icon "button" at bounding box center [528, 307] width 2 height 4
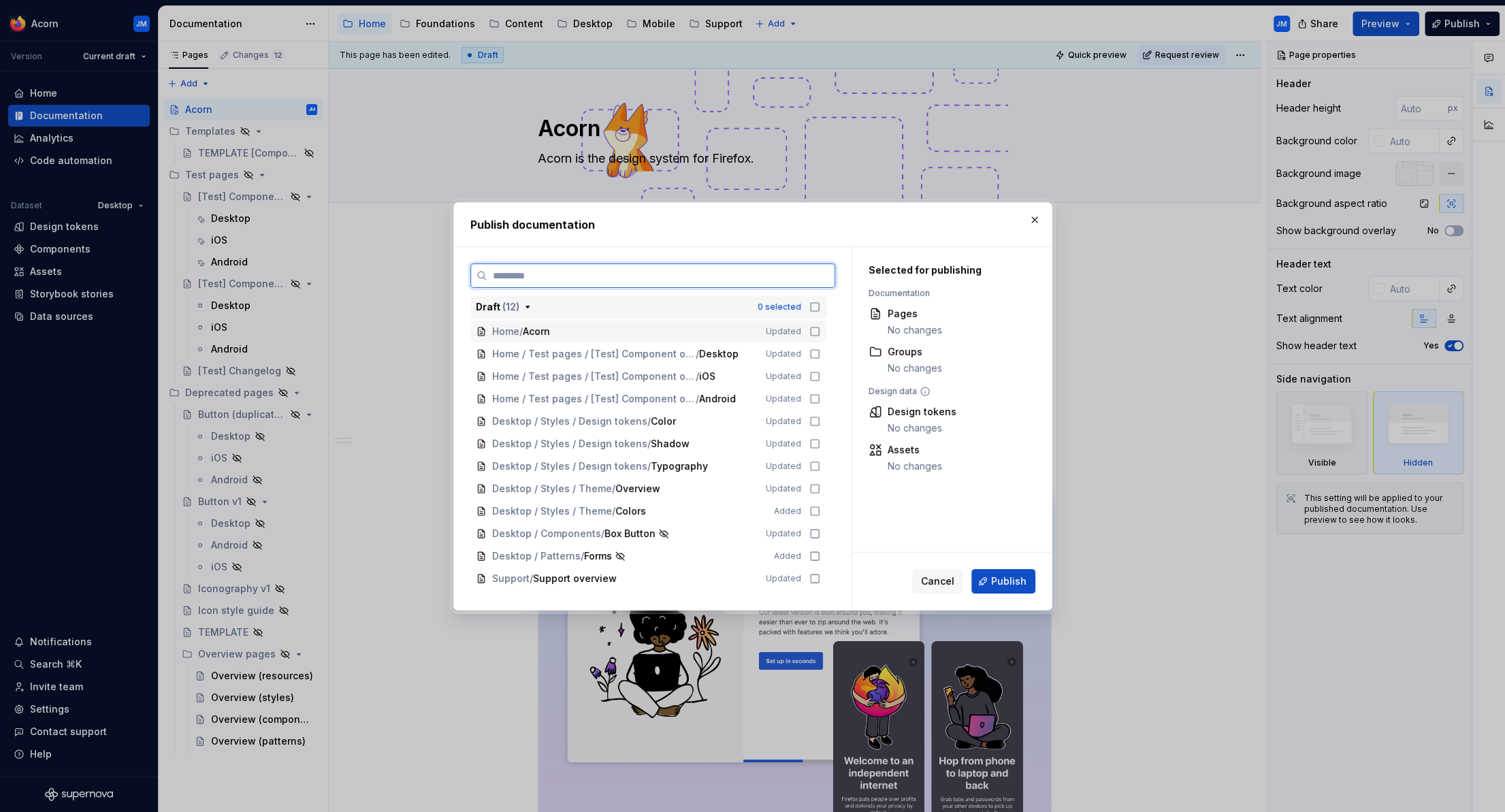
click at [820, 335] on icon at bounding box center [814, 331] width 8 height 8
click at [1012, 573] on button "Publish" at bounding box center [1003, 581] width 64 height 24
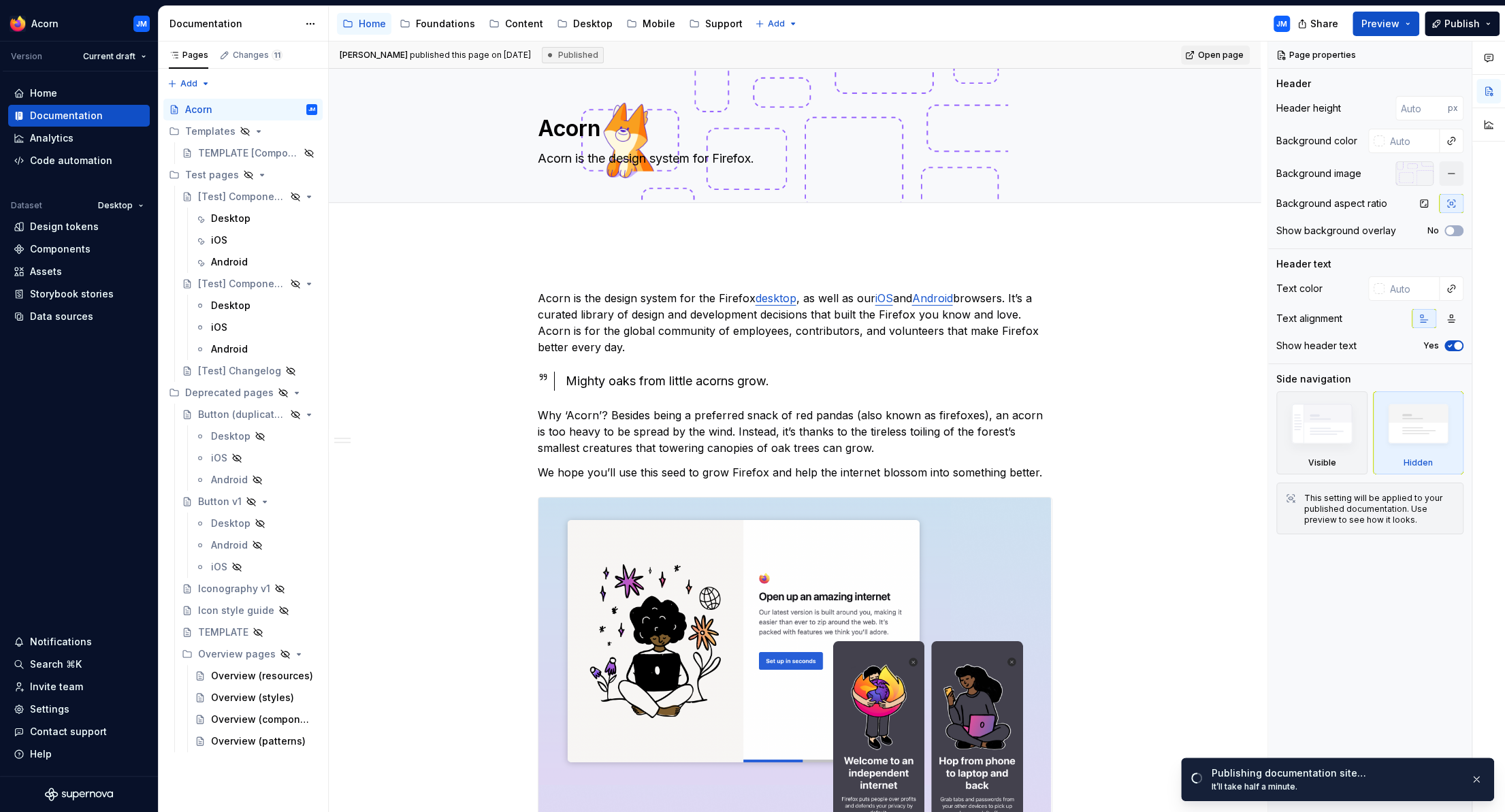
type textarea "*"
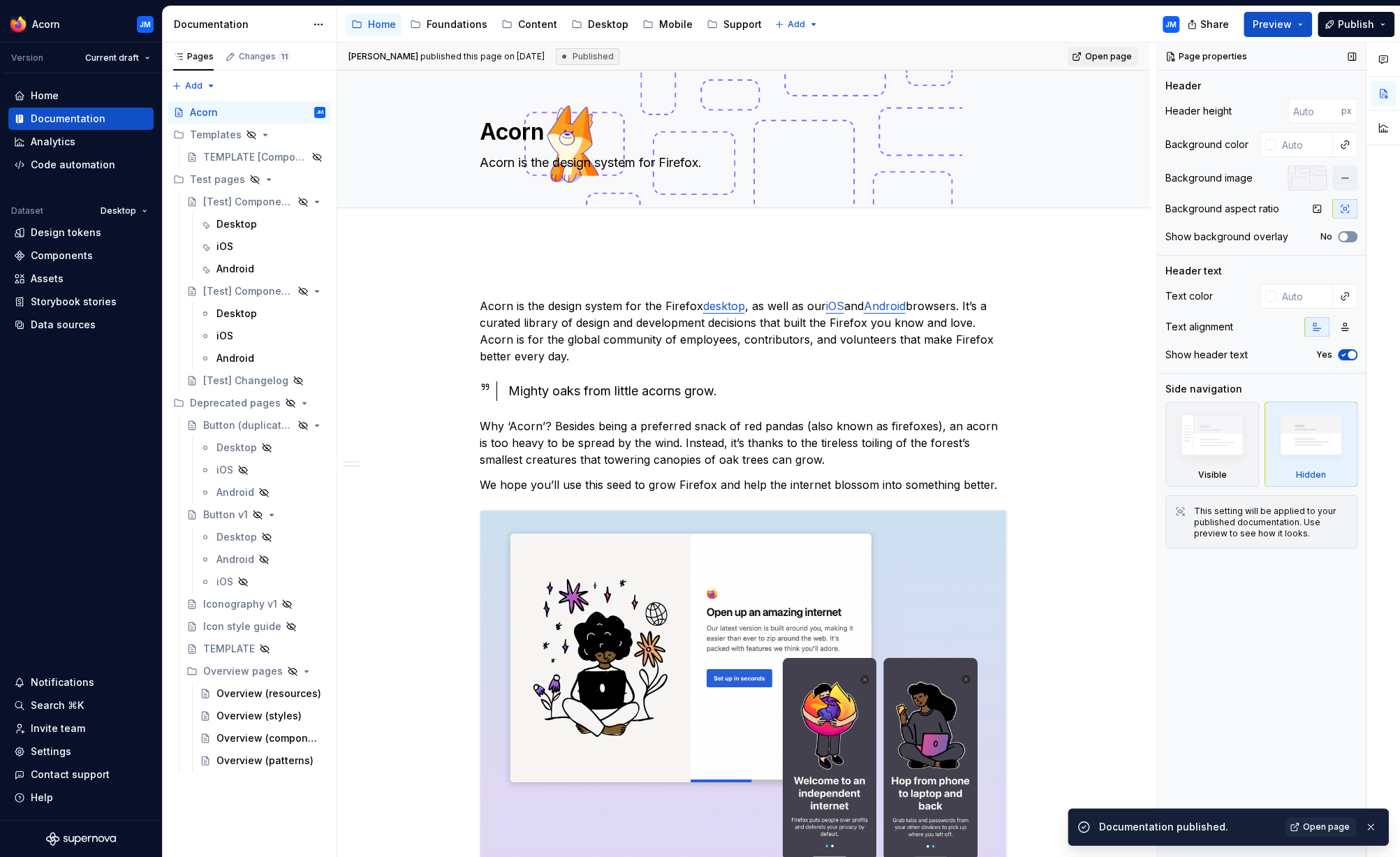
click at [1354, 240] on button "No" at bounding box center [1347, 237] width 19 height 11
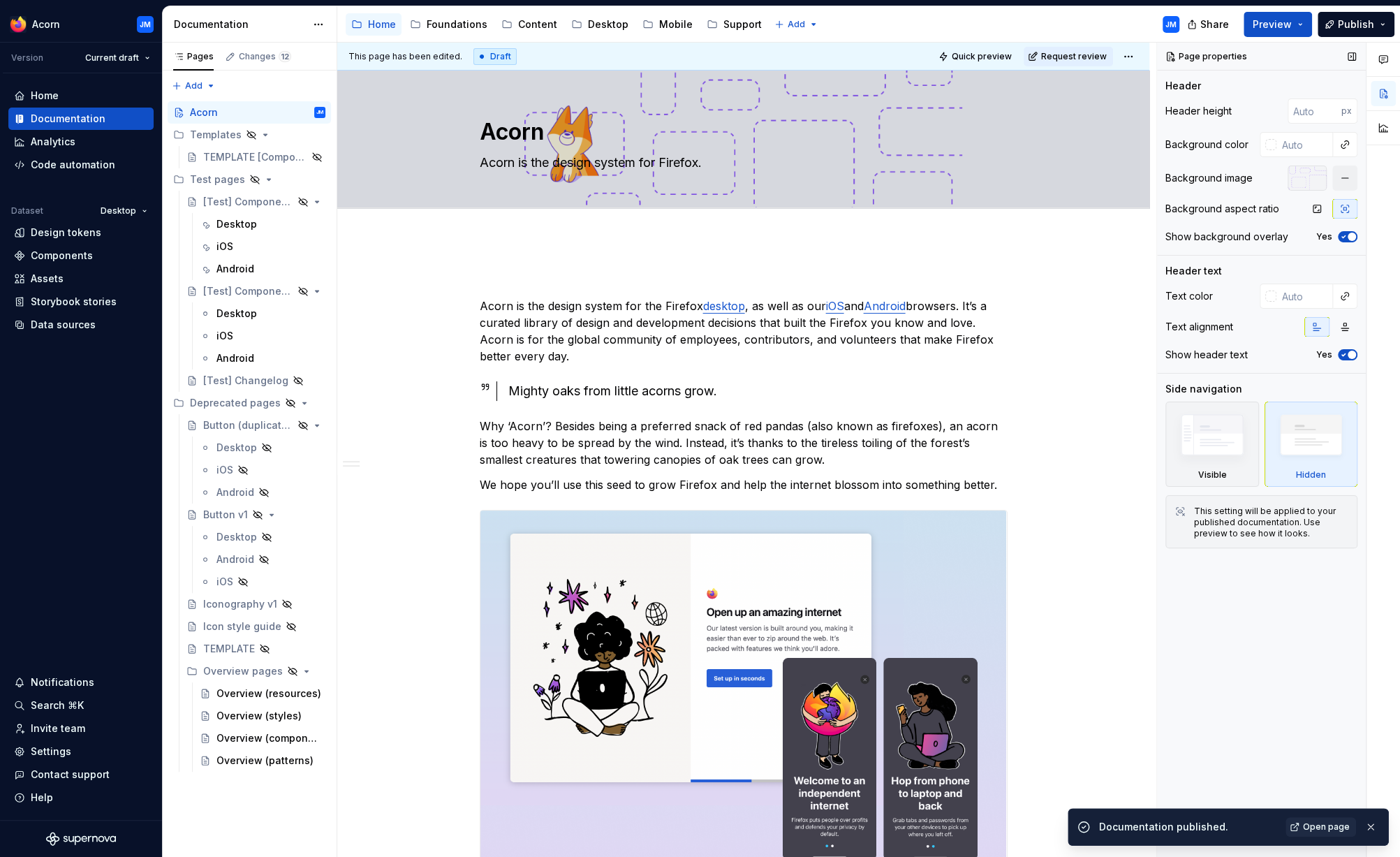
click at [1341, 235] on icon "button" at bounding box center [1343, 236] width 11 height 8
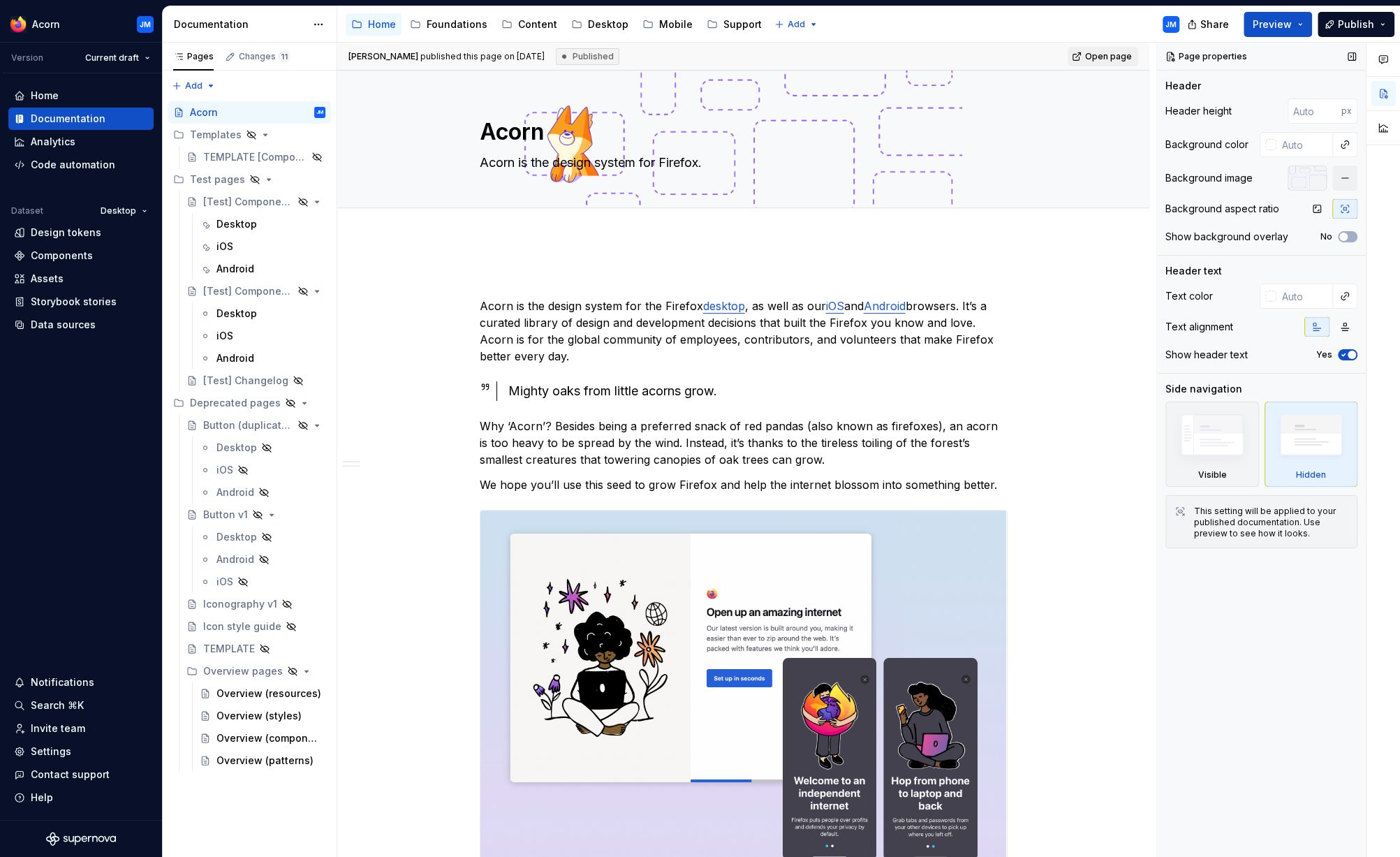
type textarea "*"
click at [1293, 138] on input "text" at bounding box center [1304, 144] width 56 height 25
paste input "F6F5F0"
type input "#F6F5F0"
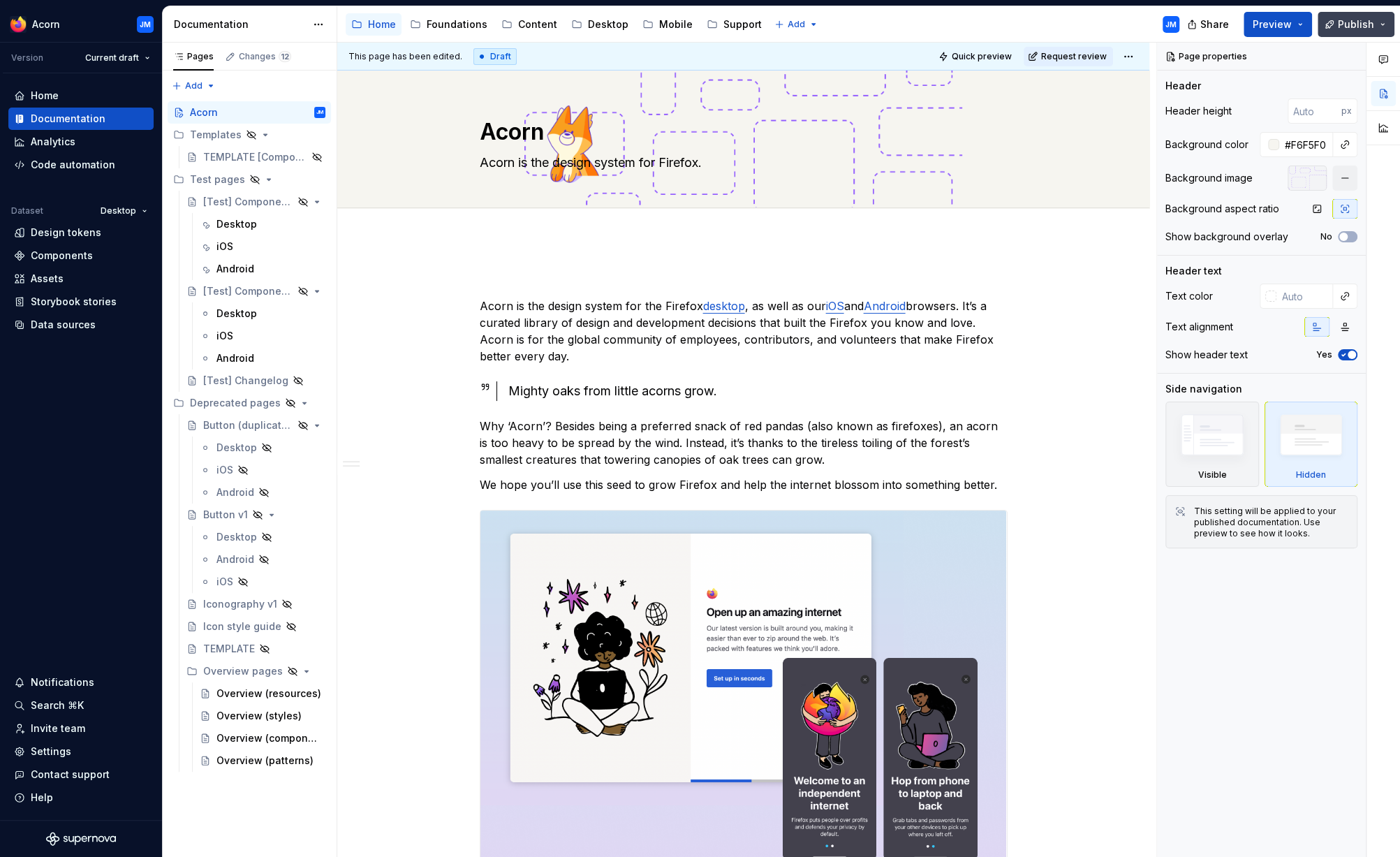
click at [1350, 24] on span "Publish" at bounding box center [1355, 24] width 36 height 14
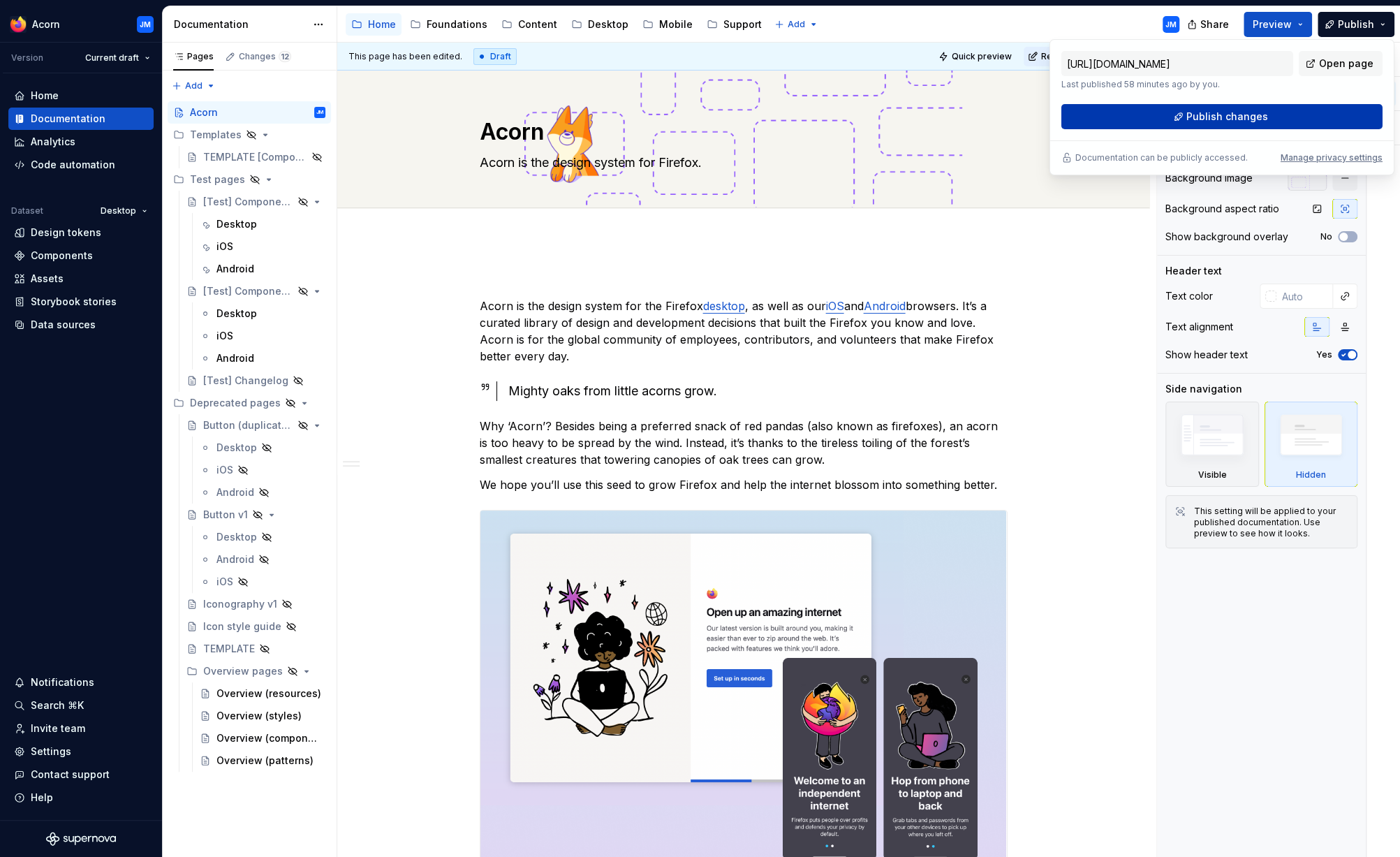
click at [1244, 119] on span "Publish changes" at bounding box center [1227, 116] width 82 height 14
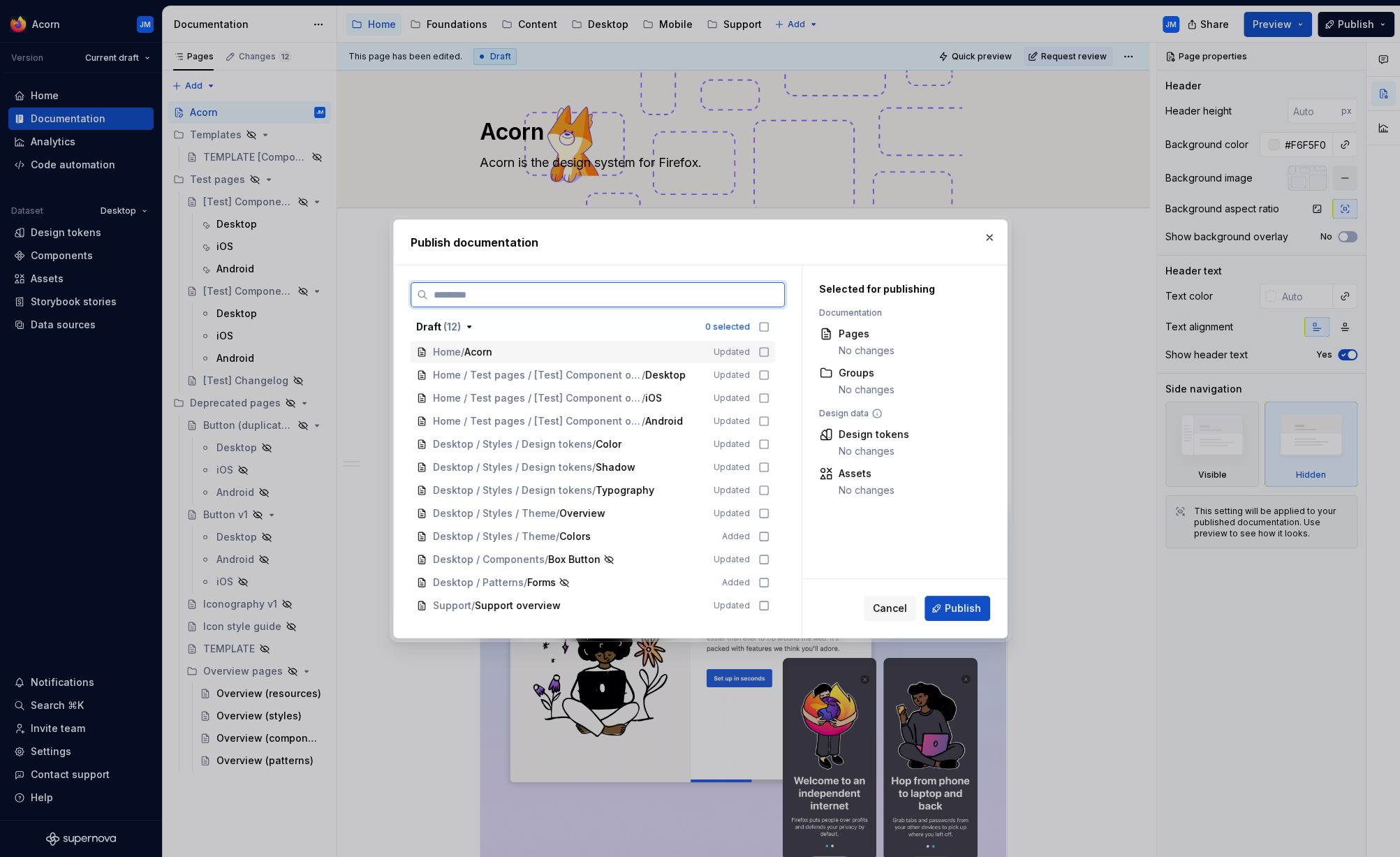
click at [769, 353] on icon at bounding box center [764, 351] width 11 height 11
click at [953, 607] on span "Publish" at bounding box center [962, 608] width 36 height 14
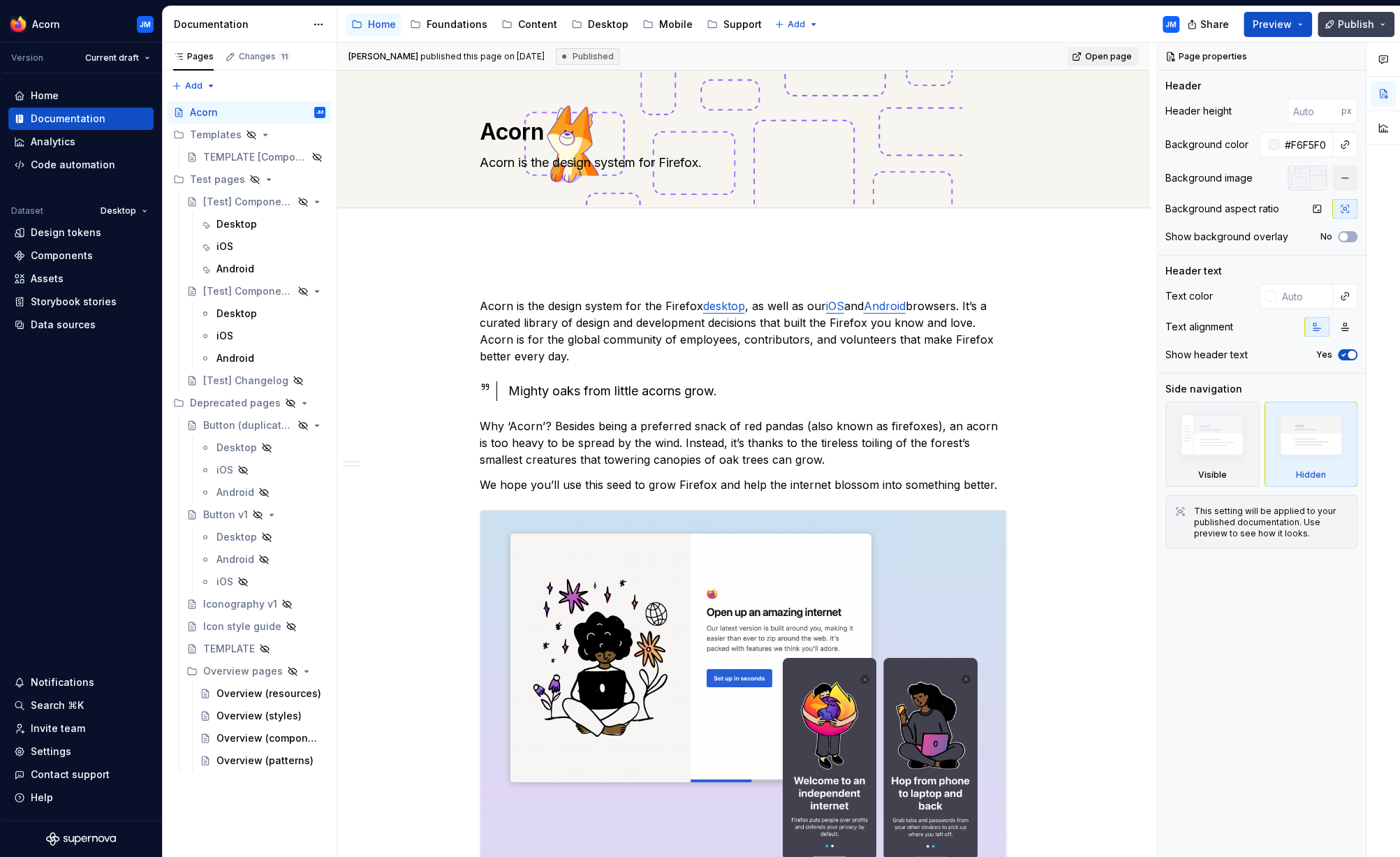
click at [1385, 27] on button "Publish" at bounding box center [1355, 24] width 77 height 25
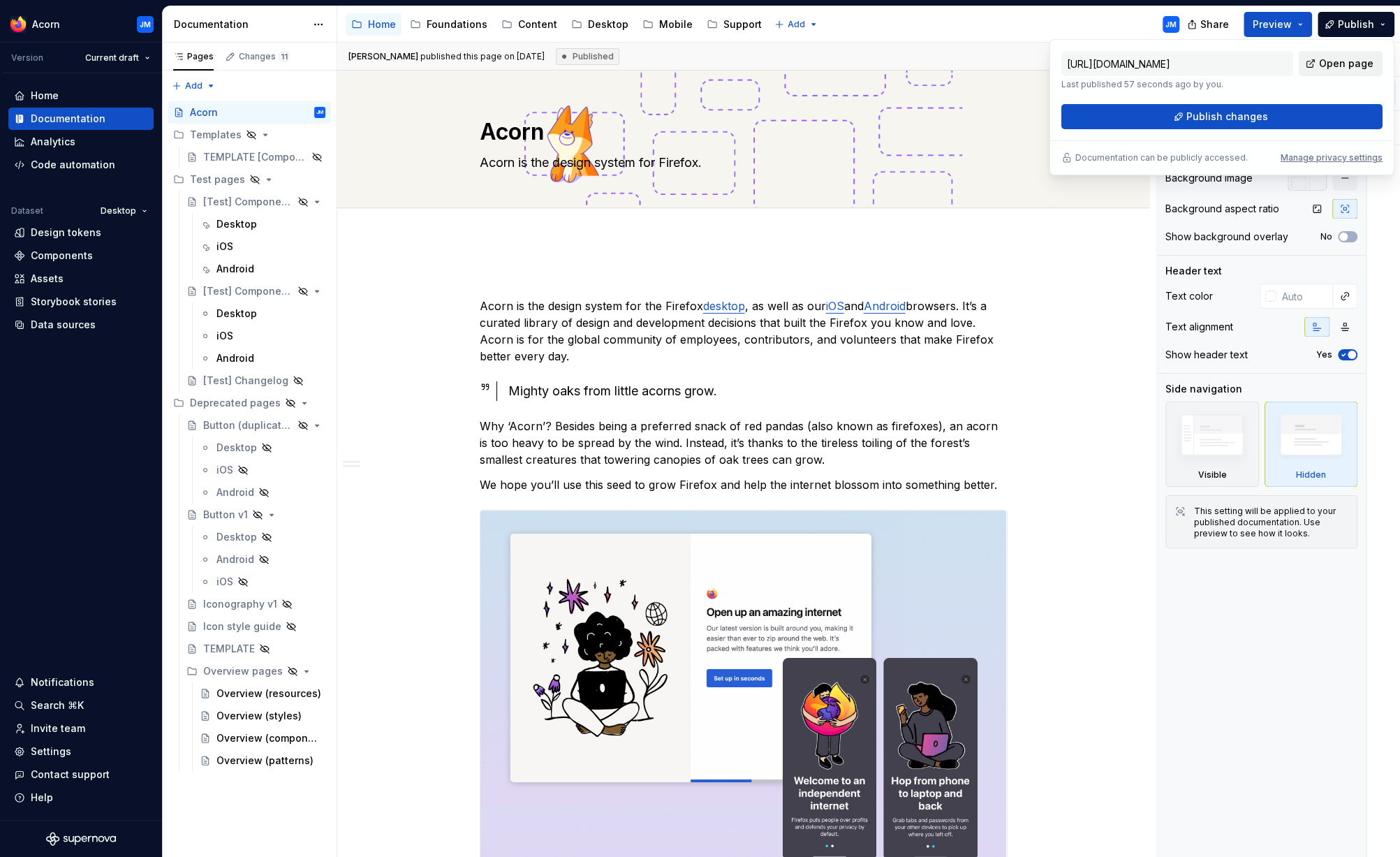
click at [1360, 62] on span "Open page" at bounding box center [1346, 63] width 54 height 14
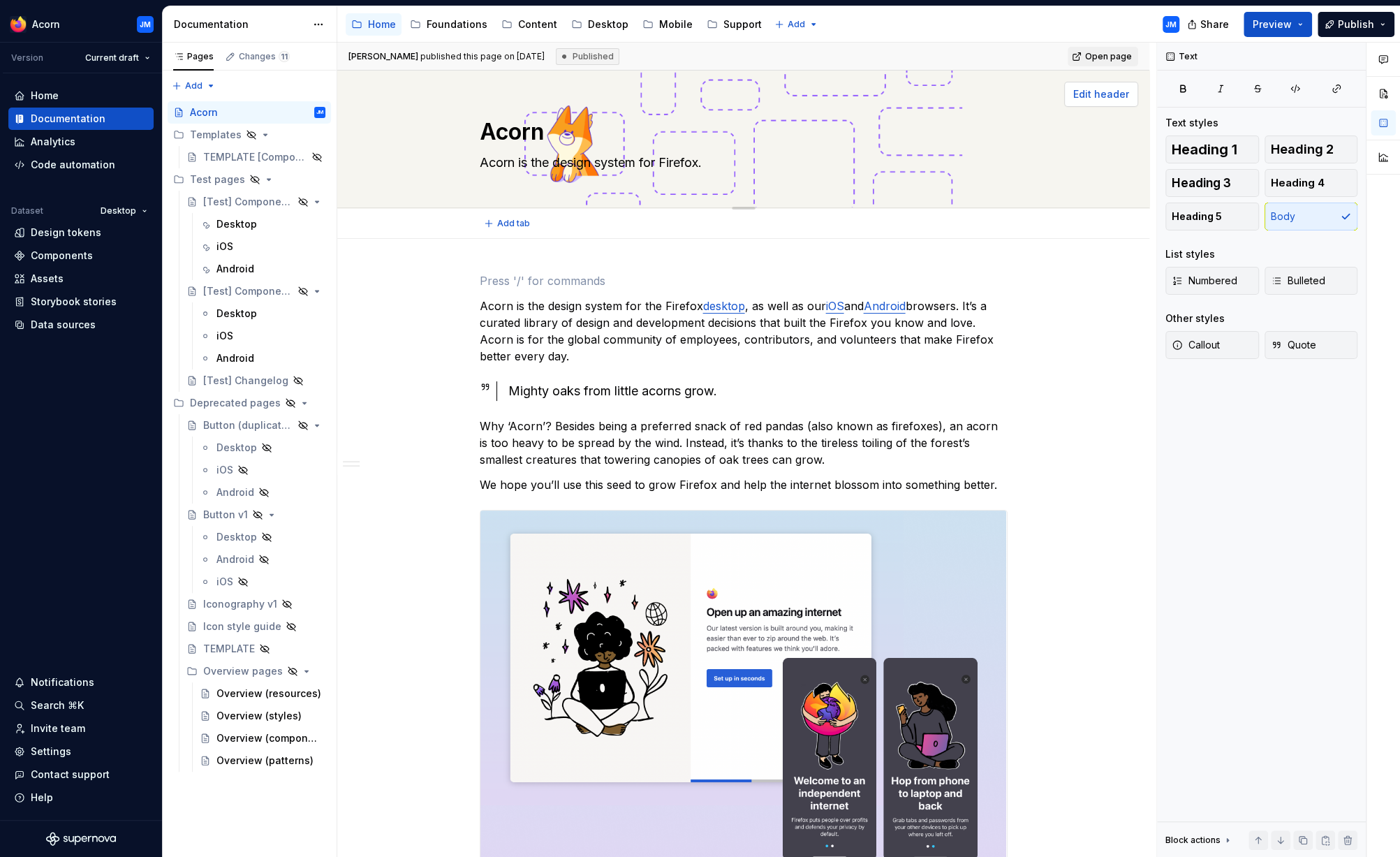
click at [1108, 96] on span "Edit header" at bounding box center [1100, 94] width 56 height 14
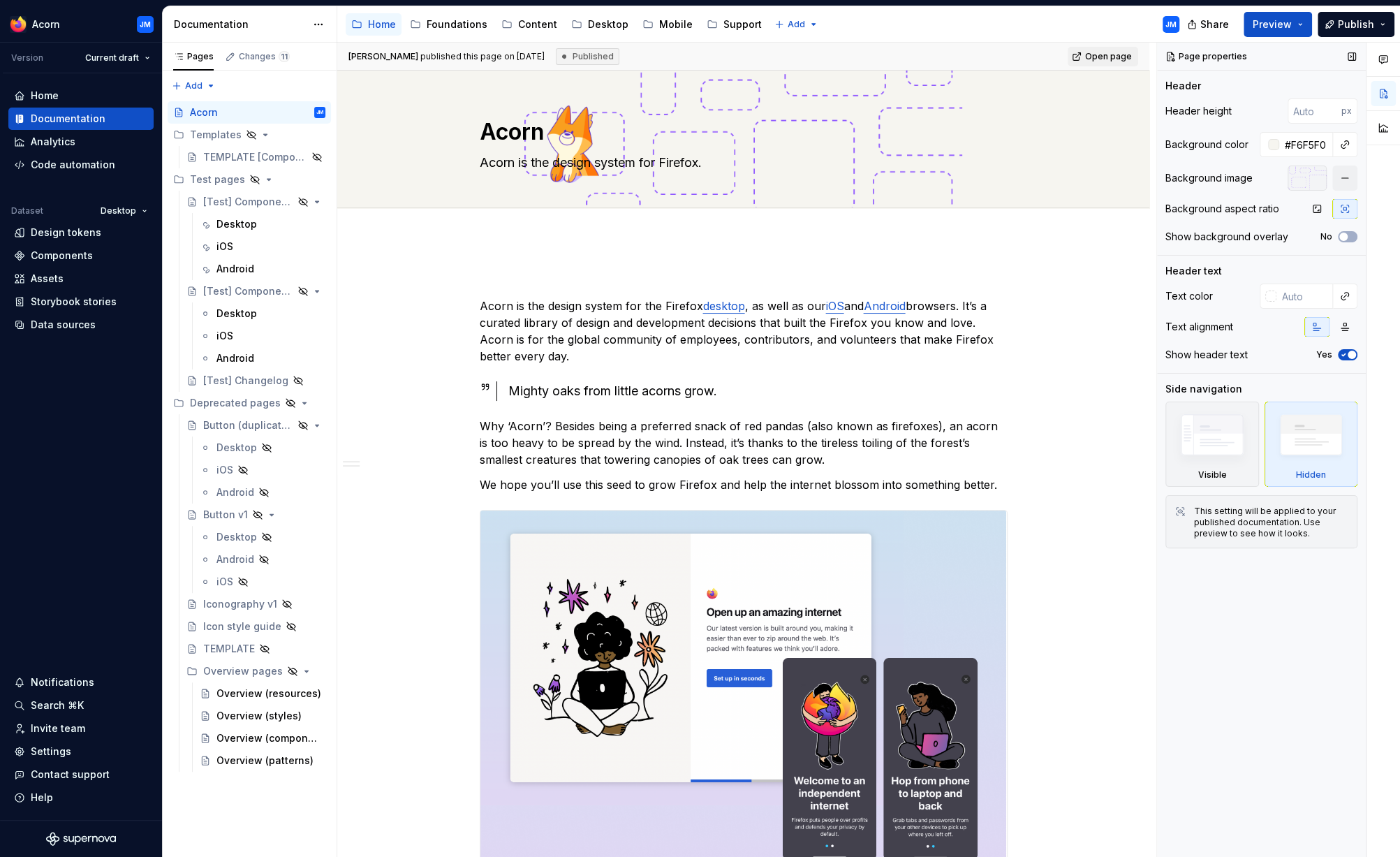
type textarea "*"
click at [1273, 144] on div at bounding box center [1273, 145] width 11 height 11
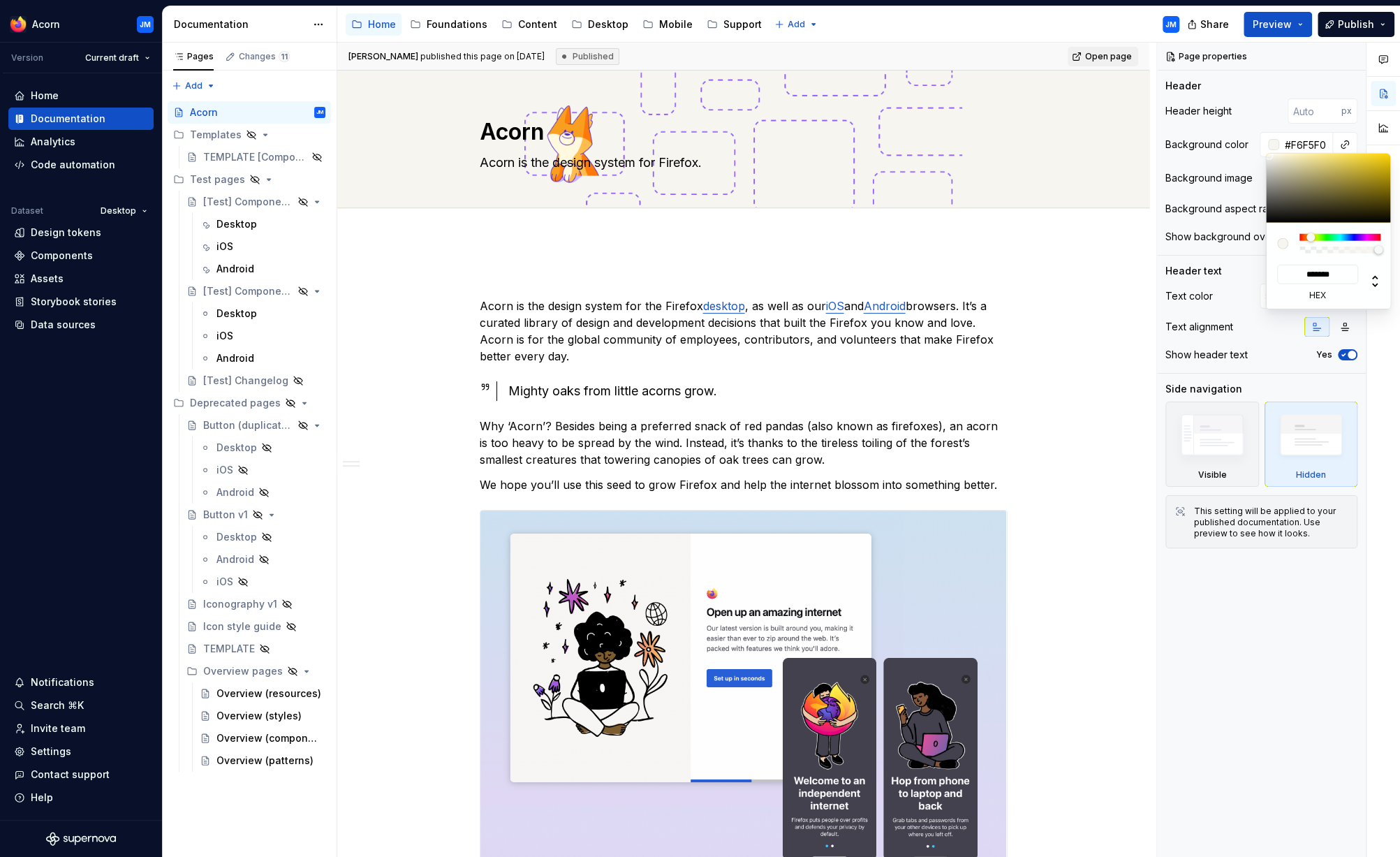
type input "#F6F4F0"
type input "*******"
type textarea "*"
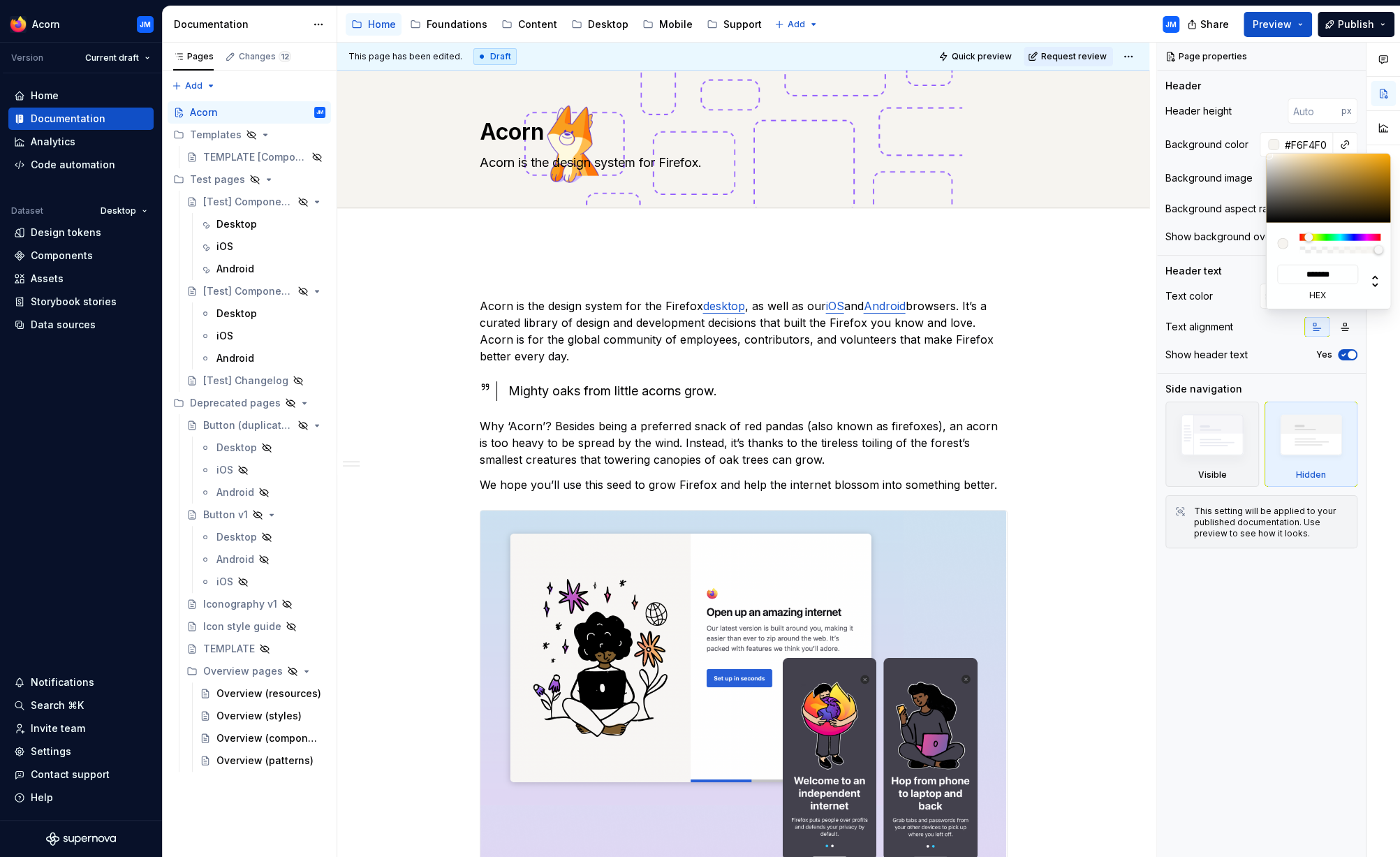
type input "#F6F3F0"
type input "*******"
type textarea "*"
type input "#F6F4F0"
type input "*******"
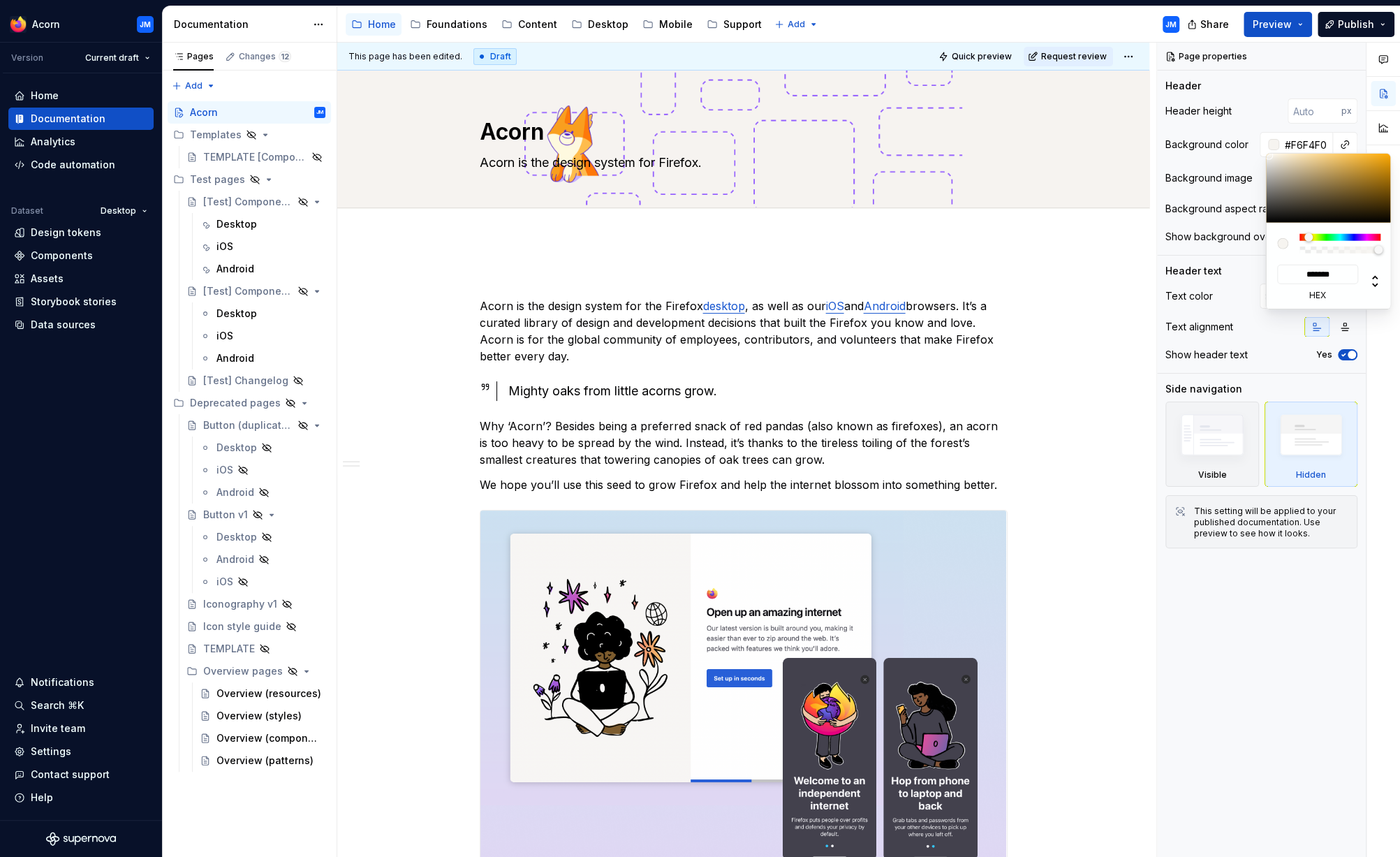
type textarea "*"
type input "#F6F3F0"
type input "*******"
type input "#F6F2F0"
type input "*******"
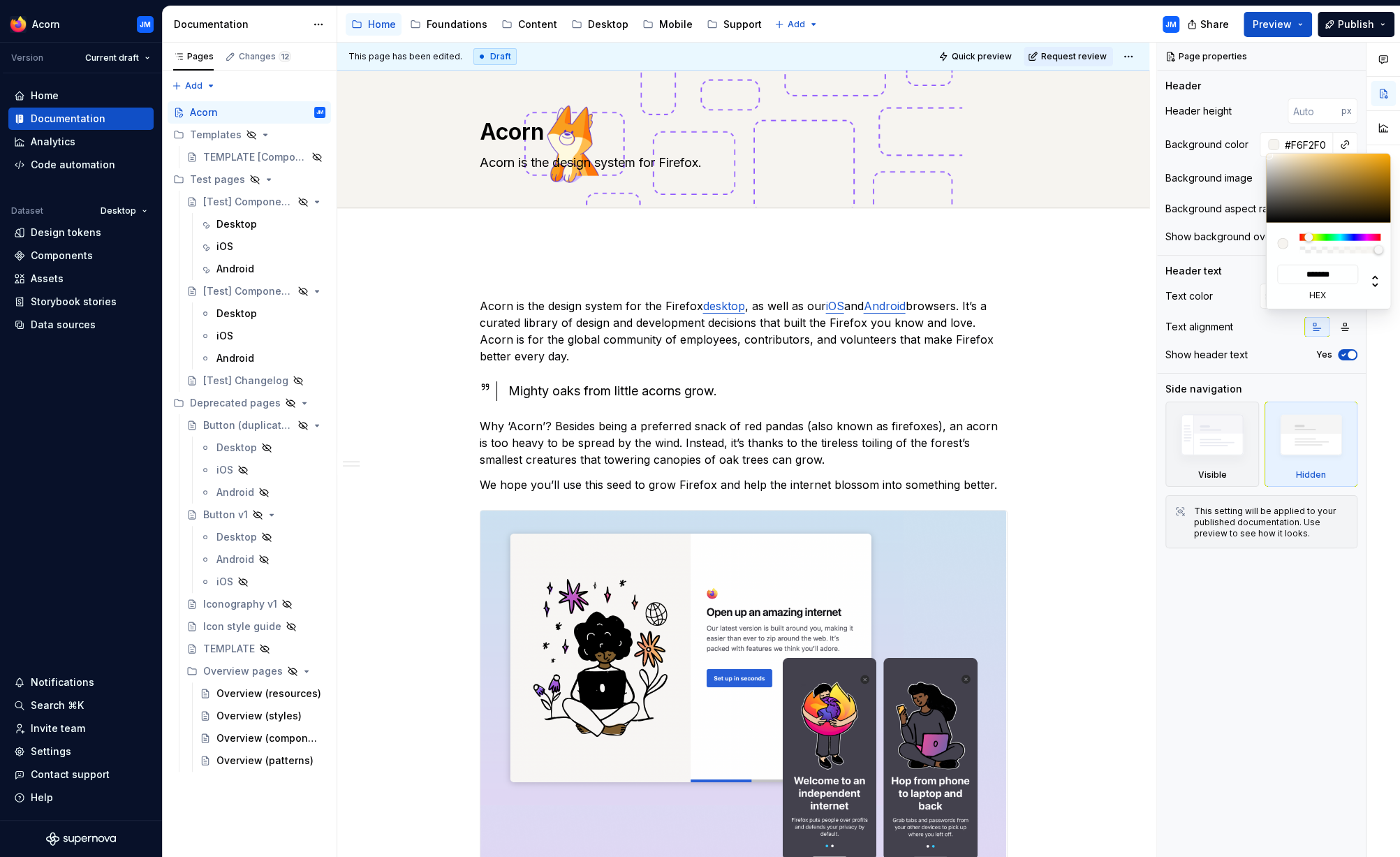
type input "#F6F1F0"
type input "*******"
type input "#F6F0F0"
type input "*******"
type textarea "*"
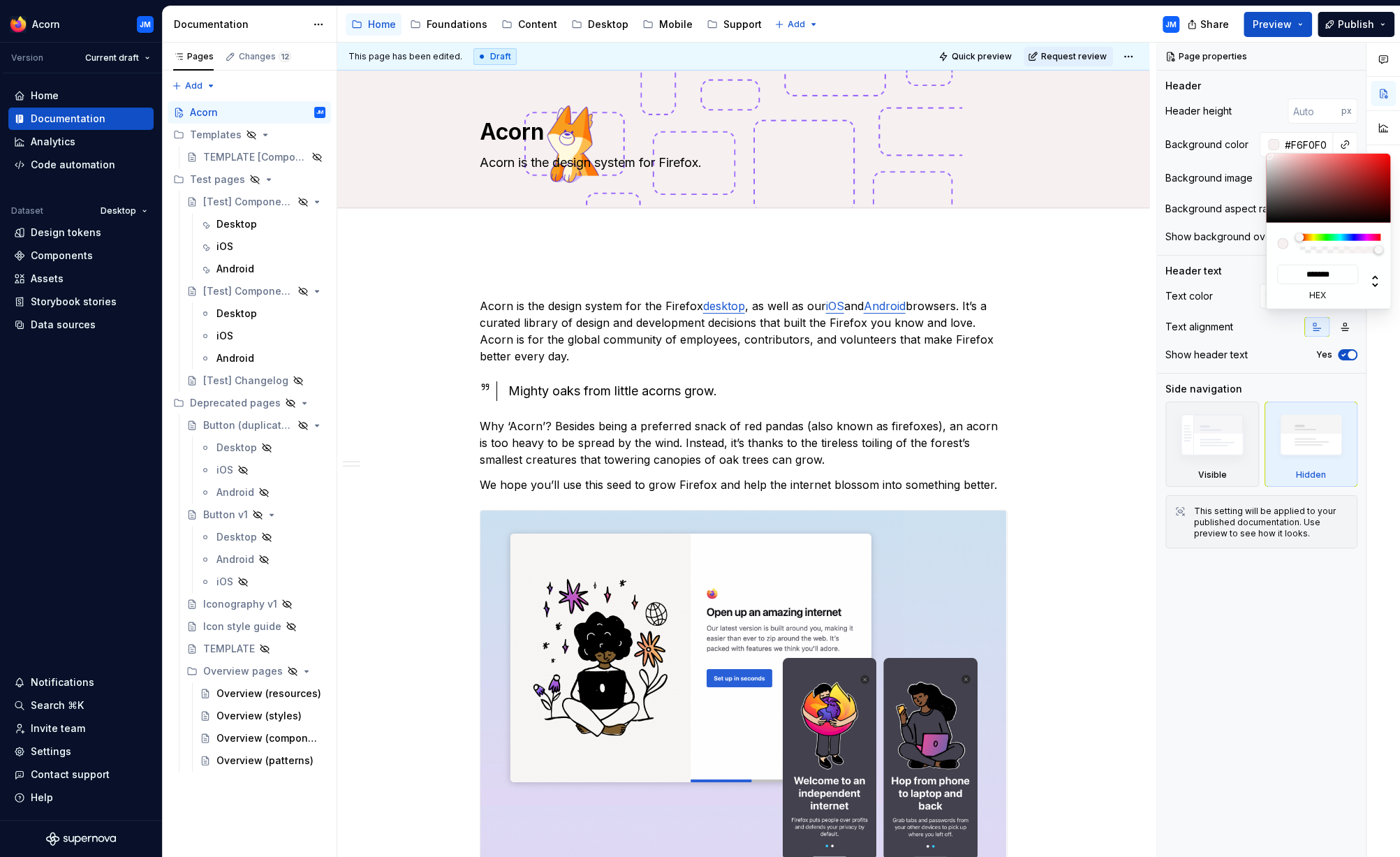
type input "#F6F1F0"
type input "*******"
type input "#F6F2F0"
type input "*******"
type input "#F6F3F0"
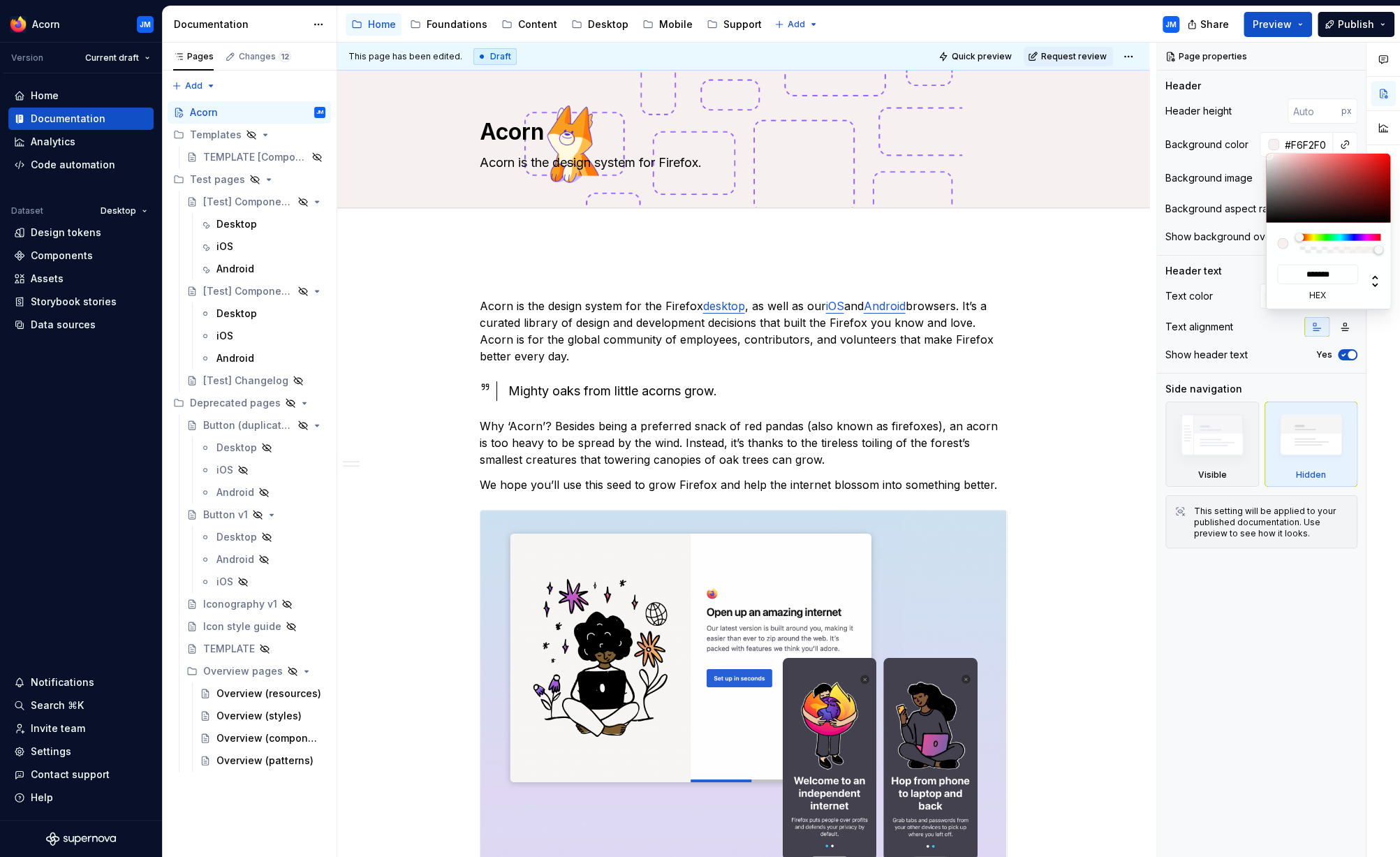
type input "*******"
type input "#F6F4F0"
type input "*******"
type input "#F6F5F0"
type input "*******"
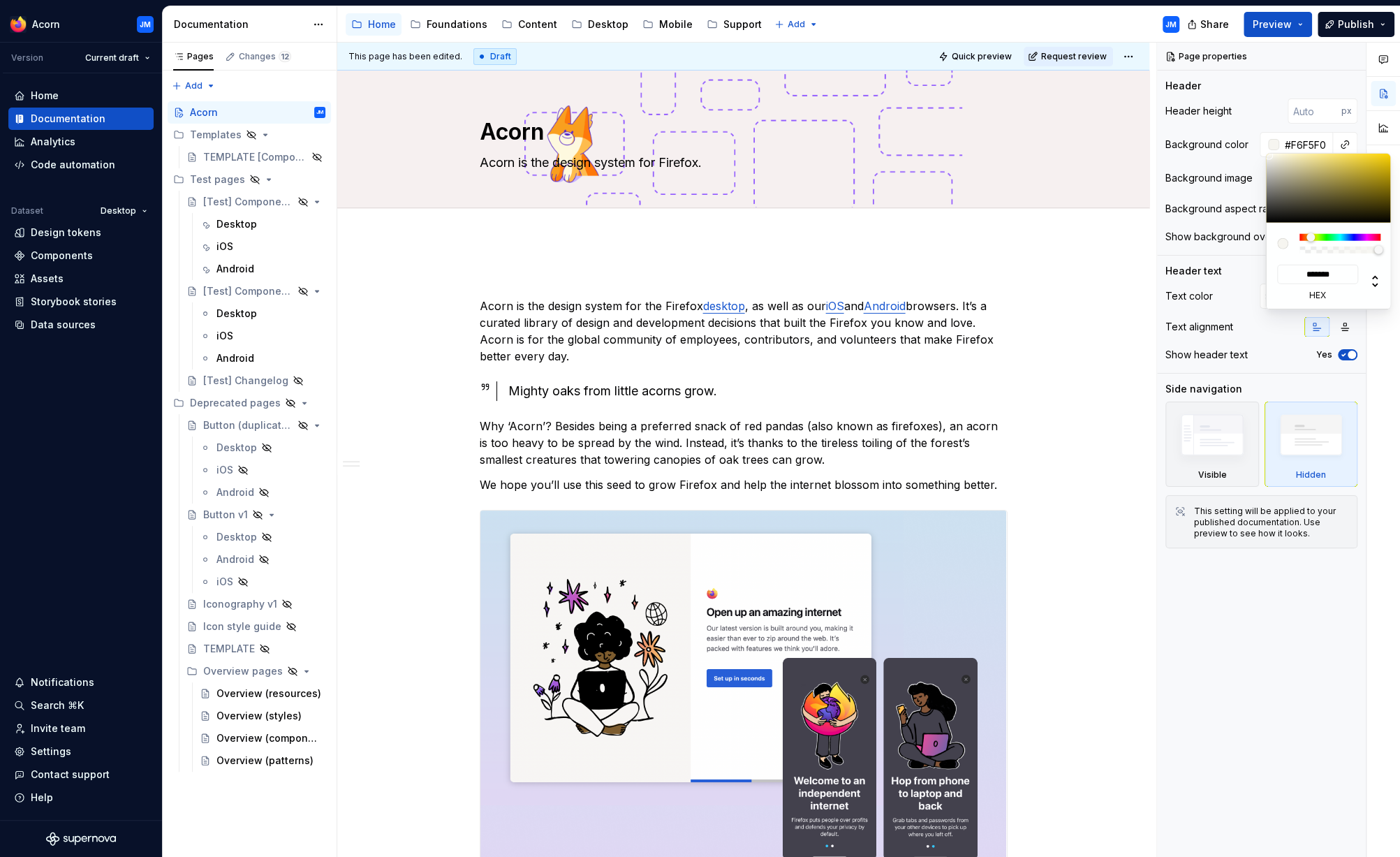
type textarea "*"
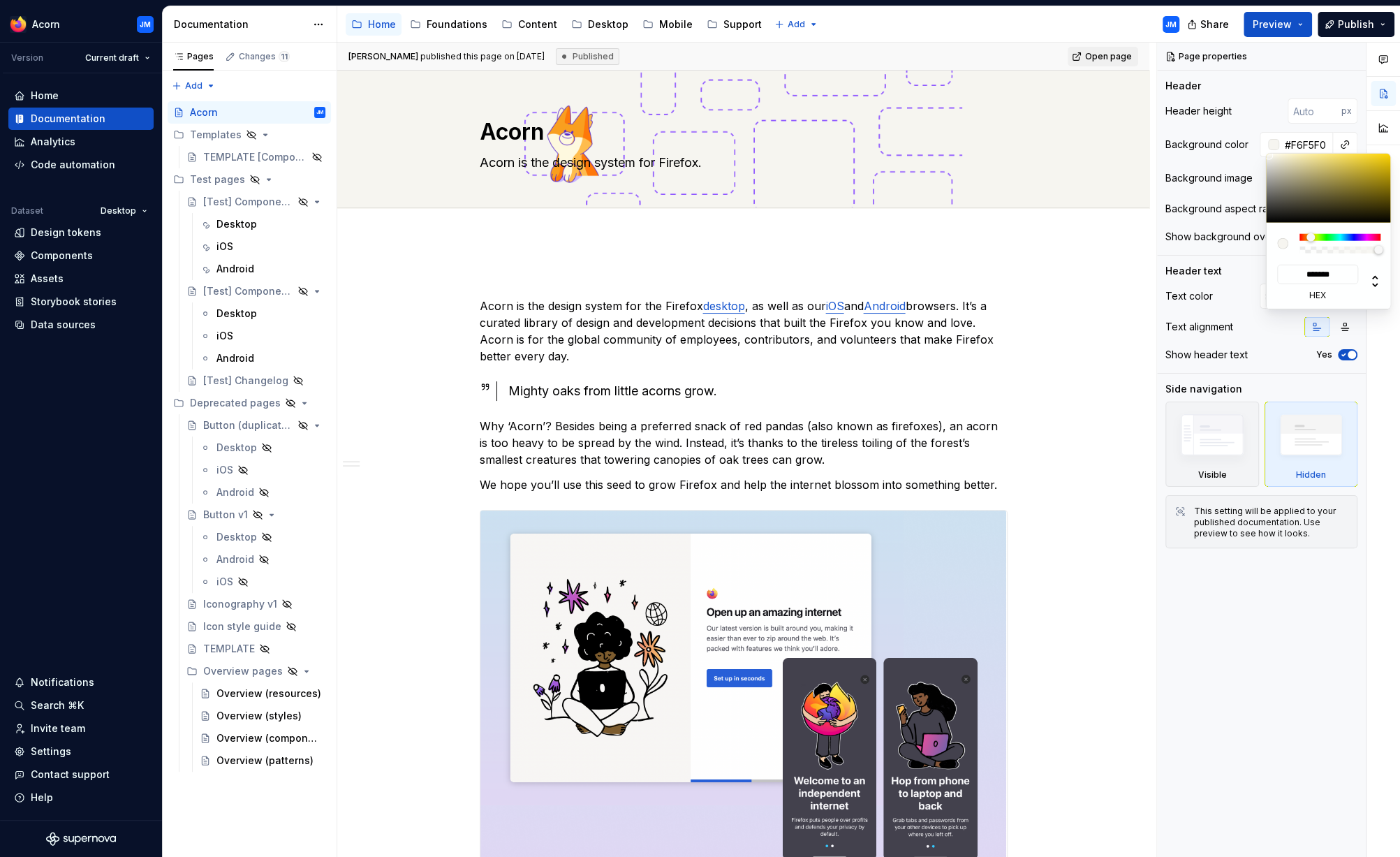
type input "#F6F4F0"
type input "*******"
type input "#F6F3F0"
type input "*******"
type input "#F6F2F0"
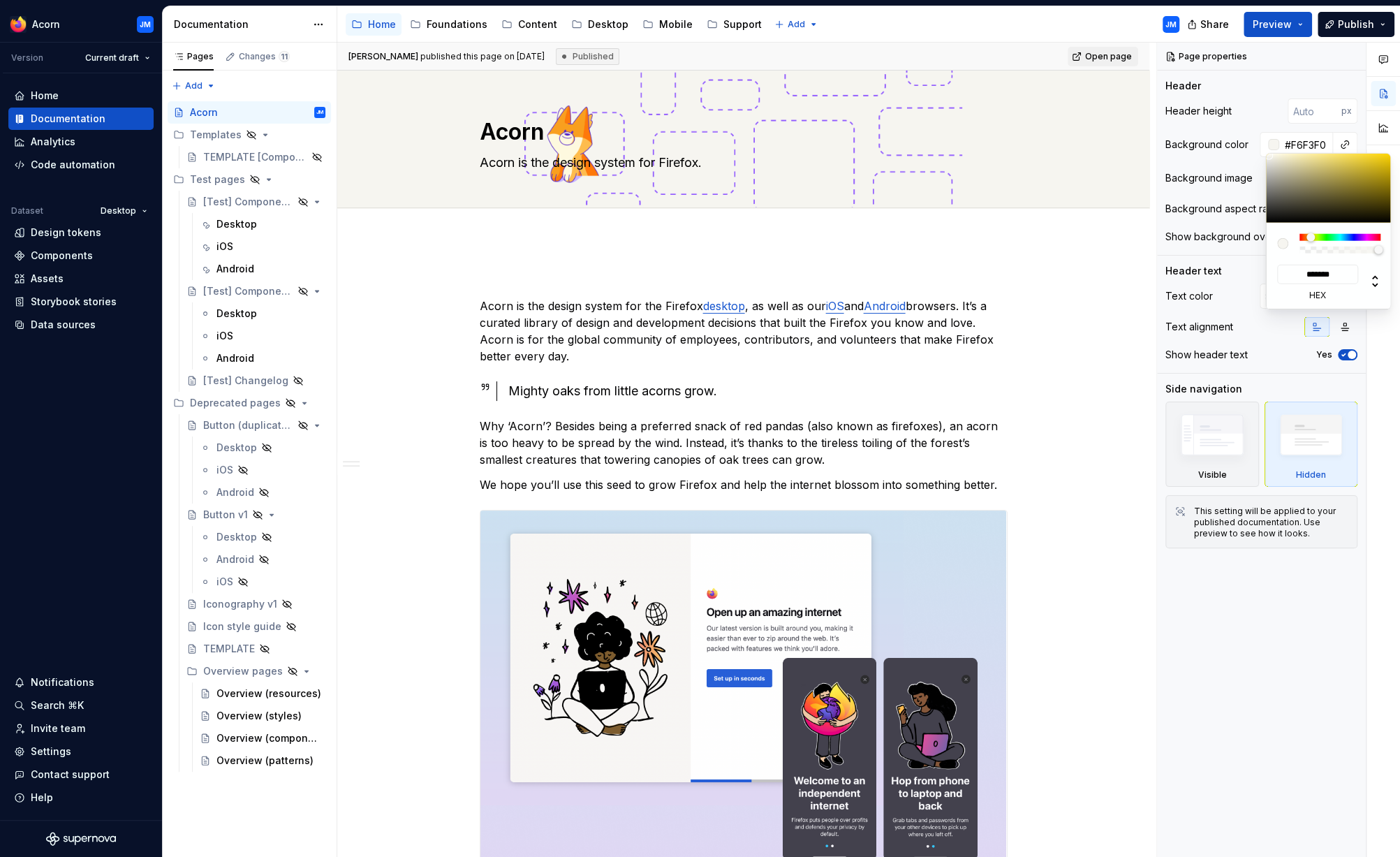
type input "*******"
type input "#F6F1F0"
type input "*******"
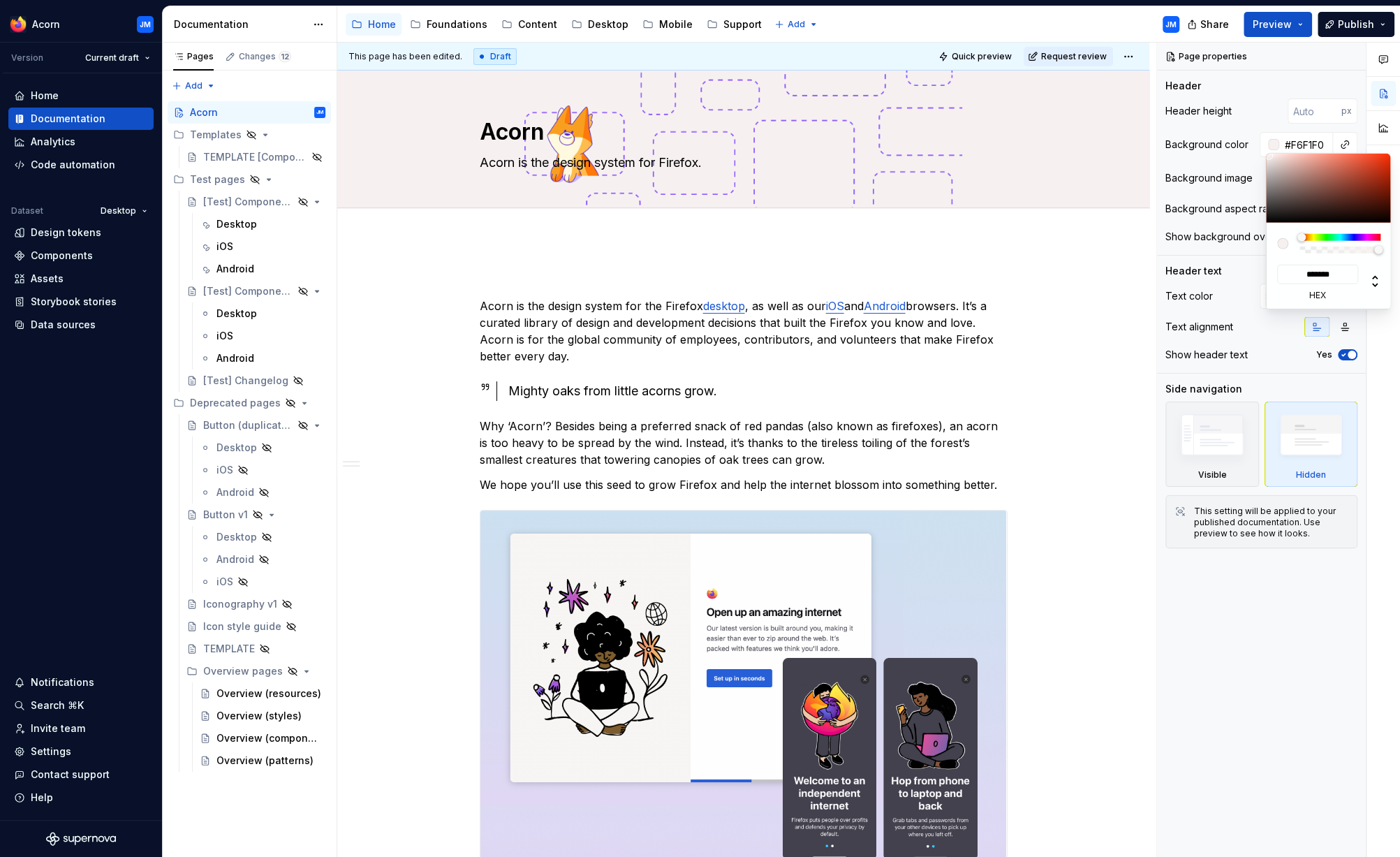
type textarea "*"
type input "#F6F0F0"
type input "*******"
type textarea "*"
drag, startPoint x: 1308, startPoint y: 235, endPoint x: 1281, endPoint y: 176, distance: 64.9
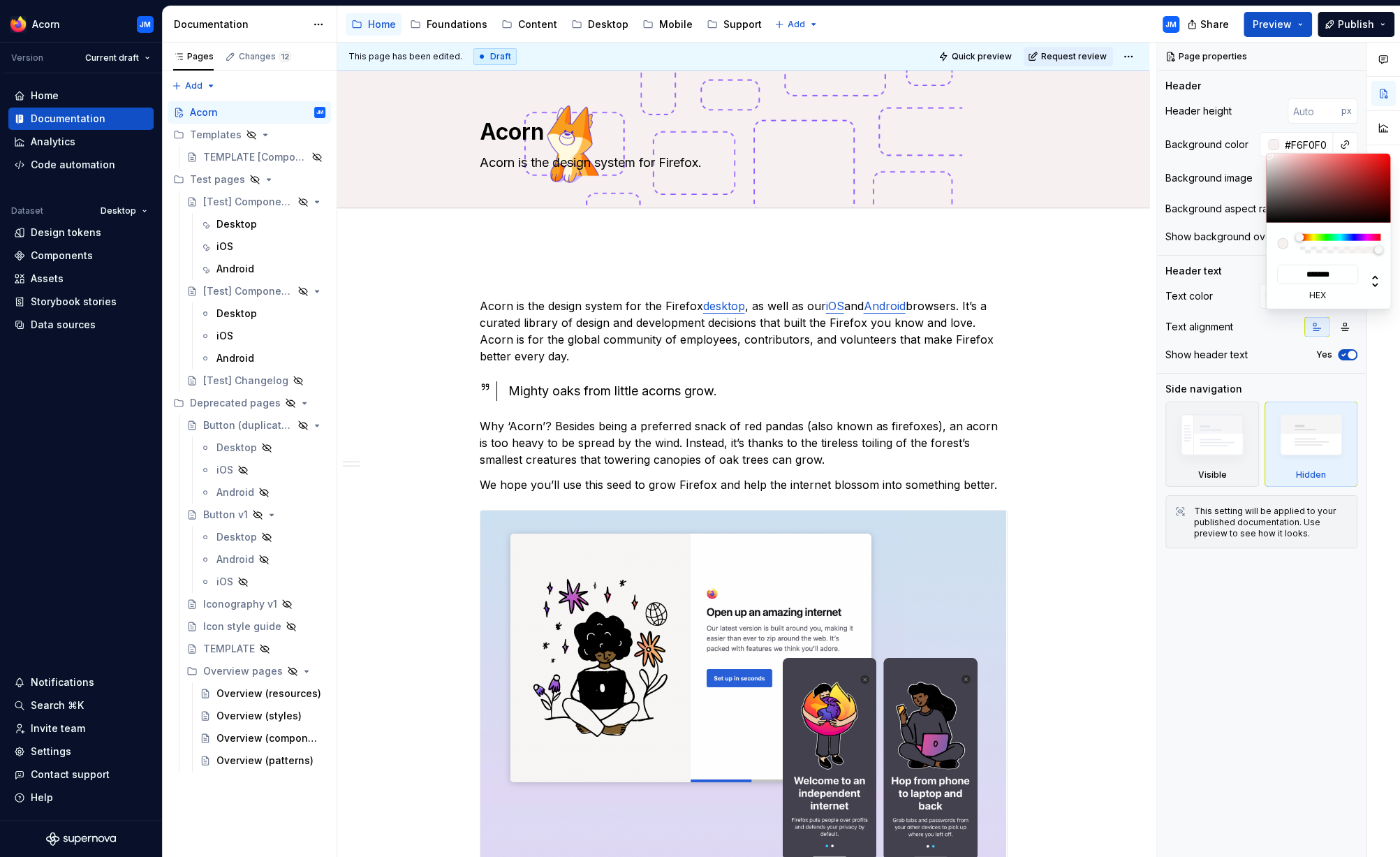
click at [1281, 176] on div "******* hex" at bounding box center [1328, 232] width 125 height 156
type input "#F6F1F0"
type input "*******"
type textarea "*"
type input "#F6F0F0"
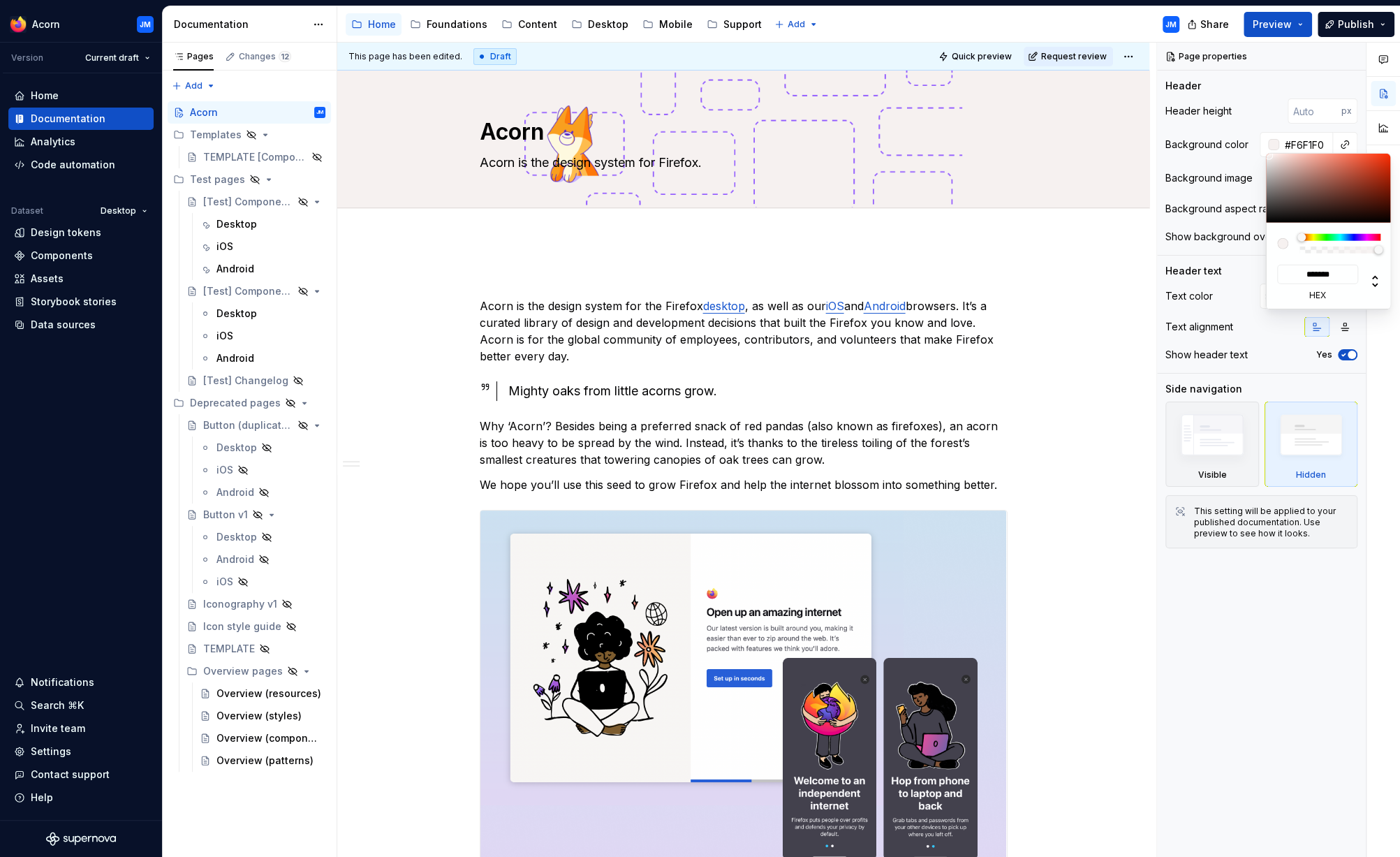
type input "*******"
type textarea "*"
type input "#F6F1F0"
type input "*******"
type input "#F6F2F0"
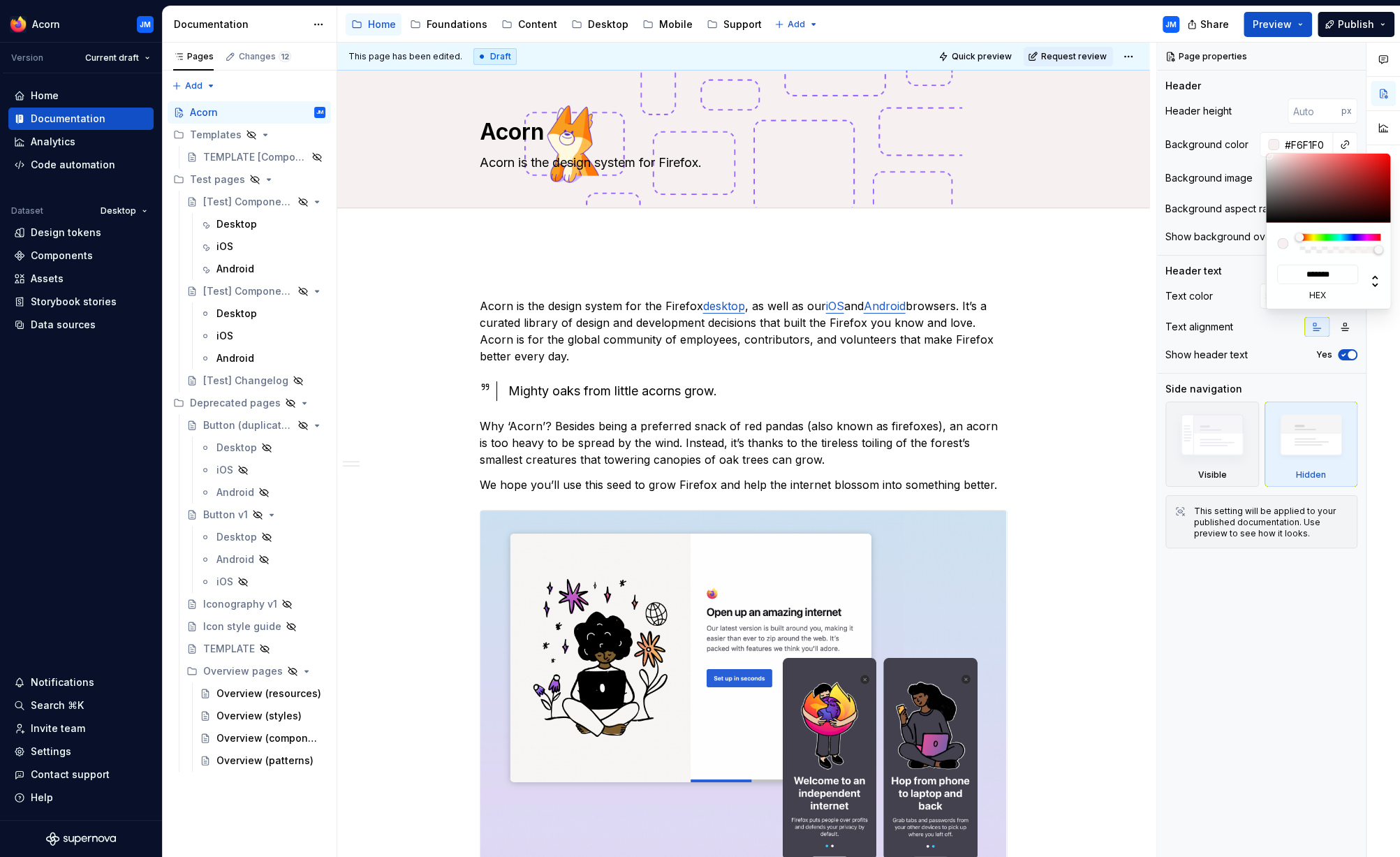
type input "*******"
type input "#F6F3F0"
type input "*******"
type input "#F6F4F0"
type input "*******"
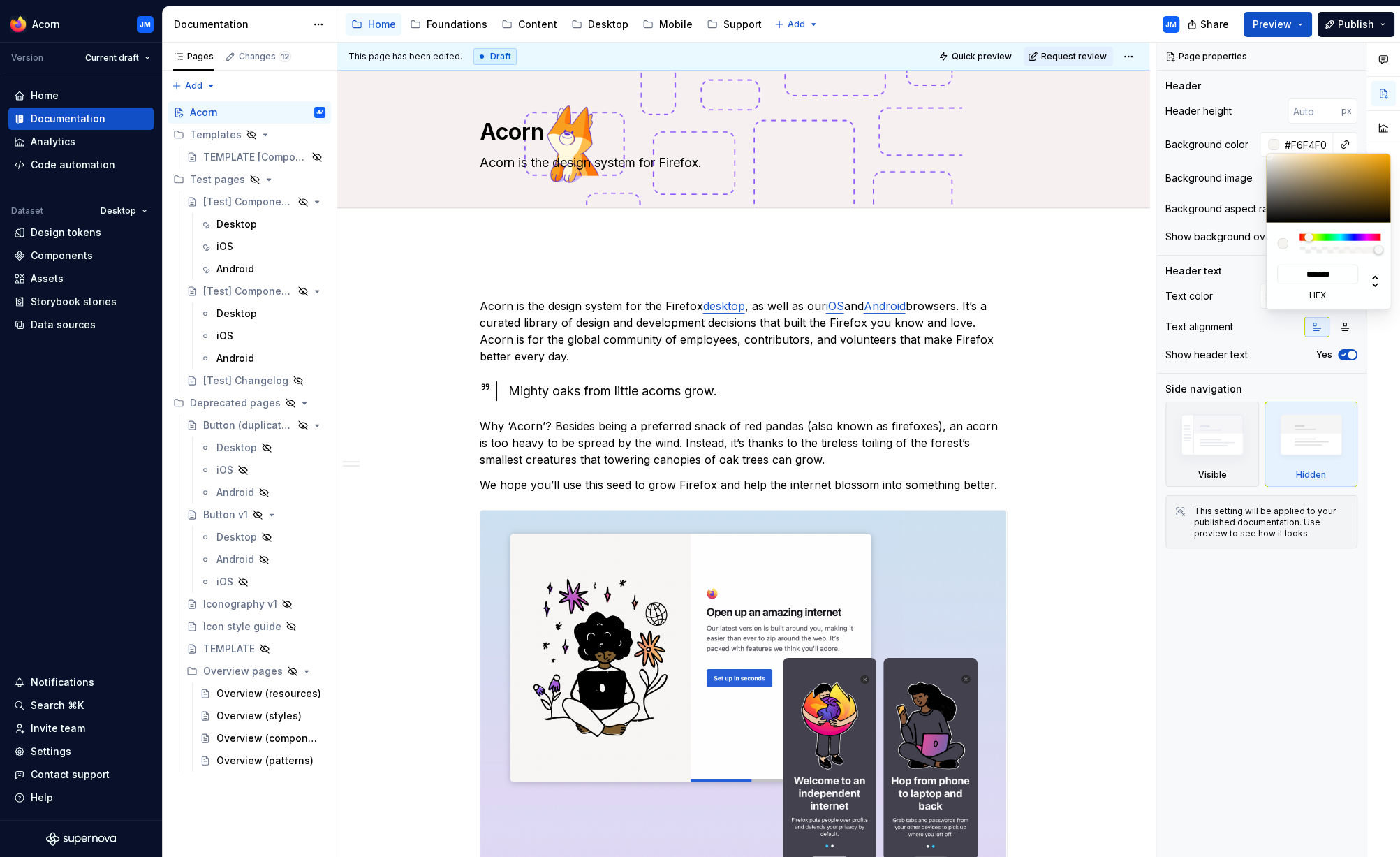
type input "#F6F5F0"
type input "*******"
type input "#F6F6F0"
type input "*******"
type textarea "*"
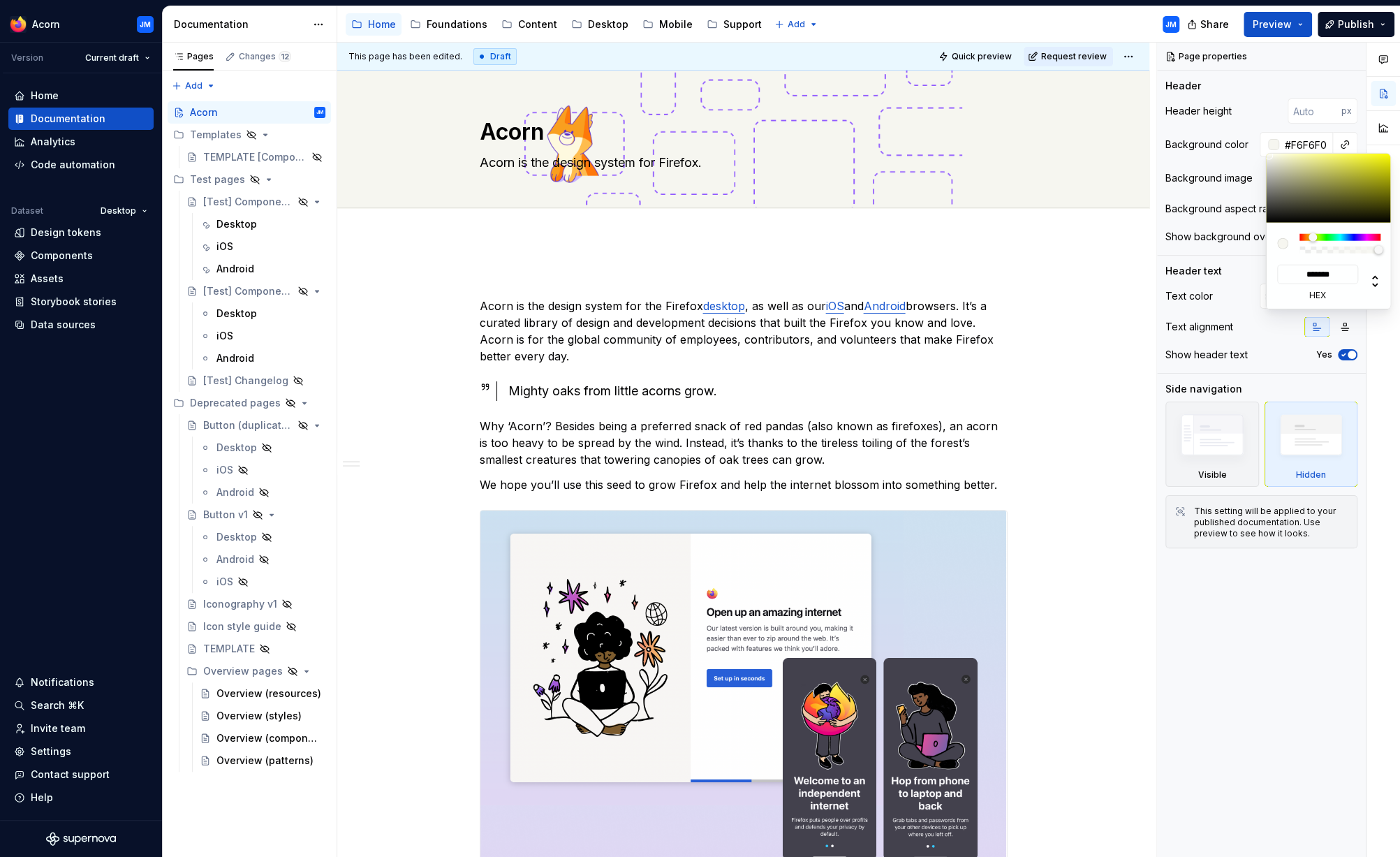
type input "#F6F5F0"
type input "*******"
type input "#F6F4F0"
type input "*******"
type input "#F6F3F0"
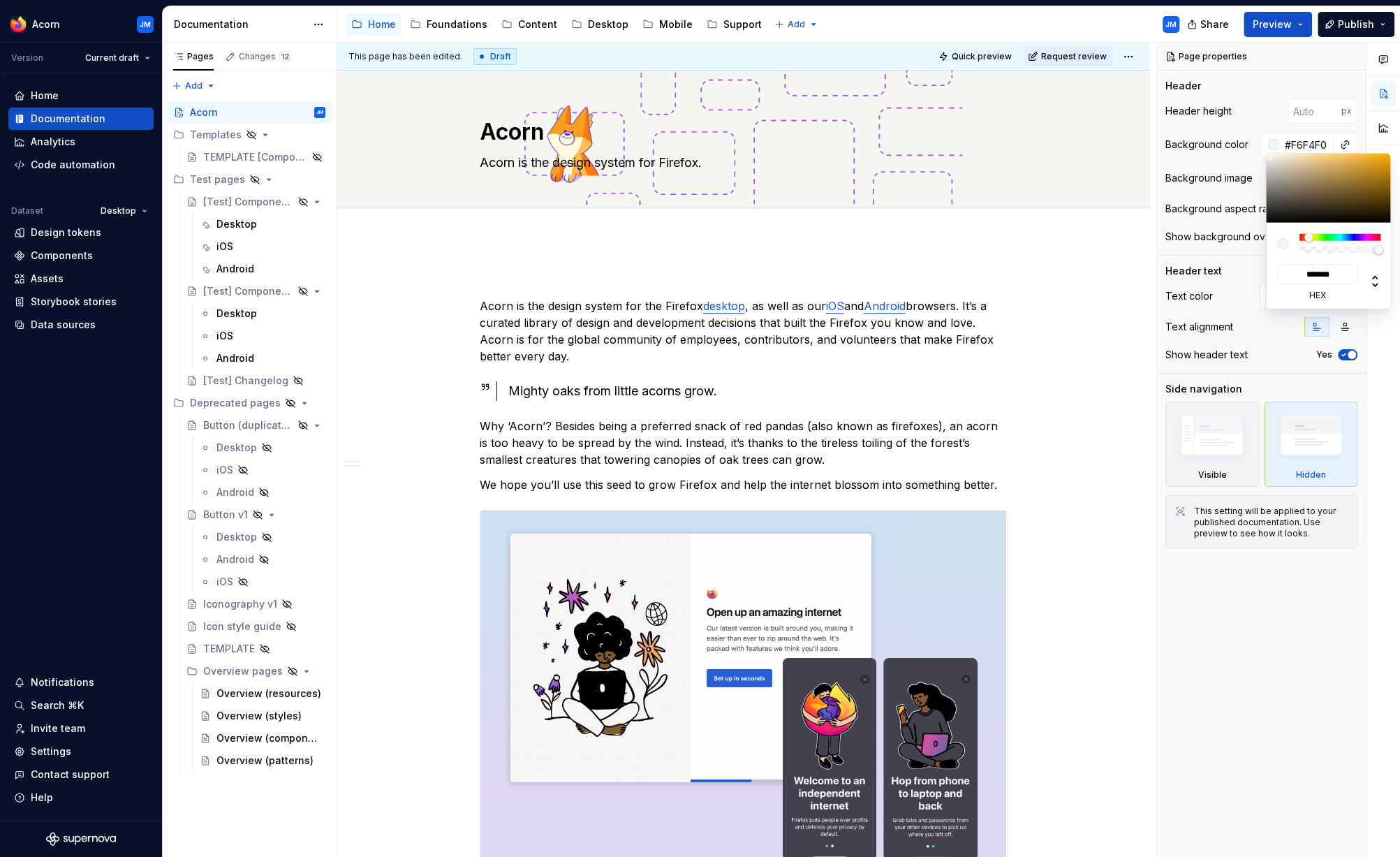
type input "*******"
click at [1305, 241] on div at bounding box center [1306, 237] width 8 height 8
type textarea "*"
type input "#F6F4F0"
type input "*******"
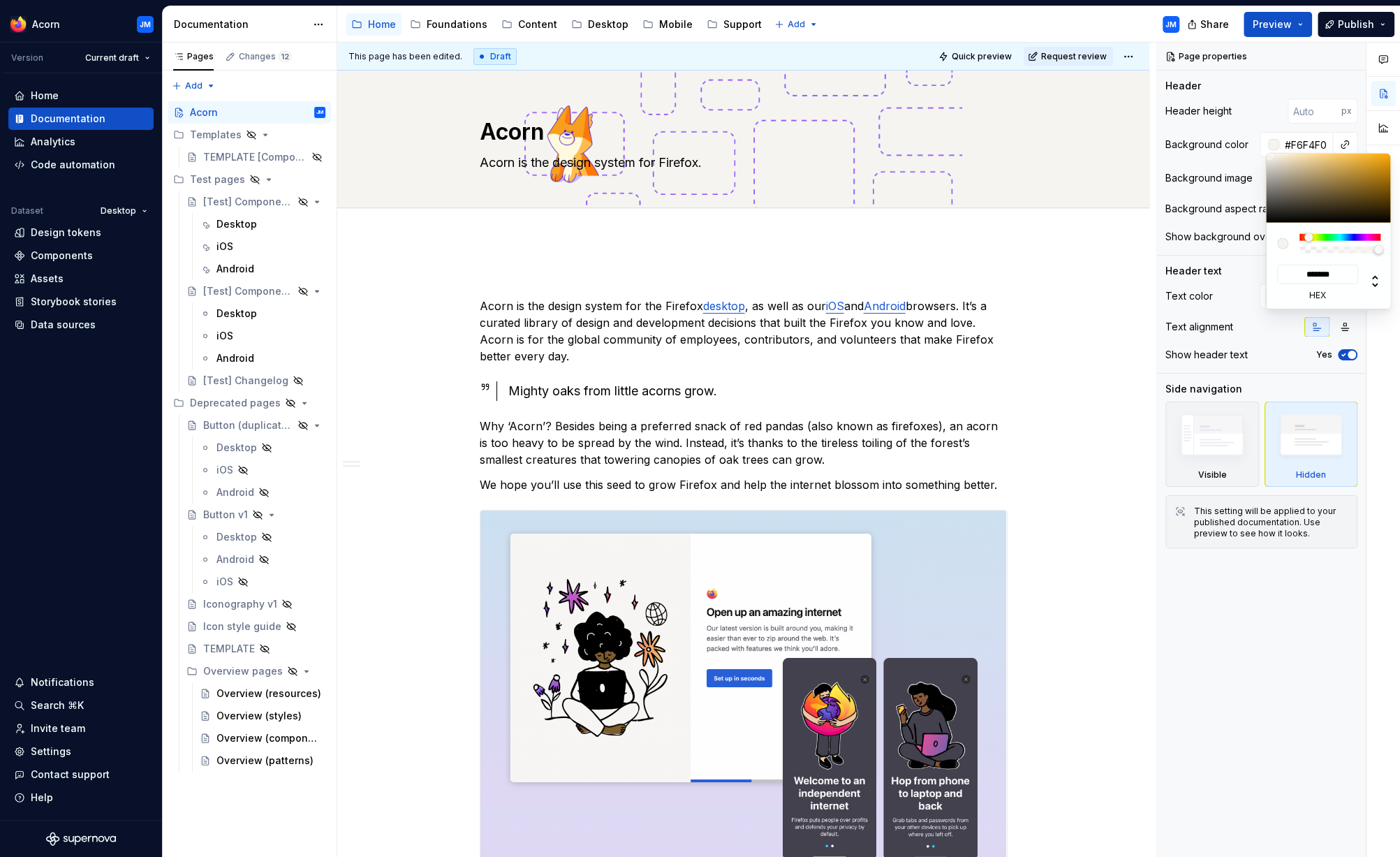
type textarea "*"
type input "#F6F5F0"
type input "*******"
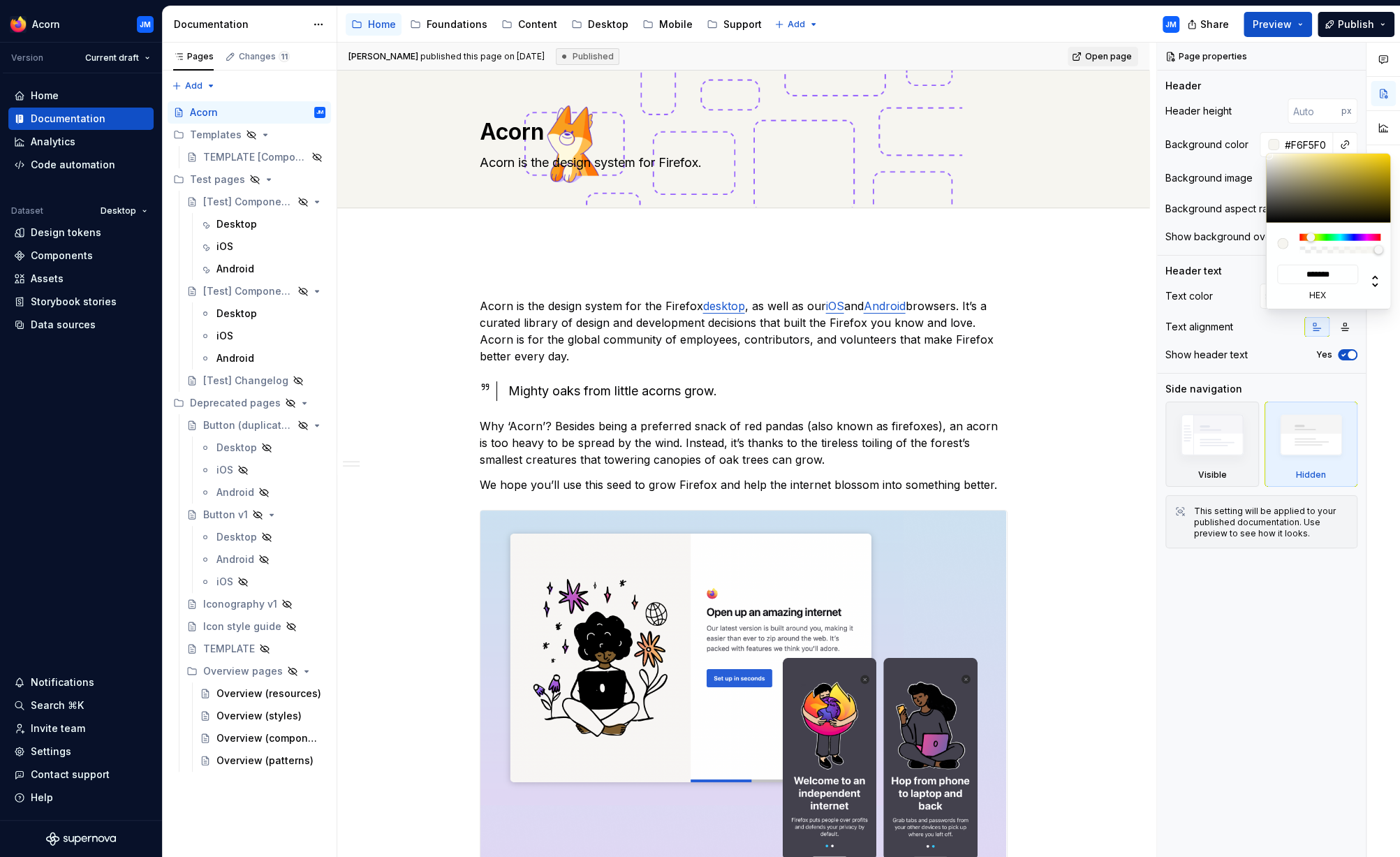
type textarea "*"
type input "#F6F4F0"
type input "*******"
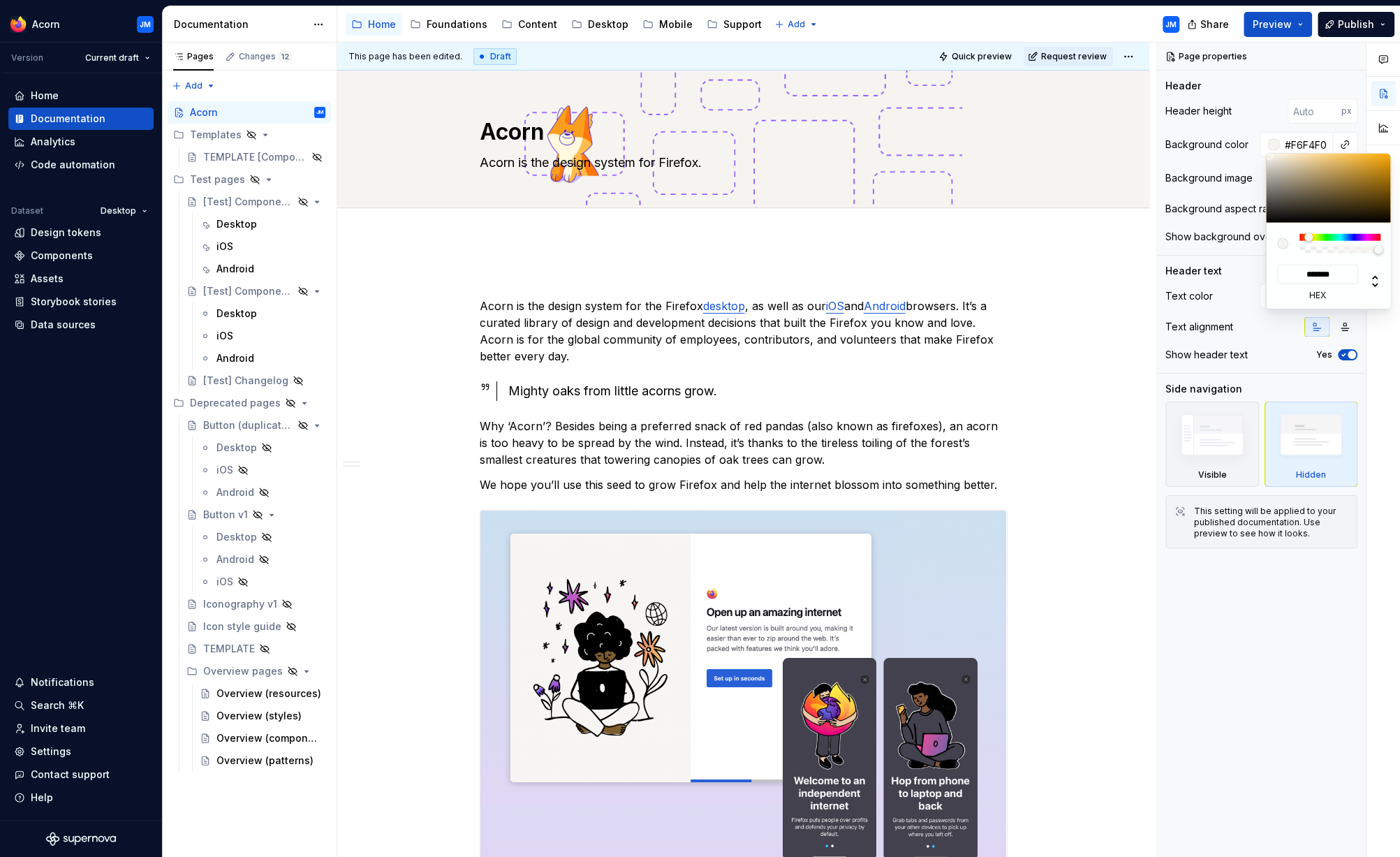
click at [1309, 240] on div at bounding box center [1308, 237] width 8 height 8
click at [1099, 312] on html "Acorn JM Version Current draft Home Documentation Analytics Code automation Dat…" at bounding box center [700, 428] width 1400 height 857
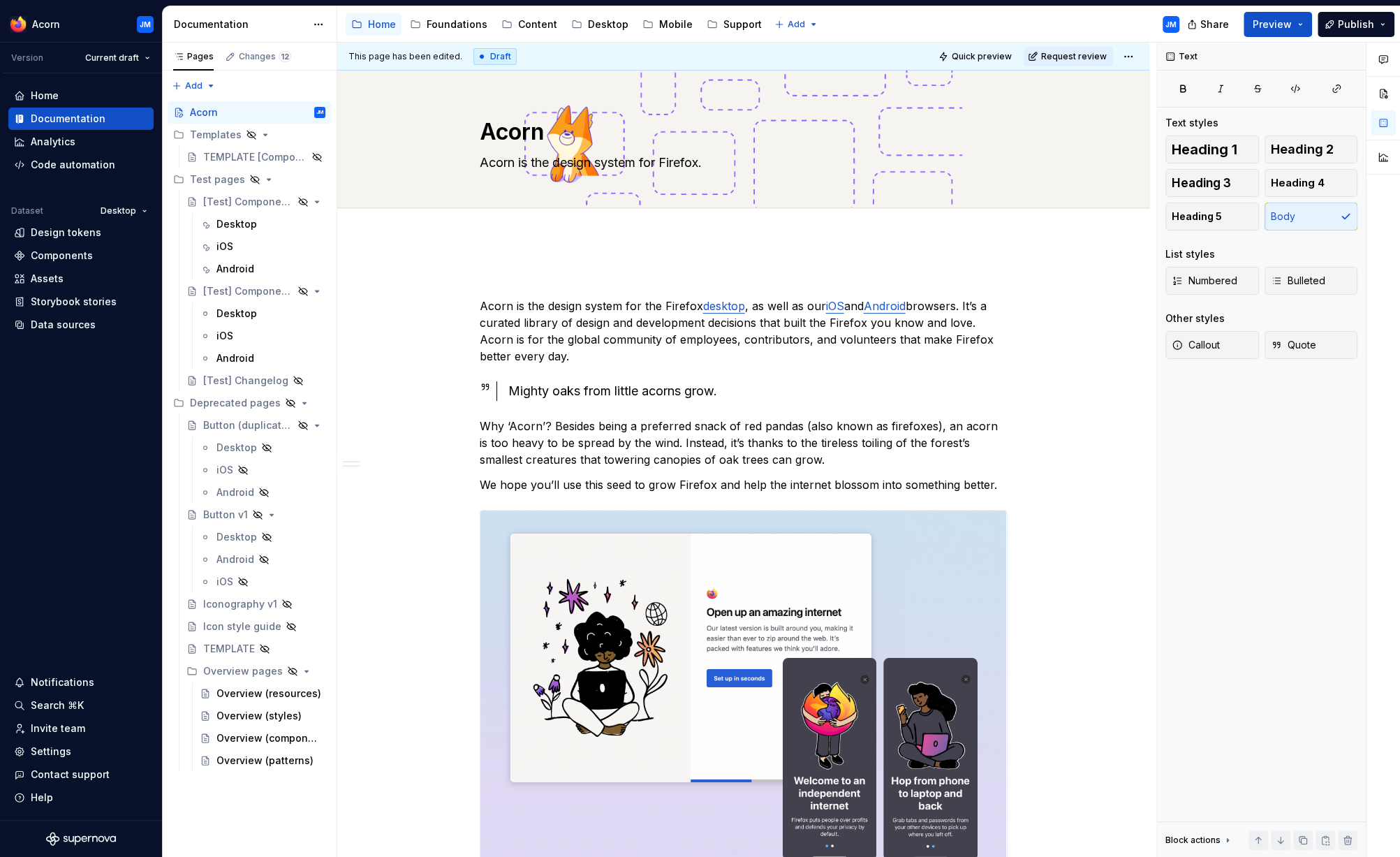
click at [1362, 28] on span "Publish" at bounding box center [1355, 24] width 36 height 14
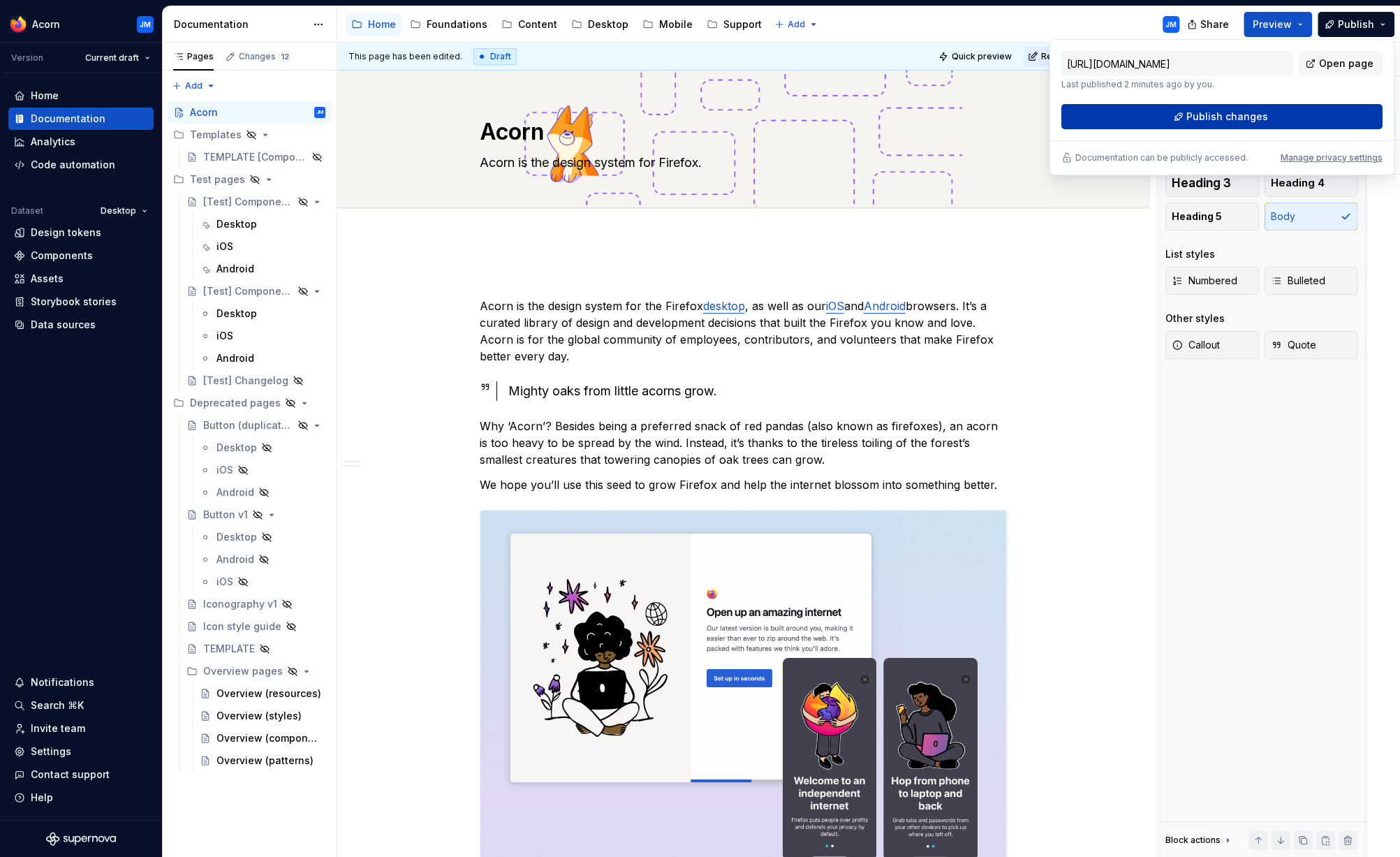
click at [1210, 113] on span "Publish changes" at bounding box center [1227, 116] width 82 height 14
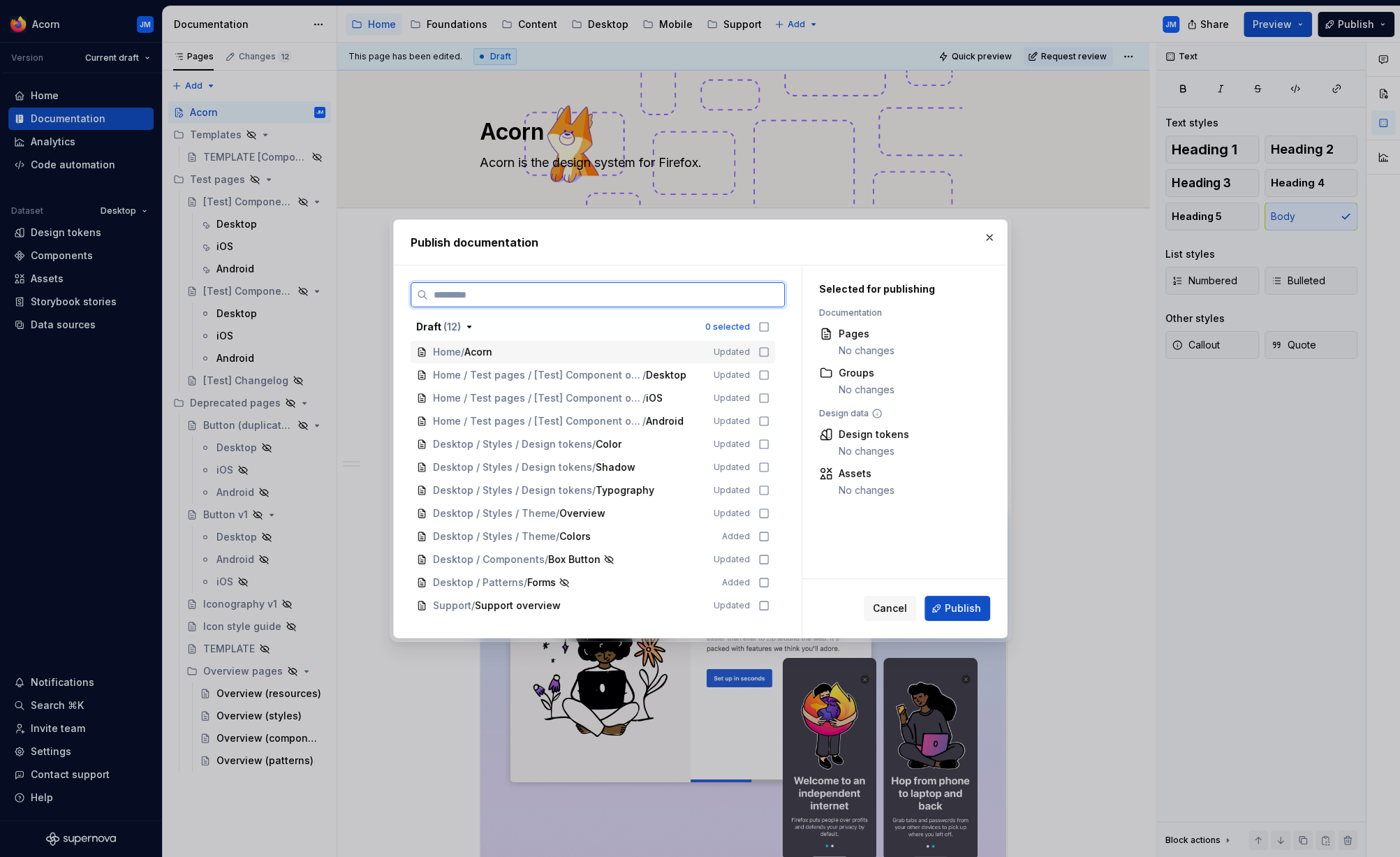
click at [769, 351] on icon at bounding box center [764, 351] width 11 height 11
click at [953, 607] on span "Publish" at bounding box center [962, 608] width 36 height 14
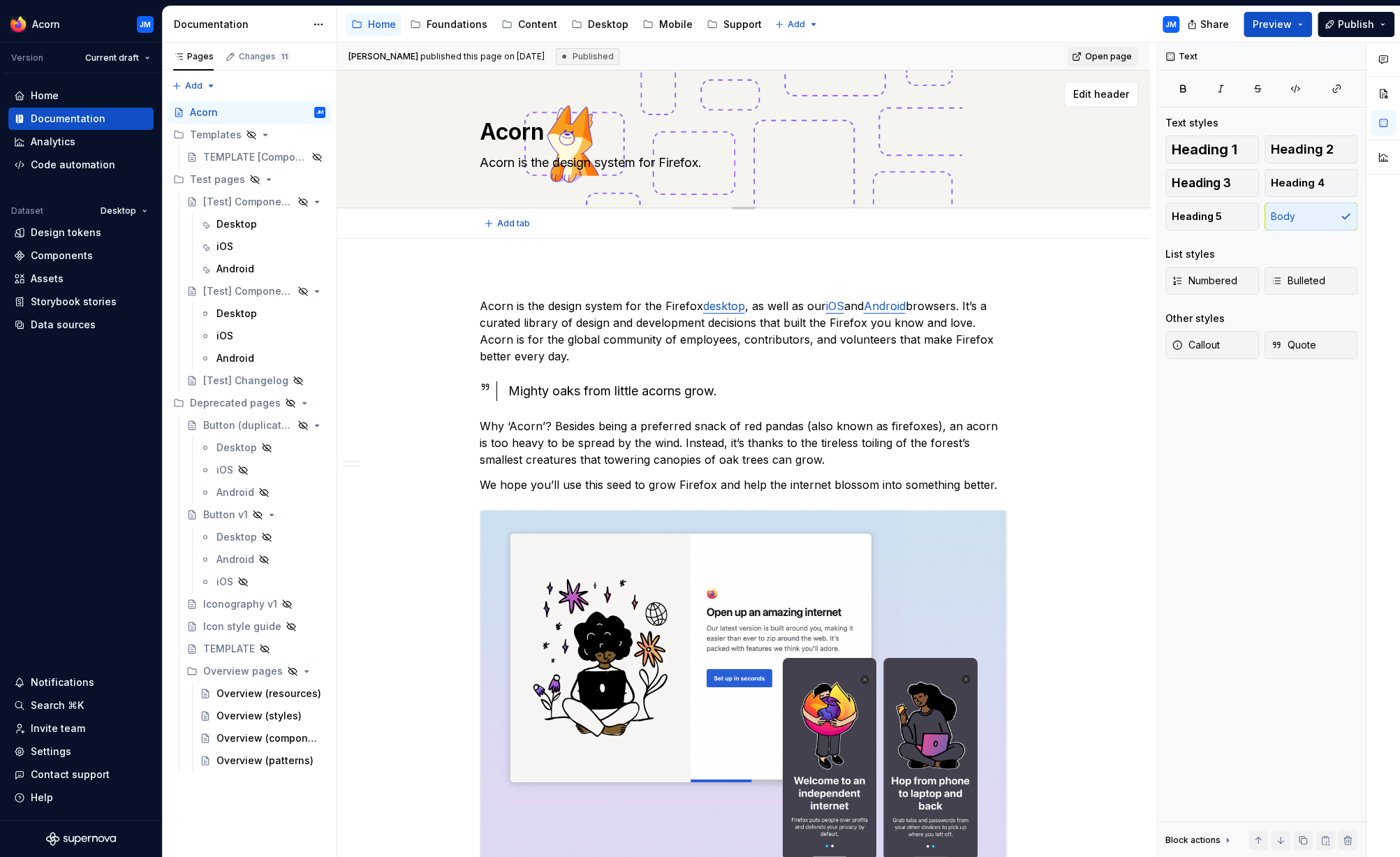
click at [999, 173] on div "Acorn Acorn is the design system for Firefox." at bounding box center [743, 138] width 528 height 137
click at [1108, 99] on span "Edit header" at bounding box center [1100, 94] width 56 height 14
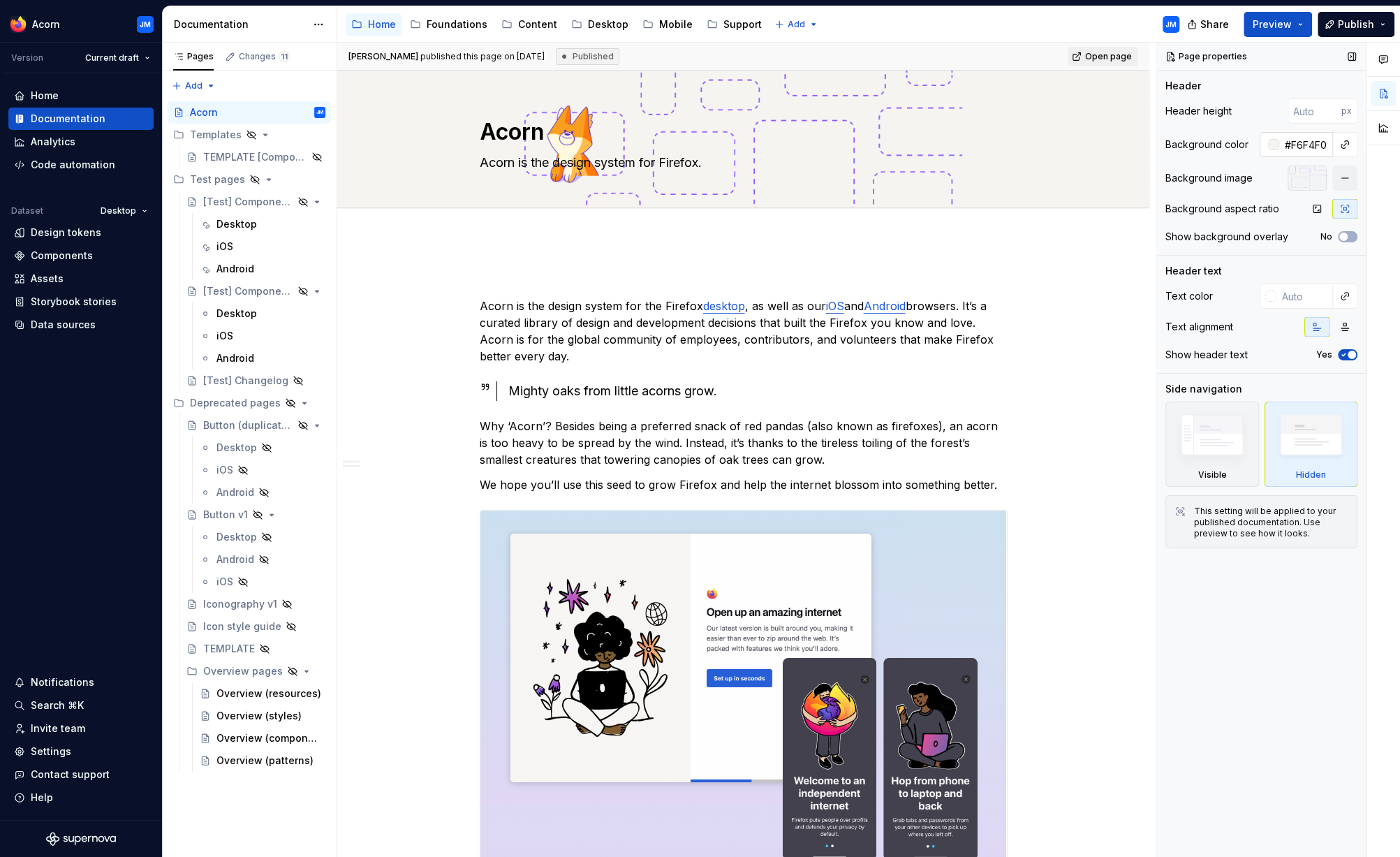
click at [1305, 143] on input "#F6F4F0" at bounding box center [1306, 144] width 53 height 25
type textarea "*"
click at [1305, 143] on input "#F6F4F0" at bounding box center [1306, 144] width 53 height 25
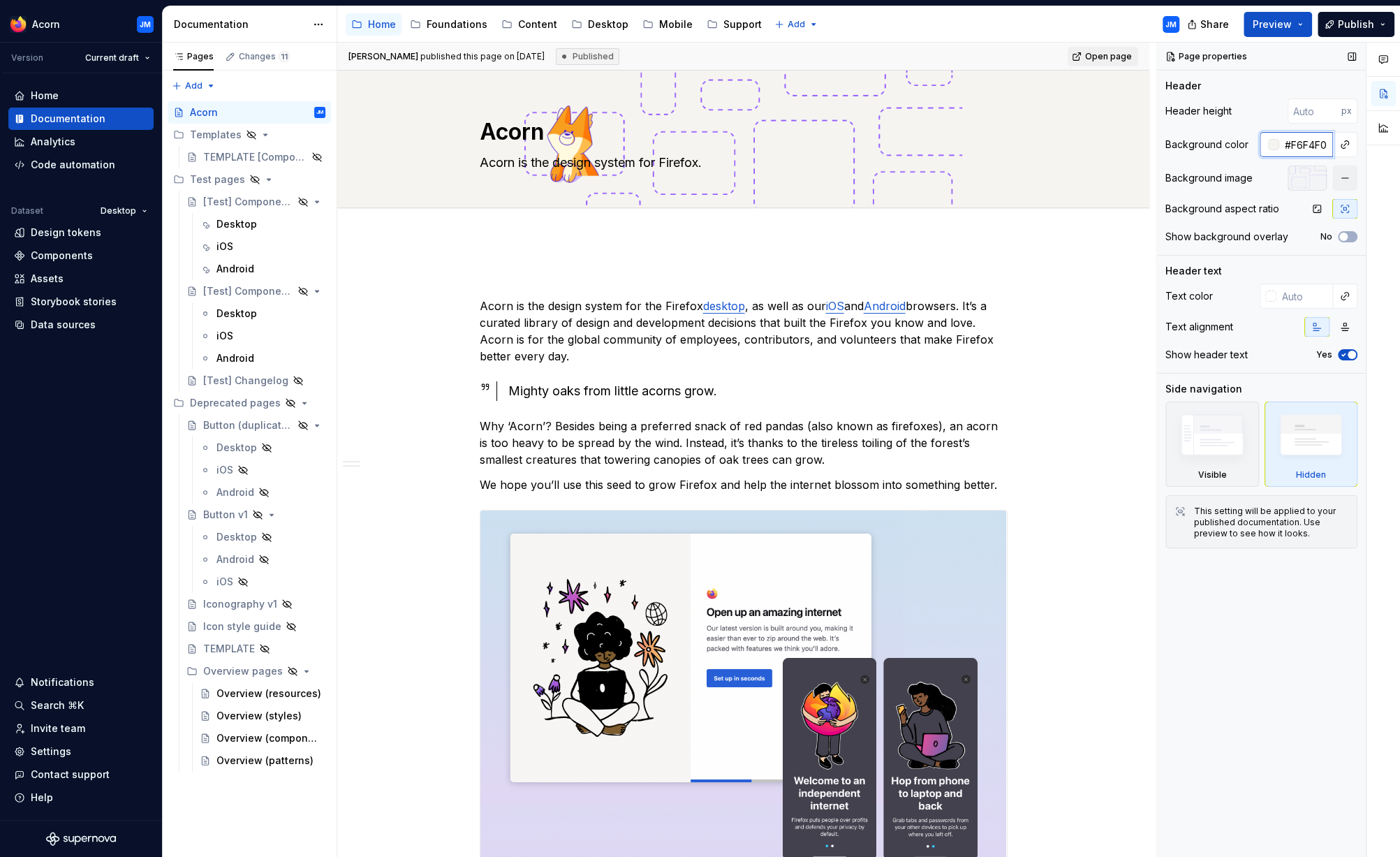
click at [1305, 143] on input "#F6F4F0" at bounding box center [1306, 144] width 53 height 25
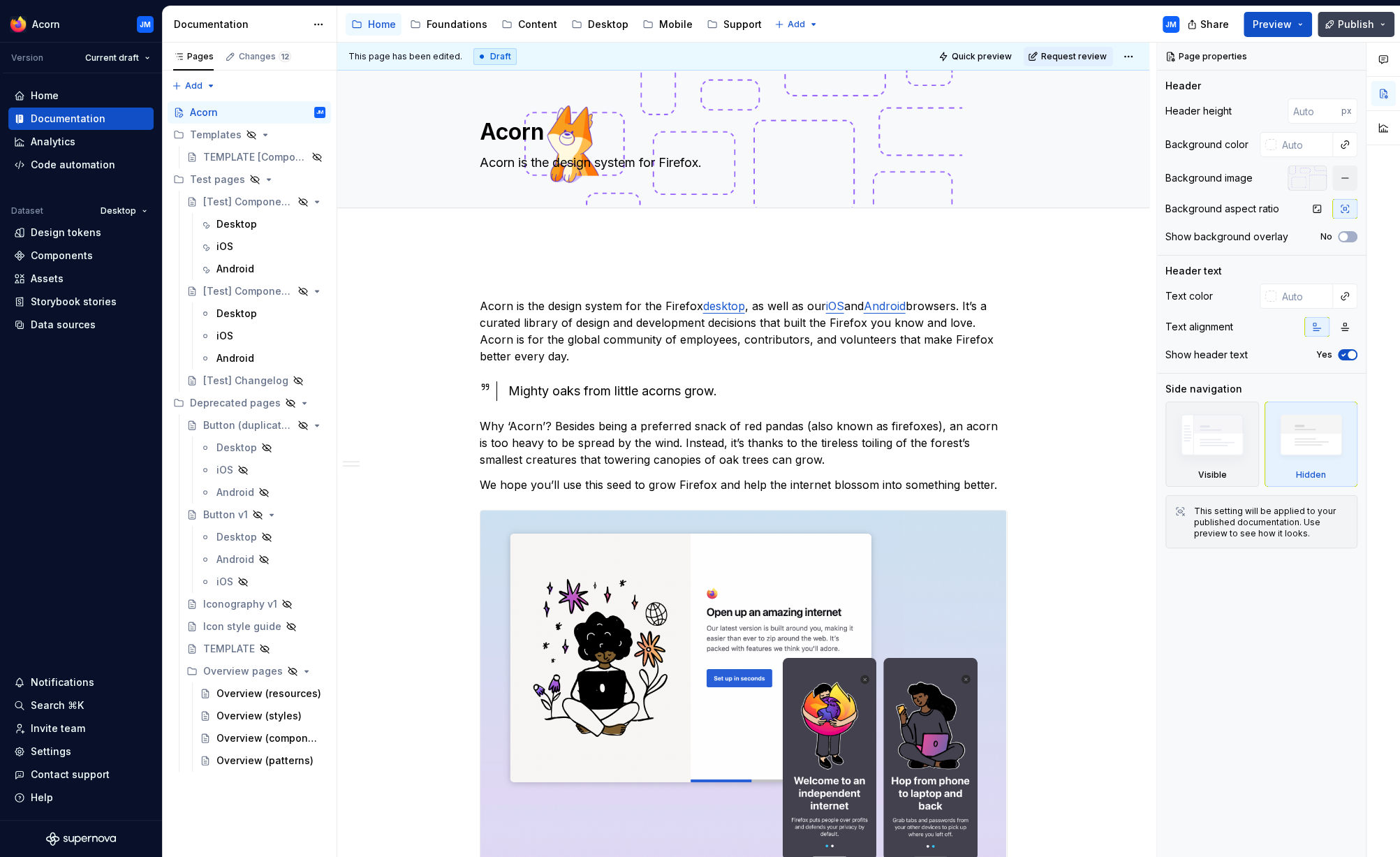
click at [1354, 25] on span "Publish" at bounding box center [1355, 24] width 36 height 14
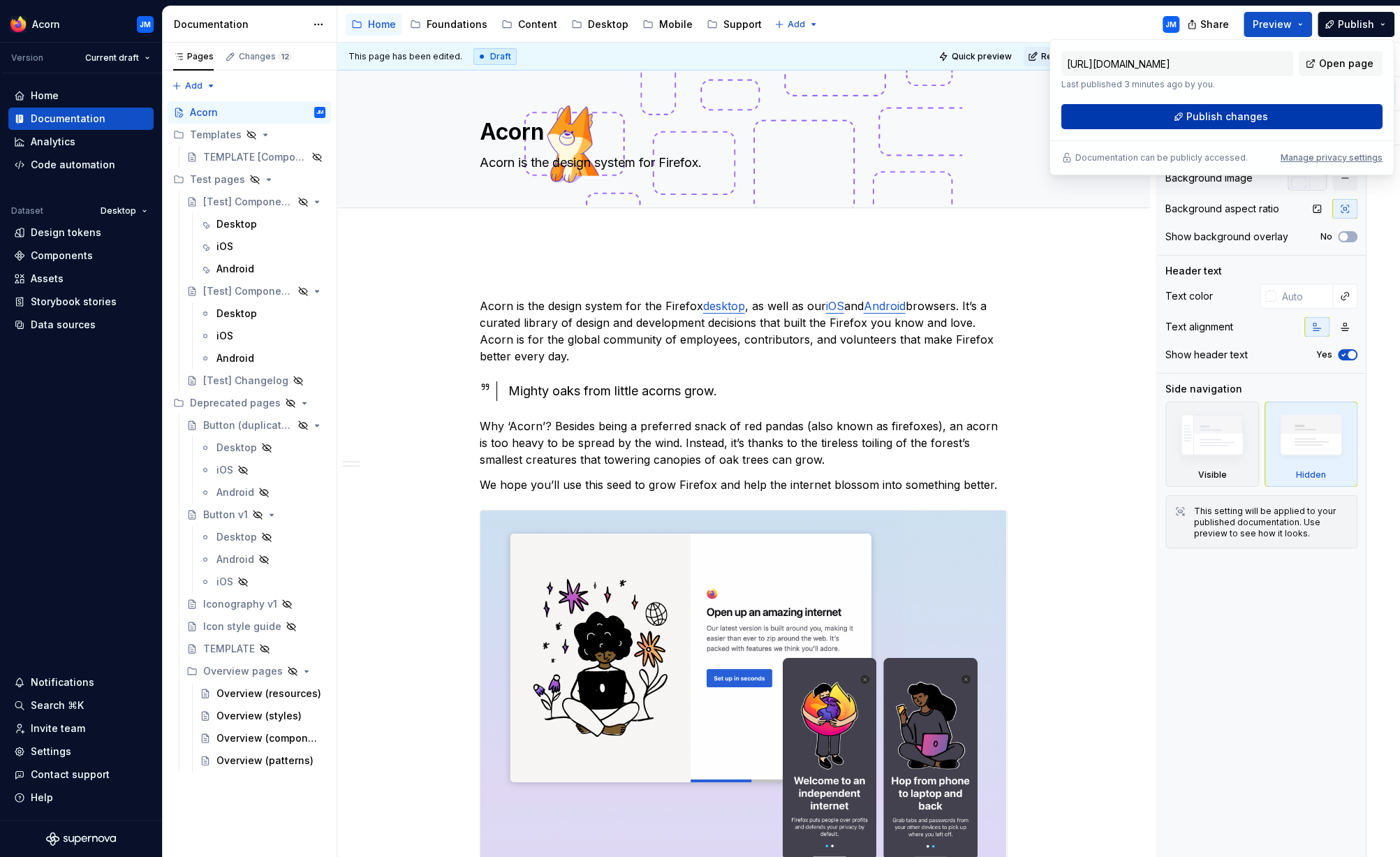
click at [1253, 114] on span "Publish changes" at bounding box center [1227, 116] width 82 height 14
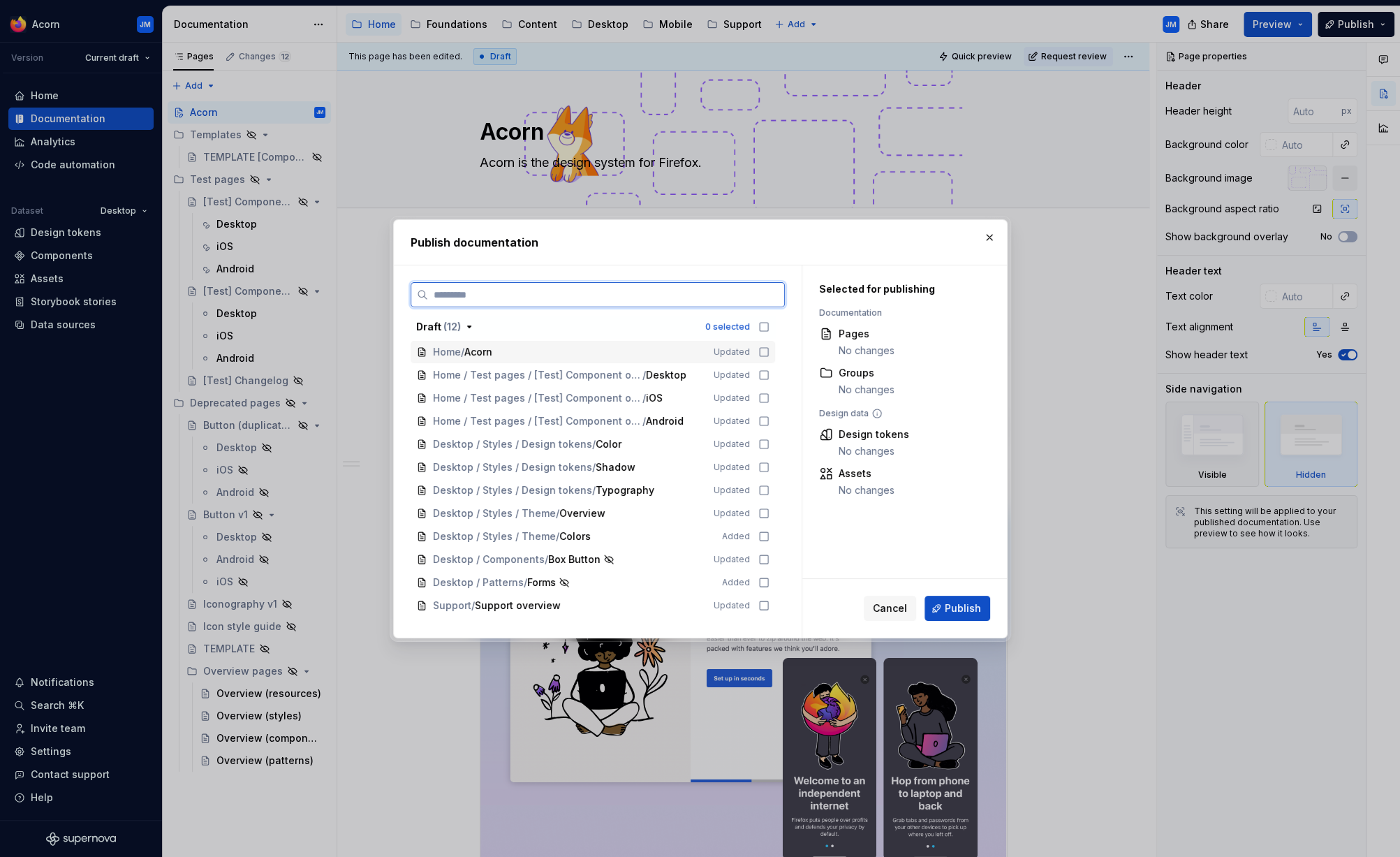
click at [765, 349] on icon at bounding box center [764, 351] width 11 height 11
click at [955, 601] on button "Publish" at bounding box center [956, 608] width 65 height 25
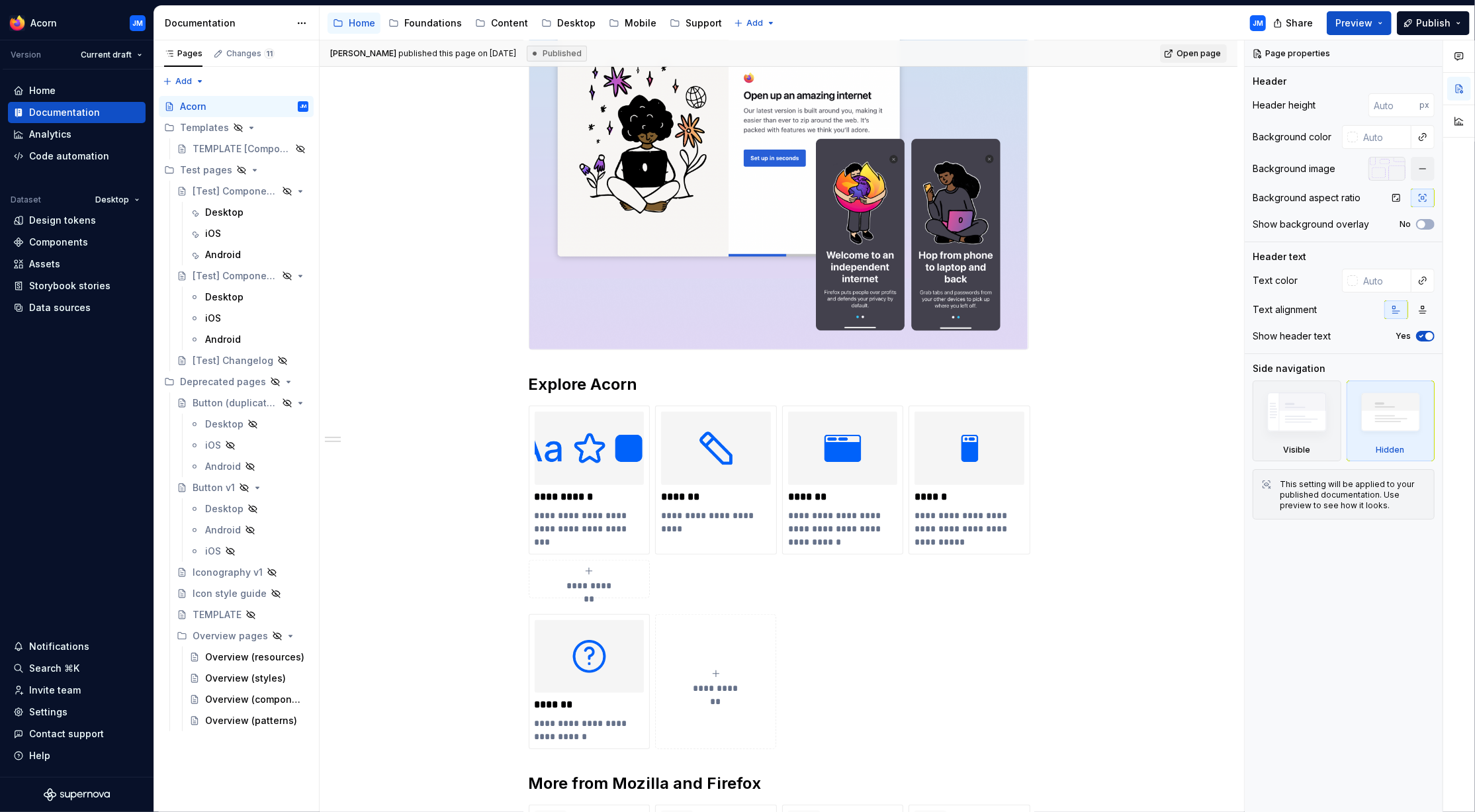
scroll to position [667, 0]
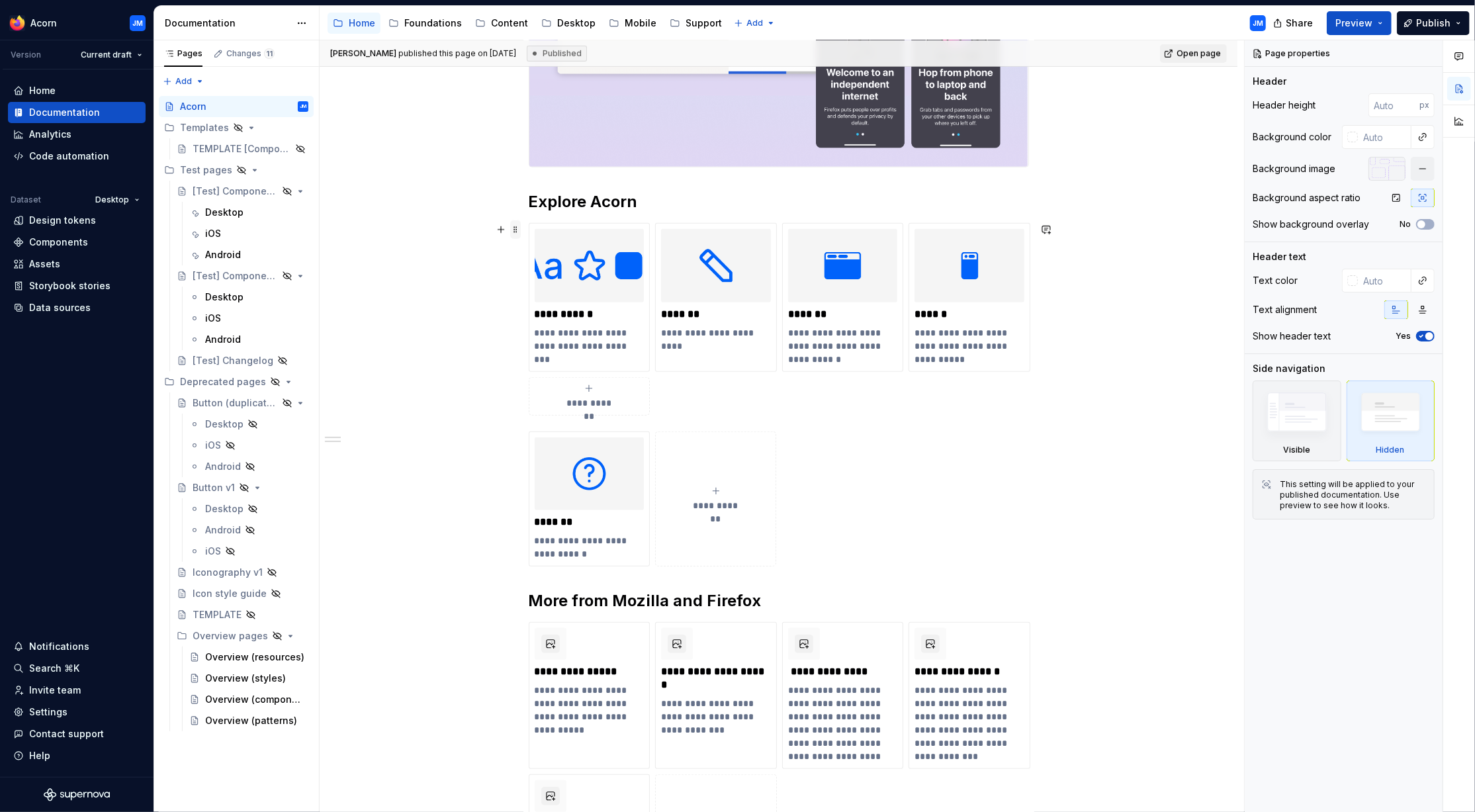
click at [521, 229] on span at bounding box center [516, 229] width 10 height 18
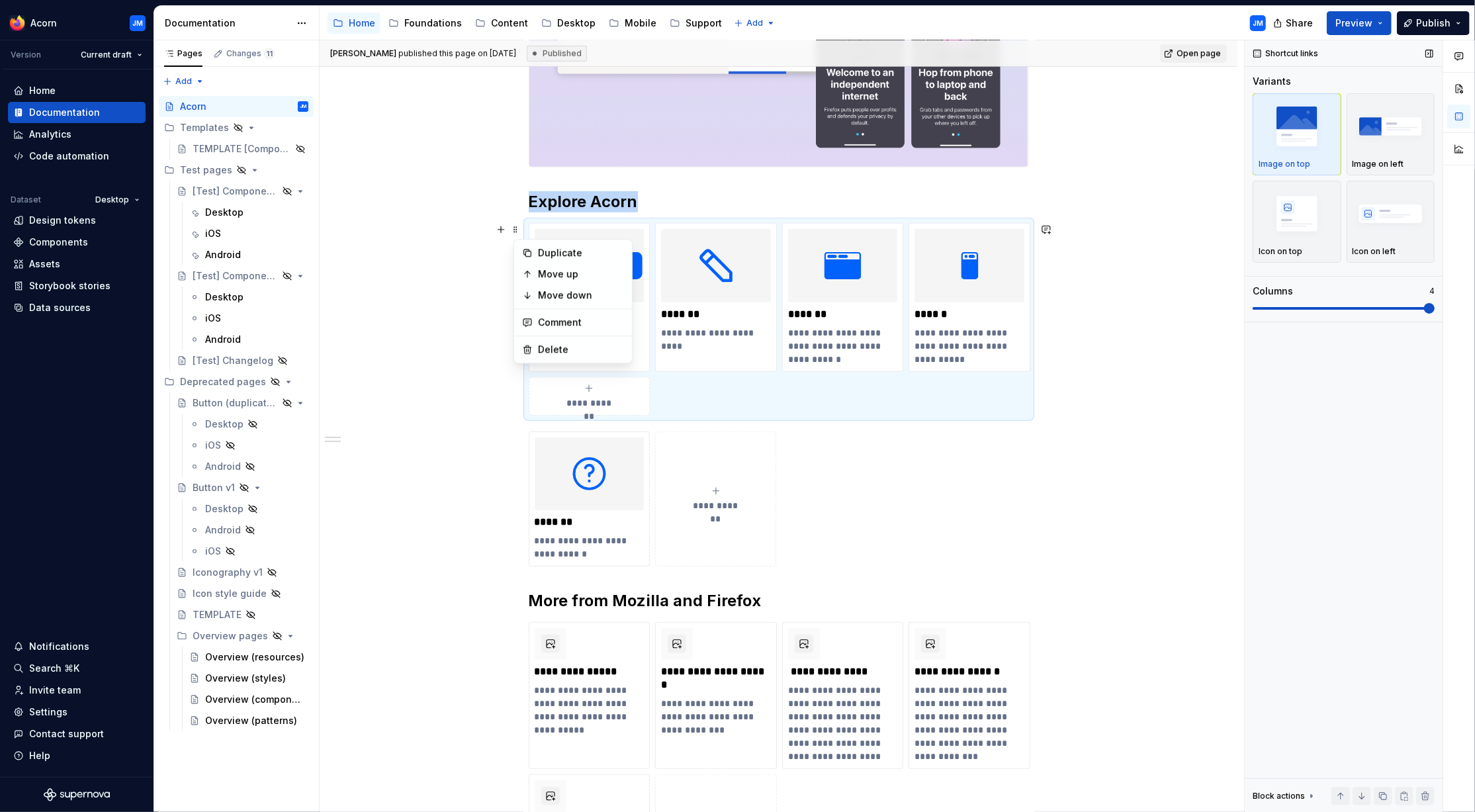
click at [1326, 306] on span at bounding box center [1430, 309] width 10 height 10
click at [1326, 308] on span at bounding box center [1430, 309] width 10 height 10
click at [1326, 306] on span at bounding box center [1430, 309] width 10 height 10
click at [1326, 307] on span at bounding box center [1344, 308] width 182 height 3
click at [1326, 308] on span at bounding box center [1344, 308] width 182 height 3
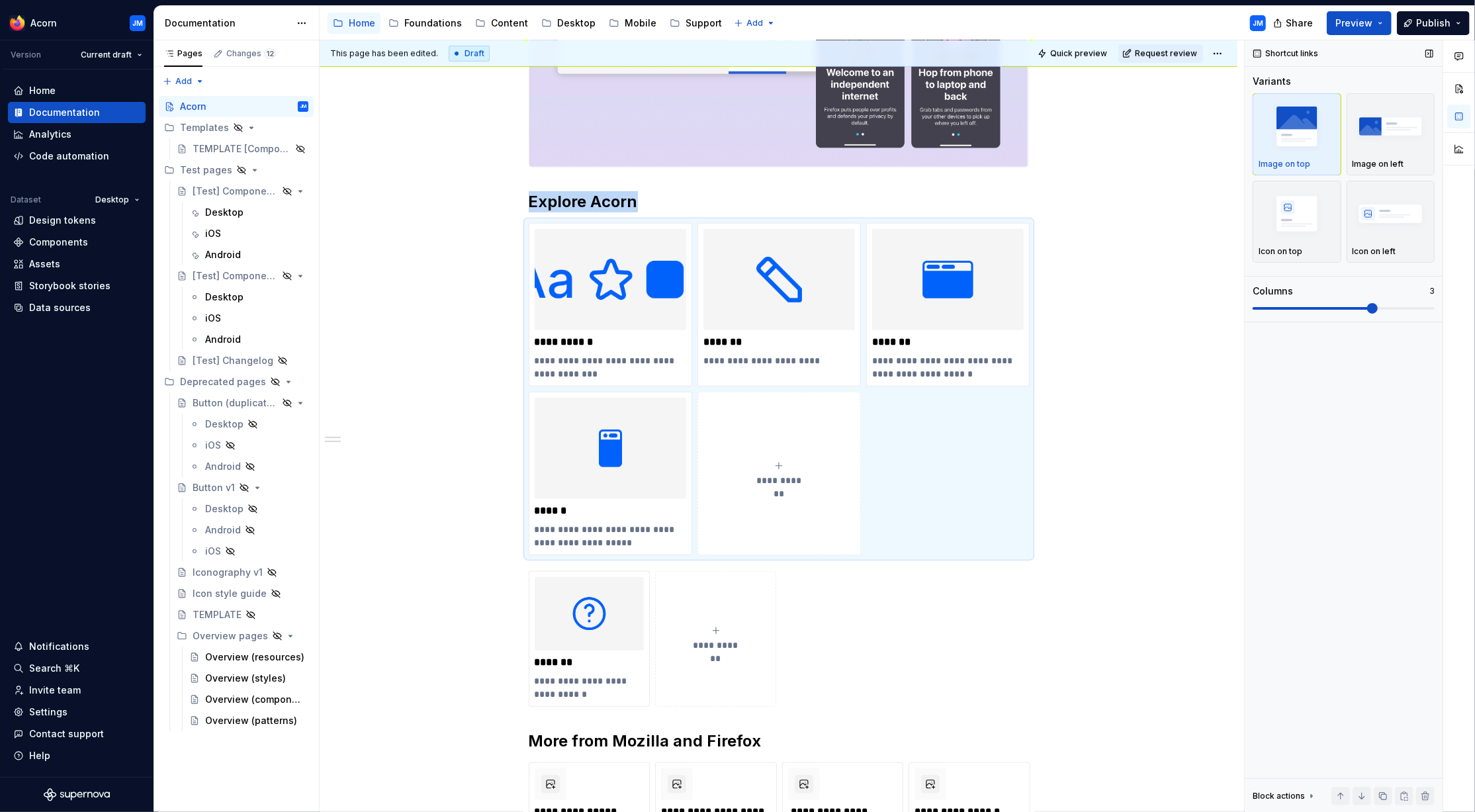
click at [1275, 308] on span at bounding box center [1313, 308] width 122 height 3
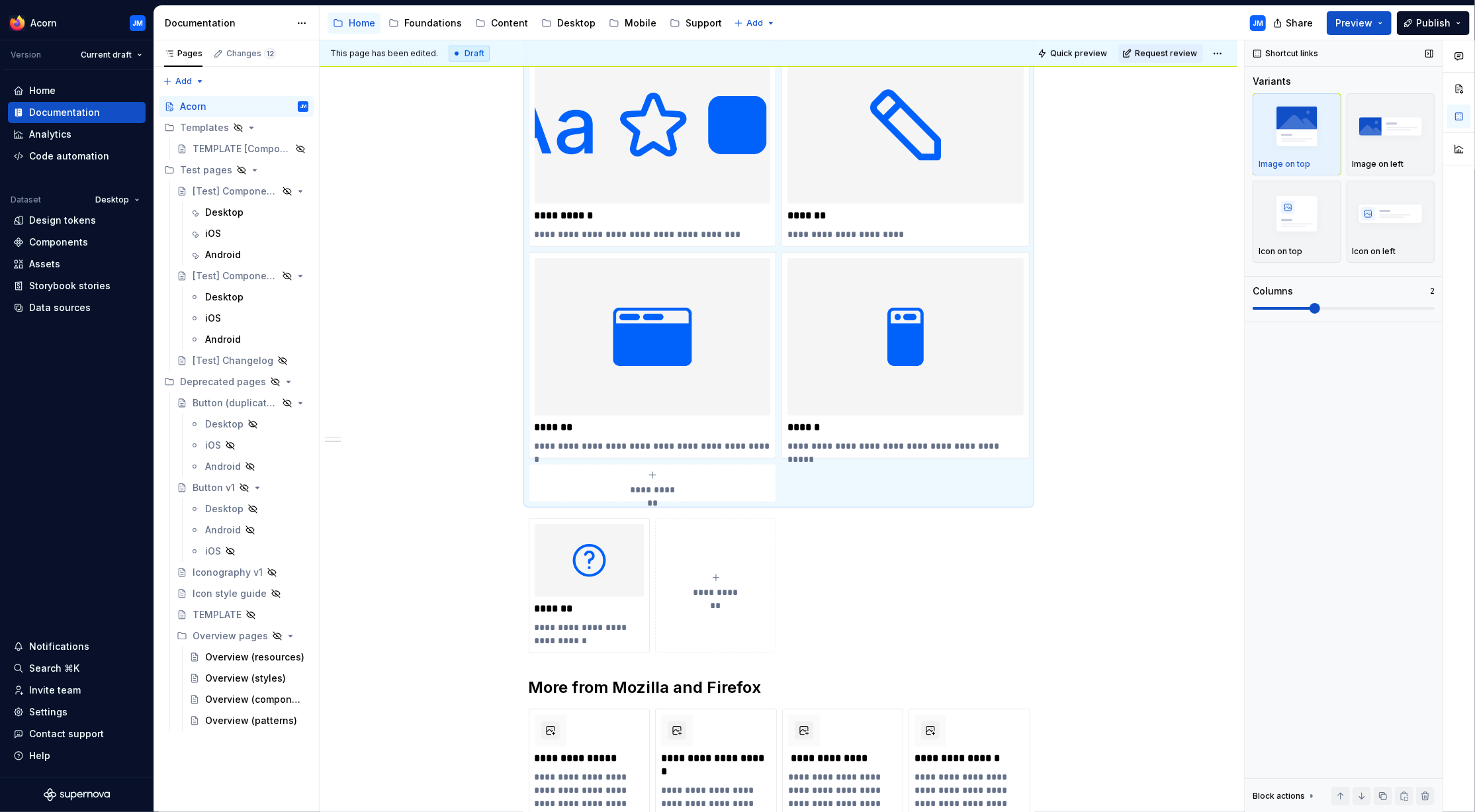
click at [1302, 307] on span at bounding box center [1344, 308] width 182 height 3
click at [1326, 308] on span at bounding box center [1344, 308] width 182 height 3
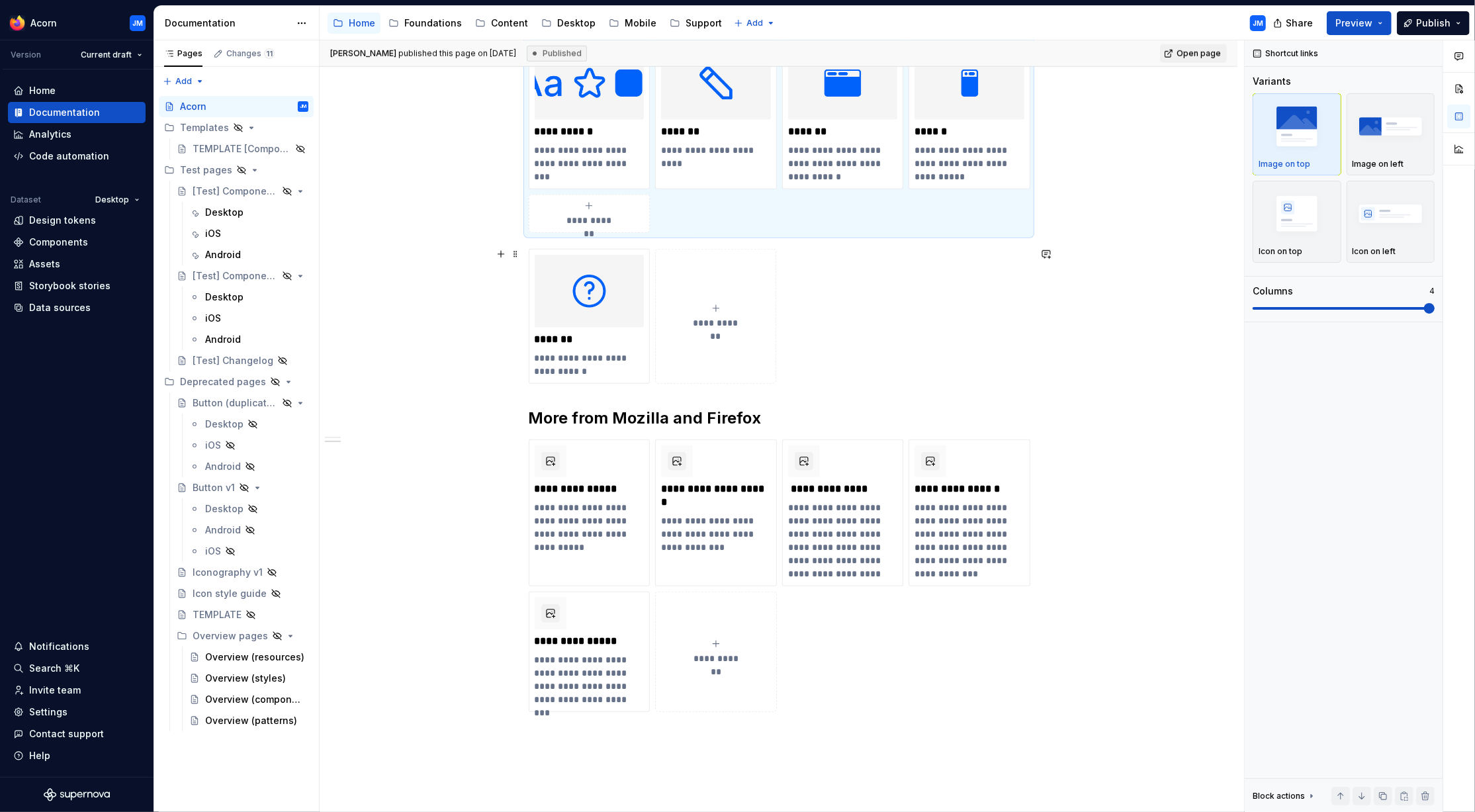
click at [1115, 344] on div "**********" at bounding box center [779, 174] width 918 height 1594
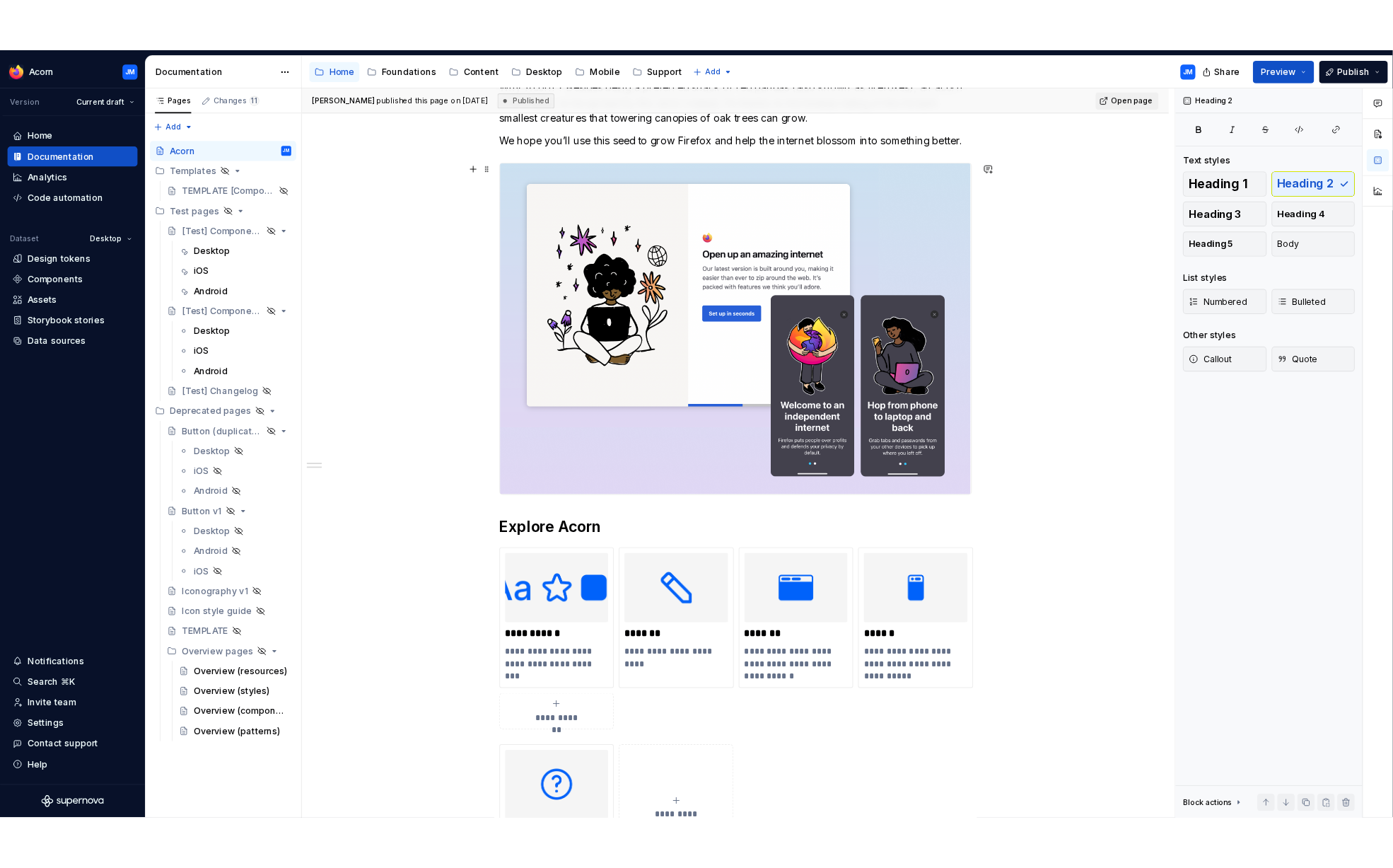
scroll to position [551, 0]
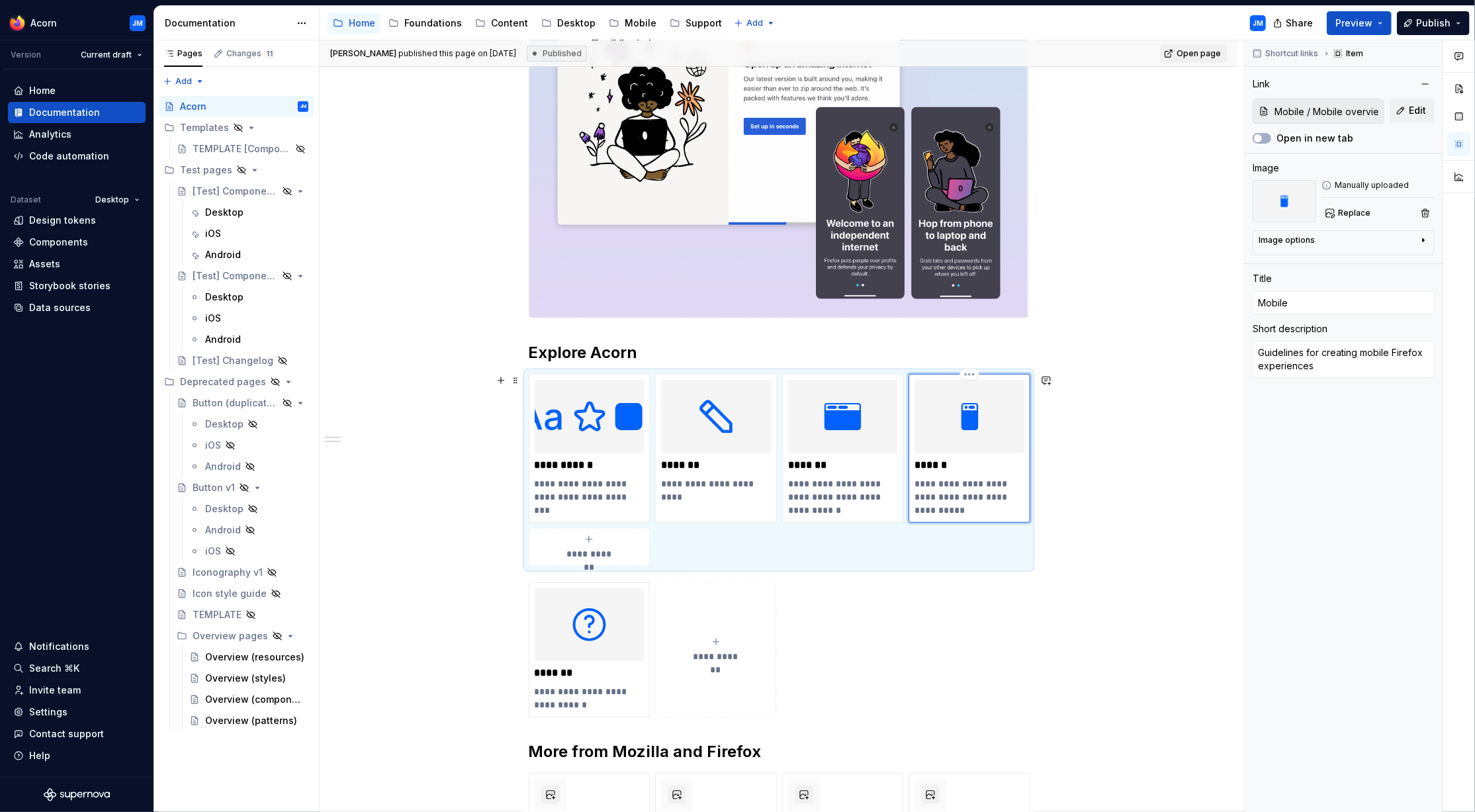
click at [1003, 448] on img at bounding box center [970, 415] width 110 height 73
click at [1287, 239] on div "Image options" at bounding box center [1287, 240] width 56 height 10
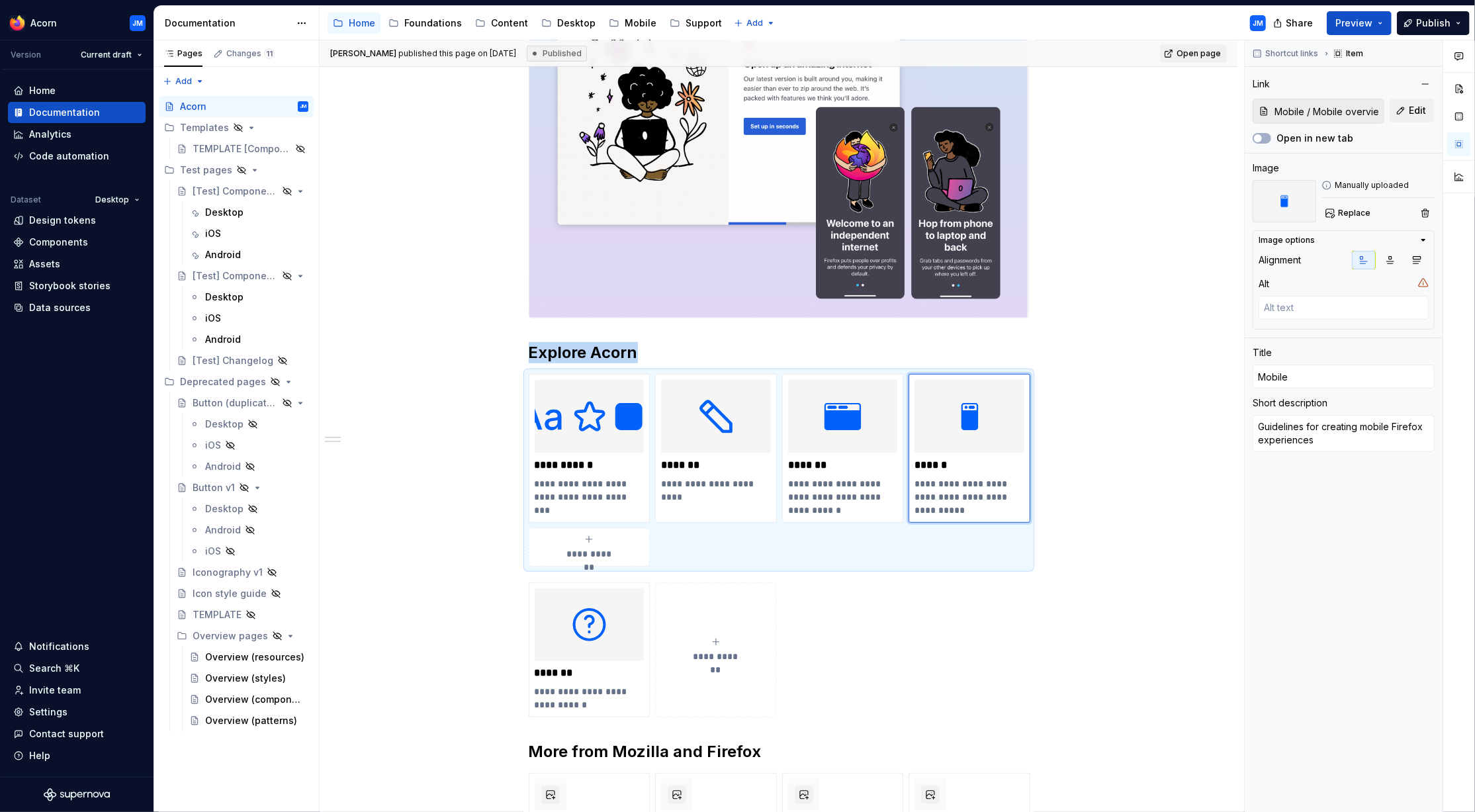
click at [1165, 267] on div "**********" at bounding box center [779, 507] width 918 height 1594
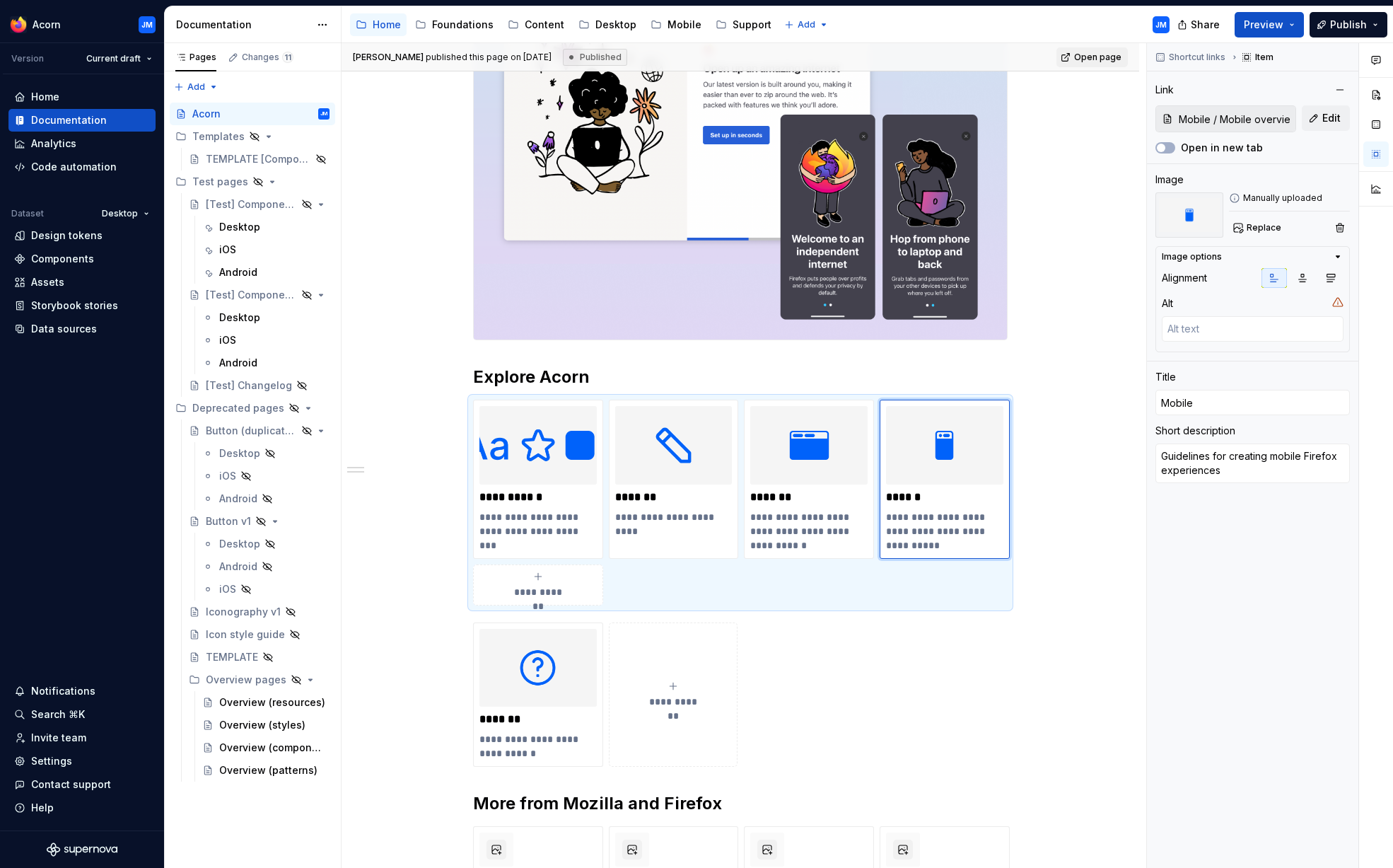
type textarea "*"
